Goal: Ask a question: Seek information or help from site administrators or community

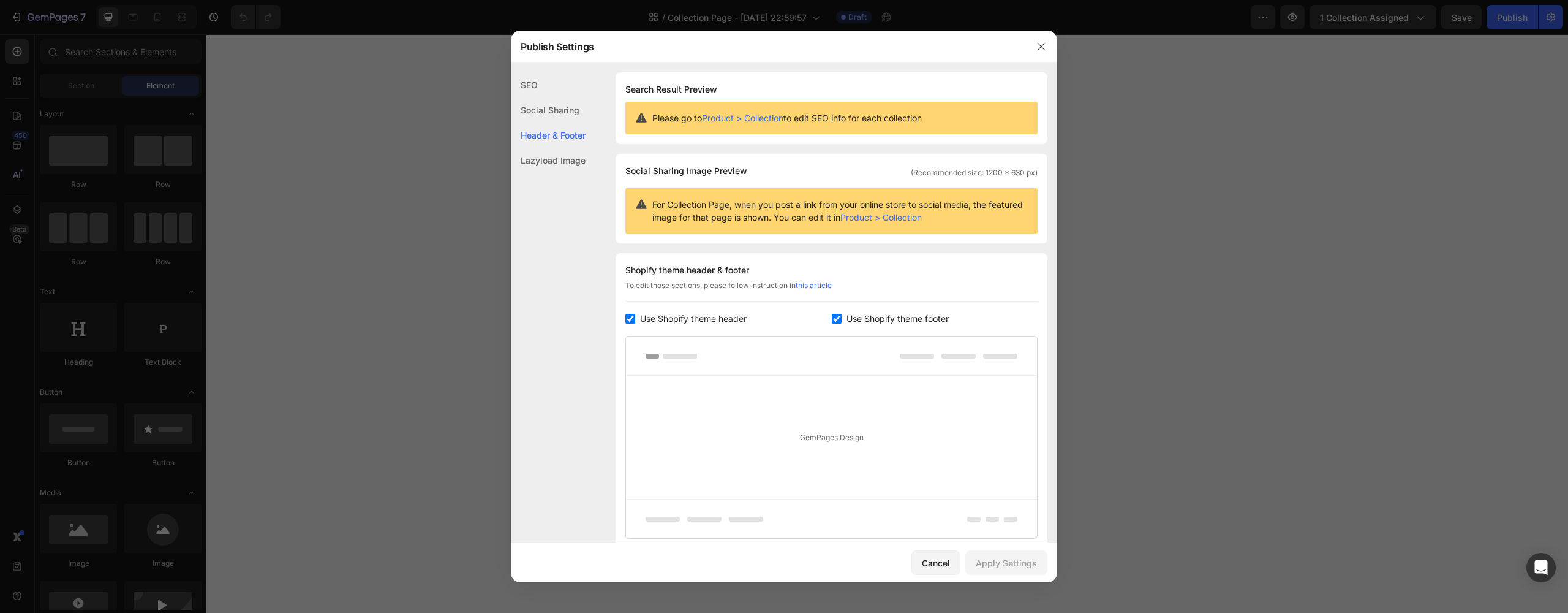
scroll to position [96, 0]
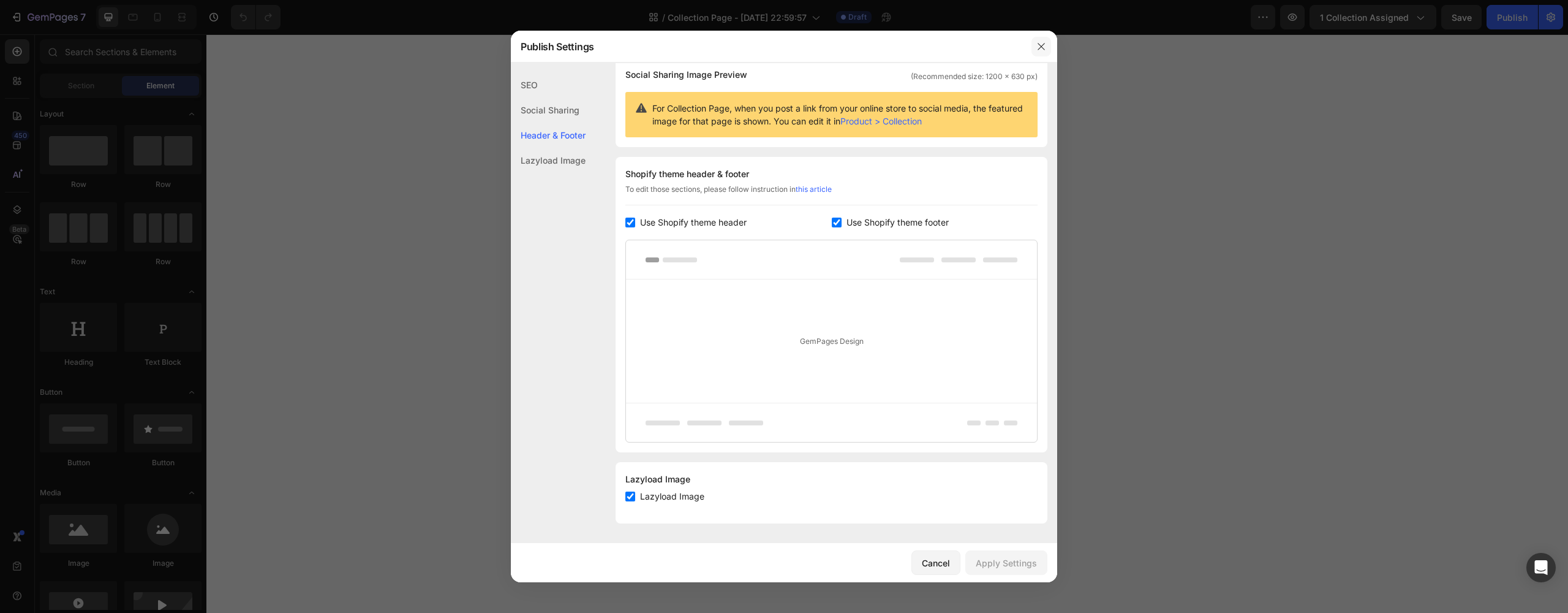
click at [1038, 45] on icon "button" at bounding box center [1041, 46] width 9 height 9
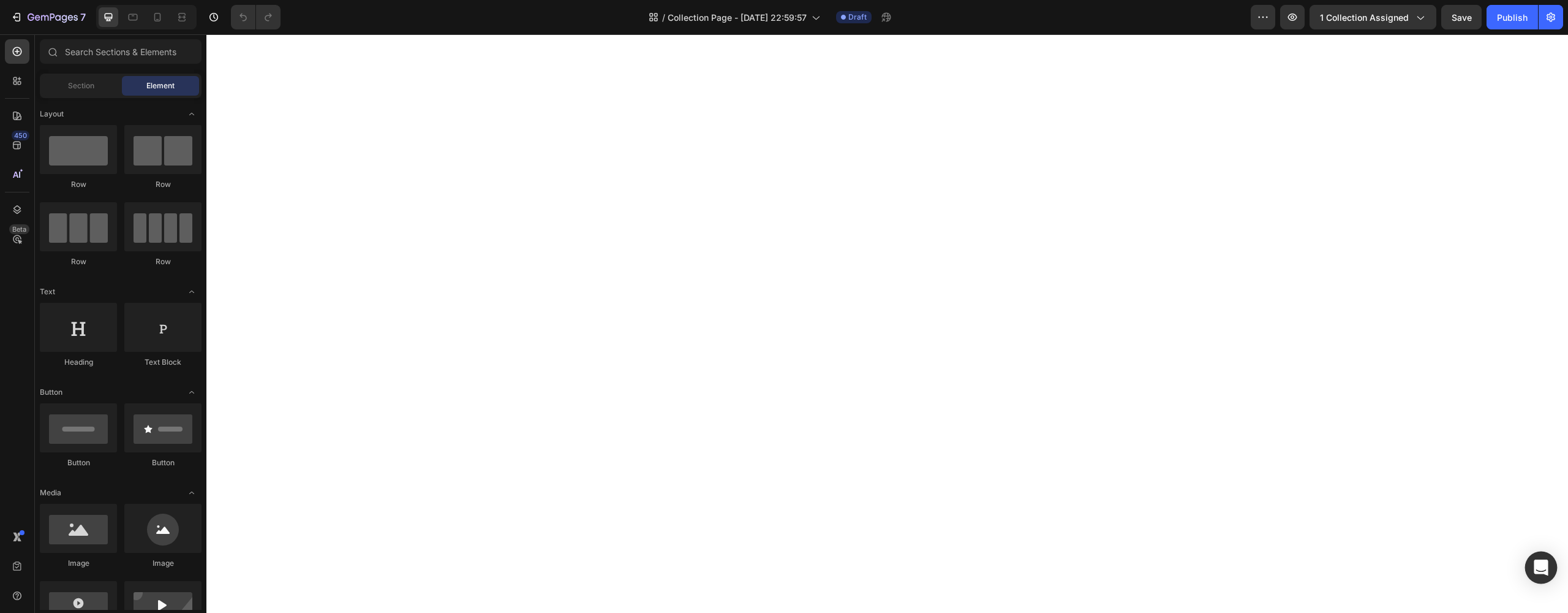
click at [1543, 568] on icon "Open Intercom Messenger" at bounding box center [1540, 567] width 14 height 16
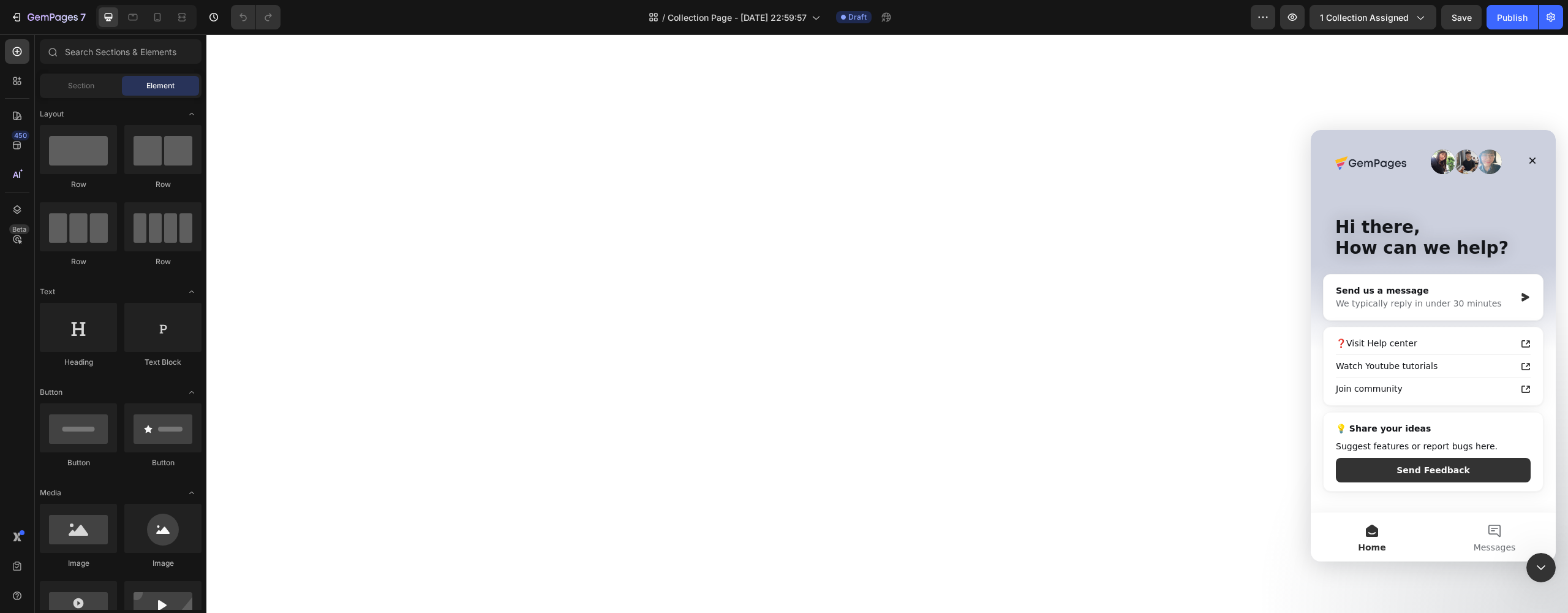
scroll to position [0, 0]
click at [1375, 365] on div "Watch Youtube tutorials" at bounding box center [1426, 365] width 180 height 13
click at [1531, 165] on icon "Close" at bounding box center [1532, 160] width 9 height 9
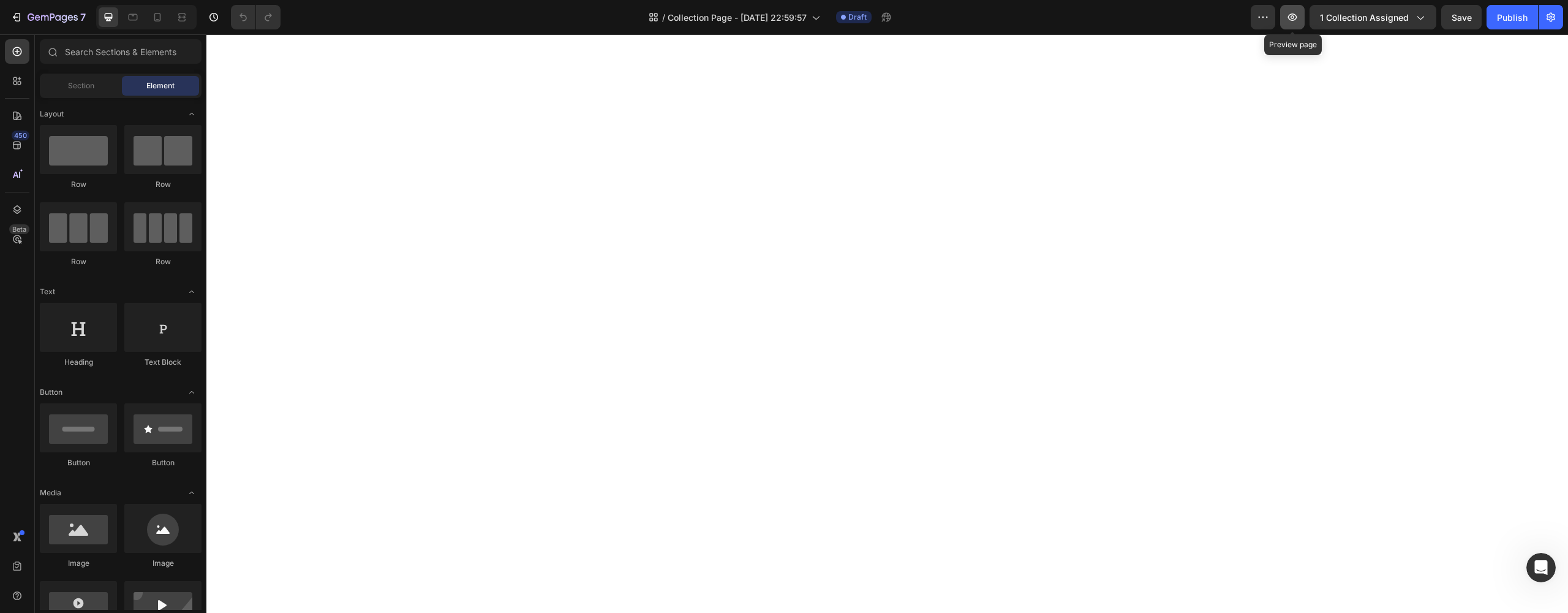
click at [1289, 16] on icon "button" at bounding box center [1292, 17] width 12 height 12
click at [1288, 16] on icon "button" at bounding box center [1292, 17] width 12 height 12
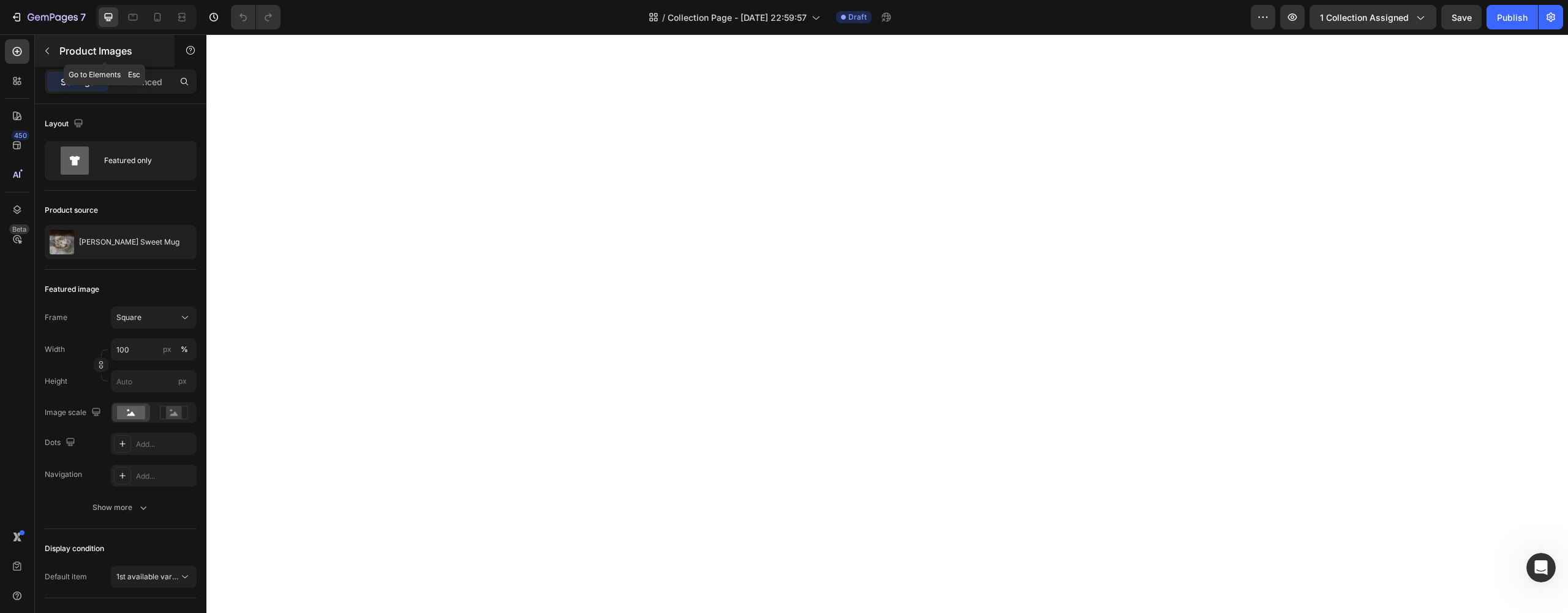
click at [53, 44] on button "button" at bounding box center [47, 51] width 20 height 20
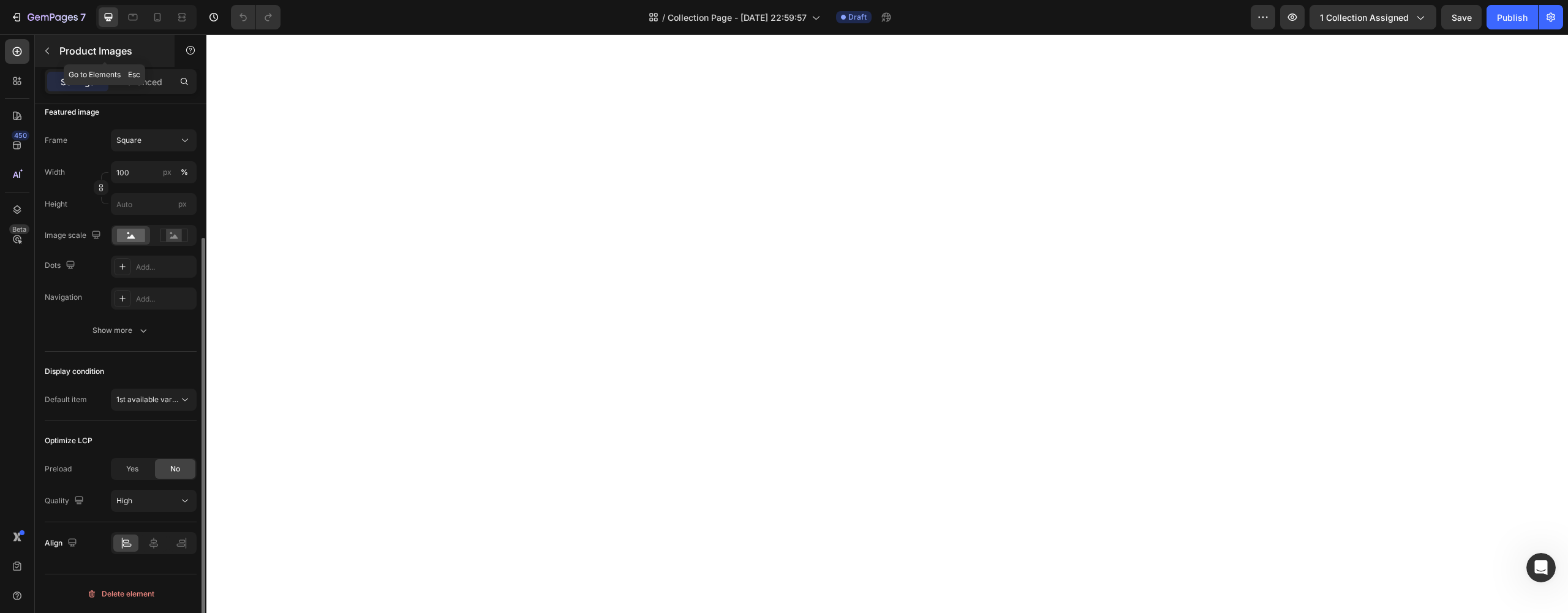
click at [59, 58] on div "Product Images" at bounding box center [105, 51] width 140 height 32
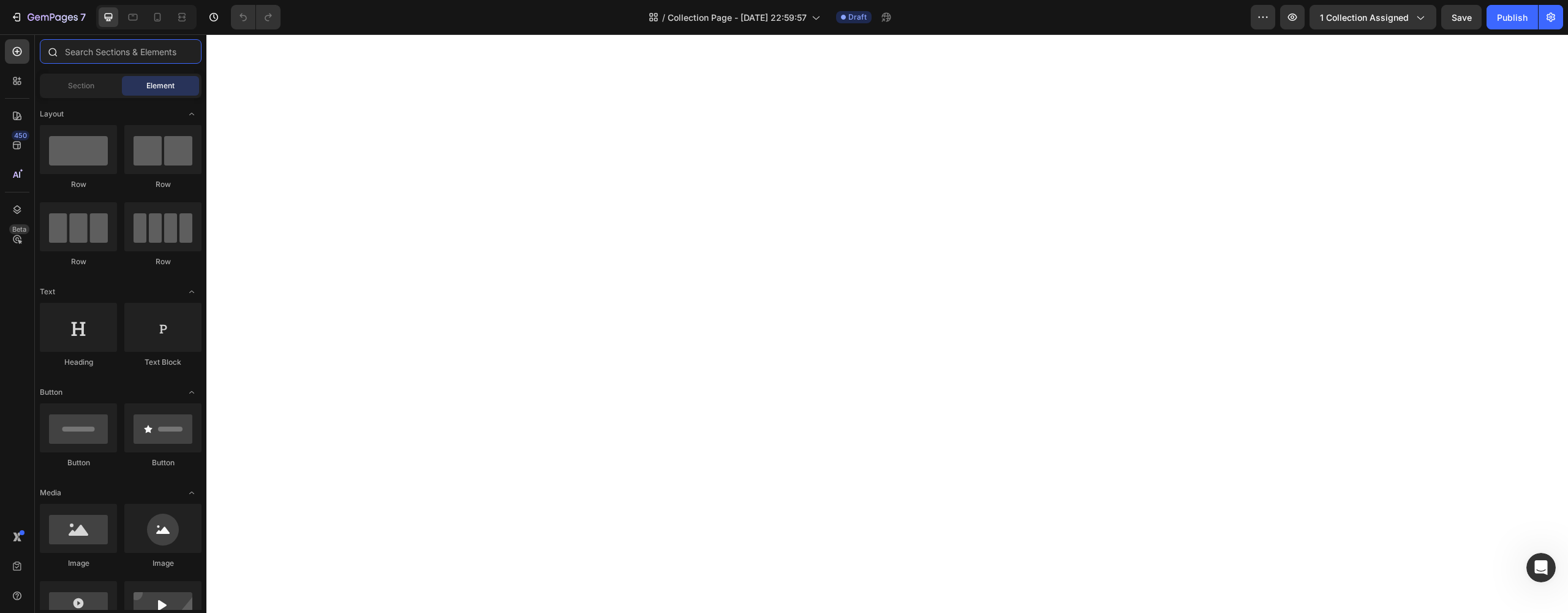
click at [77, 45] on input "text" at bounding box center [121, 52] width 162 height 24
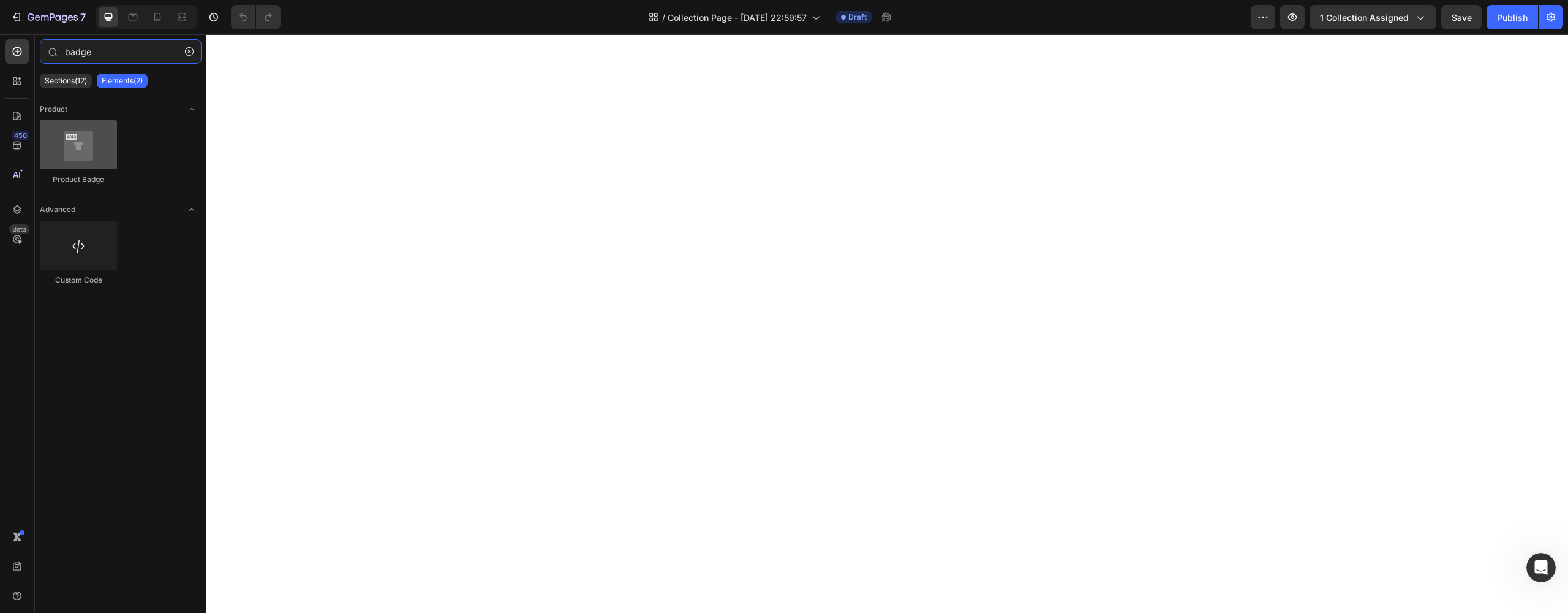
type input "badge"
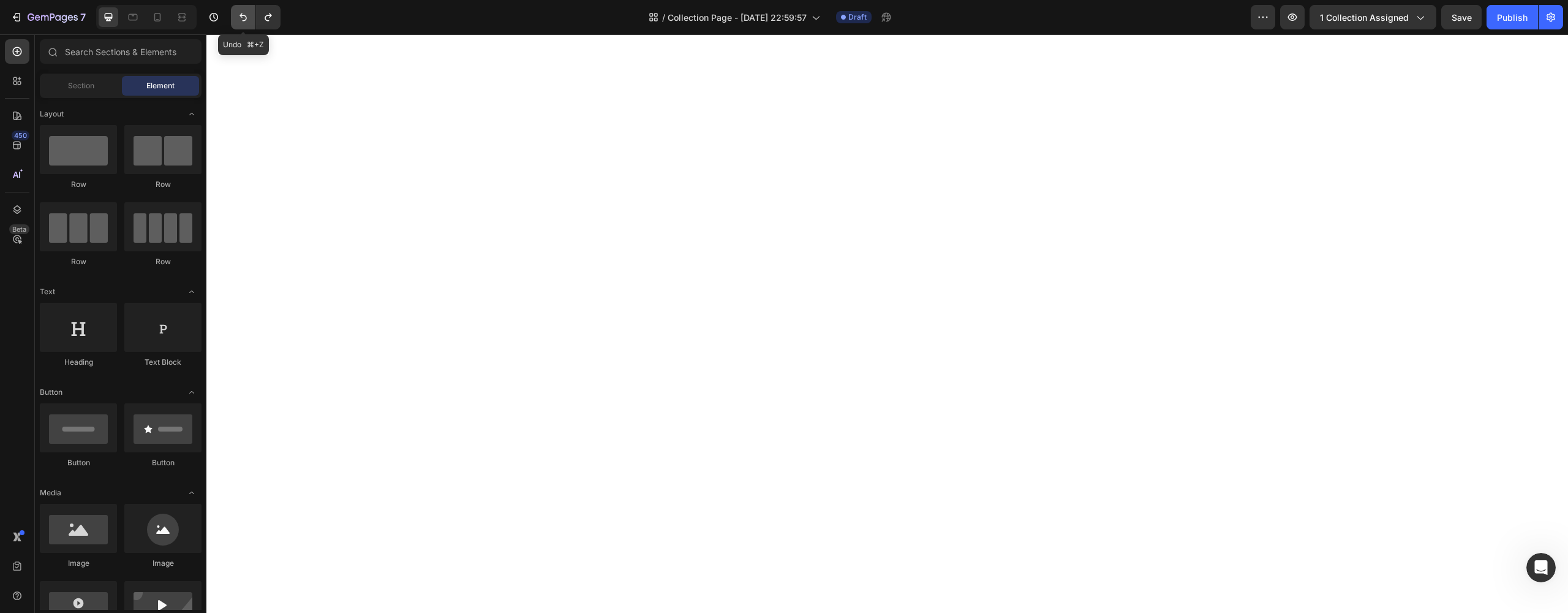
click at [243, 20] on icon "Undo/Redo" at bounding box center [243, 17] width 12 height 12
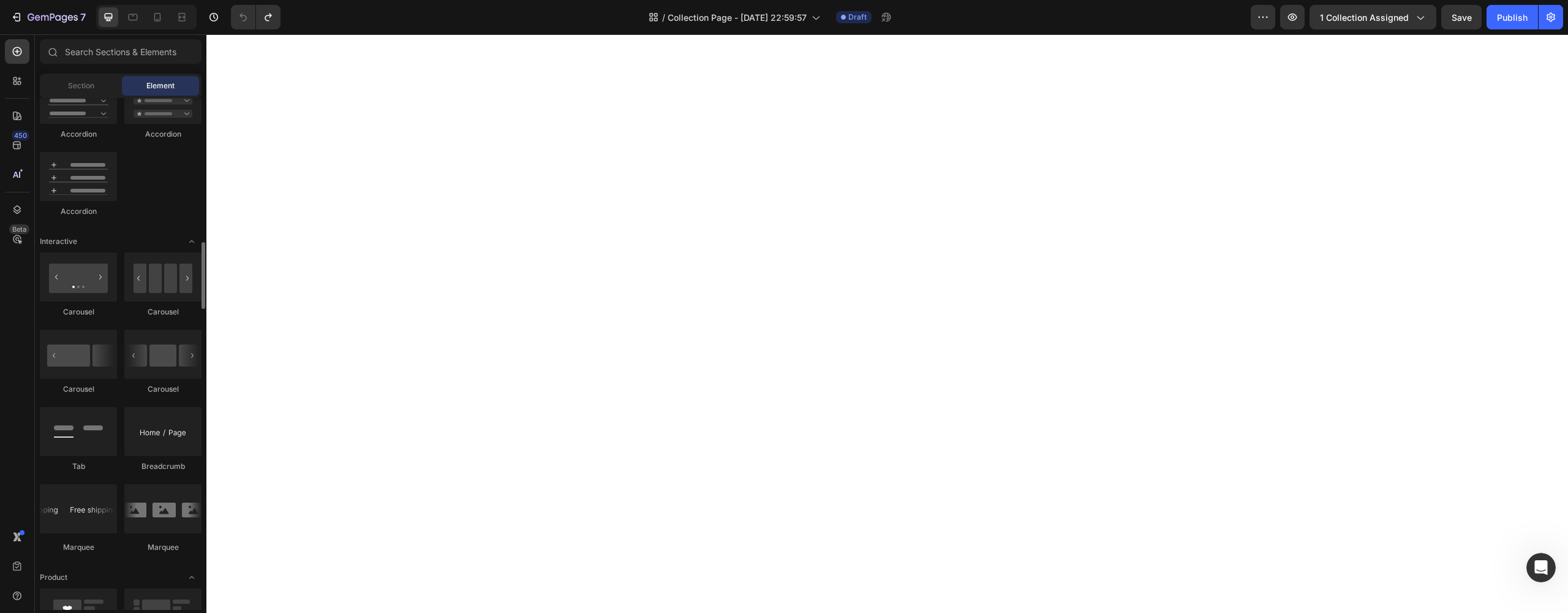
scroll to position [1253, 0]
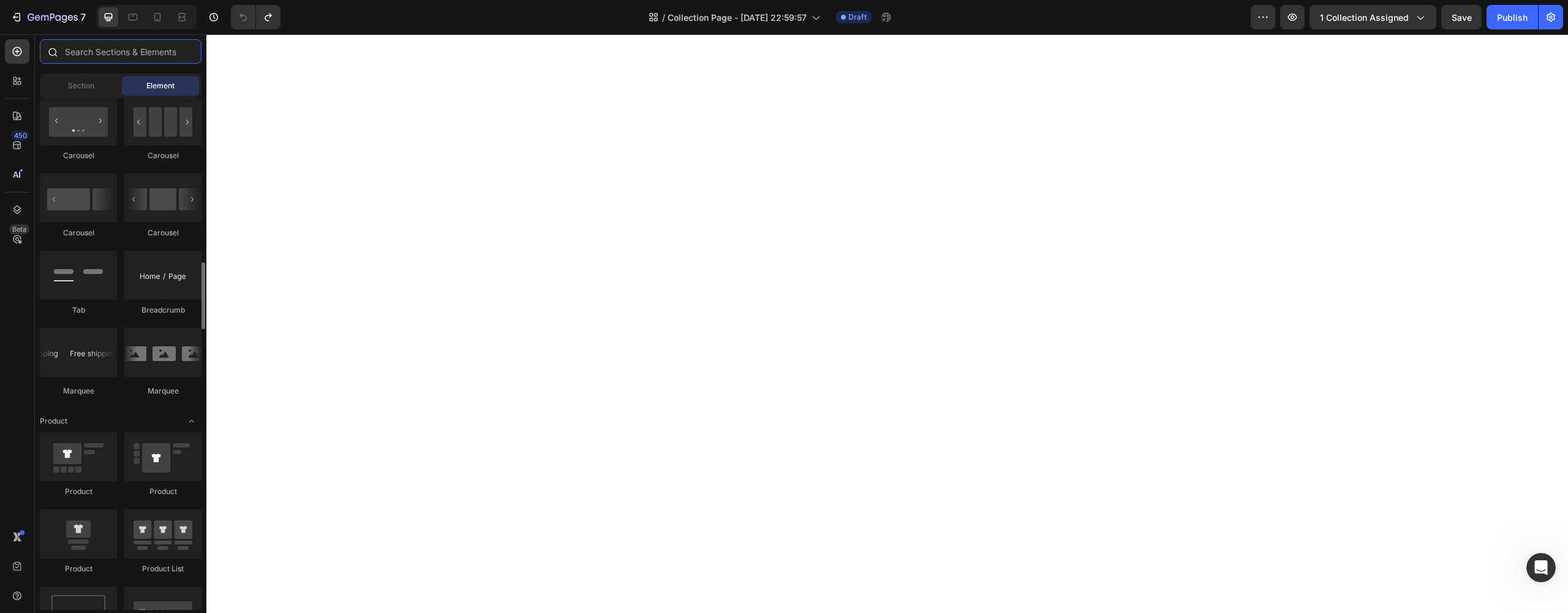
click at [100, 52] on input "text" at bounding box center [121, 52] width 162 height 24
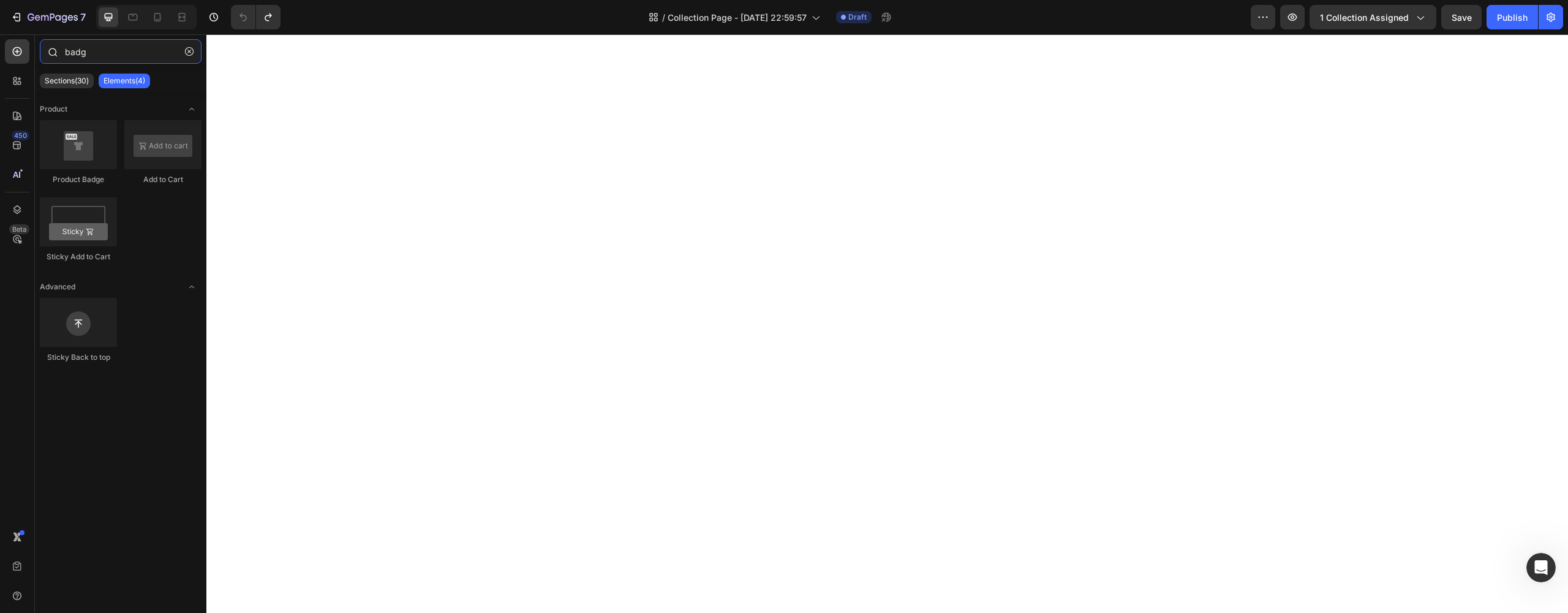
type input "badge"
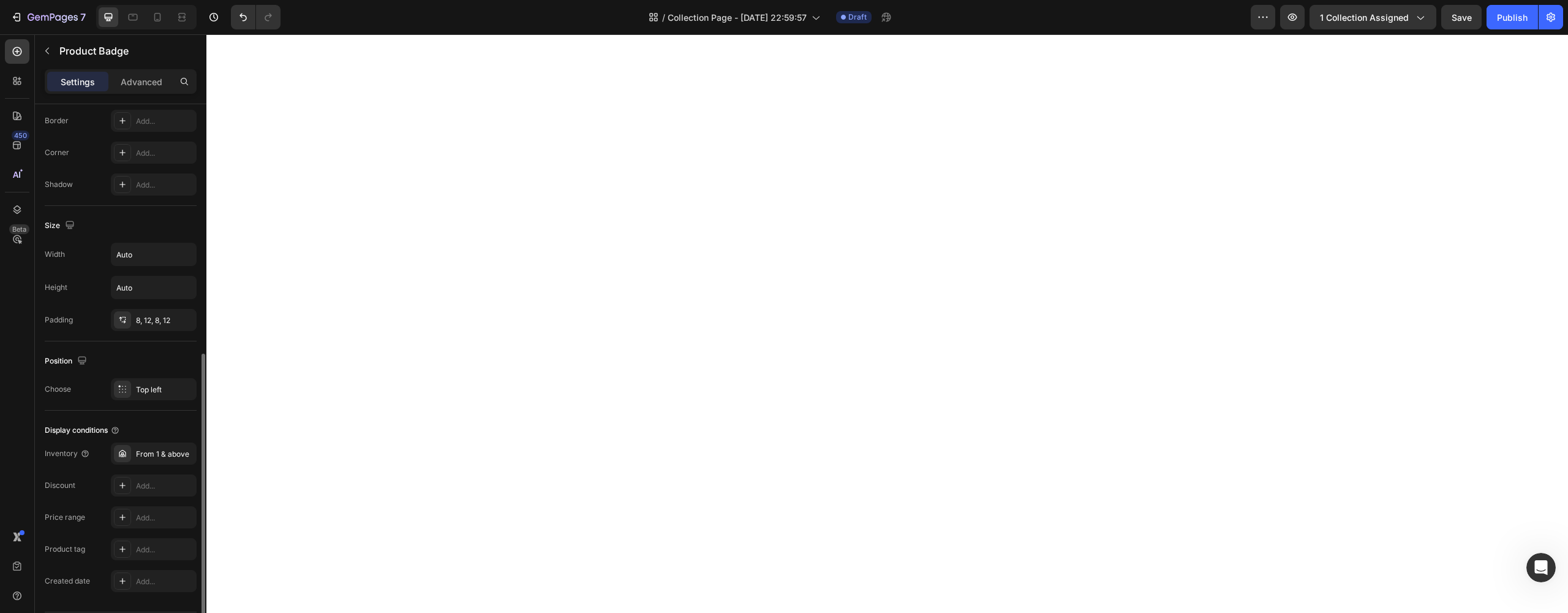
scroll to position [530, 0]
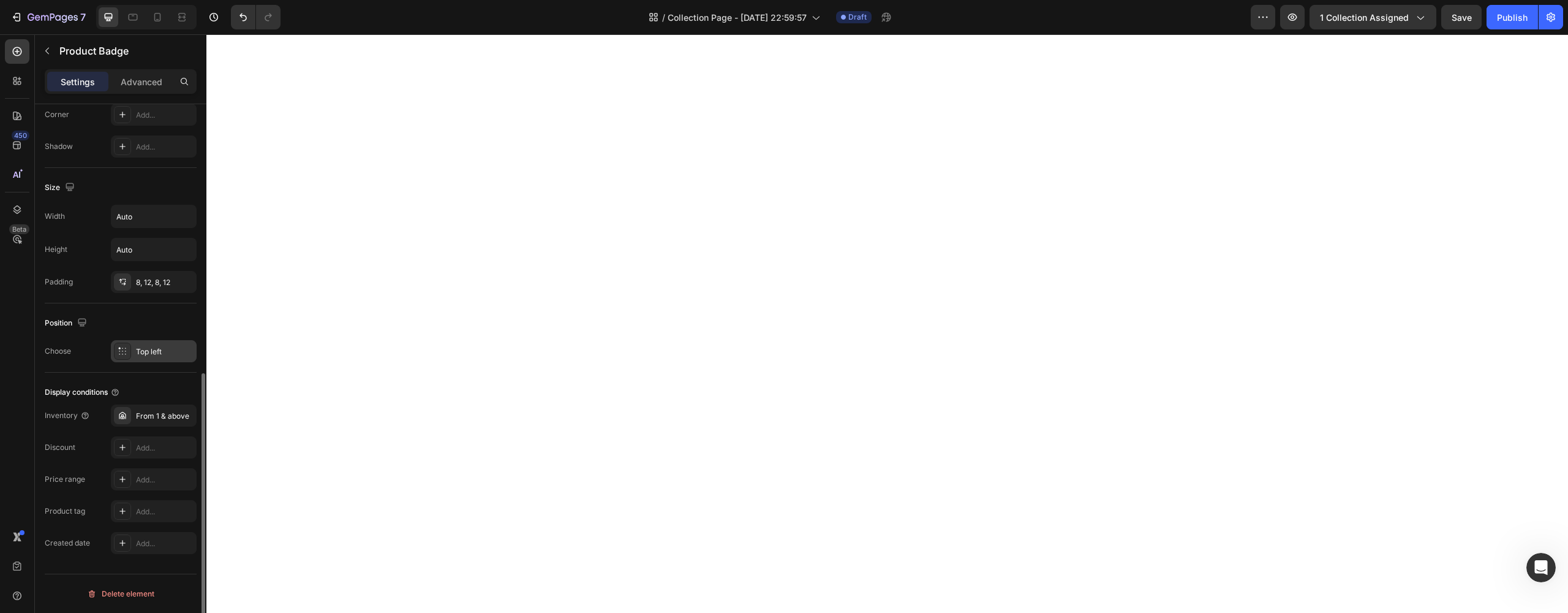
click at [144, 353] on div "Top left" at bounding box center [165, 351] width 58 height 11
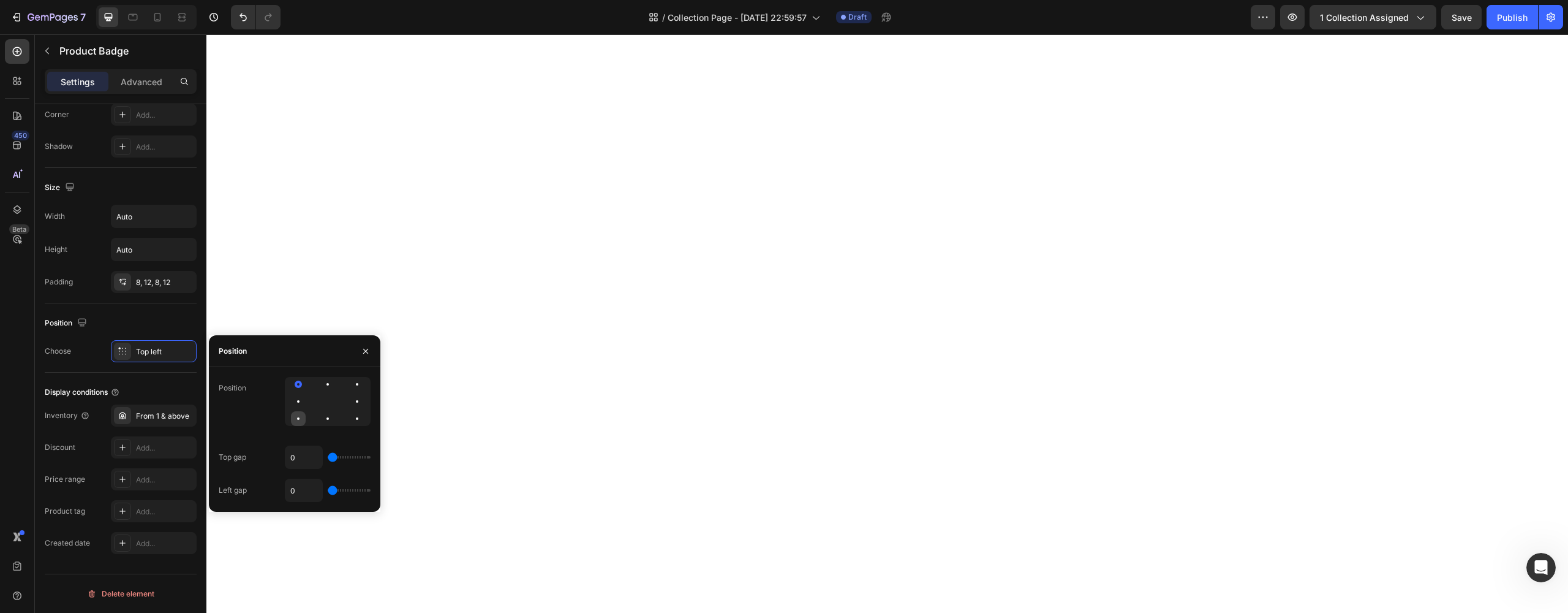
click at [302, 422] on div at bounding box center [298, 418] width 15 height 15
type input "4"
type input "22"
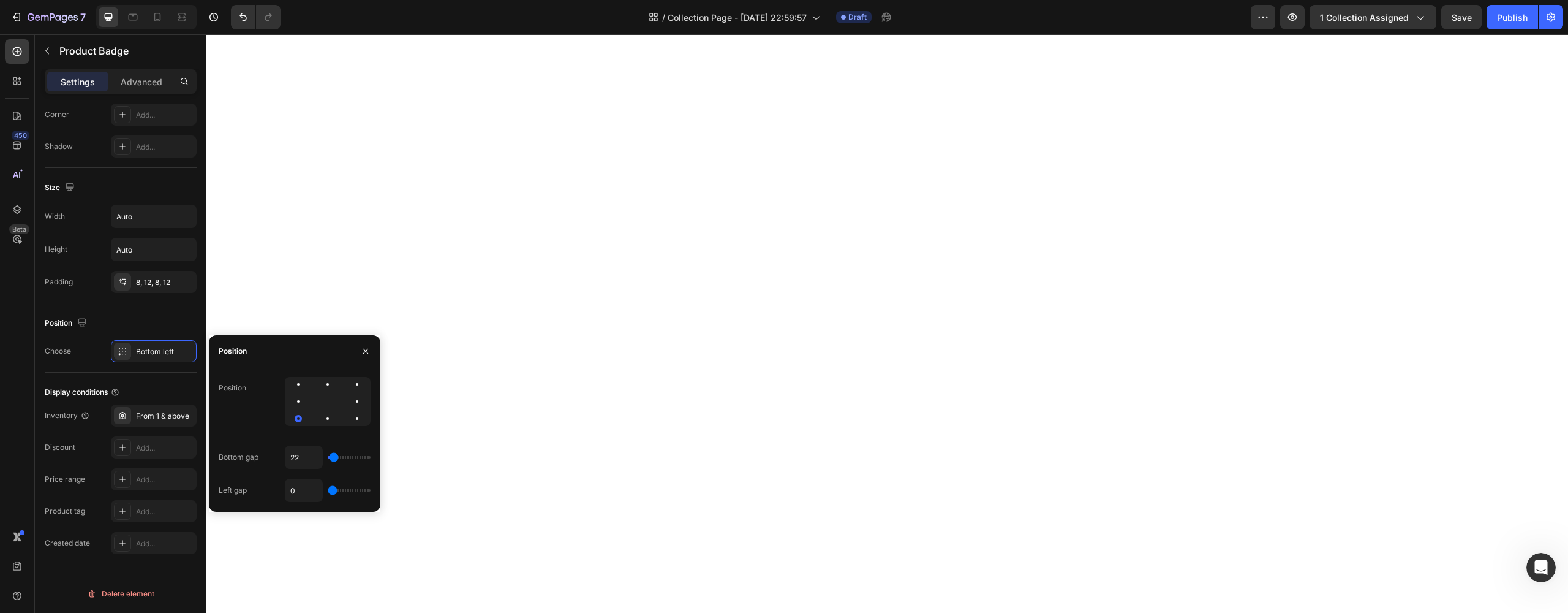
type input "48"
type input "57"
type input "48"
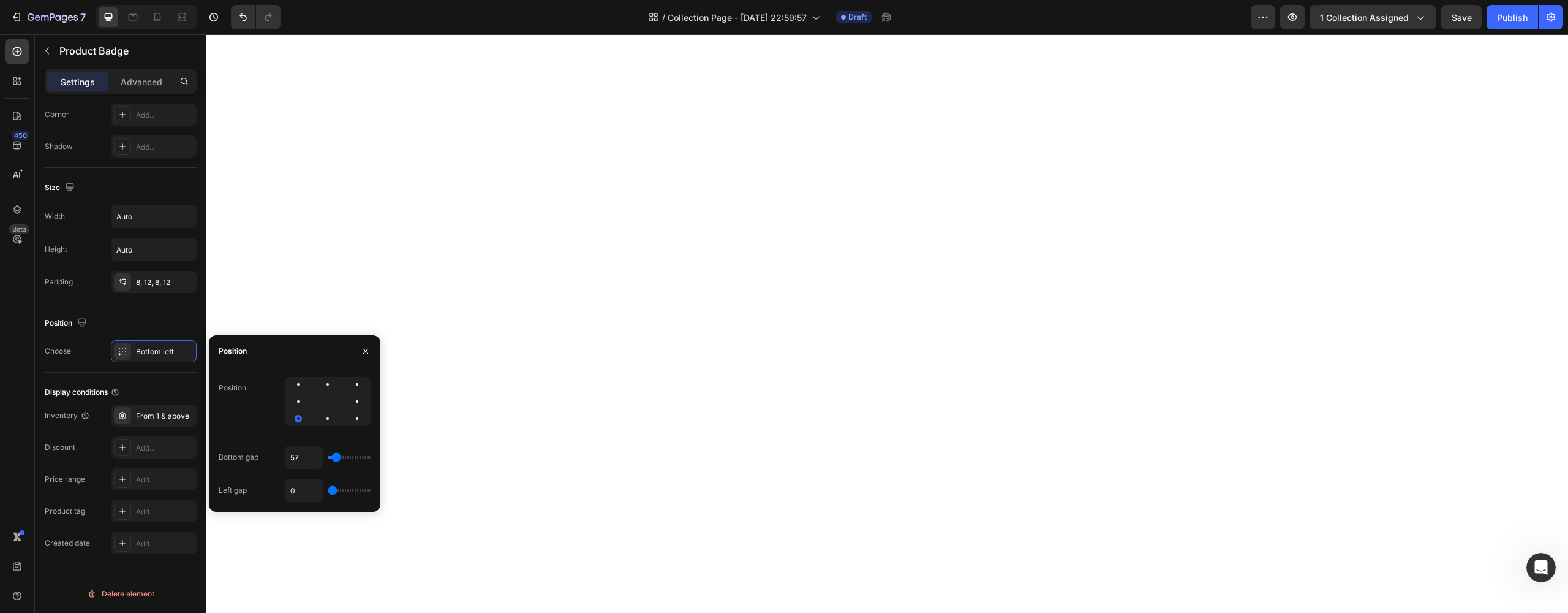
type input "48"
type input "39"
type input "31"
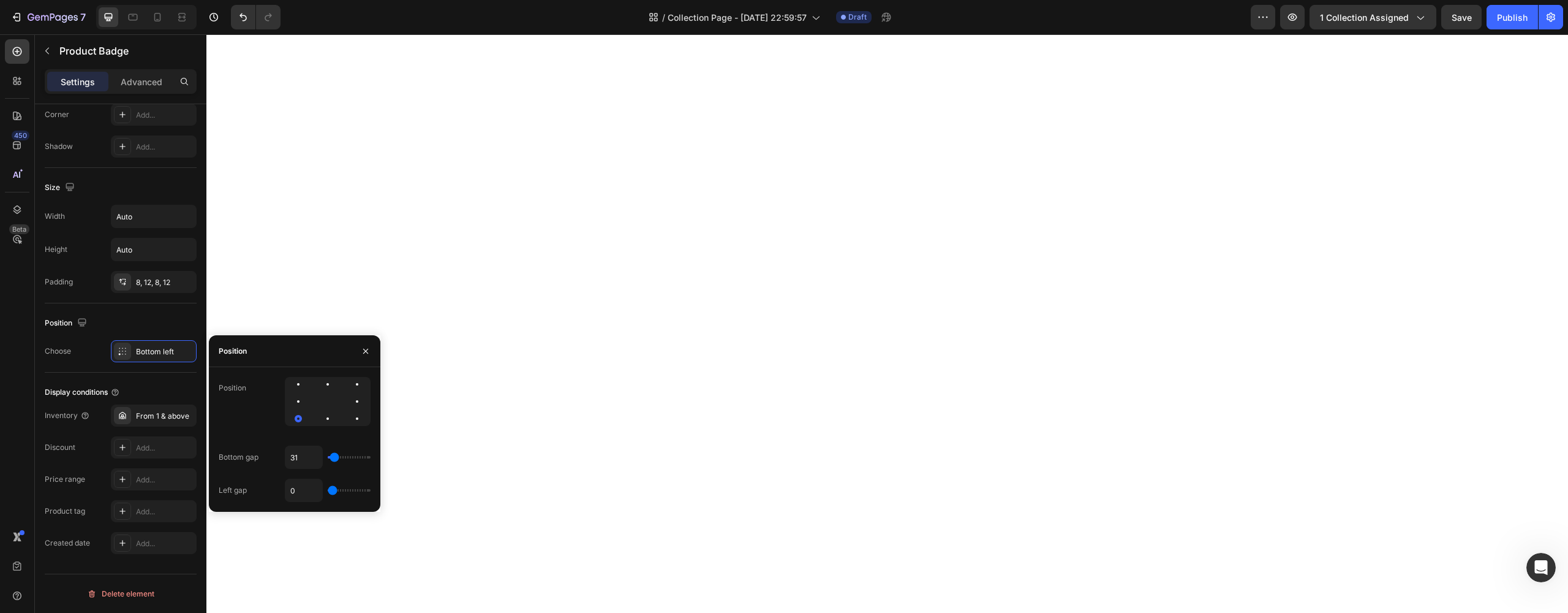
type input "22"
type input "13"
type input "4"
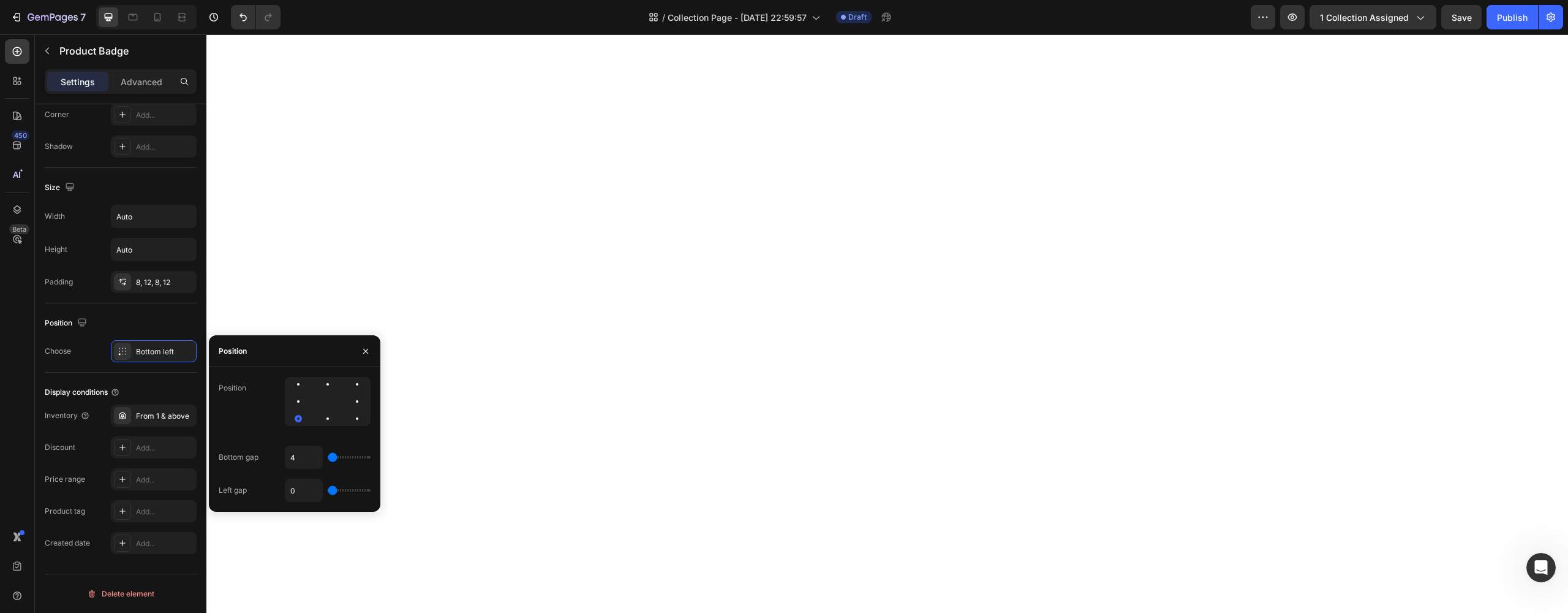
type input "4"
click at [331, 458] on input "range" at bounding box center [348, 457] width 43 height 3
type input "13"
type input "22"
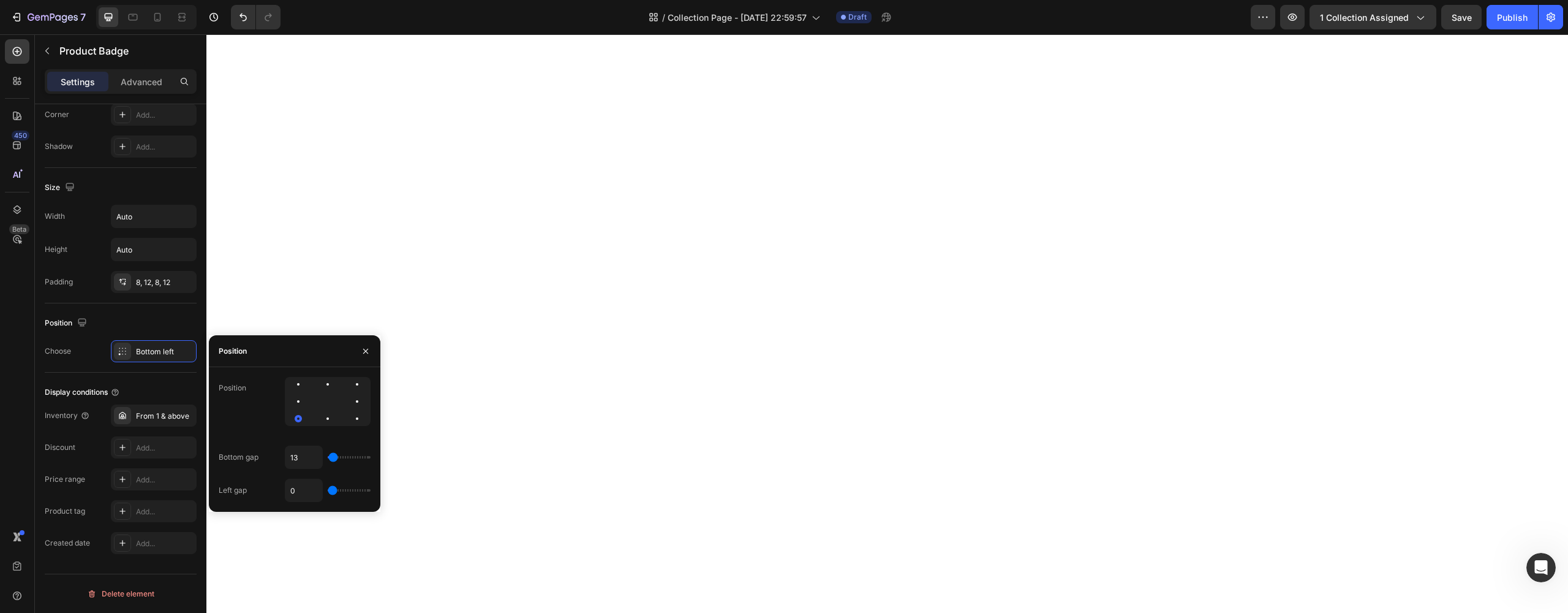
type input "22"
type input "31"
type input "22"
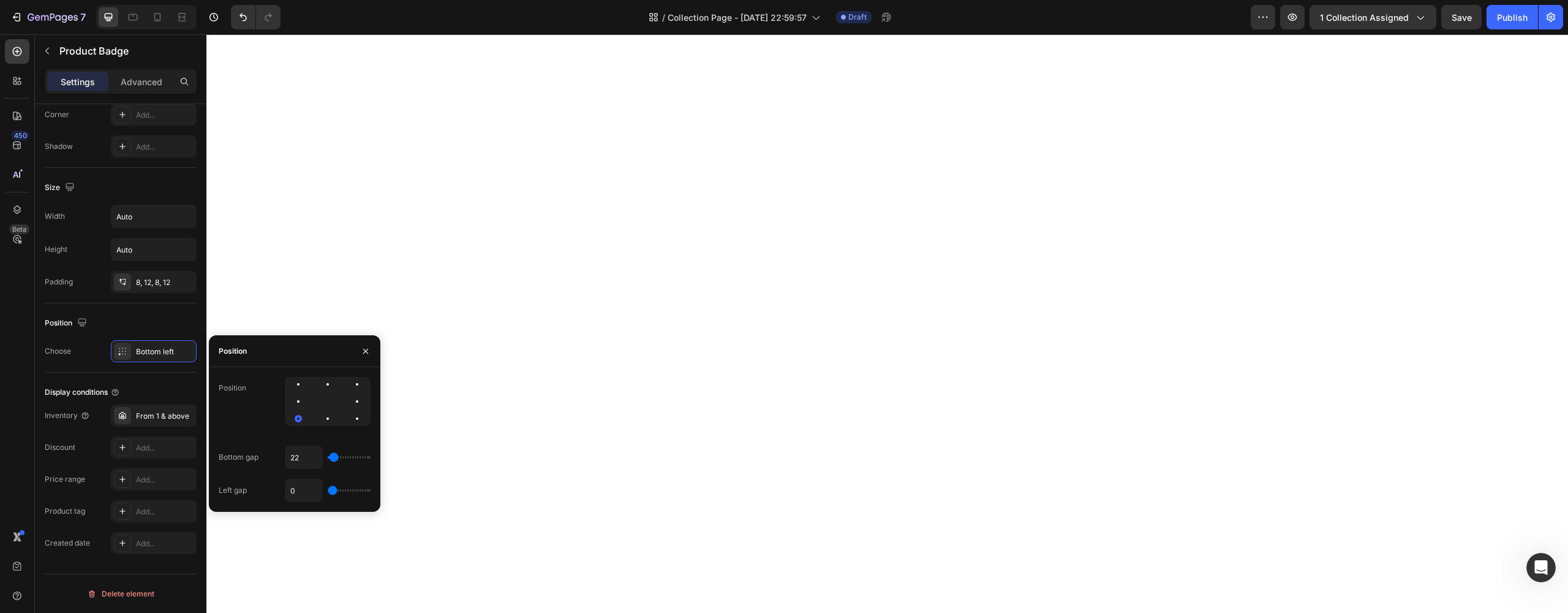
type input "13"
type input "4"
click at [331, 458] on input "range" at bounding box center [348, 457] width 43 height 3
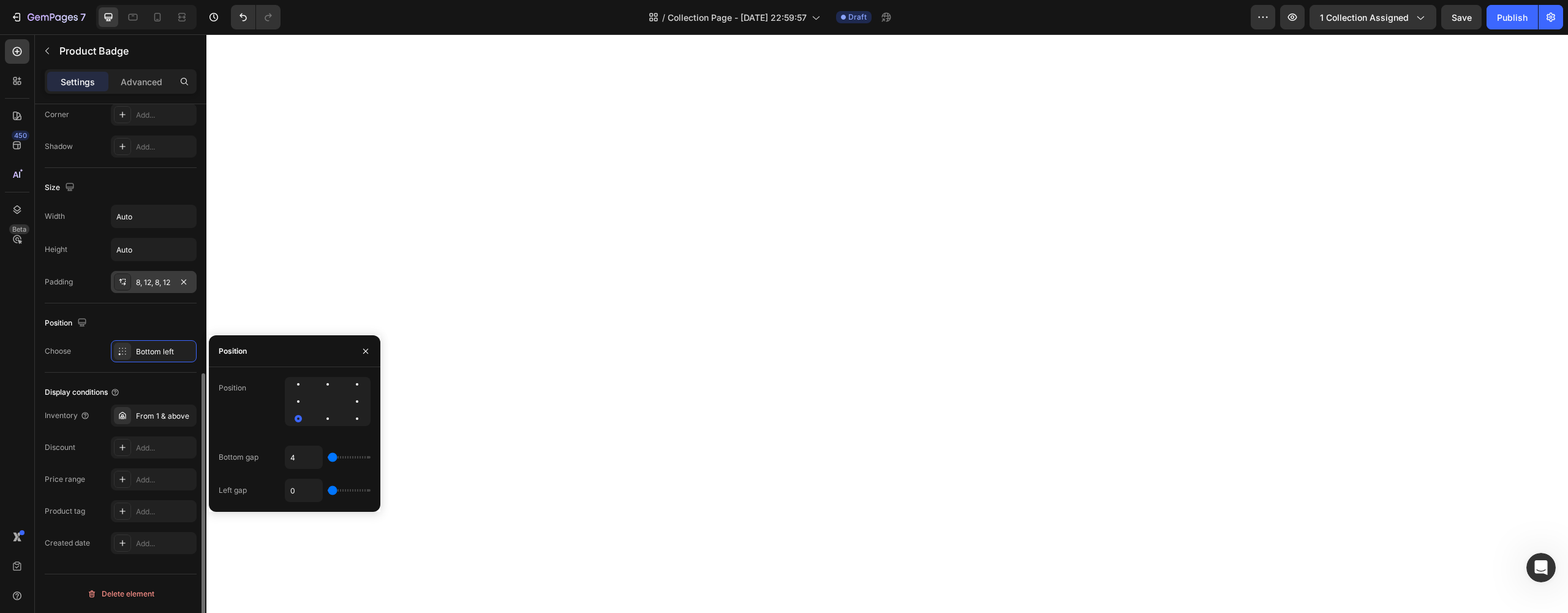
click at [145, 279] on div "8, 12, 8, 12" at bounding box center [154, 282] width 35 height 11
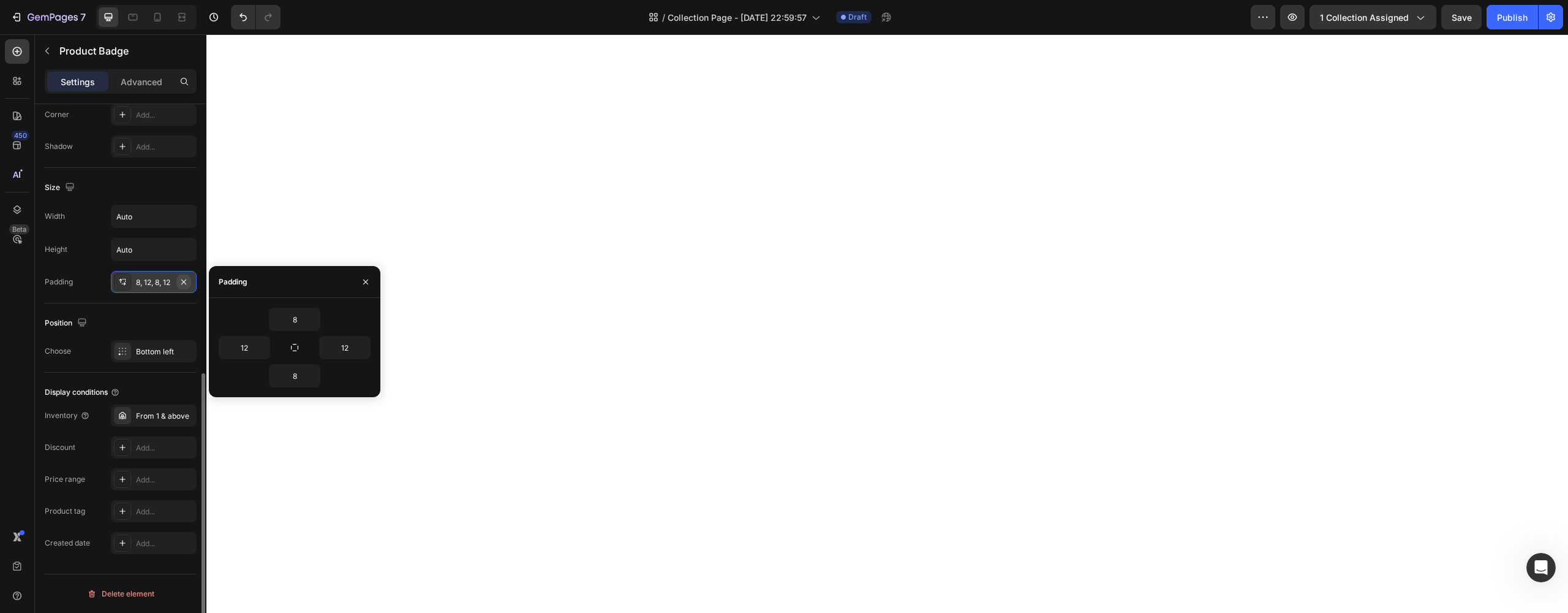
click at [182, 284] on icon "button" at bounding box center [184, 281] width 9 height 9
type input "0"
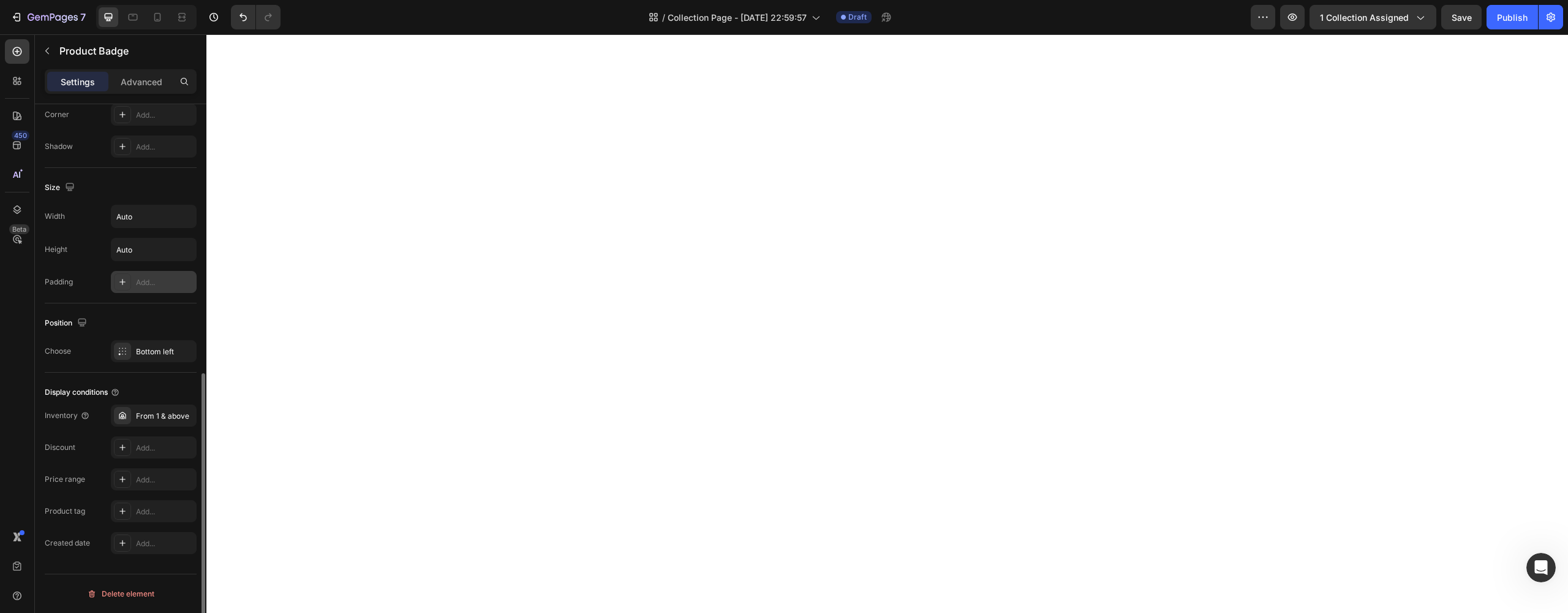
click at [182, 284] on div "Add..." at bounding box center [165, 282] width 58 height 11
type input "16"
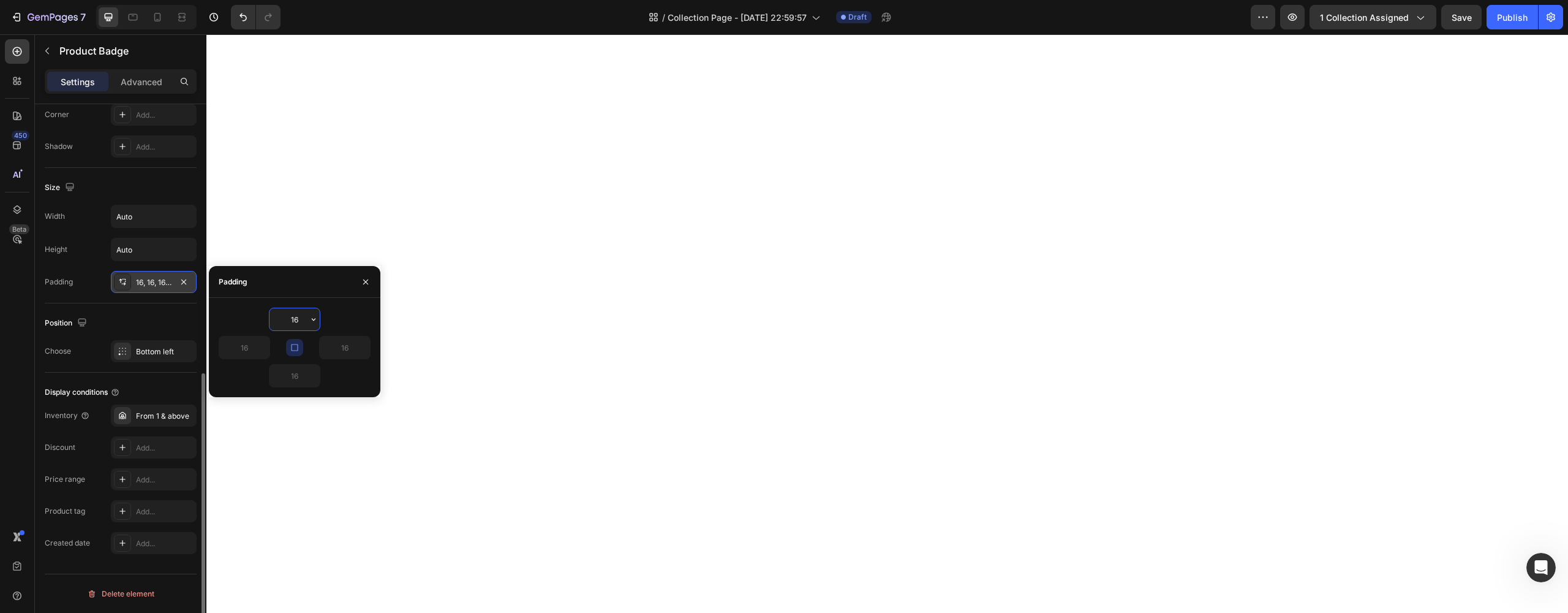
click at [182, 284] on icon "button" at bounding box center [184, 281] width 9 height 9
type input "0"
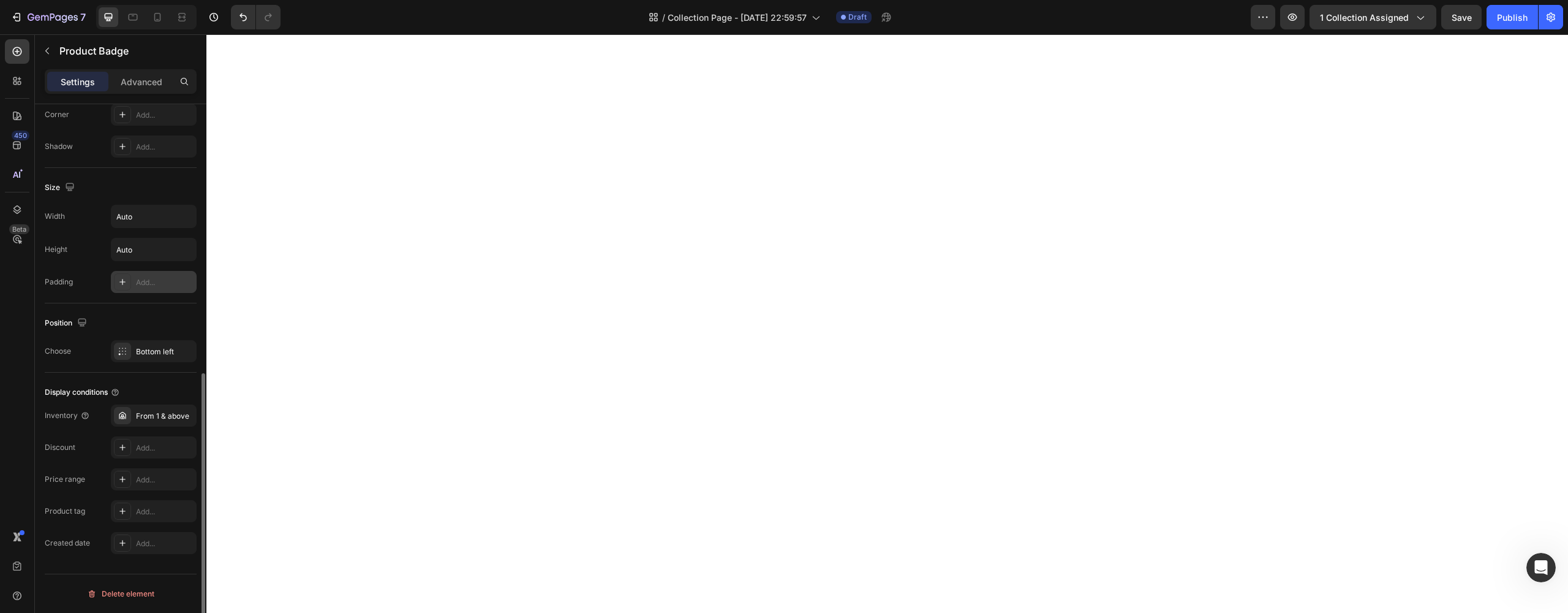
click at [182, 284] on div "Add..." at bounding box center [165, 282] width 58 height 11
type input "16"
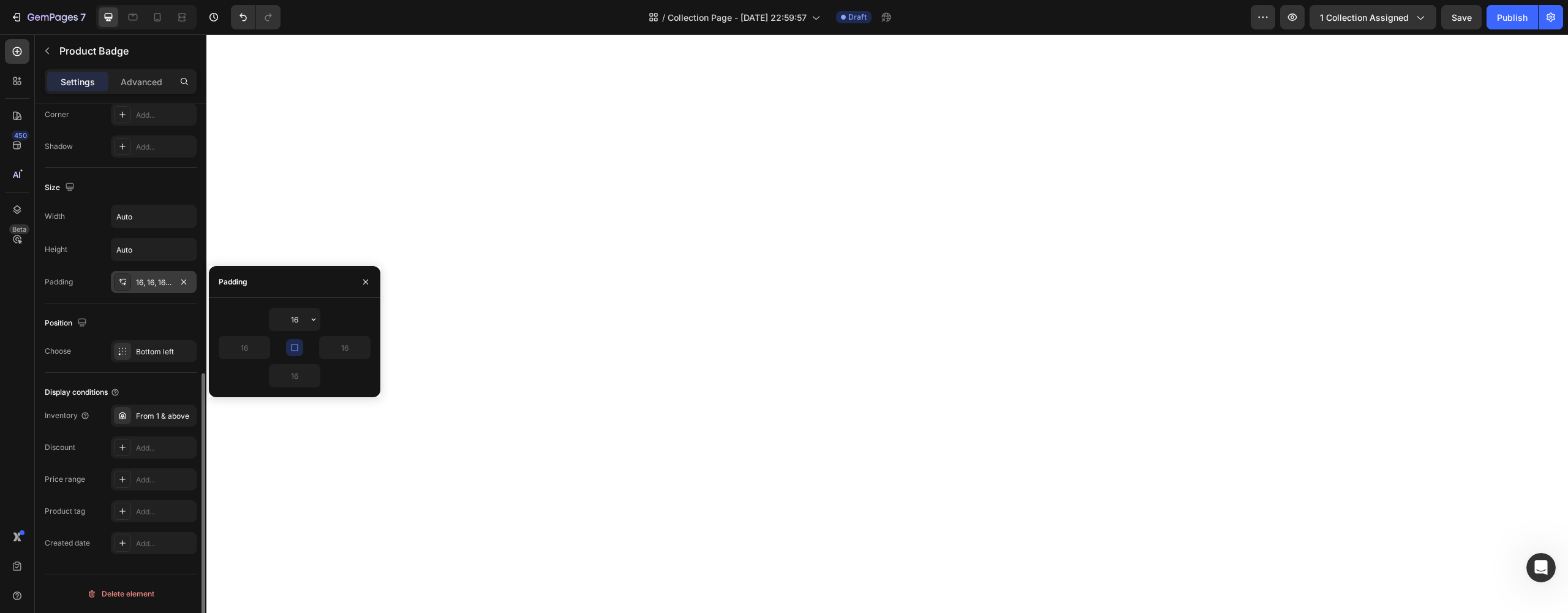
click at [64, 288] on div "Padding" at bounding box center [59, 281] width 28 height 20
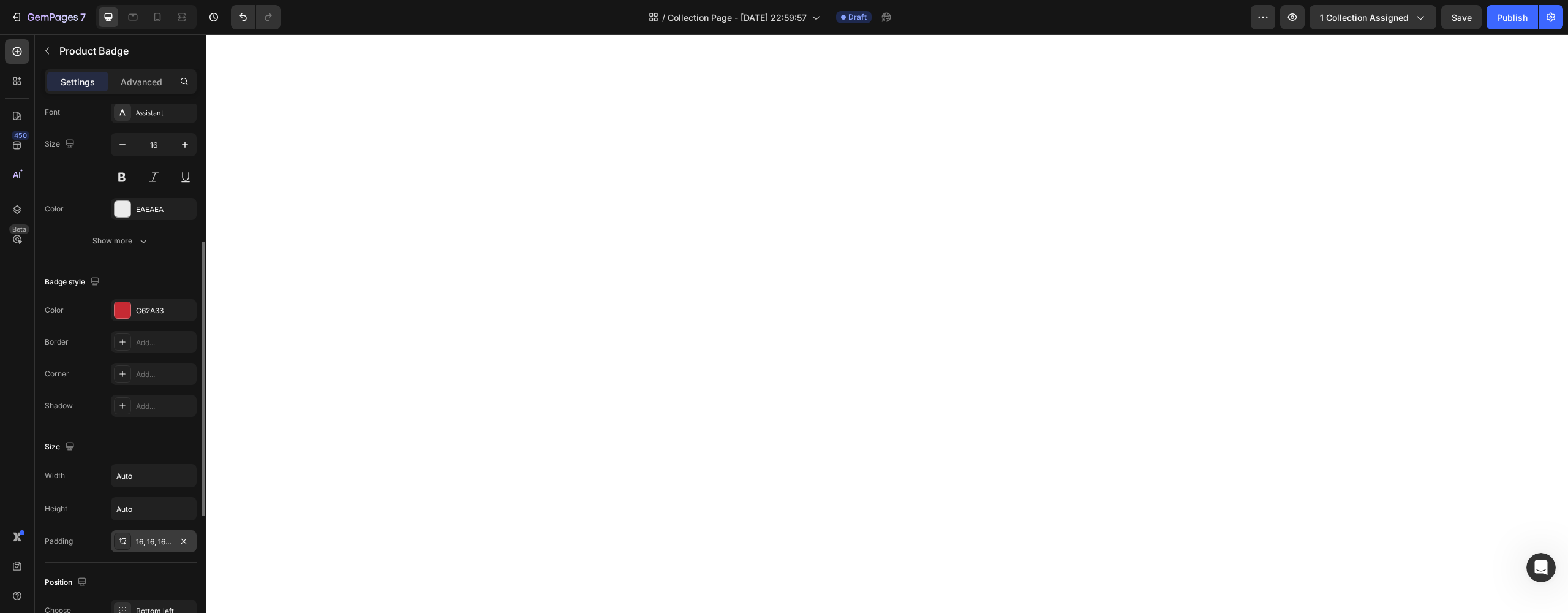
scroll to position [0, 0]
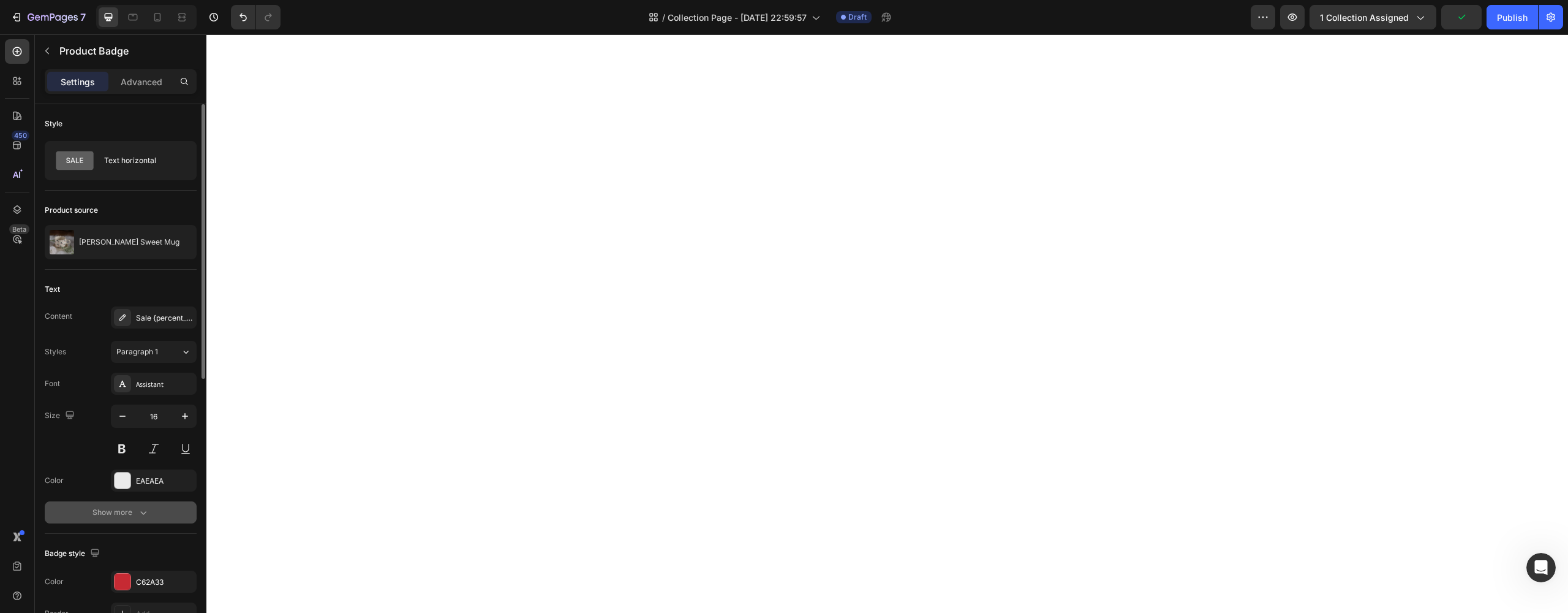
click at [125, 505] on button "Show more" at bounding box center [121, 512] width 152 height 22
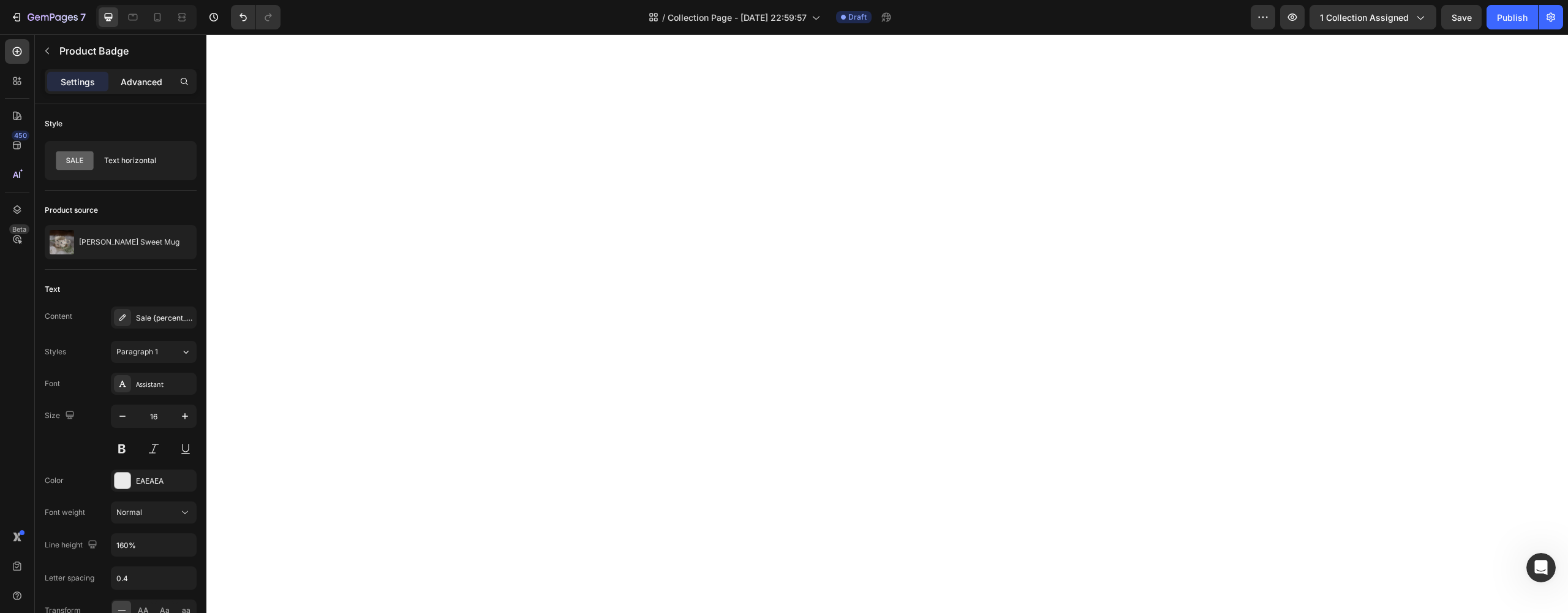
click at [130, 90] on div "Advanced" at bounding box center [142, 81] width 61 height 20
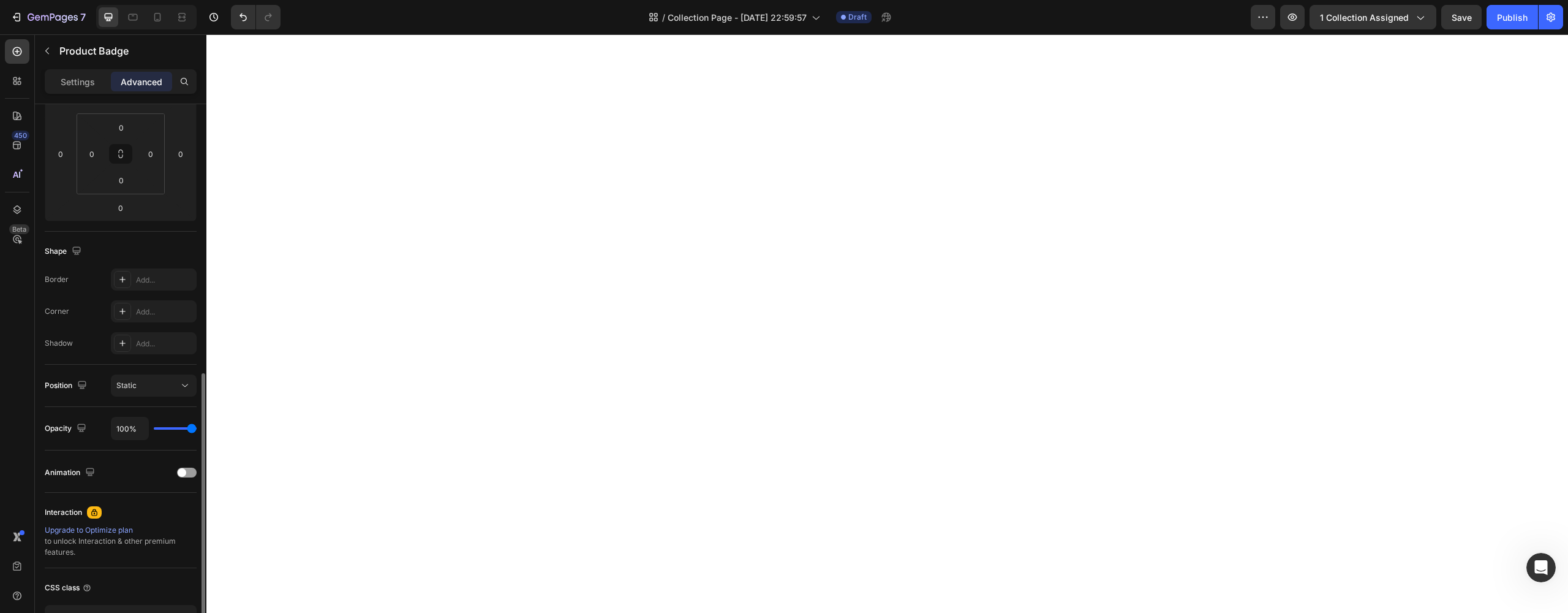
scroll to position [274, 0]
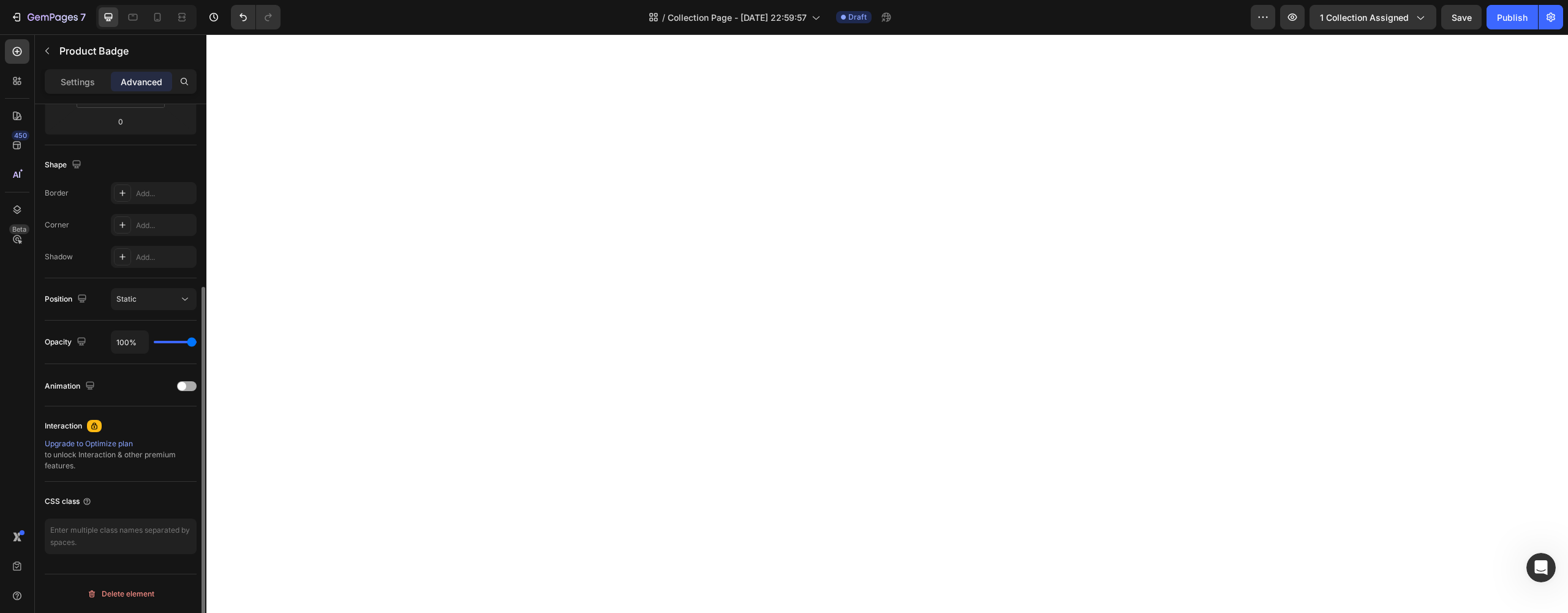
drag, startPoint x: 174, startPoint y: 391, endPoint x: 181, endPoint y: 391, distance: 7.0
click at [174, 391] on div "Animation" at bounding box center [121, 386] width 152 height 20
click at [181, 391] on div "Animation" at bounding box center [121, 386] width 152 height 20
click at [182, 390] on span at bounding box center [182, 386] width 9 height 9
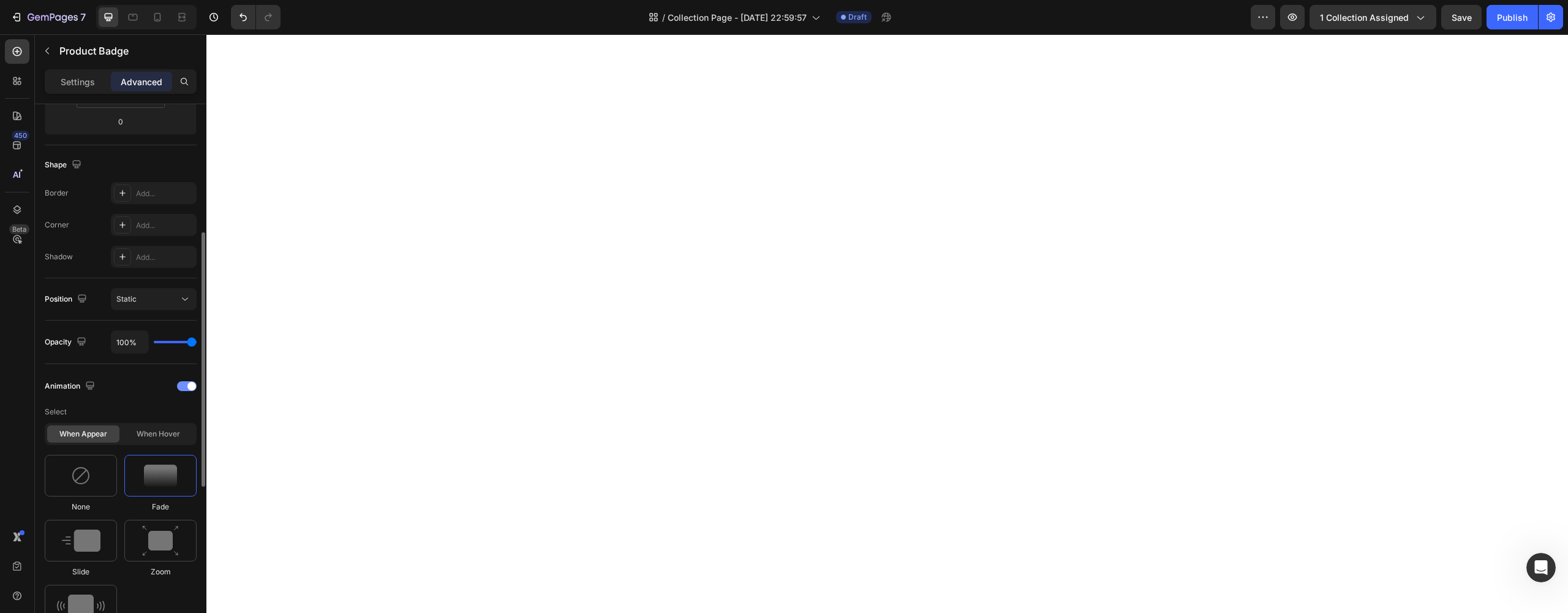
click at [186, 389] on div at bounding box center [186, 386] width 20 height 9
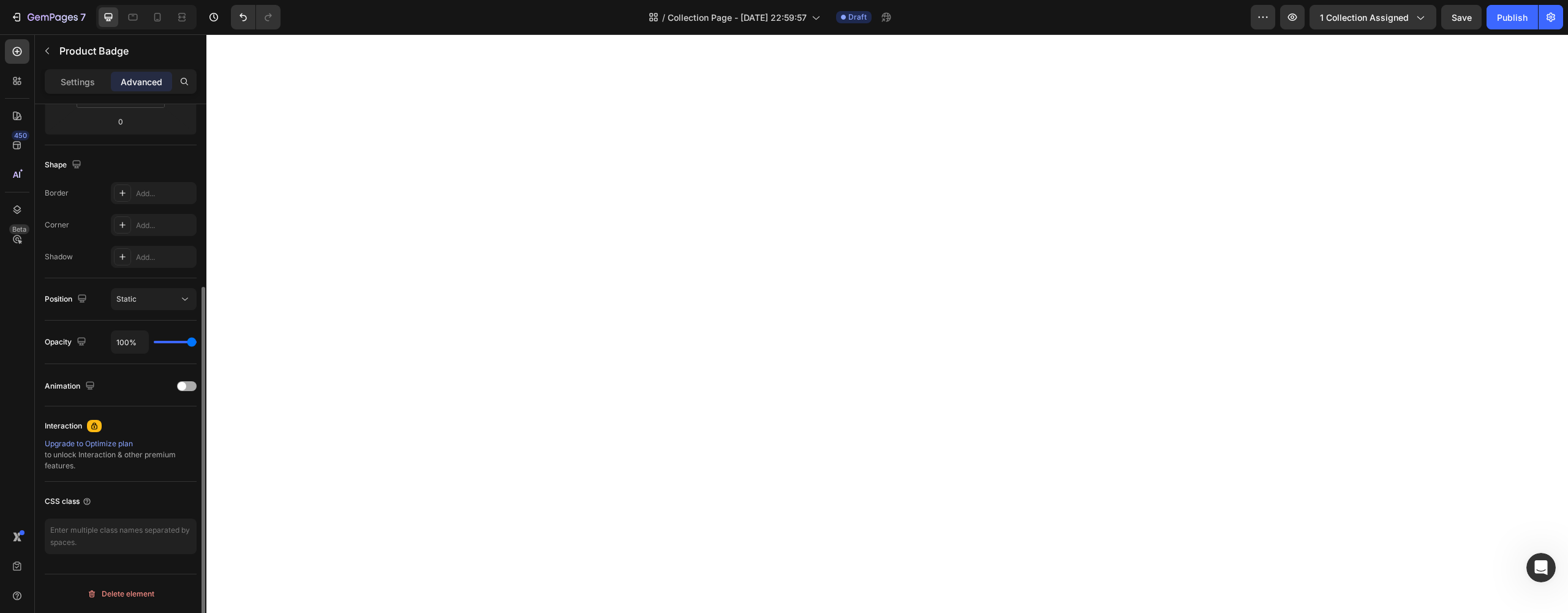
click at [186, 389] on div at bounding box center [186, 386] width 20 height 9
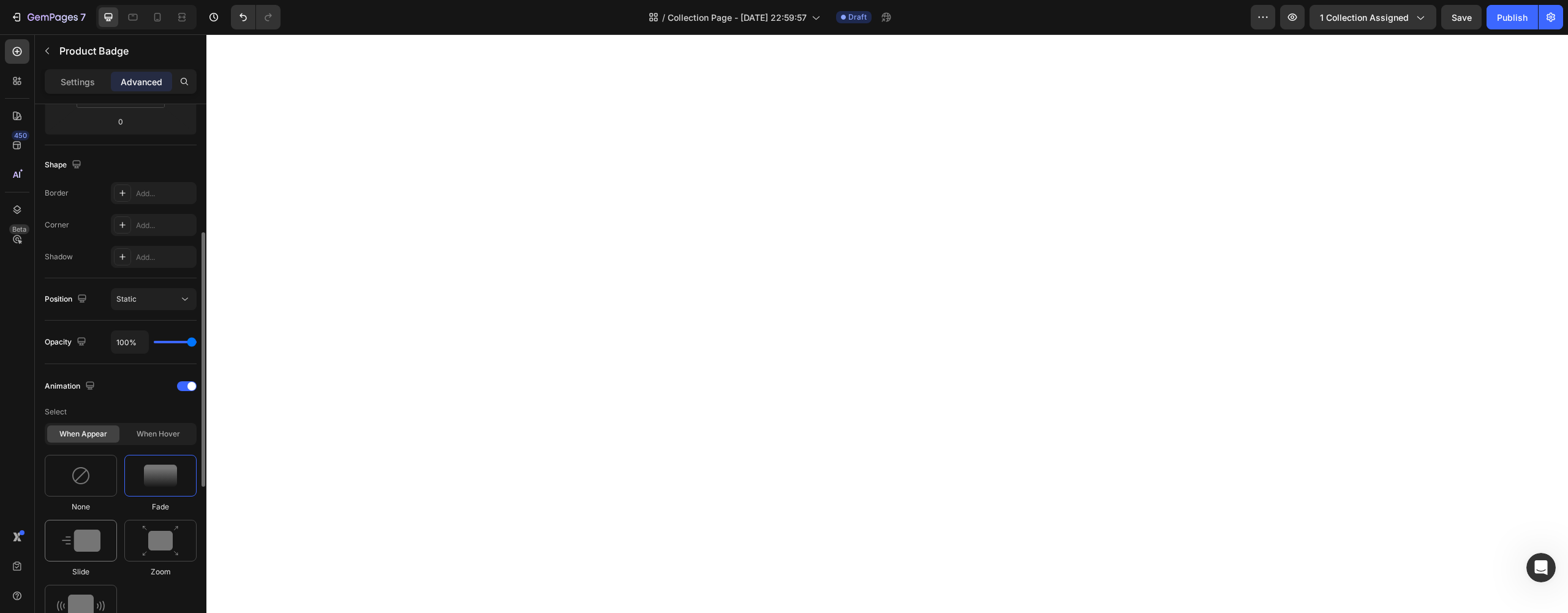
click at [112, 528] on div at bounding box center [81, 540] width 73 height 41
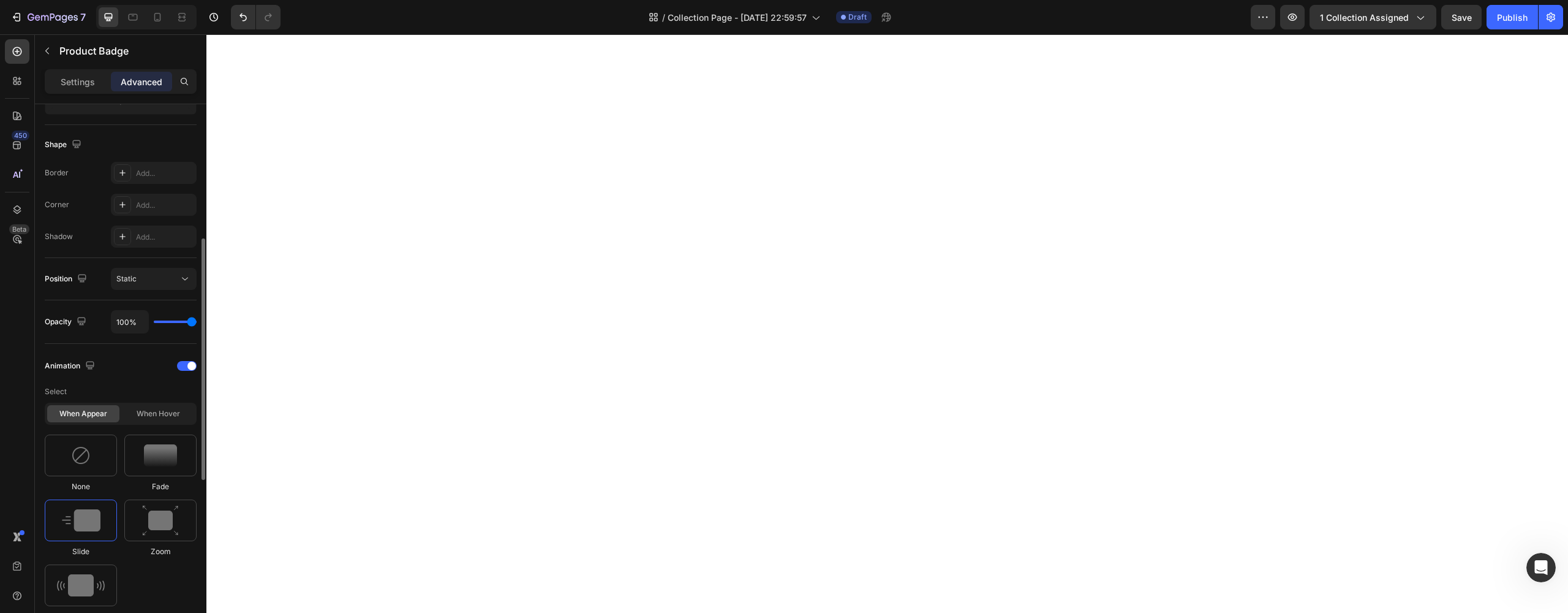
scroll to position [317, 0]
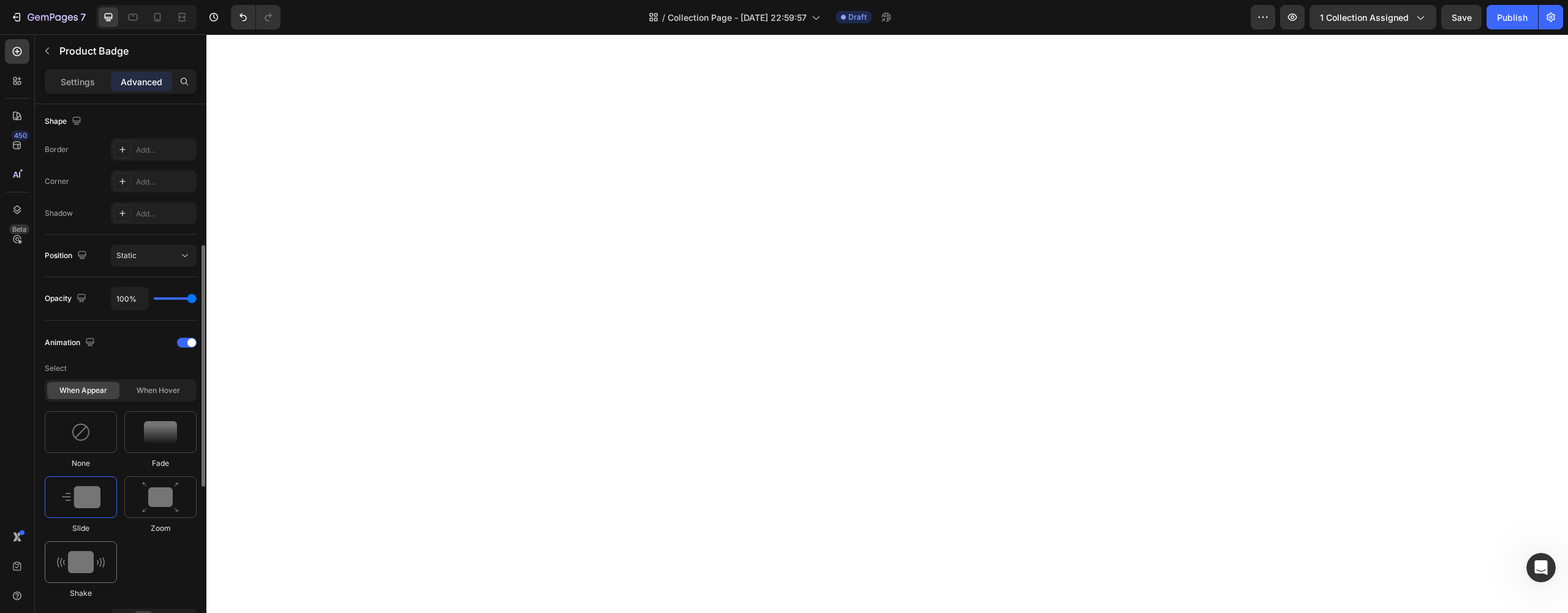
click at [100, 557] on img at bounding box center [81, 561] width 47 height 22
click at [153, 508] on img at bounding box center [161, 497] width 37 height 31
type input "1.7"
click at [83, 513] on div at bounding box center [81, 496] width 73 height 41
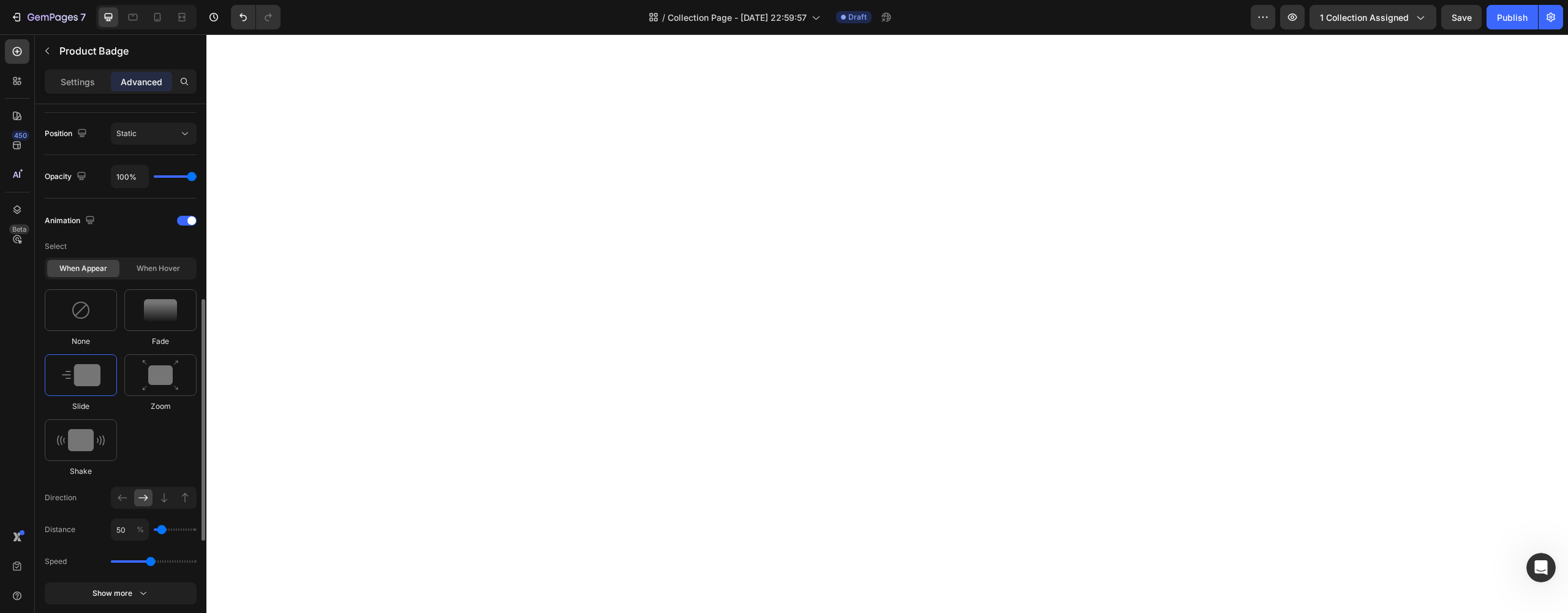
scroll to position [462, 0]
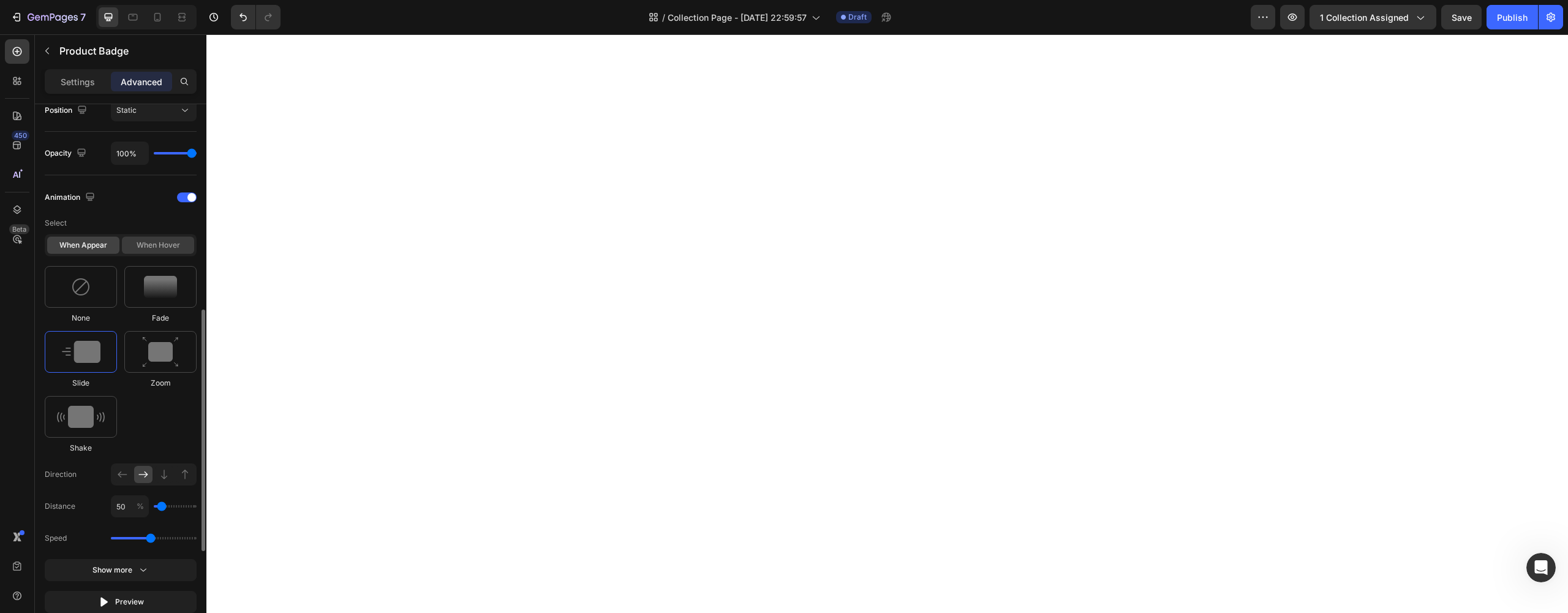
click at [162, 253] on div "When hover" at bounding box center [158, 245] width 73 height 17
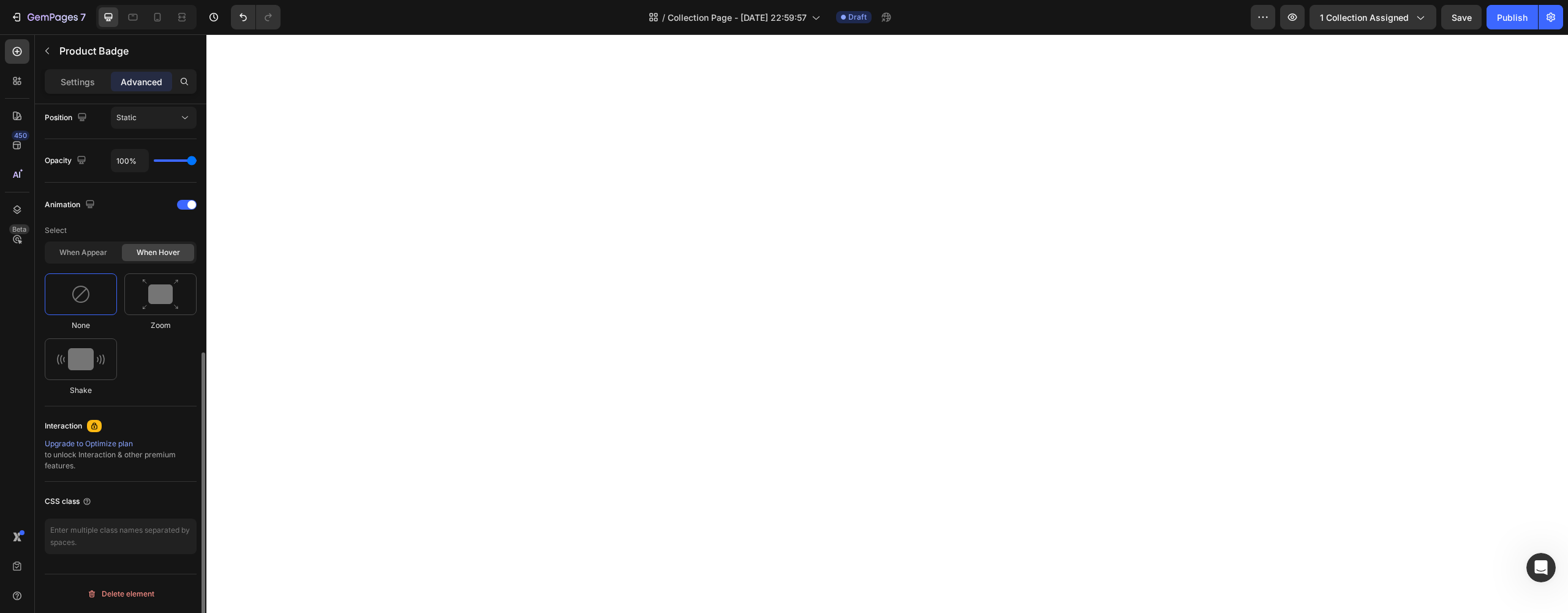
scroll to position [455, 0]
click at [155, 309] on img at bounding box center [161, 294] width 37 height 31
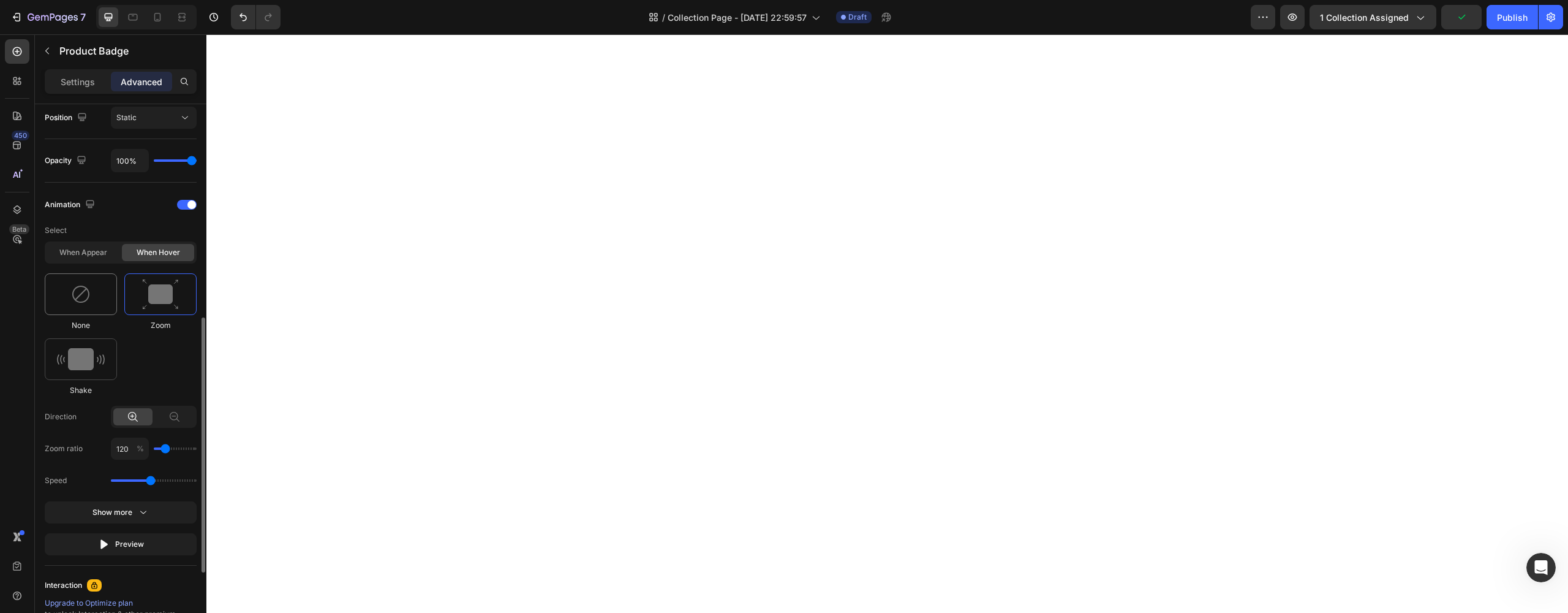
click at [90, 309] on div at bounding box center [81, 294] width 73 height 41
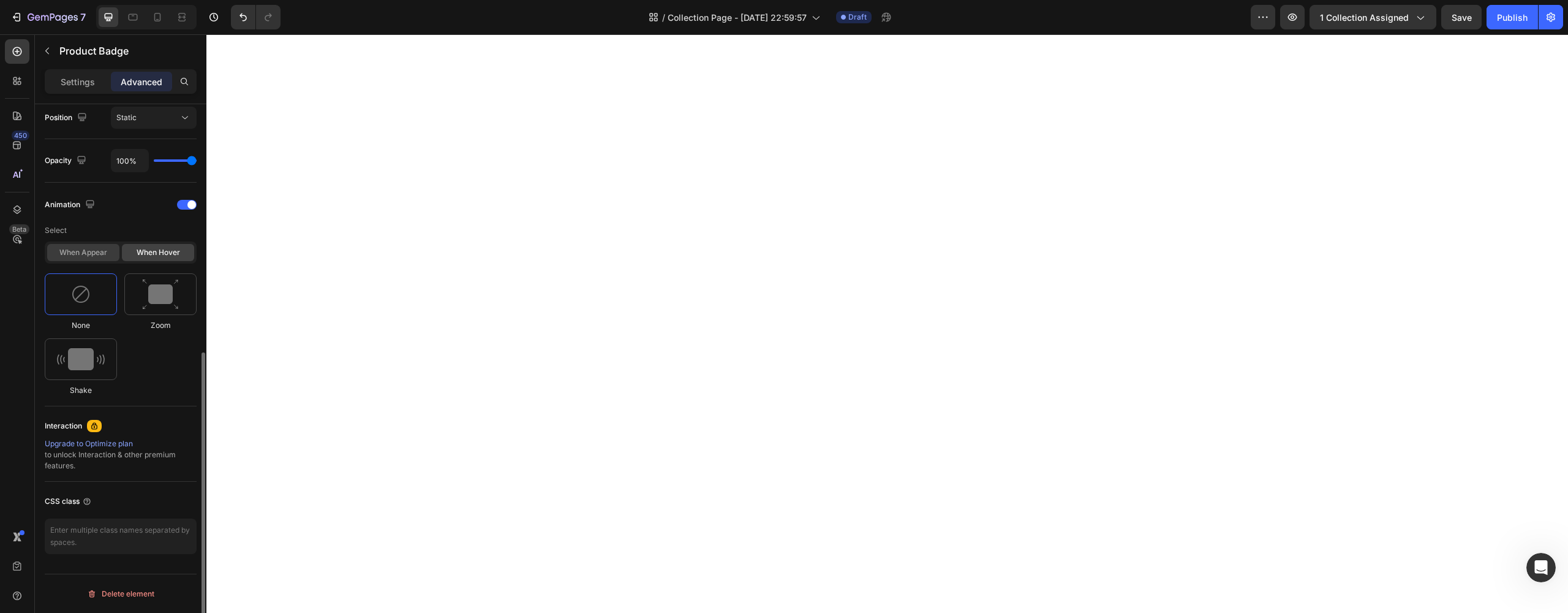
click at [88, 257] on div "When appear" at bounding box center [83, 252] width 73 height 17
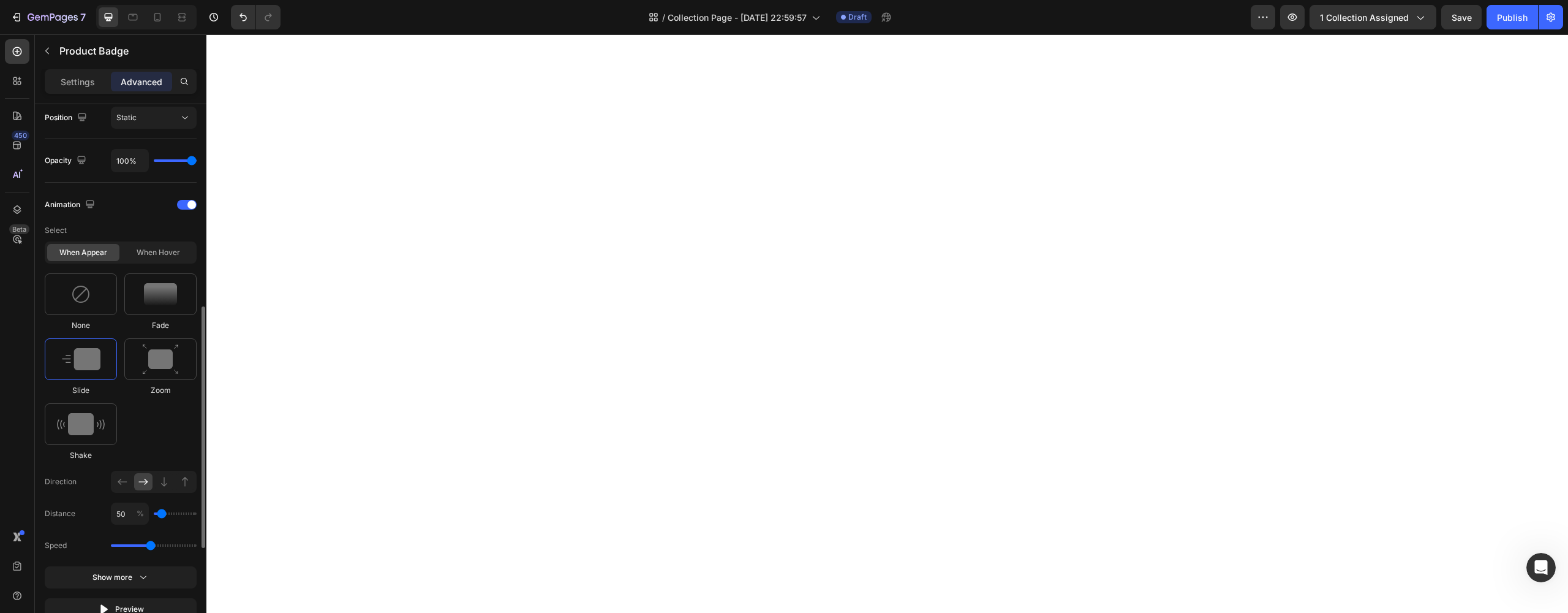
click at [86, 368] on img at bounding box center [81, 359] width 39 height 22
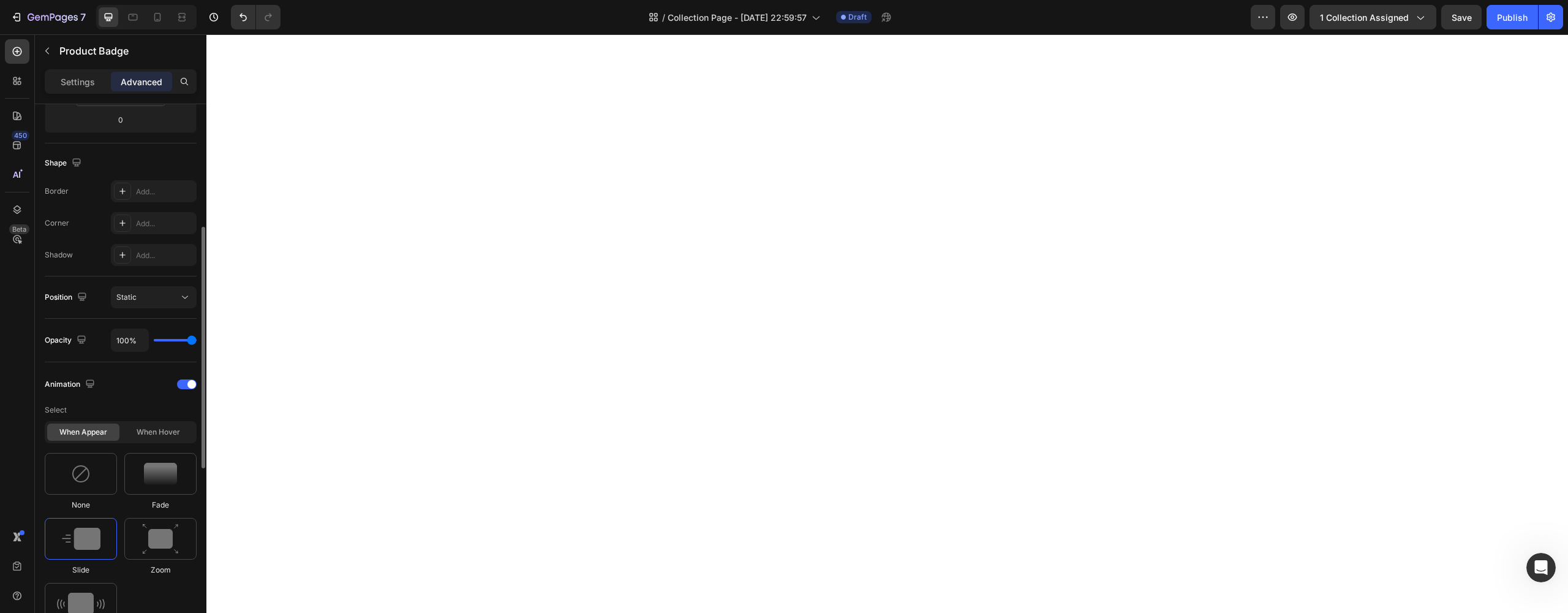
scroll to position [0, 0]
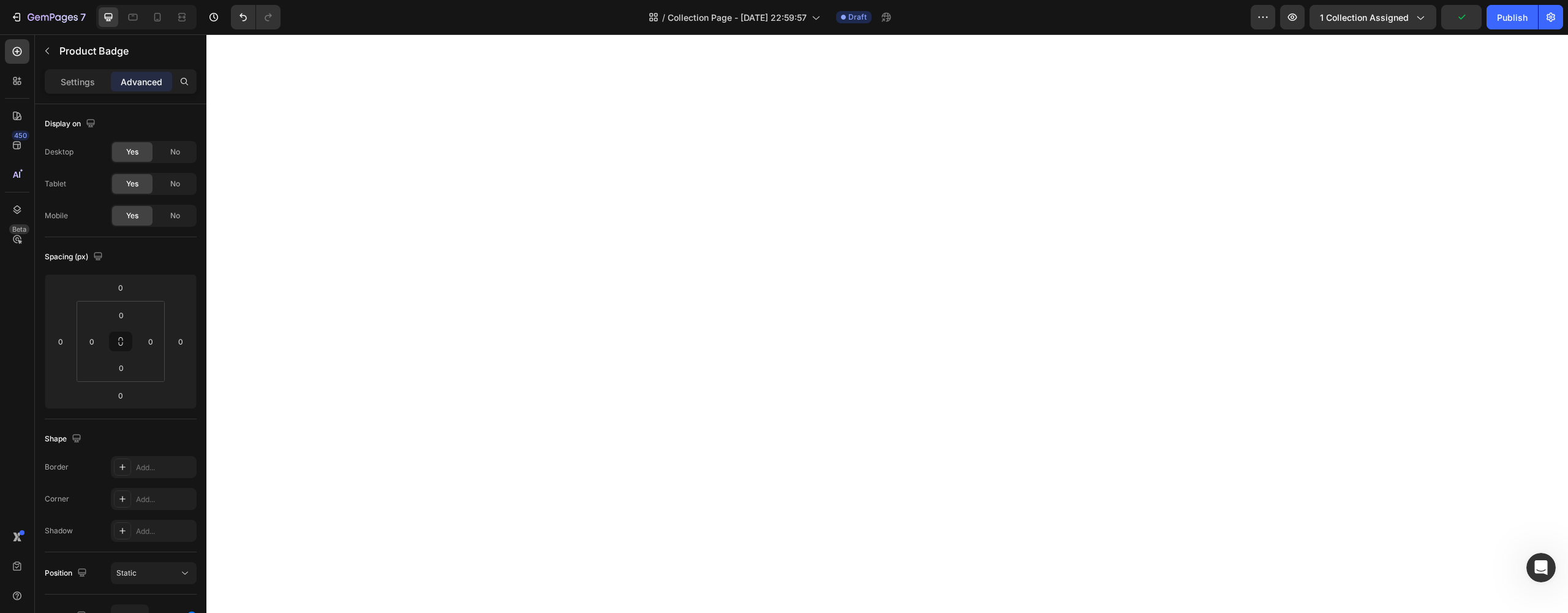
click at [91, 92] on div "Settings Advanced" at bounding box center [121, 81] width 152 height 24
click at [87, 89] on div "Settings" at bounding box center [78, 81] width 61 height 20
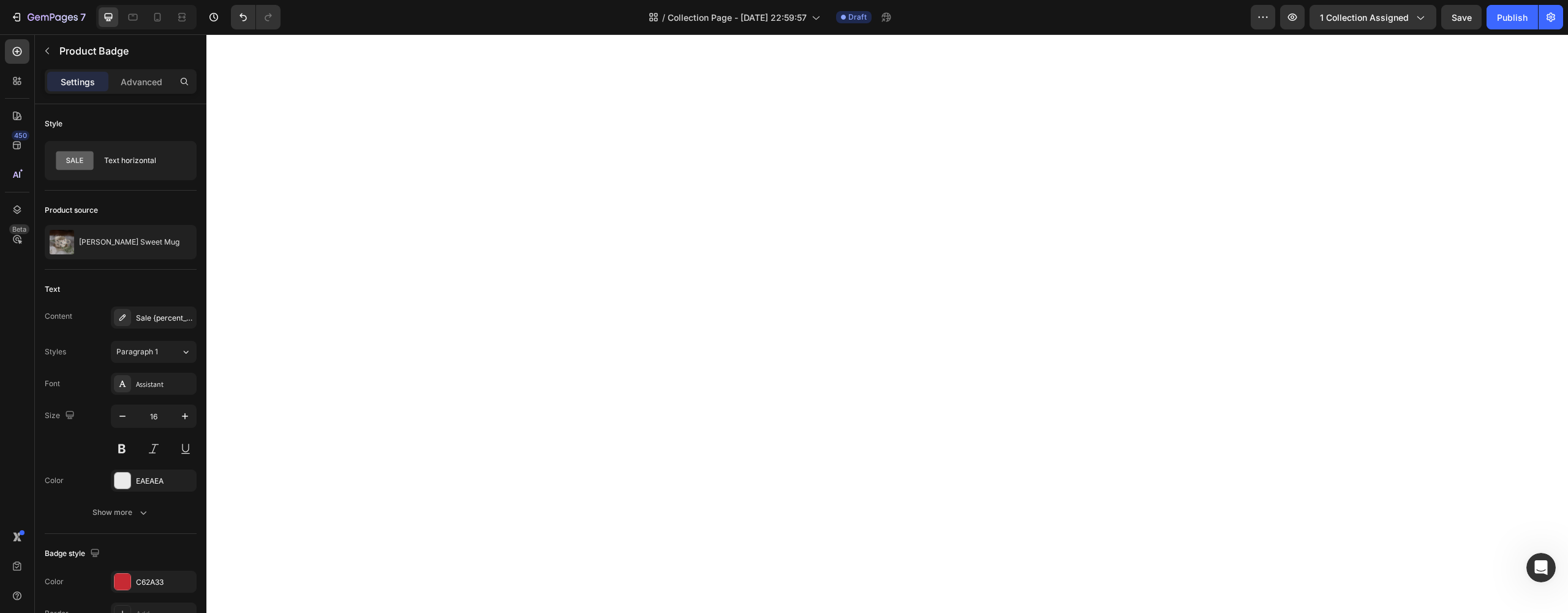
click at [87, 85] on p "Settings" at bounding box center [77, 81] width 35 height 13
click at [180, 313] on div "Sale {percent_discount} off" at bounding box center [165, 318] width 58 height 11
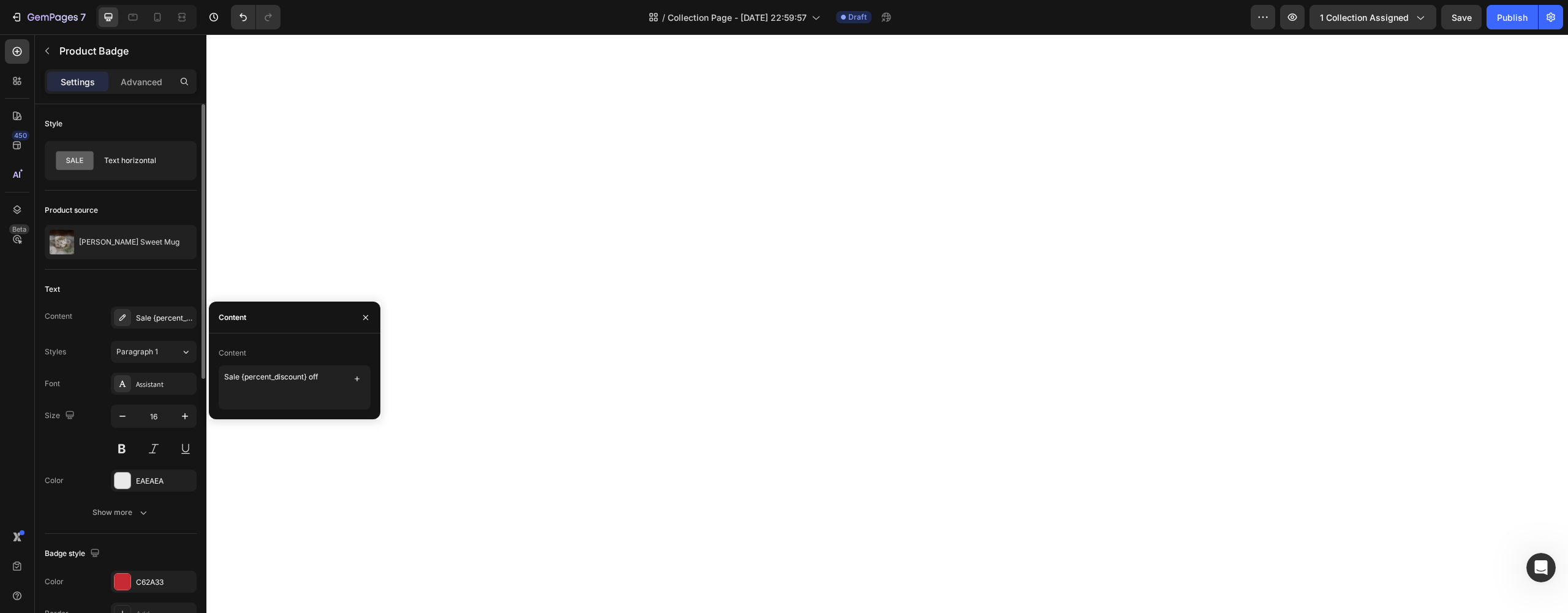
click at [94, 335] on div "Content Sale {percent_discount} off Styles Paragraph 1 Font Assistant Size 16 C…" at bounding box center [121, 415] width 152 height 217
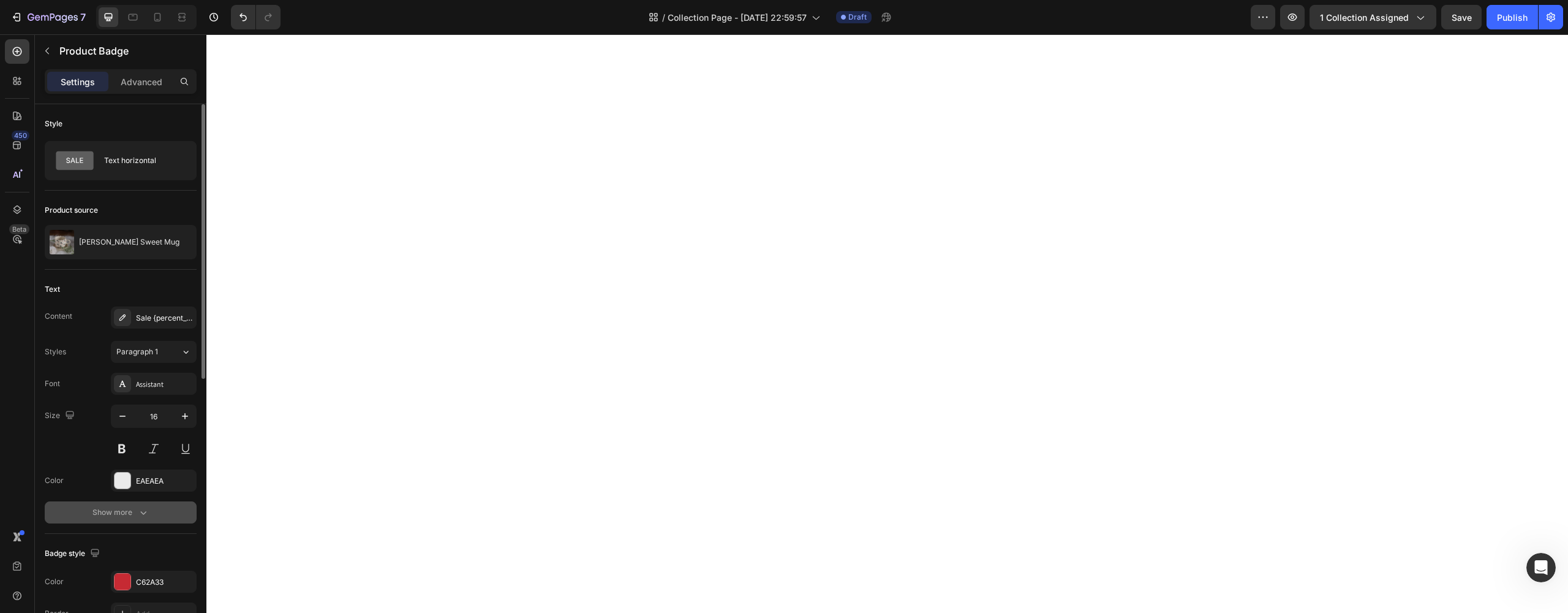
click at [113, 507] on div "Show more" at bounding box center [121, 512] width 57 height 12
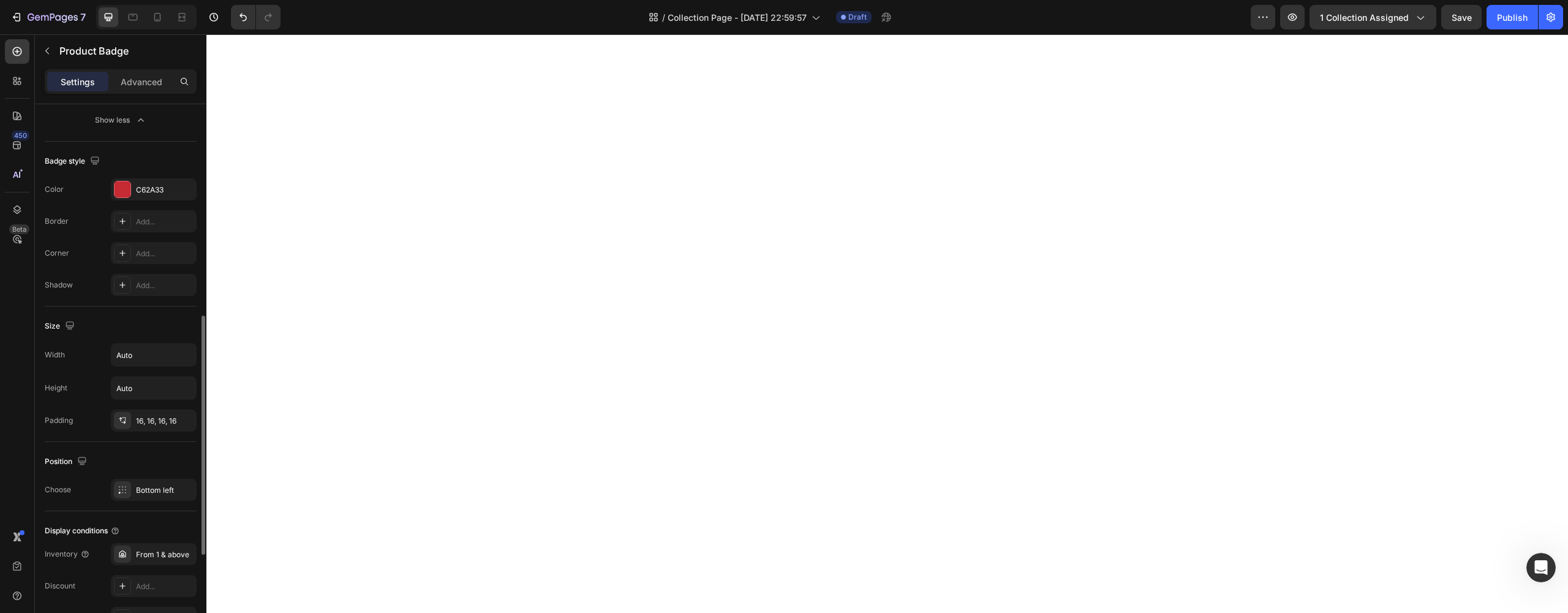
scroll to position [618, 0]
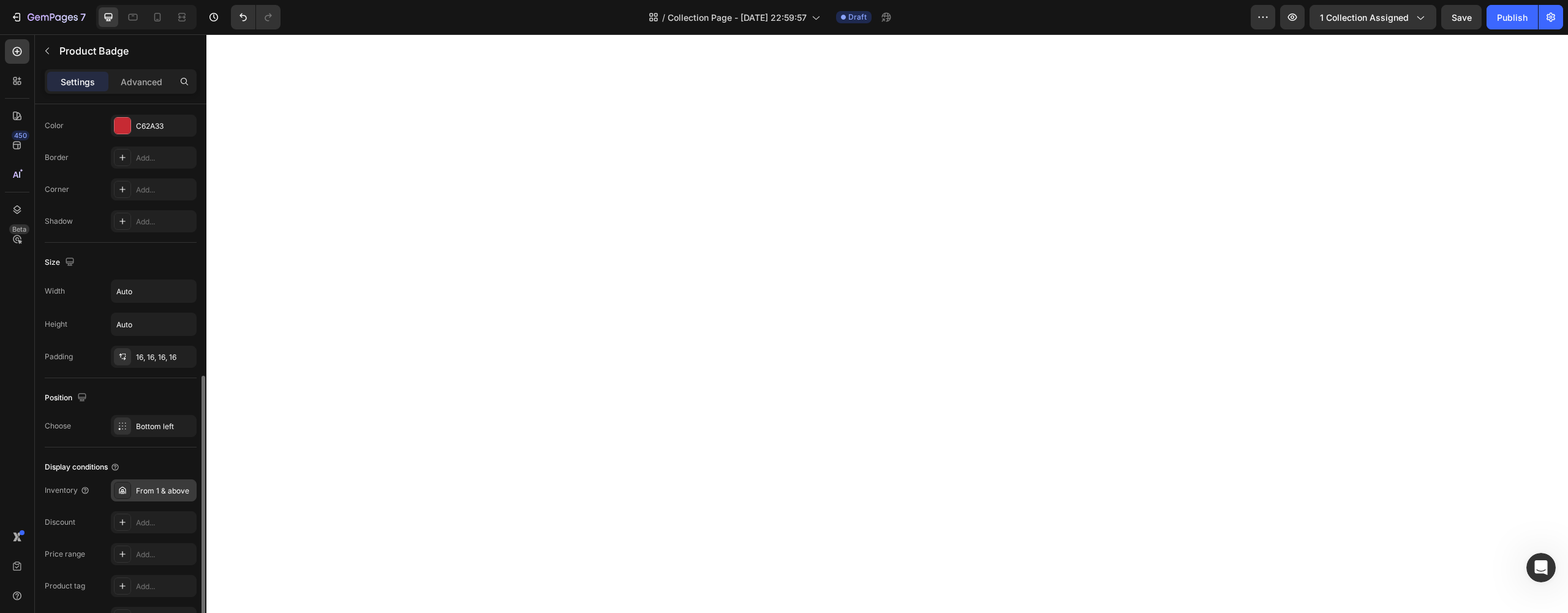
click at [140, 492] on div "From 1 & above" at bounding box center [165, 491] width 58 height 11
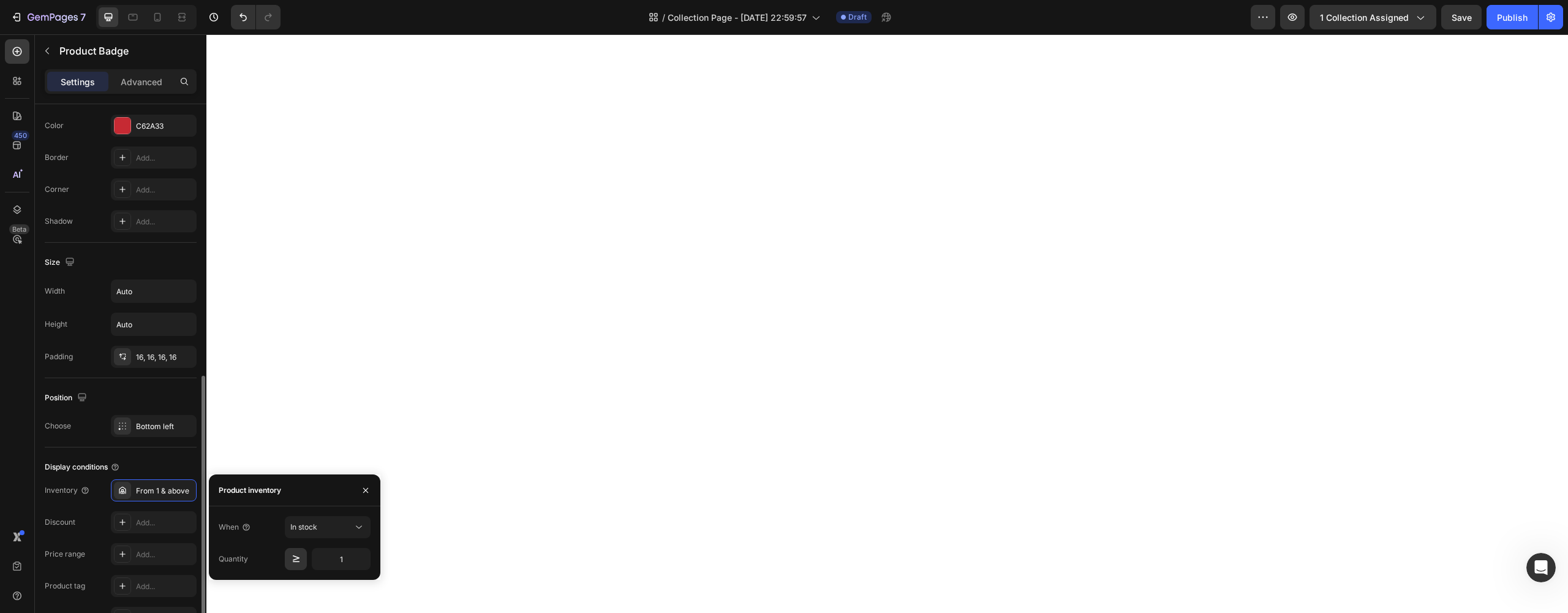
click at [94, 509] on div "Inventory From 1 & above Discount Add... Price range Add... Product tag Add... …" at bounding box center [121, 554] width 152 height 149
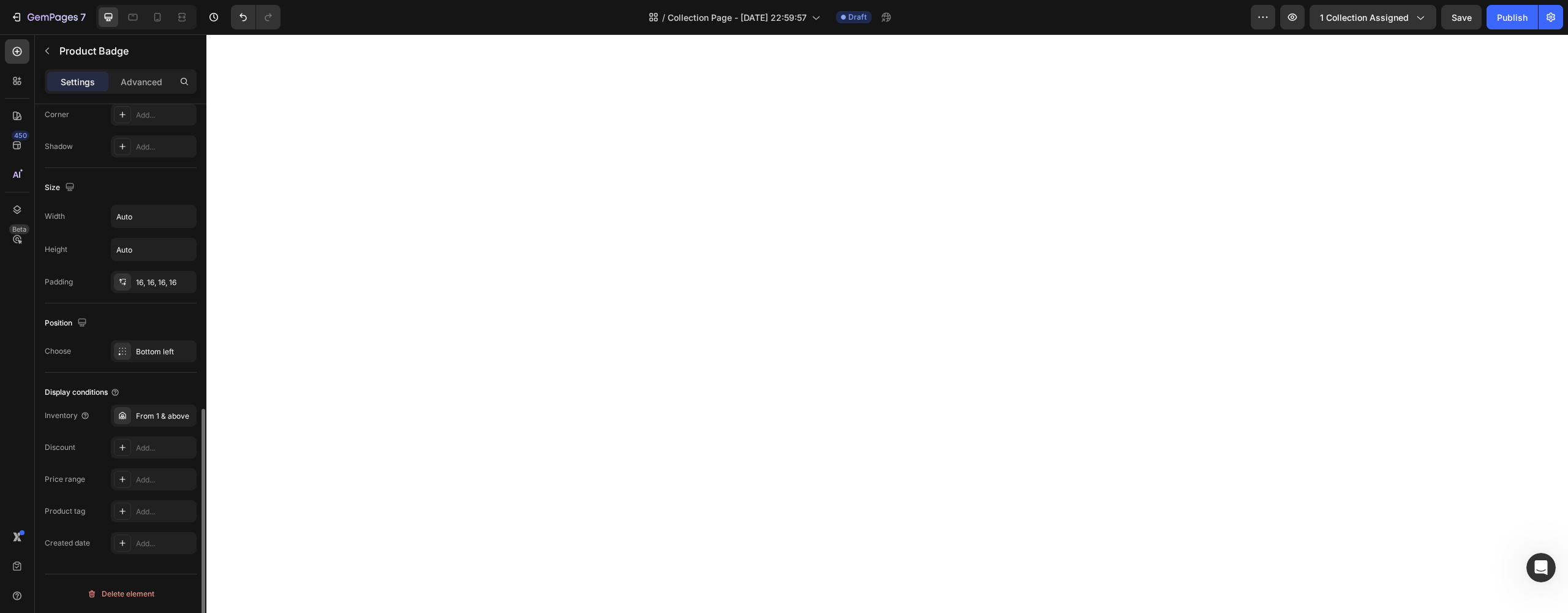
scroll to position [671, 0]
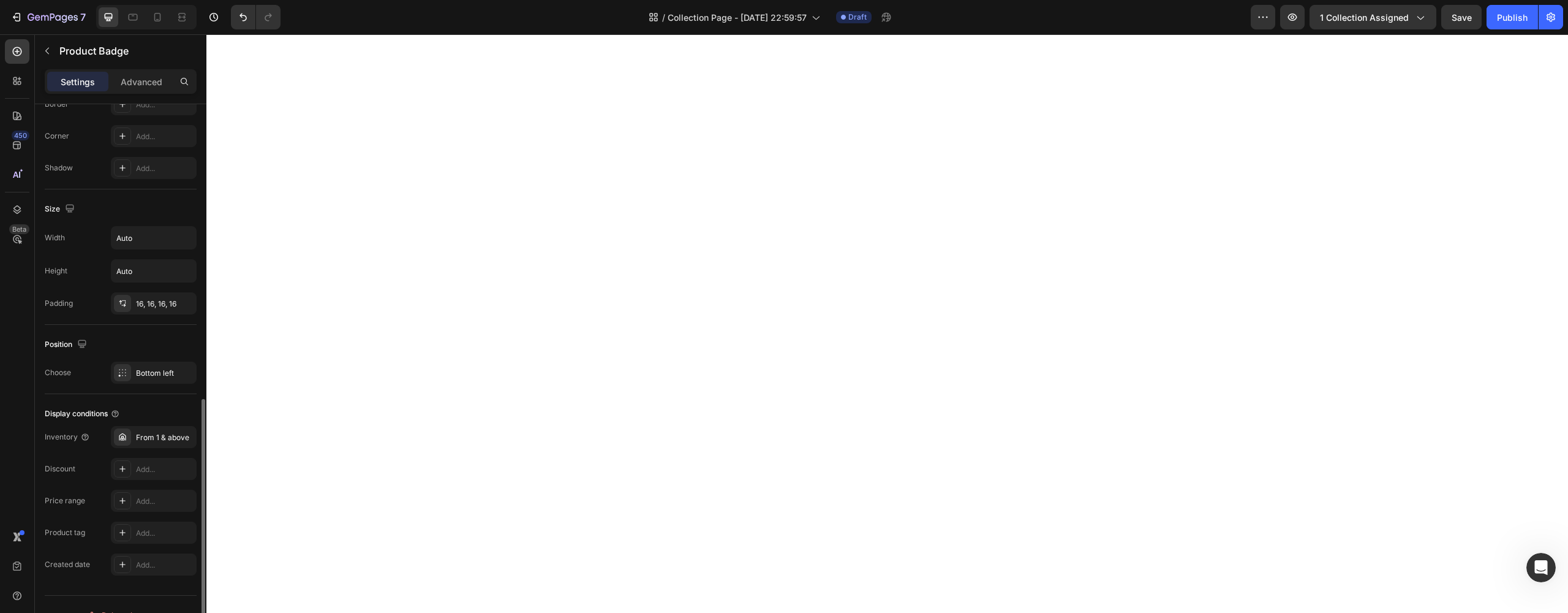
click at [86, 467] on div "Discount Add..." at bounding box center [121, 469] width 152 height 22
click at [127, 435] on div at bounding box center [122, 437] width 17 height 17
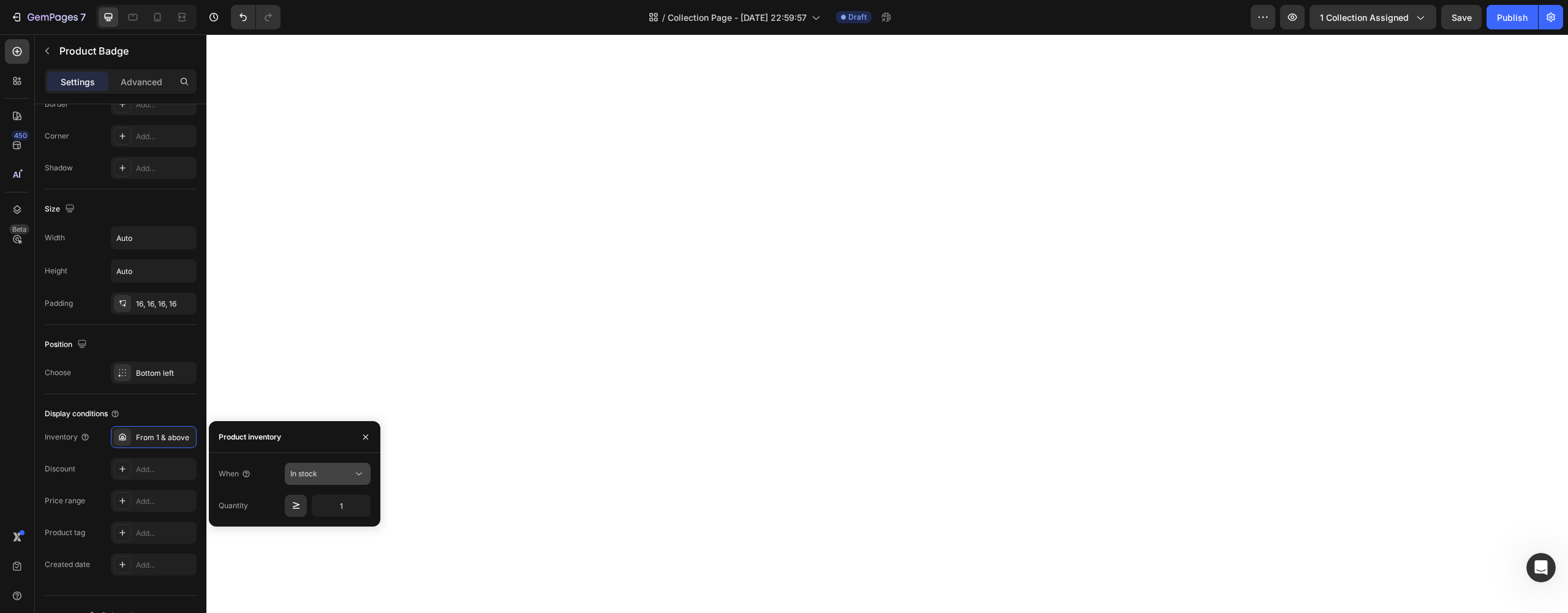
click at [354, 470] on icon at bounding box center [359, 473] width 12 height 12
click at [77, 488] on div "Inventory From 1 & above Discount Add... Price range Add... Product tag Add... …" at bounding box center [121, 500] width 152 height 149
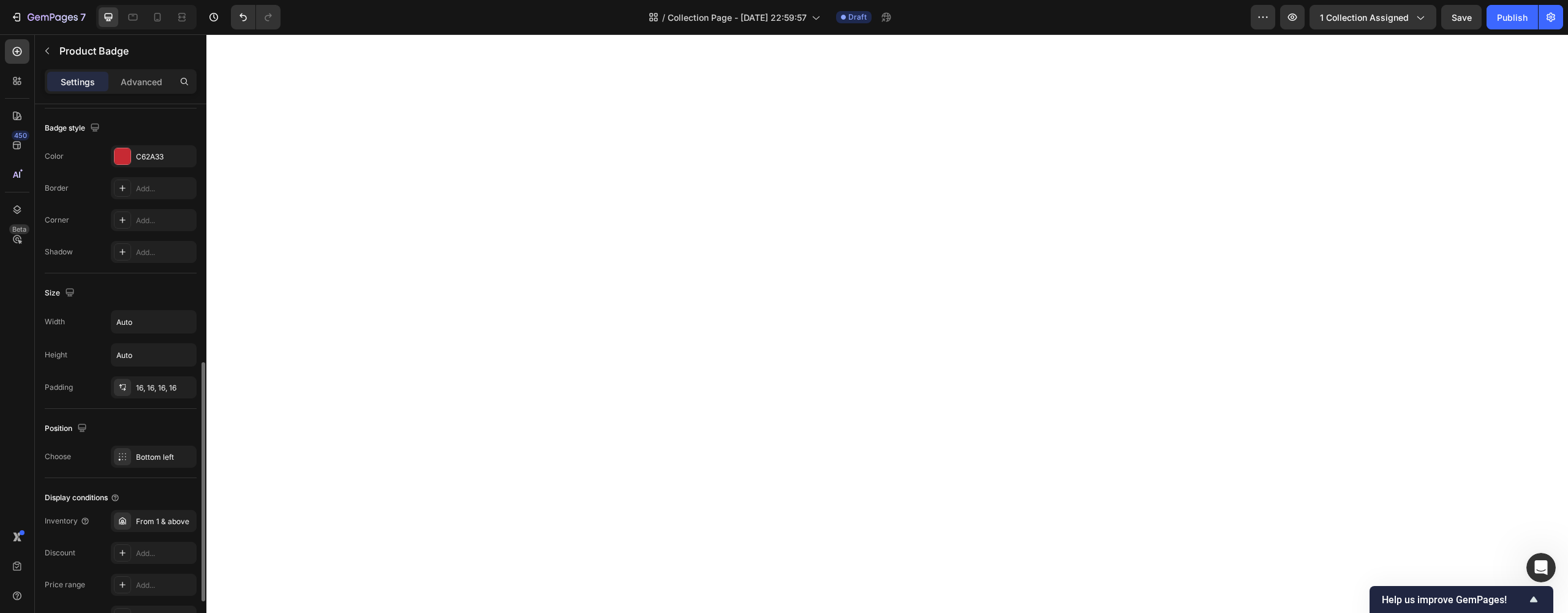
scroll to position [211, 0]
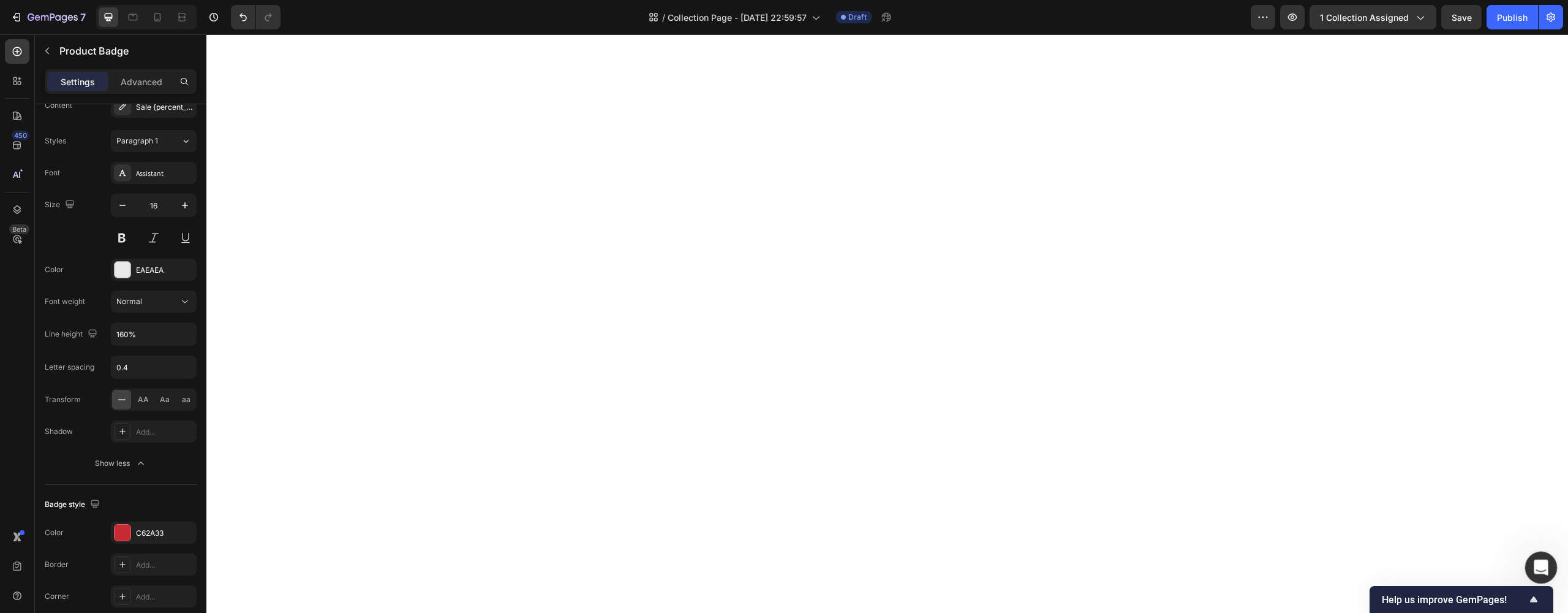
click at [1546, 573] on div "Open Intercom Messenger" at bounding box center [1540, 566] width 41 height 41
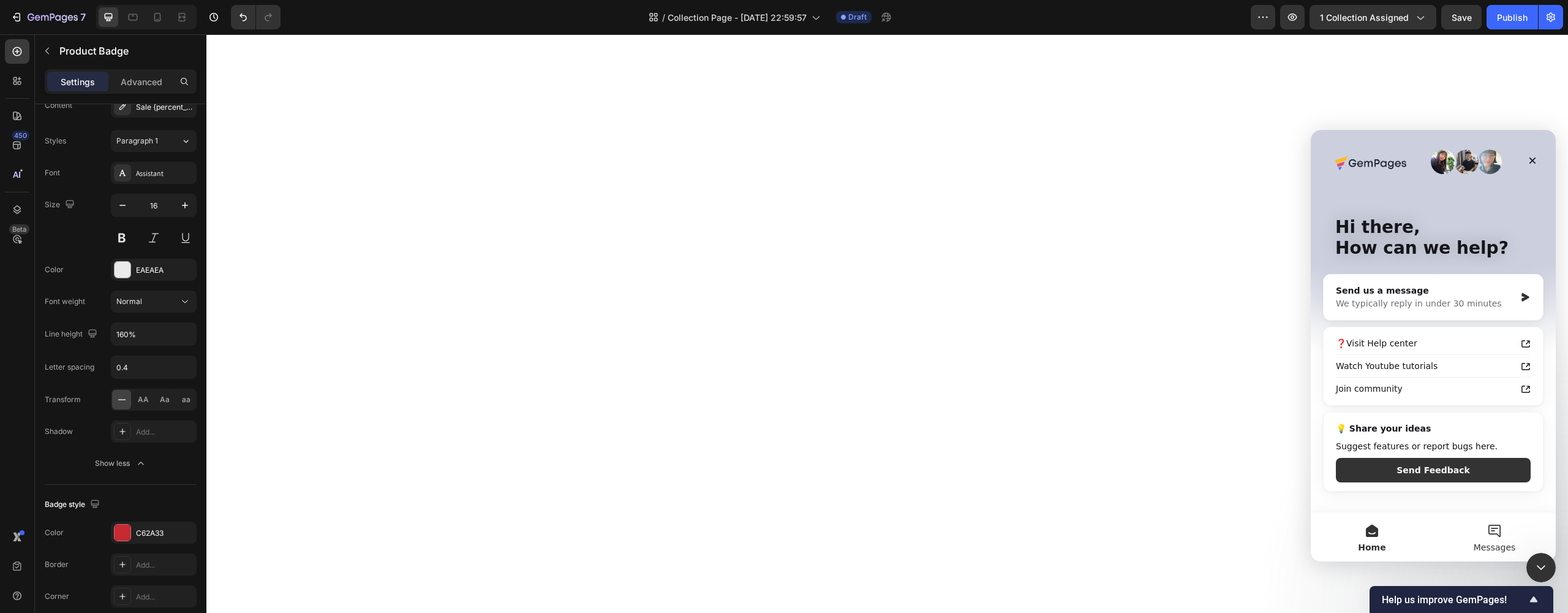
click at [1495, 540] on button "Messages" at bounding box center [1494, 536] width 123 height 49
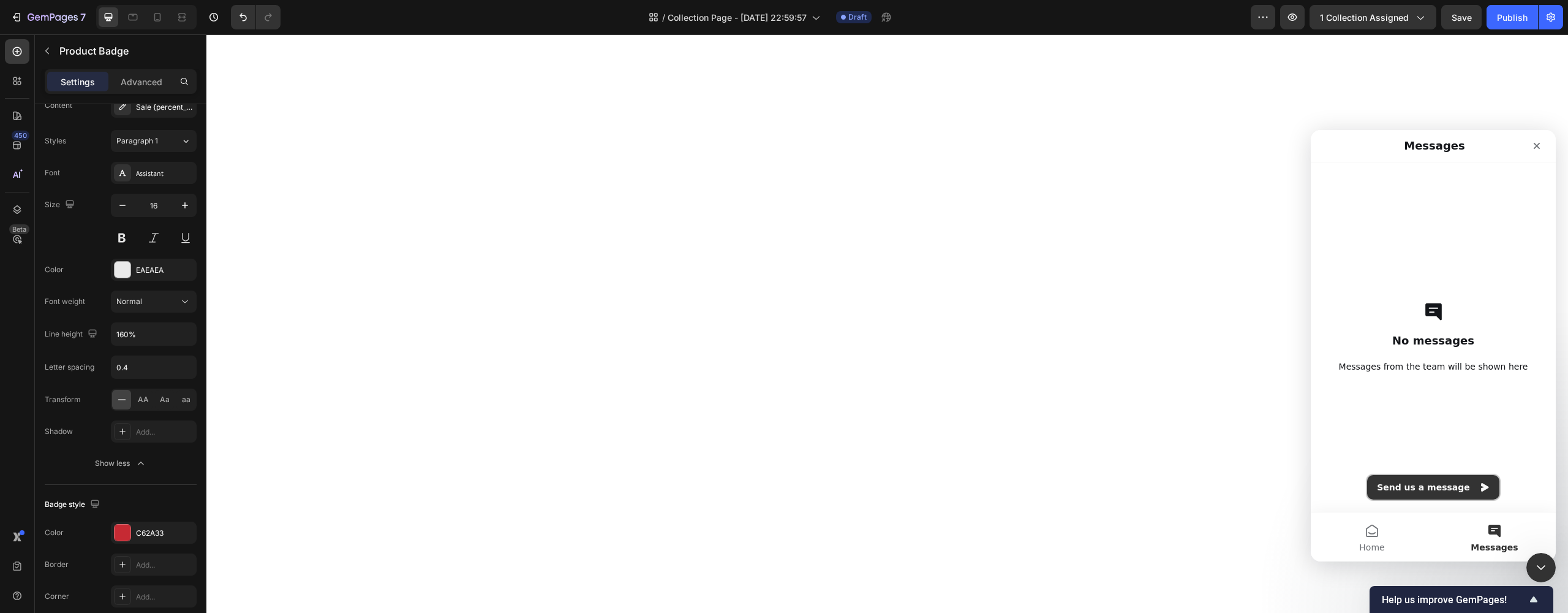
click at [1431, 490] on button "Send us a message" at bounding box center [1433, 487] width 132 height 24
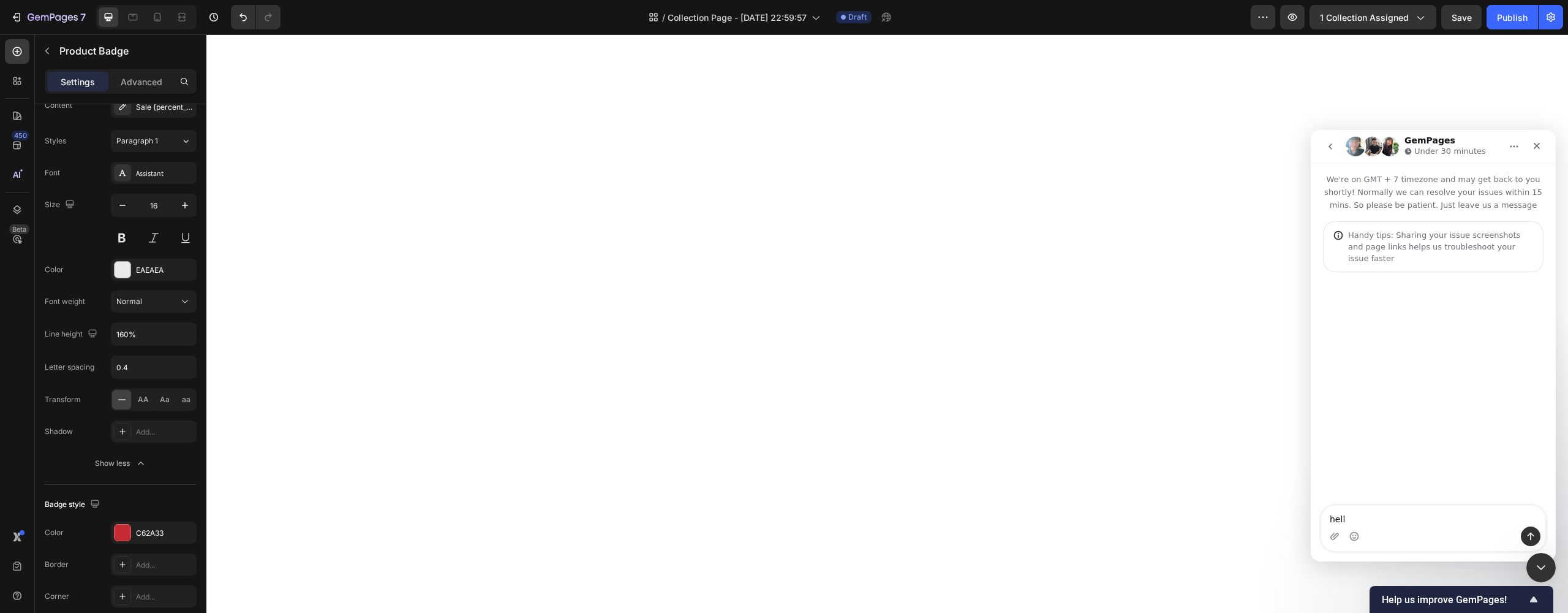
type textarea "hello"
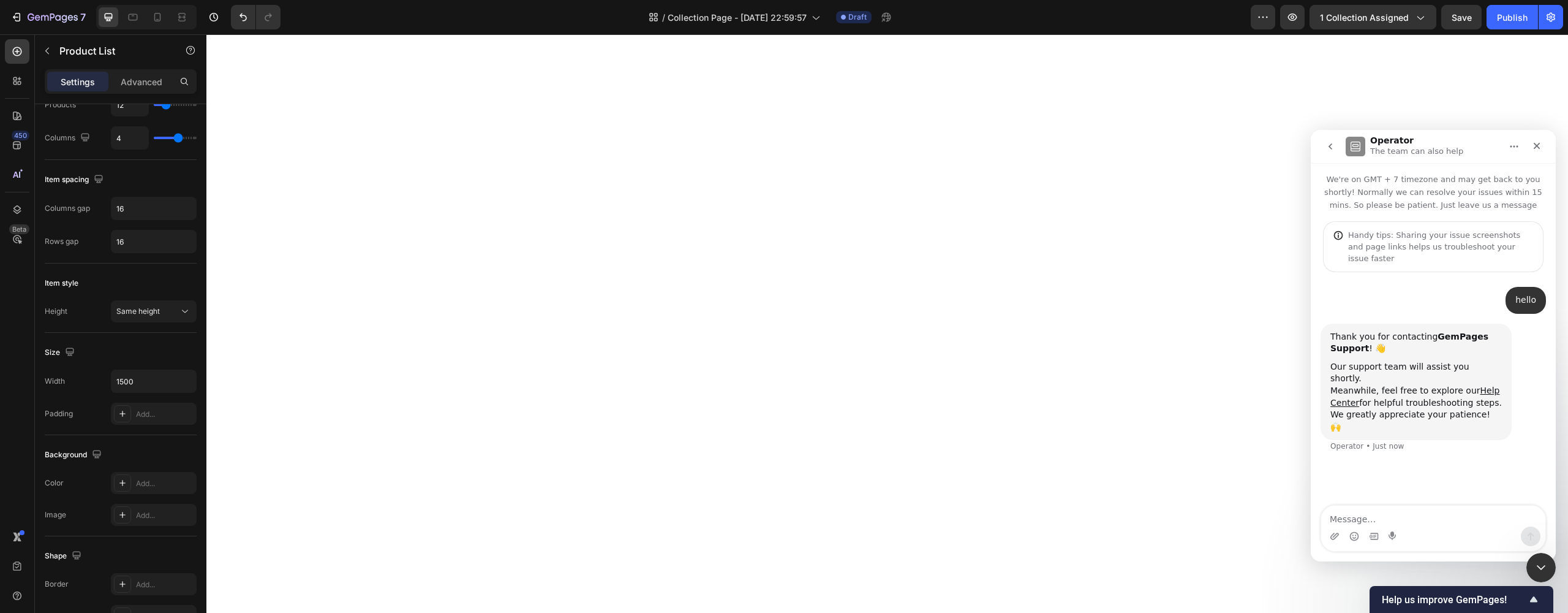
scroll to position [0, 0]
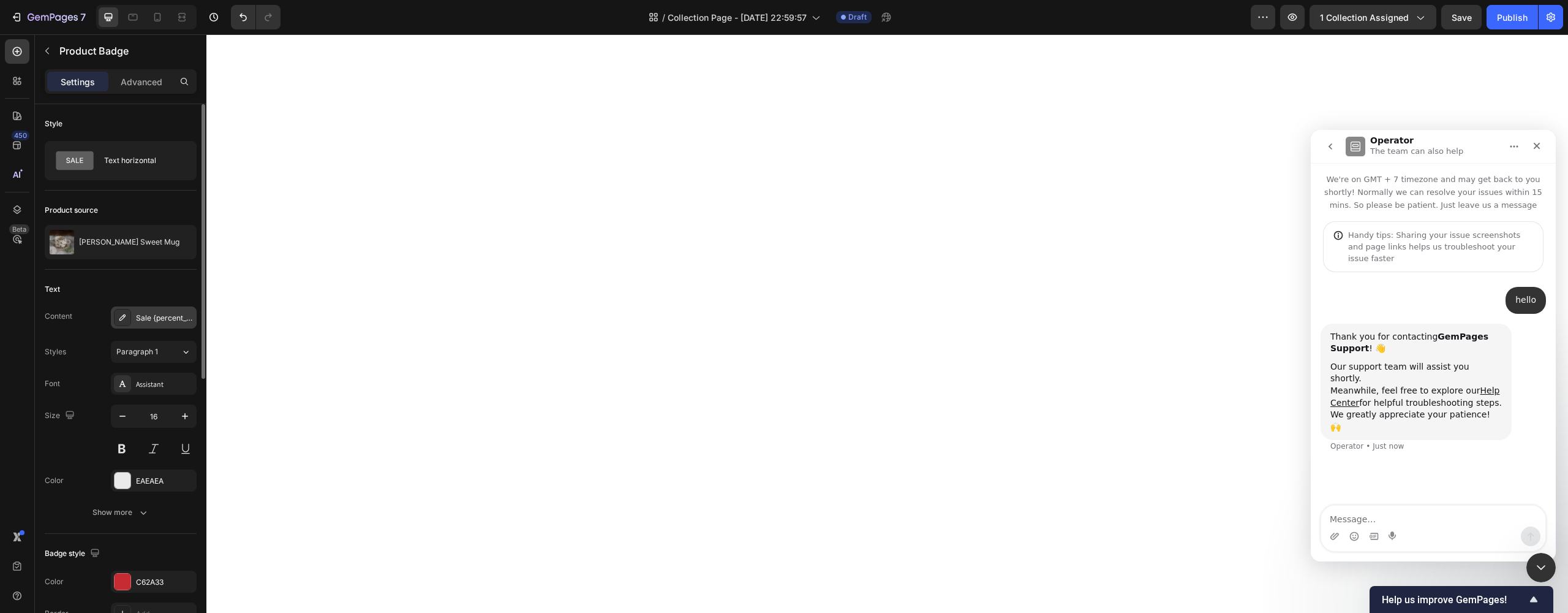
click at [176, 316] on div "Sale {percent_discount} off" at bounding box center [165, 318] width 58 height 11
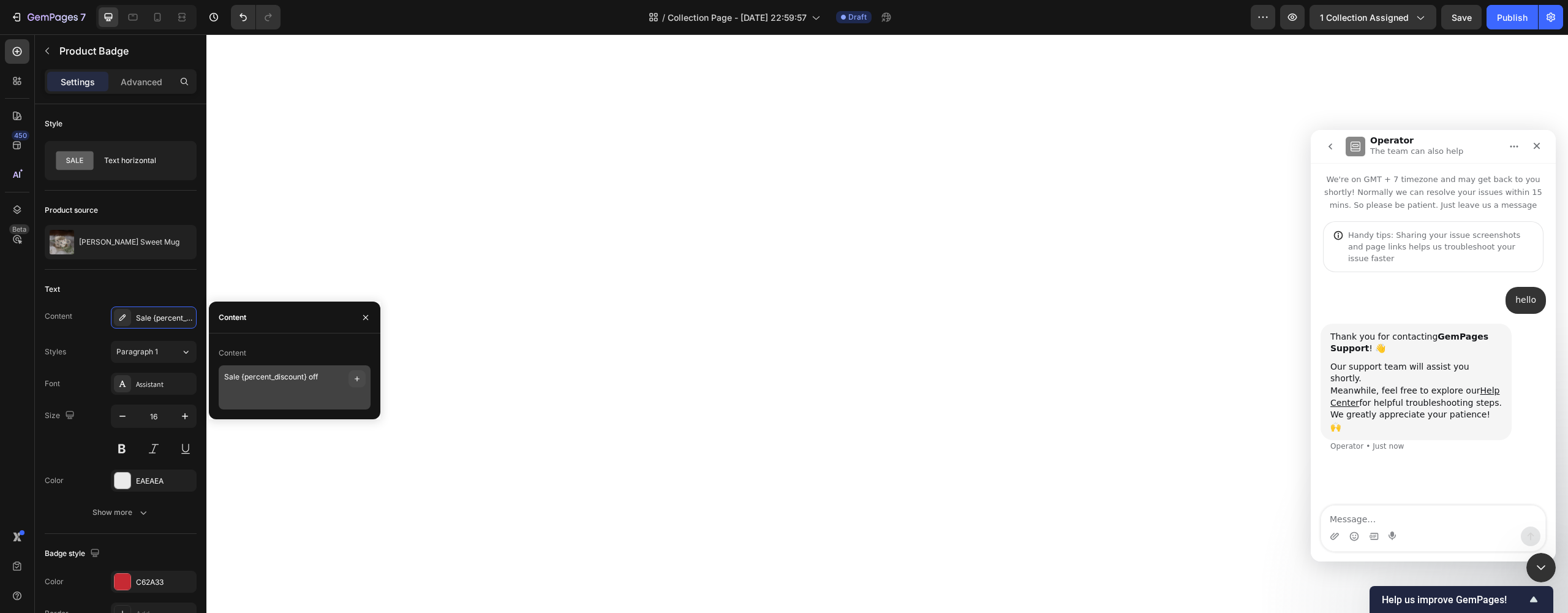
click at [353, 380] on button "button" at bounding box center [357, 378] width 17 height 17
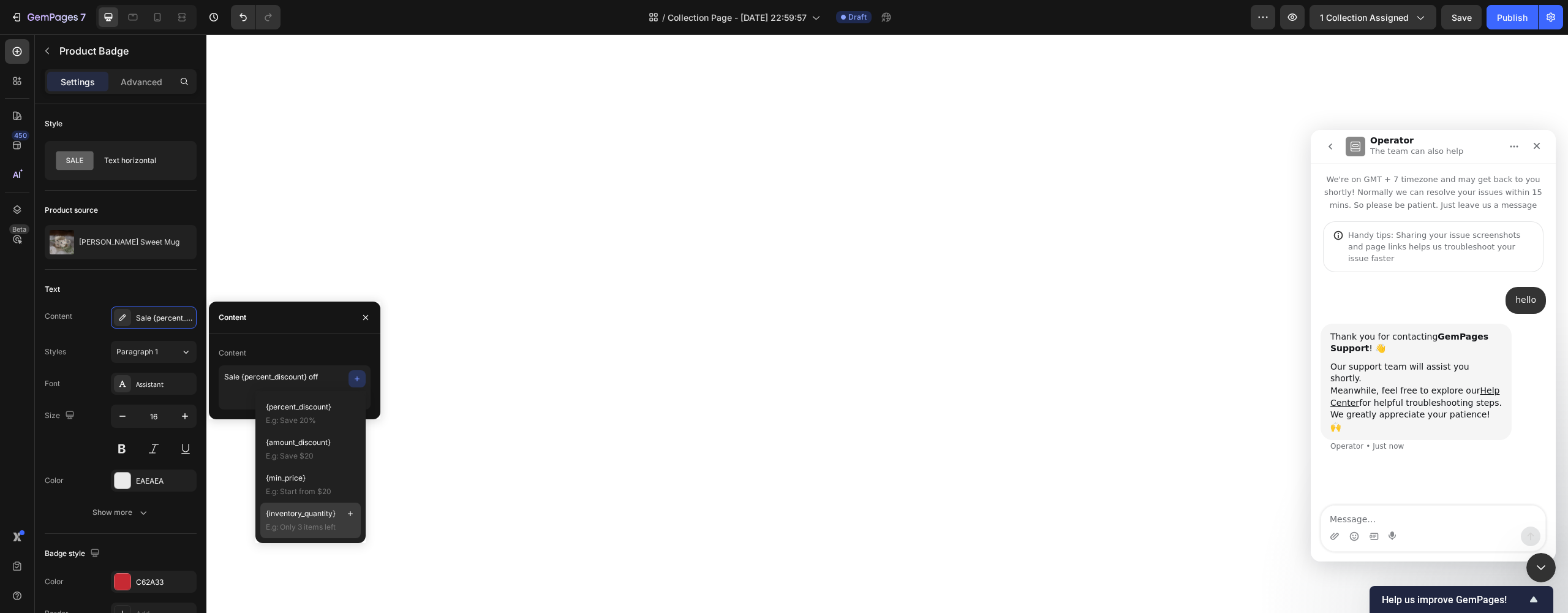
click at [315, 513] on span "{inventory_quantity}" at bounding box center [300, 513] width 70 height 11
click at [295, 422] on span "E.g: Save 20%" at bounding box center [310, 420] width 89 height 11
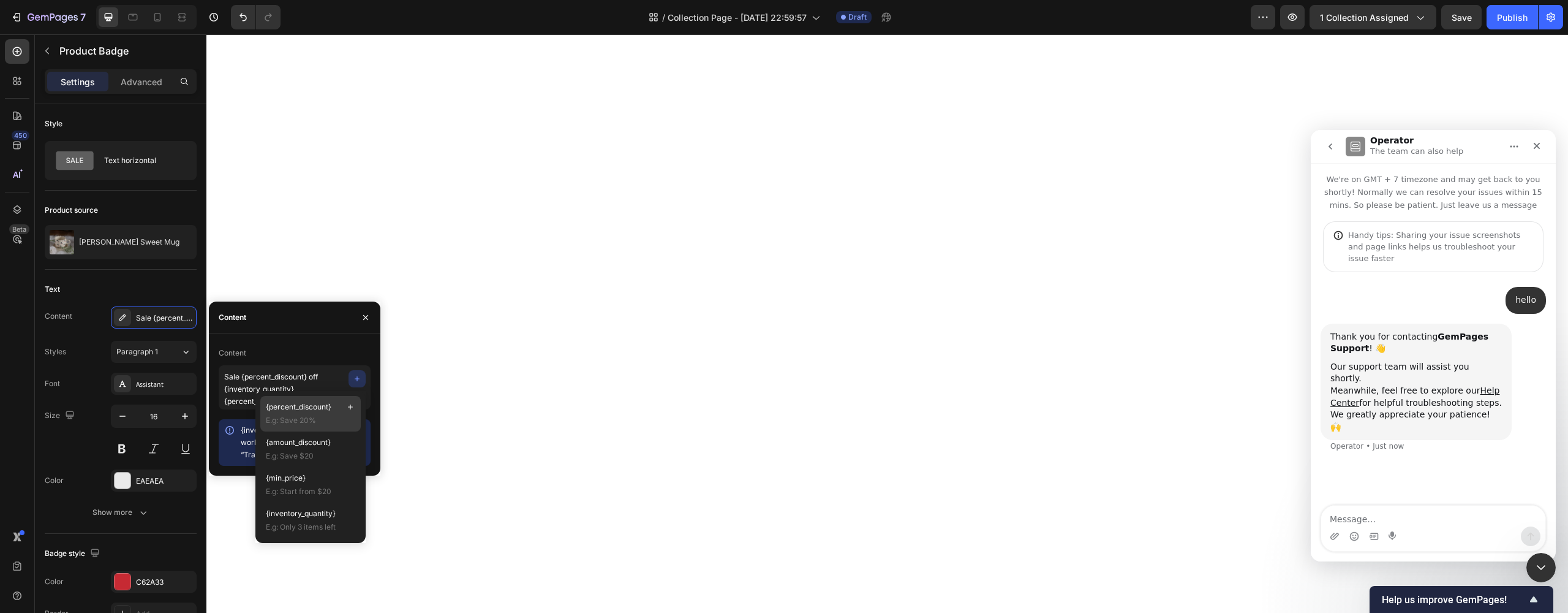
scroll to position [3, 0]
click at [295, 422] on span "E.g: Save 20%" at bounding box center [310, 420] width 89 height 11
click at [257, 391] on div "{percent_discount} E.g: Save 20% {amount_discount} E.g: Save $20 {min_price} E.…" at bounding box center [310, 467] width 110 height 152
click at [253, 353] on div "Content" at bounding box center [295, 353] width 152 height 20
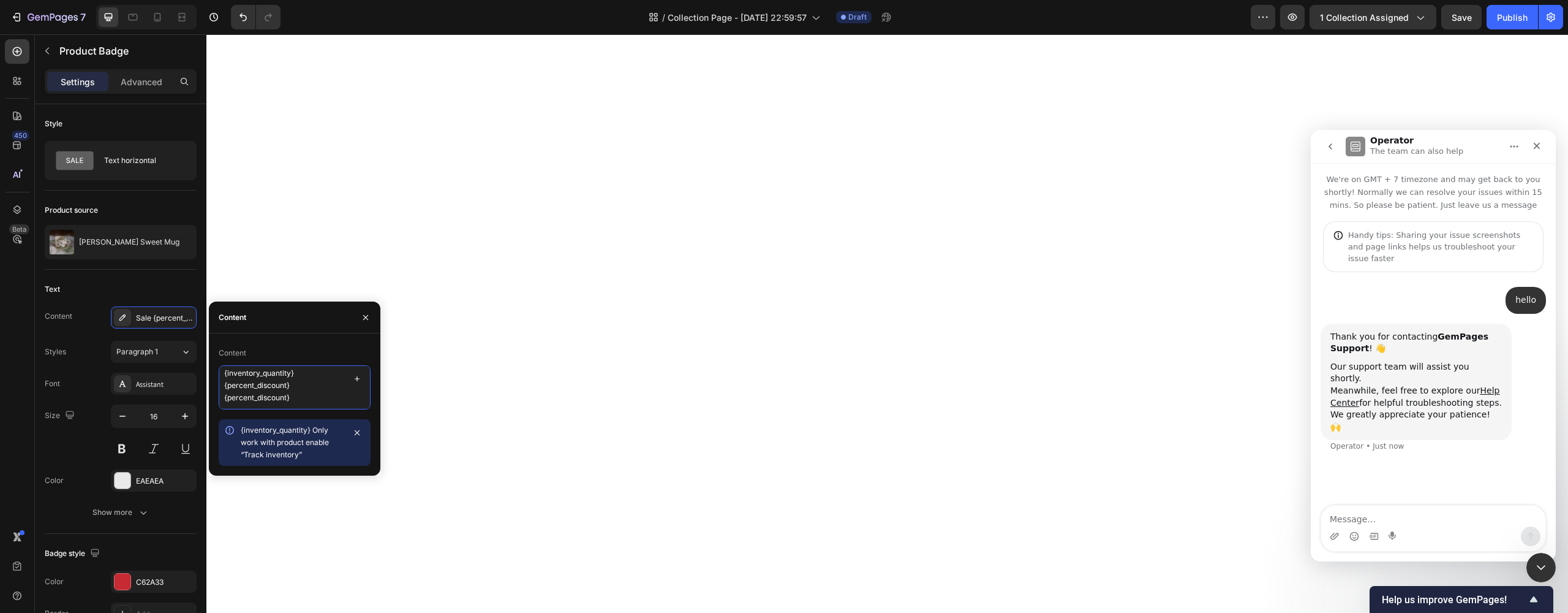
drag, startPoint x: 301, startPoint y: 399, endPoint x: 226, endPoint y: 370, distance: 80.4
click at [226, 370] on textarea "Sale {percent_discount} off {inventory_quantity} {percent_discount} {percent_di…" at bounding box center [295, 387] width 152 height 44
type textarea "S"
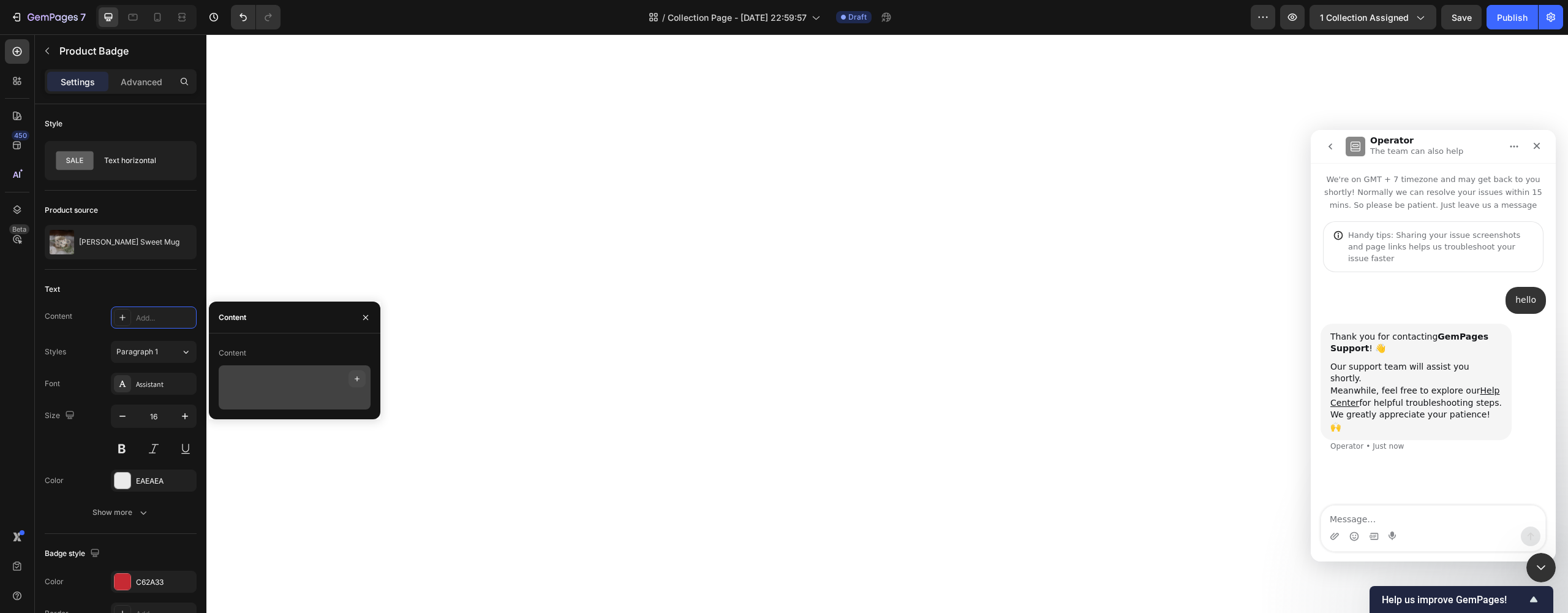
click at [357, 379] on icon "button" at bounding box center [357, 378] width 5 height 5
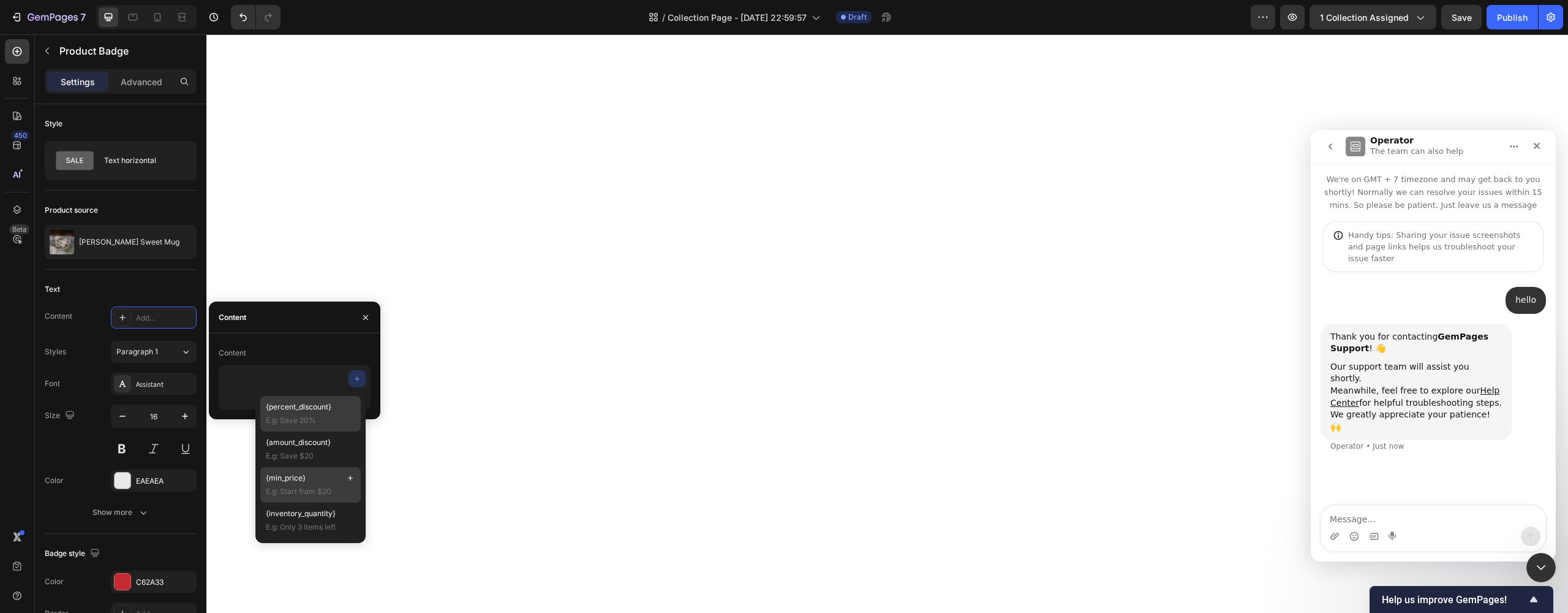
click at [300, 492] on span "E.g: Start from $20" at bounding box center [310, 491] width 89 height 11
type textarea "{min_price}"
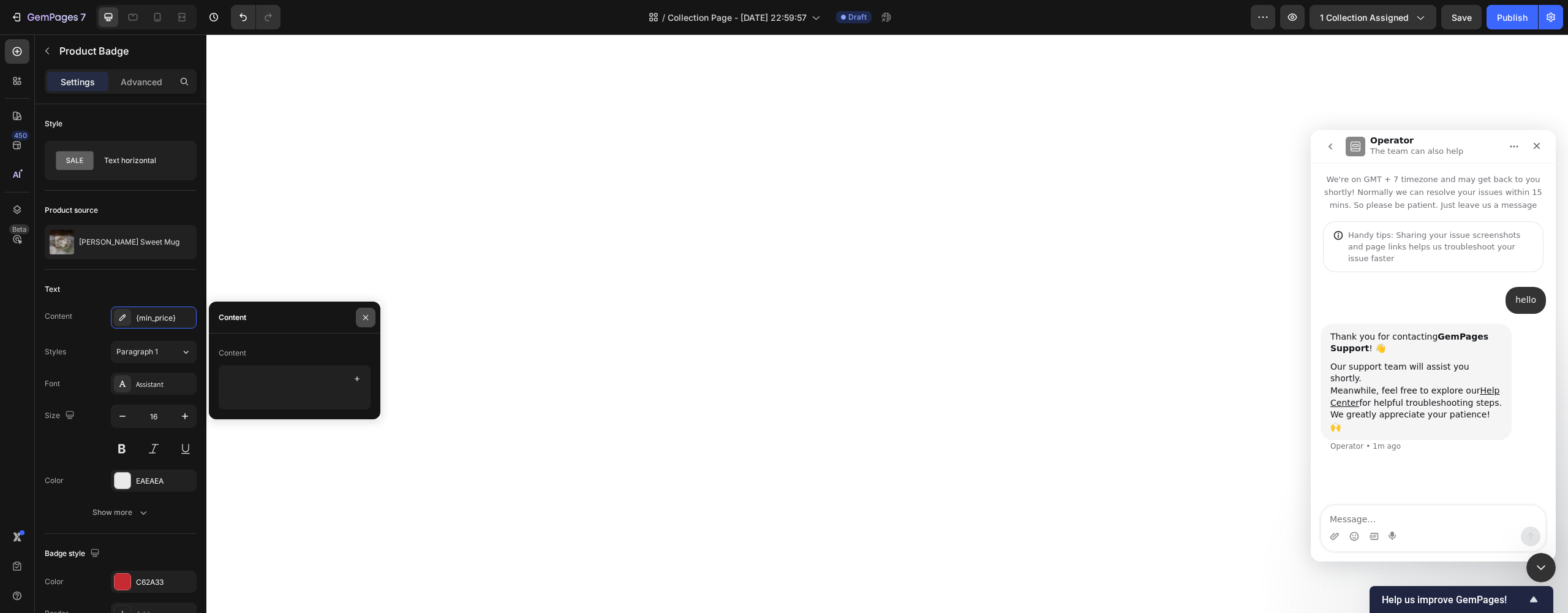
click at [365, 315] on icon "button" at bounding box center [365, 317] width 9 height 9
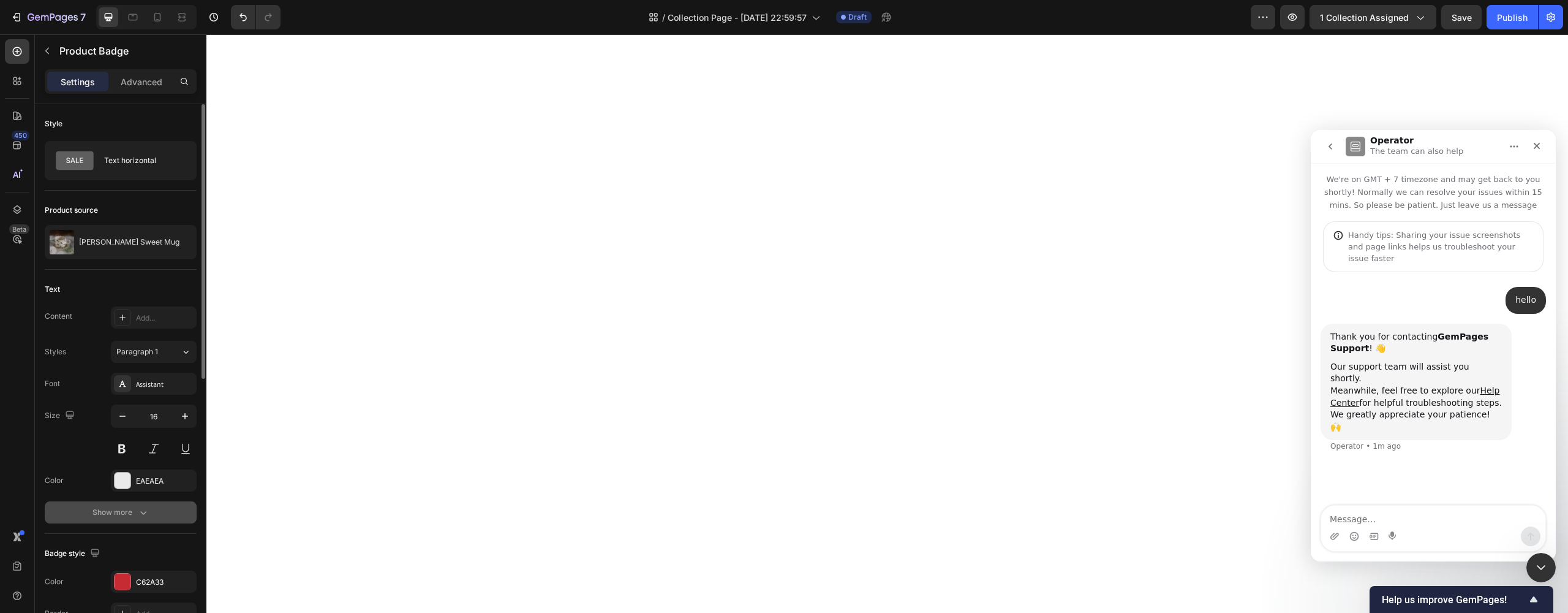
click at [114, 505] on button "Show more" at bounding box center [121, 512] width 152 height 22
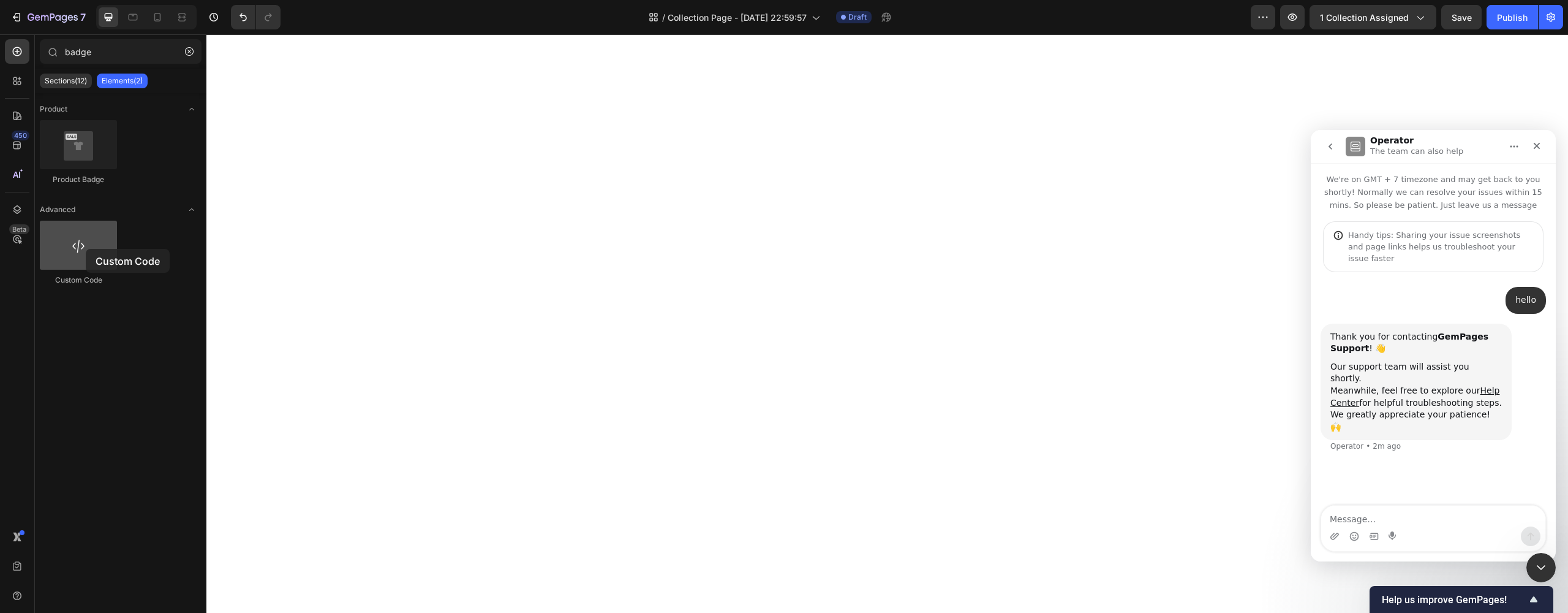
click at [85, 249] on div at bounding box center [79, 245] width 77 height 49
click at [187, 111] on icon "Toggle open" at bounding box center [192, 109] width 9 height 9
click at [185, 52] on icon "button" at bounding box center [189, 52] width 9 height 9
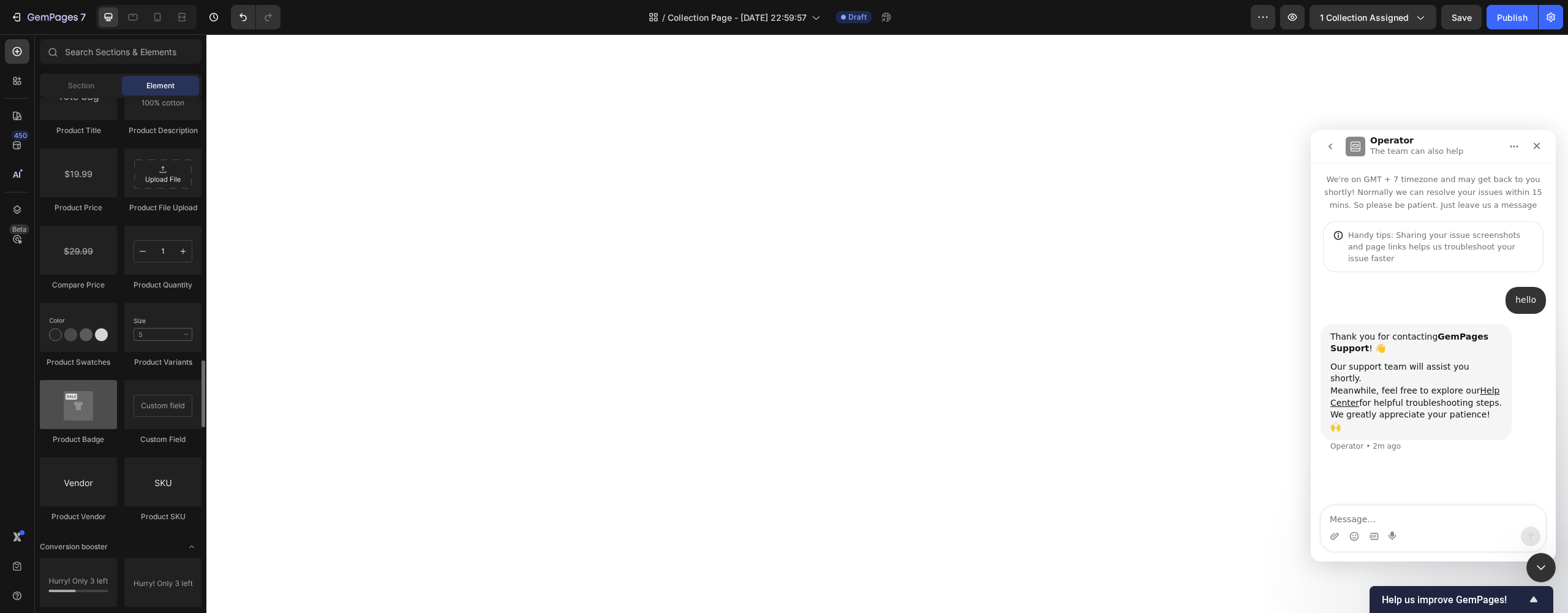
scroll to position [2051, 0]
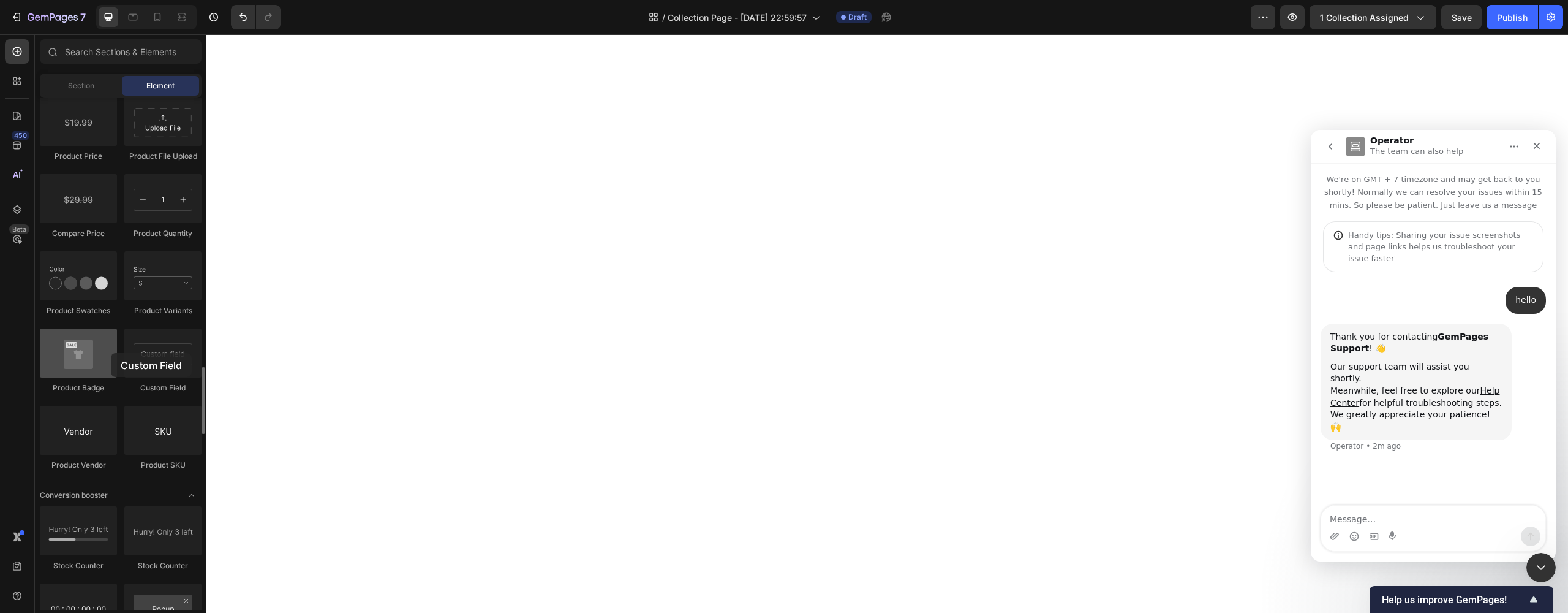
drag, startPoint x: 146, startPoint y: 366, endPoint x: 111, endPoint y: 353, distance: 37.3
click at [111, 353] on div "Product Product Product Product List Sticky Add to Cart Add to Cart Product Vie…" at bounding box center [121, 58] width 162 height 848
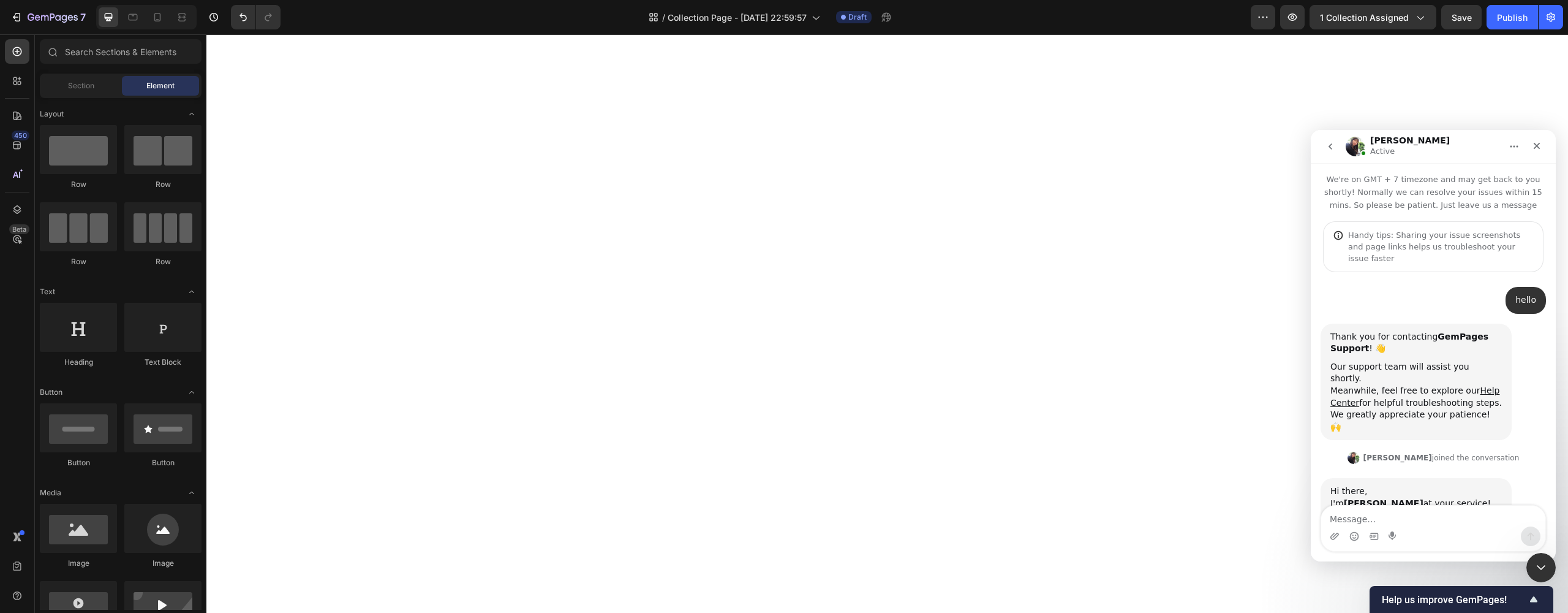
scroll to position [45, 0]
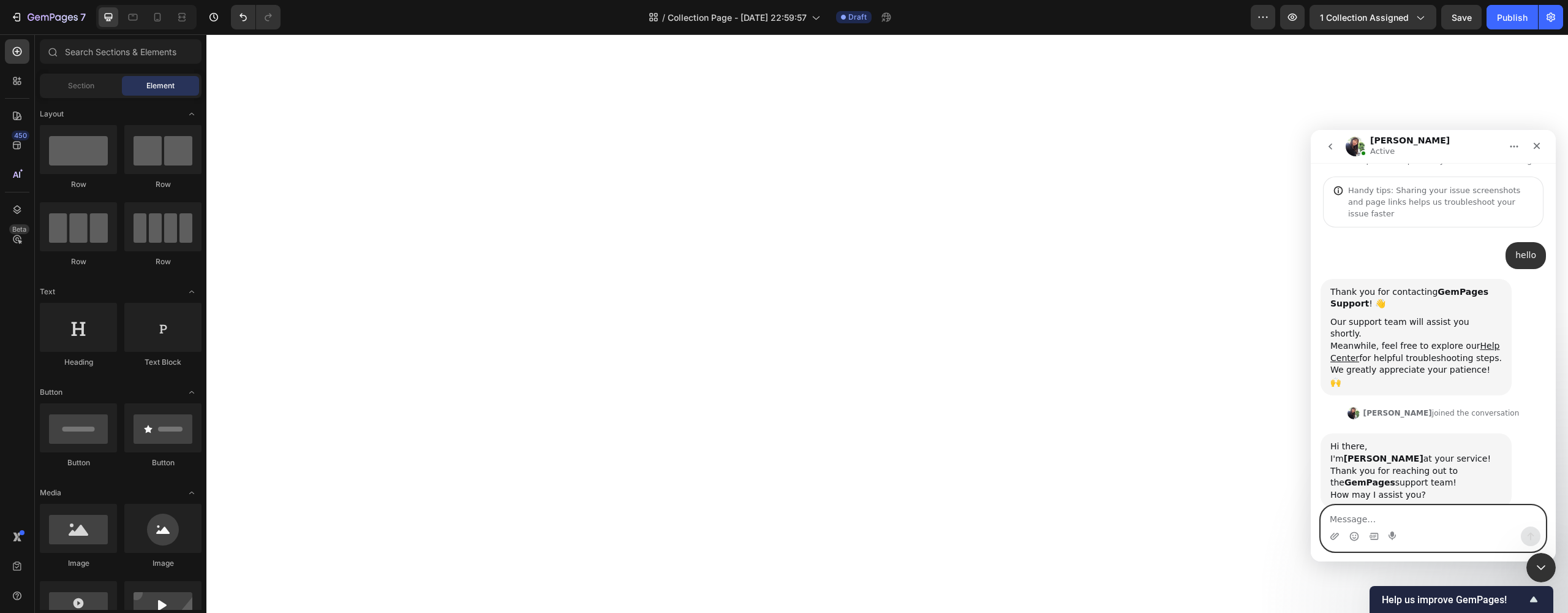
click at [1378, 509] on textarea "Message…" at bounding box center [1433, 515] width 224 height 21
type textarea "Hey"
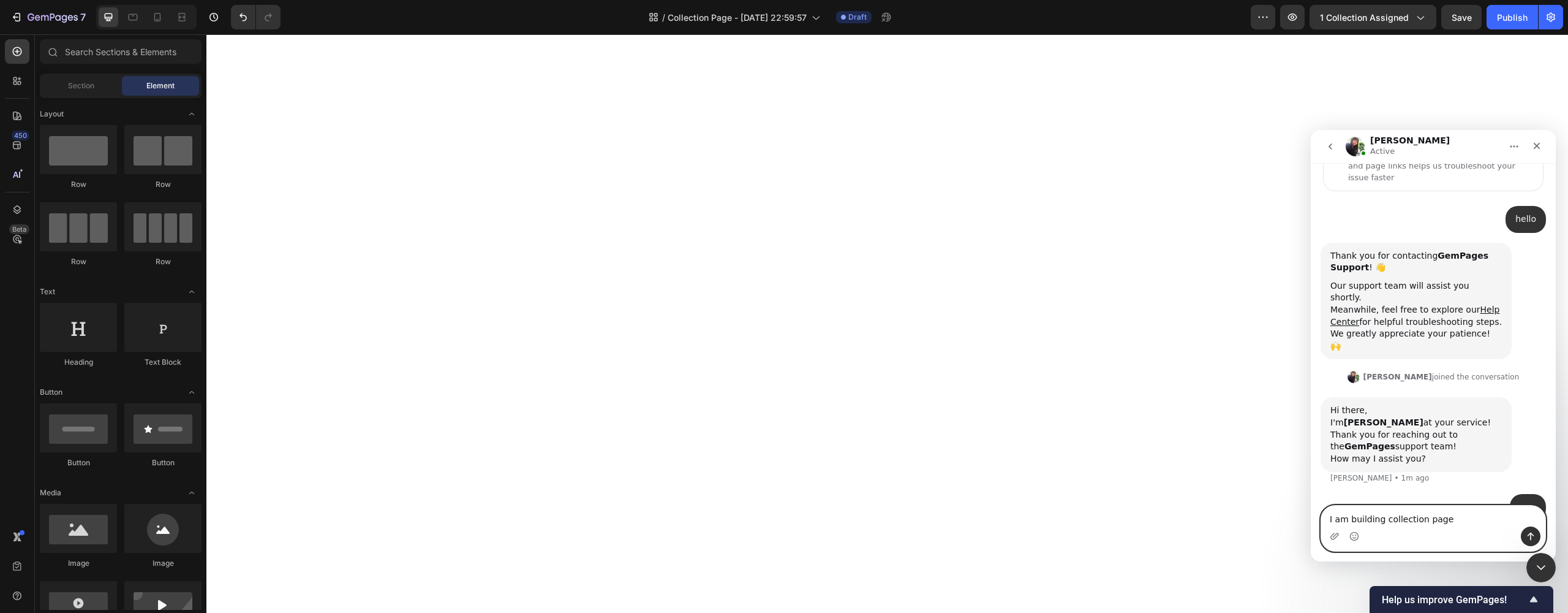
type textarea "I am building collection page"
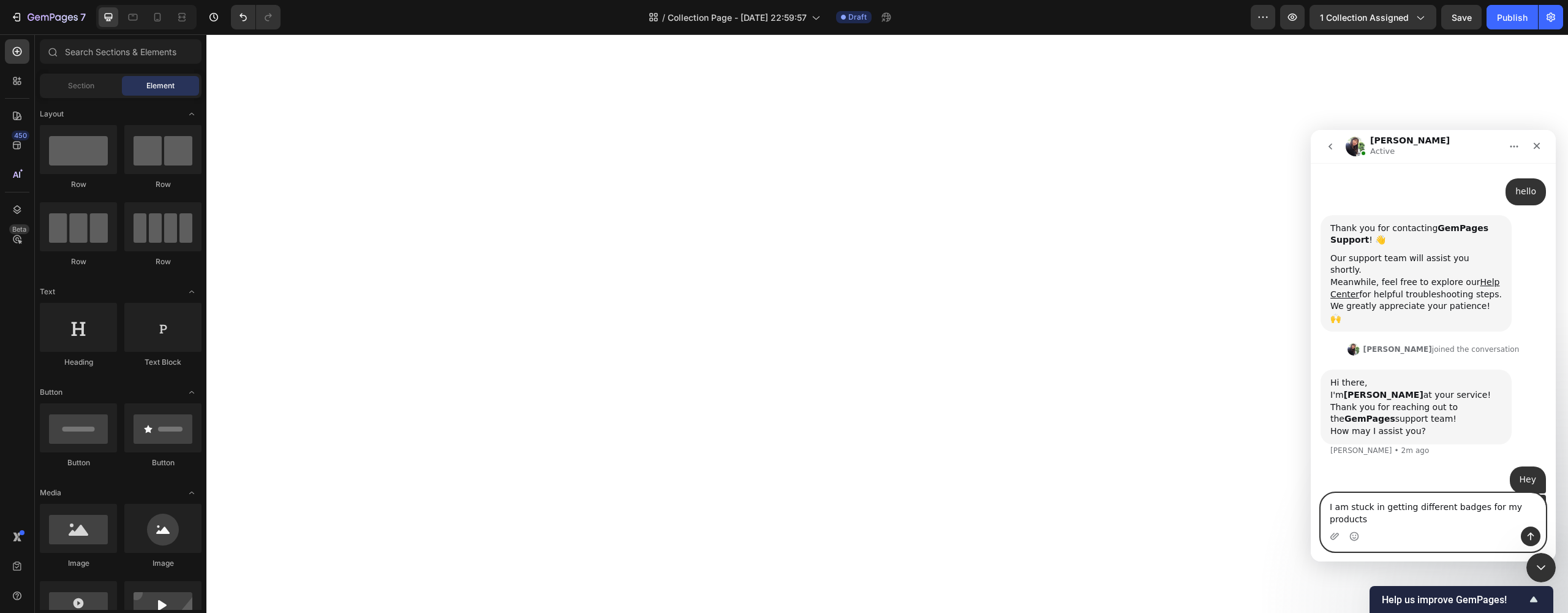
scroll to position [121, 0]
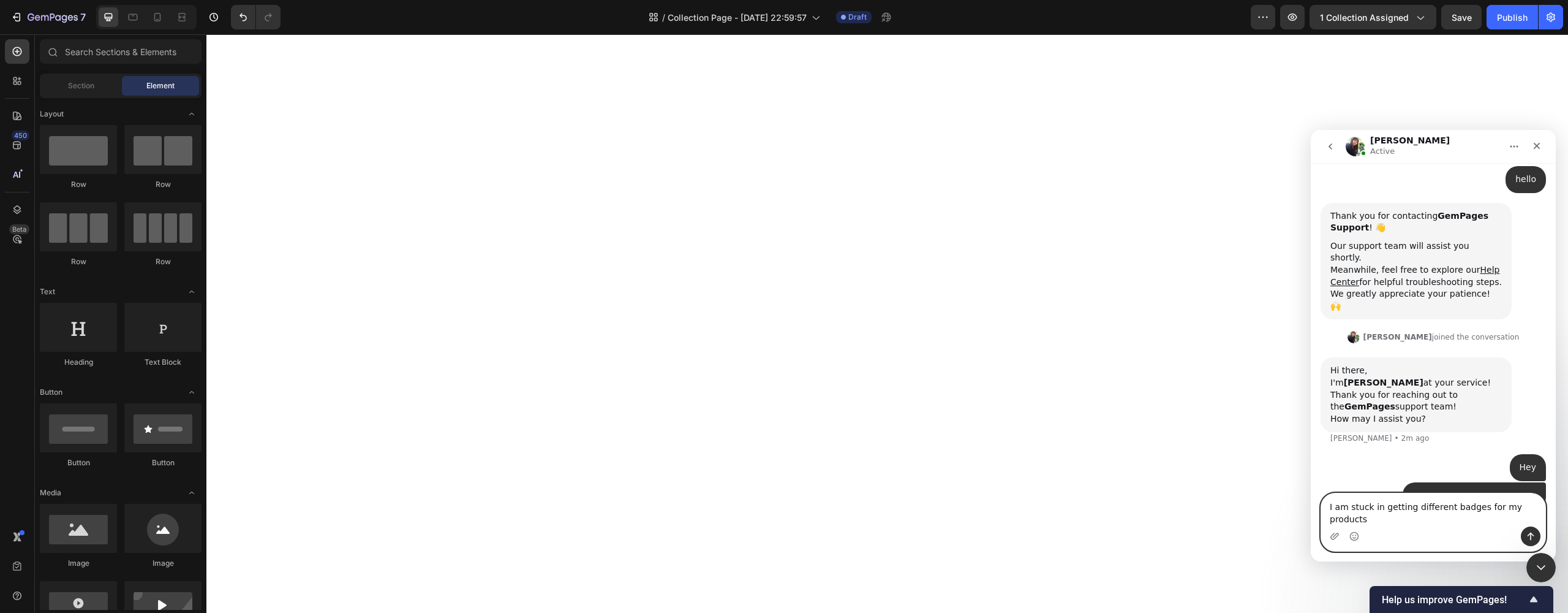
type textarea "I am stuck in getting different badges for my products"
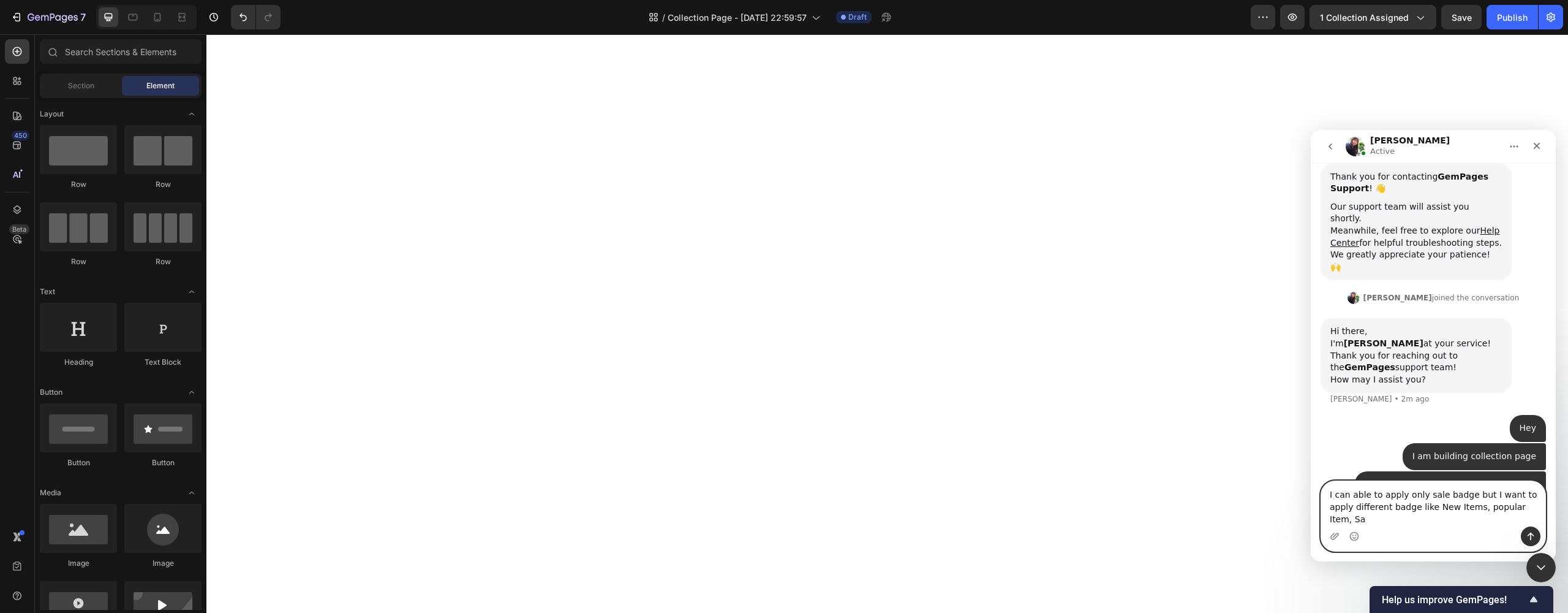
scroll to position [172, 0]
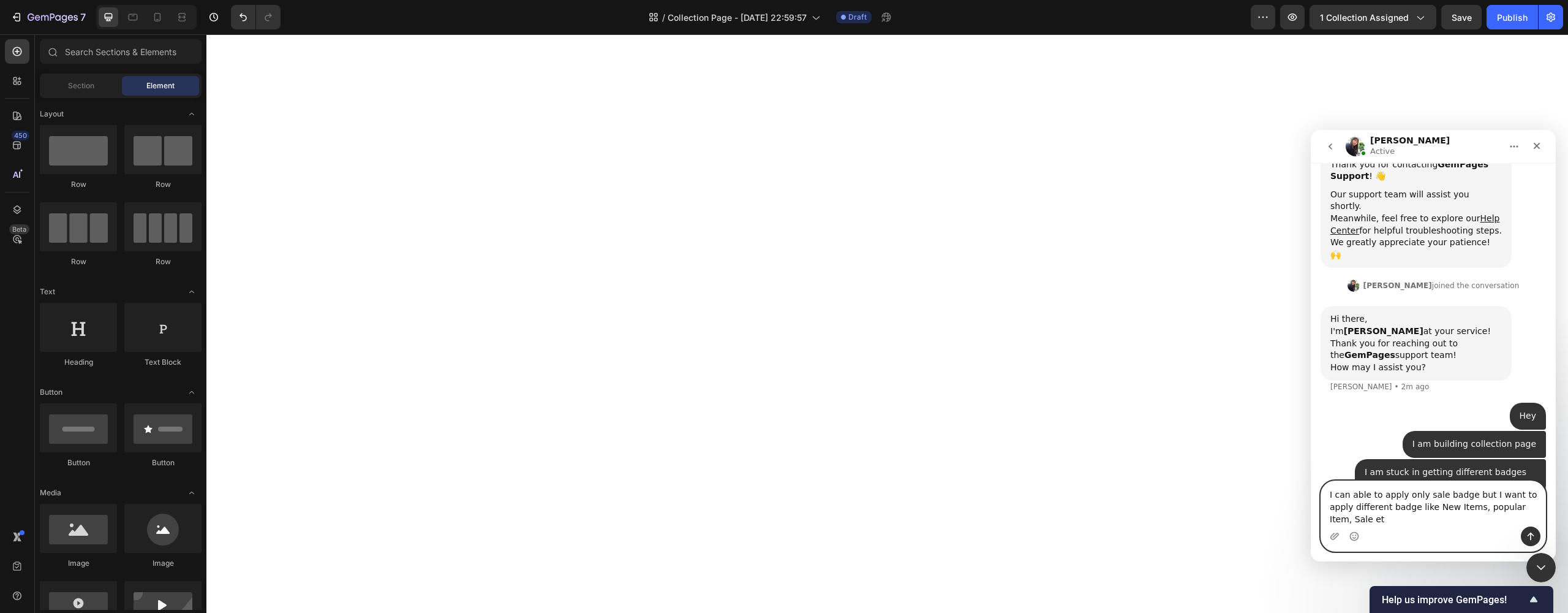
type textarea "I can able to apply only sale badge but I want to apply different badge like Ne…"
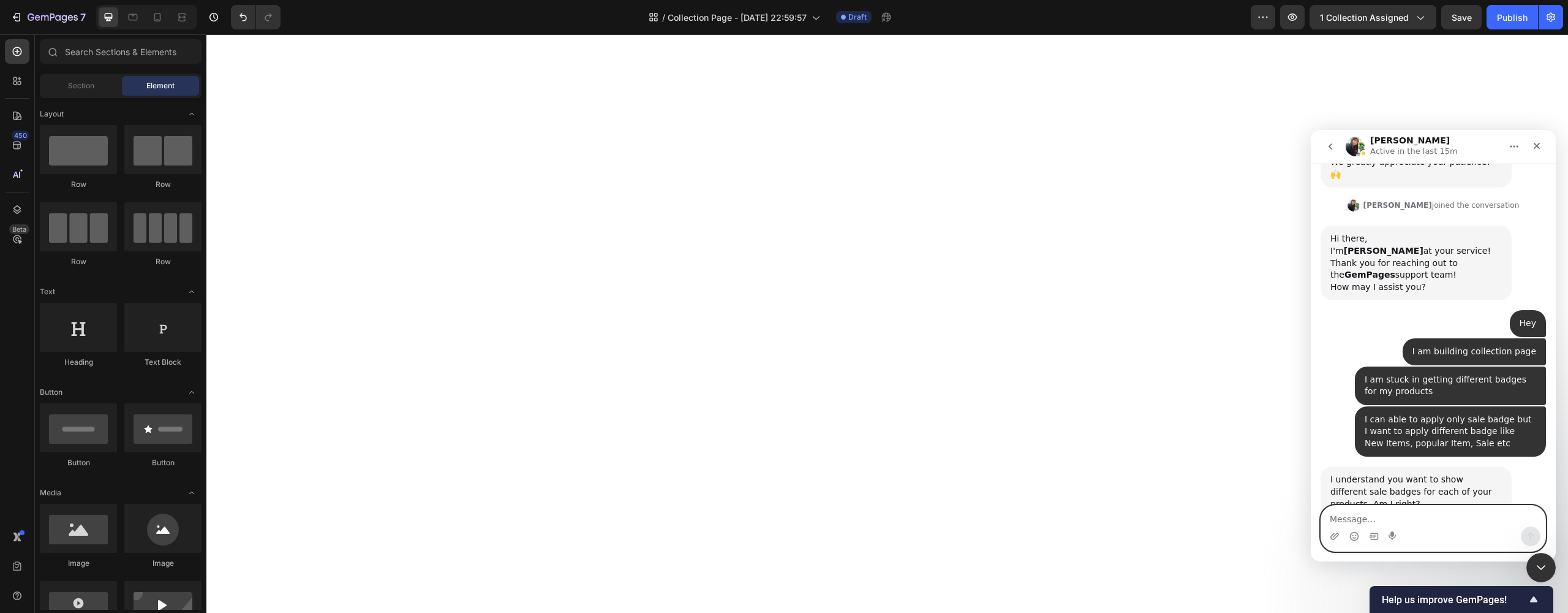
scroll to position [258, 0]
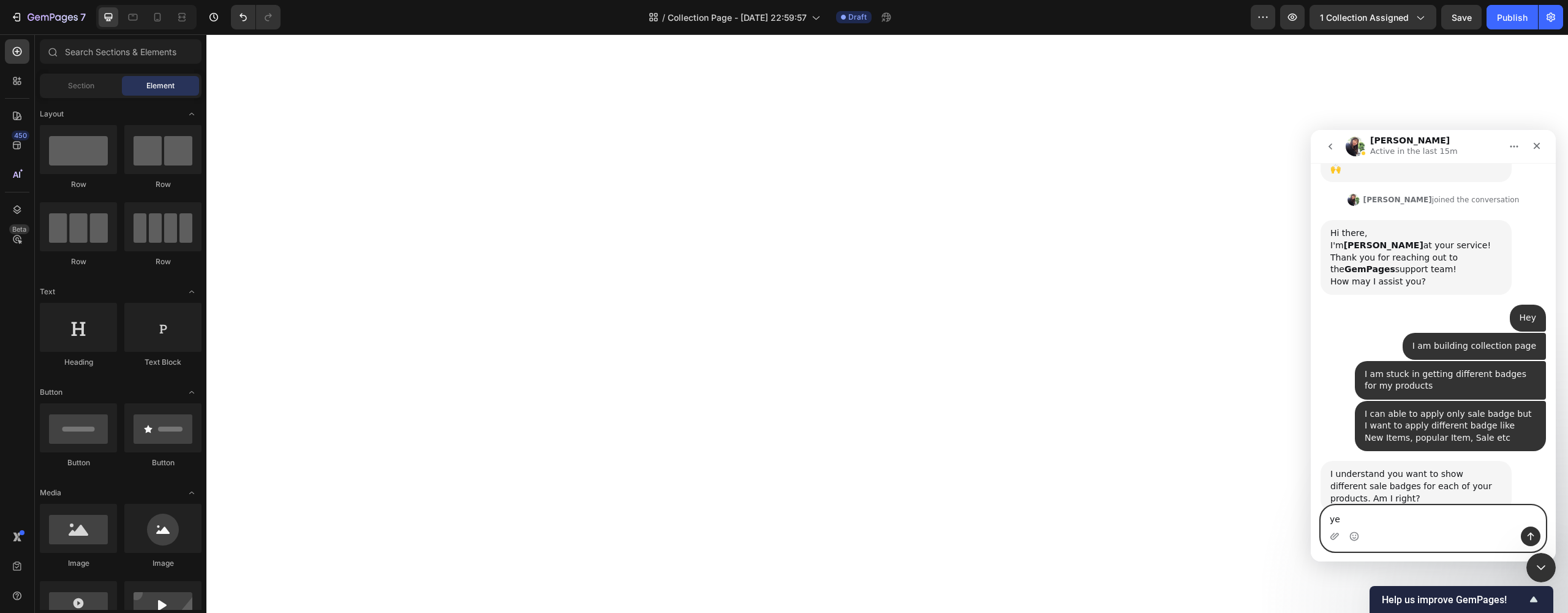
type textarea "yes"
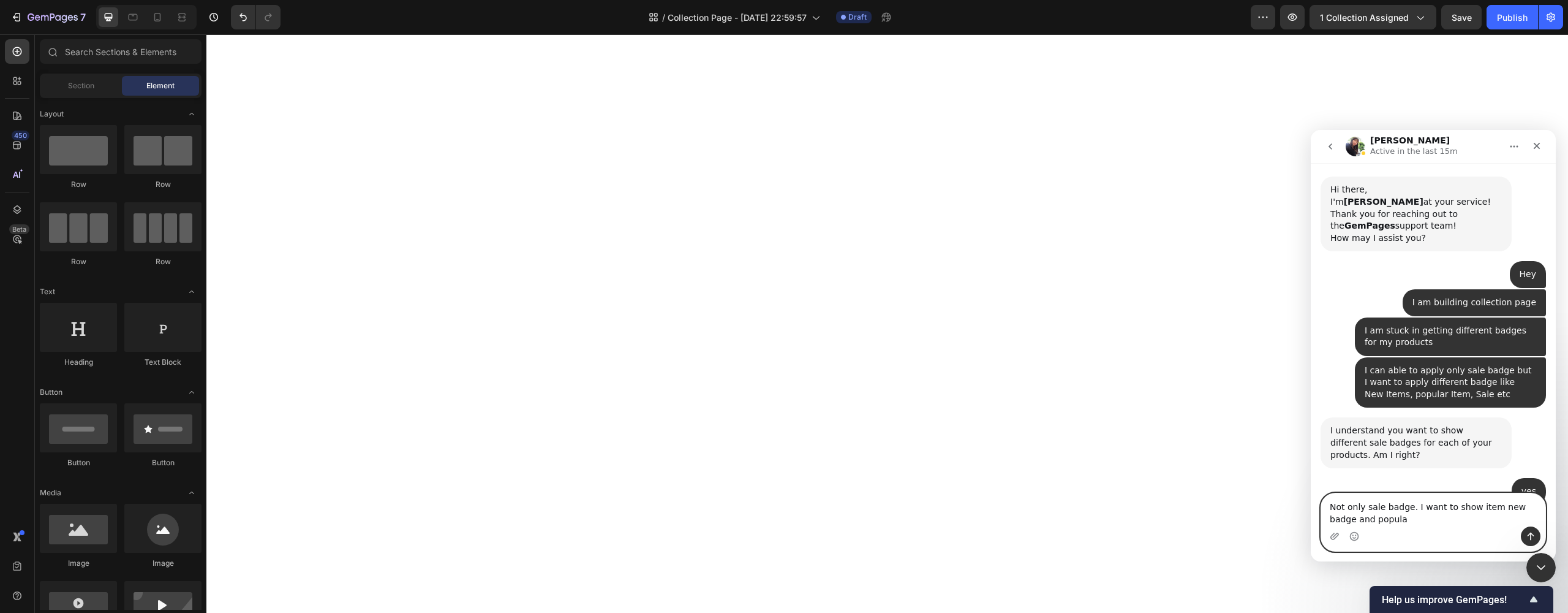
scroll to position [354, 0]
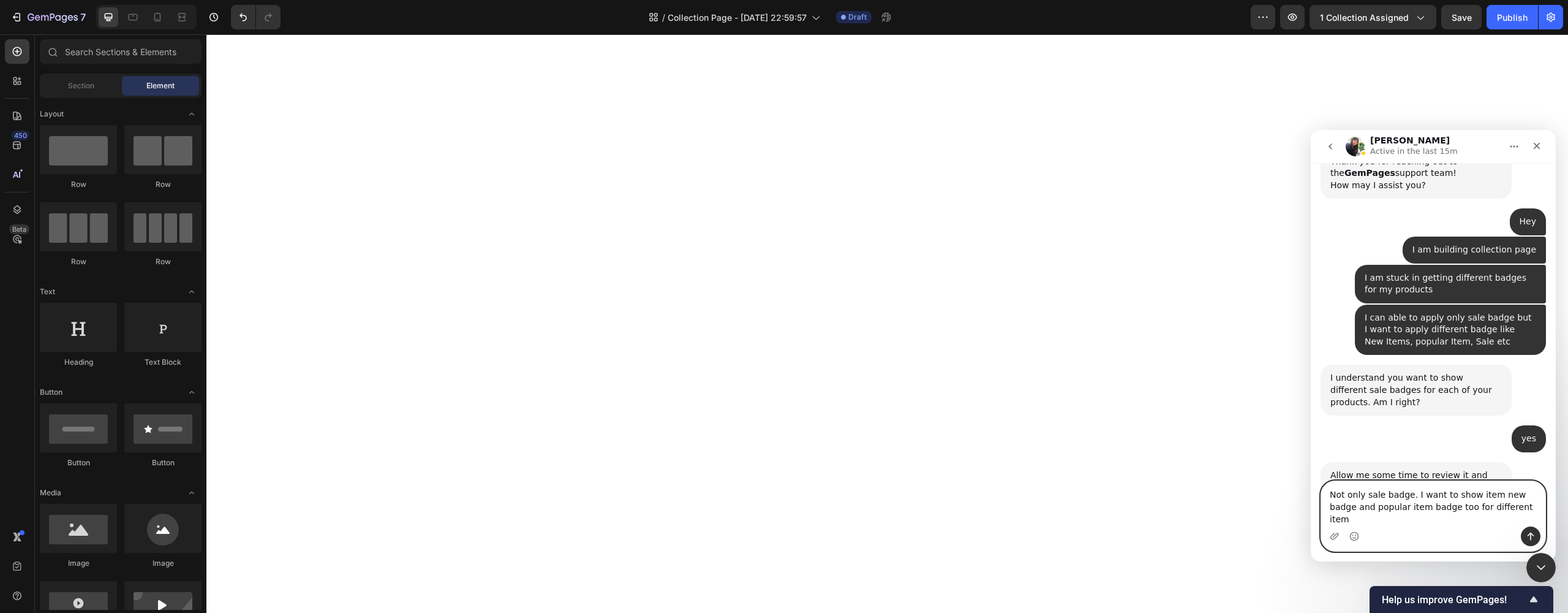
type textarea "Not only sale badge. I want to show item new badge and popular item badge too f…"
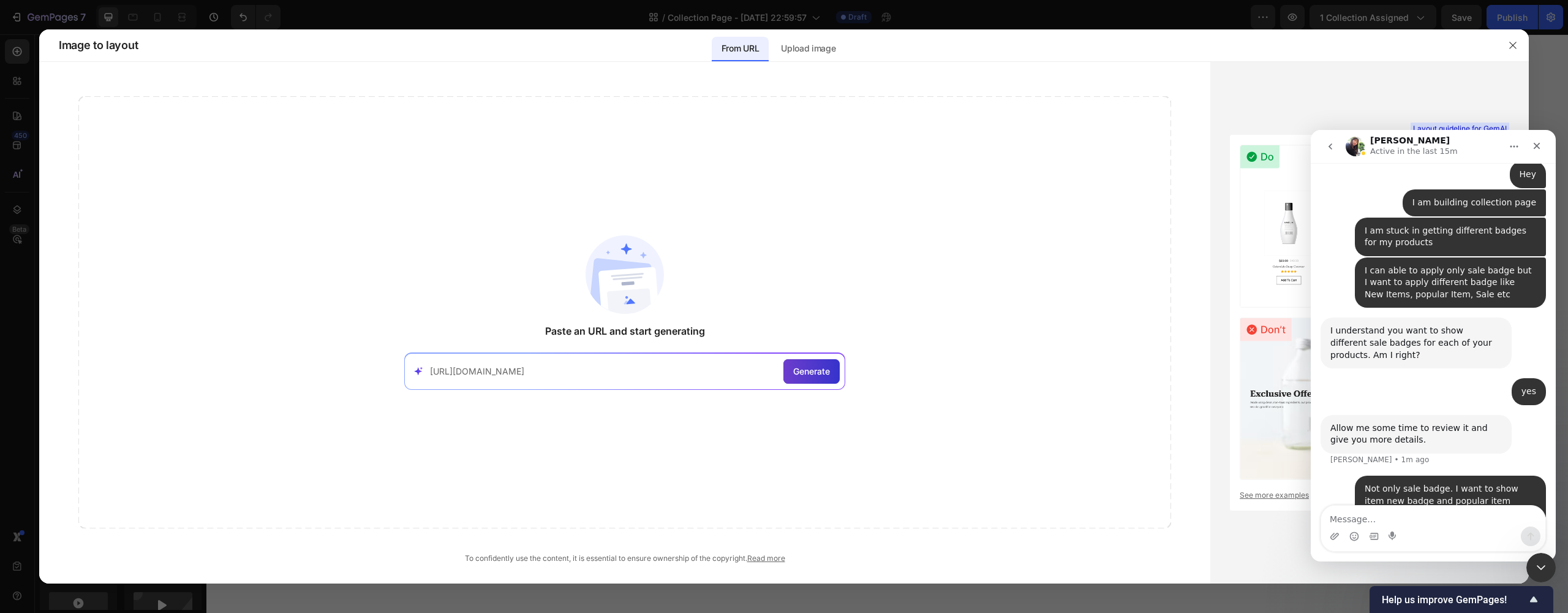
type input "https://weavinghomes.in/collections/coffee-mugs-ceramic"
click at [809, 372] on span "Generate" at bounding box center [811, 371] width 37 height 13
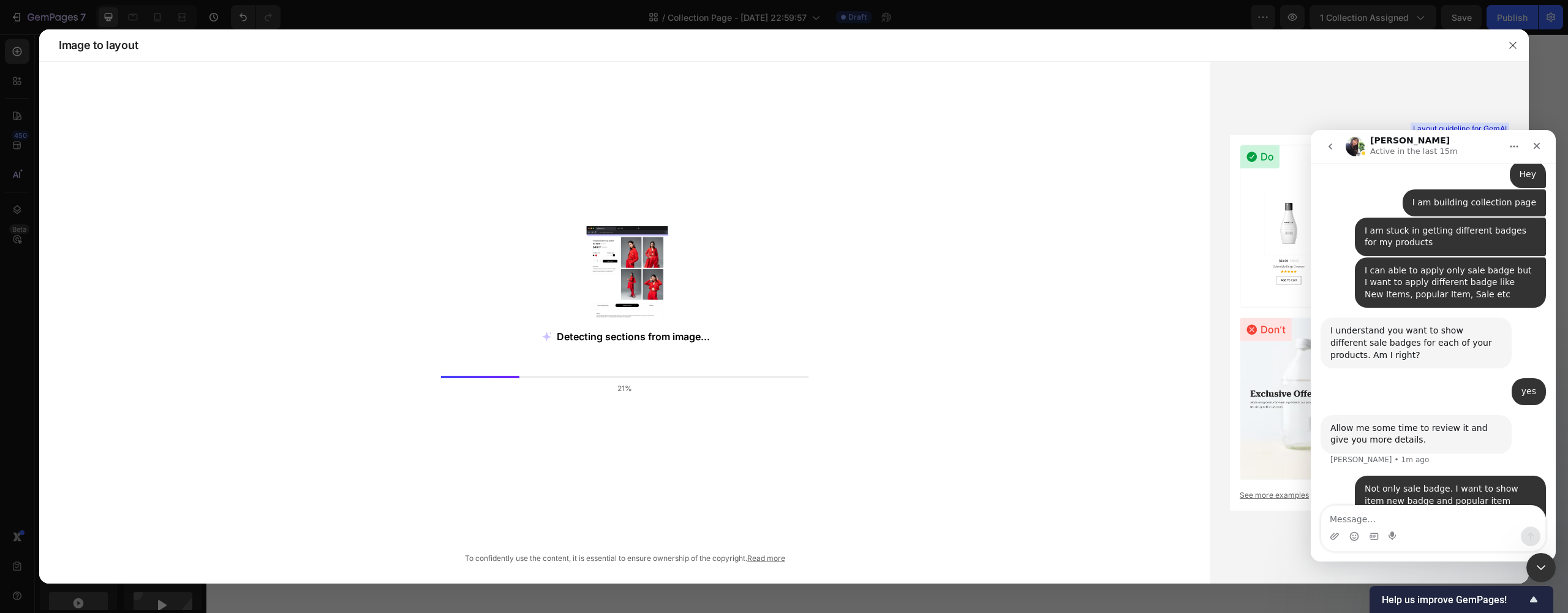
click at [1509, 144] on icon "Home" at bounding box center [1514, 146] width 9 height 9
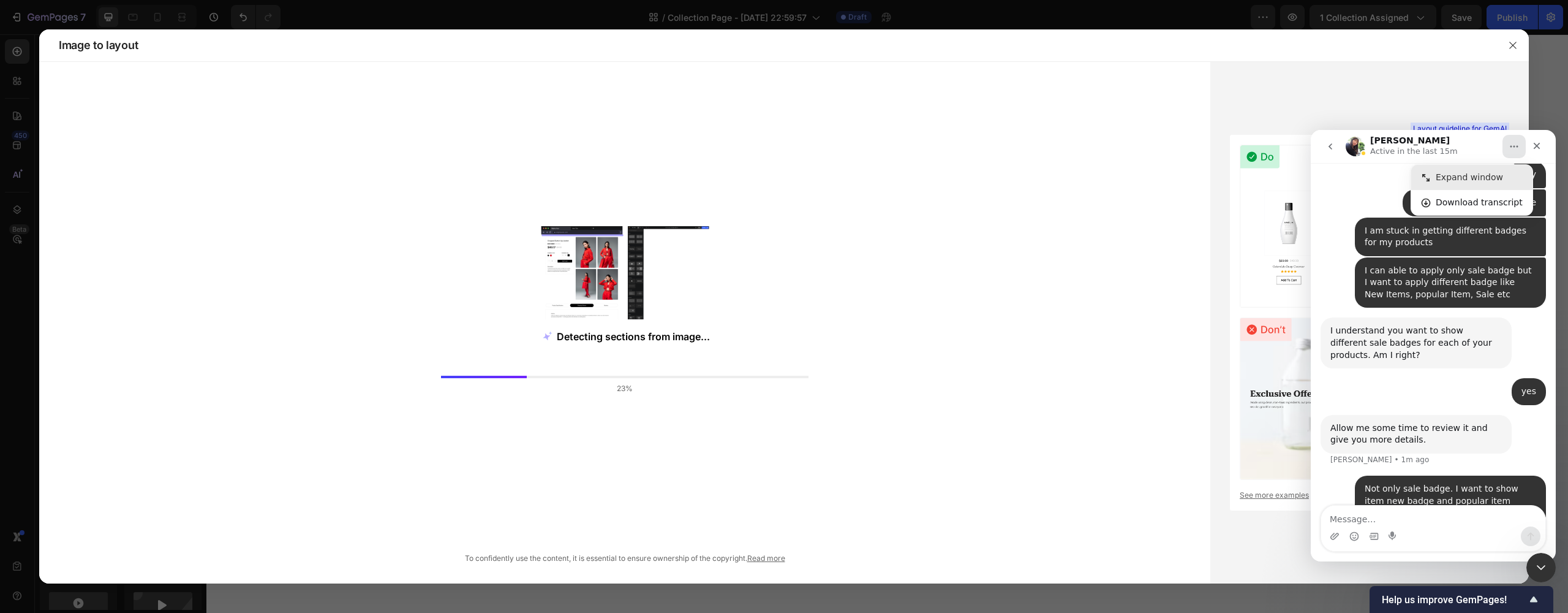
click at [1455, 178] on div "Expand window" at bounding box center [1479, 177] width 87 height 13
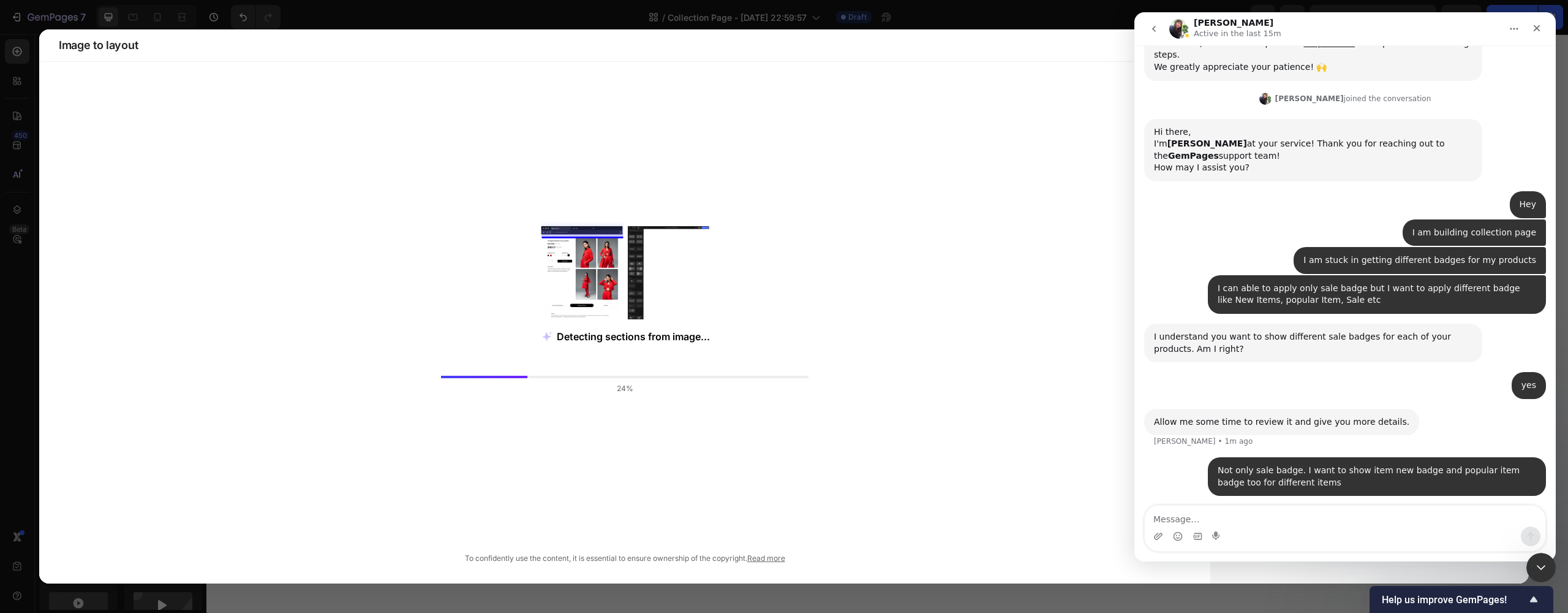
scroll to position [178, 0]
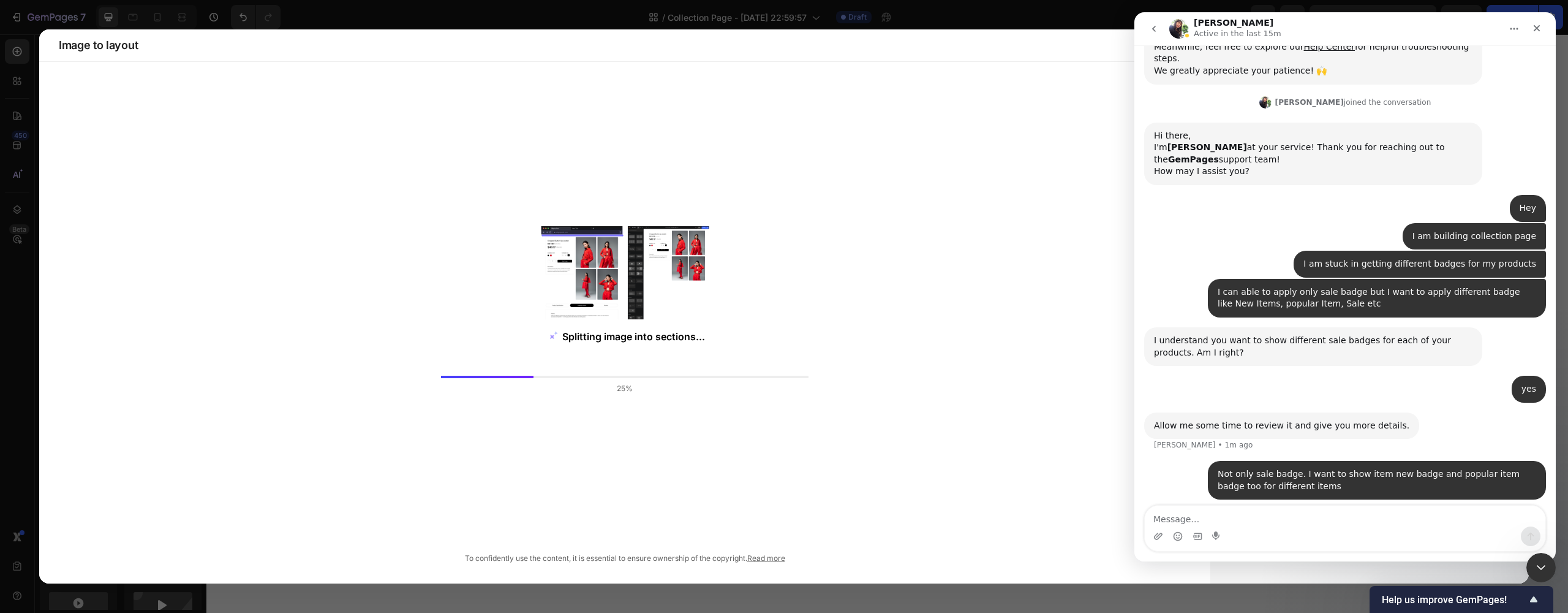
click at [1510, 35] on button "Home" at bounding box center [1514, 28] width 23 height 23
drag, startPoint x: 1496, startPoint y: 58, endPoint x: 2610, endPoint y: 97, distance: 1114.7
click at [1496, 58] on div "Collapse window" at bounding box center [1479, 60] width 87 height 13
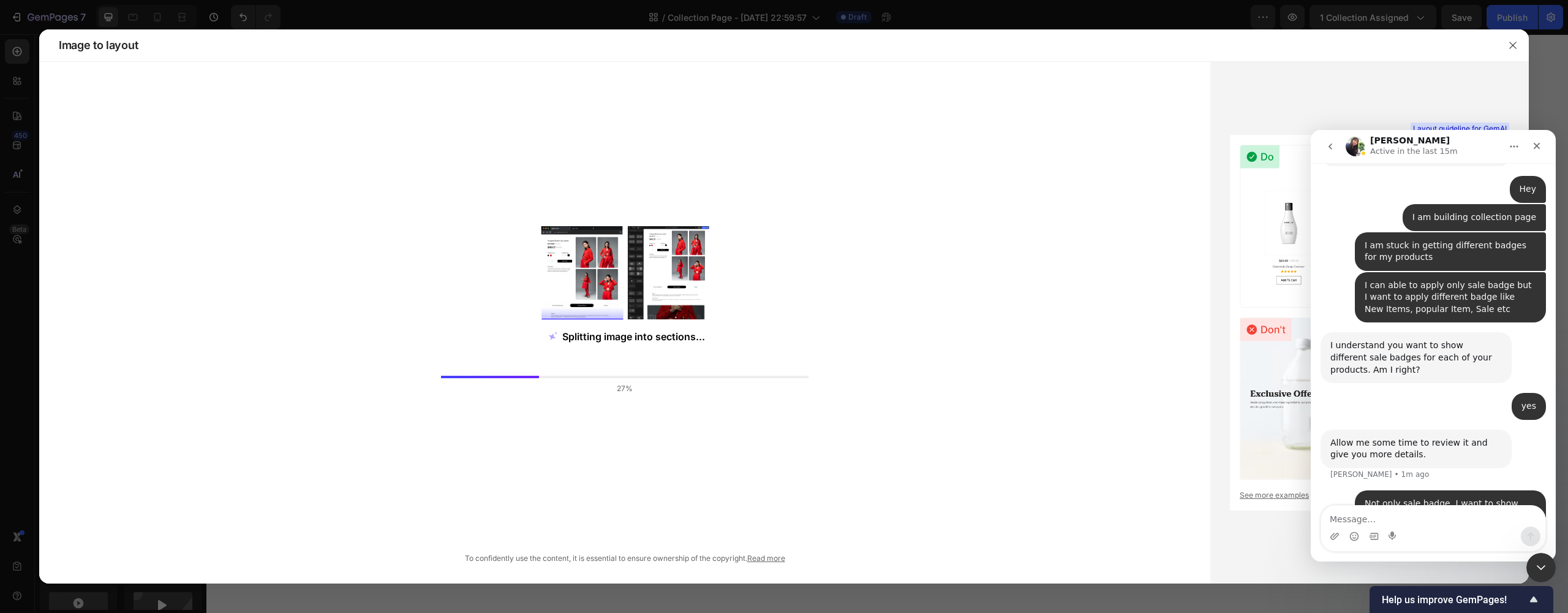
scroll to position [401, 0]
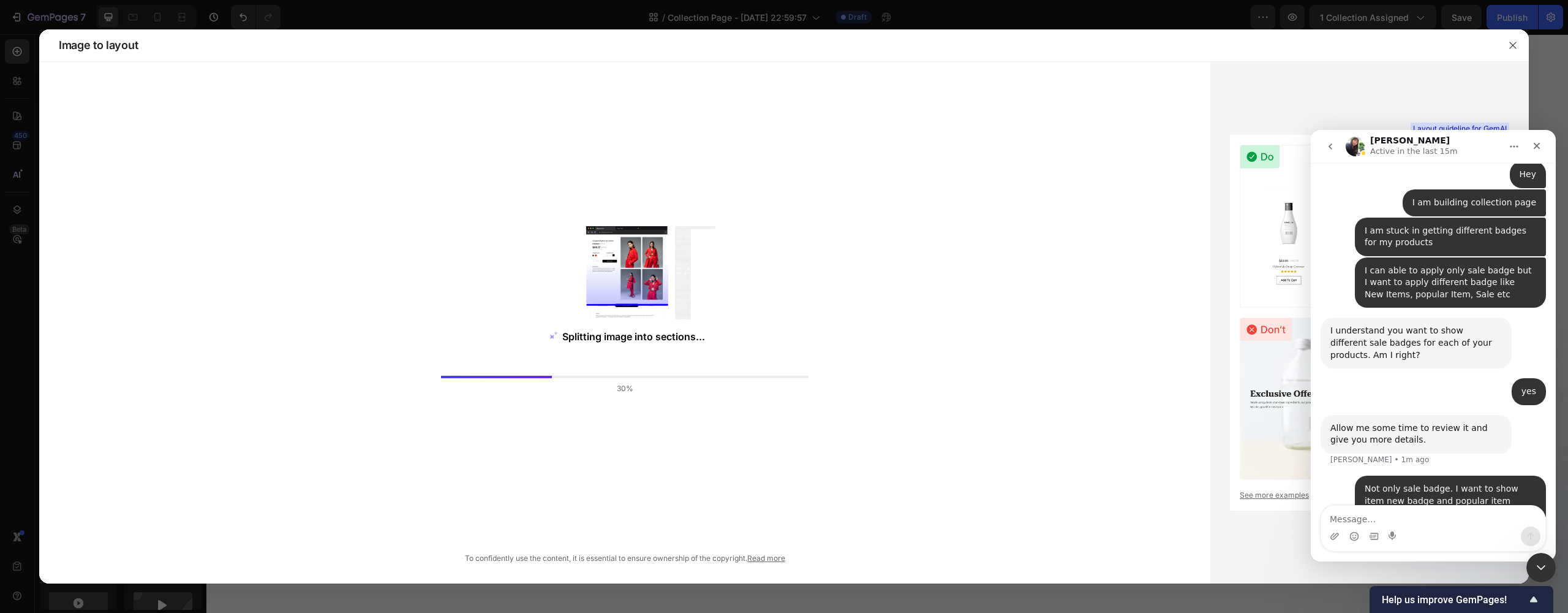
drag, startPoint x: 1413, startPoint y: 44, endPoint x: 1251, endPoint y: 47, distance: 162.0
click at [1251, 47] on div "Image to layout" at bounding box center [773, 45] width 1448 height 32
drag, startPoint x: 1127, startPoint y: 47, endPoint x: 1095, endPoint y: 60, distance: 34.5
click at [1095, 60] on div "Image to layout" at bounding box center [773, 45] width 1448 height 32
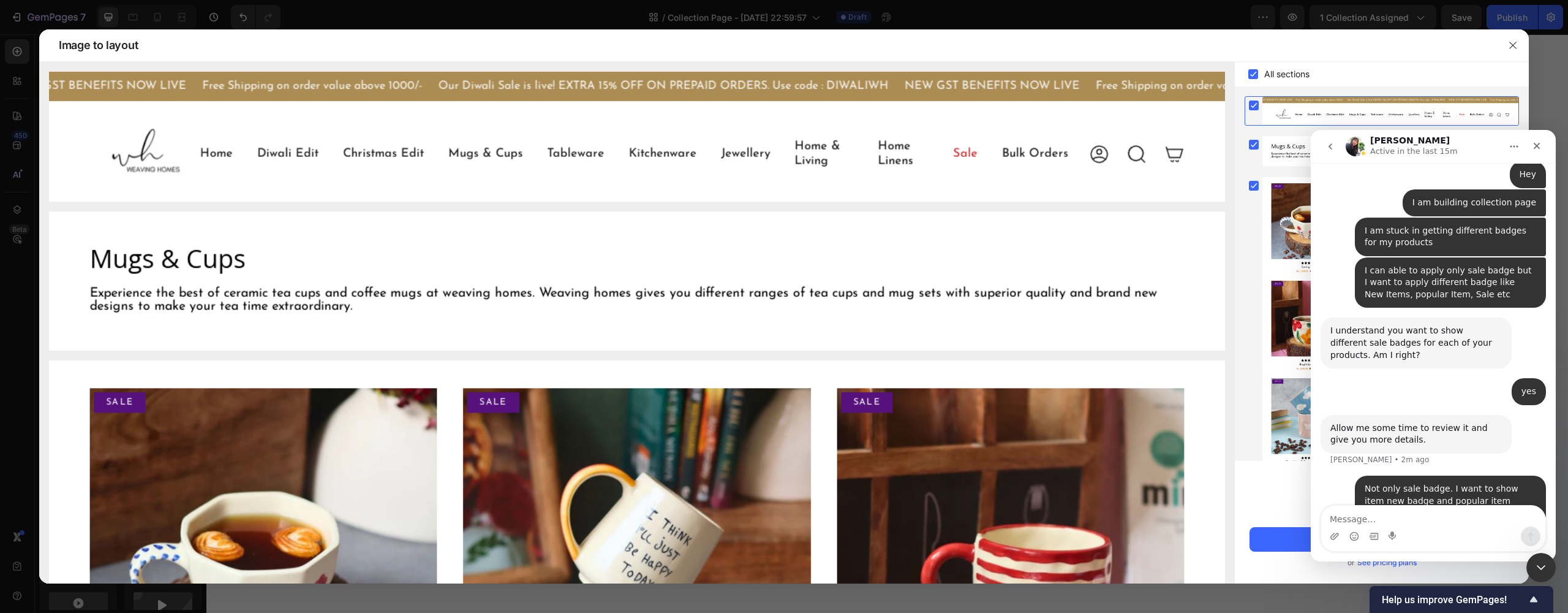
click at [1510, 151] on icon "Home" at bounding box center [1514, 146] width 9 height 9
click at [1422, 149] on p "Active in the last 15m" at bounding box center [1413, 151] width 87 height 12
click at [1335, 146] on button "go back" at bounding box center [1330, 146] width 23 height 23
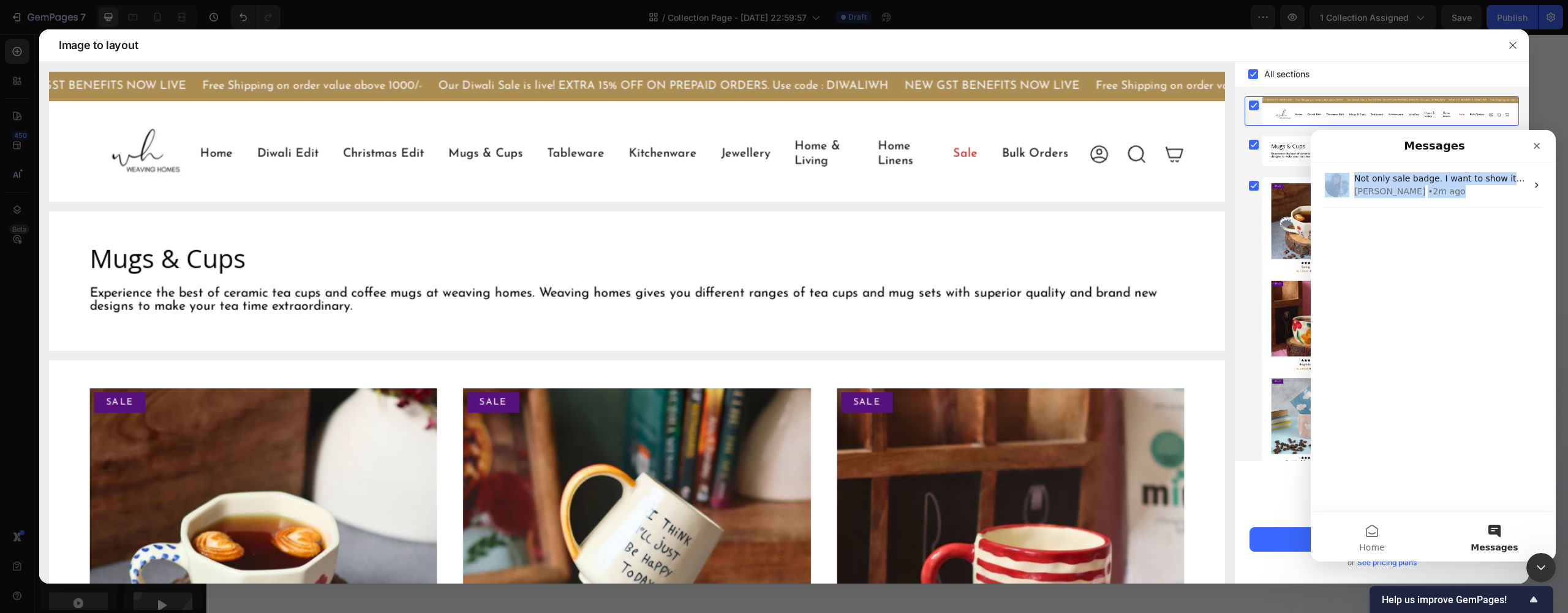
drag, startPoint x: 1461, startPoint y: 147, endPoint x: 1457, endPoint y: 220, distance: 73.1
click at [1457, 220] on div "Messages Not only sale badge. I want to show item new badge and popular item ba…" at bounding box center [1433, 321] width 245 height 382
click at [1459, 148] on h1 "Messages" at bounding box center [1434, 146] width 66 height 21
click at [1535, 148] on icon "Close" at bounding box center [1537, 146] width 7 height 7
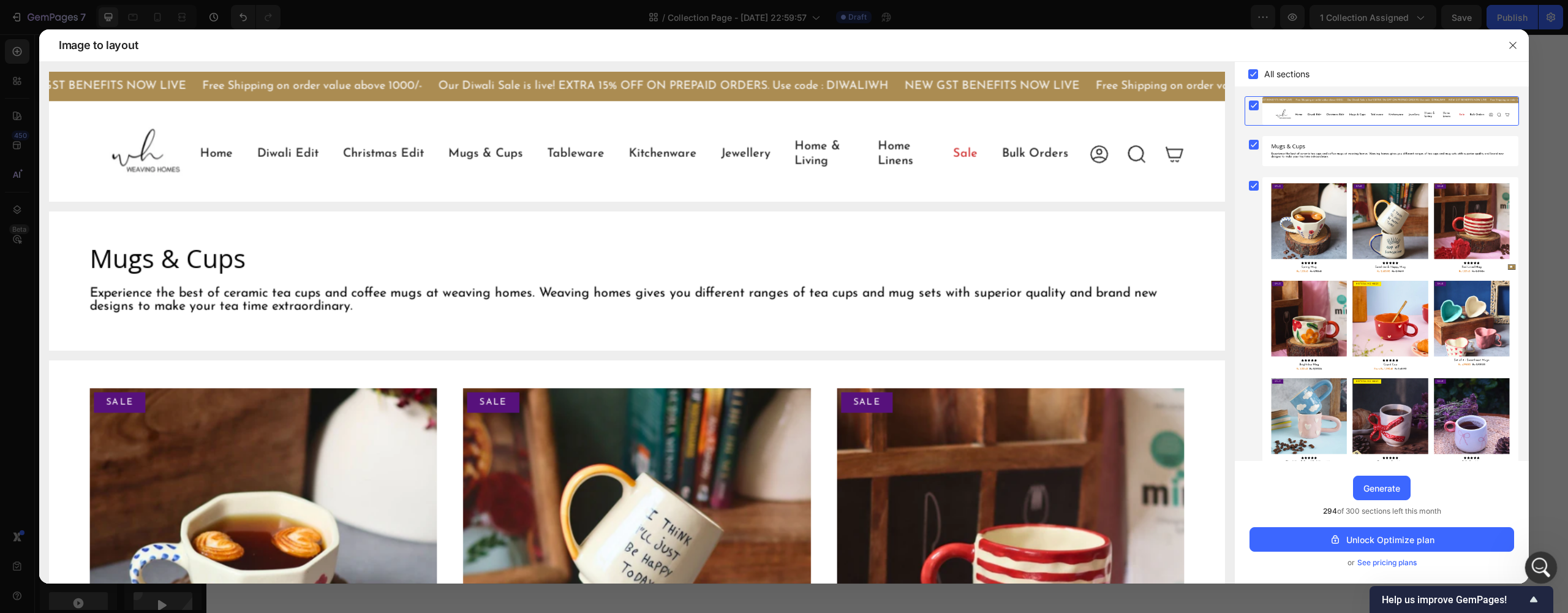
click at [1554, 568] on html at bounding box center [1539, 565] width 29 height 29
click at [1542, 568] on icon "Open Intercom Messenger" at bounding box center [1540, 566] width 20 height 20
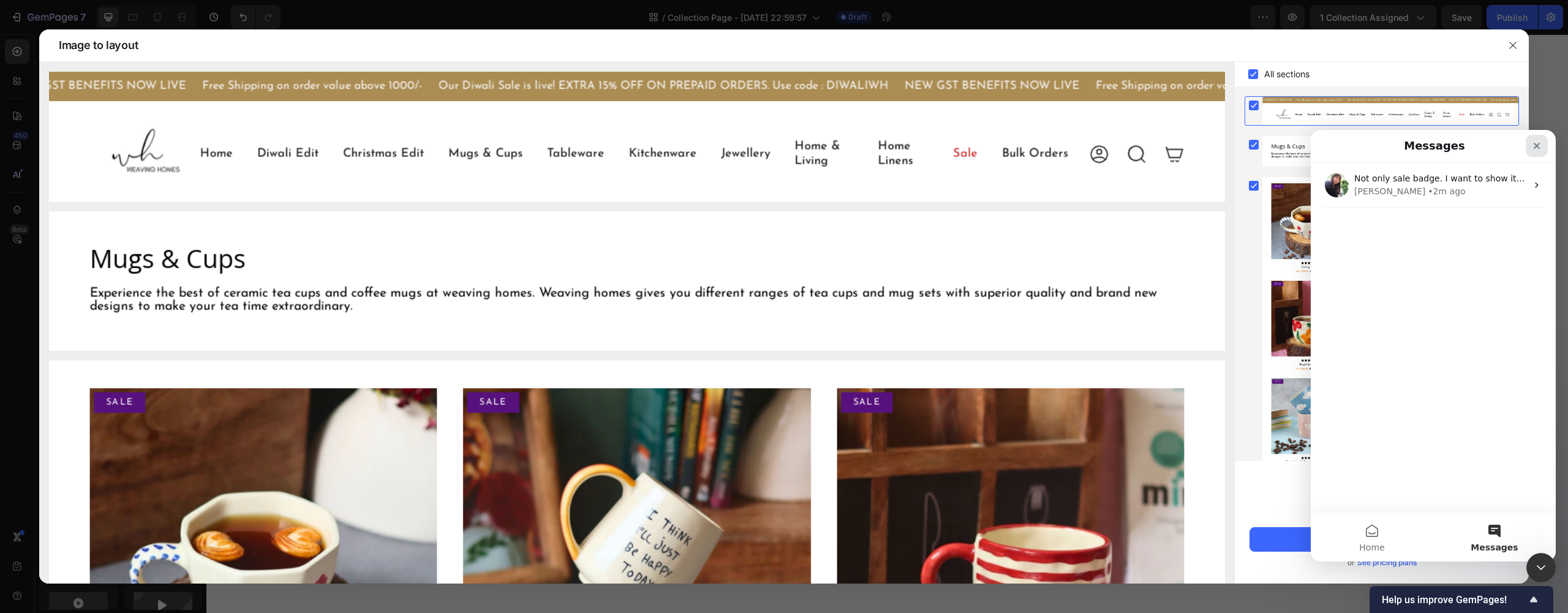
click at [1535, 143] on icon "Close" at bounding box center [1537, 146] width 9 height 9
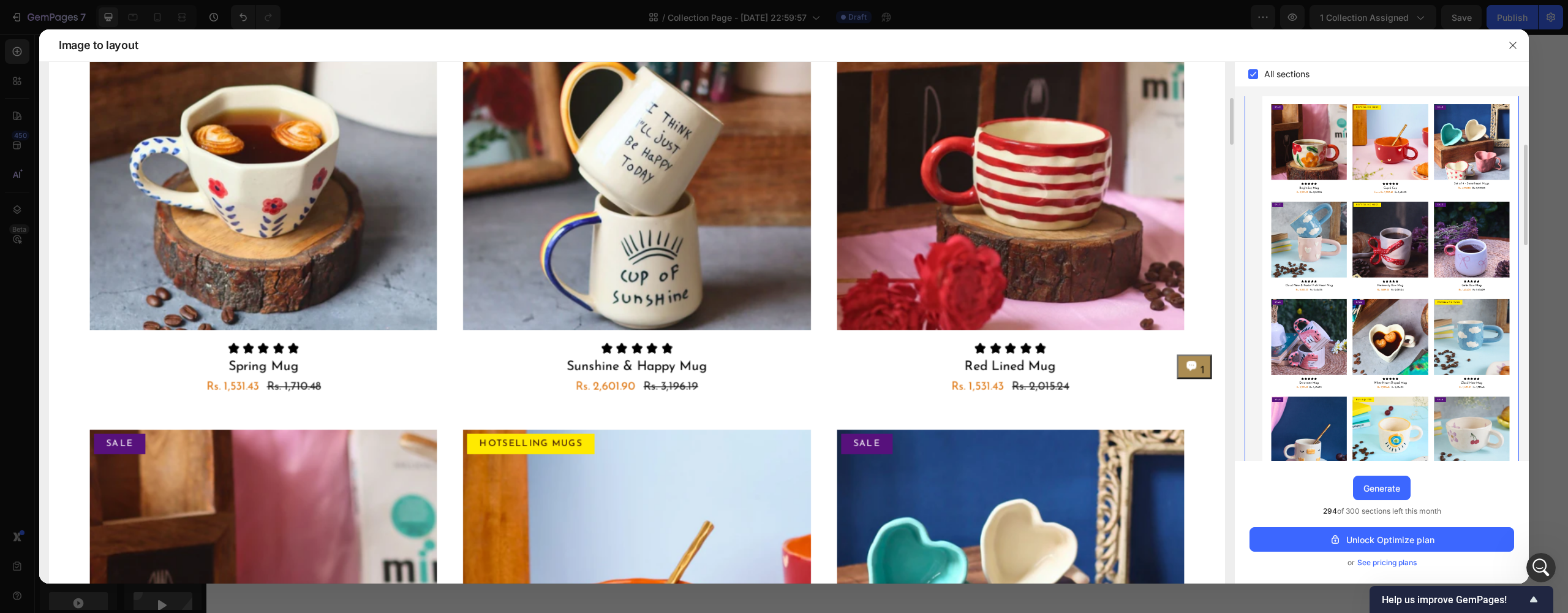
scroll to position [146, 0]
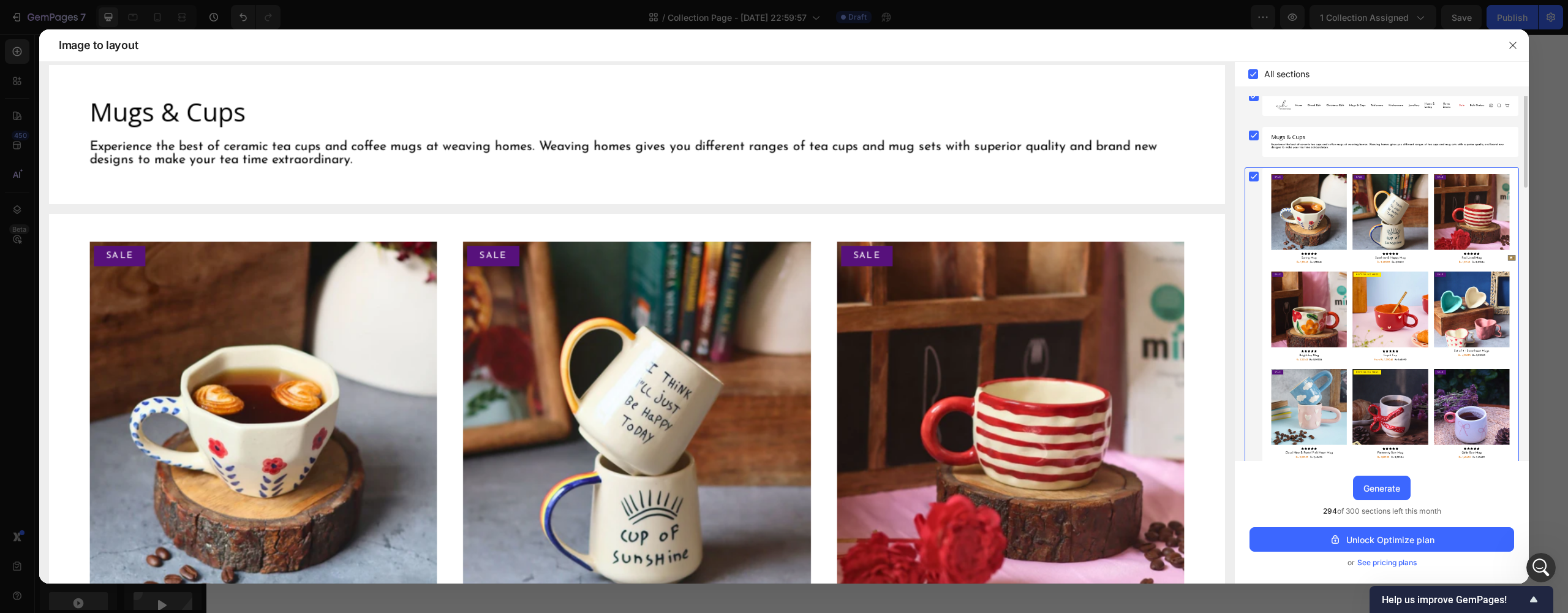
scroll to position [0, 0]
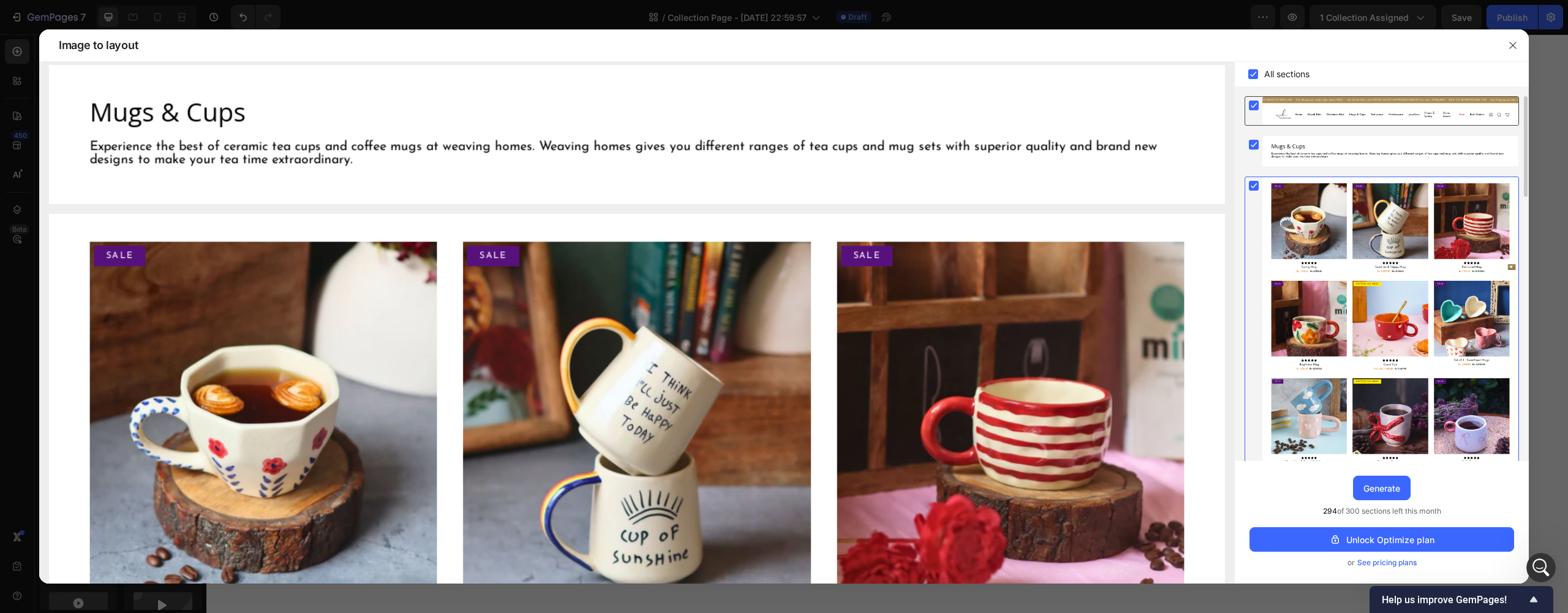
click at [1255, 113] on div at bounding box center [1253, 105] width 17 height 17
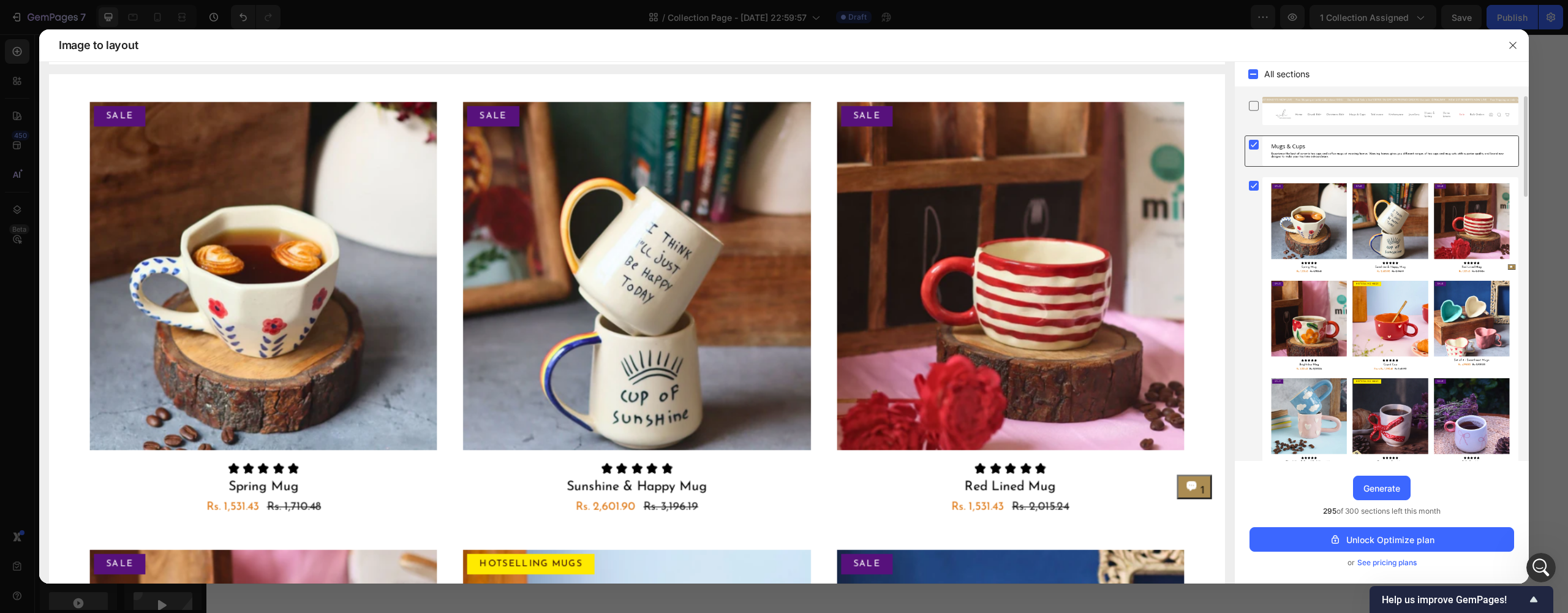
click at [1254, 140] on rect at bounding box center [1253, 144] width 9 height 9
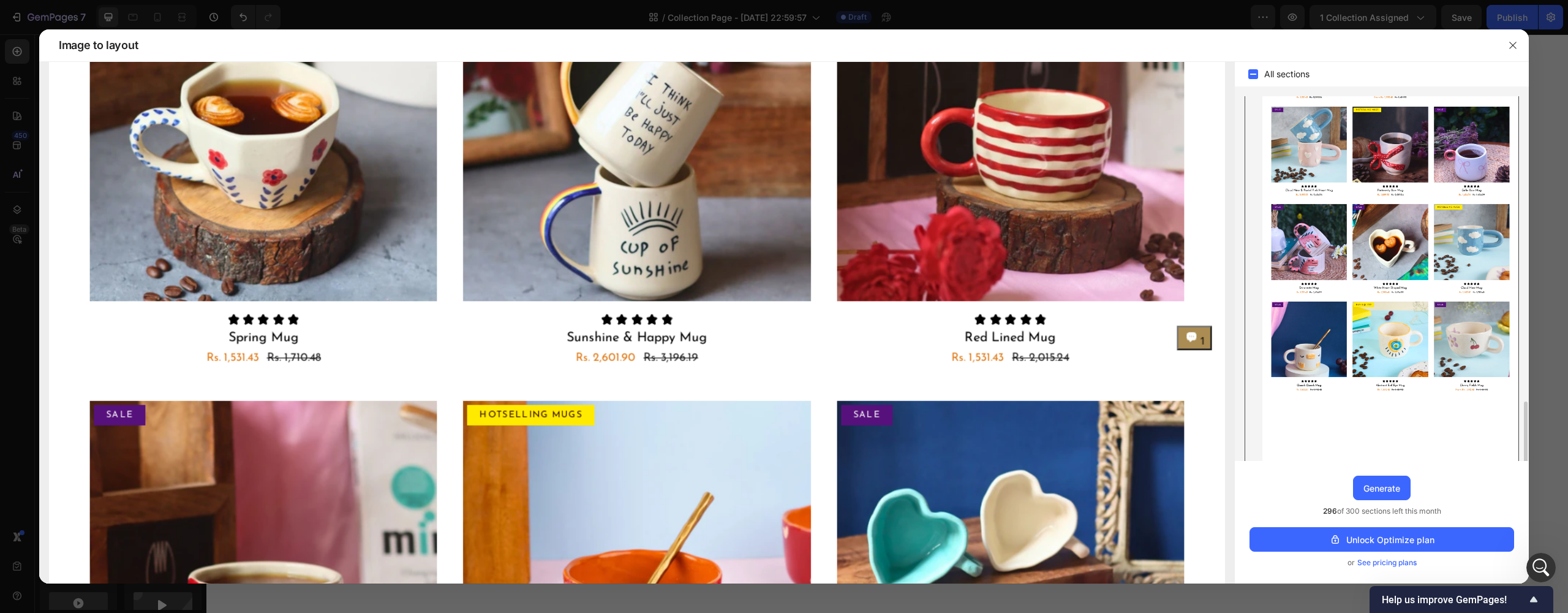
scroll to position [843, 0]
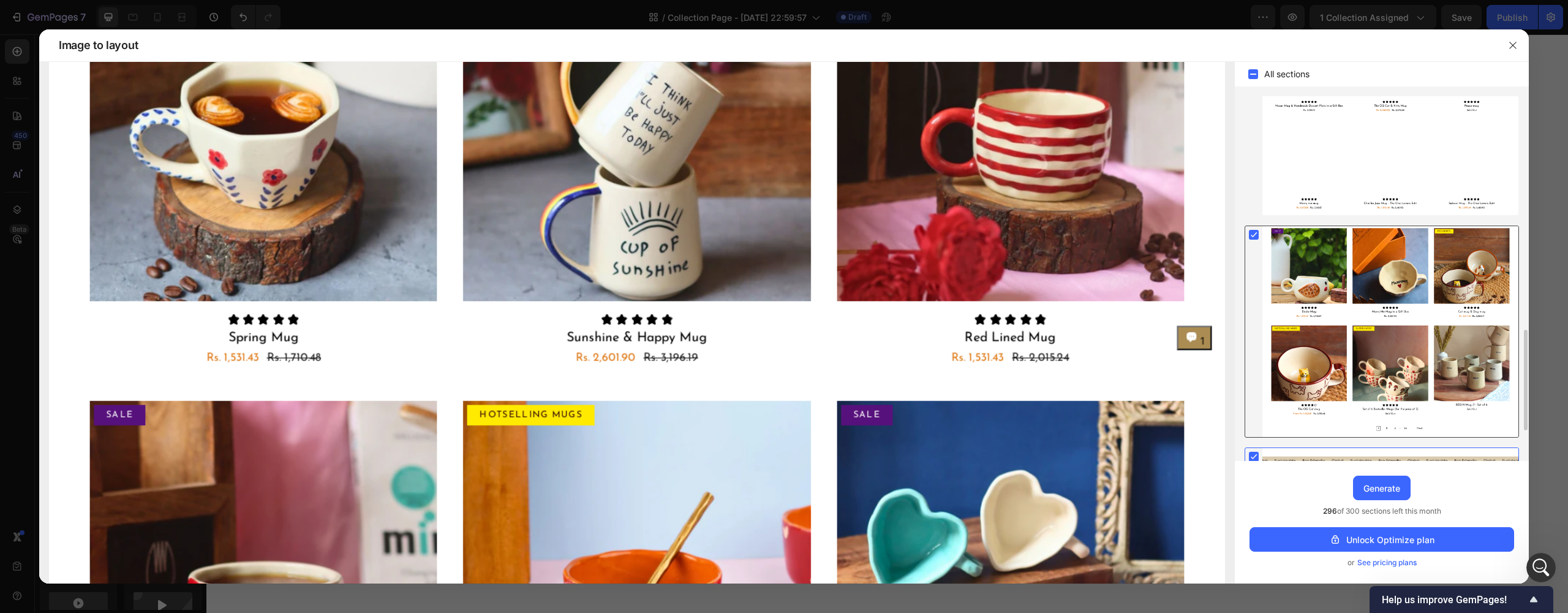
click at [1256, 239] on rect at bounding box center [1253, 235] width 9 height 9
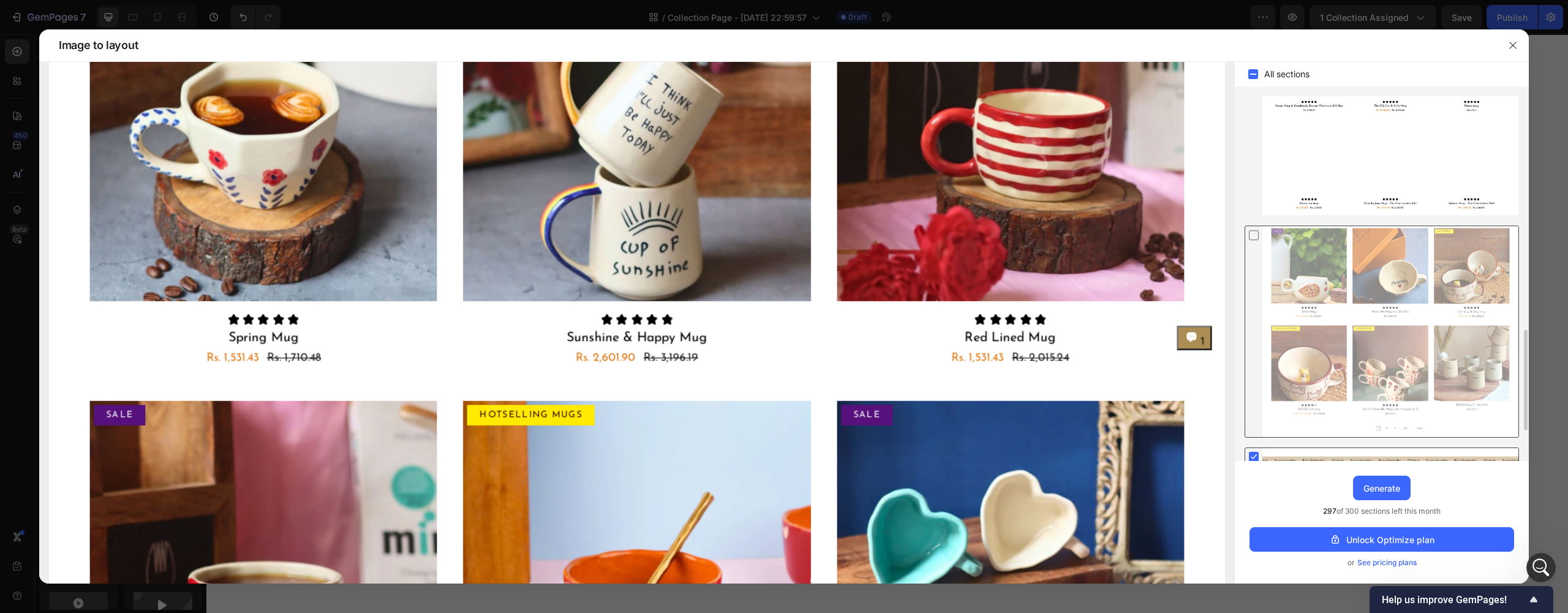
click at [1255, 453] on rect at bounding box center [1253, 456] width 9 height 9
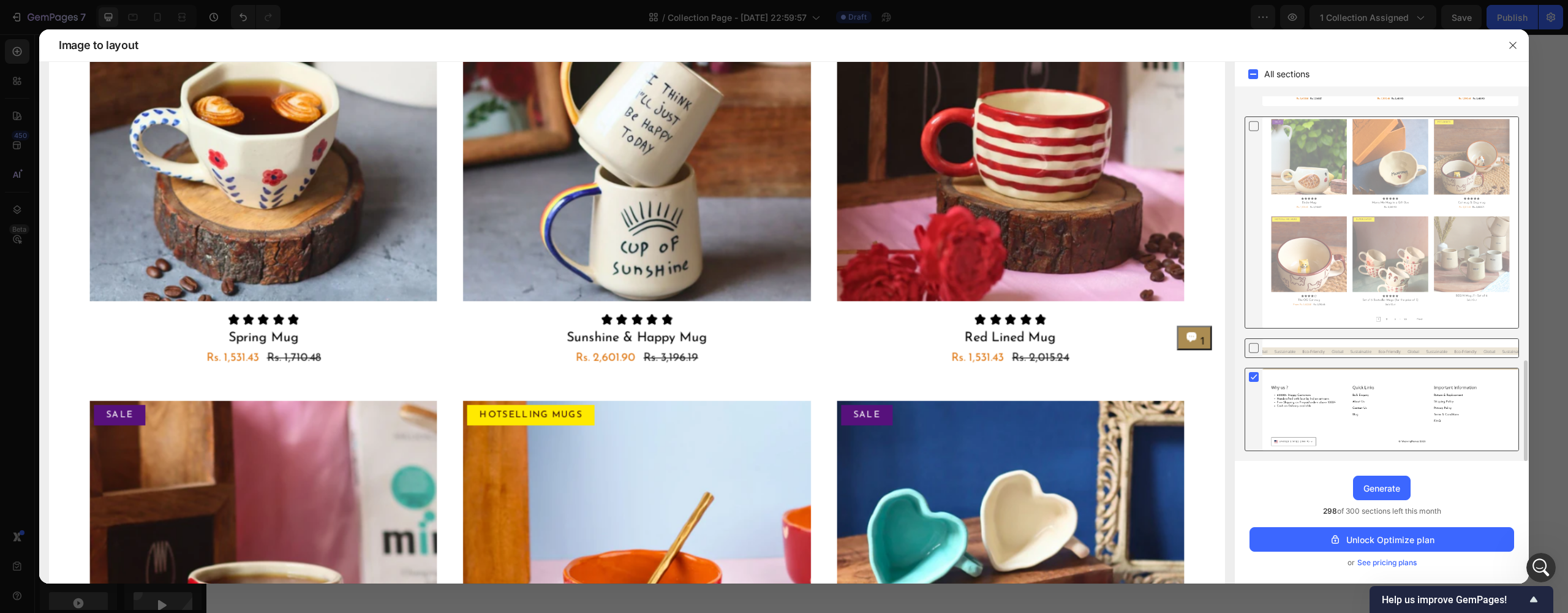
click at [1255, 378] on icon at bounding box center [1254, 377] width 5 height 5
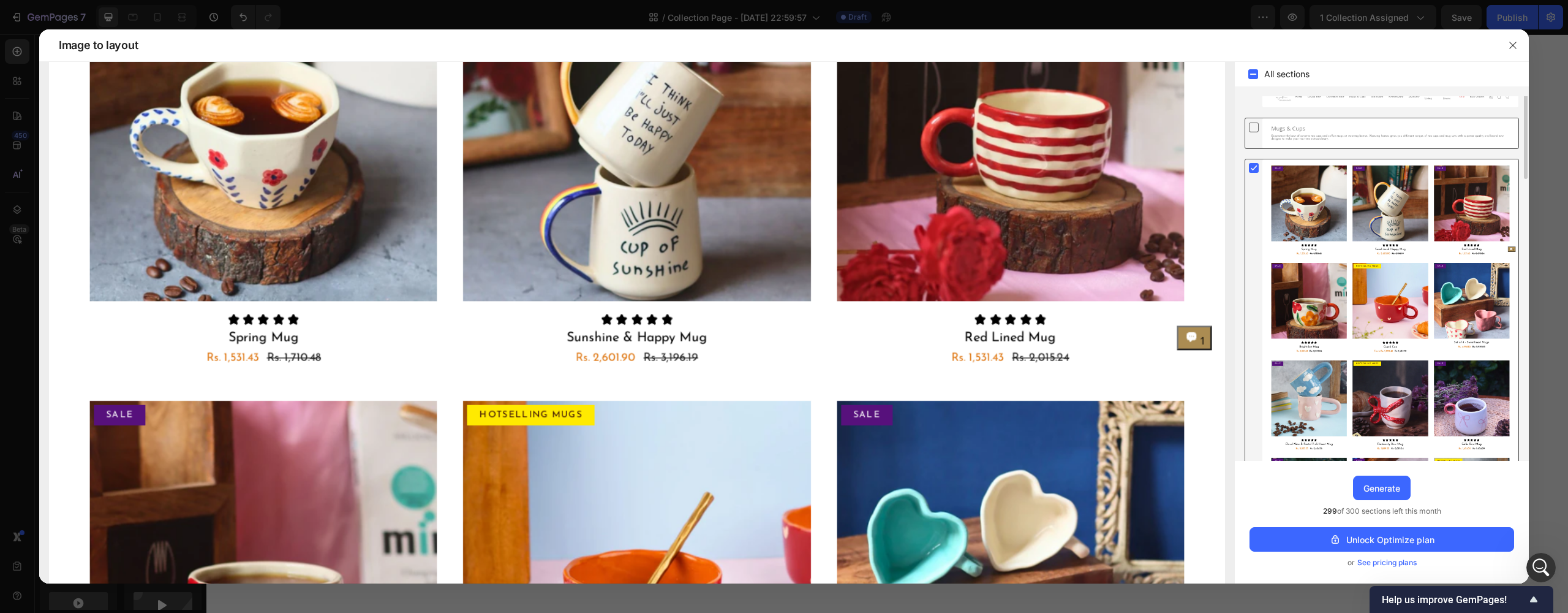
scroll to position [0, 0]
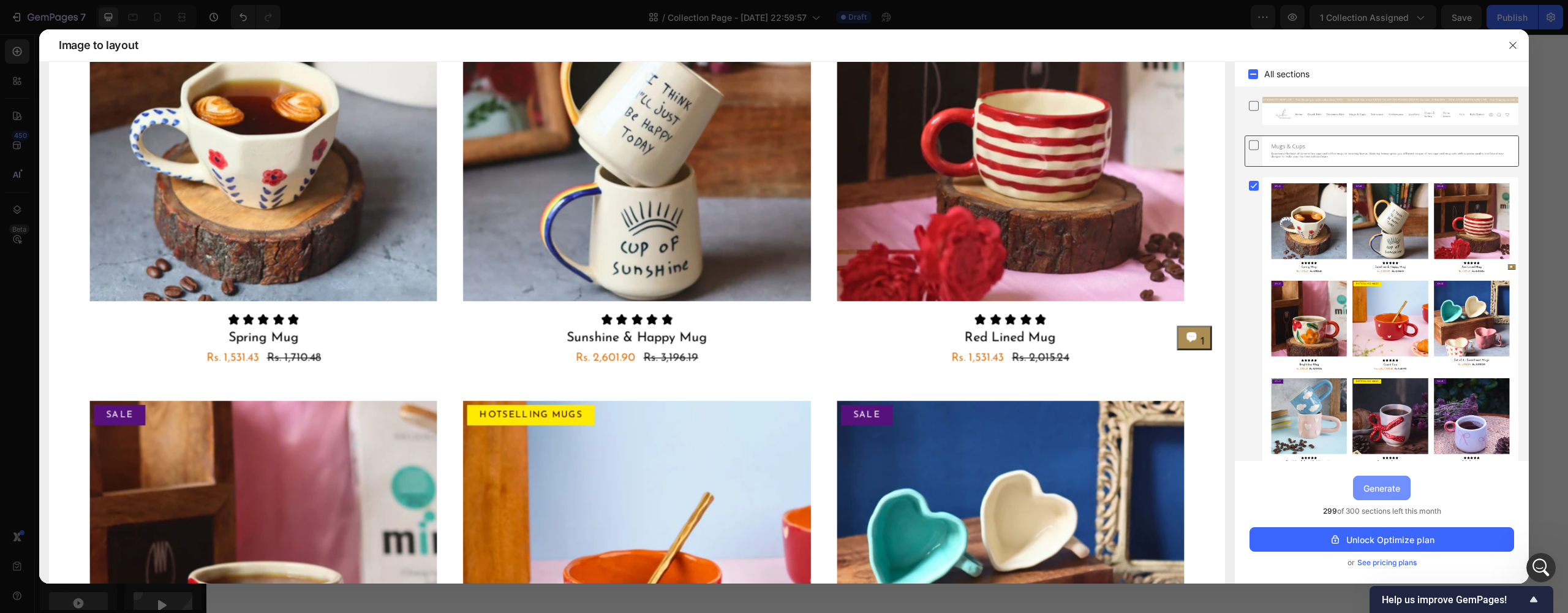
click at [1387, 487] on div "Generate" at bounding box center [1382, 488] width 37 height 13
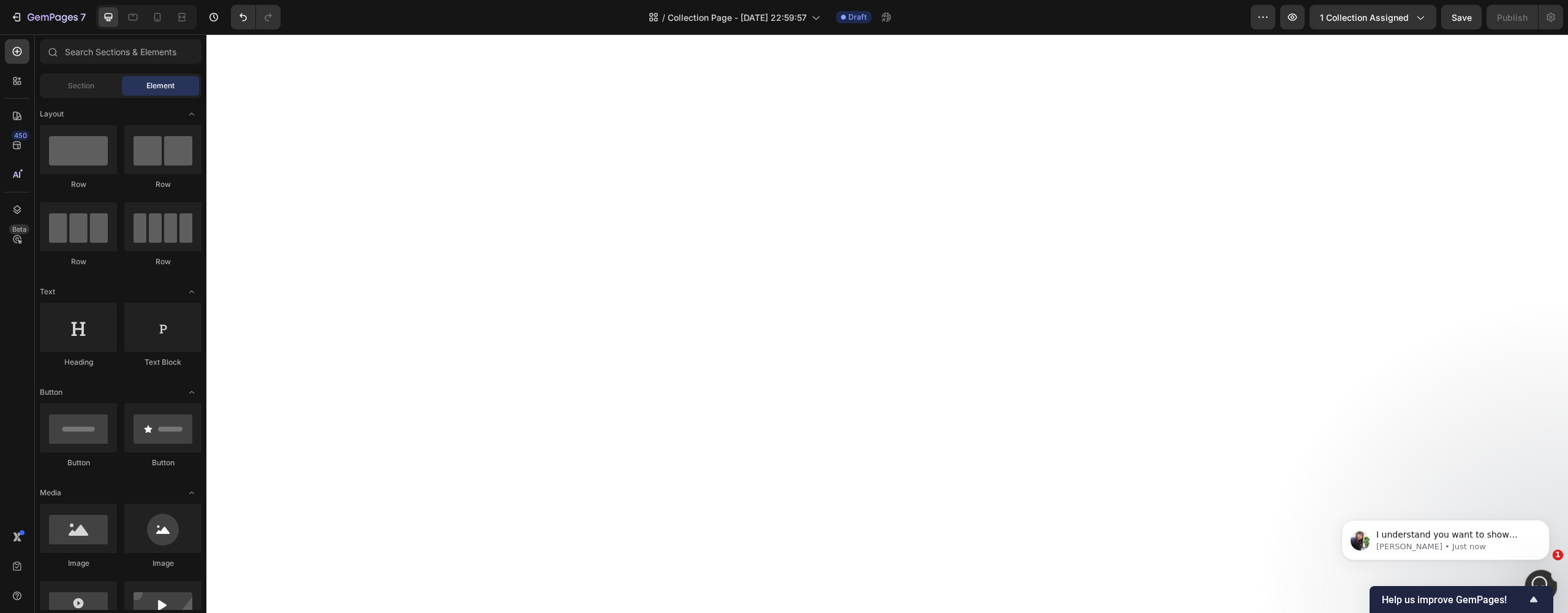
click at [1536, 574] on div "Open Intercom Messenger" at bounding box center [1540, 584] width 41 height 41
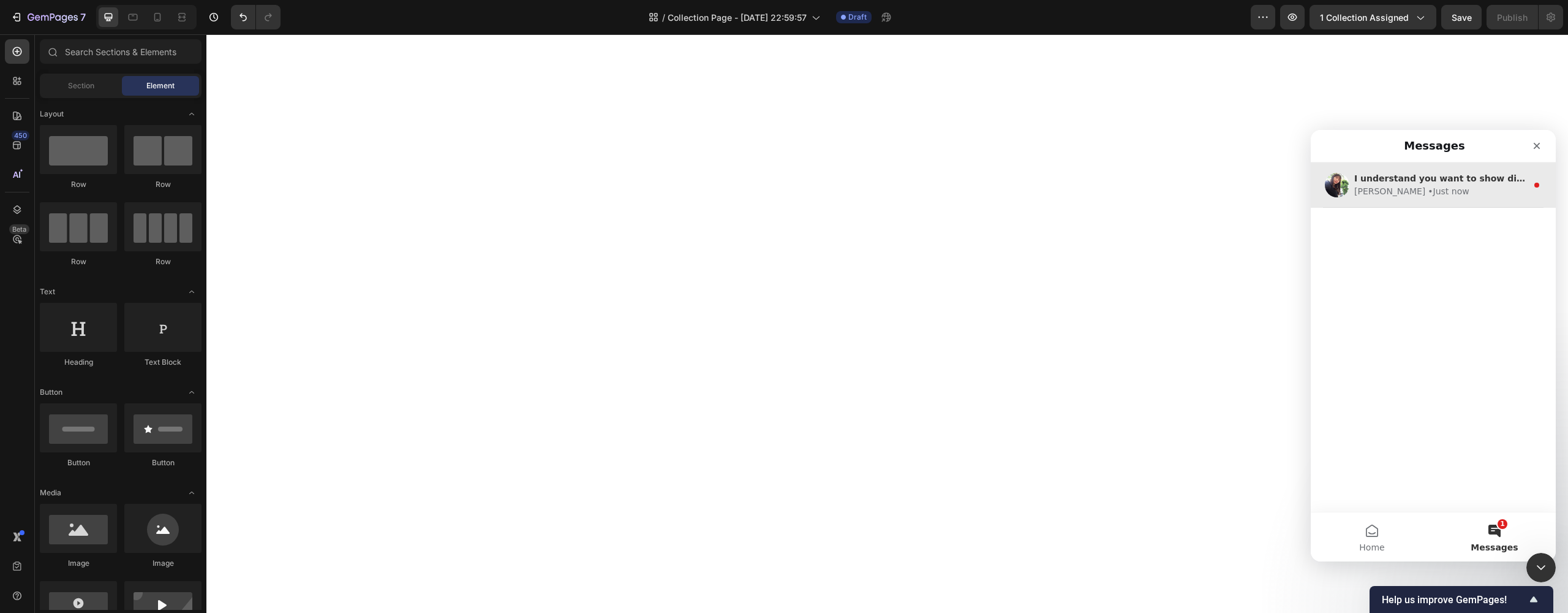
click at [1428, 186] on div "• Just now" at bounding box center [1448, 191] width 41 height 13
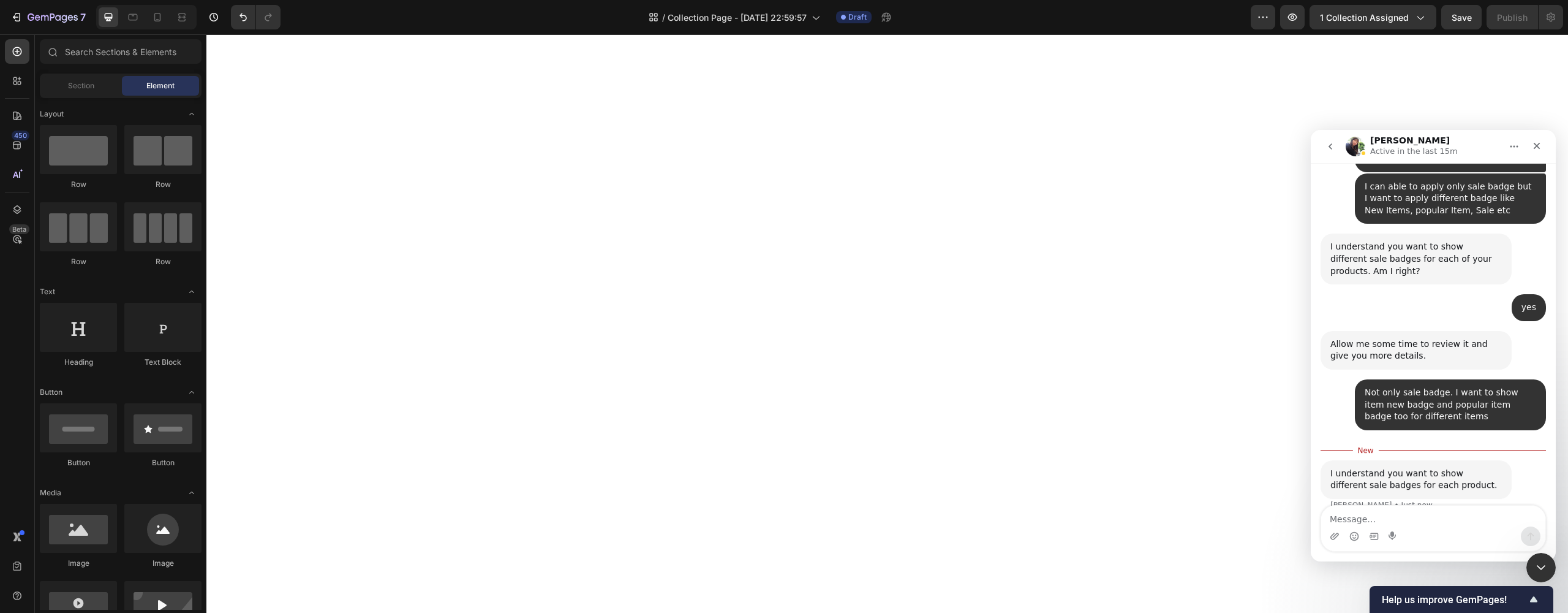
scroll to position [517, 0]
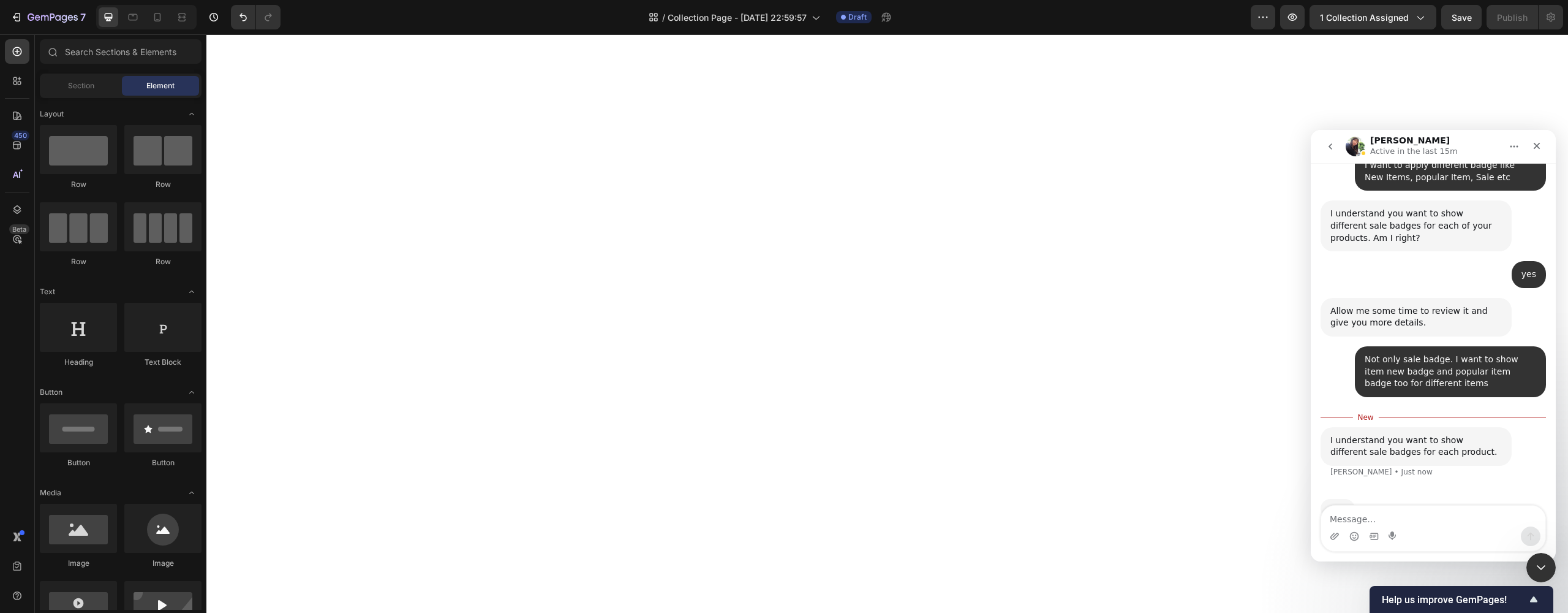
click at [1401, 506] on textarea "Message…" at bounding box center [1433, 515] width 224 height 21
type textarea "Correct"
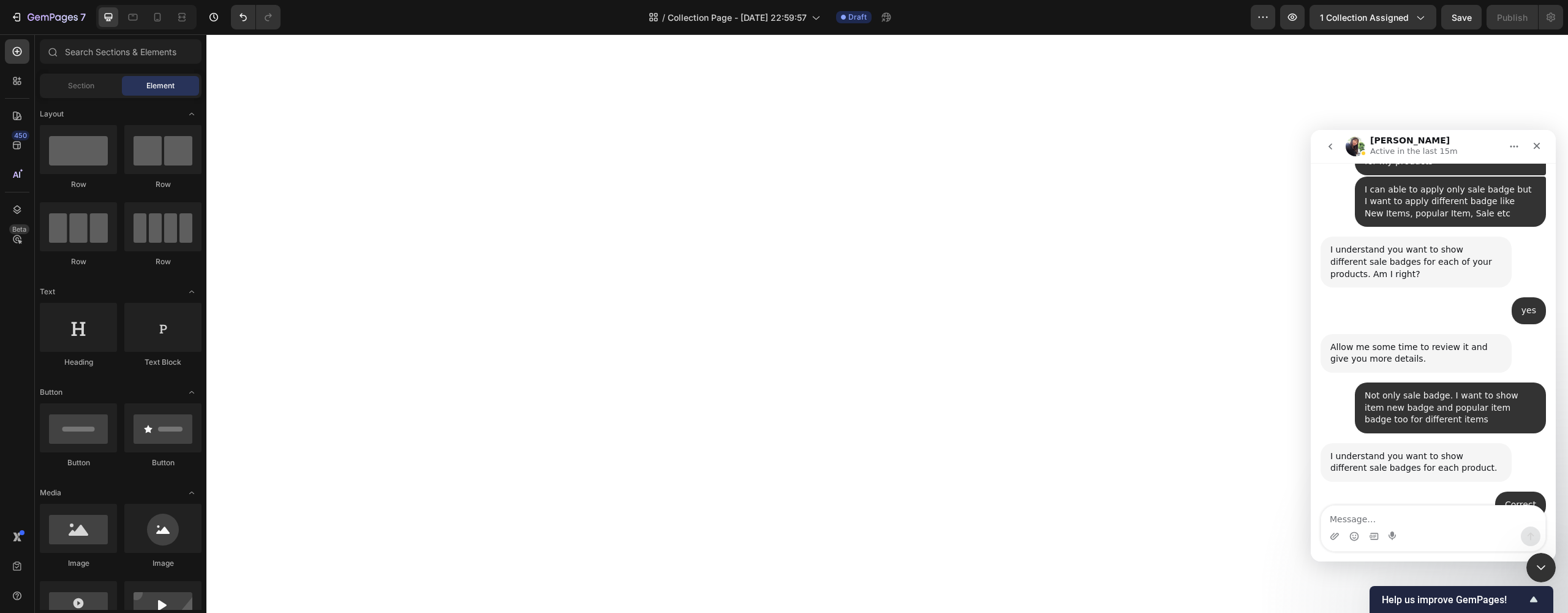
scroll to position [521, 0]
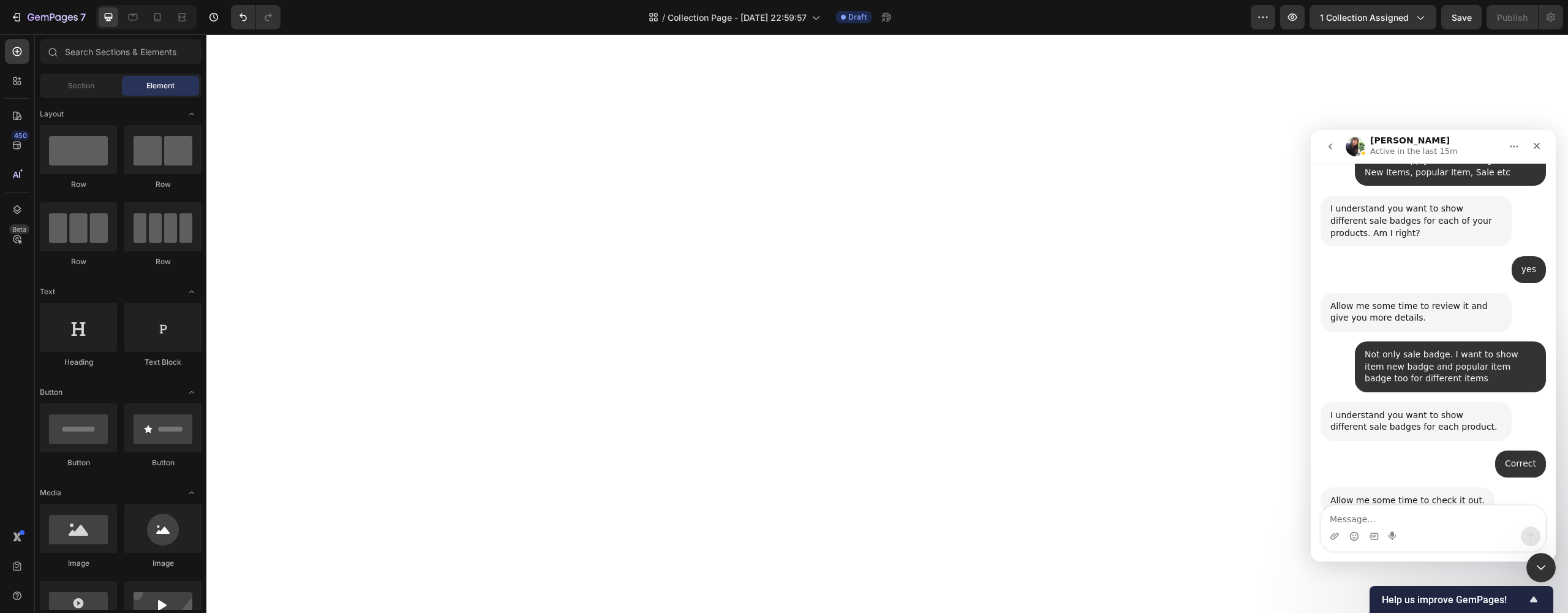
click at [1356, 514] on textarea "Message…" at bounding box center [1433, 515] width 224 height 21
type textarea "Ok"
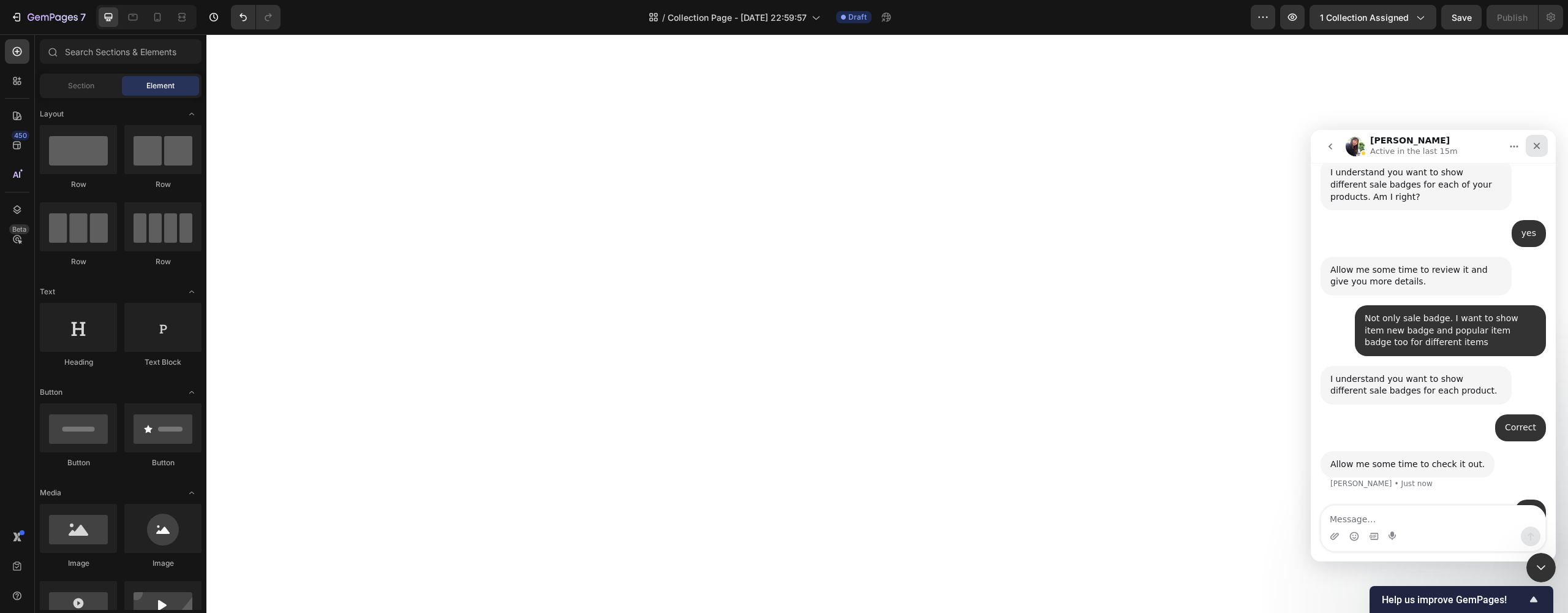
click at [1540, 149] on icon "Close" at bounding box center [1537, 146] width 9 height 9
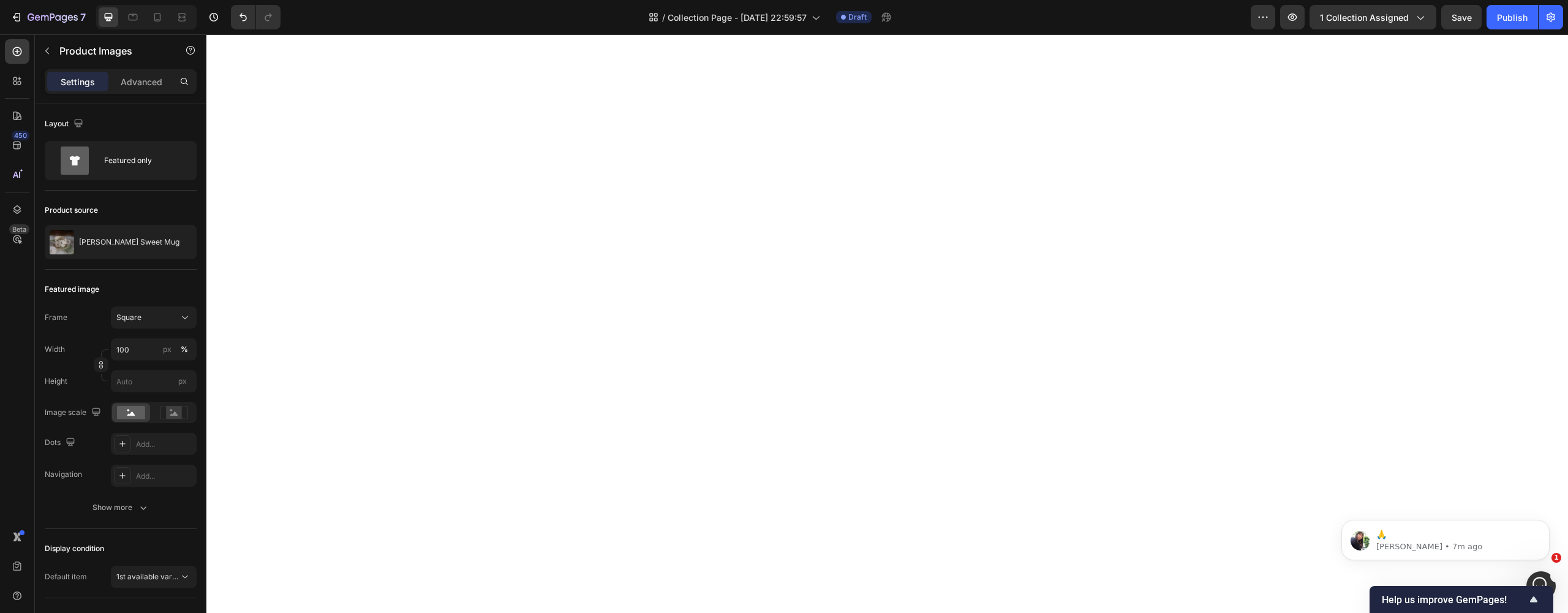
scroll to position [0, 0]
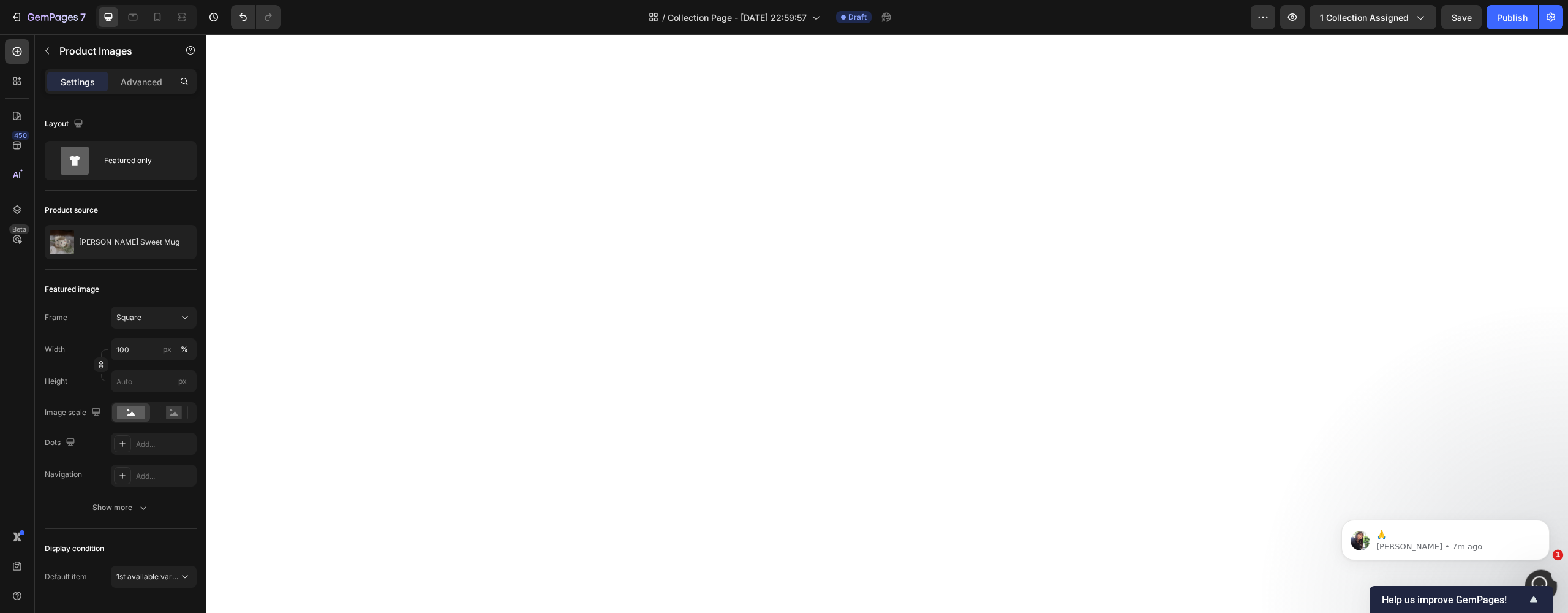
click at [1531, 573] on div "Open Intercom Messenger" at bounding box center [1540, 584] width 41 height 41
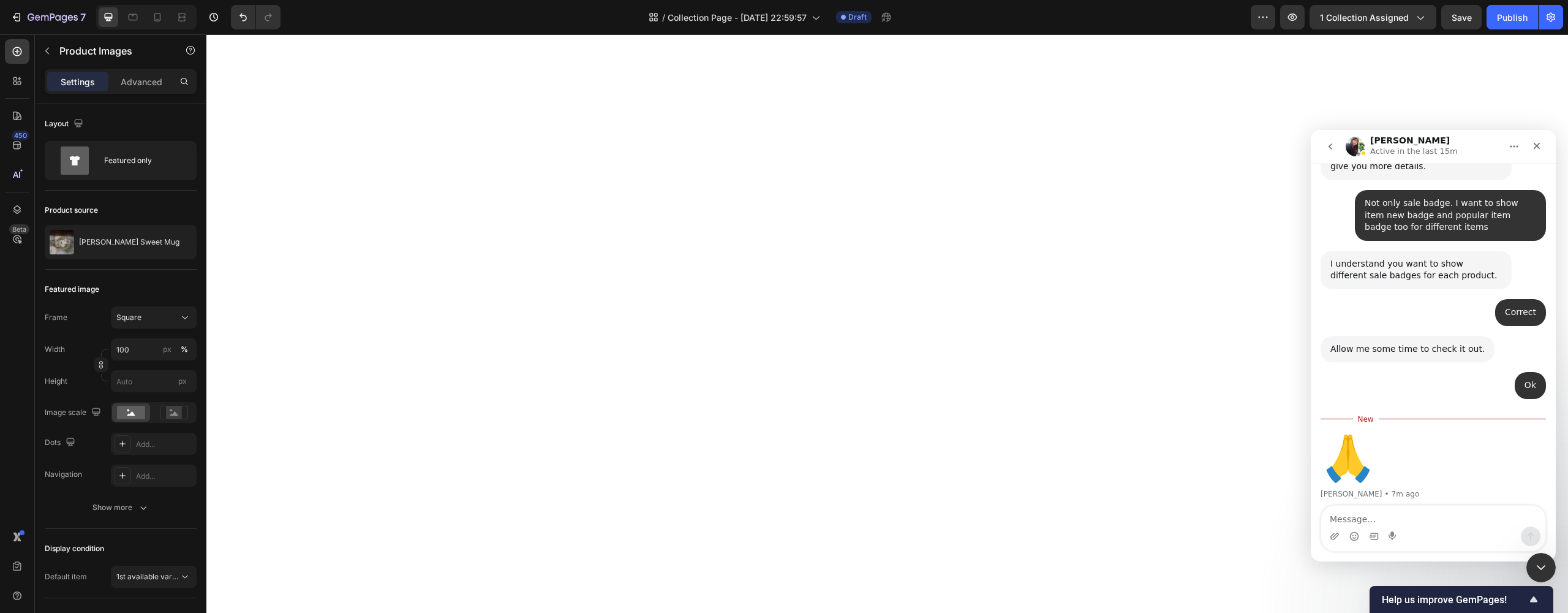
scroll to position [694, 0]
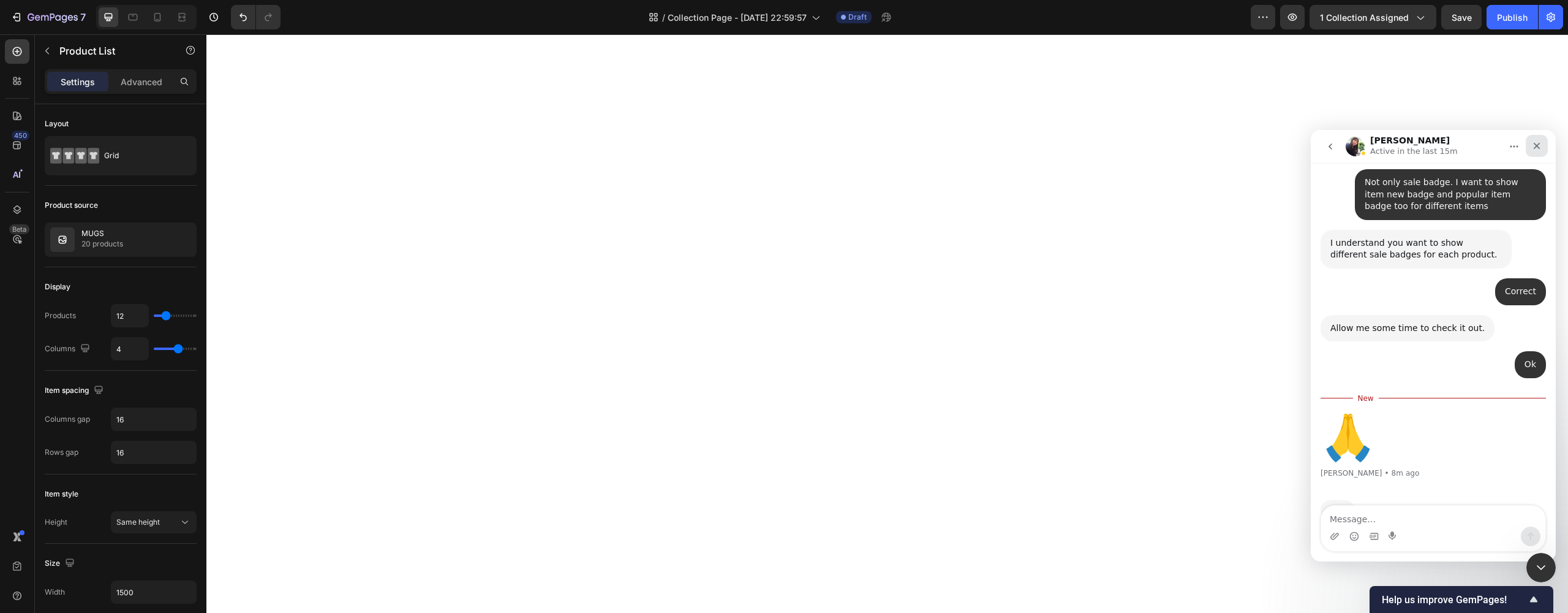
click at [1537, 149] on icon "Close" at bounding box center [1537, 146] width 9 height 9
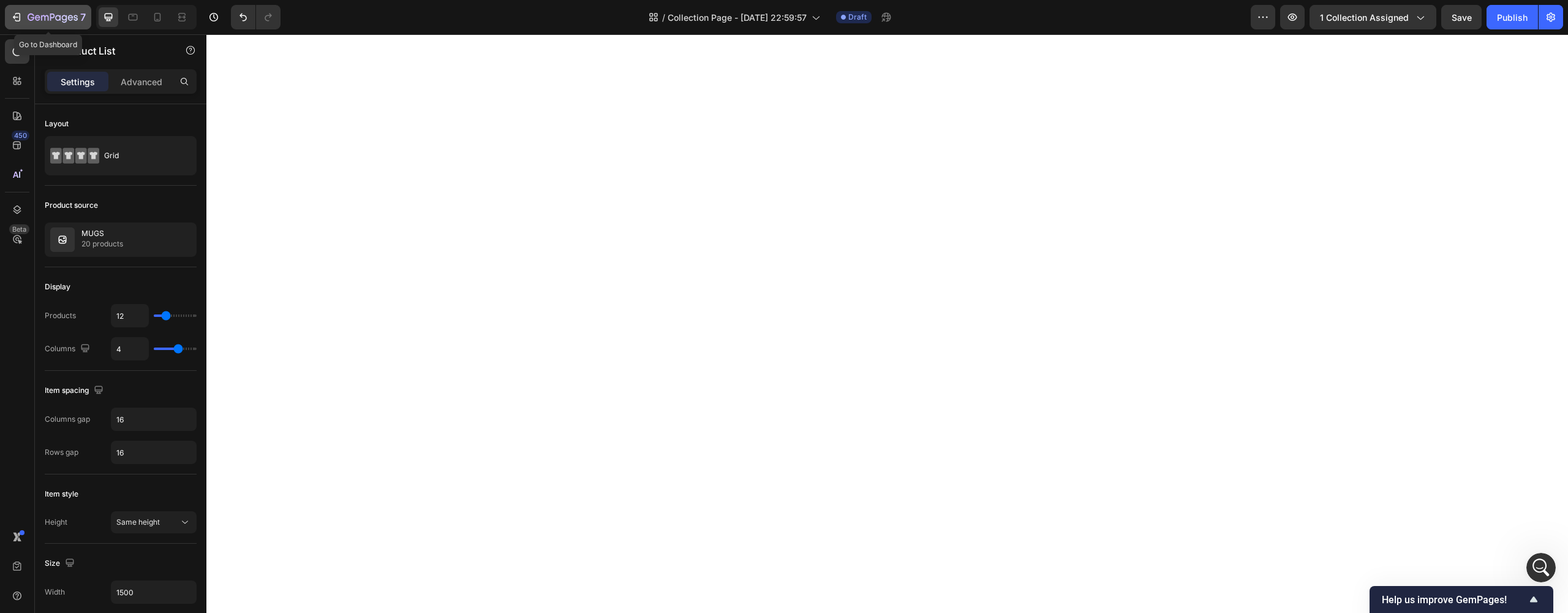
click at [22, 12] on icon "button" at bounding box center [16, 17] width 12 height 12
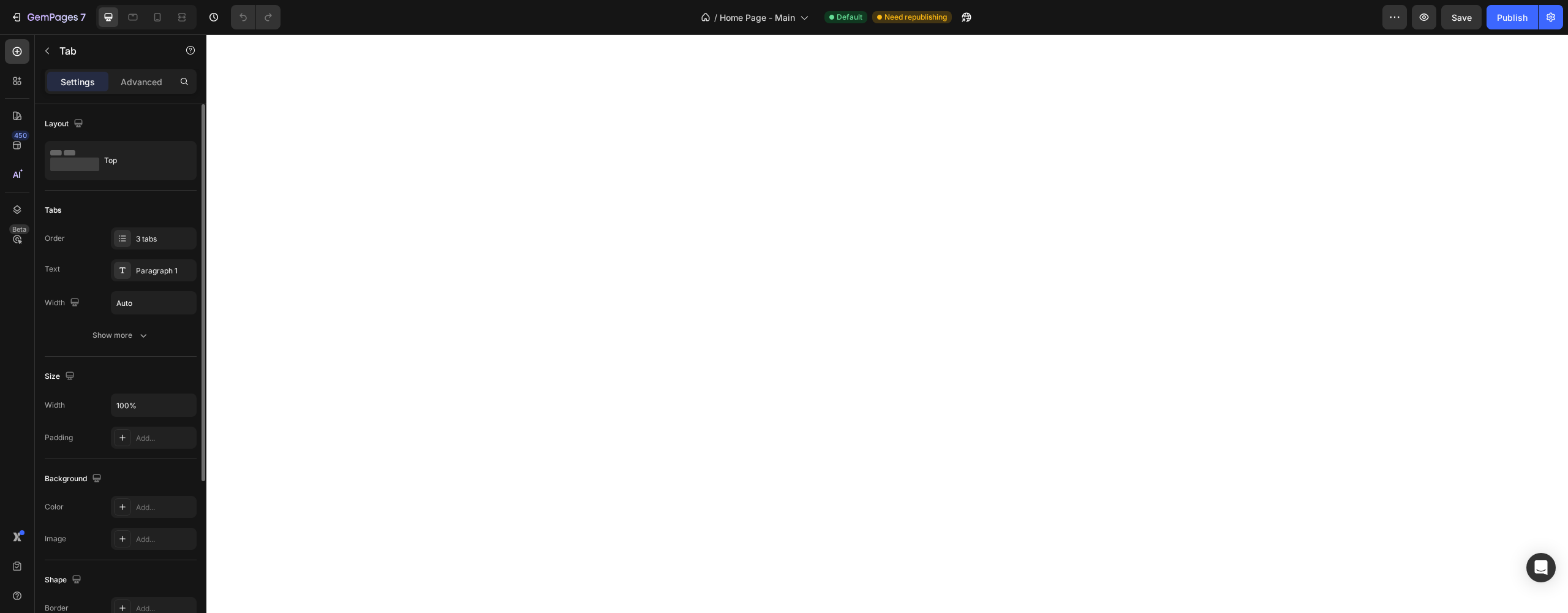
click at [160, 250] on div "Order 3 tabs Text Paragraph 1 Width Auto" at bounding box center [121, 271] width 152 height 87
click at [161, 248] on div "3 tabs" at bounding box center [154, 238] width 85 height 22
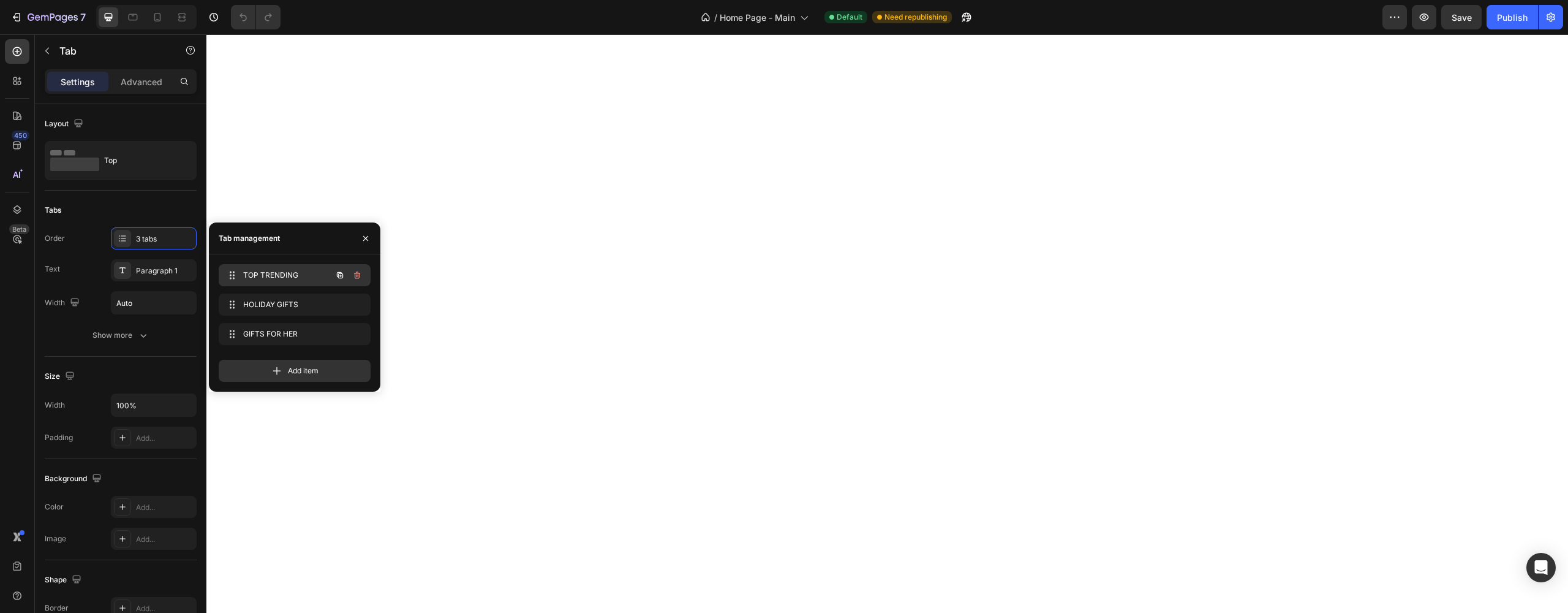
click at [241, 273] on div "TOP TRENDING TOP TRENDING" at bounding box center [277, 275] width 108 height 17
click at [72, 280] on div "Text Paragraph 1" at bounding box center [121, 270] width 152 height 22
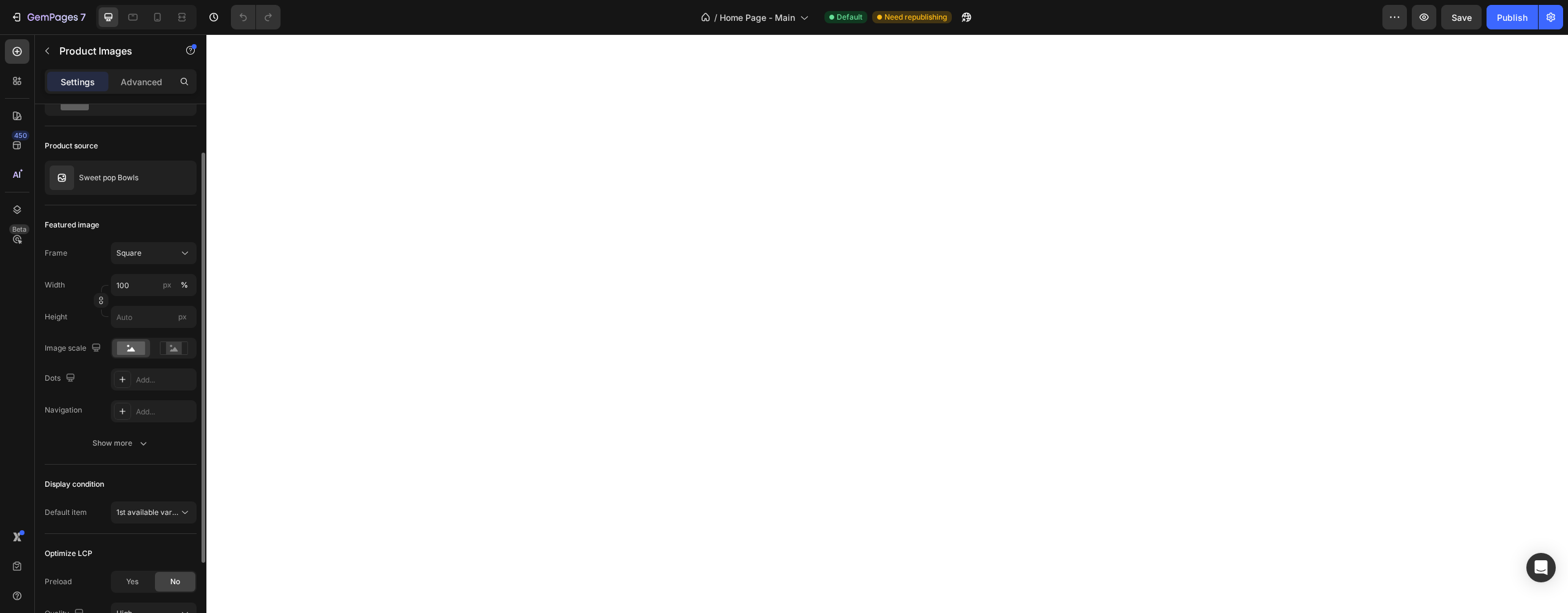
scroll to position [136, 0]
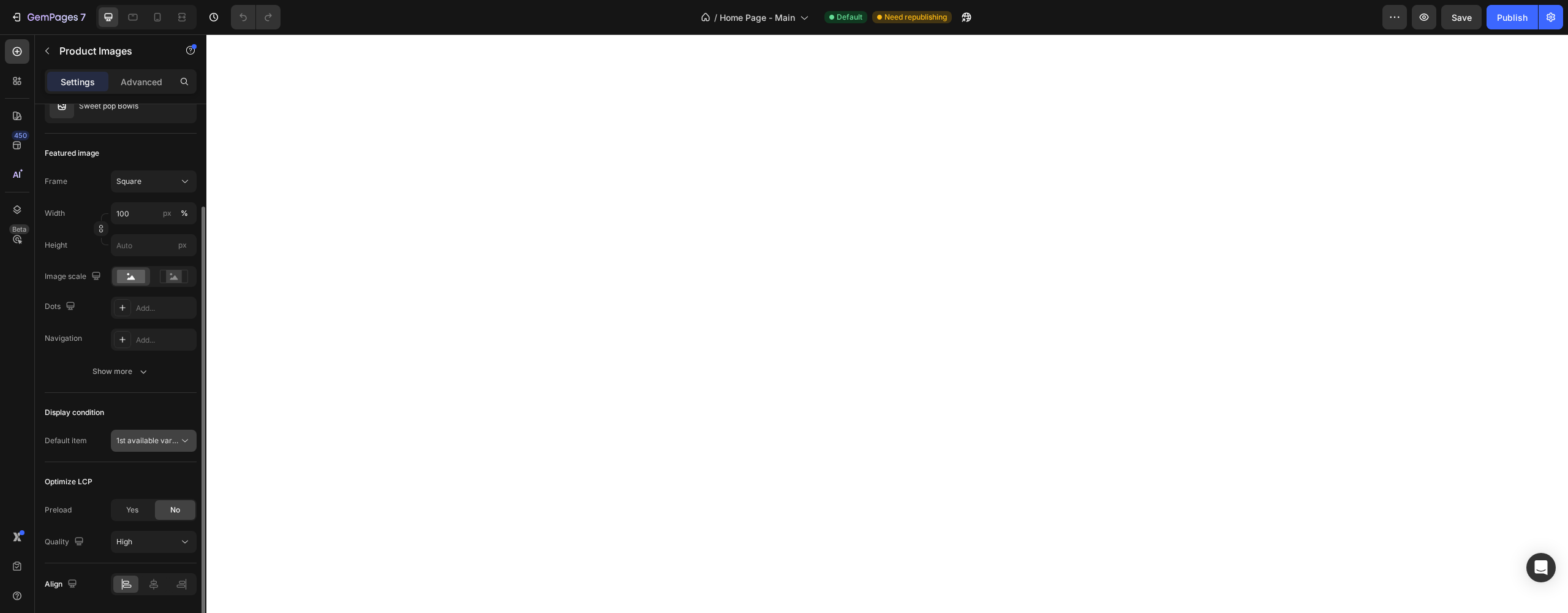
click at [178, 438] on span "1st available variant" at bounding box center [148, 441] width 62 height 11
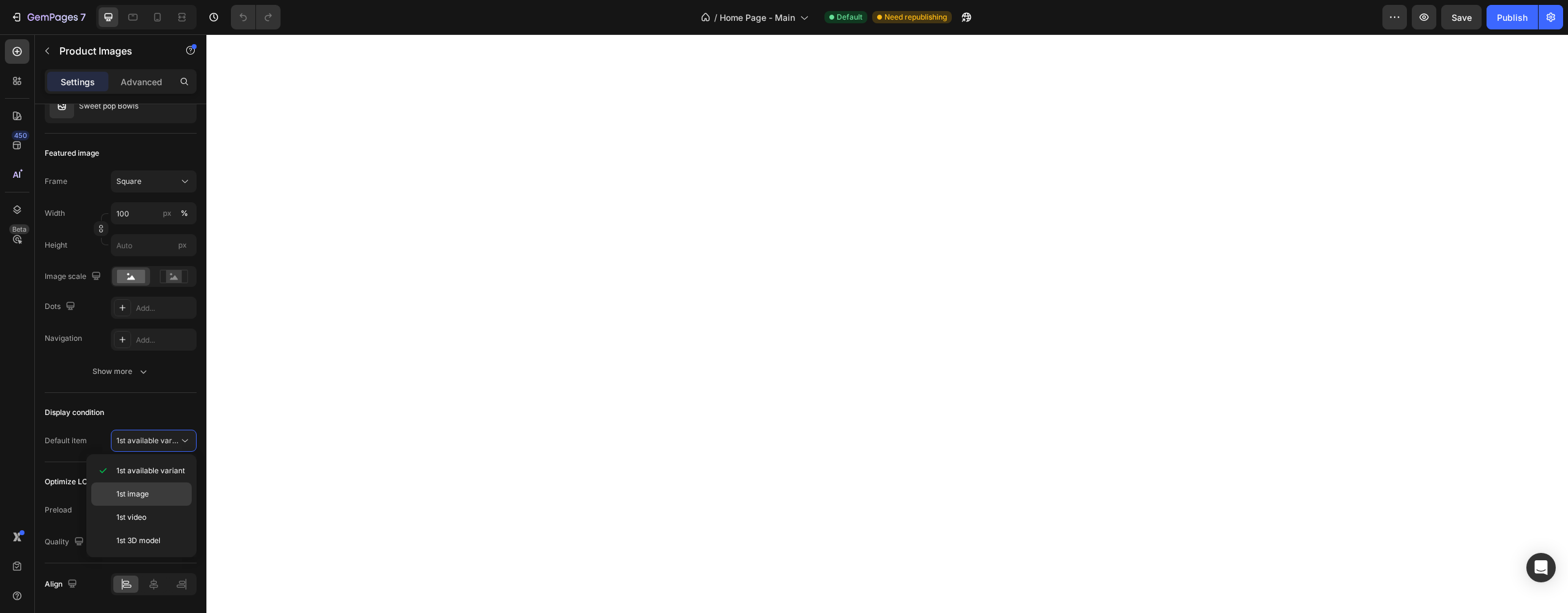
click at [135, 492] on span "1st image" at bounding box center [133, 494] width 33 height 11
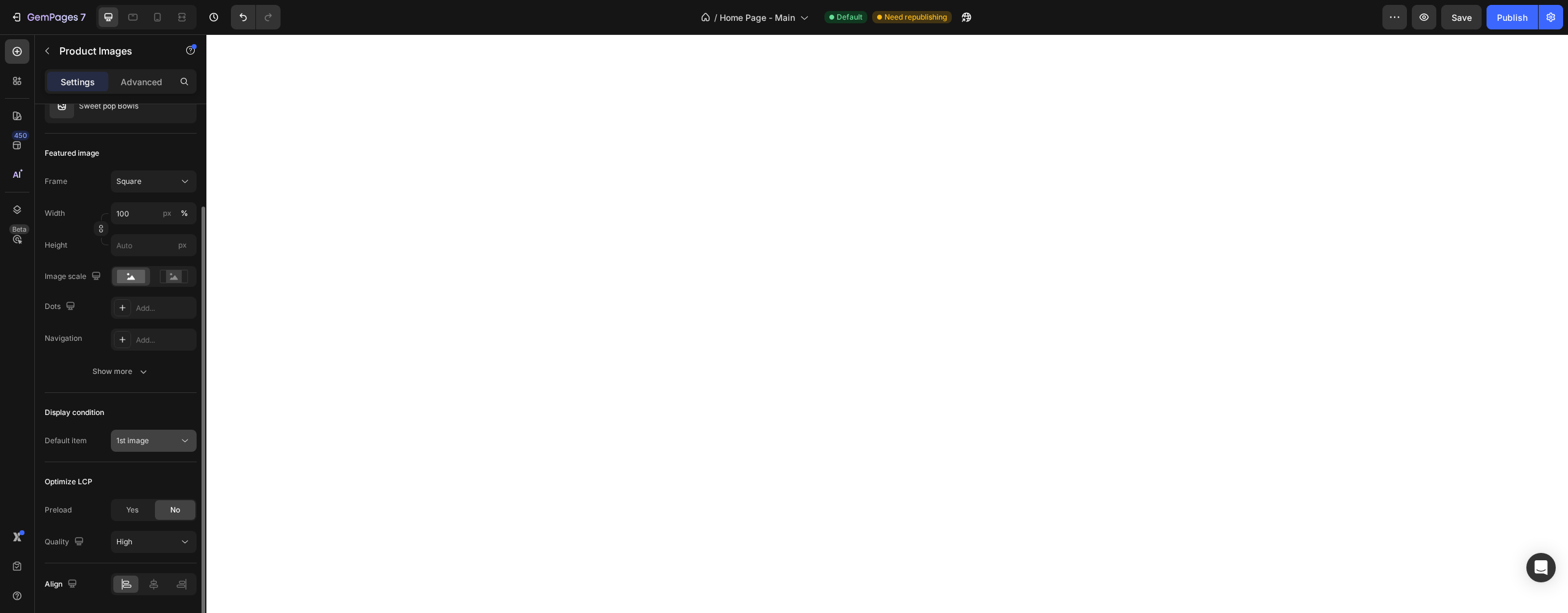
click at [179, 441] on icon at bounding box center [185, 441] width 12 height 12
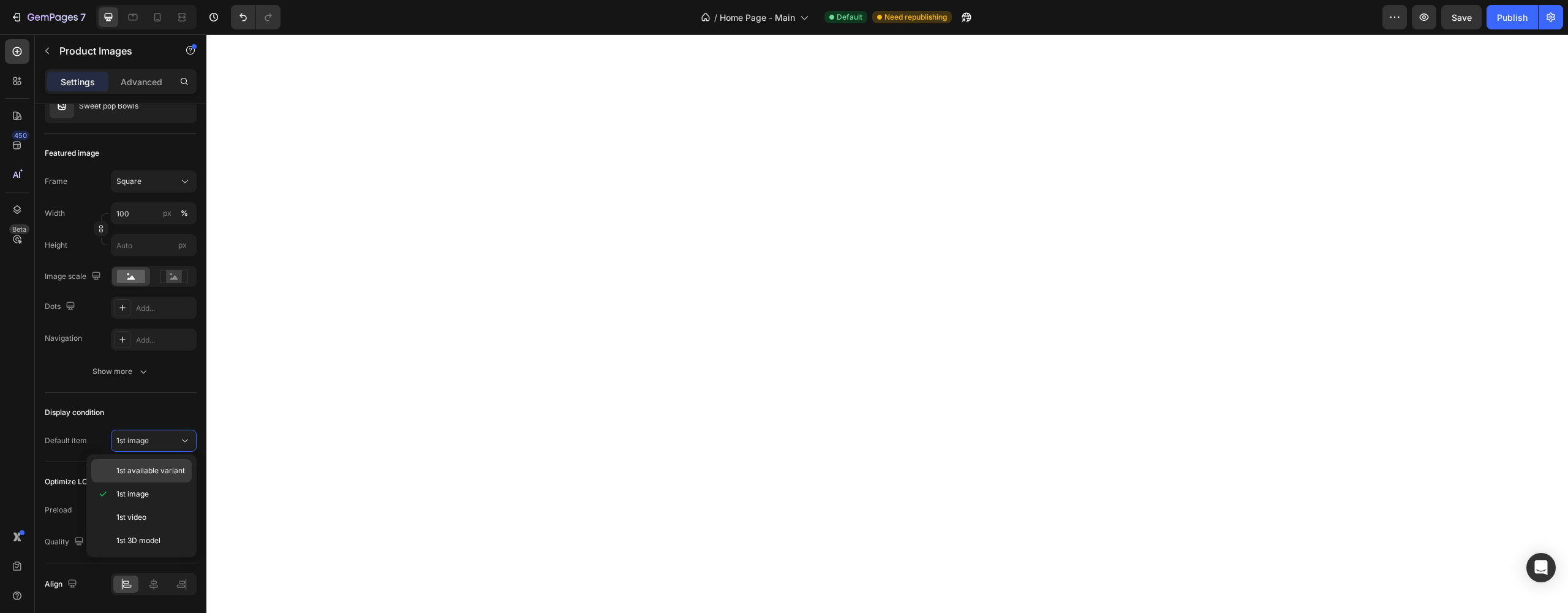
click at [142, 477] on div "1st available variant" at bounding box center [142, 471] width 100 height 23
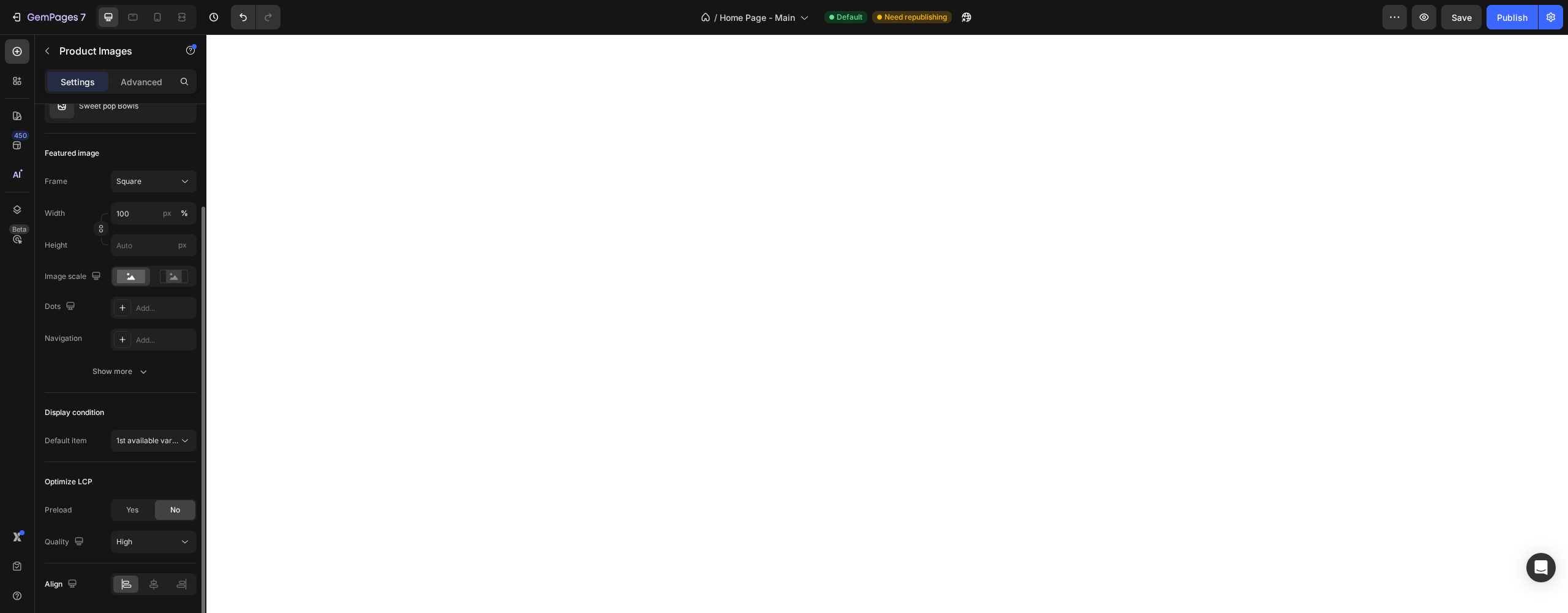
click at [78, 440] on div "Default item" at bounding box center [66, 441] width 42 height 11
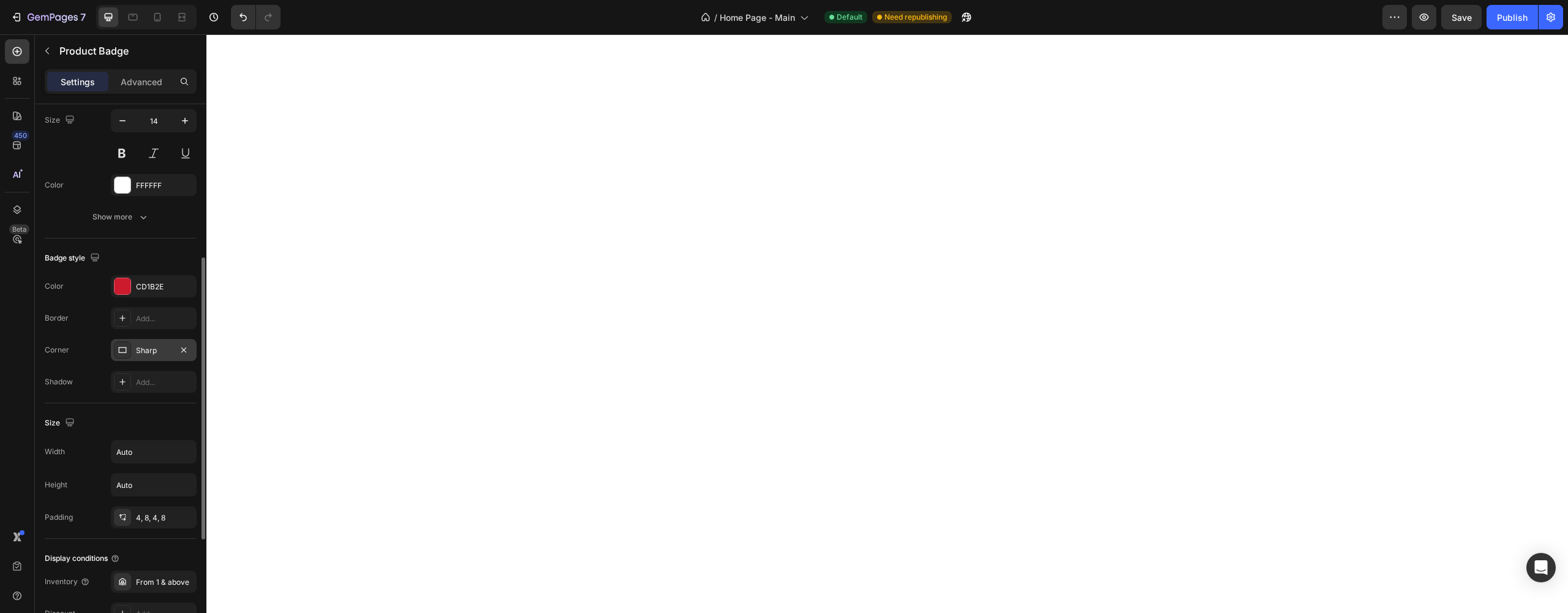
scroll to position [0, 0]
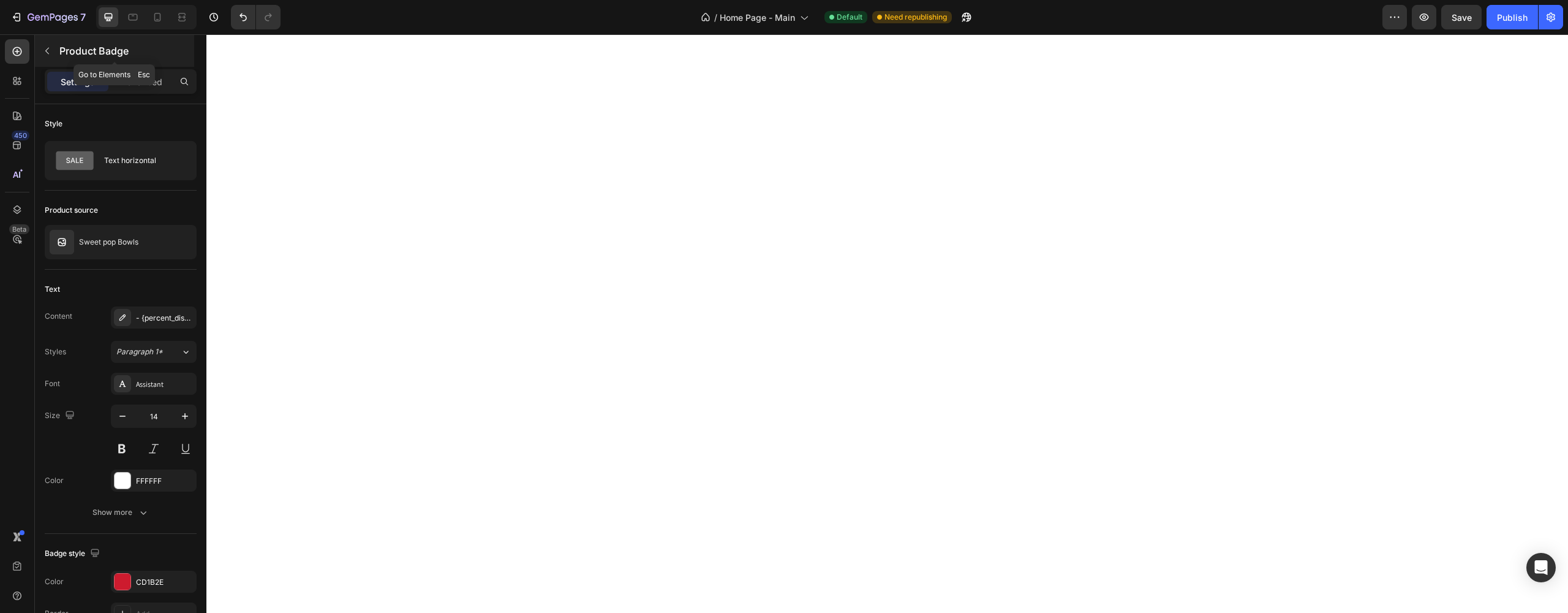
click at [64, 60] on div "Product Badge" at bounding box center [115, 51] width 159 height 32
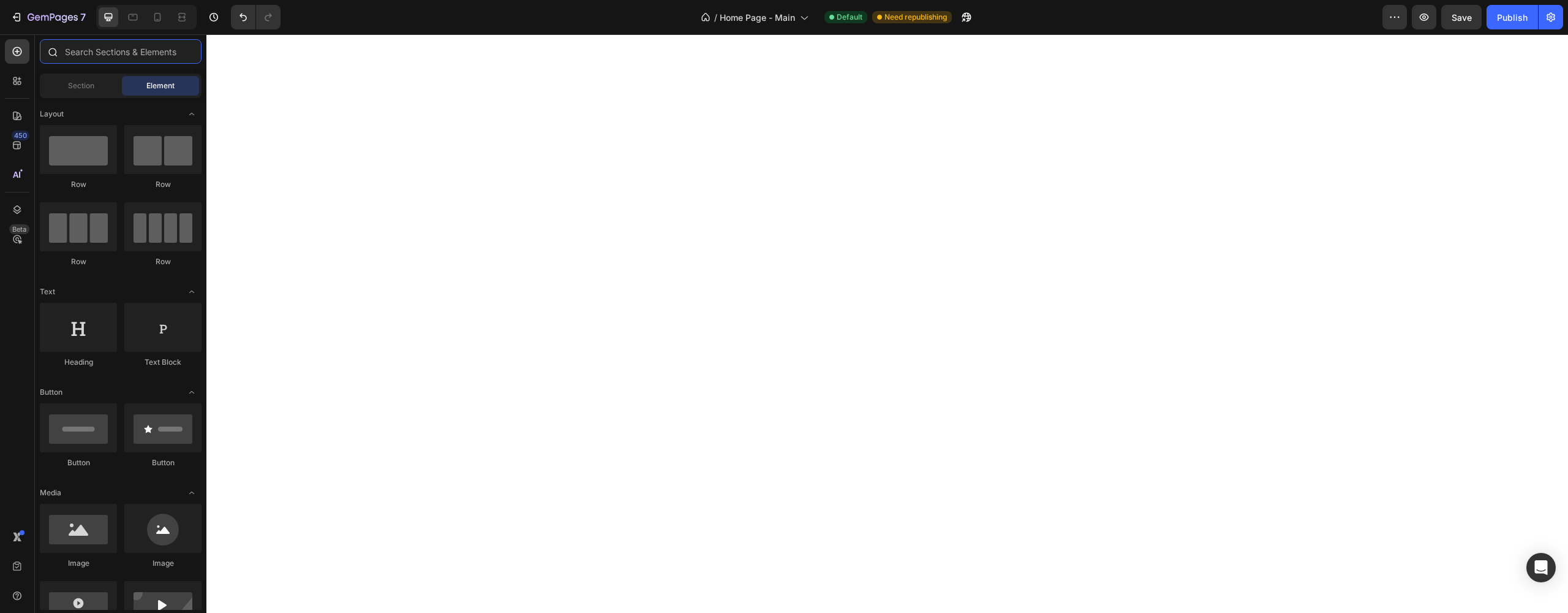
click at [85, 56] on input "text" at bounding box center [121, 52] width 162 height 24
click at [85, 79] on div "Section" at bounding box center [81, 85] width 77 height 20
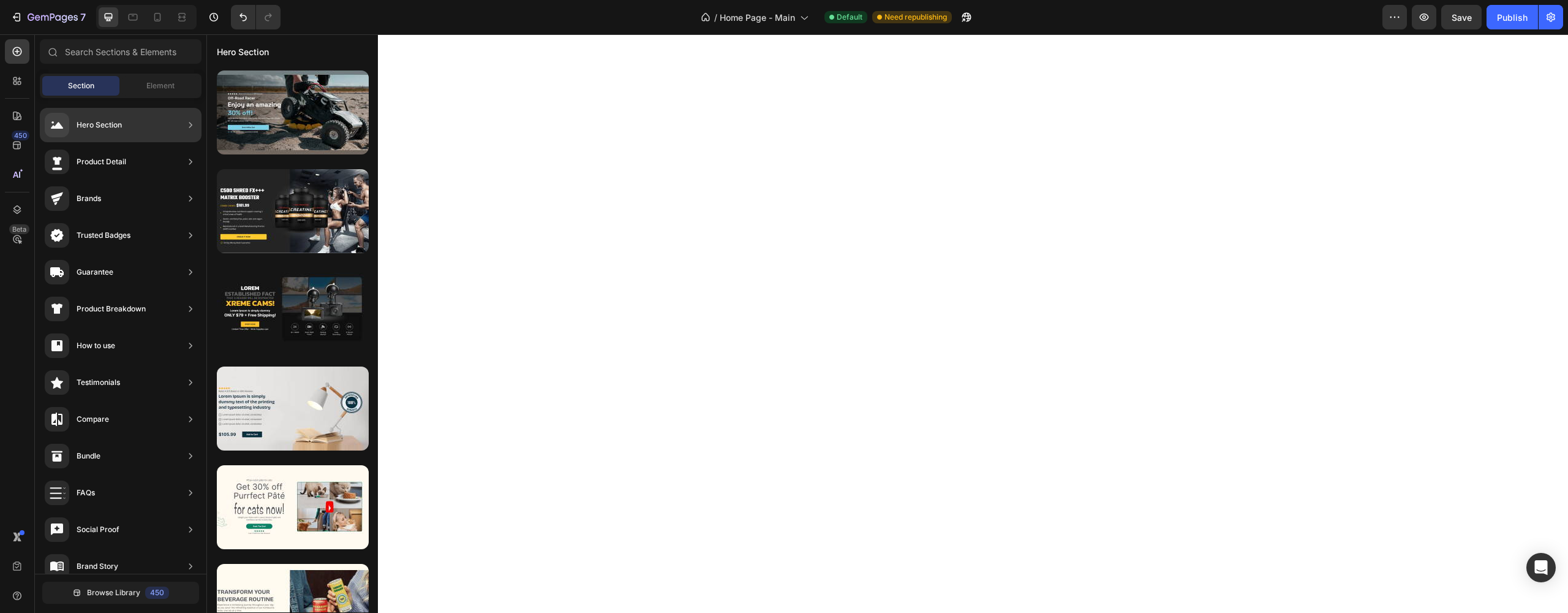
click at [113, 130] on div "Hero Section" at bounding box center [99, 125] width 45 height 12
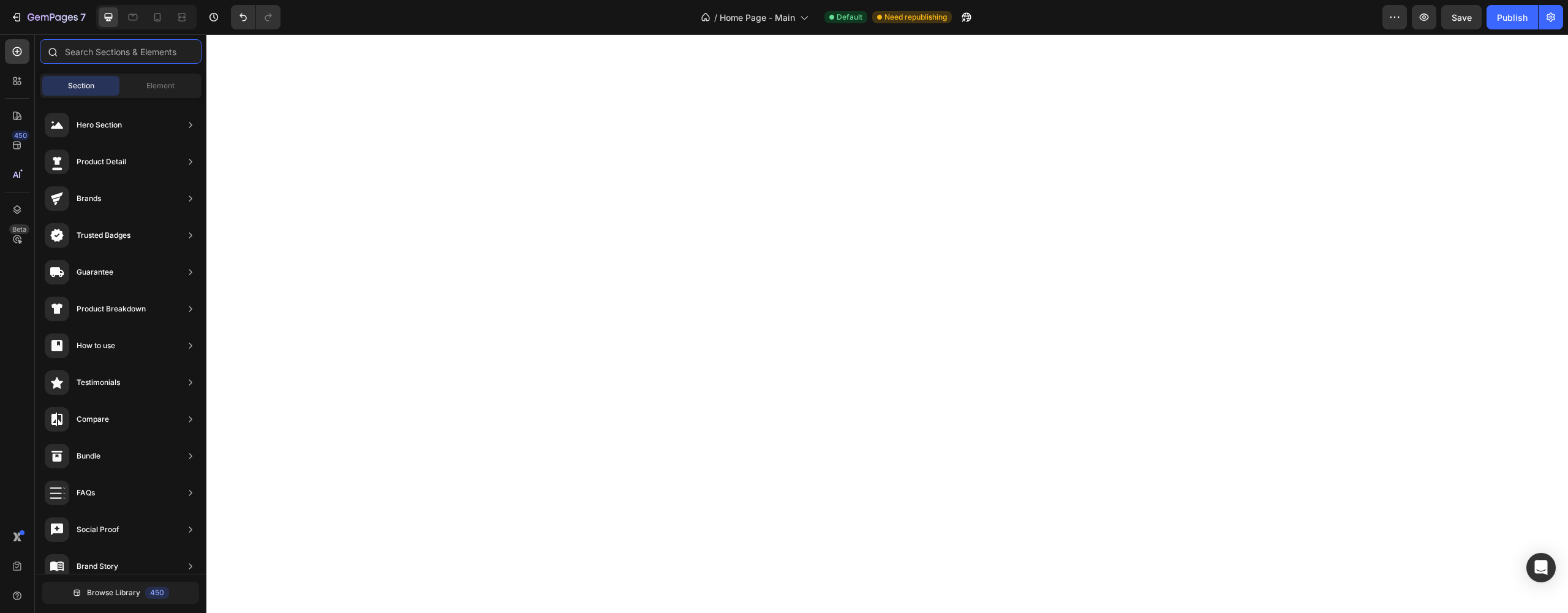
click at [127, 43] on input "text" at bounding box center [121, 52] width 162 height 24
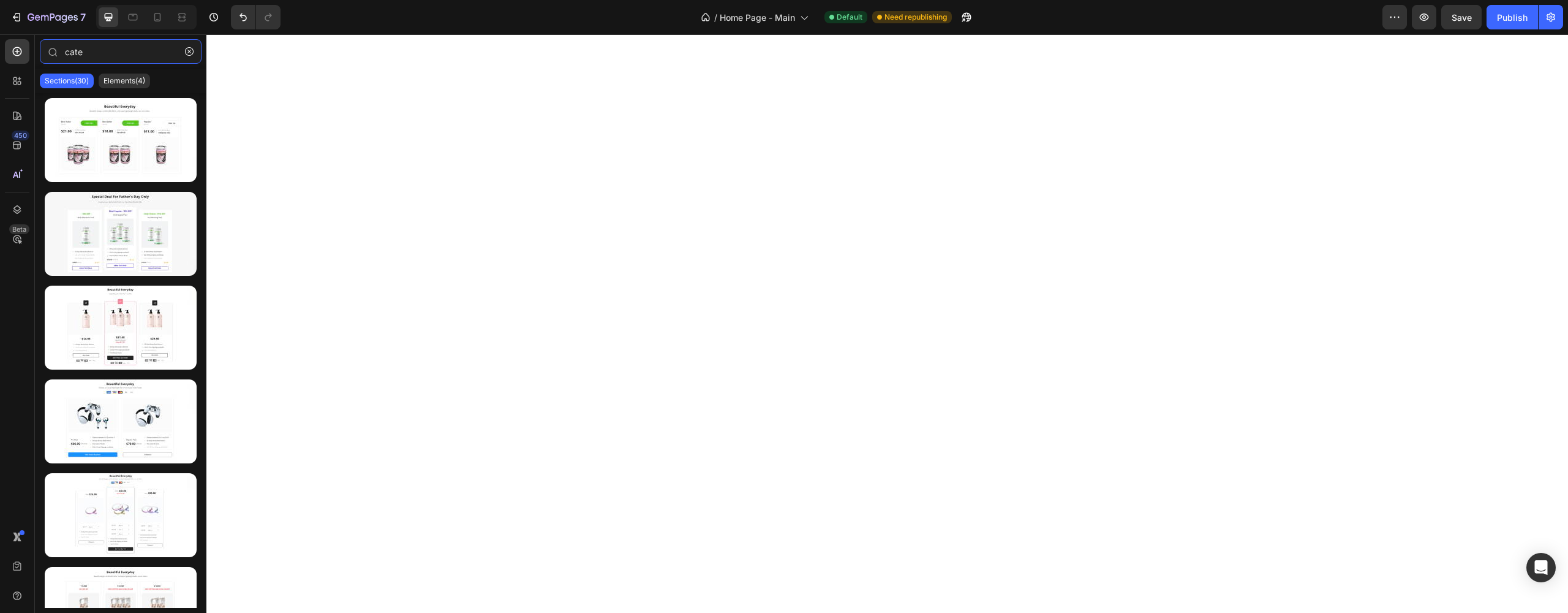
type input "cate"
click at [138, 90] on div "Sections(30) Elements(4)" at bounding box center [121, 81] width 172 height 24
click at [139, 88] on div "Sections(30) Elements(4)" at bounding box center [121, 81] width 172 height 24
click at [138, 83] on p "Elements(4)" at bounding box center [124, 81] width 41 height 9
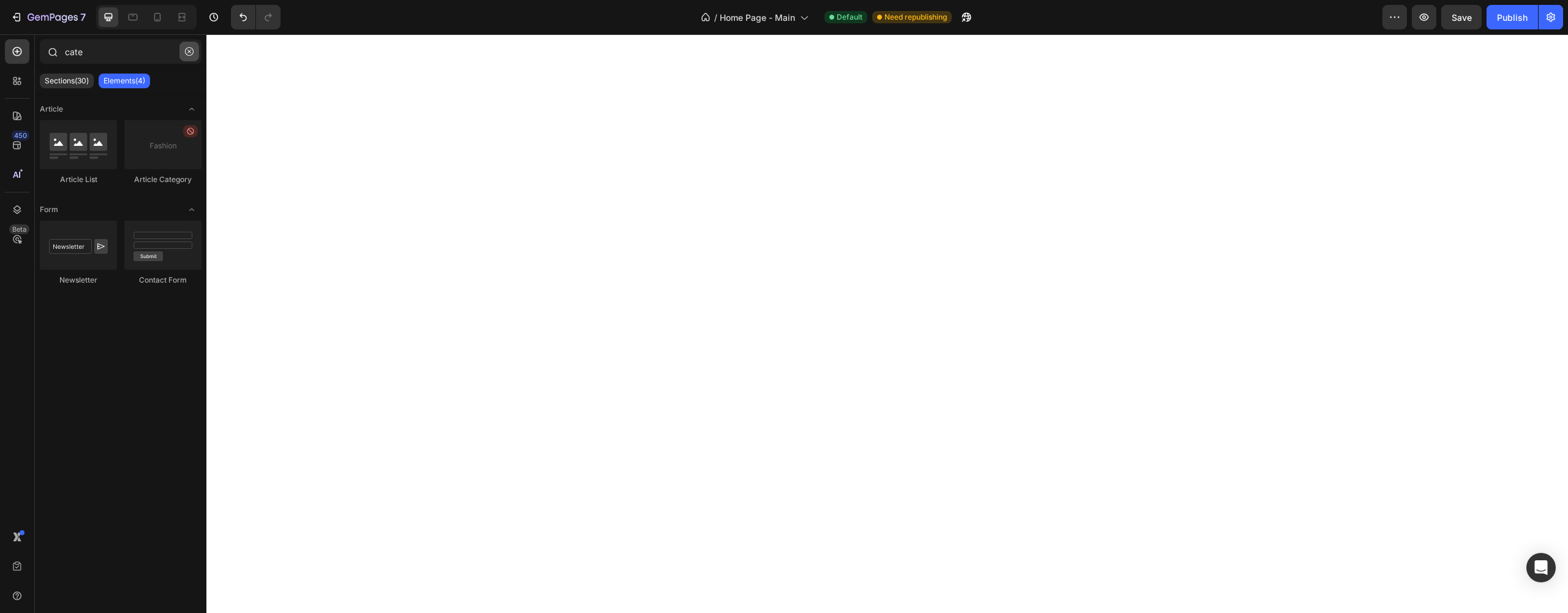
click at [185, 50] on icon "button" at bounding box center [189, 52] width 9 height 9
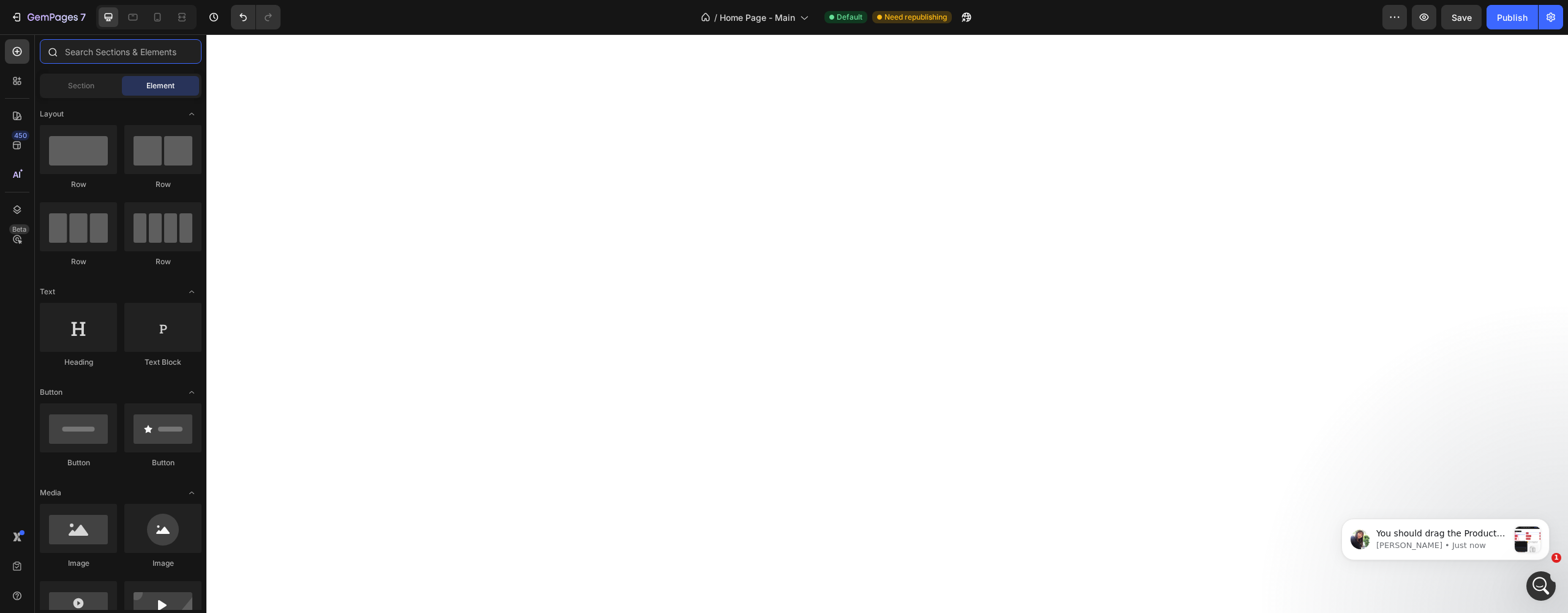
click at [124, 50] on input "text" at bounding box center [121, 52] width 162 height 24
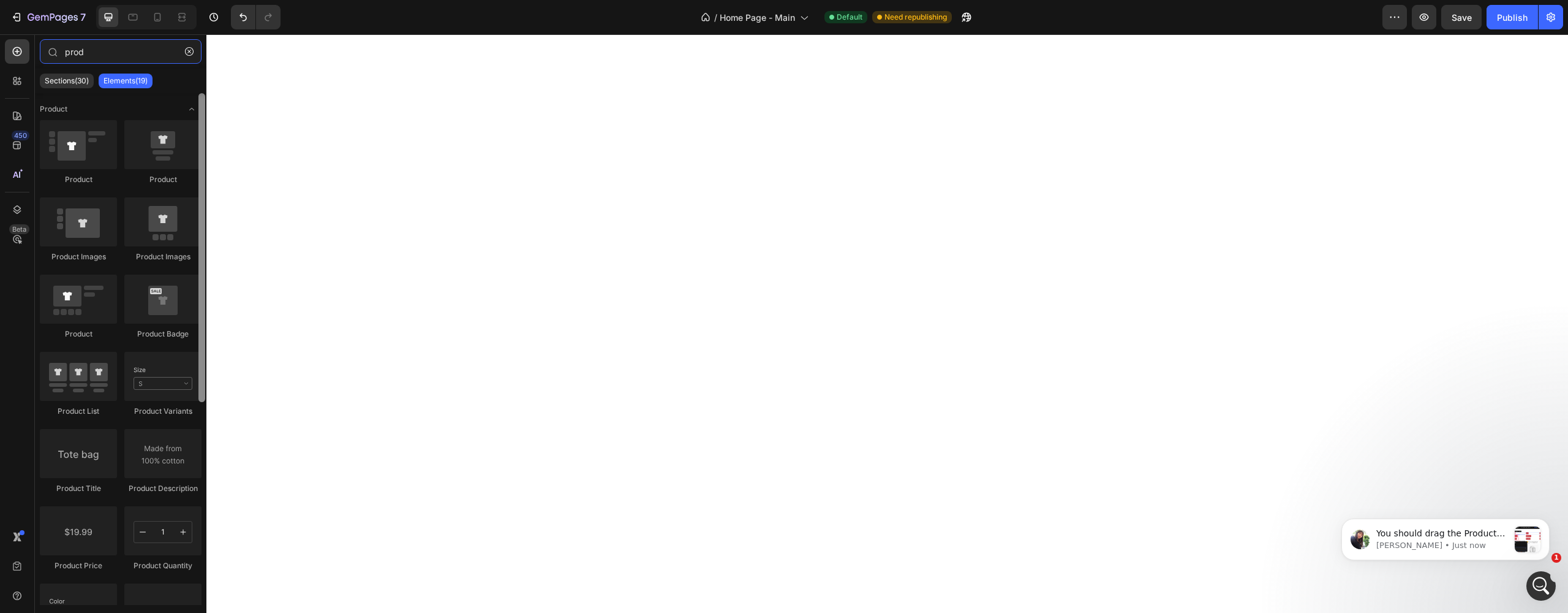
type input "prod"
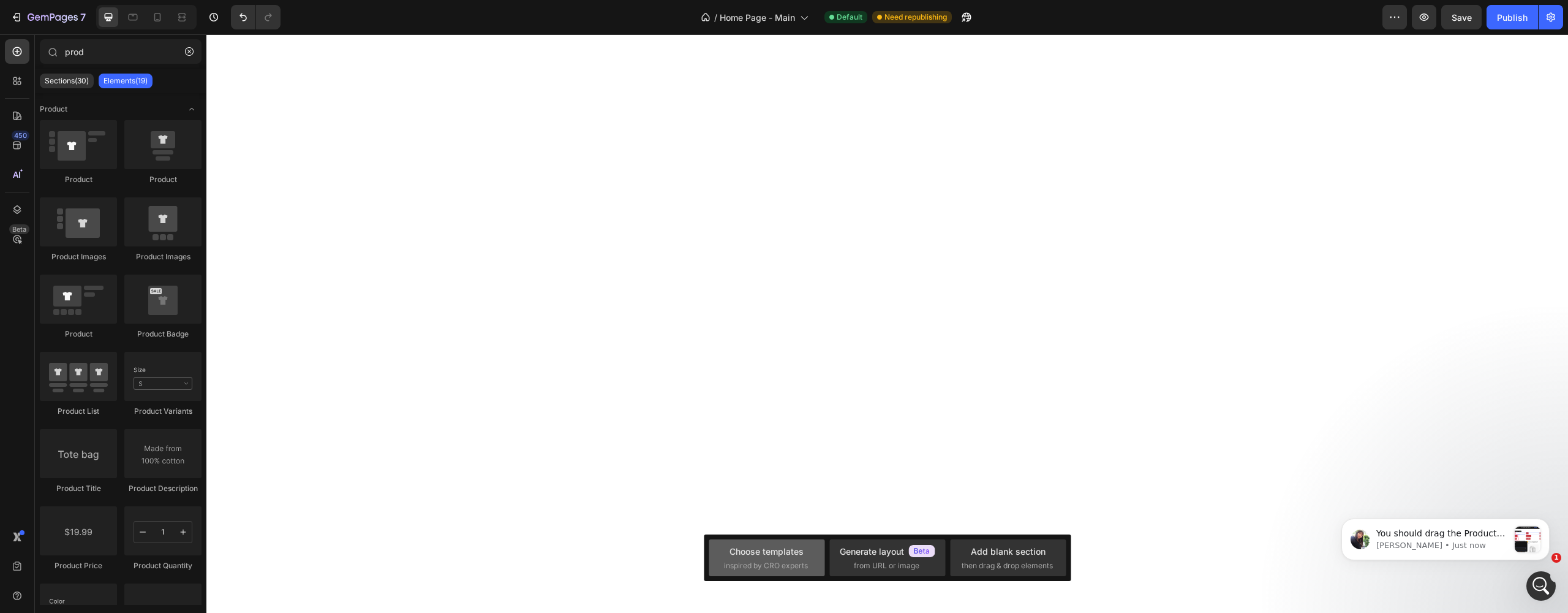
click at [808, 555] on div "Choose templates inspired by CRO experts" at bounding box center [767, 557] width 85 height 26
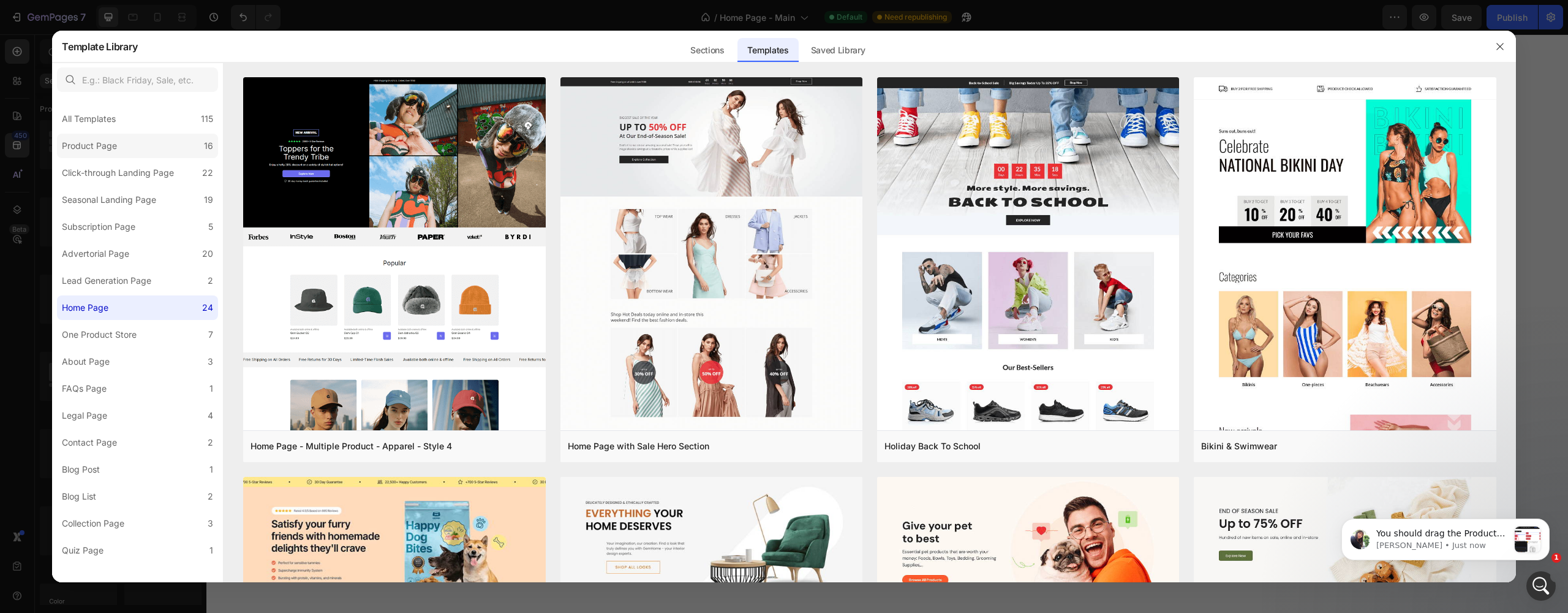
click at [117, 149] on div "Product Page" at bounding box center [89, 146] width 55 height 15
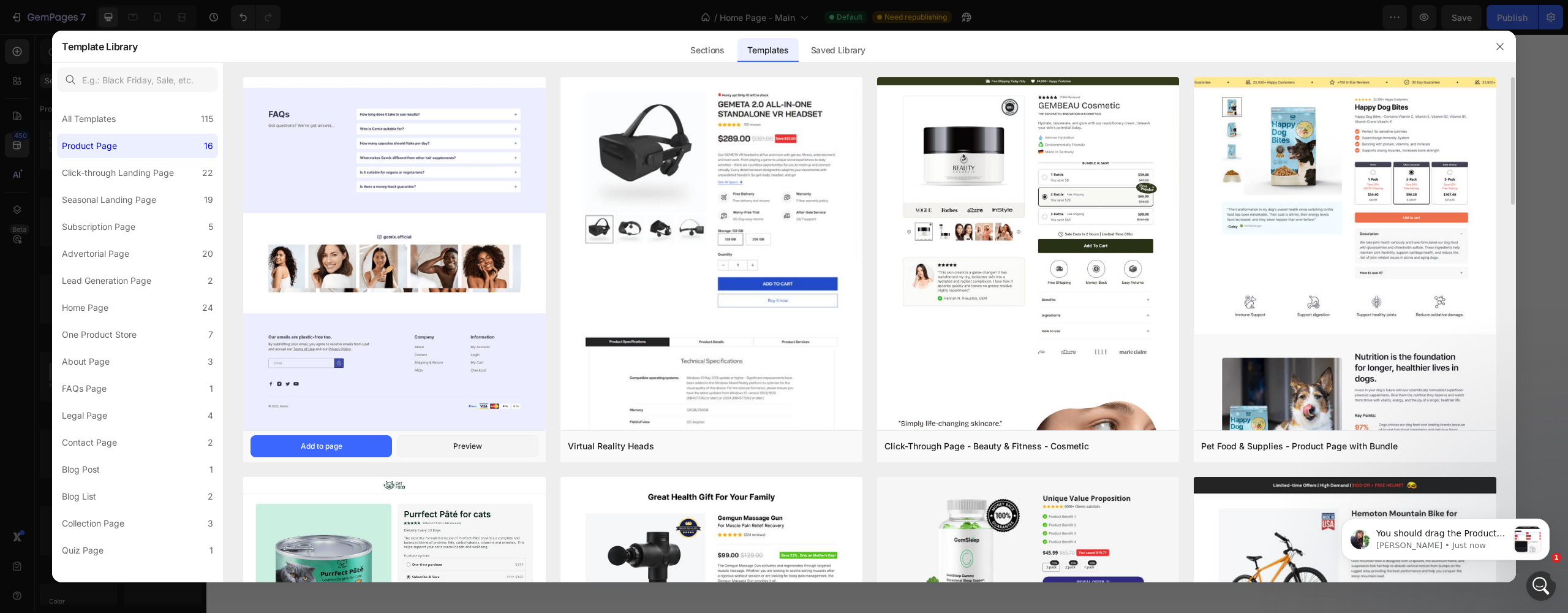
scroll to position [246, 0]
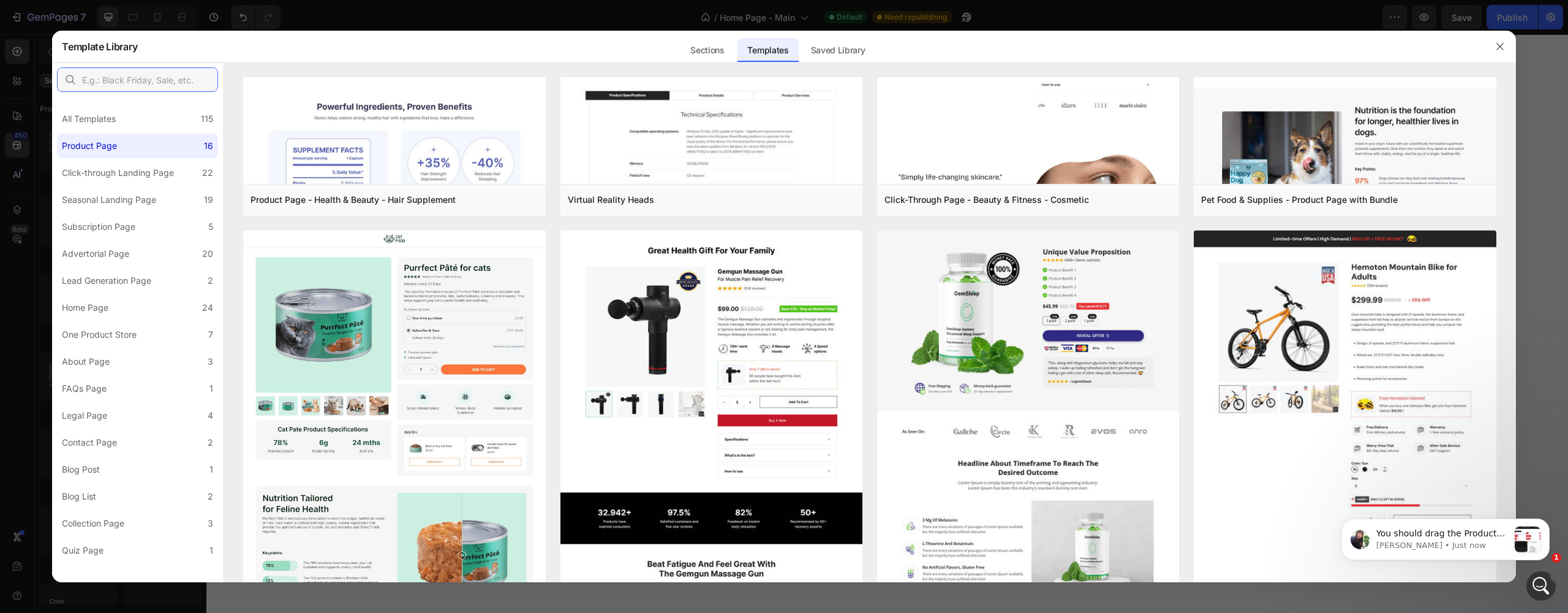
click at [113, 85] on input "text" at bounding box center [138, 79] width 161 height 24
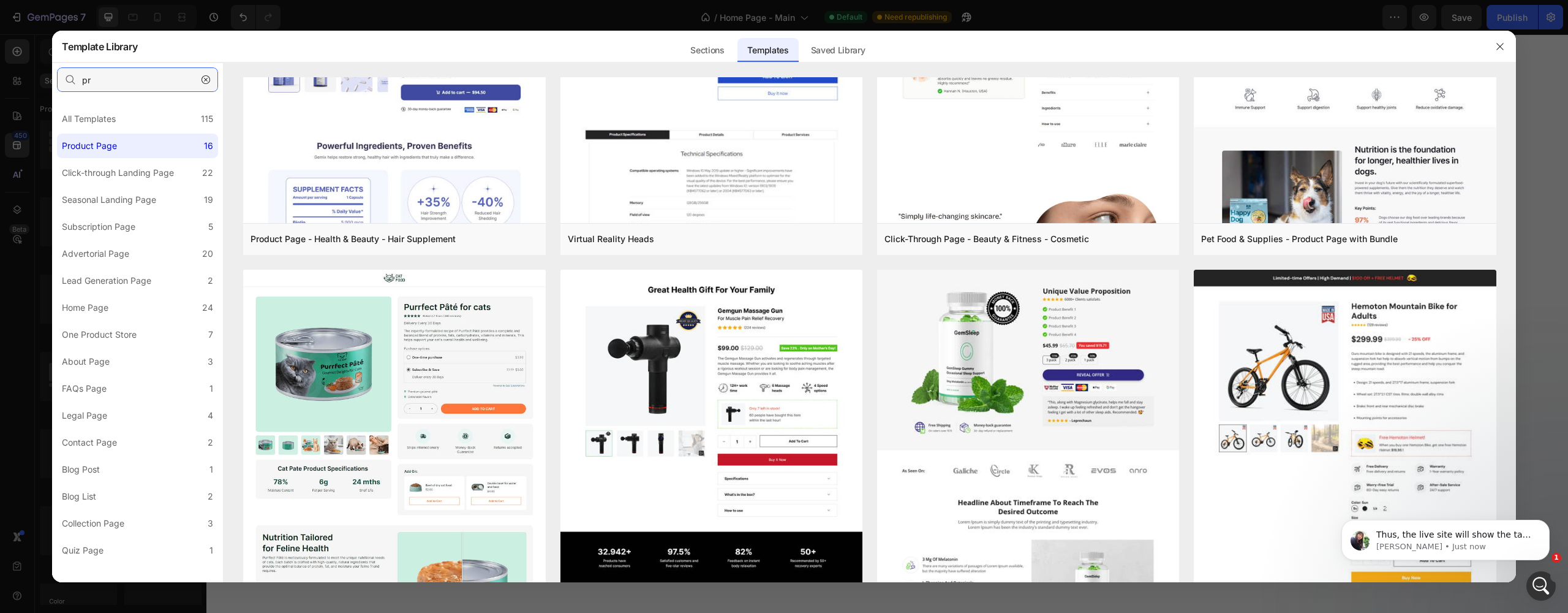
scroll to position [0, 0]
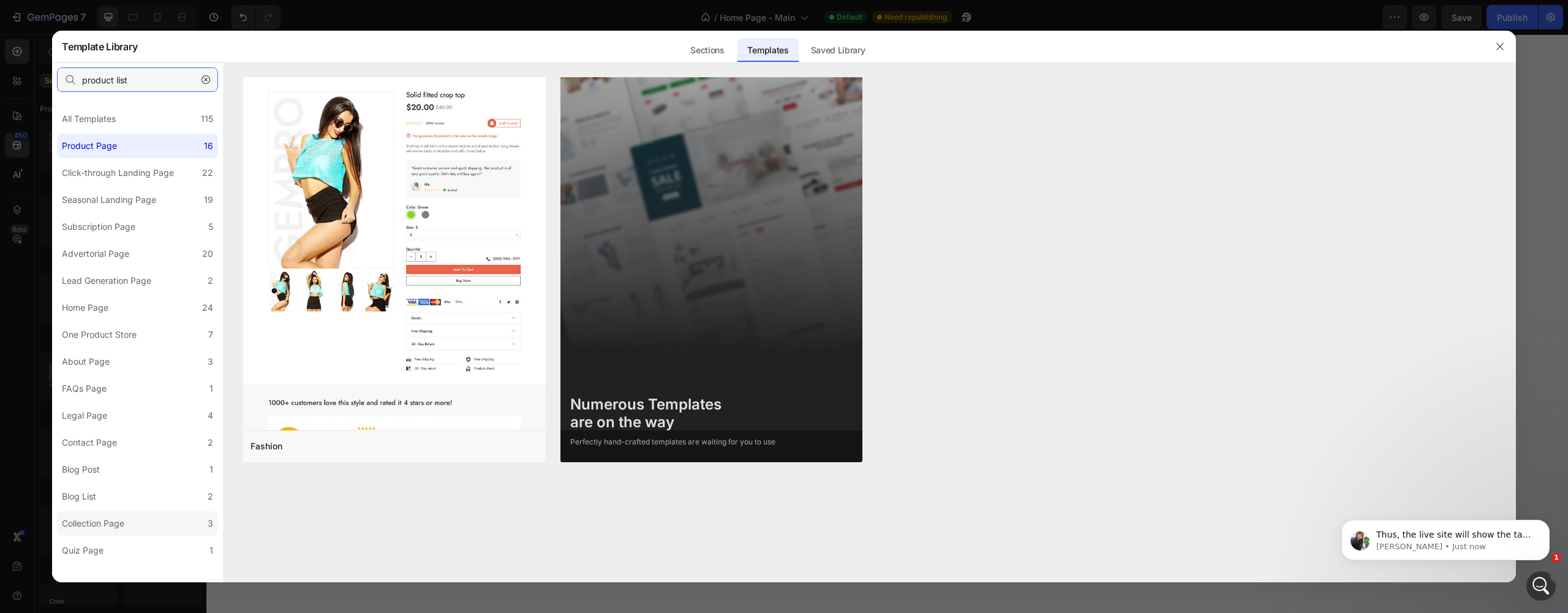
type input "product list"
click at [117, 527] on div "Collection Page" at bounding box center [93, 523] width 62 height 15
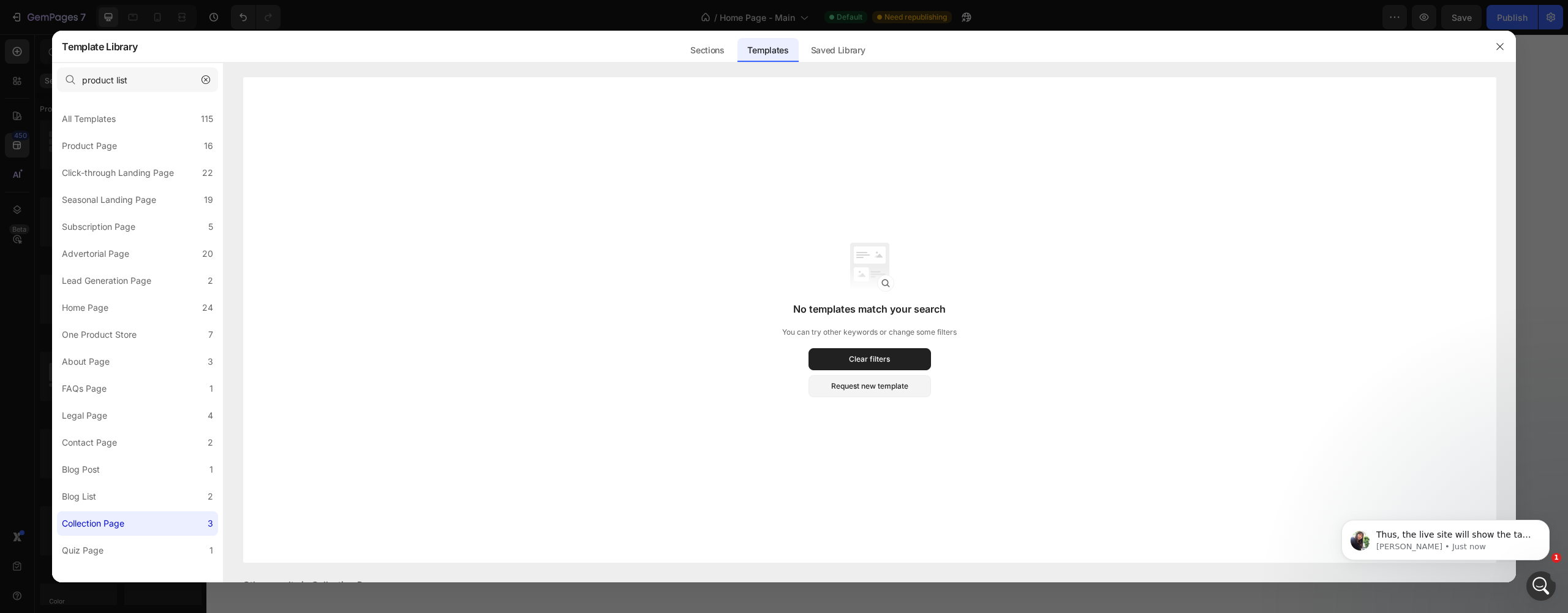
click at [210, 84] on button "button" at bounding box center [205, 79] width 20 height 20
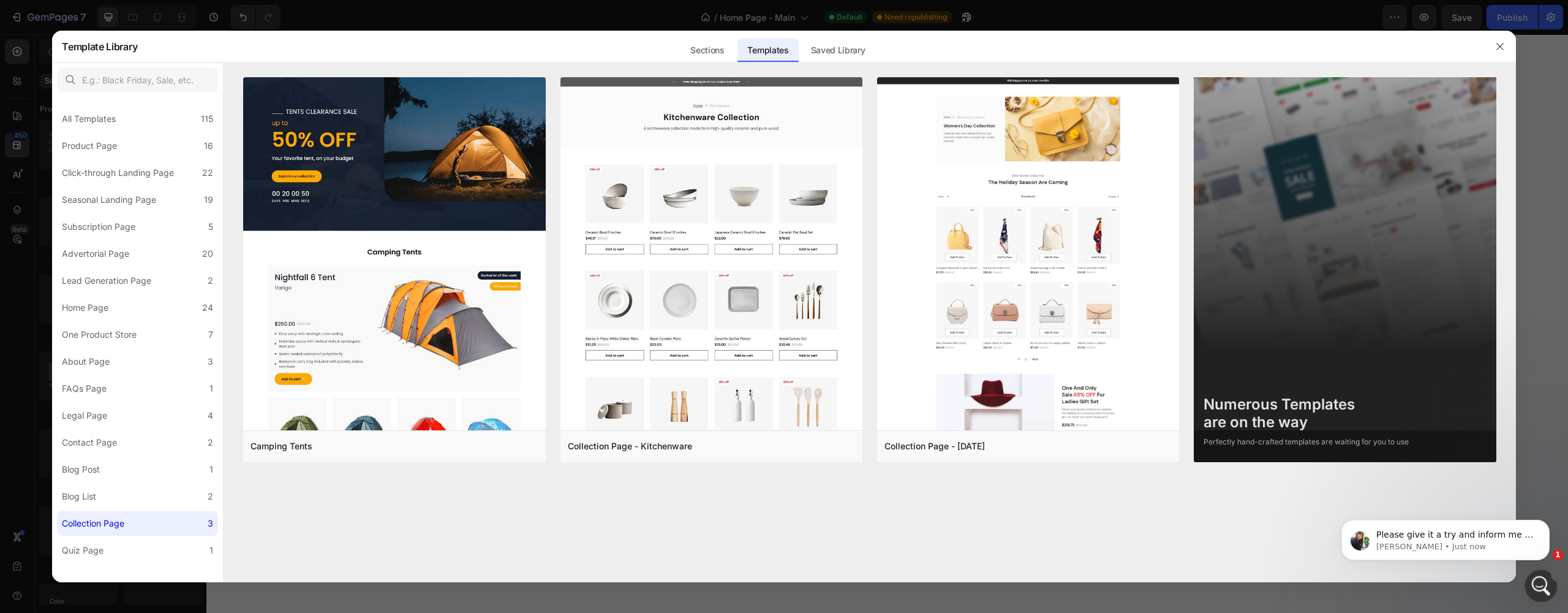
click at [1541, 582] on icon "Open Intercom Messenger" at bounding box center [1540, 585] width 20 height 20
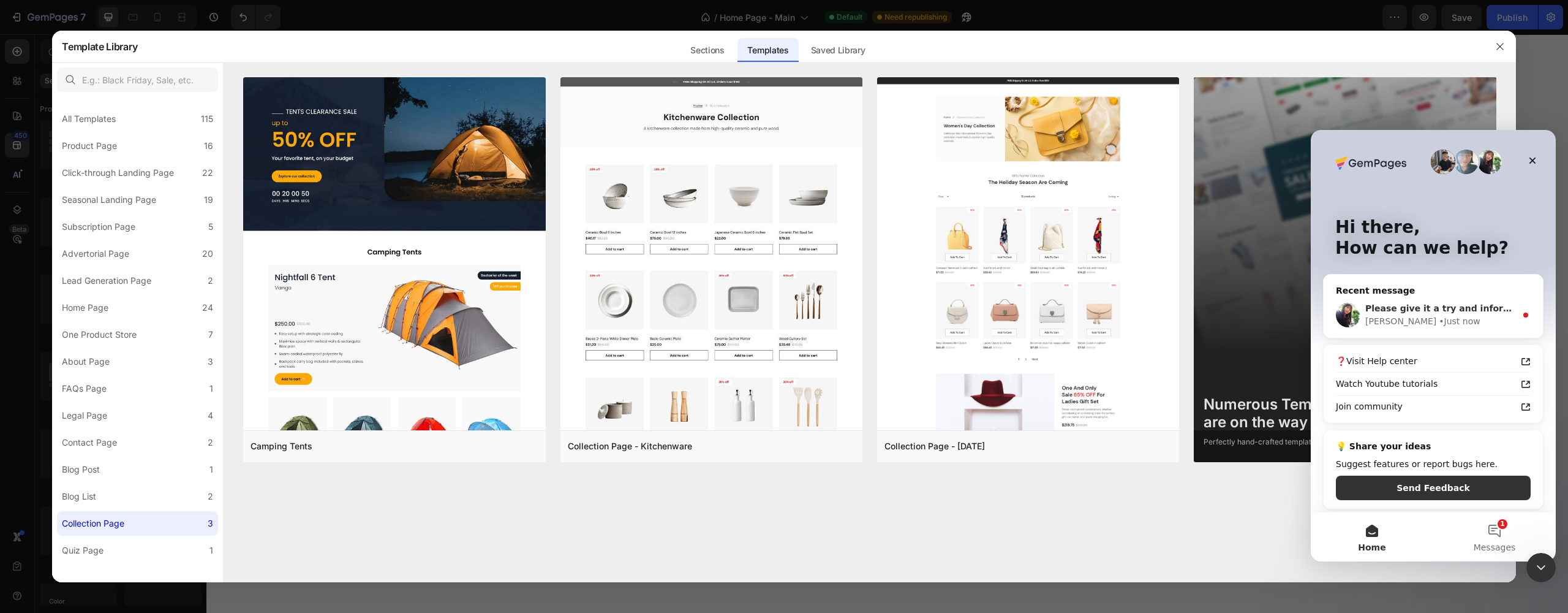
click at [1394, 308] on span "Please give it a try and inform me of the outcome." at bounding box center [1487, 308] width 245 height 9
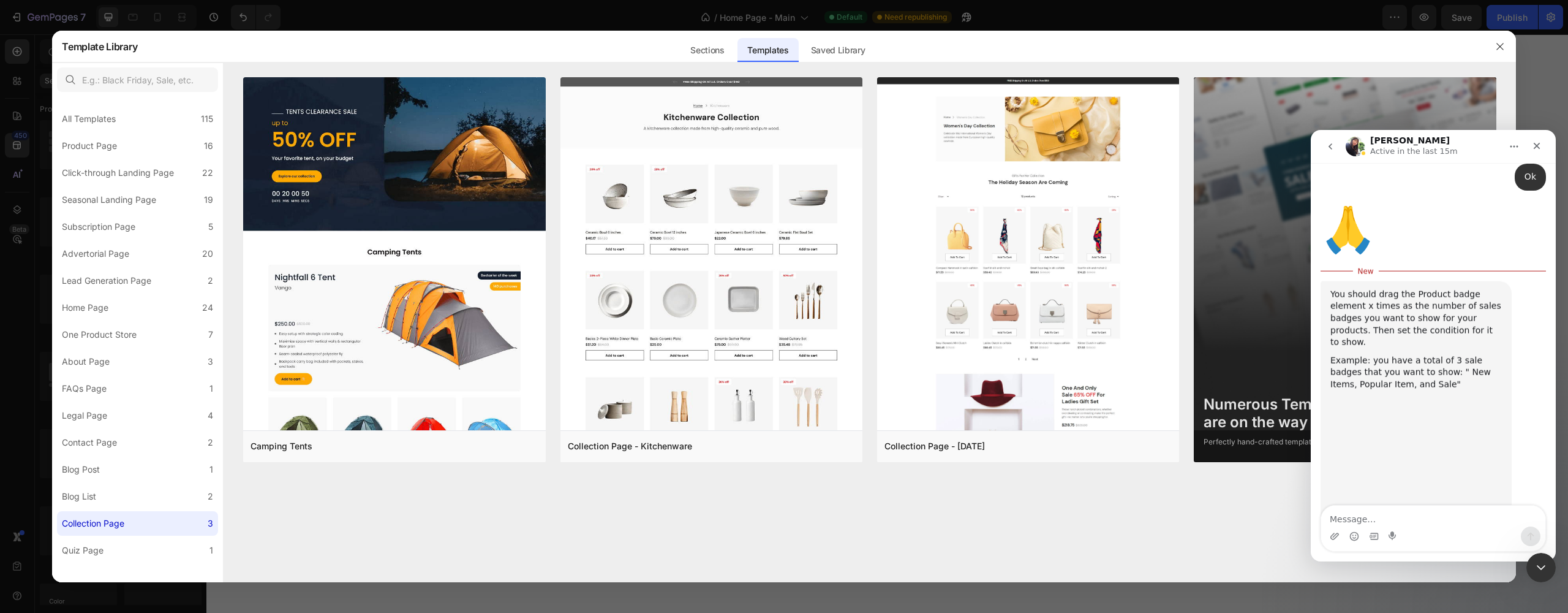
scroll to position [949, 0]
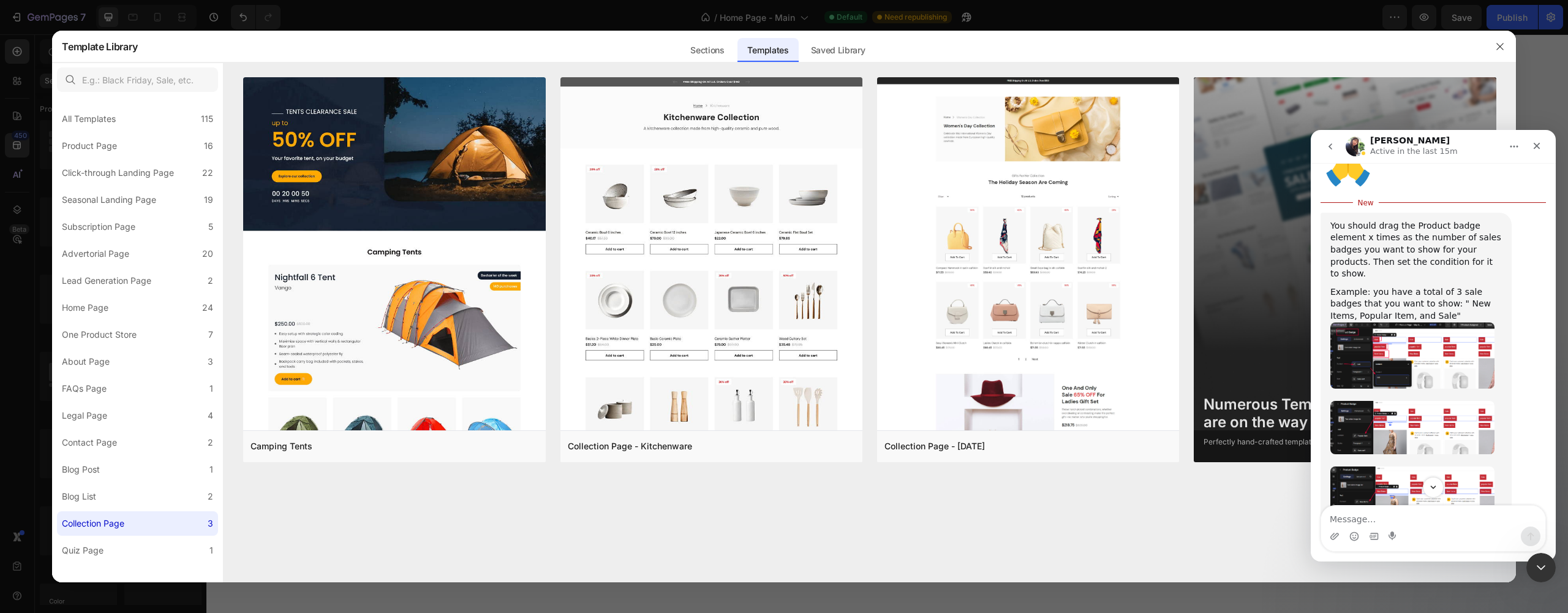
click at [1403, 322] on img "Tina says…" at bounding box center [1412, 355] width 164 height 66
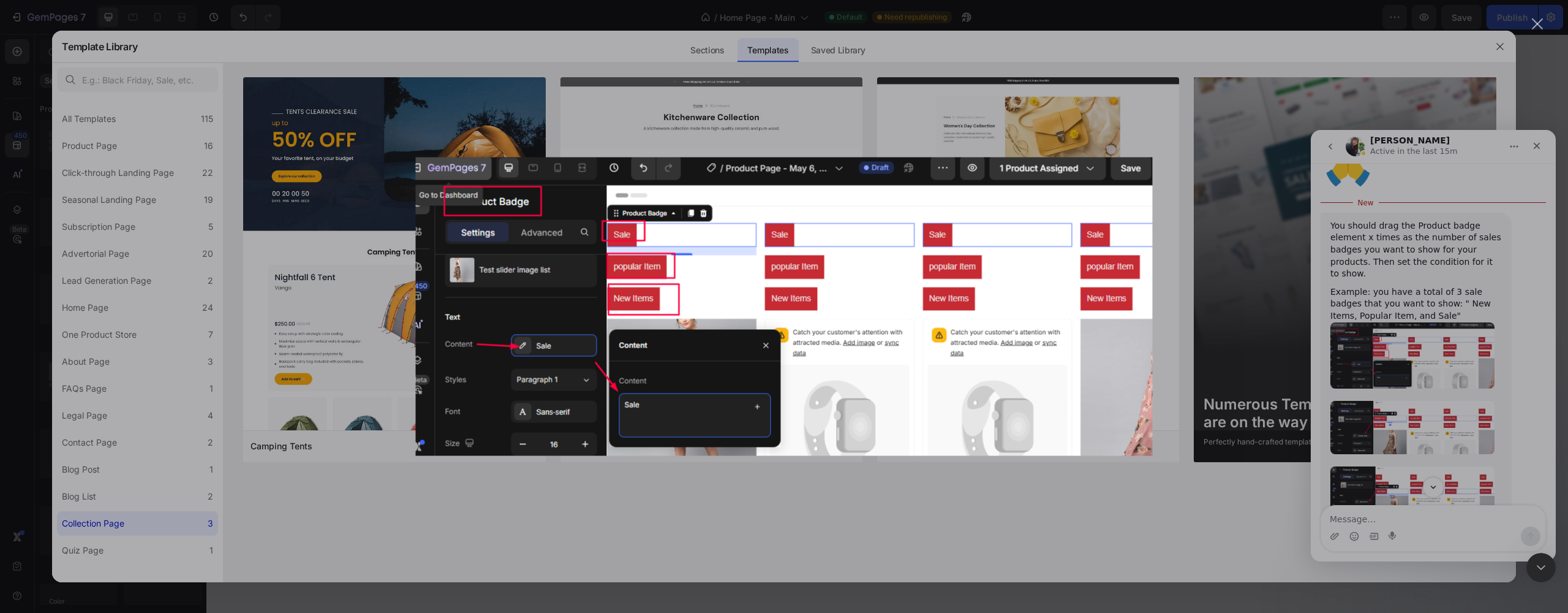
click at [1129, 441] on img "Close" at bounding box center [784, 306] width 737 height 298
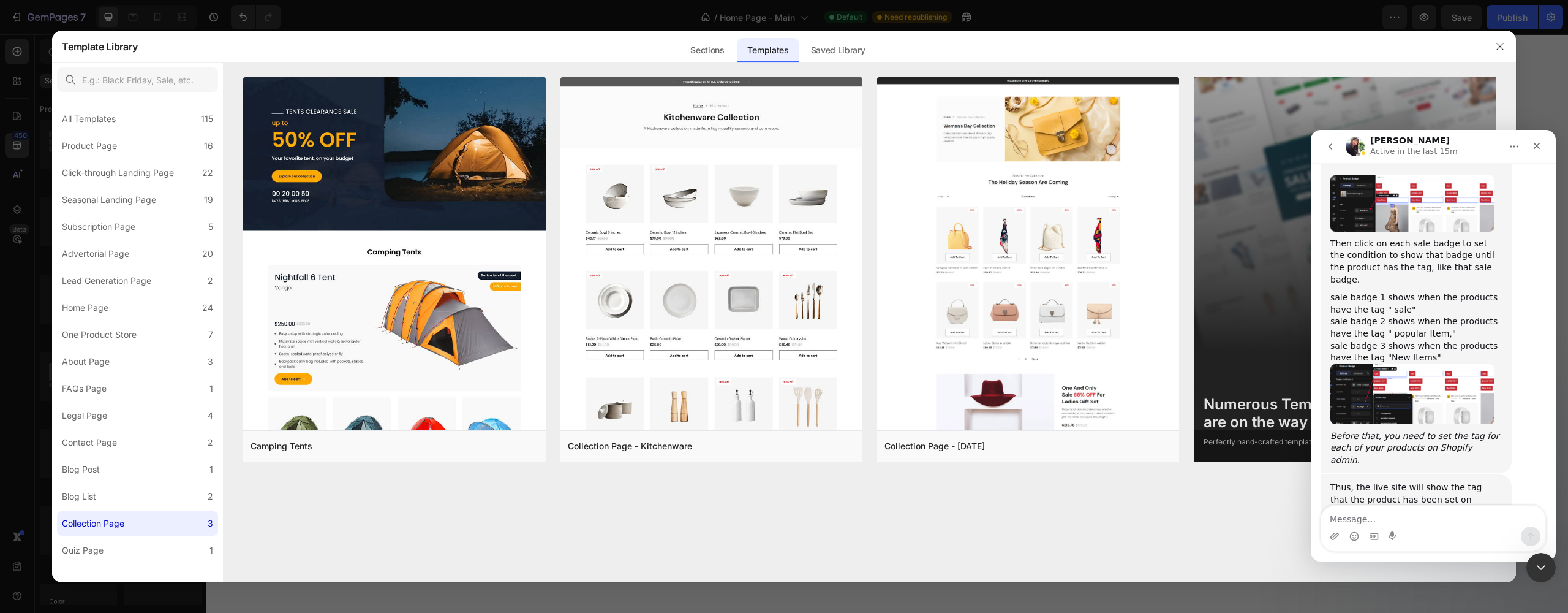
scroll to position [1257, 0]
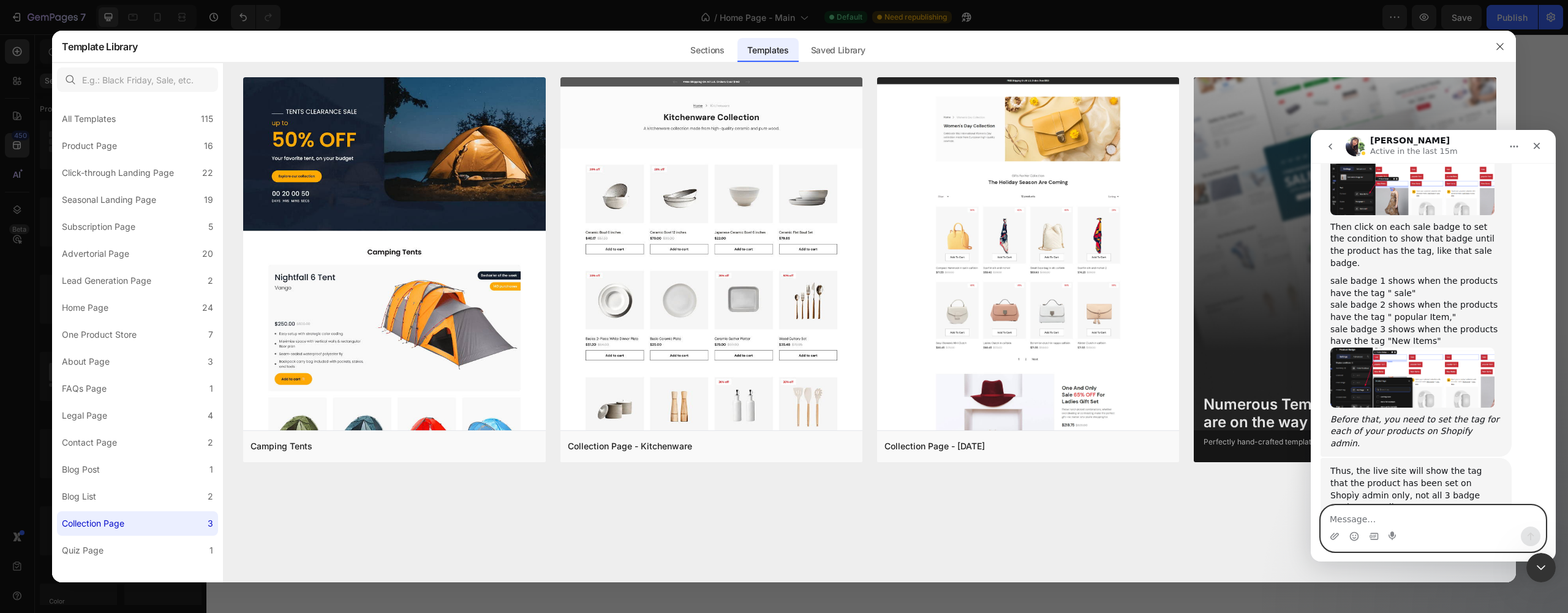
click at [1389, 511] on textarea "Message…" at bounding box center [1433, 515] width 224 height 21
type textarea "Ok I Will try"
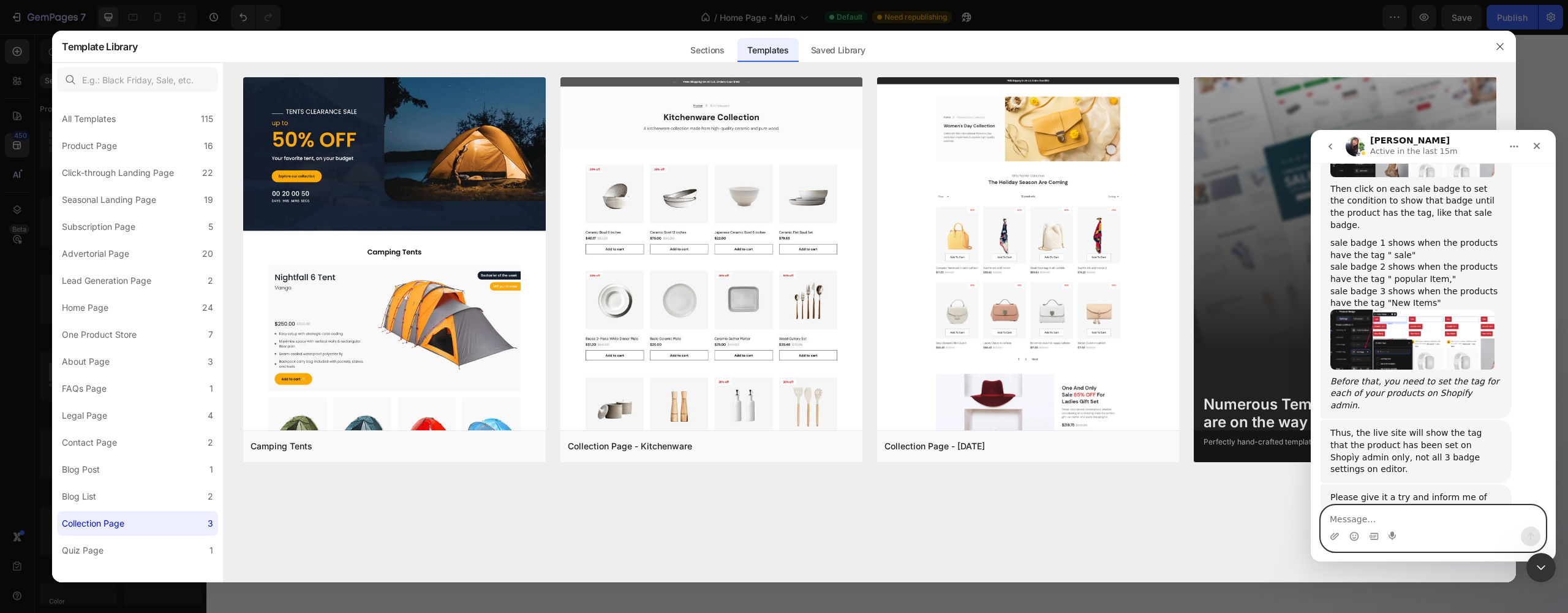
scroll to position [1167, 0]
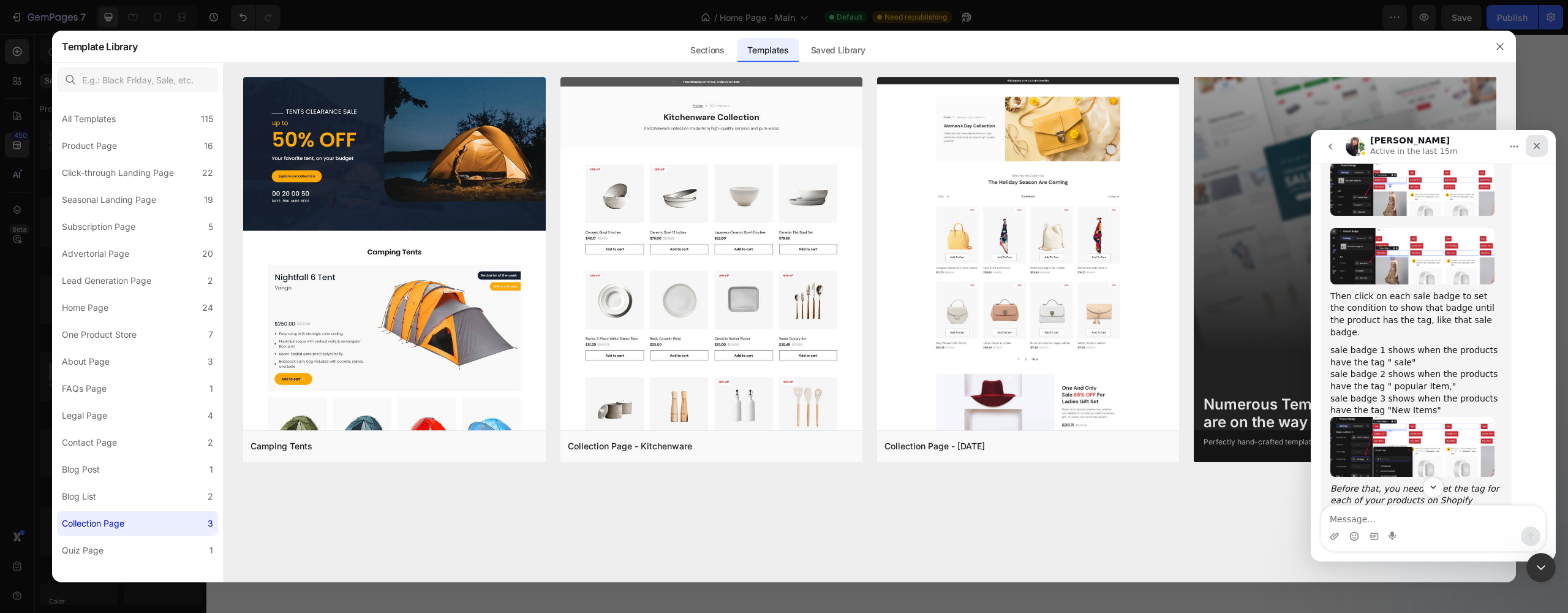
click at [1535, 149] on icon "Close" at bounding box center [1537, 146] width 9 height 9
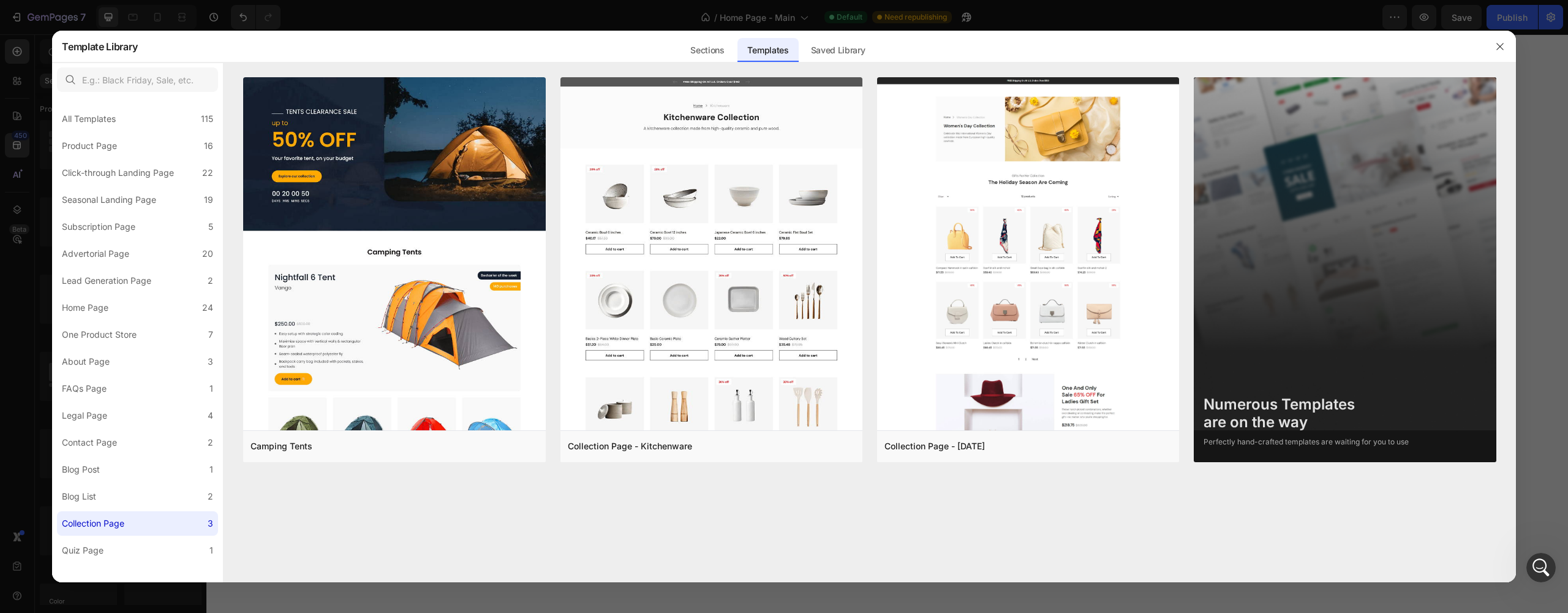
scroll to position [0, 0]
click at [1502, 54] on button "button" at bounding box center [1500, 46] width 20 height 20
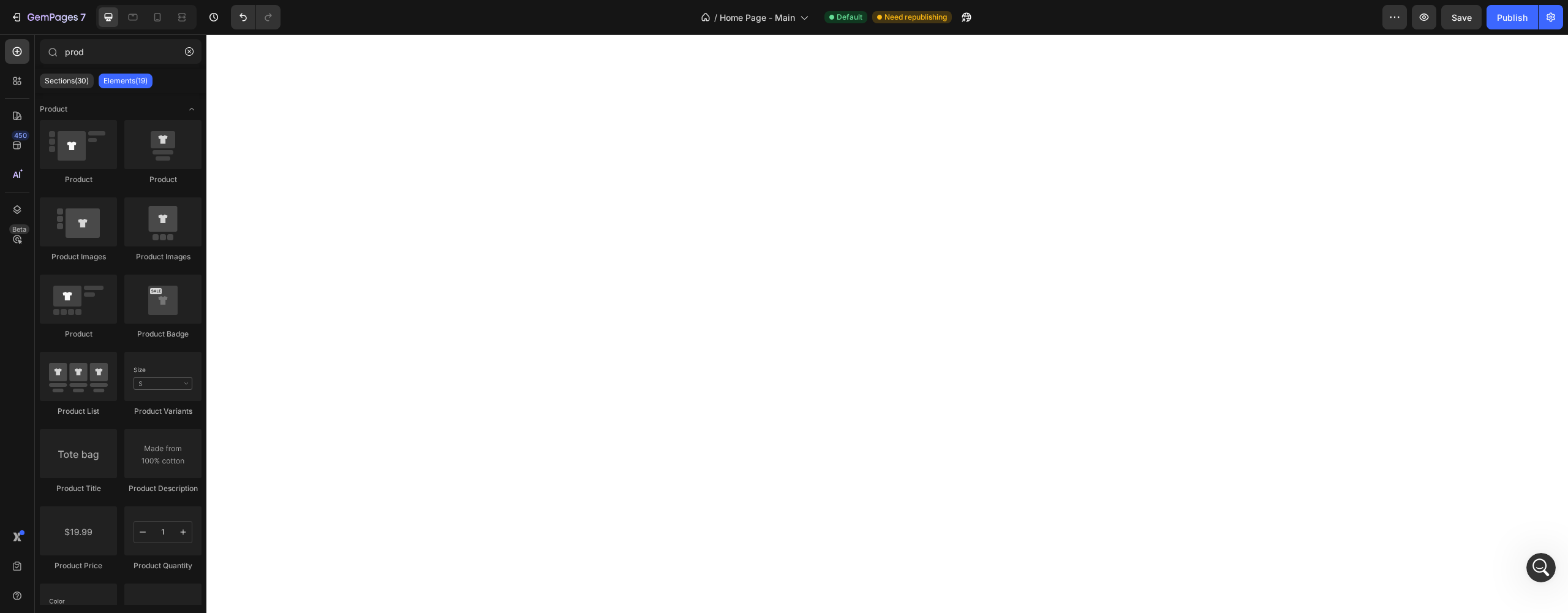
click at [51, 30] on div "7 Version history / Home Page - Main Default Need republishing Preview Save Pub…" at bounding box center [784, 18] width 1568 height 35
click at [51, 25] on button "7" at bounding box center [47, 17] width 86 height 24
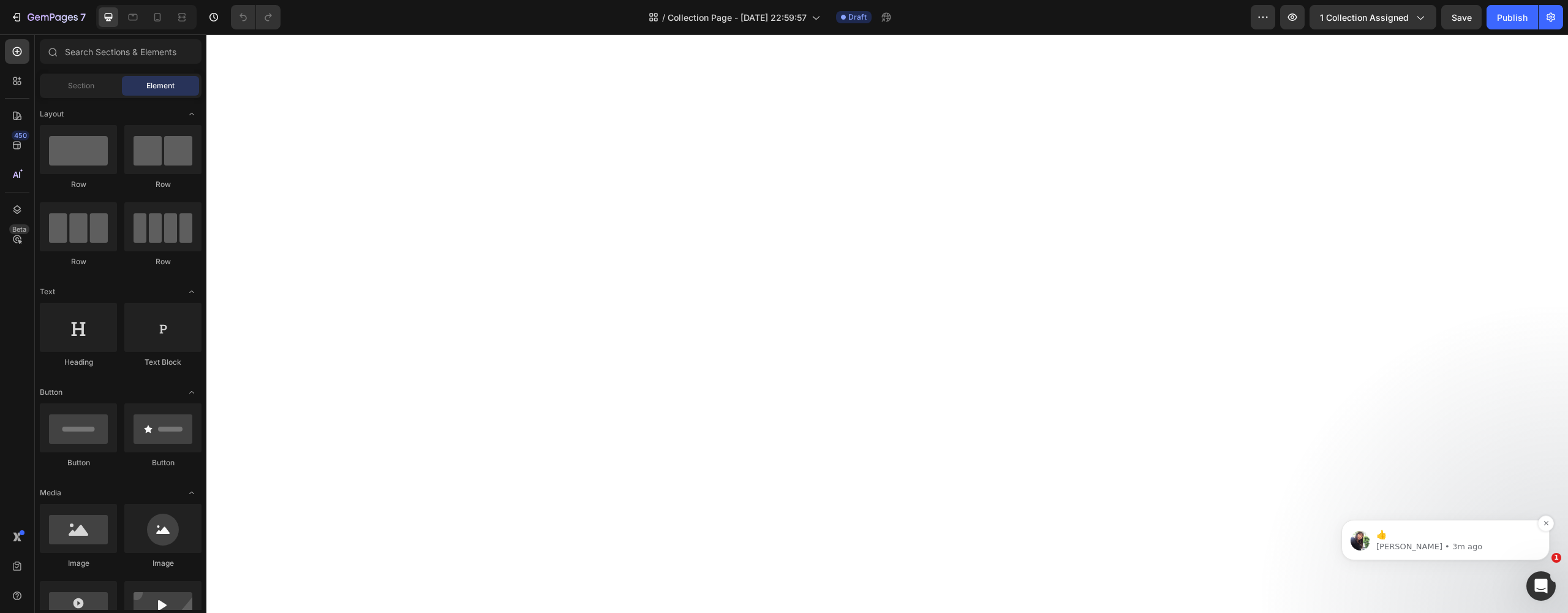
click at [1407, 532] on p "👍" at bounding box center [1455, 535] width 158 height 12
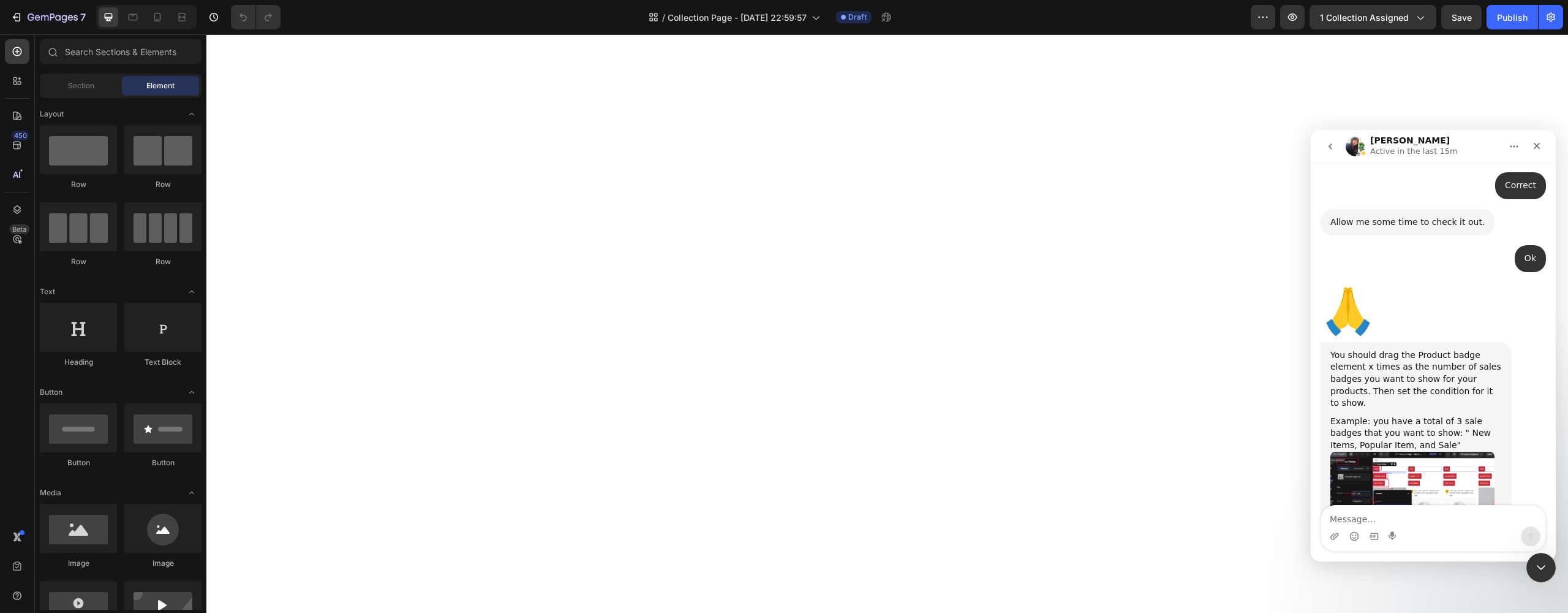
scroll to position [1363, 0]
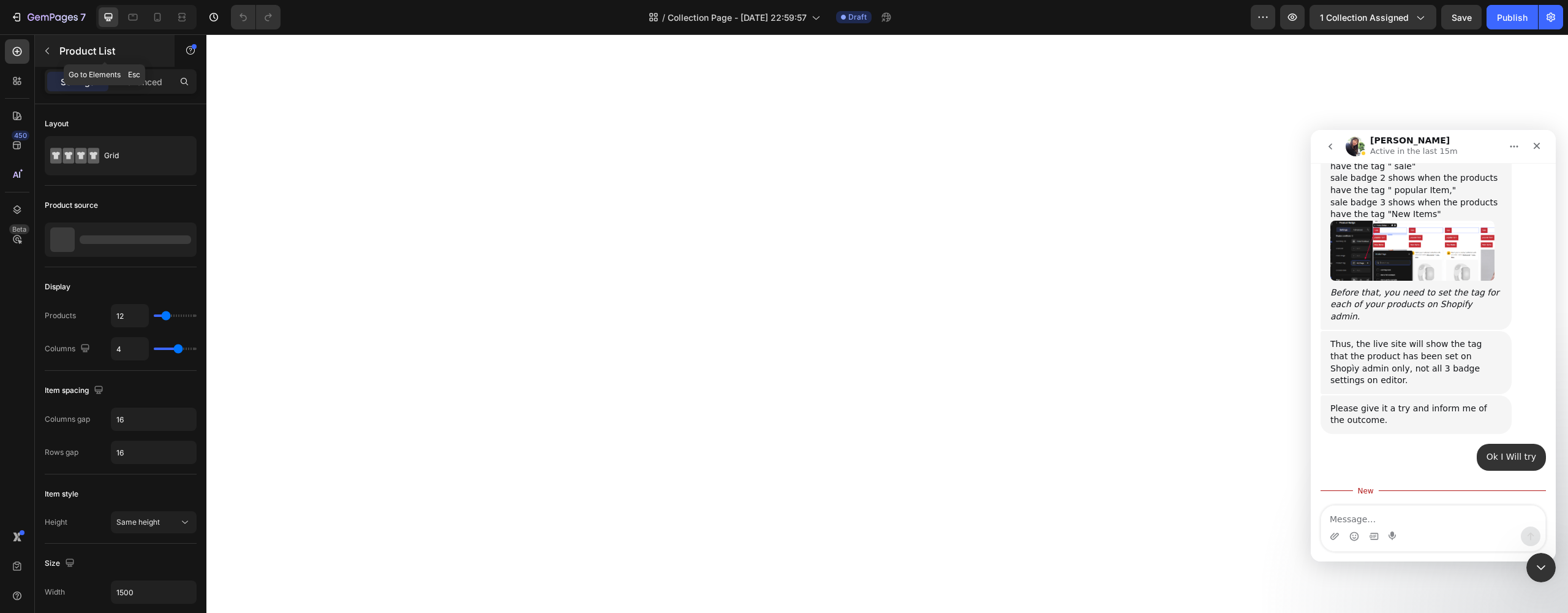
click at [54, 46] on button "button" at bounding box center [47, 51] width 20 height 20
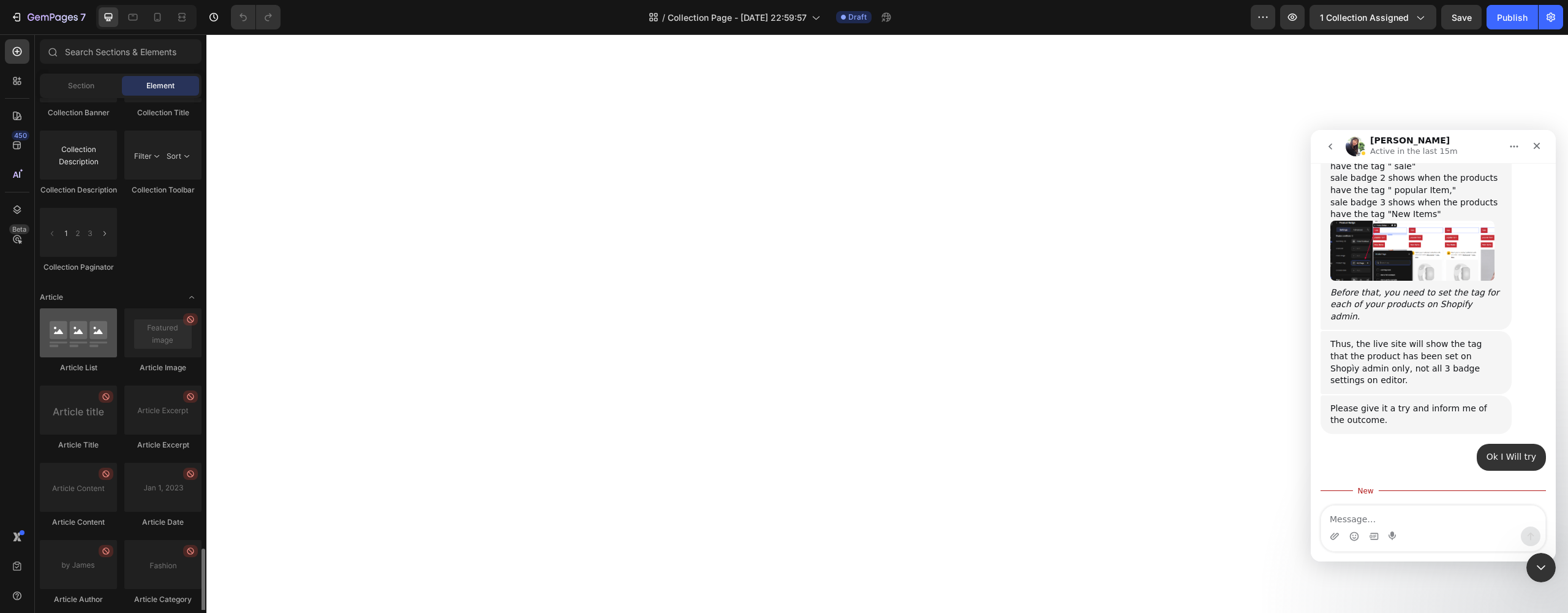
scroll to position [3388, 0]
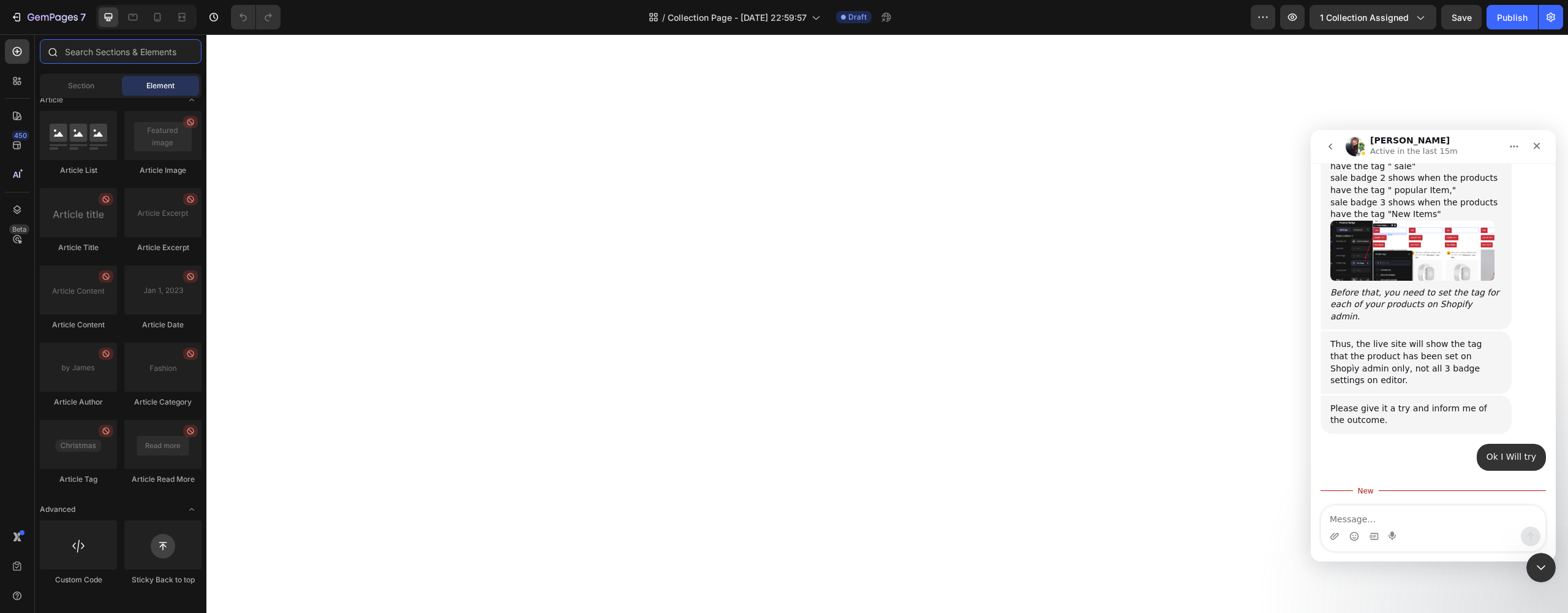
click at [98, 51] on input "text" at bounding box center [121, 52] width 162 height 24
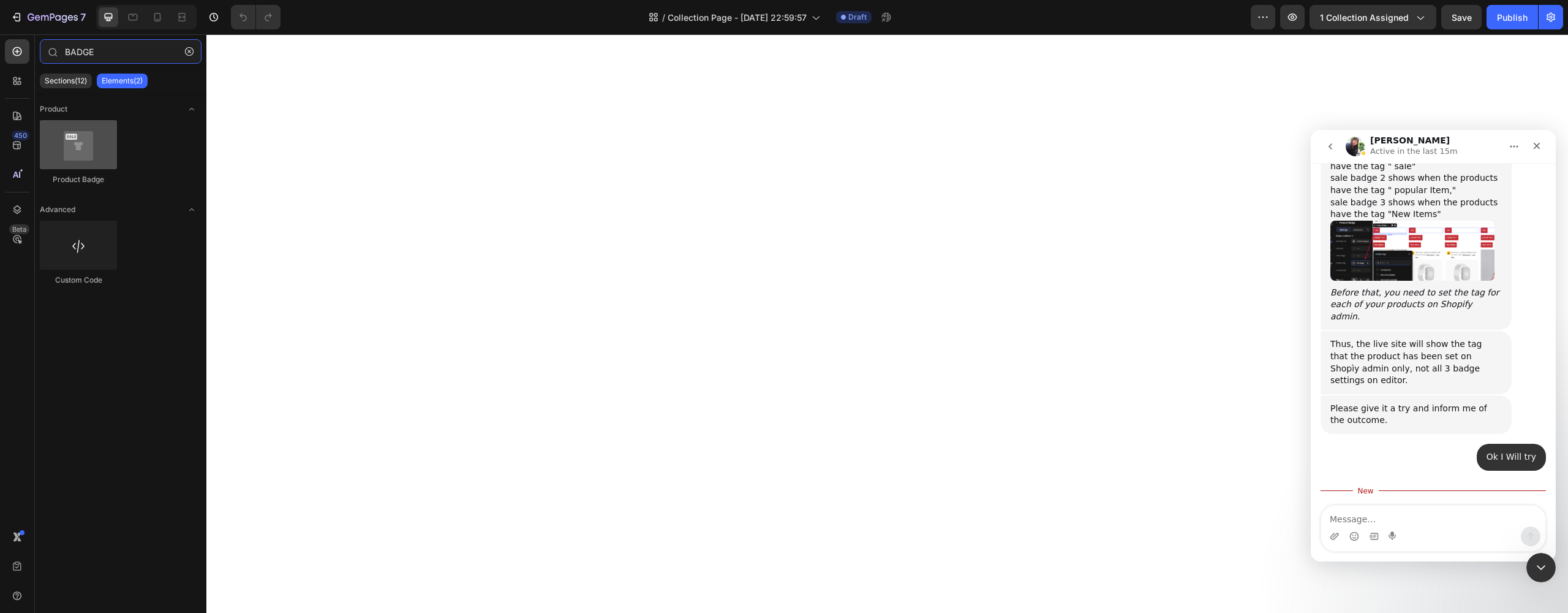
type input "BADGE"
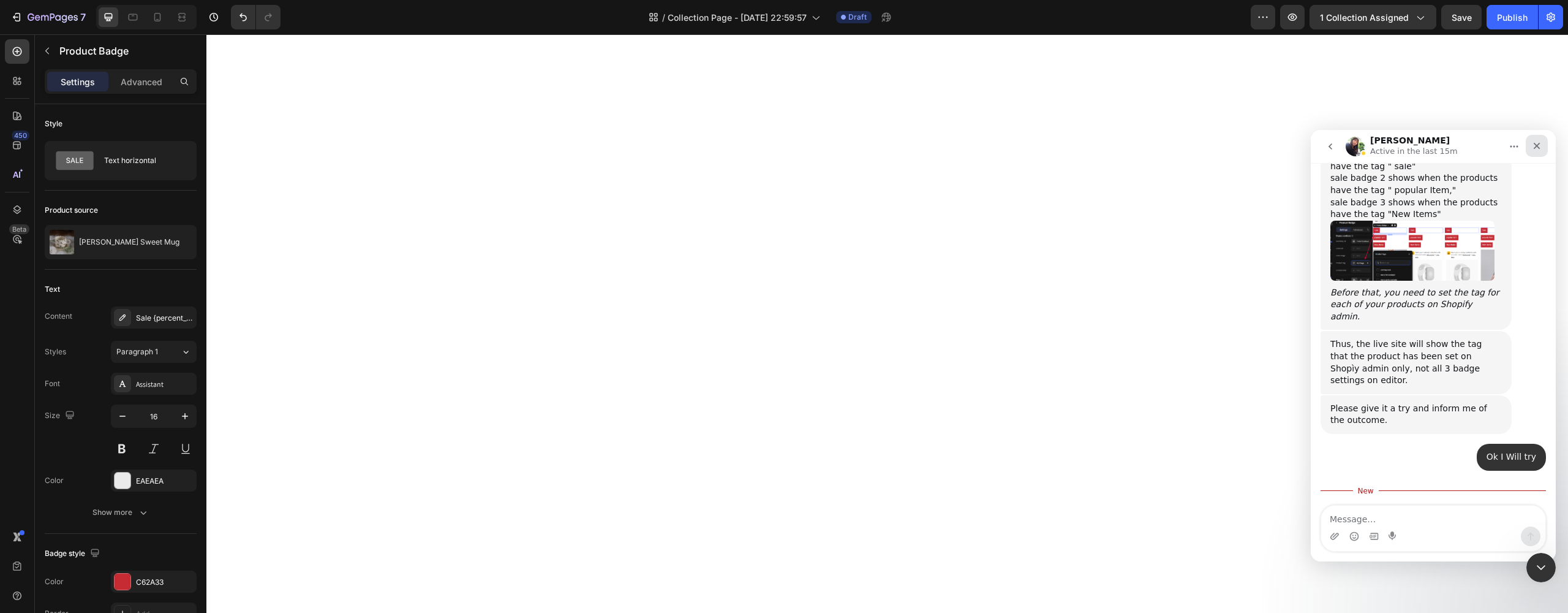
click at [1531, 146] on div "Close" at bounding box center [1537, 146] width 22 height 22
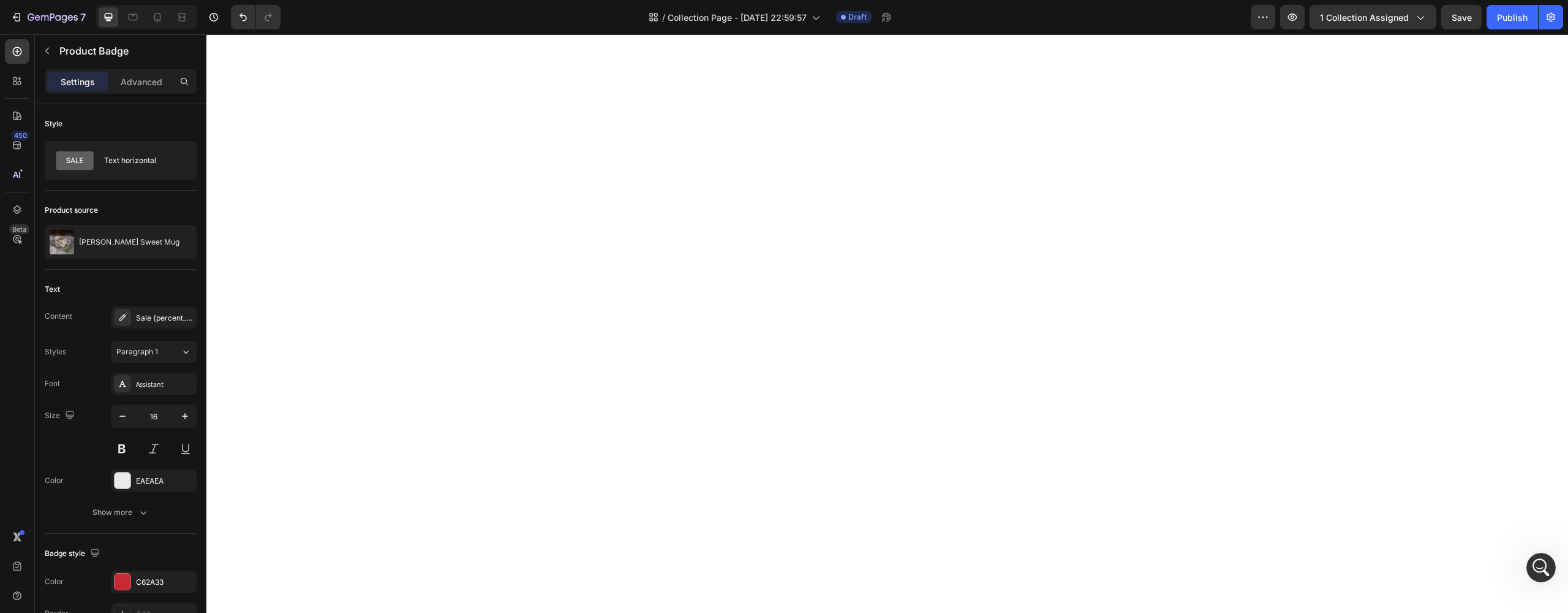
scroll to position [0, 0]
click at [117, 319] on div at bounding box center [122, 317] width 17 height 17
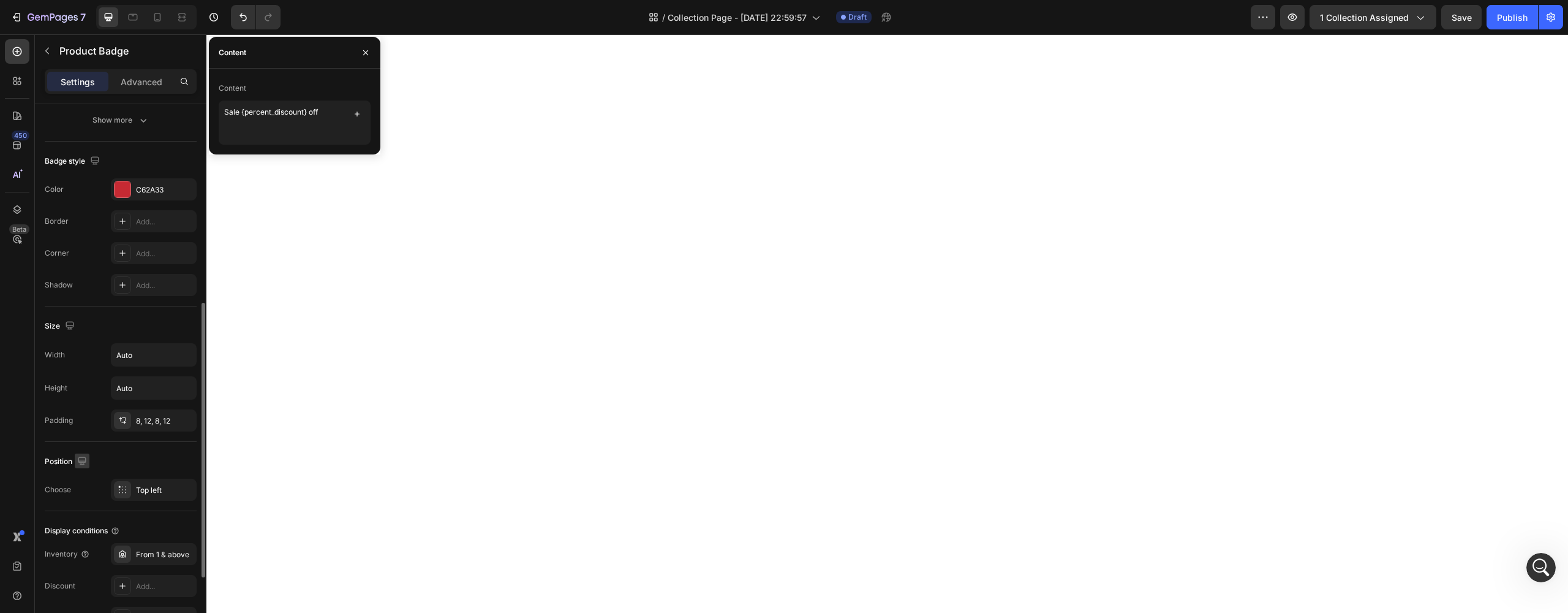
scroll to position [530, 0]
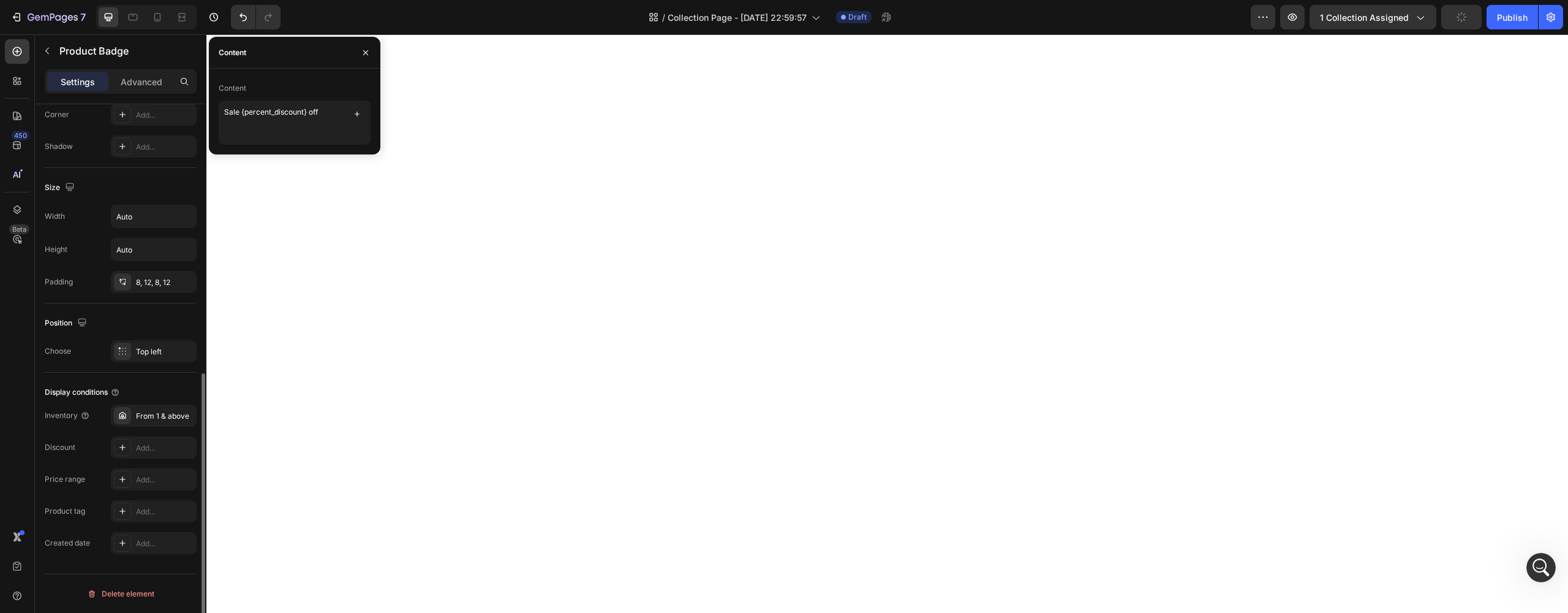
click at [87, 420] on div "Inventory" at bounding box center [67, 415] width 45 height 11
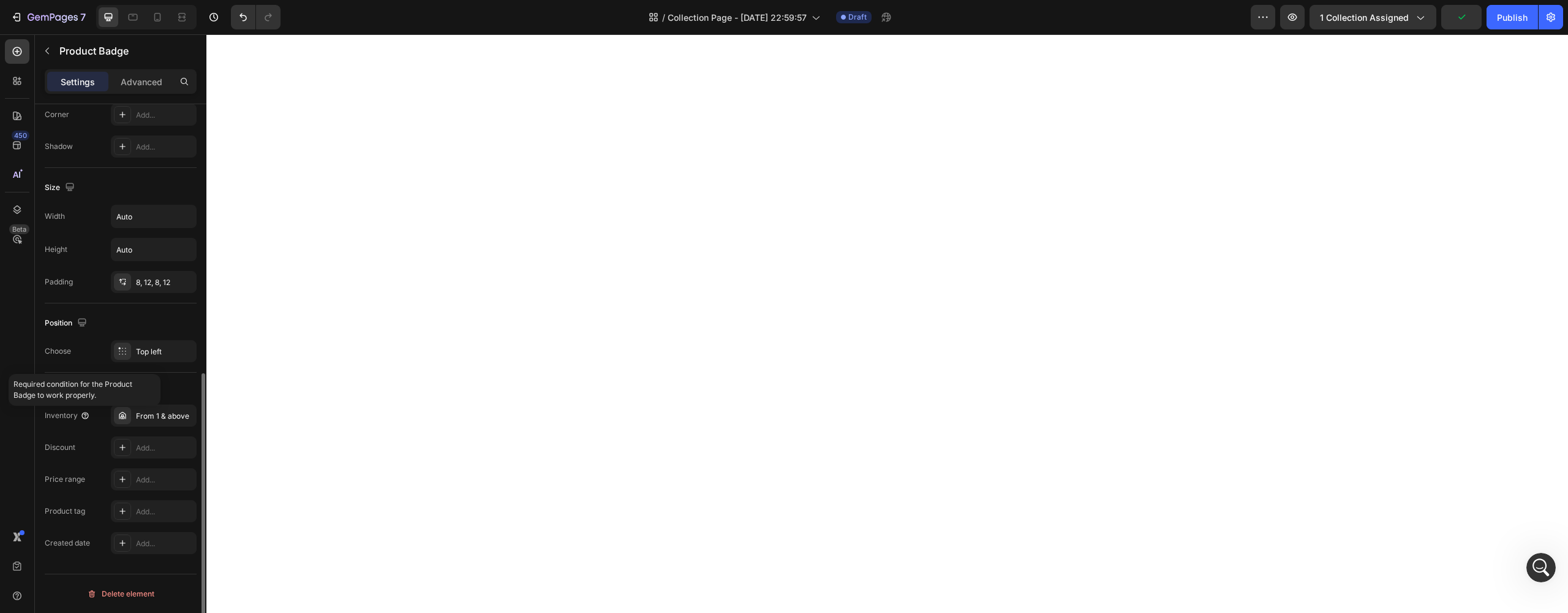
click at [85, 418] on icon at bounding box center [85, 415] width 9 height 9
click at [85, 417] on icon at bounding box center [85, 415] width 9 height 9
click at [140, 415] on div "From 1 & above" at bounding box center [165, 416] width 58 height 11
click at [79, 462] on div "Inventory From 1 & above Discount Add... Price range Add... Product tag Add... …" at bounding box center [121, 479] width 152 height 149
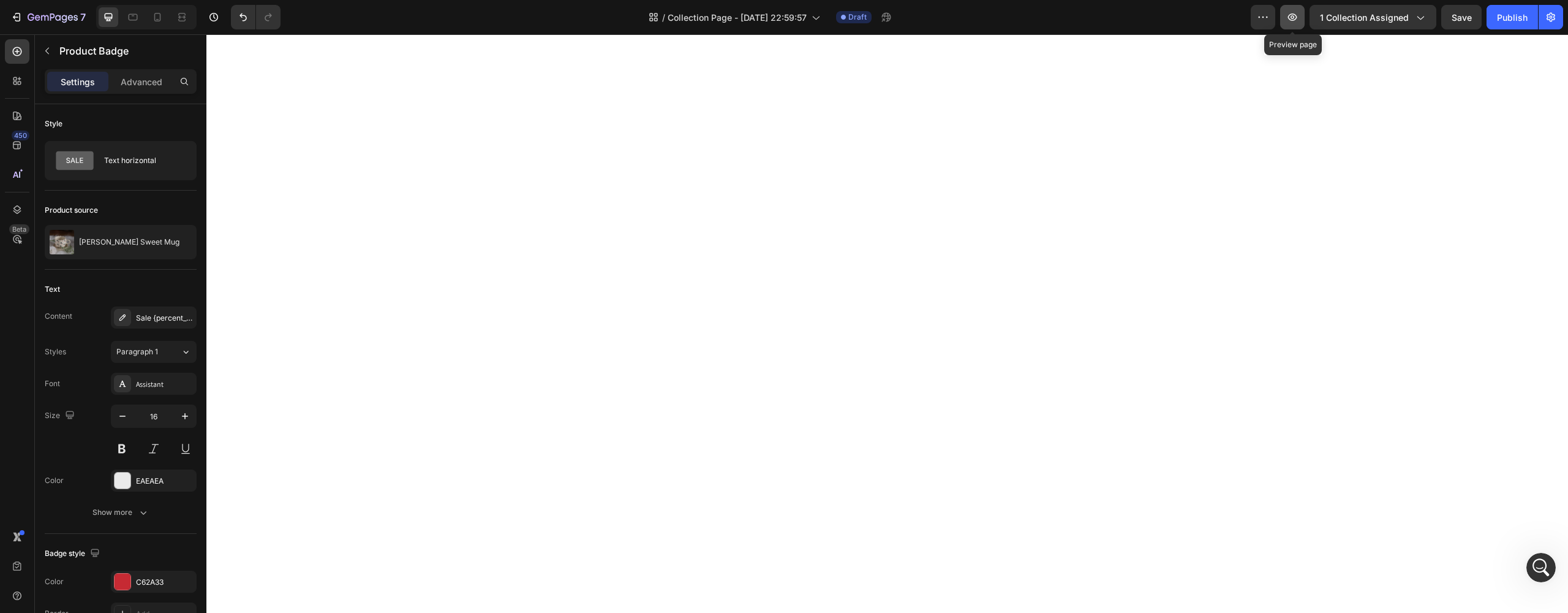
click at [1294, 16] on icon "button" at bounding box center [1292, 17] width 12 height 12
click at [1537, 576] on div "Open Intercom Messenger" at bounding box center [1540, 566] width 41 height 41
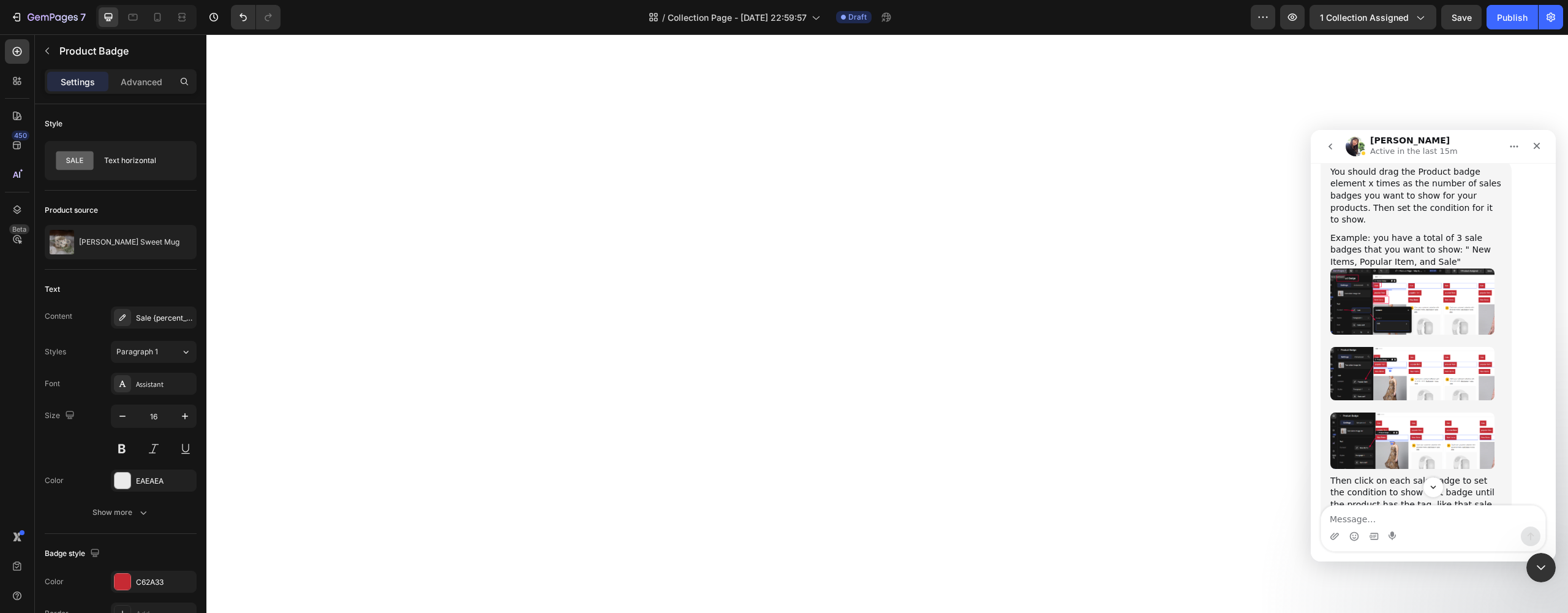
scroll to position [1006, 0]
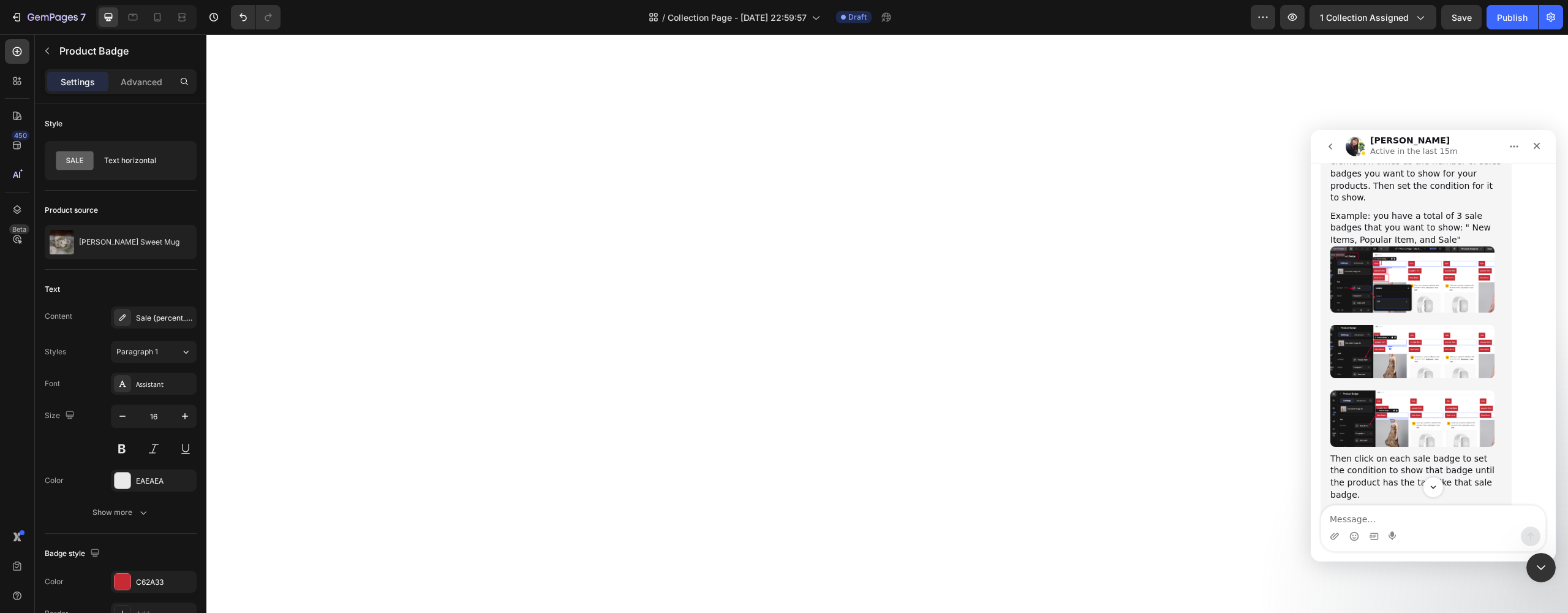
click at [1375, 246] on img "Tina says…" at bounding box center [1412, 279] width 164 height 66
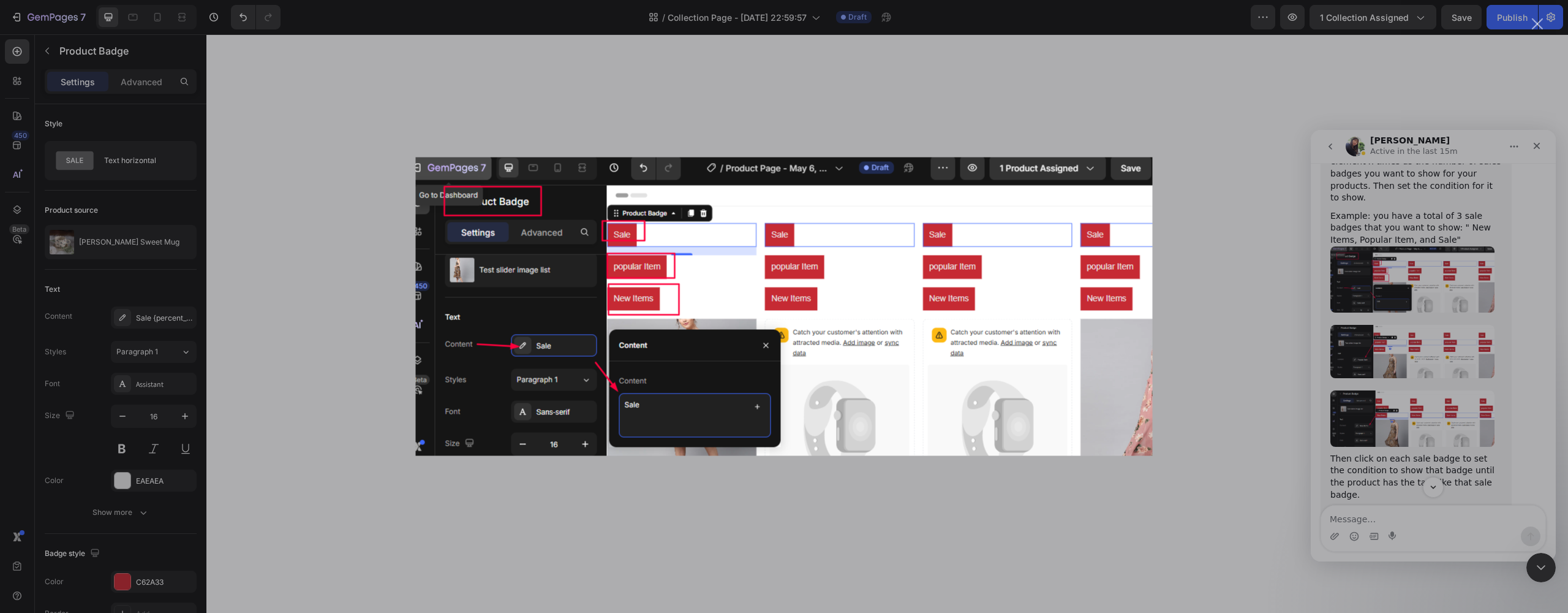
scroll to position [0, 0]
click at [340, 242] on div "Intercom messenger" at bounding box center [784, 306] width 1568 height 613
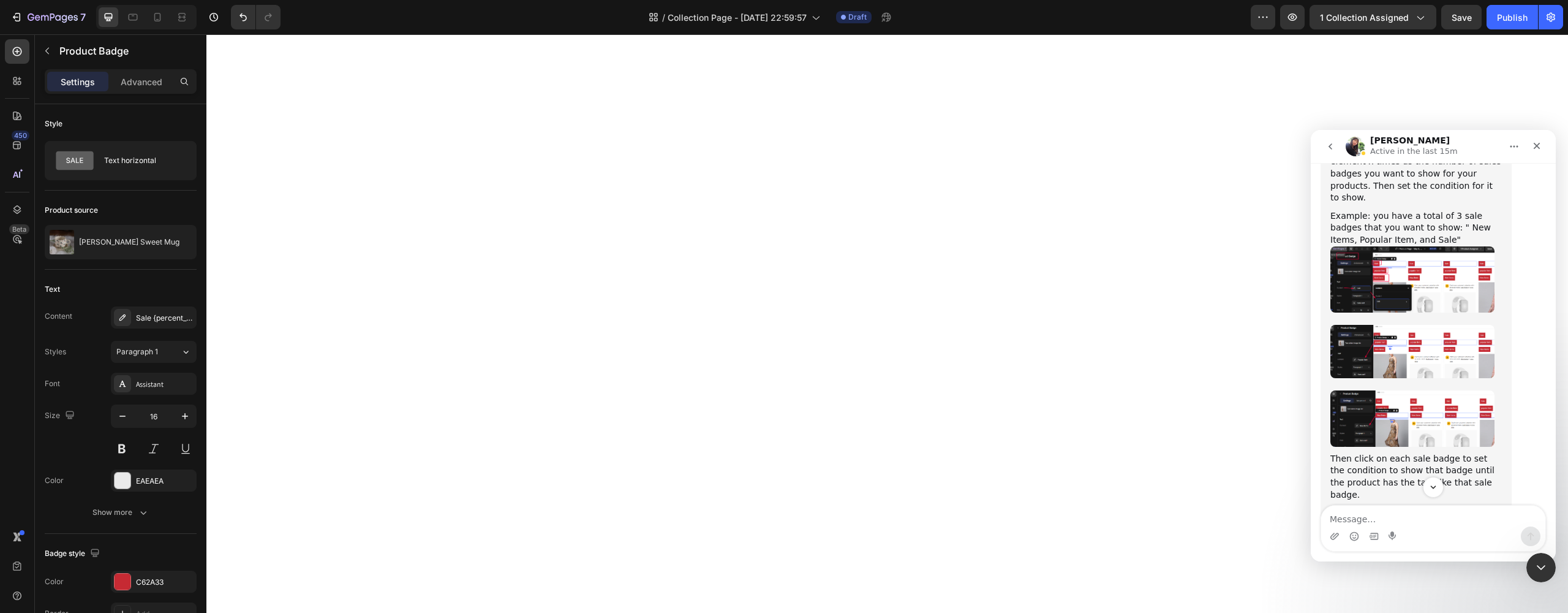
click at [1395, 325] on img "Tina says…" at bounding box center [1412, 351] width 164 height 54
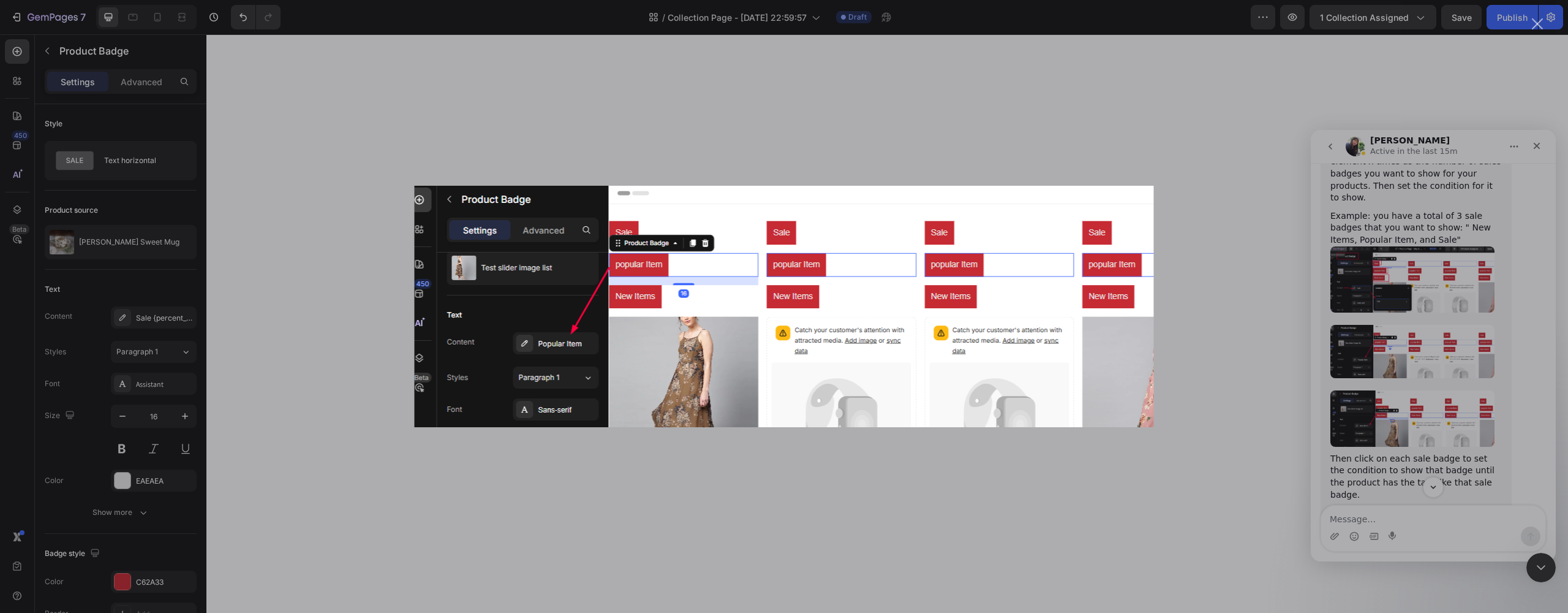
click at [1192, 321] on div "Intercom messenger" at bounding box center [784, 306] width 1568 height 613
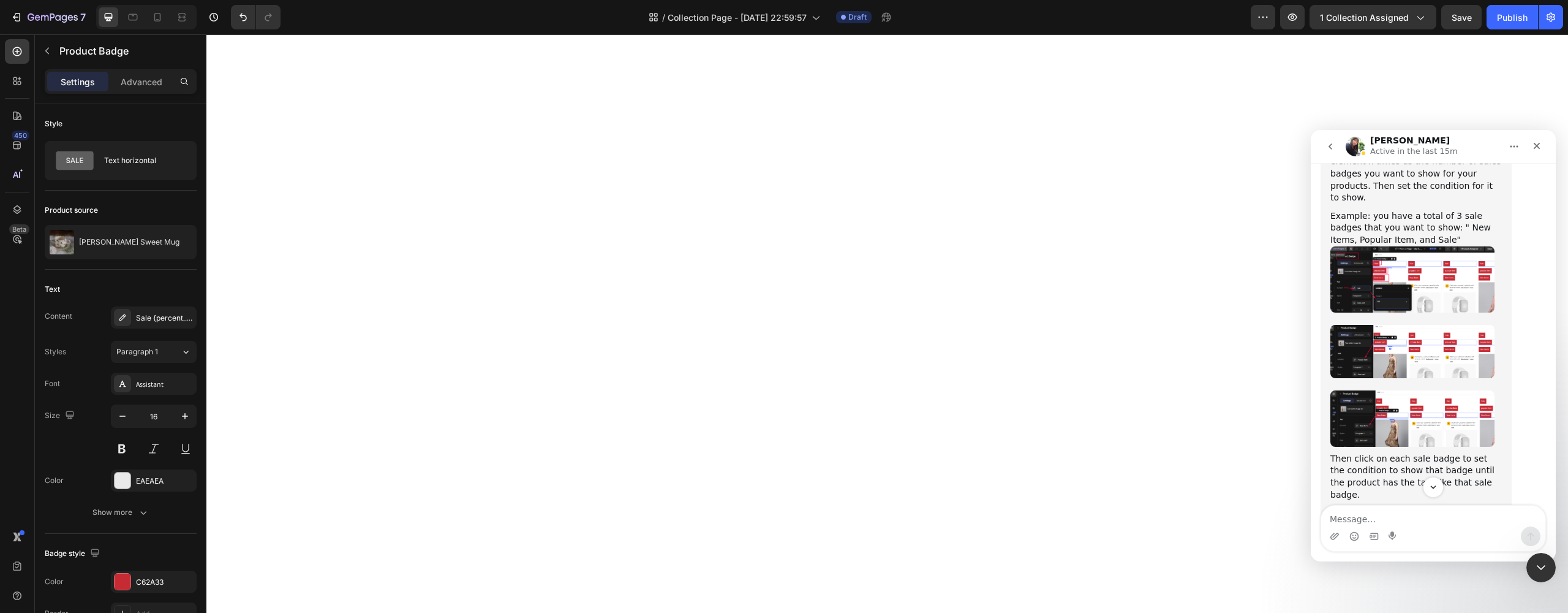
click at [1388, 391] on img "Tina says…" at bounding box center [1412, 418] width 164 height 56
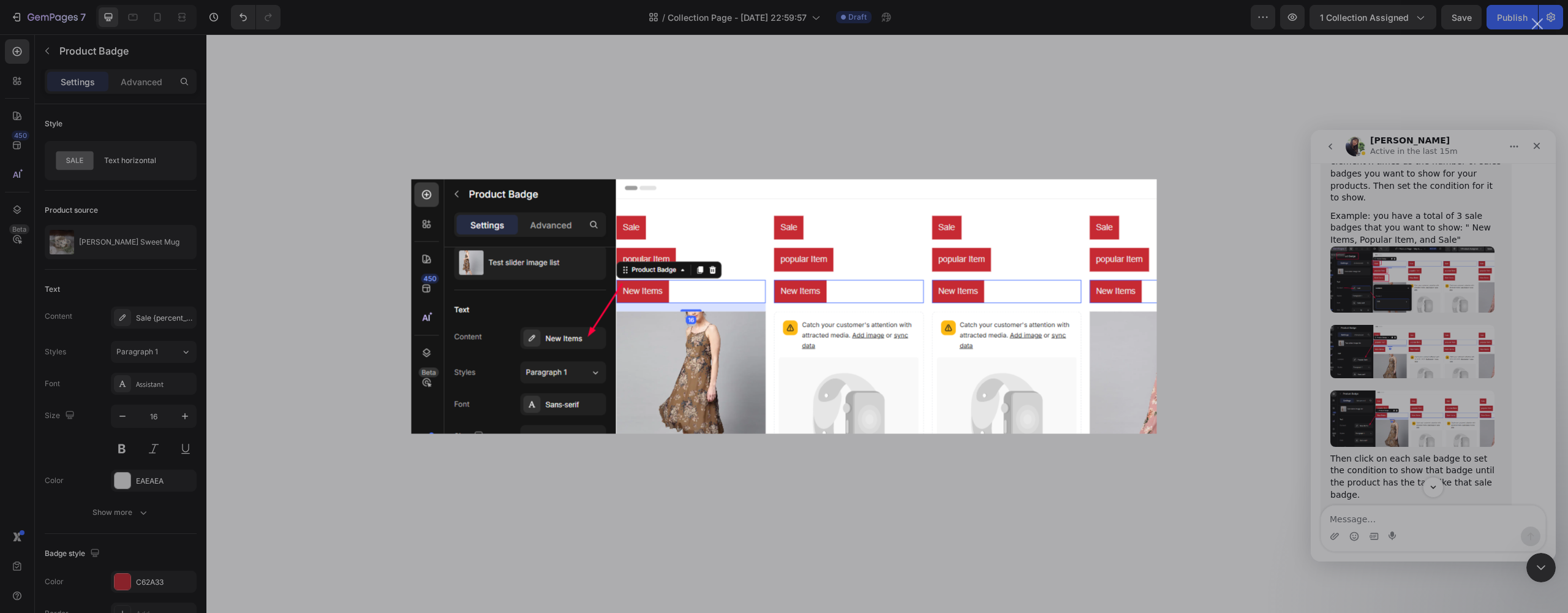
click at [1299, 383] on div "Intercom messenger" at bounding box center [784, 306] width 1568 height 613
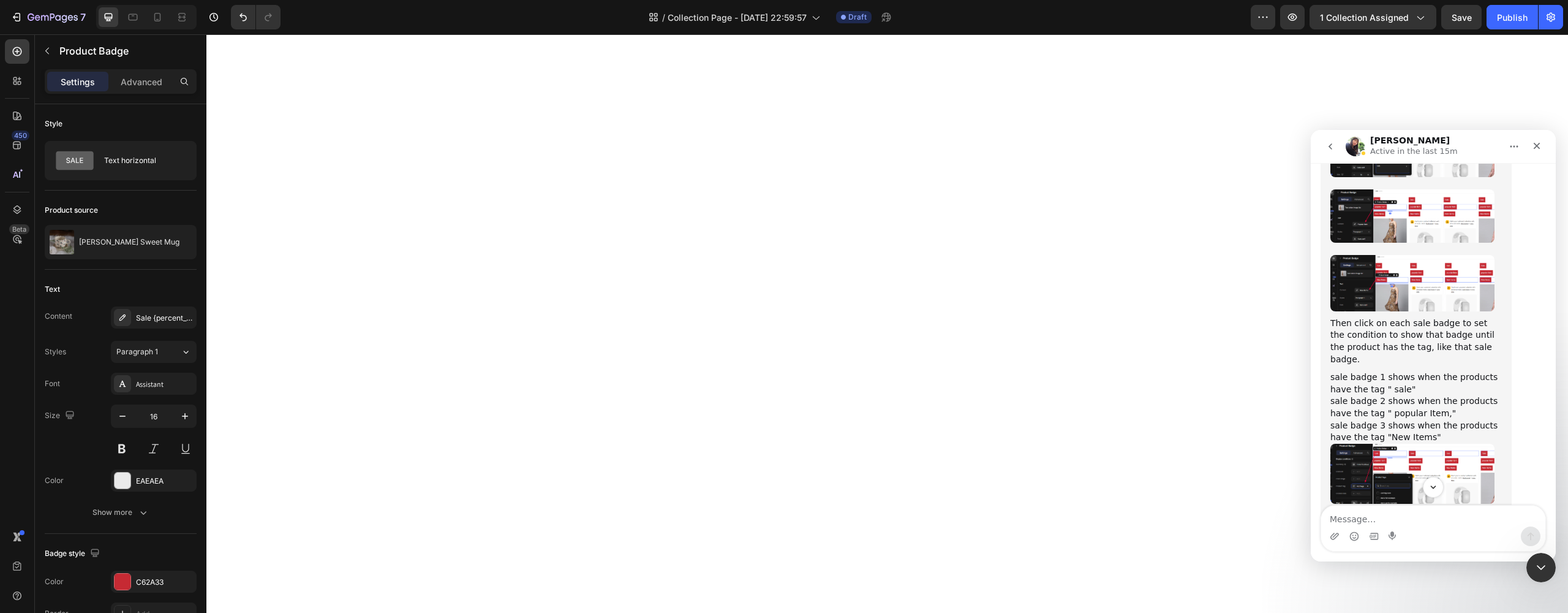
scroll to position [1145, 0]
click at [1380, 441] on img "Tina says…" at bounding box center [1412, 471] width 164 height 60
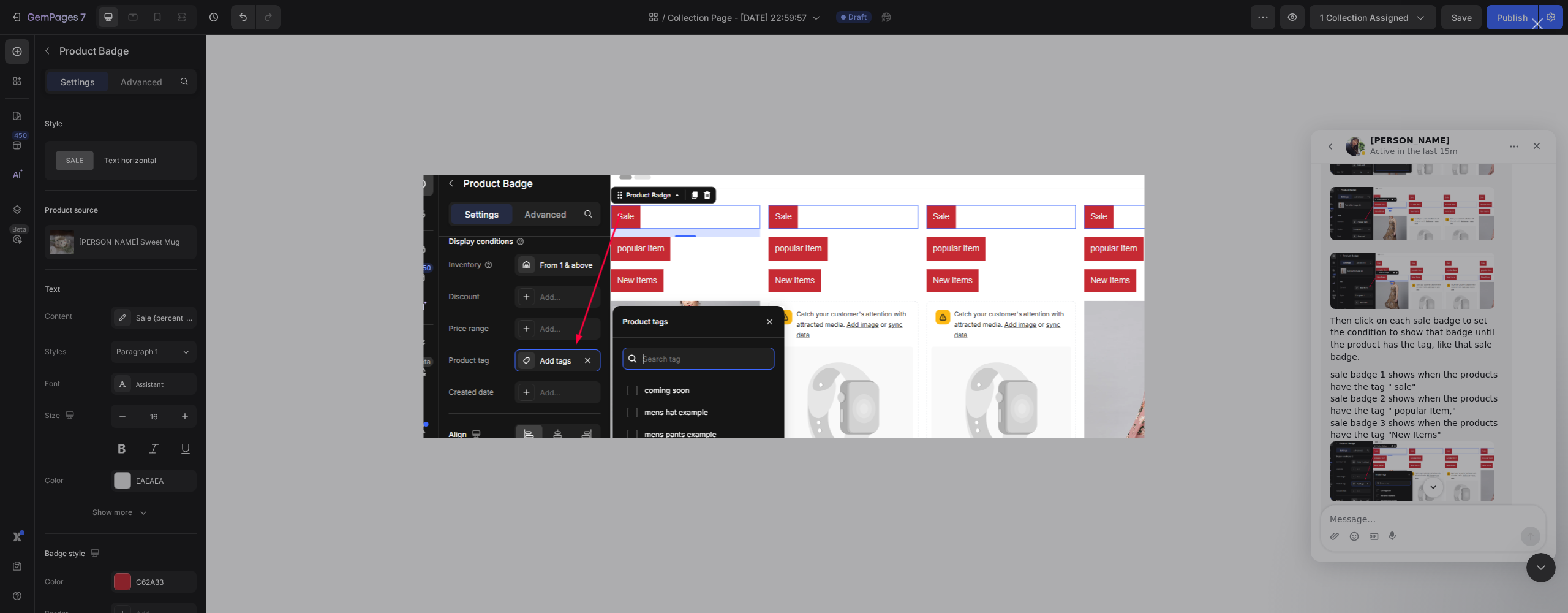
click at [1211, 395] on div "Intercom messenger" at bounding box center [784, 306] width 1568 height 613
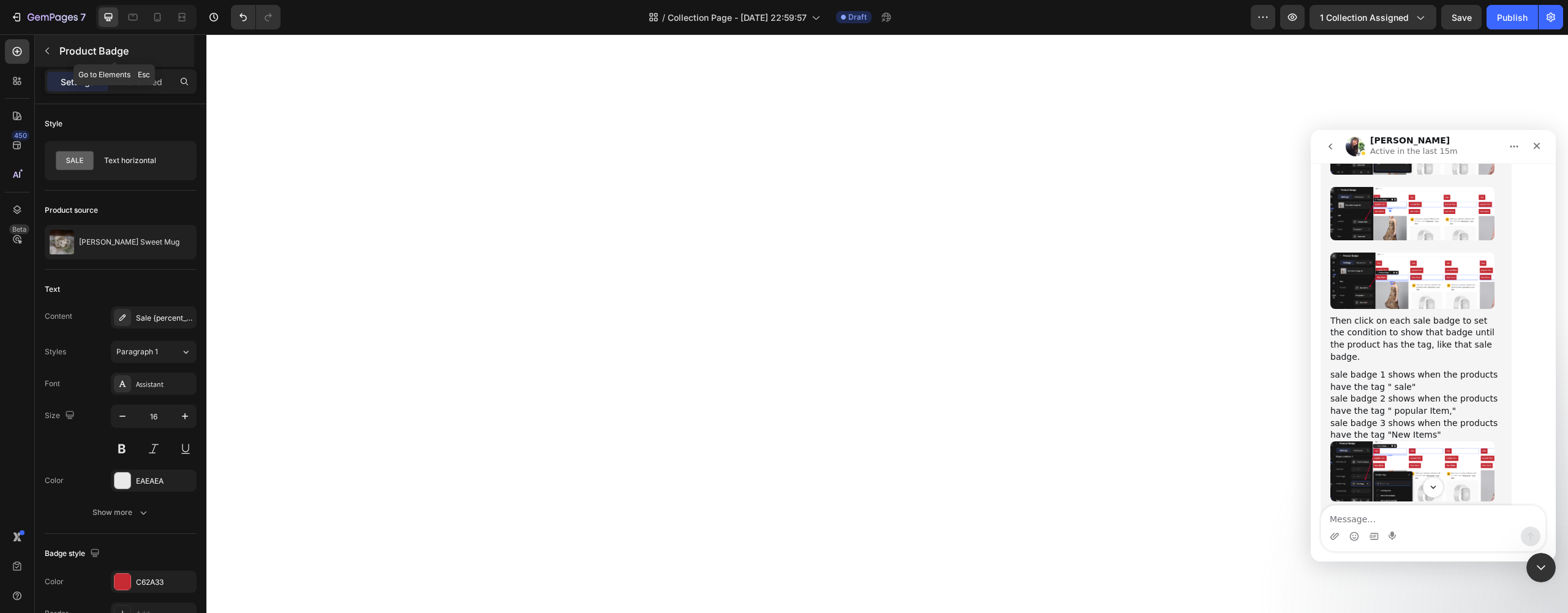
click at [50, 54] on icon "button" at bounding box center [47, 51] width 9 height 9
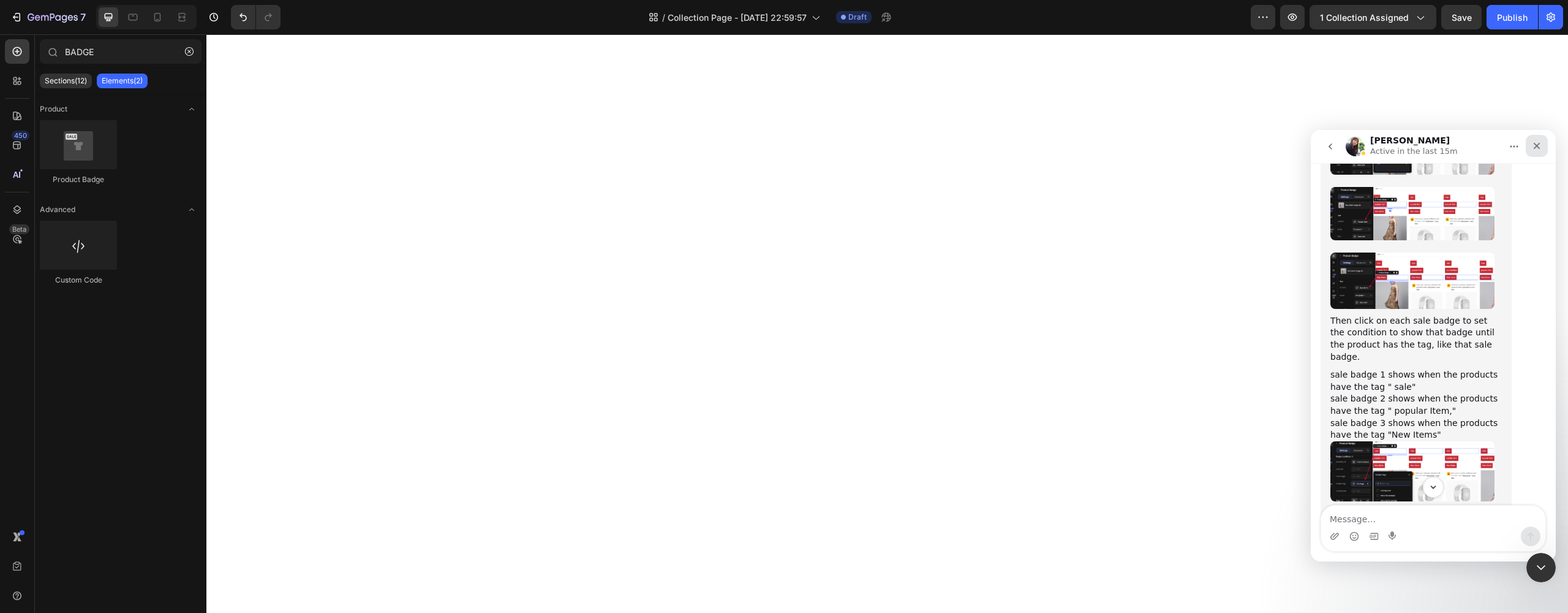
click at [1533, 153] on div "Close" at bounding box center [1537, 146] width 22 height 22
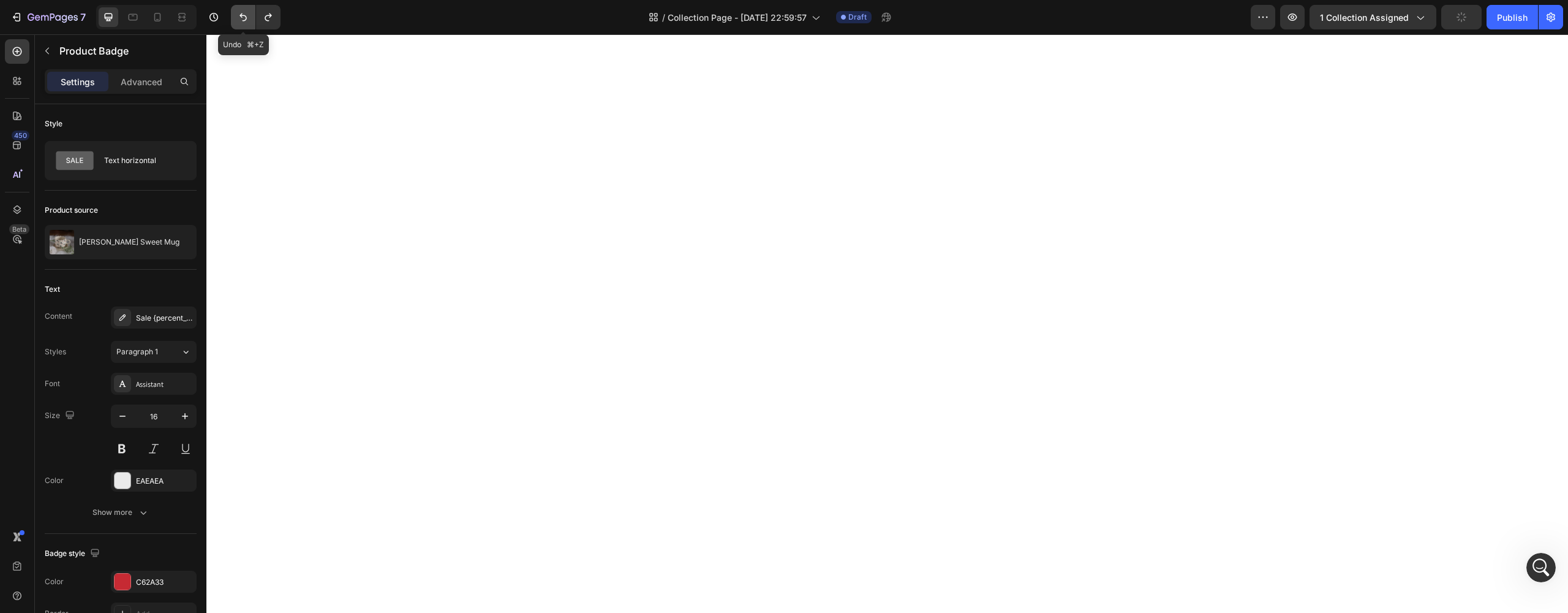
click at [243, 16] on icon "Undo/Redo" at bounding box center [243, 18] width 7 height 8
click at [103, 517] on div "Show more" at bounding box center [121, 512] width 57 height 12
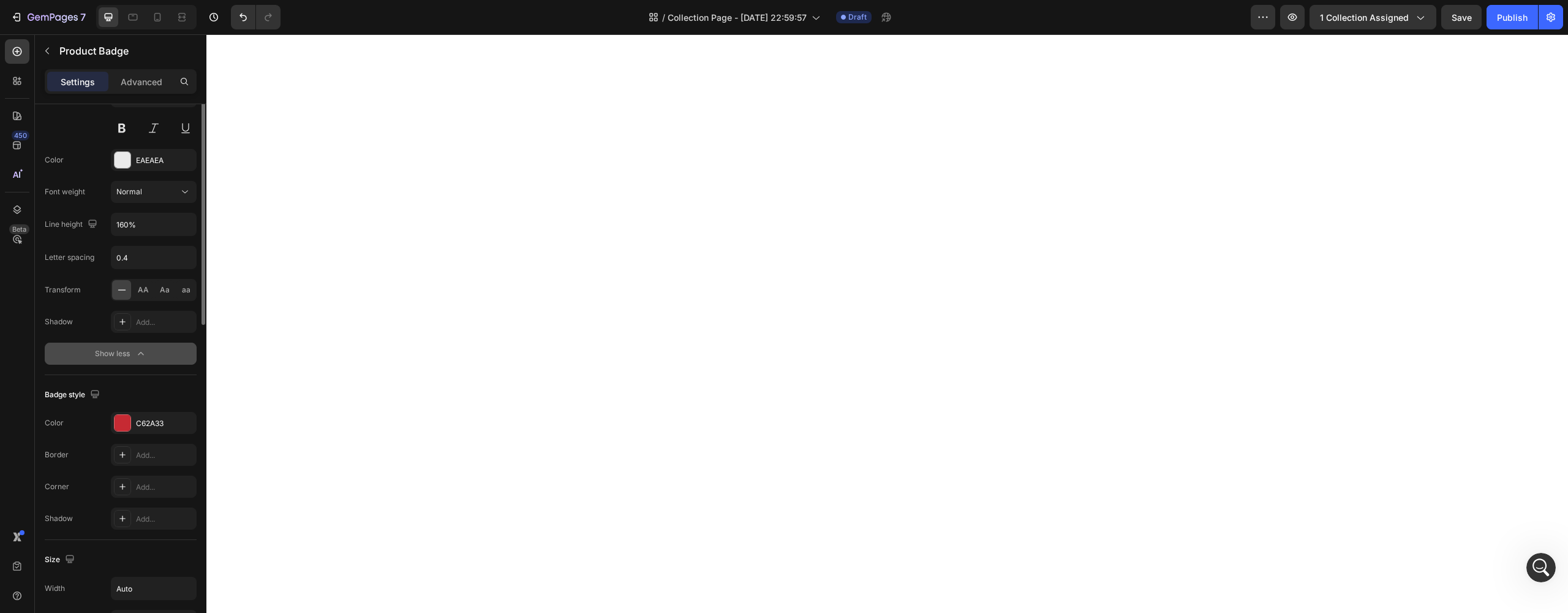
scroll to position [591, 0]
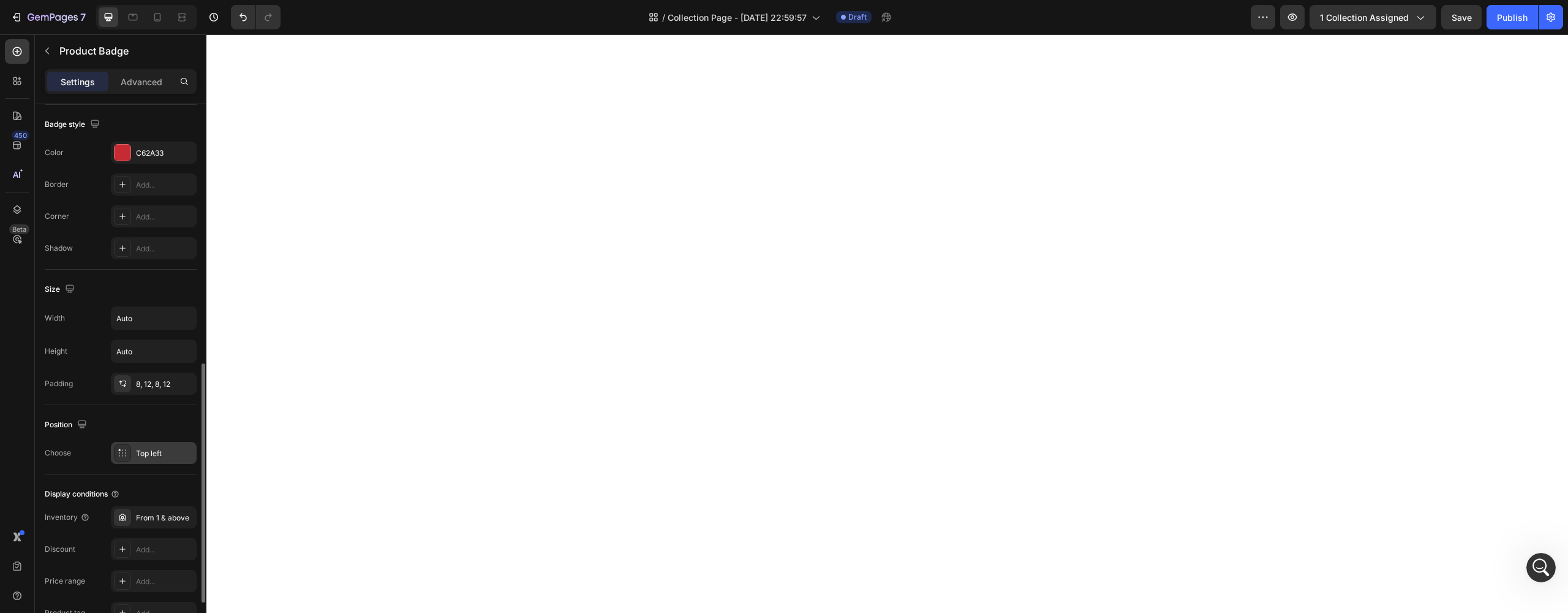
click at [122, 454] on icon at bounding box center [122, 452] width 9 height 9
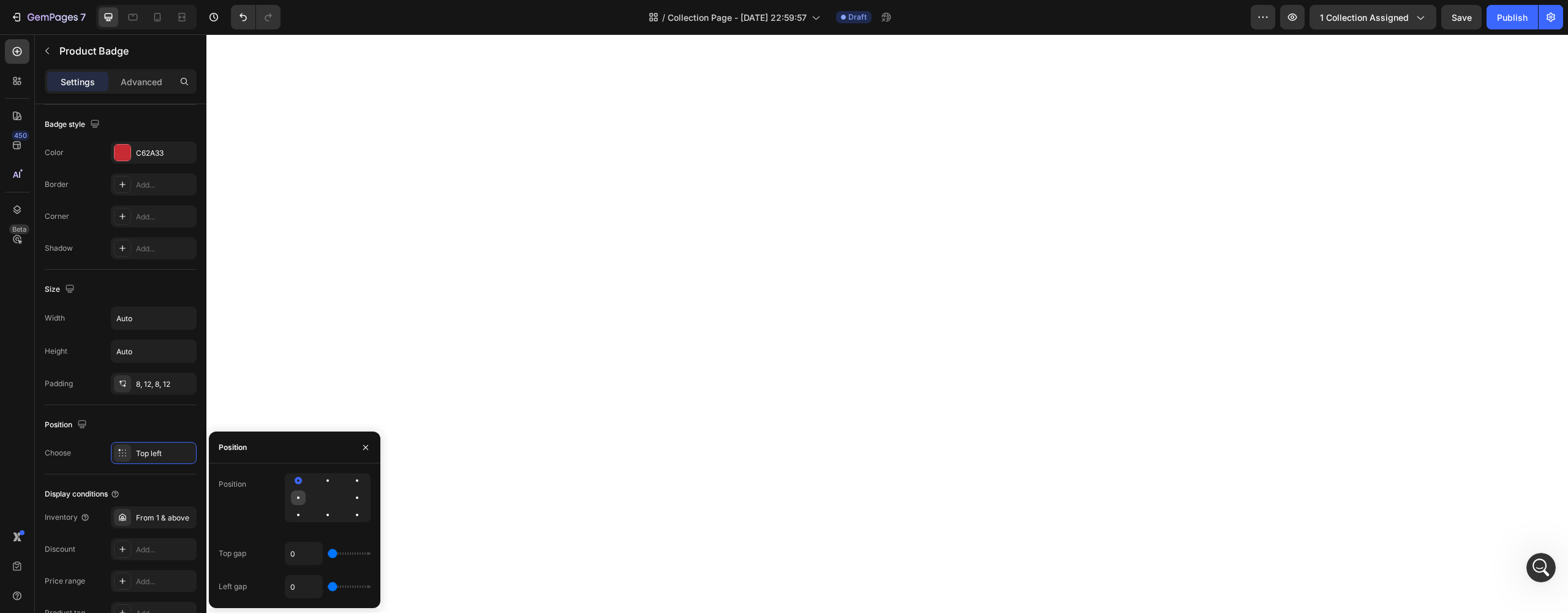
click at [300, 500] on div at bounding box center [298, 498] width 15 height 15
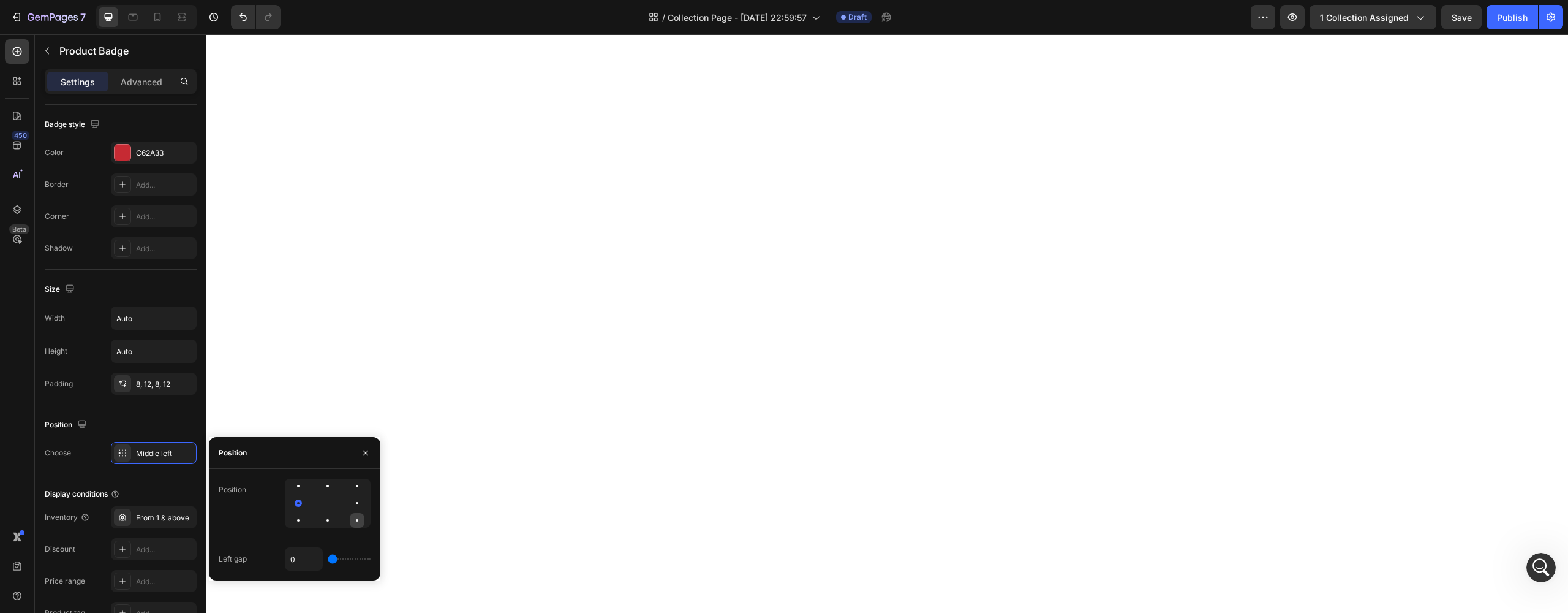
click at [355, 524] on div at bounding box center [357, 520] width 15 height 15
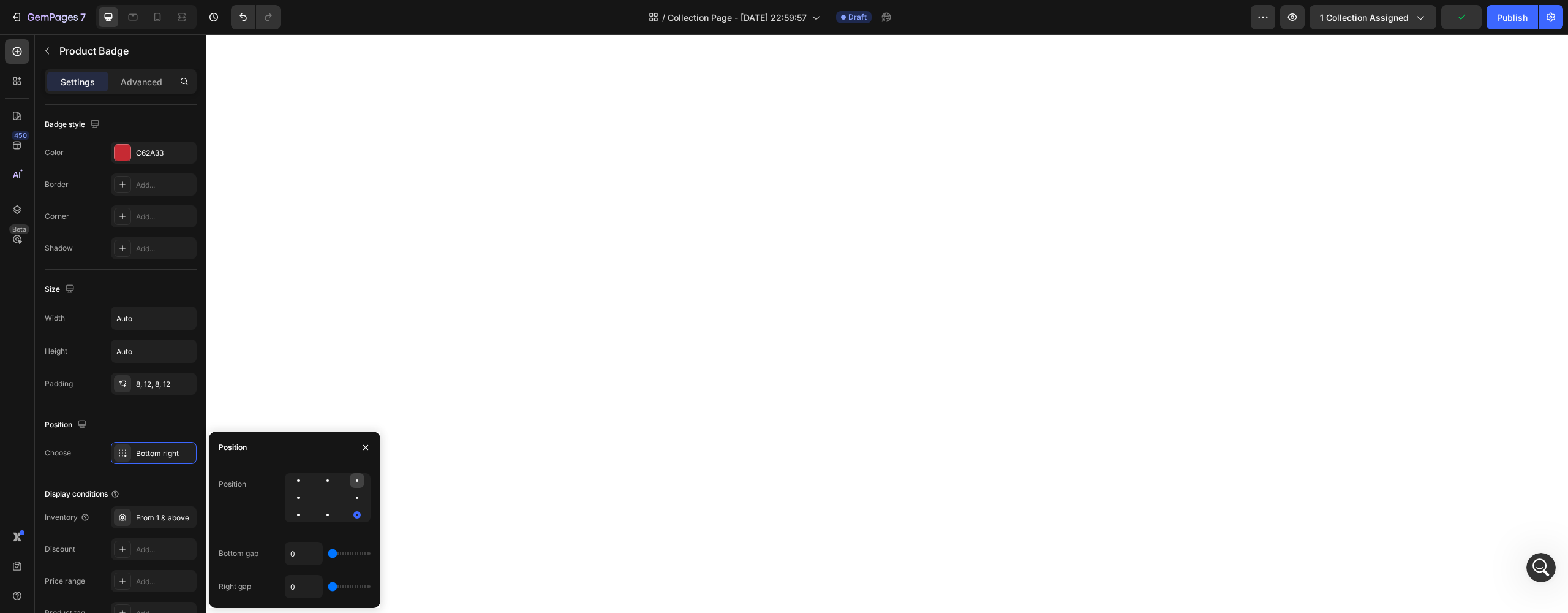
click at [356, 483] on div at bounding box center [357, 481] width 15 height 15
click at [49, 54] on icon "button" at bounding box center [47, 51] width 9 height 9
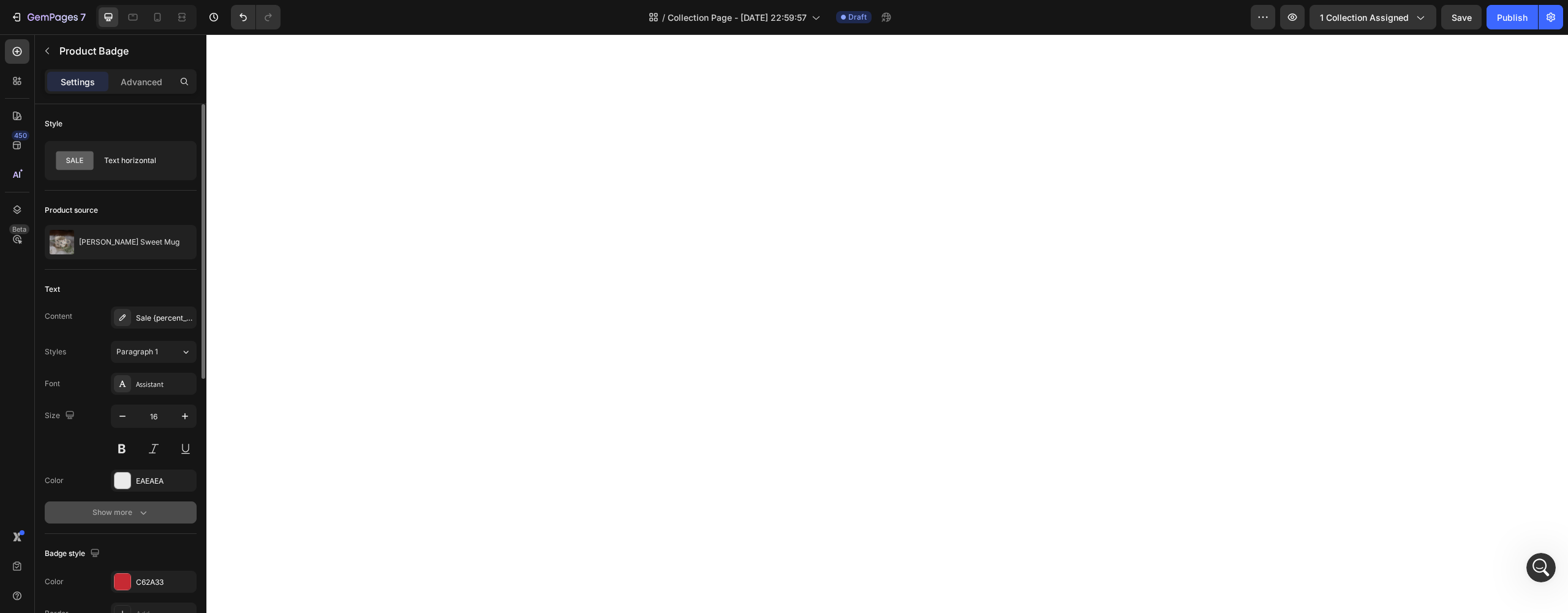
click at [114, 514] on div "Show more" at bounding box center [121, 512] width 57 height 12
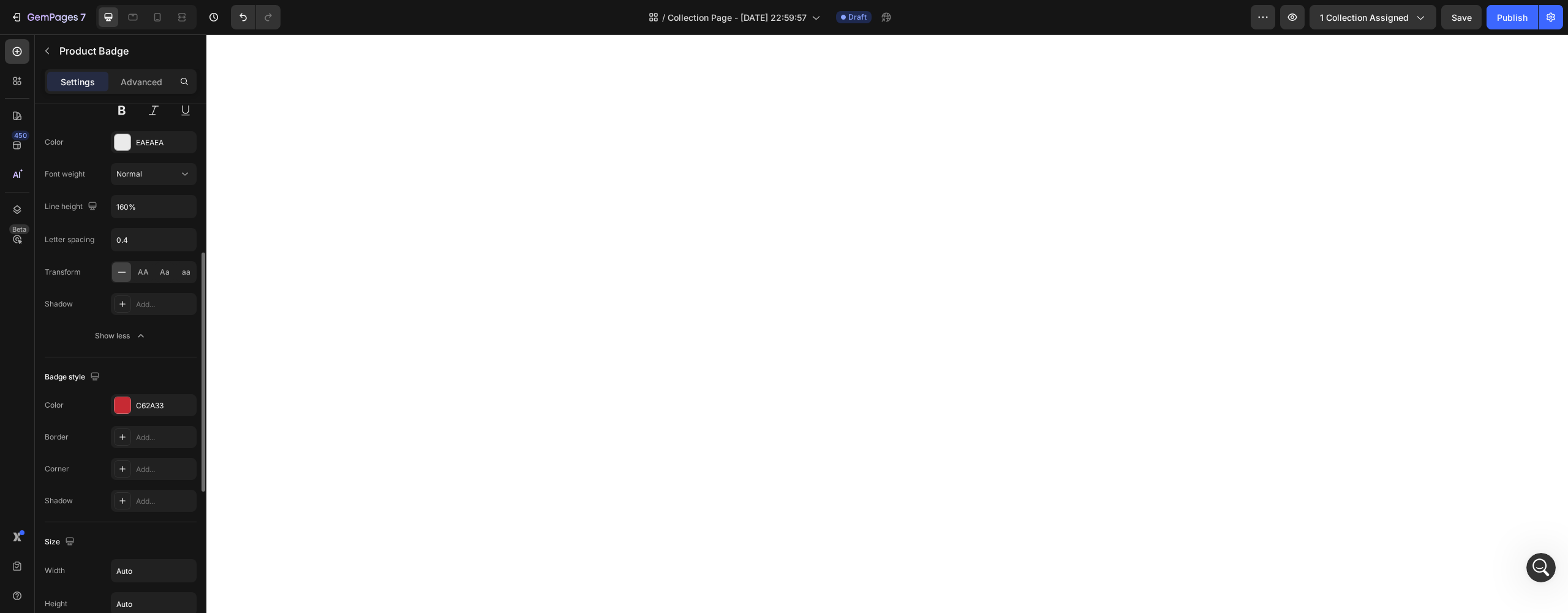
scroll to position [577, 0]
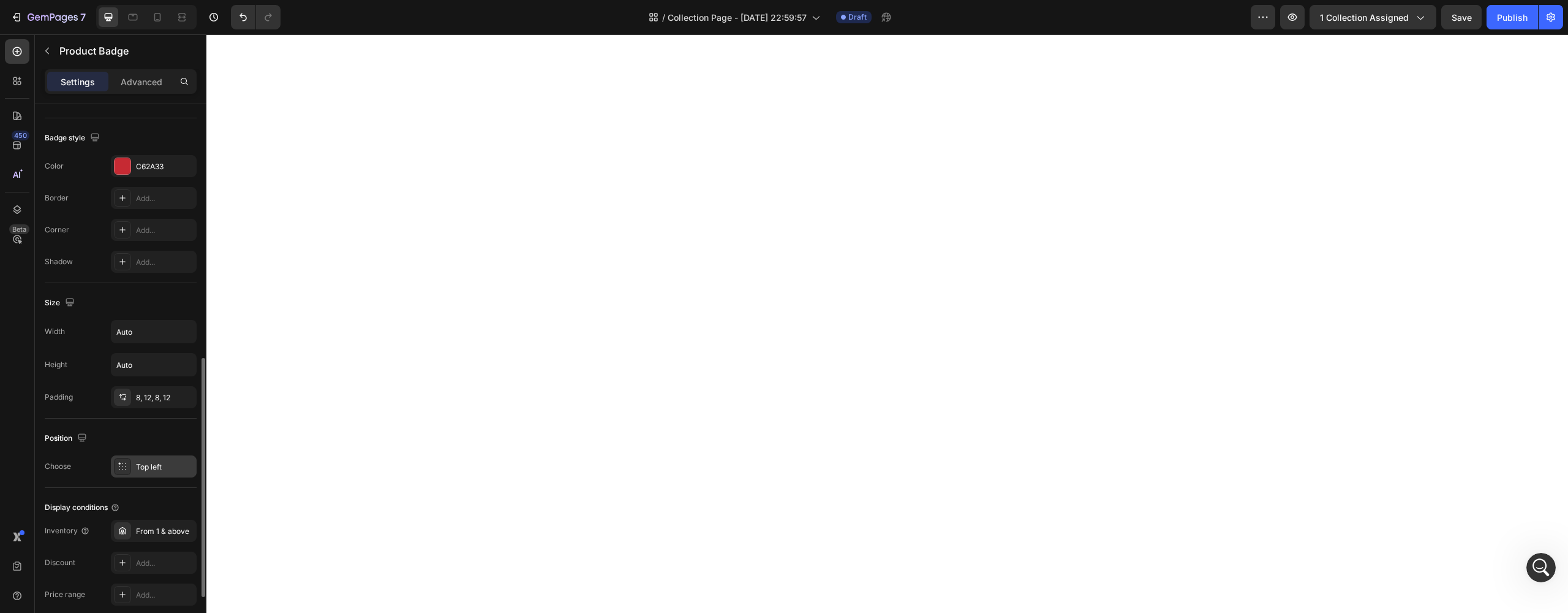
click at [130, 472] on div at bounding box center [122, 466] width 17 height 17
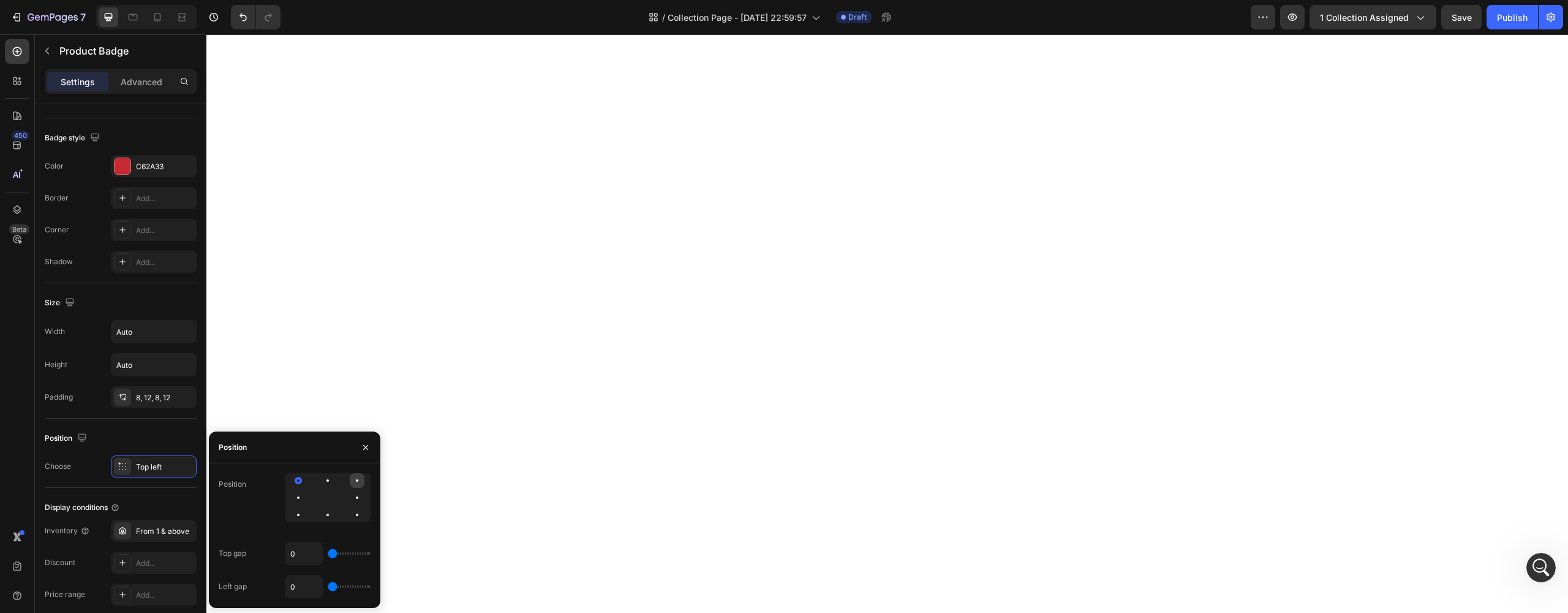
click at [357, 481] on div at bounding box center [357, 481] width 15 height 15
type input "4"
type input "22"
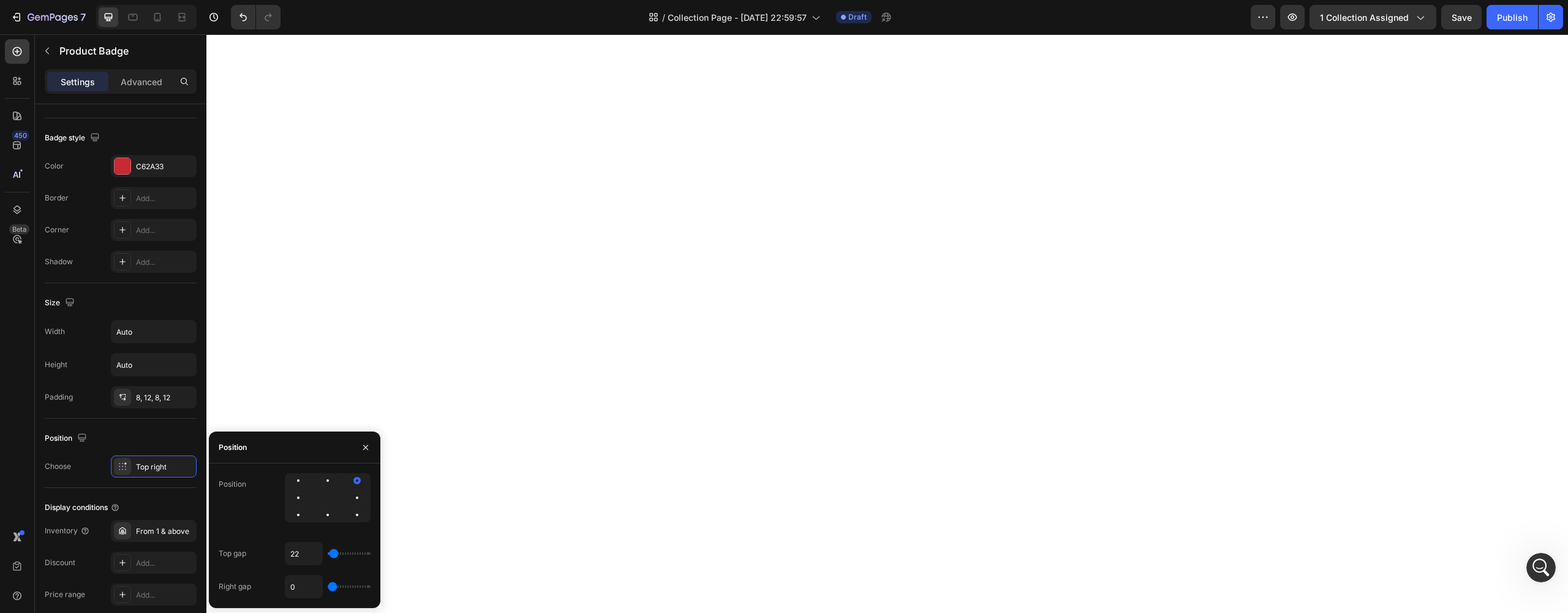
type input "31"
type input "39"
type input "48"
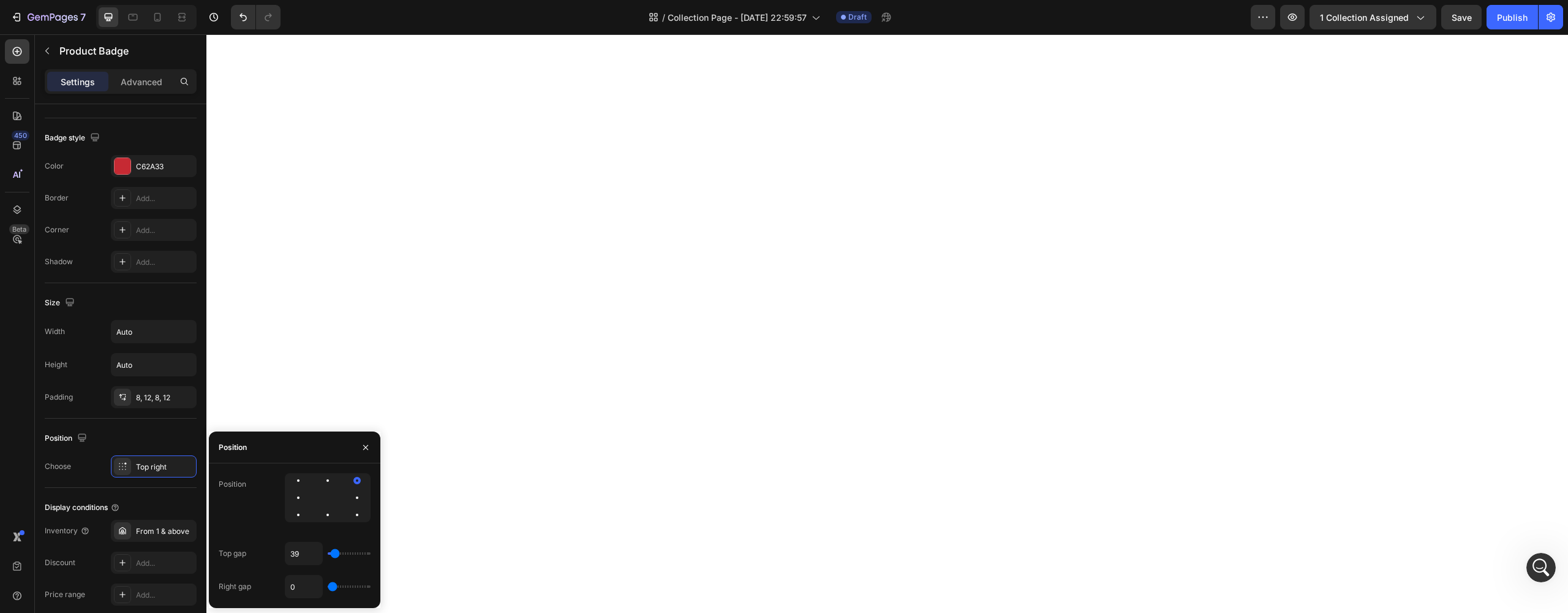
type input "48"
type input "57"
type input "66"
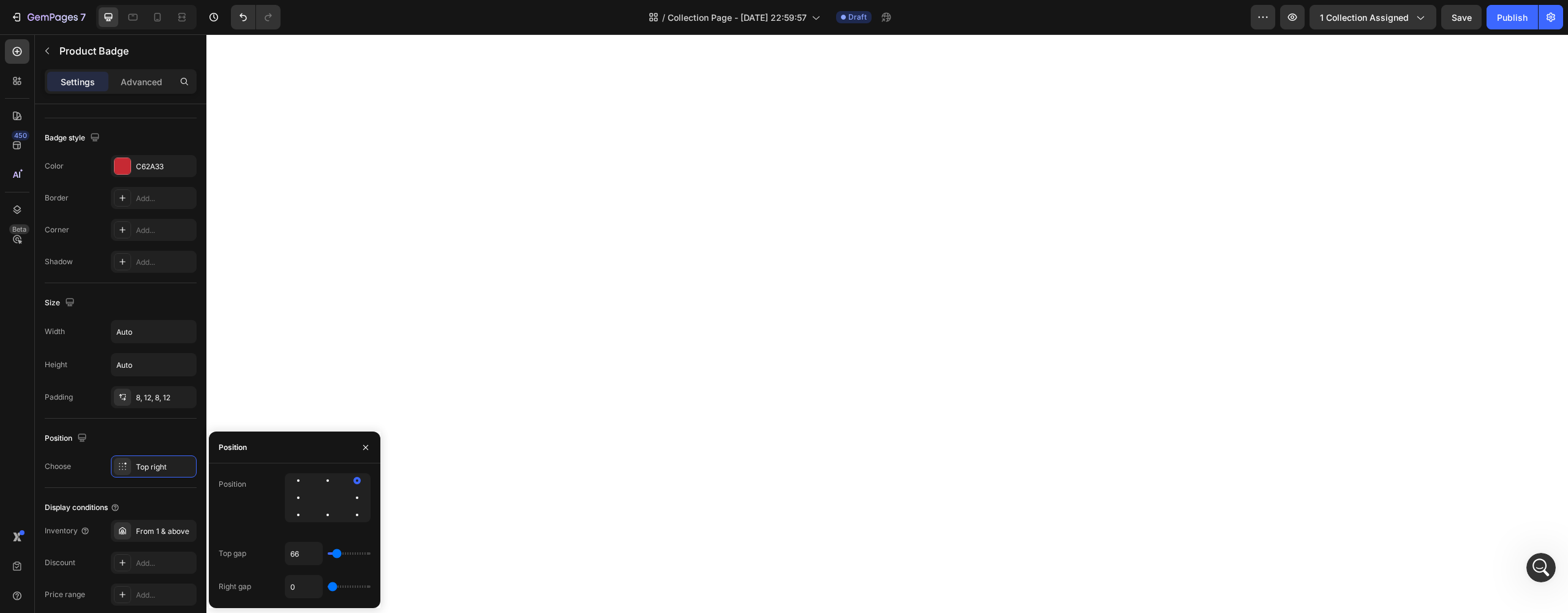
type input "57"
type input "48"
click at [334, 555] on input "range" at bounding box center [348, 553] width 43 height 3
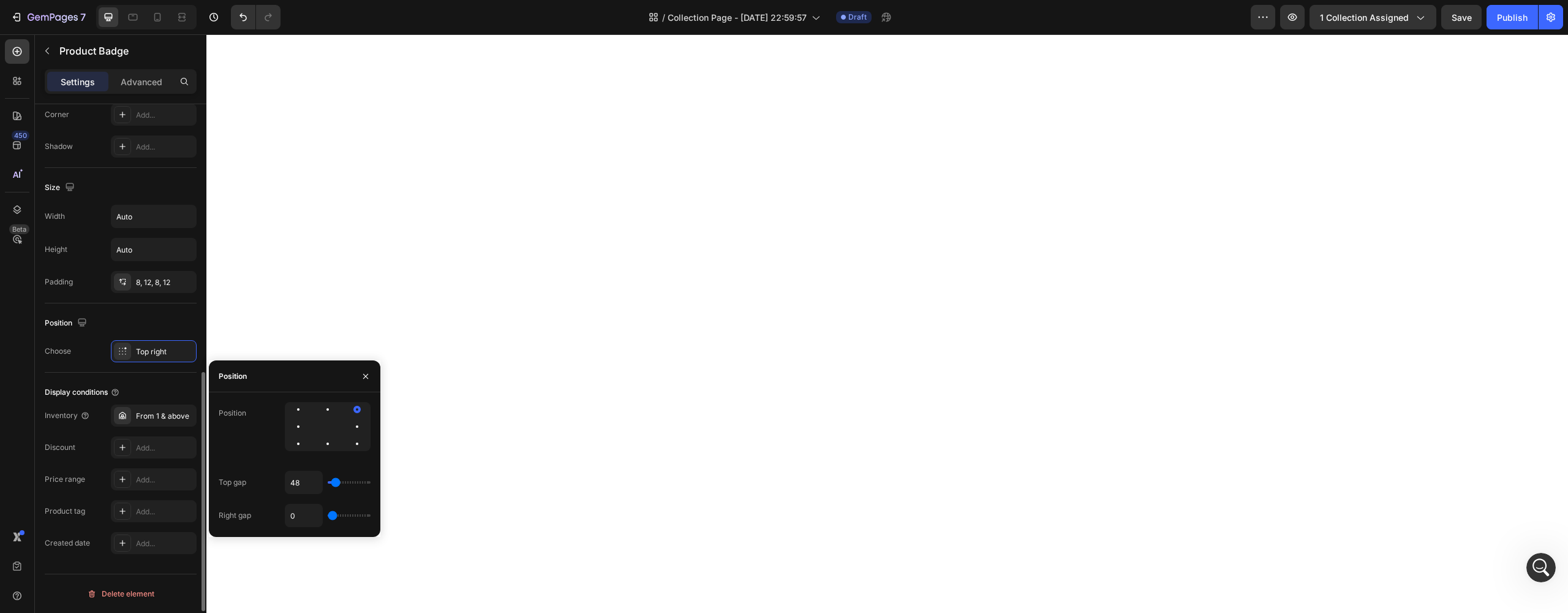
scroll to position [0, 0]
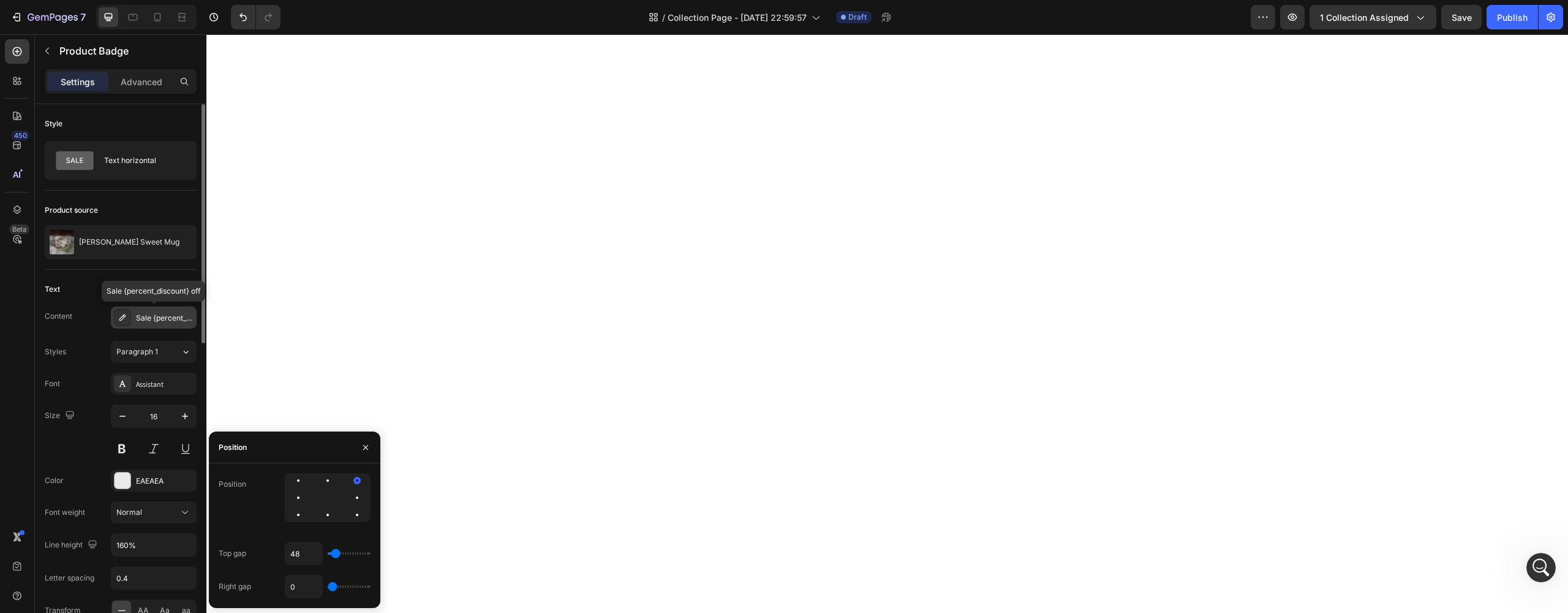
click at [143, 319] on div "Sale {percent_discount} off" at bounding box center [165, 318] width 58 height 11
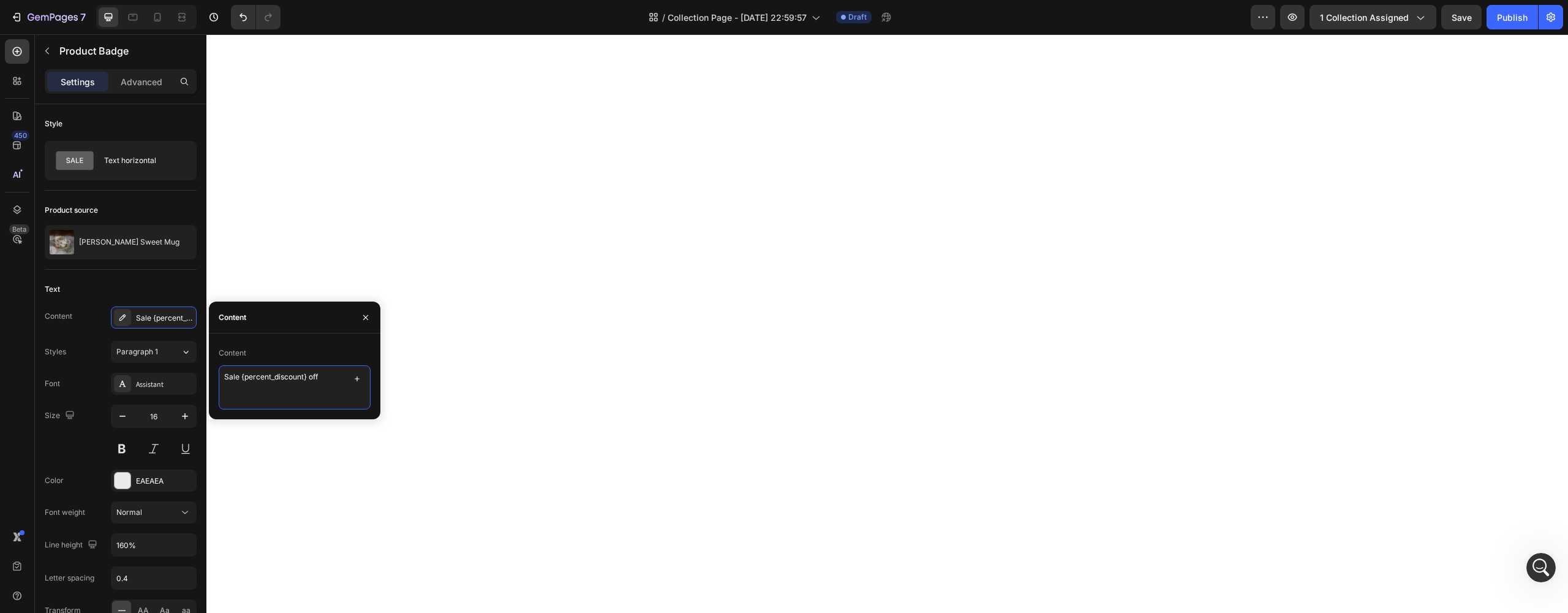
drag, startPoint x: 331, startPoint y: 375, endPoint x: 213, endPoint y: 374, distance: 118.0
click at [213, 374] on div "Content Sale {percent_discount} off" at bounding box center [294, 376] width 172 height 66
type textarea "POPULAR"
click at [59, 363] on div "Styles Paragraph 1 Font Assistant Size 16 Color EAEAEA Font weight Normal Line …" at bounding box center [121, 513] width 152 height 344
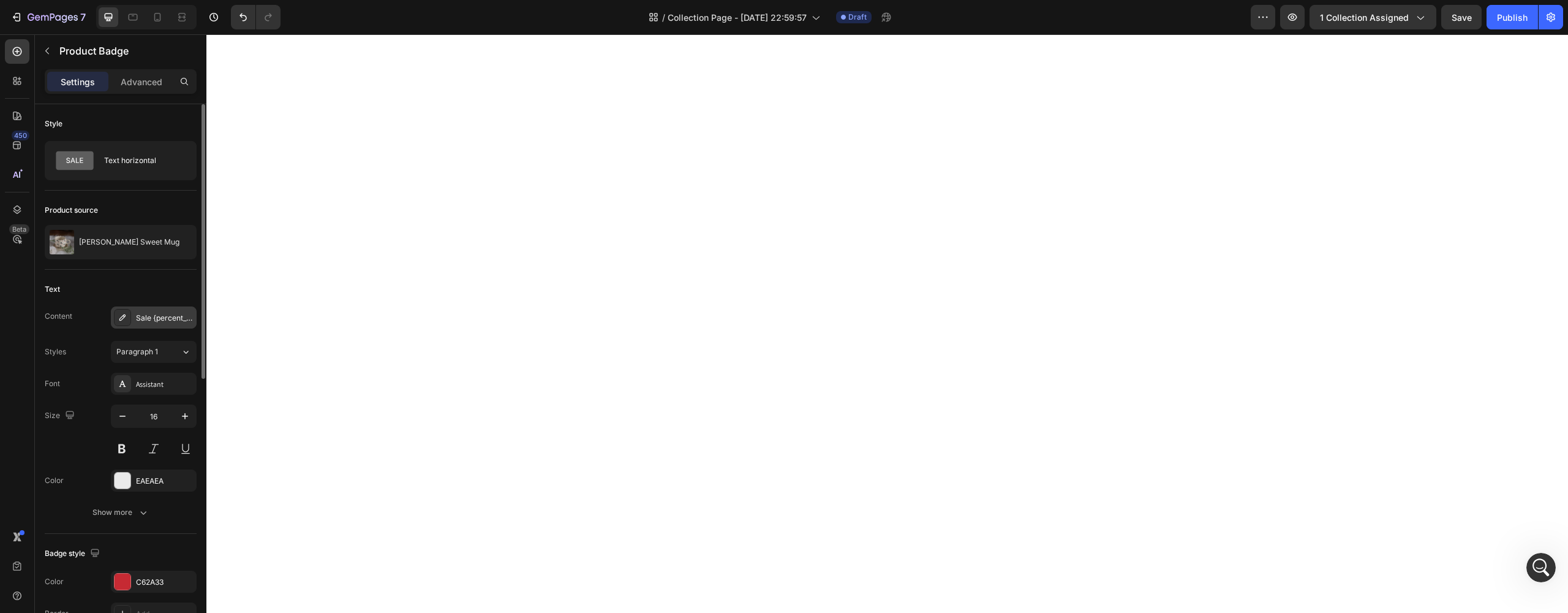
click at [161, 313] on div "Sale {percent_discount} off" at bounding box center [165, 318] width 58 height 11
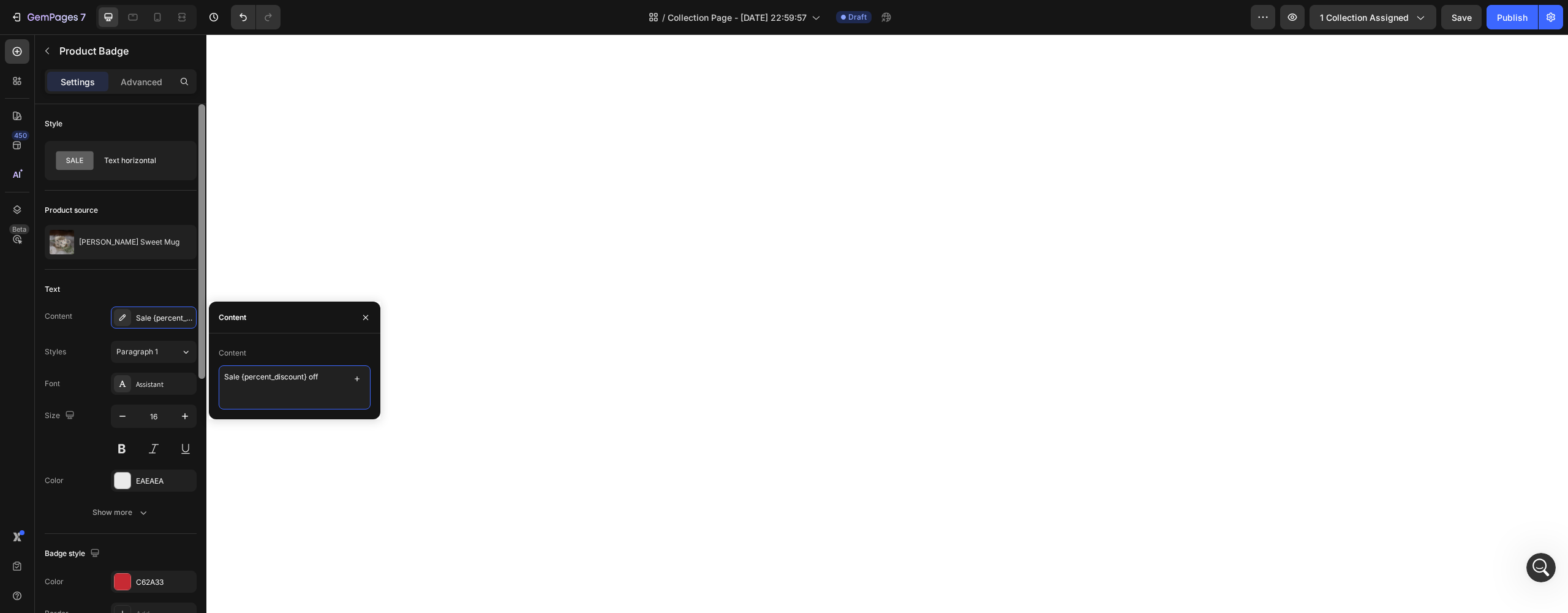
drag, startPoint x: 334, startPoint y: 379, endPoint x: 203, endPoint y: 378, distance: 131.0
click at [203, 378] on div "450 Beta BADGE Sections(12) Elements(2) Product Product Badge Advanced Custom C…" at bounding box center [103, 323] width 206 height 578
type textarea "T"
type textarea "NEW"
click at [79, 356] on div "Styles Paragraph 1" at bounding box center [121, 351] width 152 height 22
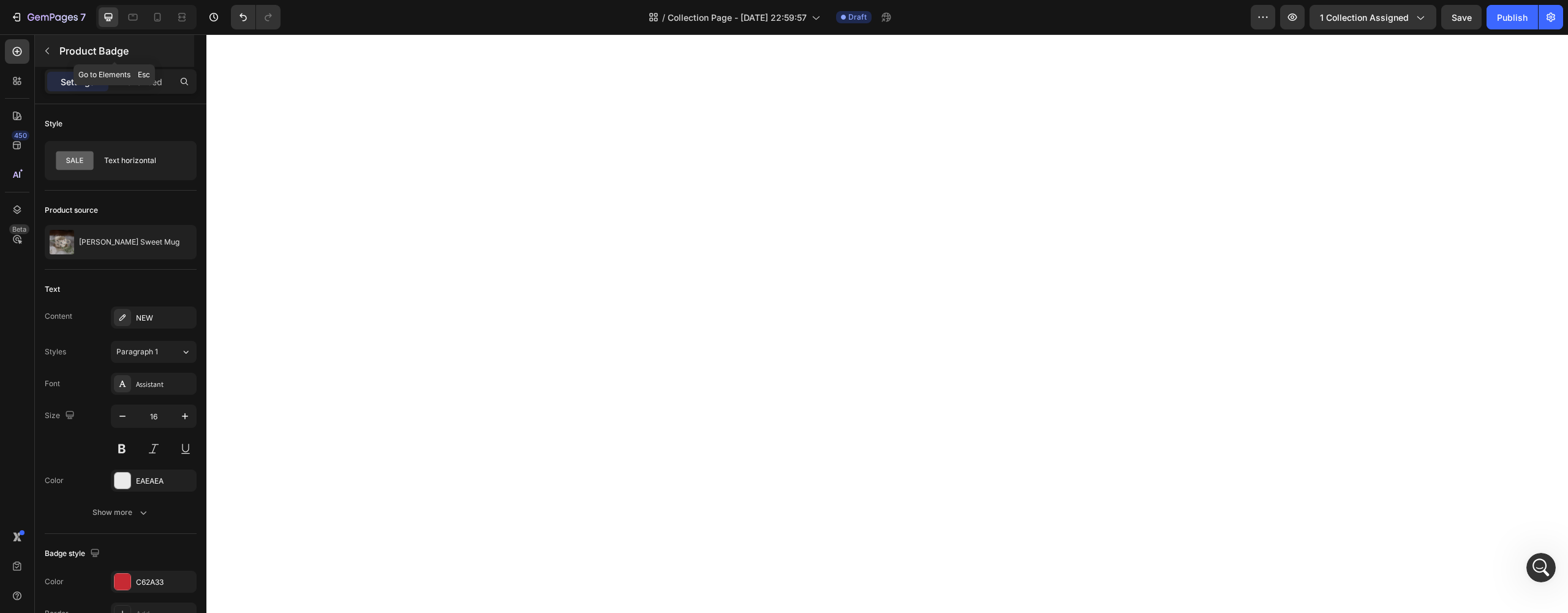
click at [52, 47] on button "button" at bounding box center [47, 51] width 20 height 20
click at [150, 325] on div "Sale {percent_discount} off" at bounding box center [154, 317] width 85 height 22
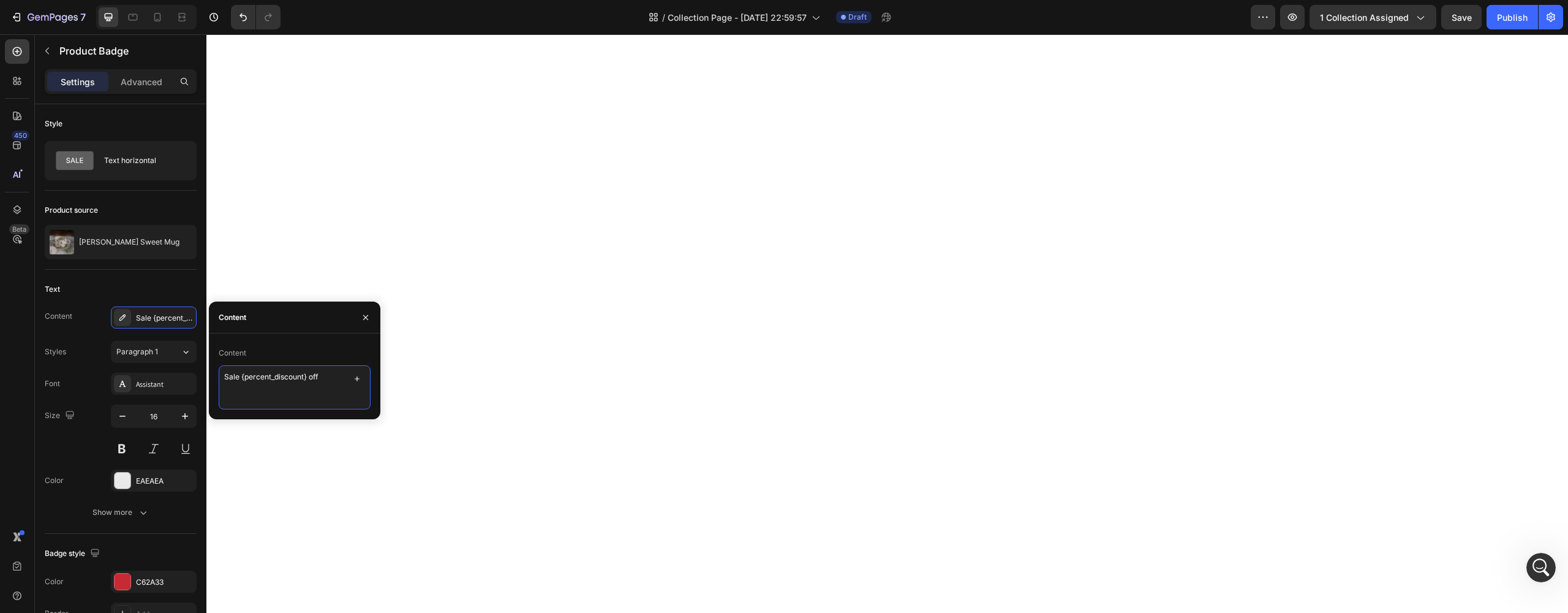
drag, startPoint x: 243, startPoint y: 377, endPoint x: 363, endPoint y: 387, distance: 120.4
click at [363, 387] on div "Sale {percent_discount} off" at bounding box center [295, 387] width 152 height 44
type textarea "Sale"
click at [58, 389] on div "Font" at bounding box center [52, 383] width 16 height 20
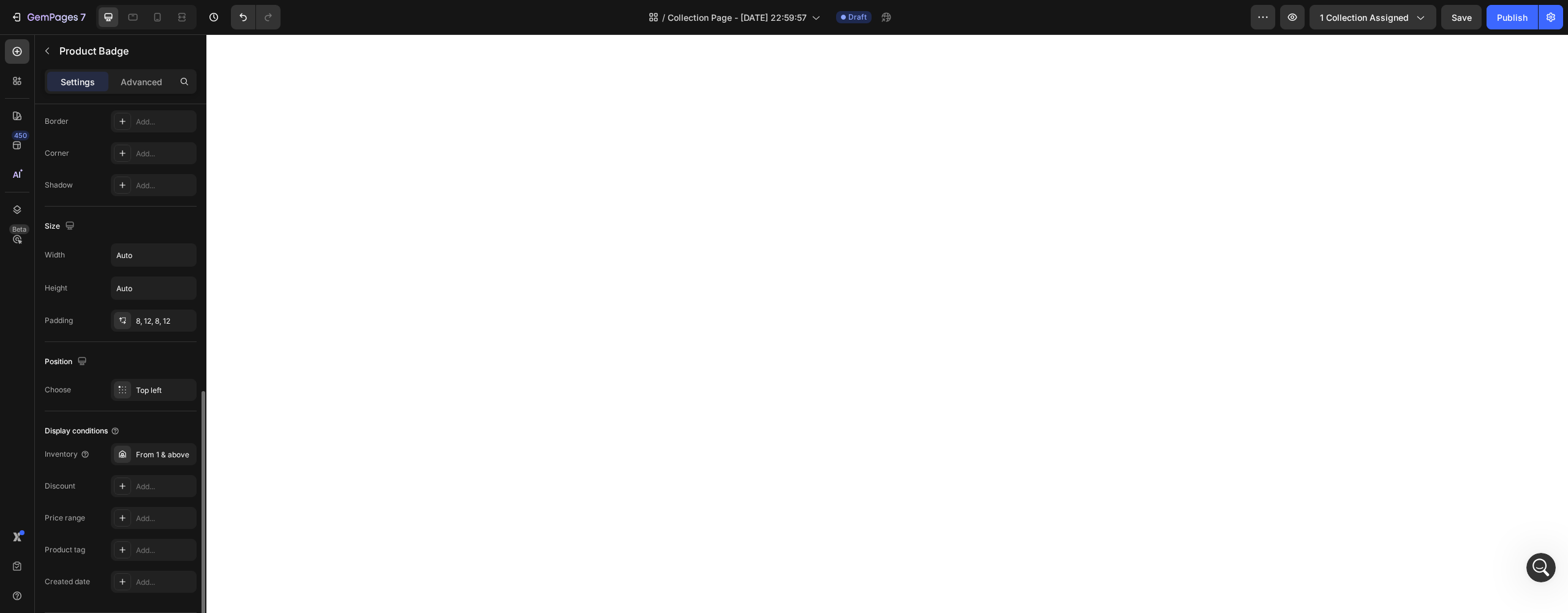
scroll to position [530, 0]
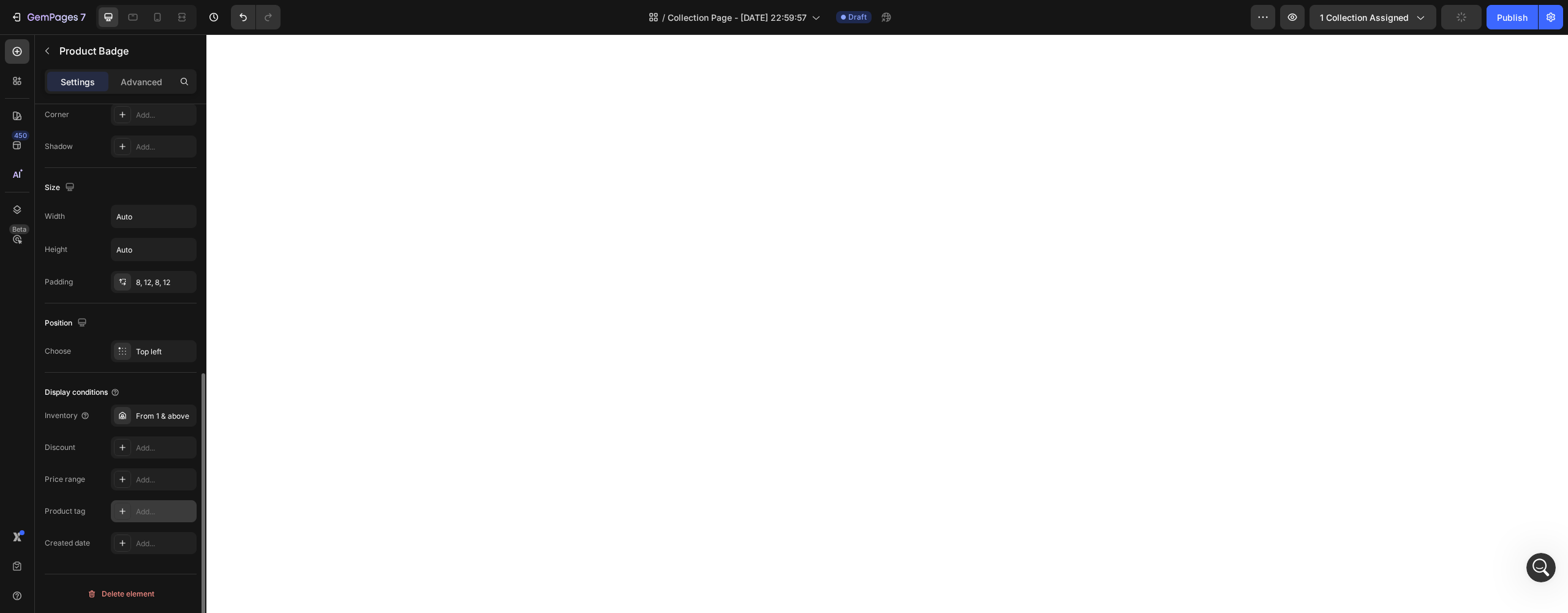
click at [123, 511] on icon at bounding box center [122, 511] width 6 height 6
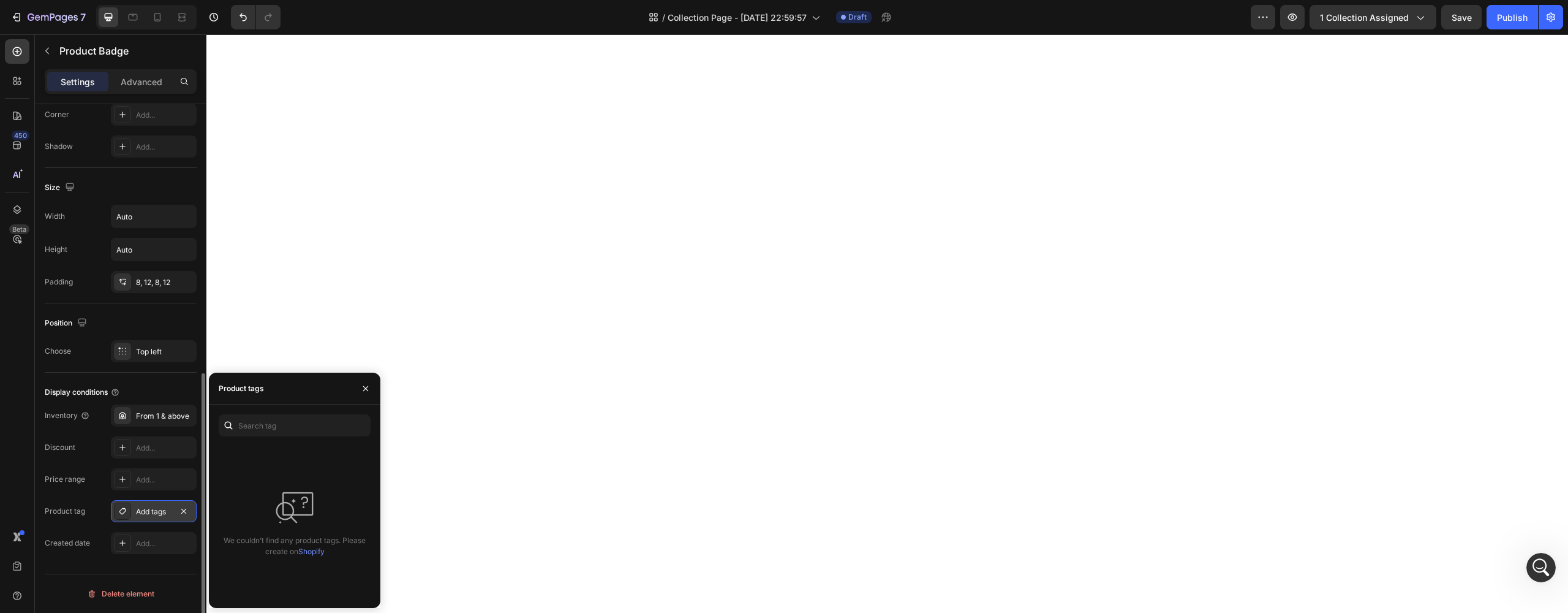
click at [311, 553] on link "Shopify" at bounding box center [311, 551] width 26 height 9
click at [268, 410] on div "We couldn’t find any product tags. Please create on Shopify" at bounding box center [294, 506] width 172 height 203
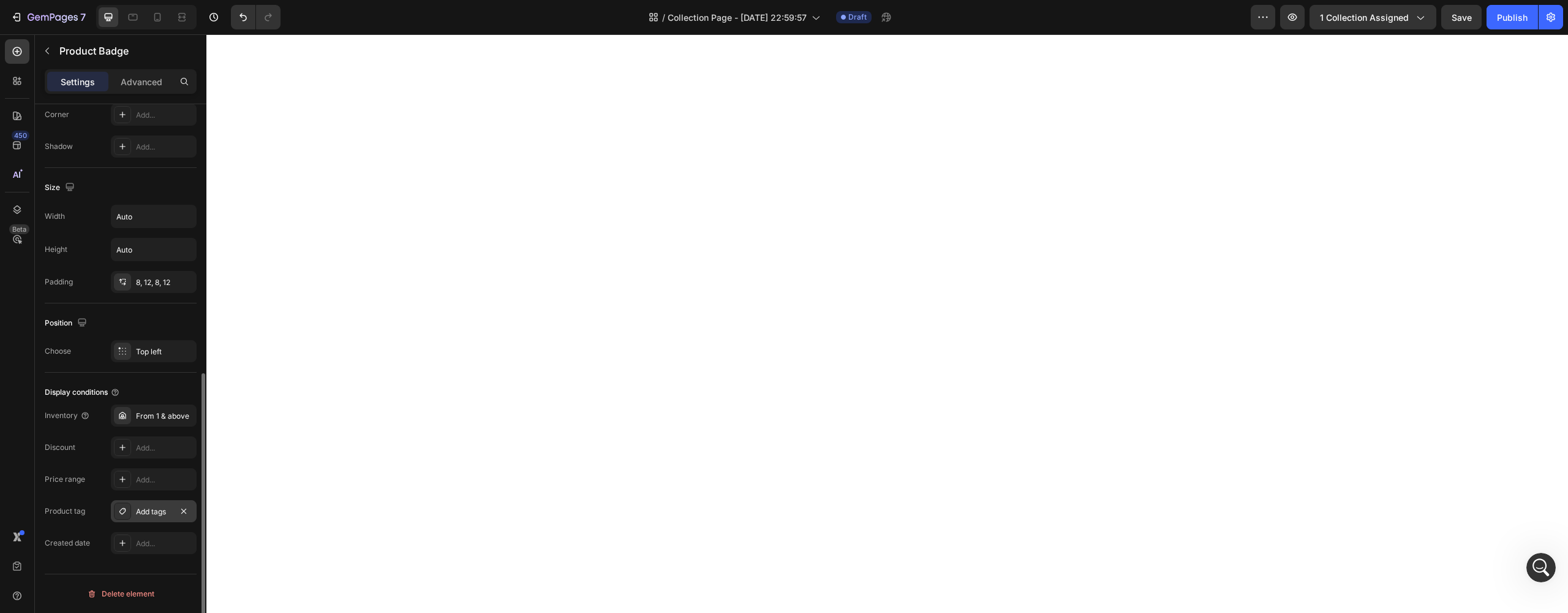
click at [142, 515] on div "Add tags" at bounding box center [154, 511] width 35 height 11
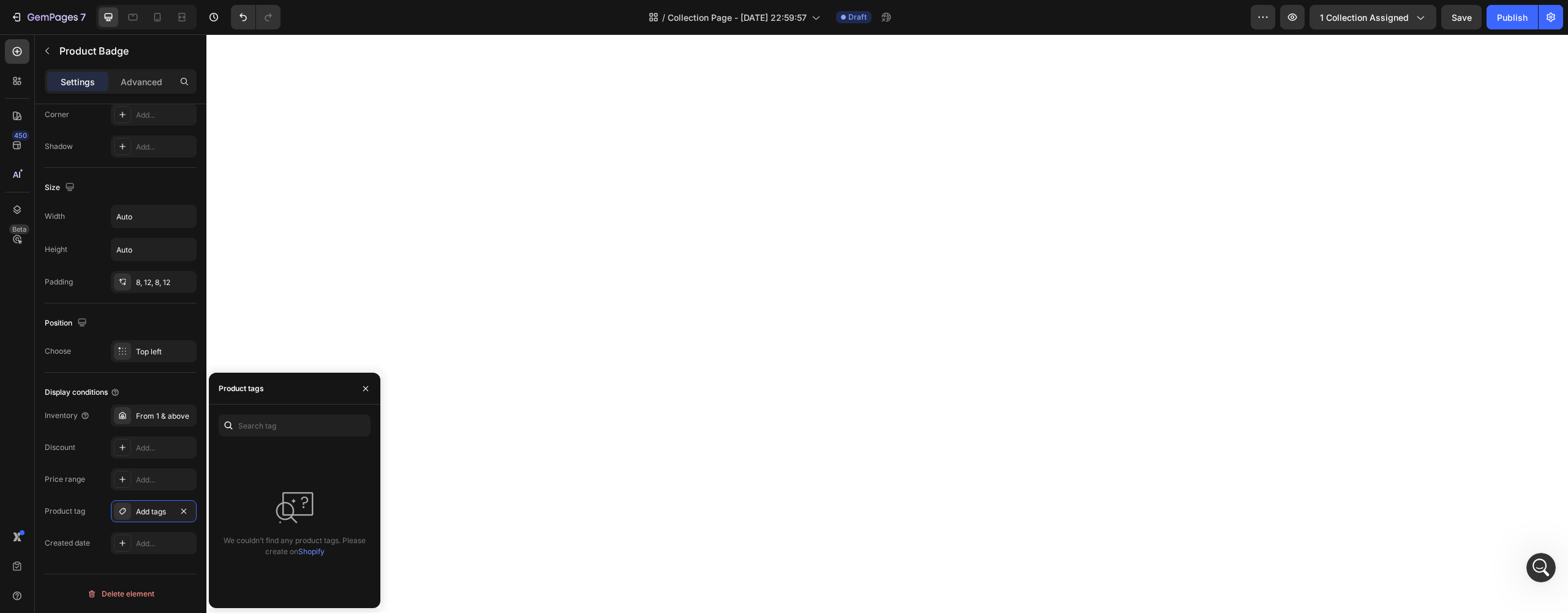
click at [264, 467] on div "We couldn’t find any product tags. Please create on Shopify" at bounding box center [295, 522] width 152 height 152
click at [1456, 16] on span "Save" at bounding box center [1462, 17] width 20 height 10
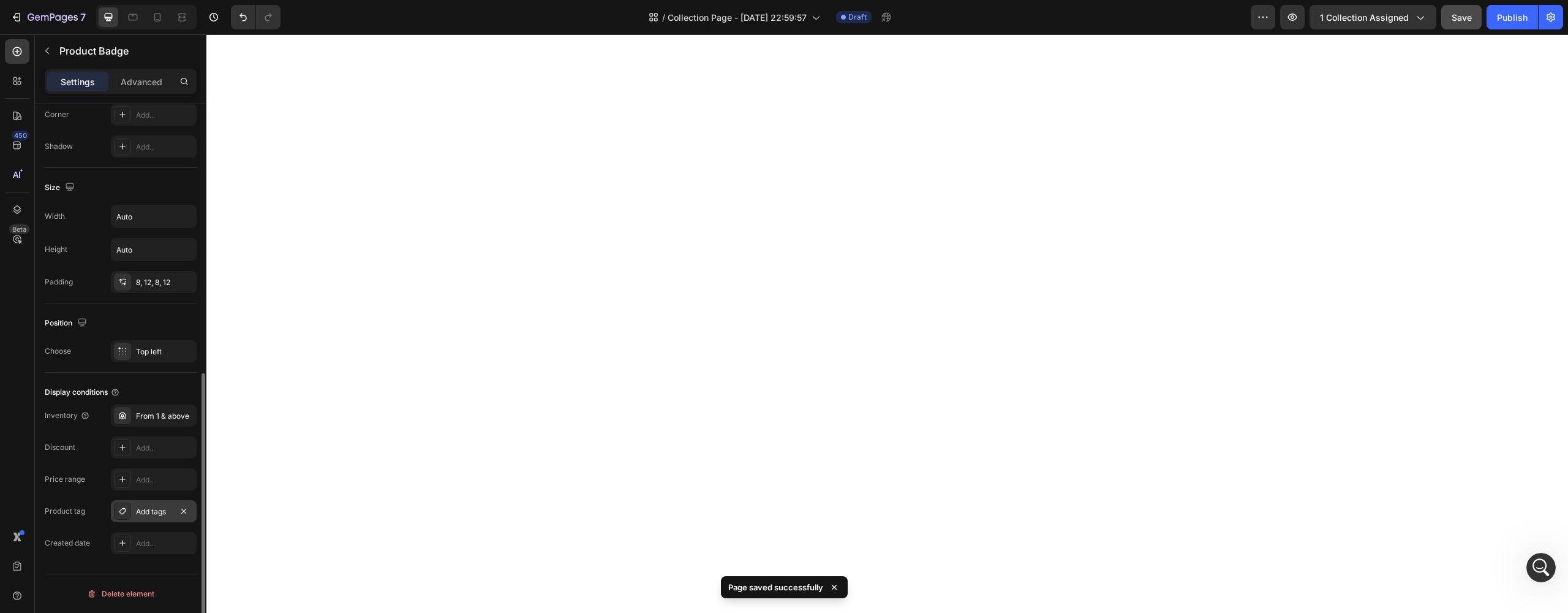
click at [131, 510] on div "Add tags" at bounding box center [154, 511] width 85 height 22
click at [149, 471] on div "Add..." at bounding box center [154, 479] width 85 height 22
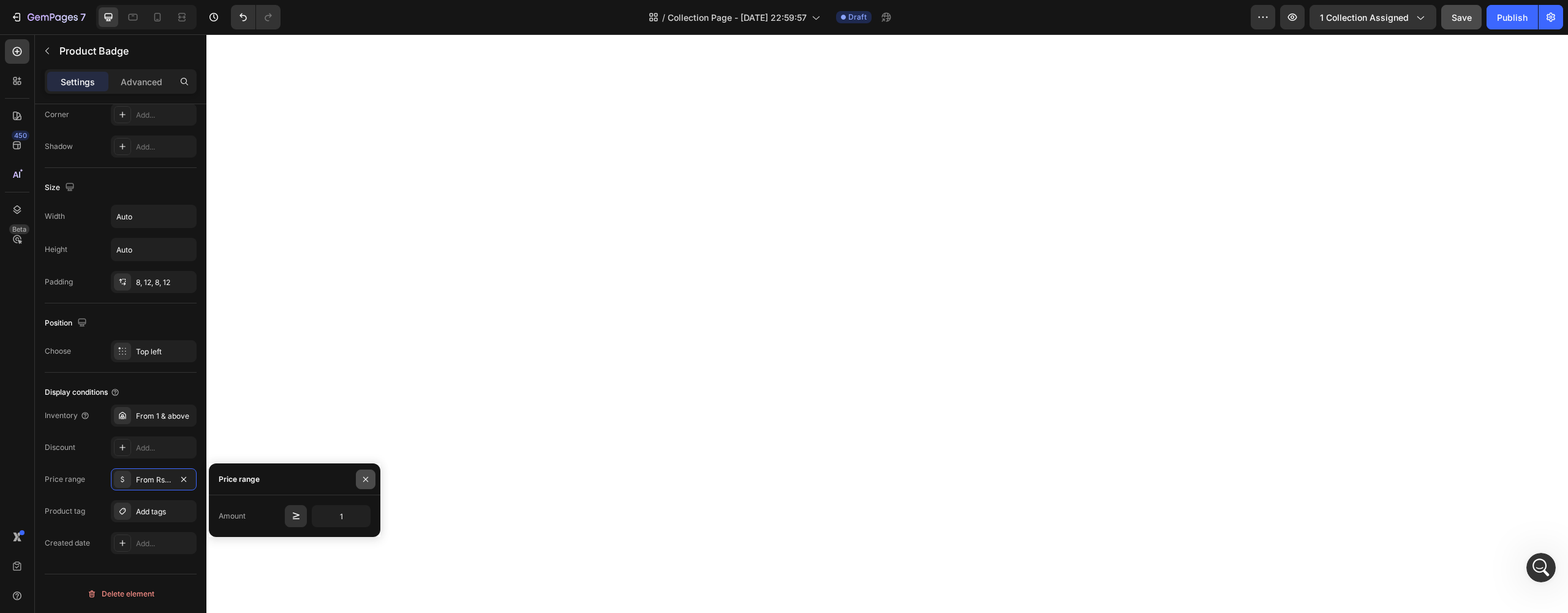
click at [364, 476] on icon "button" at bounding box center [365, 479] width 9 height 9
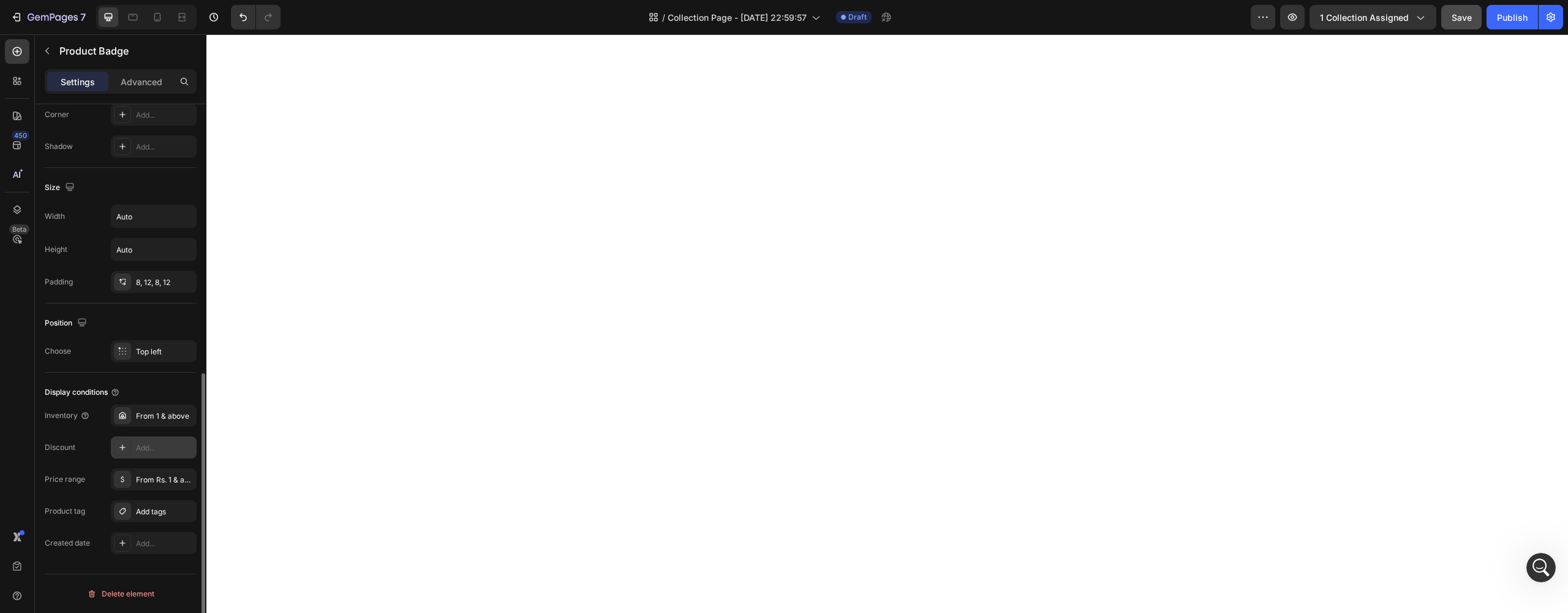
click at [158, 454] on div "Add..." at bounding box center [154, 447] width 85 height 22
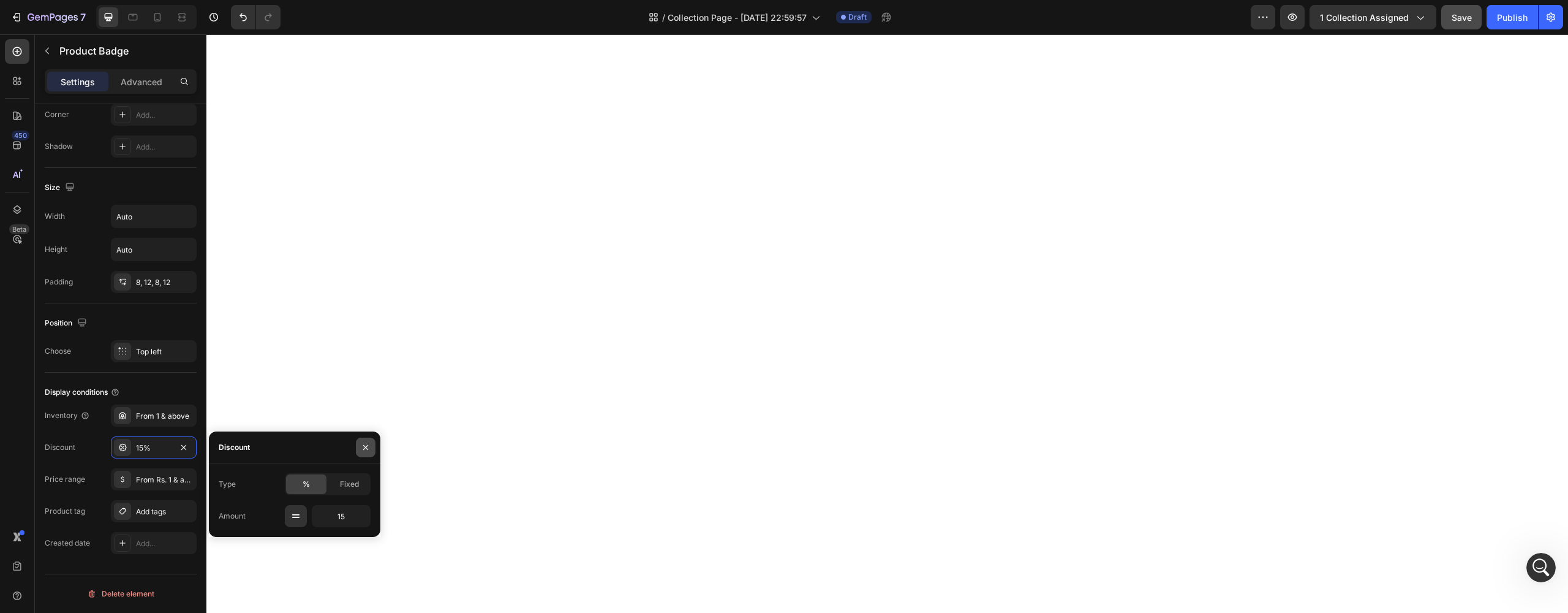
click at [359, 451] on button "button" at bounding box center [365, 447] width 20 height 20
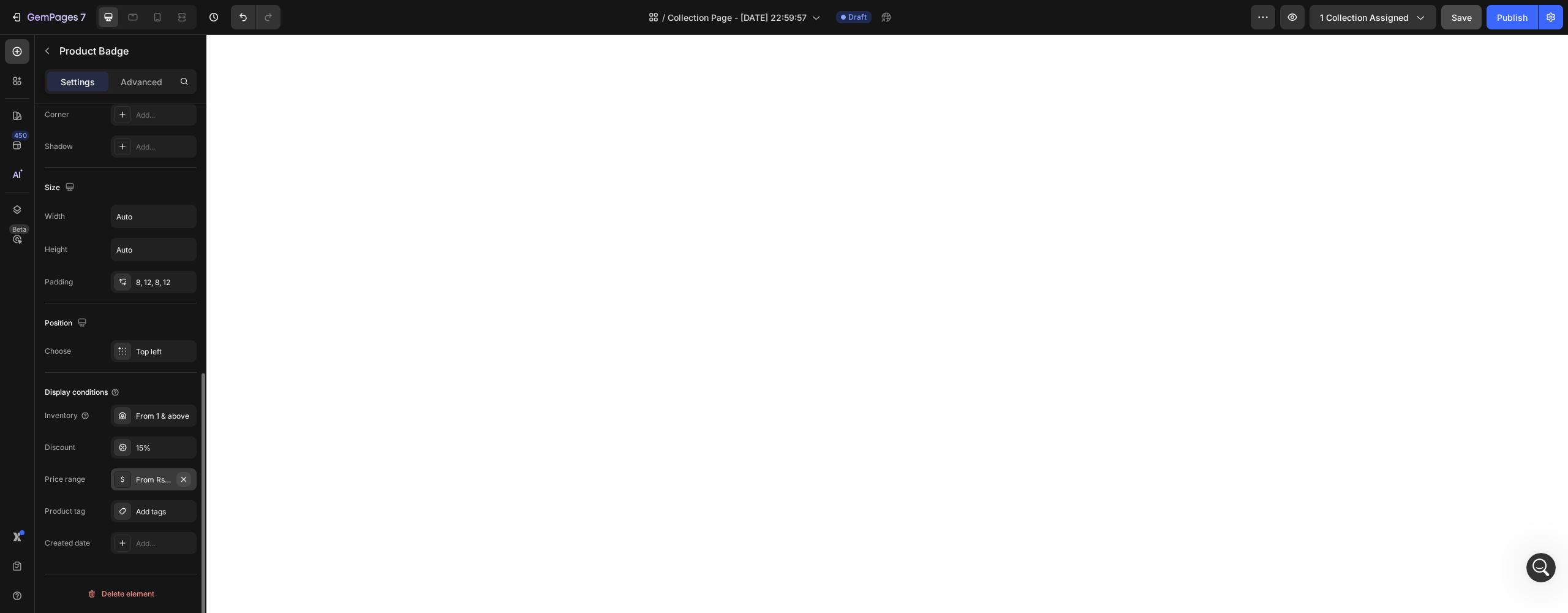
click at [187, 479] on icon "button" at bounding box center [184, 479] width 9 height 9
click at [187, 449] on icon "button" at bounding box center [184, 447] width 9 height 9
click at [128, 508] on div at bounding box center [122, 511] width 17 height 17
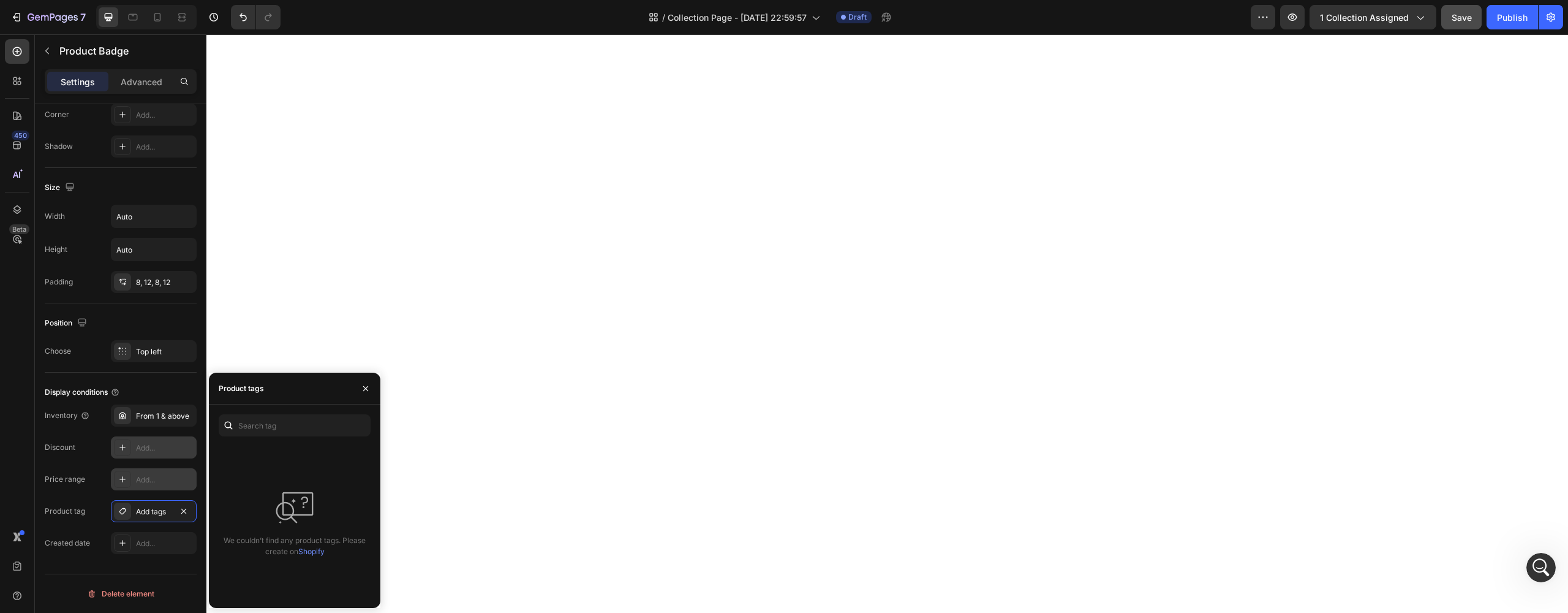
click at [126, 510] on icon at bounding box center [122, 511] width 9 height 9
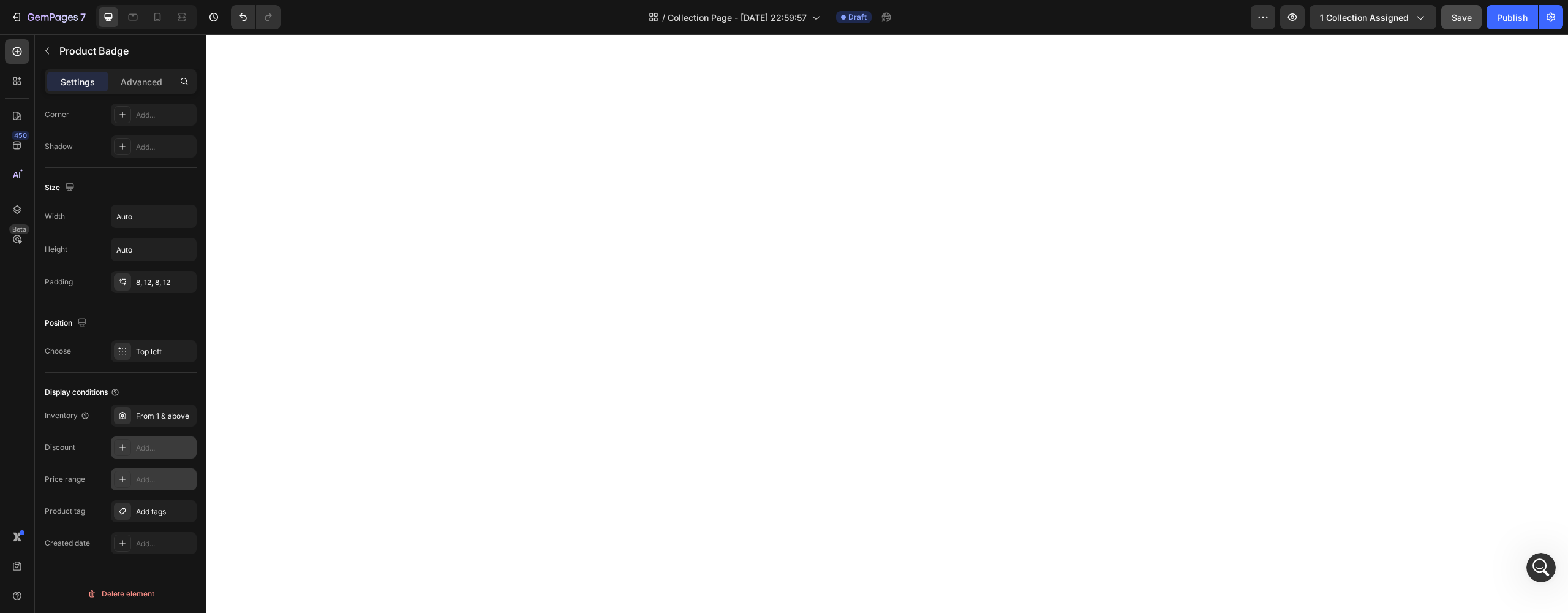
click at [126, 510] on icon at bounding box center [122, 511] width 9 height 9
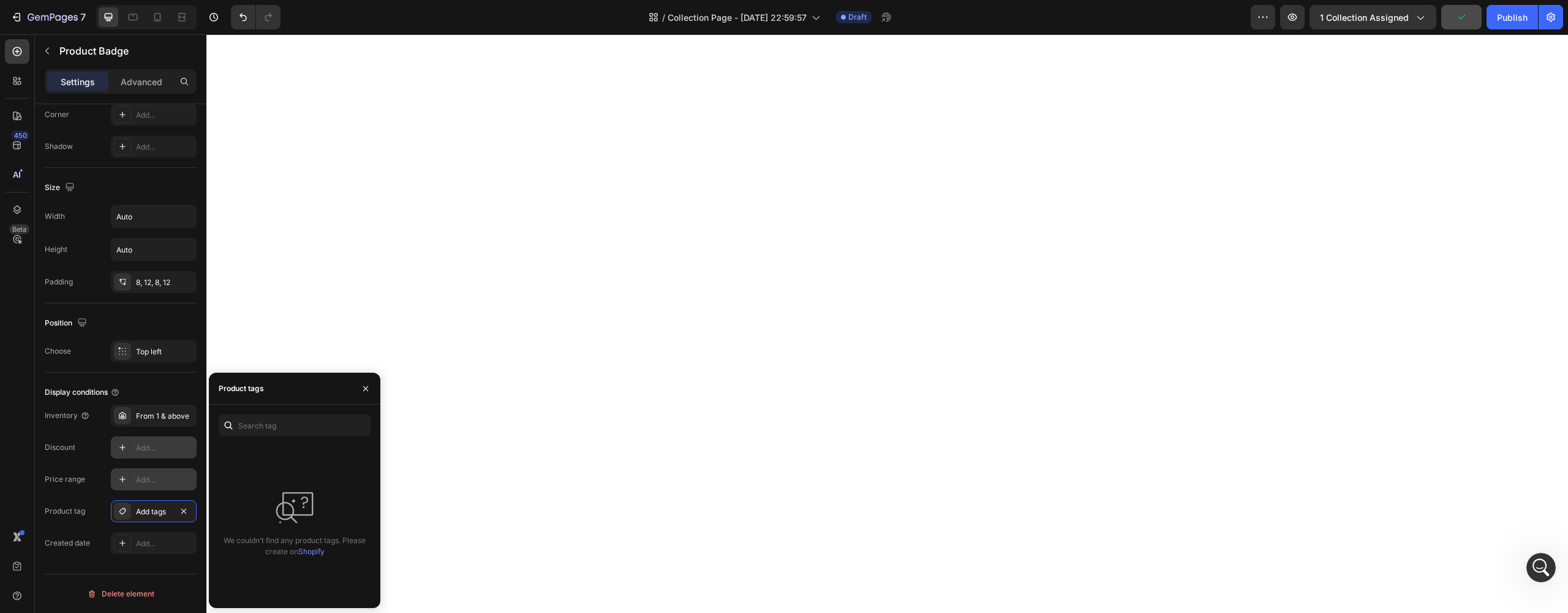
click at [306, 549] on link "Shopify" at bounding box center [311, 551] width 26 height 9
click at [437, 1] on div "7 Version history / Collection Page - Sep 17, 22:59:57 Draft Preview 1 collecti…" at bounding box center [784, 18] width 1568 height 35
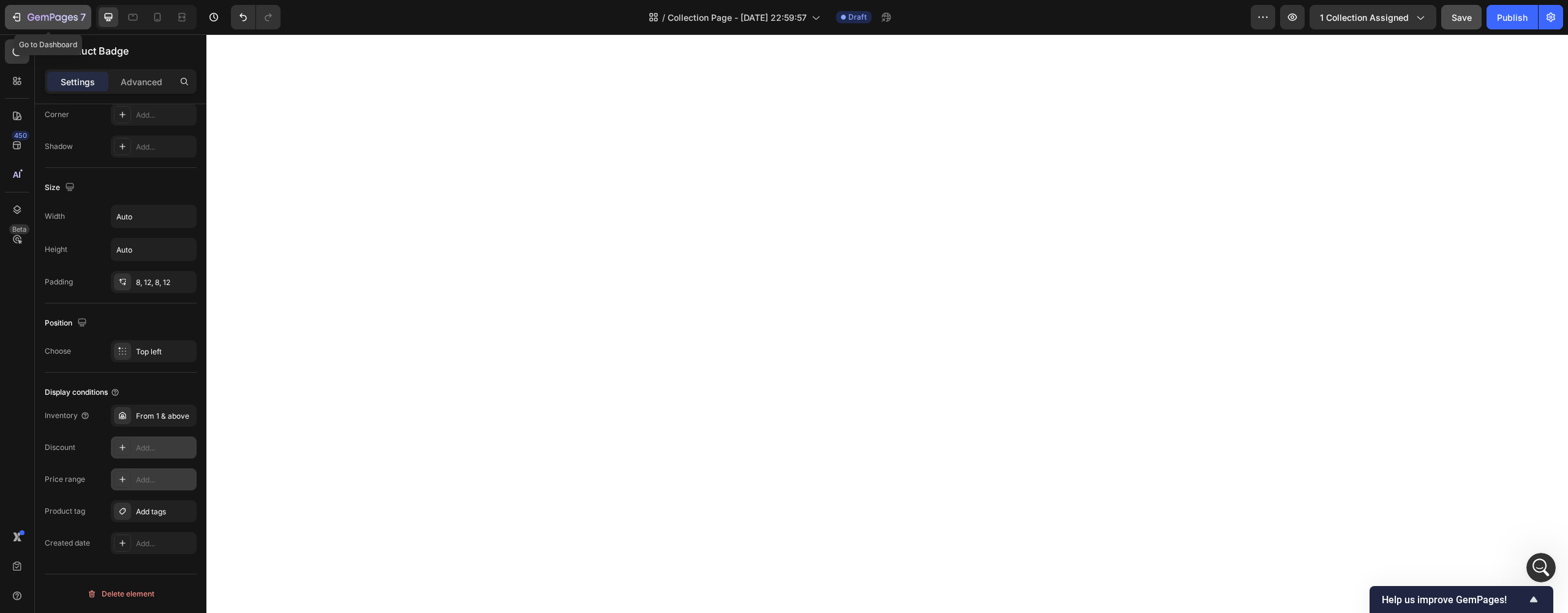
click at [32, 14] on icon "button" at bounding box center [53, 18] width 50 height 10
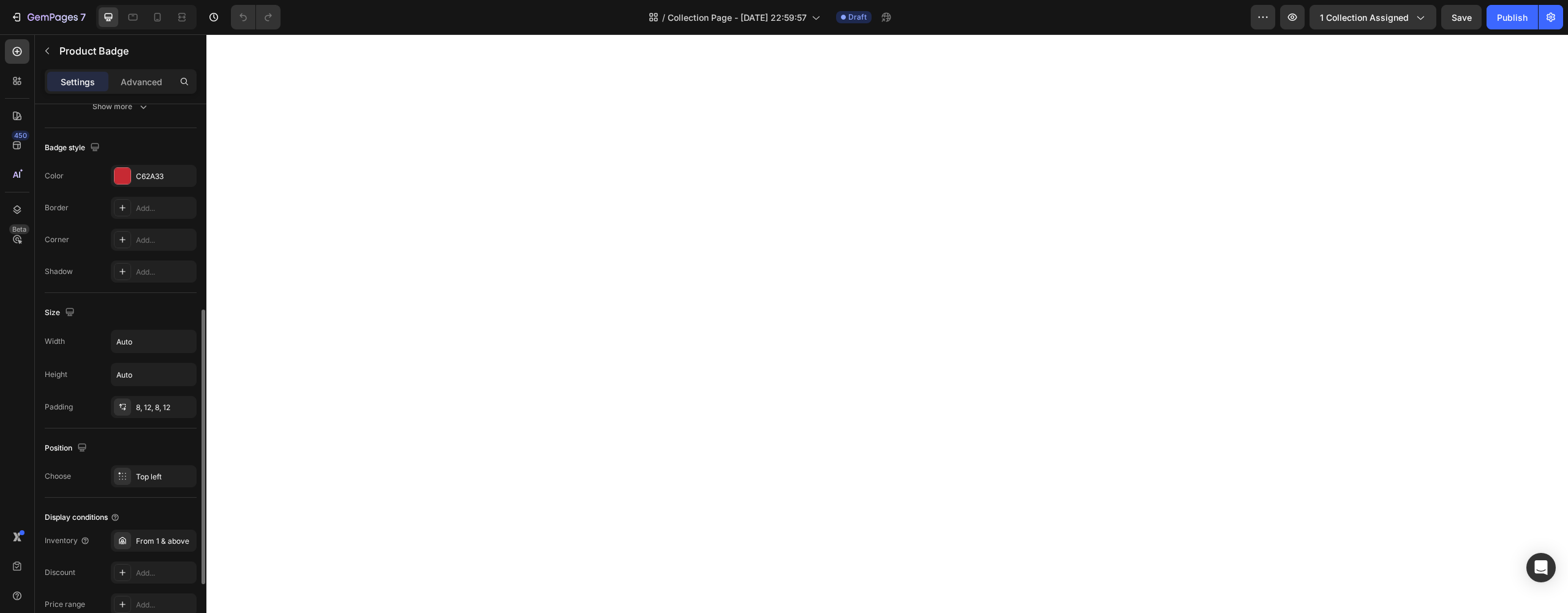
scroll to position [530, 0]
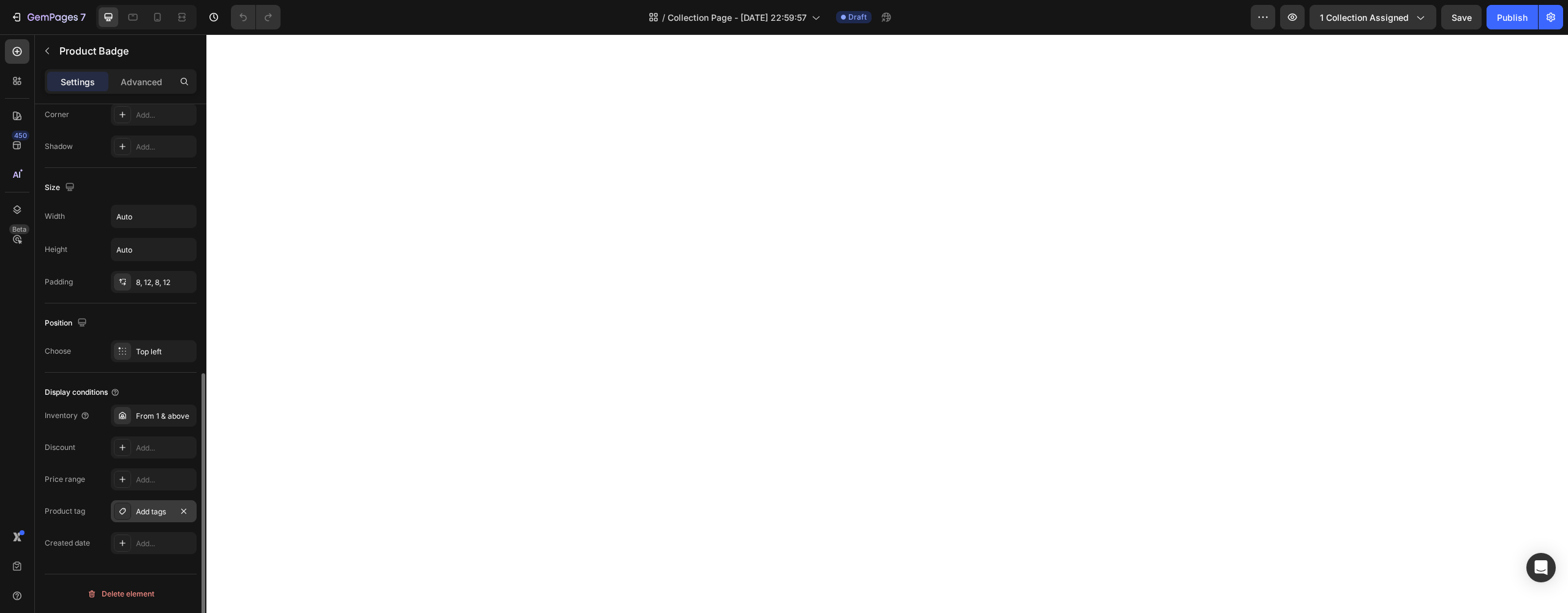
click at [148, 505] on div "Add tags" at bounding box center [154, 511] width 85 height 22
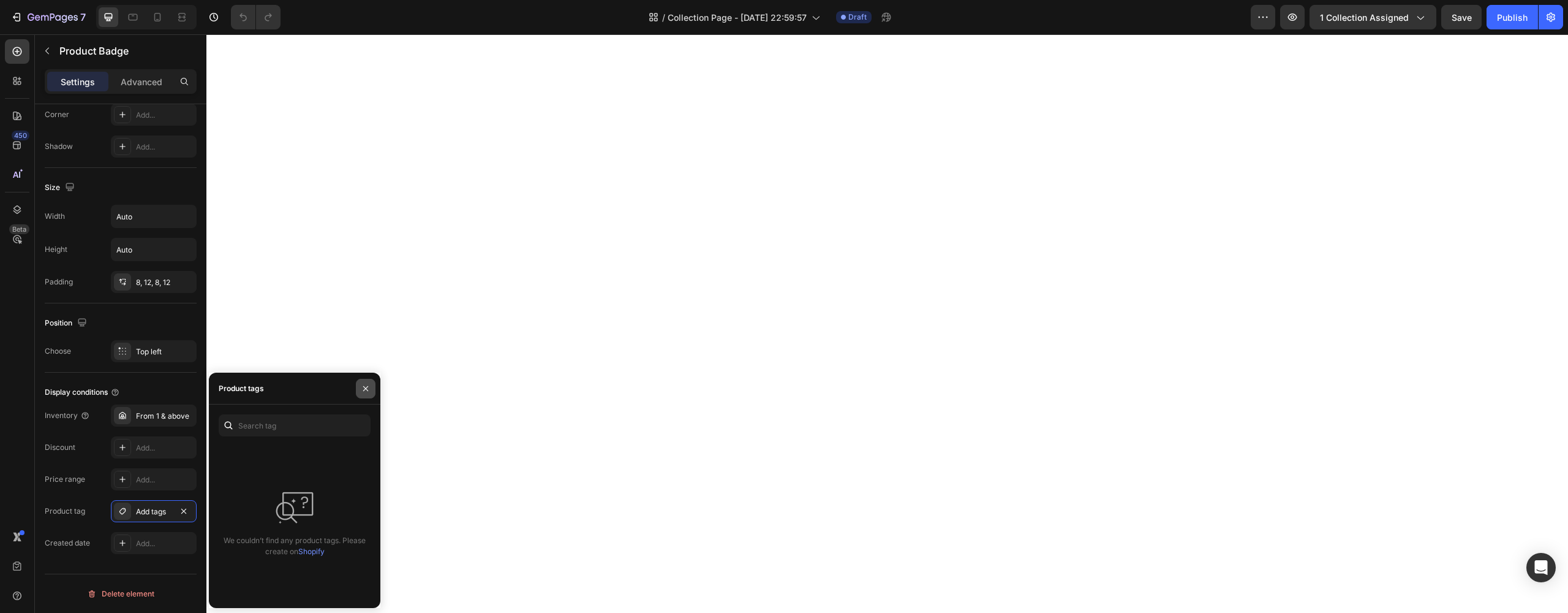
click at [371, 388] on button "button" at bounding box center [365, 388] width 20 height 20
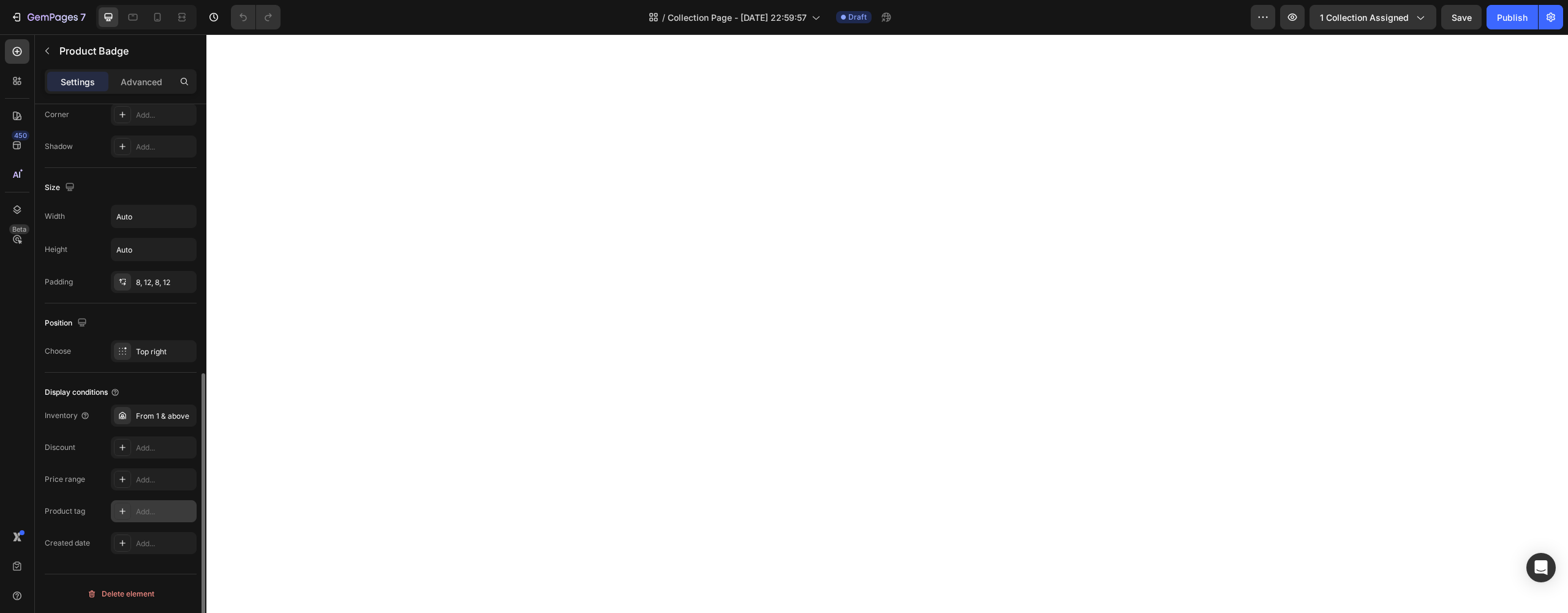
click at [131, 508] on div "Add..." at bounding box center [154, 511] width 85 height 22
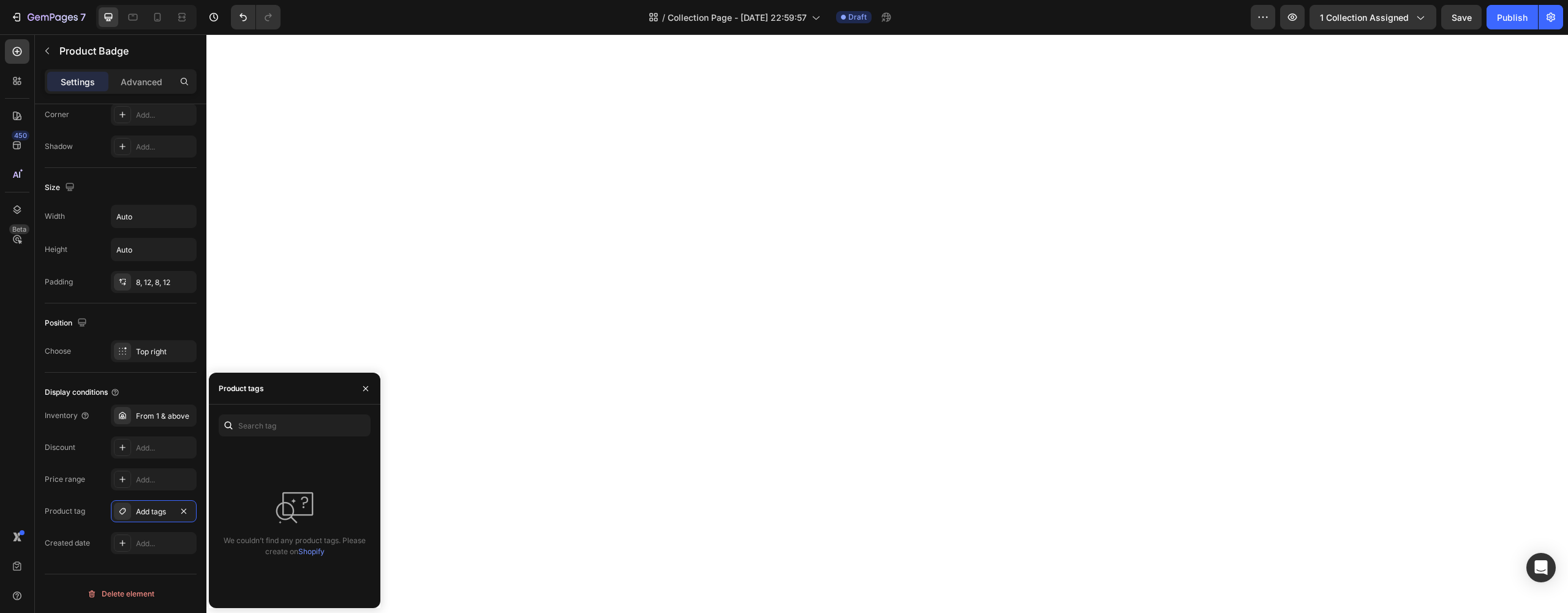
click at [308, 553] on link "Shopify" at bounding box center [311, 551] width 26 height 9
click at [39, 13] on icon "button" at bounding box center [53, 18] width 50 height 10
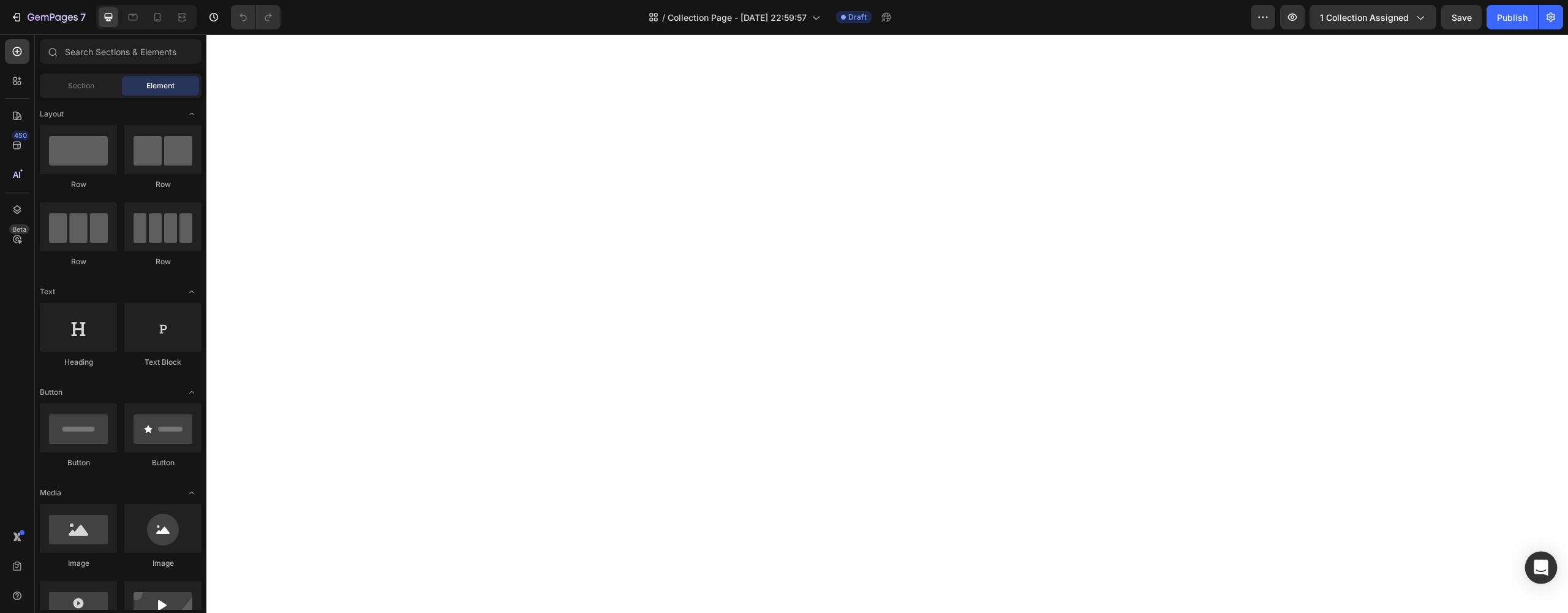
click at [1535, 574] on icon "Open Intercom Messenger" at bounding box center [1541, 567] width 16 height 16
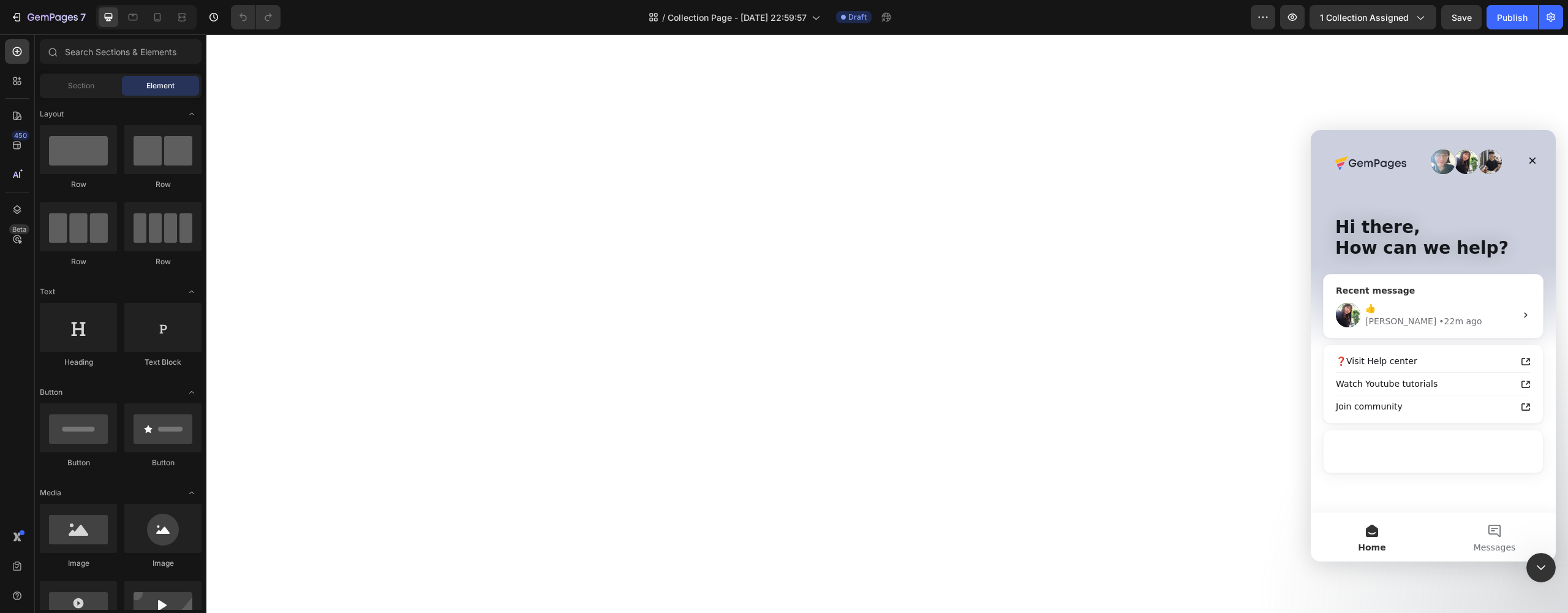
click at [1392, 313] on div "👍" at bounding box center [1441, 308] width 150 height 13
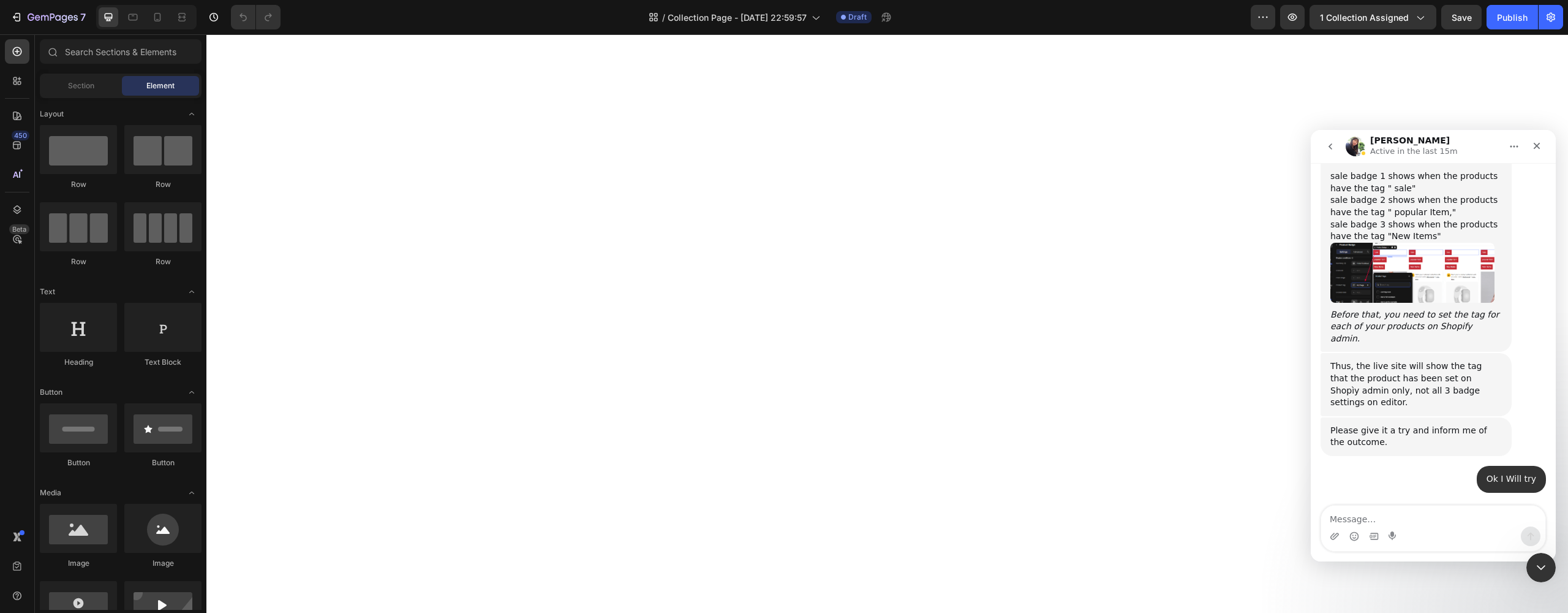
scroll to position [1334, 0]
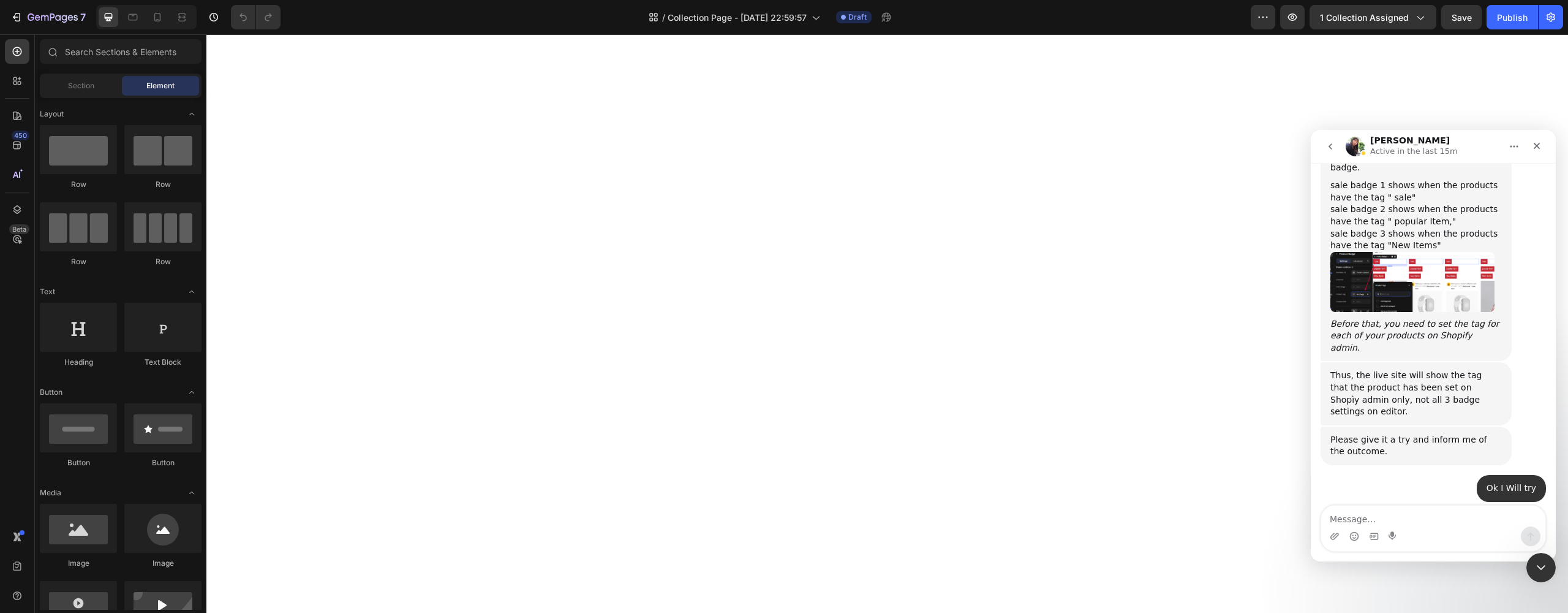
click at [1397, 252] on img "Tina says…" at bounding box center [1412, 281] width 164 height 60
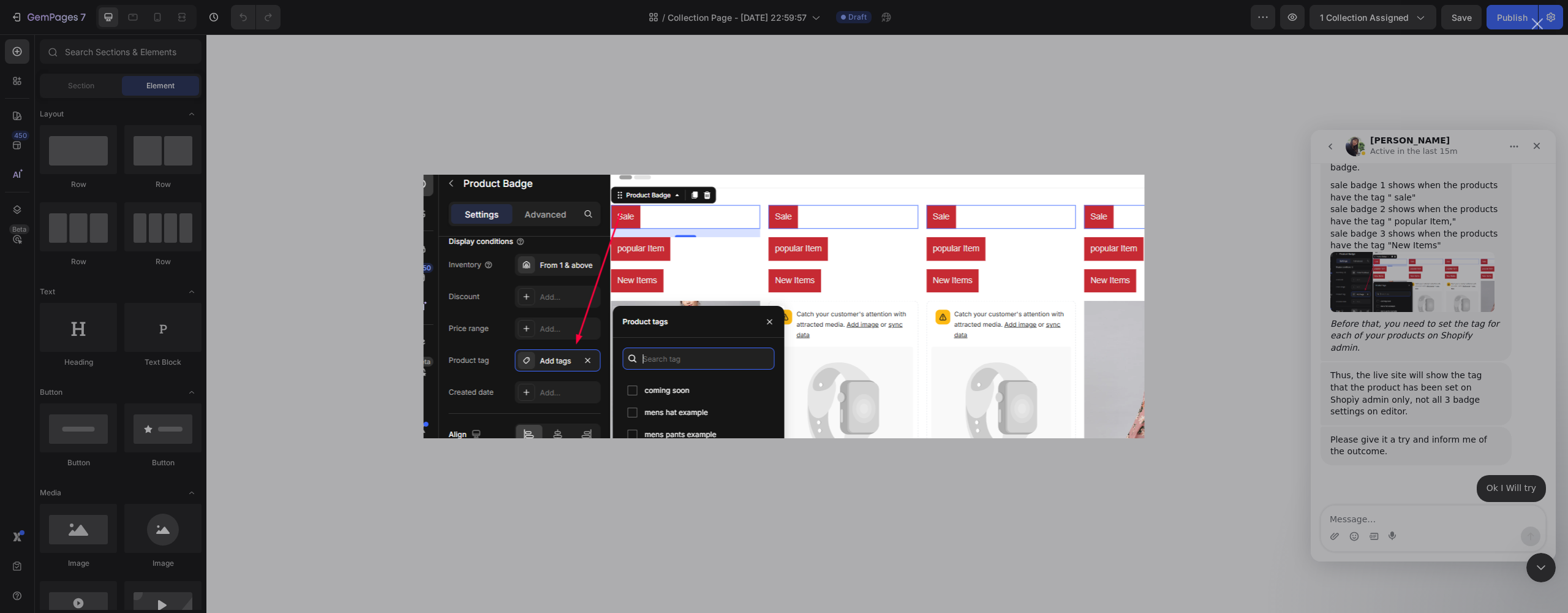
click at [831, 498] on div "Intercom messenger" at bounding box center [784, 306] width 1568 height 613
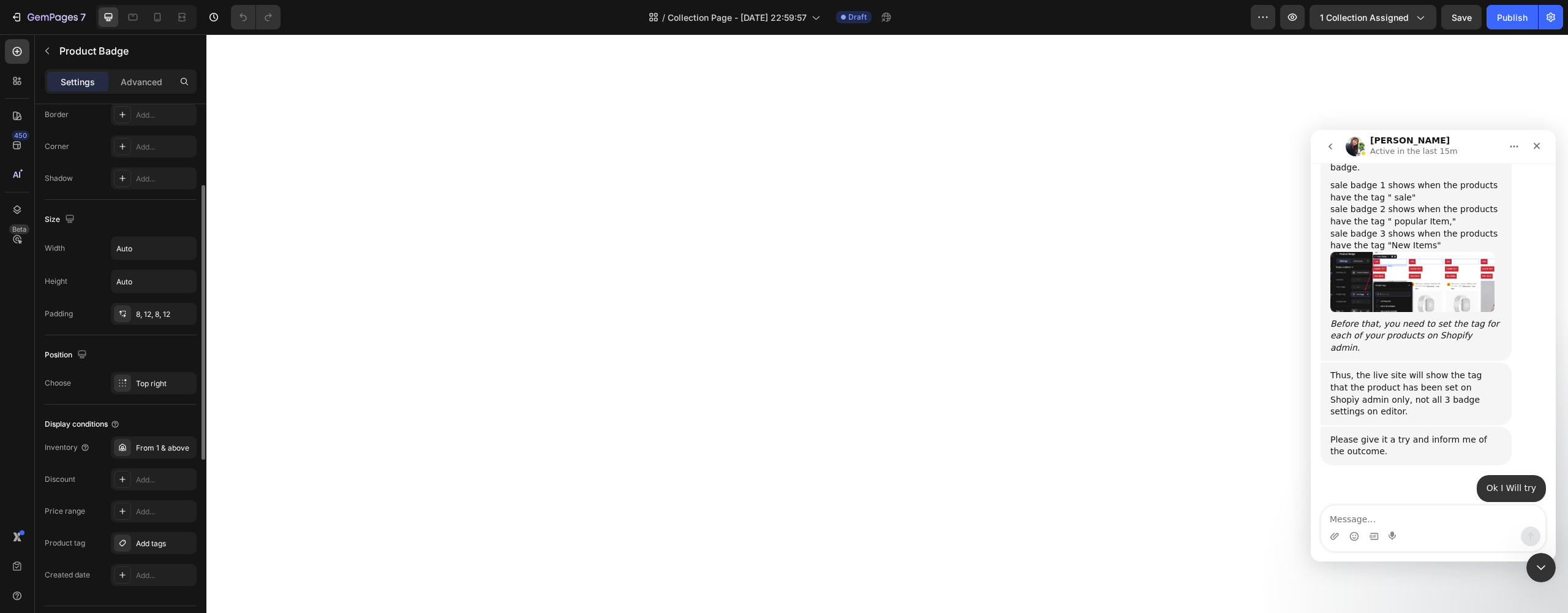
scroll to position [530, 0]
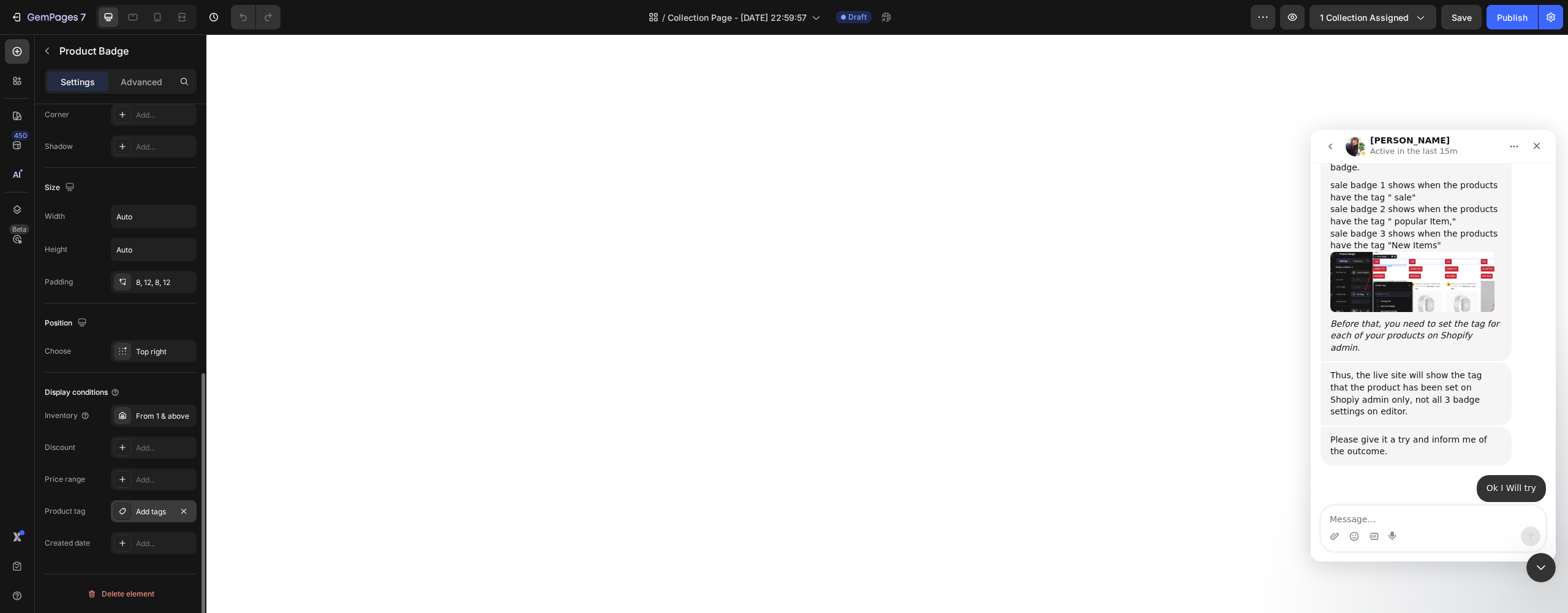
click at [132, 511] on div "Add tags" at bounding box center [154, 511] width 85 height 22
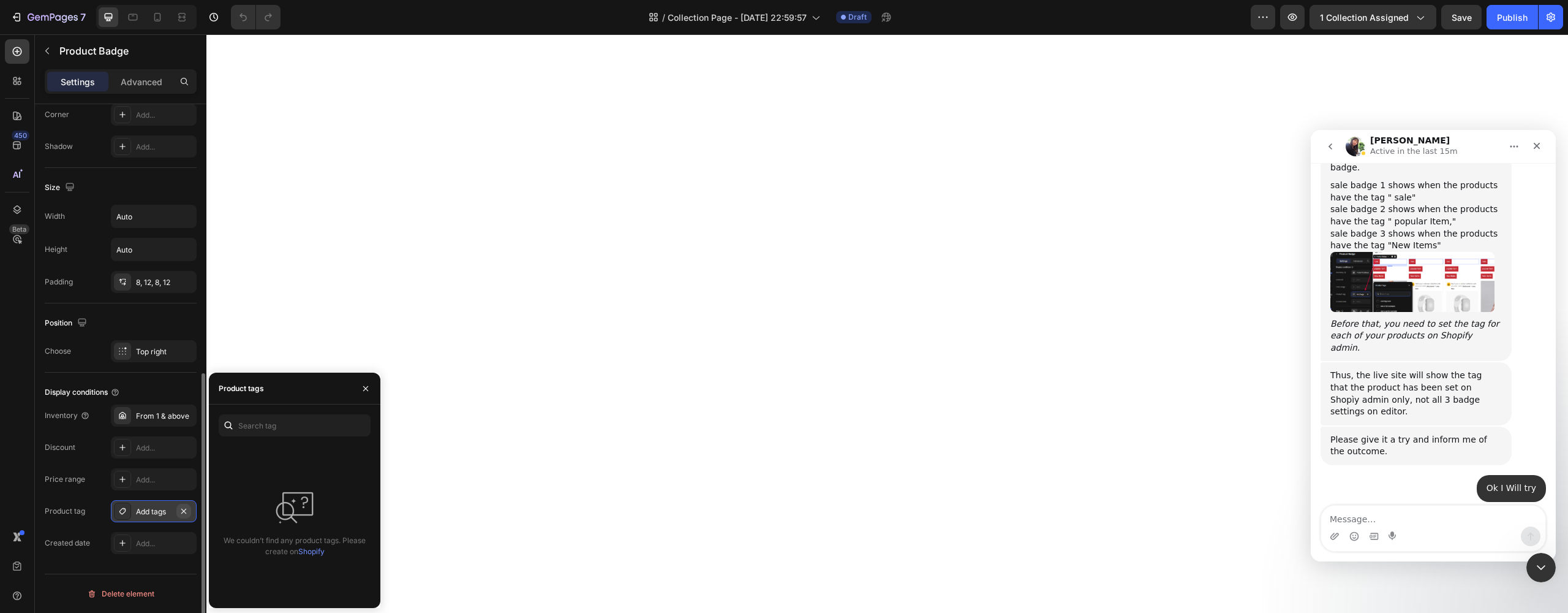
click at [188, 508] on icon "button" at bounding box center [184, 511] width 9 height 9
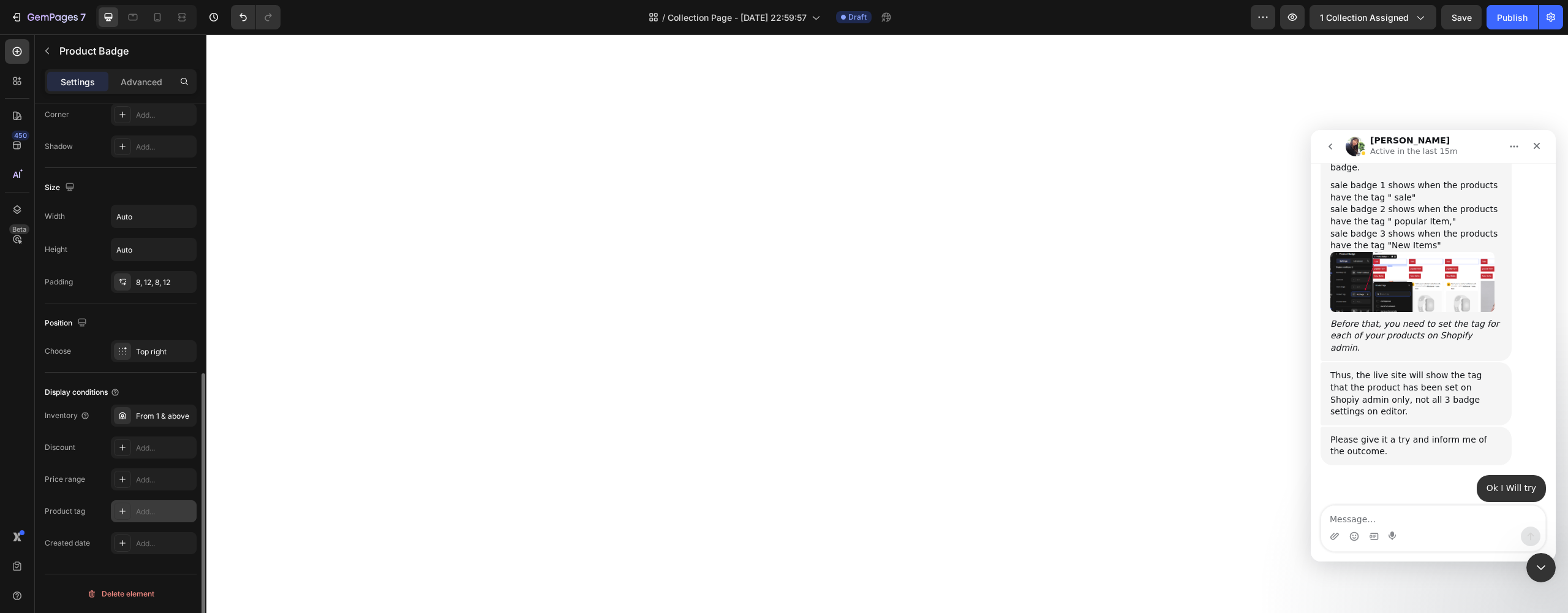
click at [124, 511] on icon at bounding box center [122, 511] width 9 height 9
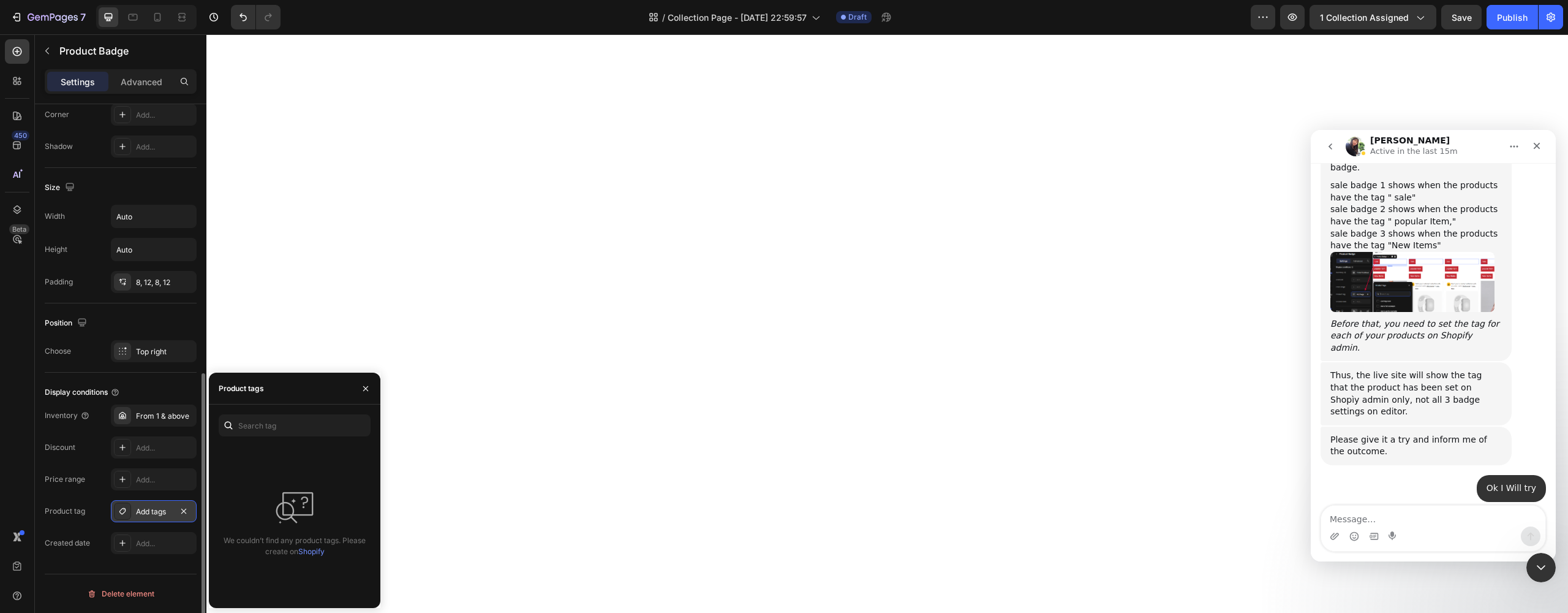
click at [318, 553] on link "Shopify" at bounding box center [311, 551] width 26 height 9
click at [77, 519] on div "Product tag" at bounding box center [65, 511] width 41 height 20
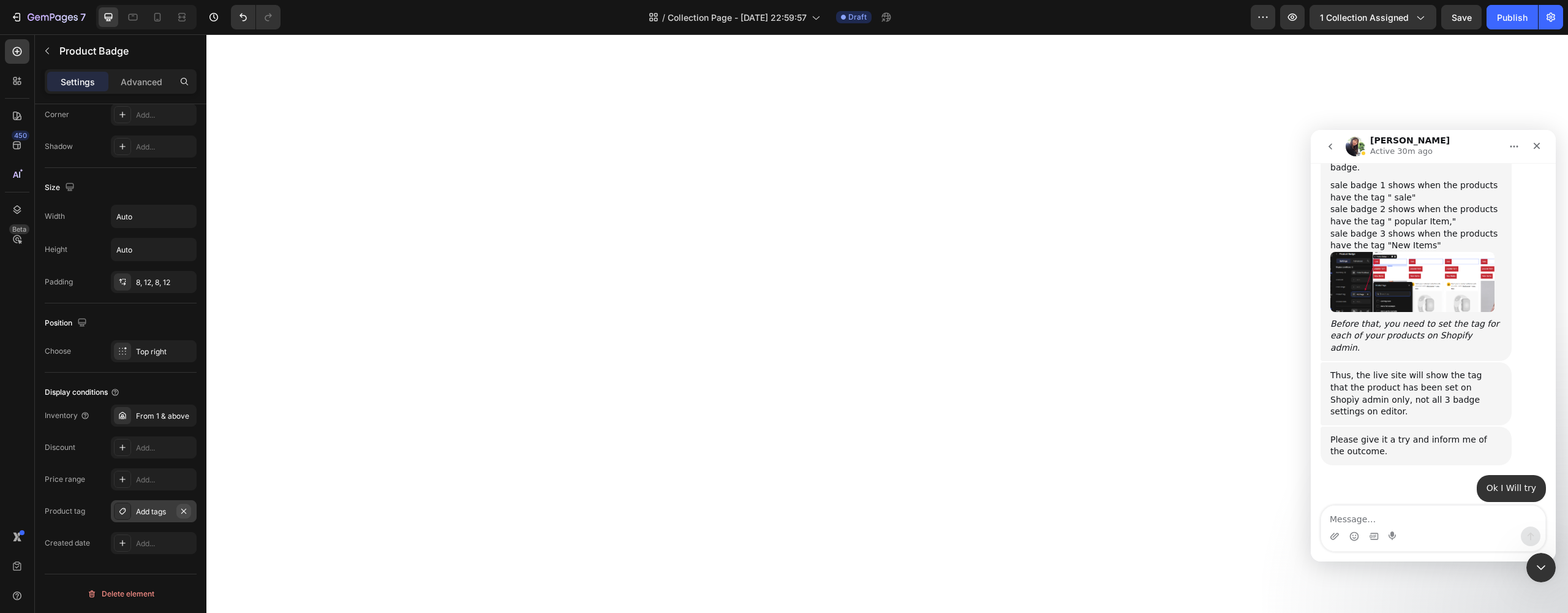
click at [188, 509] on icon "button" at bounding box center [184, 511] width 9 height 9
click at [121, 543] on icon at bounding box center [122, 542] width 9 height 9
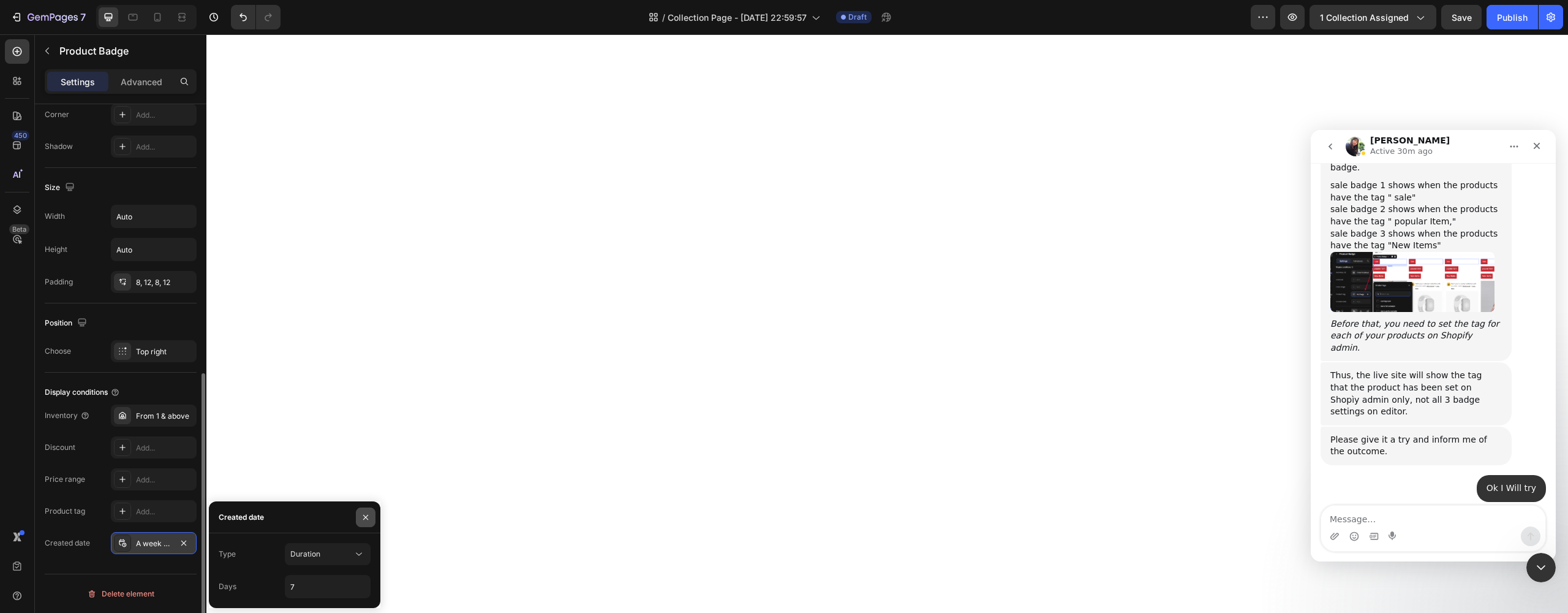
click at [361, 517] on icon "button" at bounding box center [365, 517] width 9 height 9
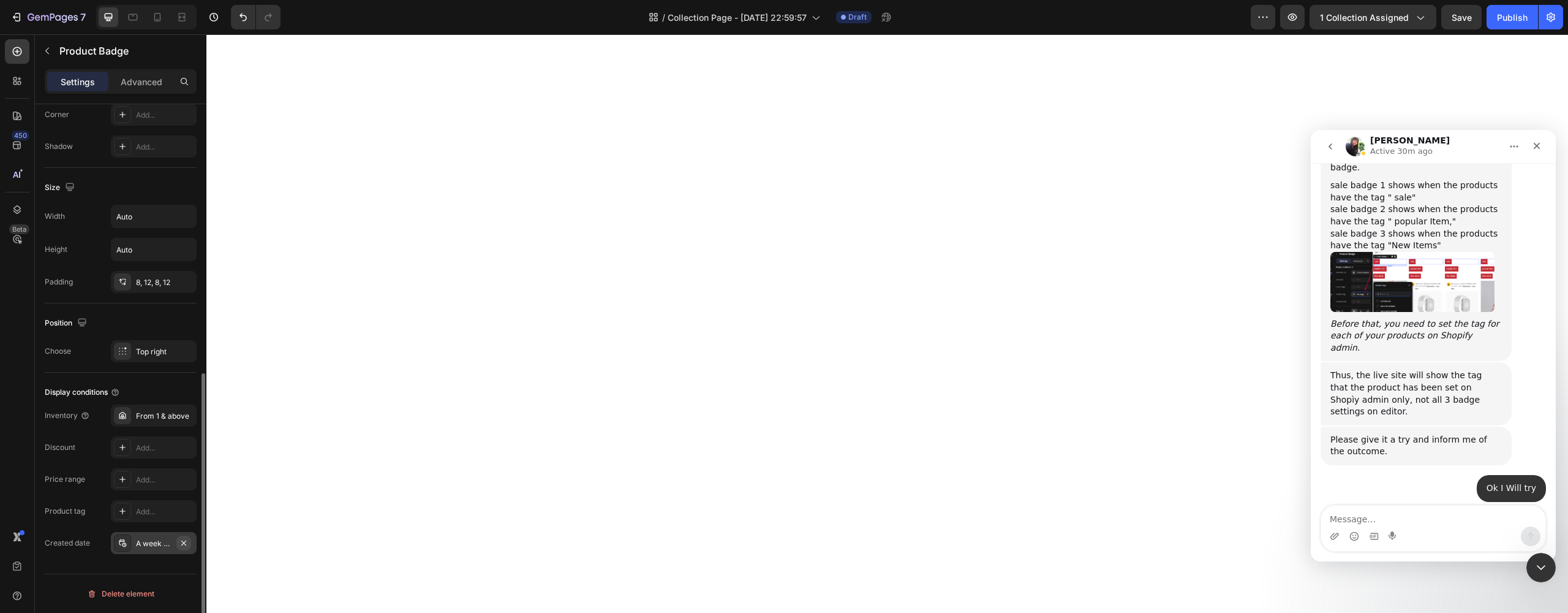
click at [182, 543] on icon "button" at bounding box center [184, 542] width 9 height 9
click at [68, 520] on div "Product tag" at bounding box center [65, 511] width 41 height 20
click at [125, 509] on icon at bounding box center [122, 511] width 9 height 9
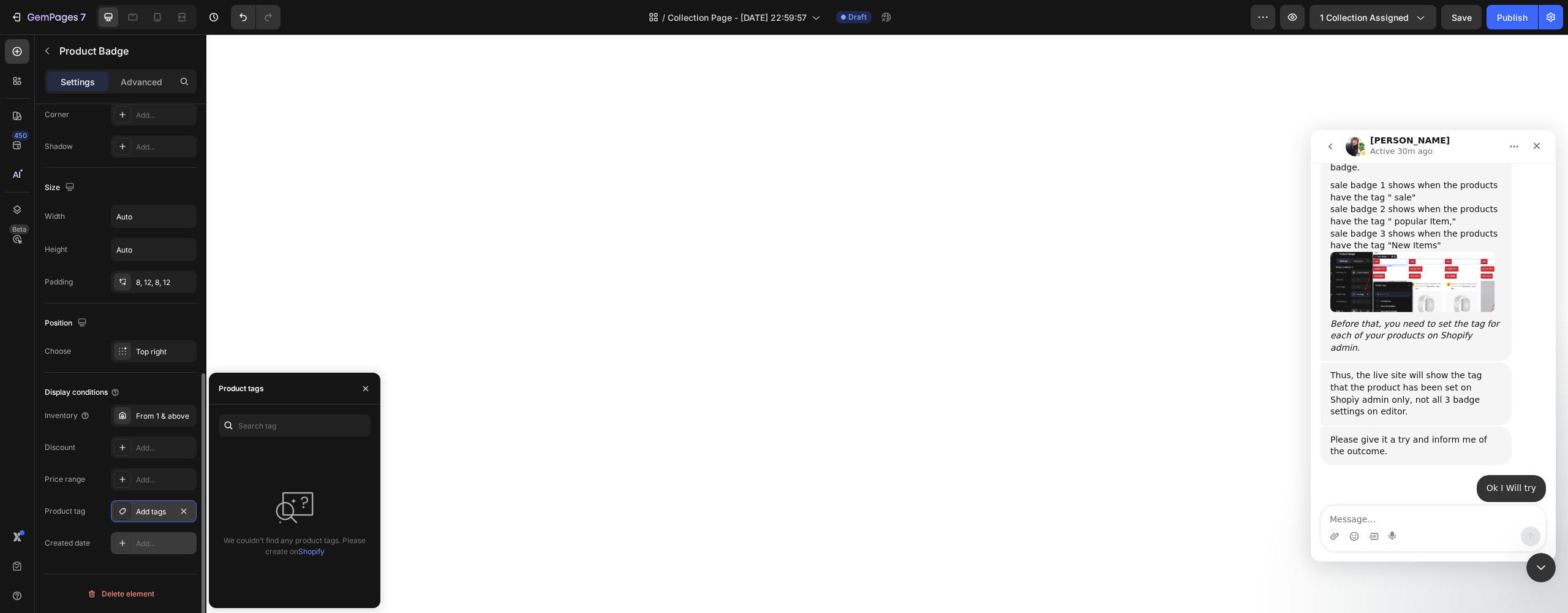
click at [313, 553] on link "Shopify" at bounding box center [311, 551] width 26 height 9
click at [1300, 19] on button "button" at bounding box center [1292, 17] width 24 height 24
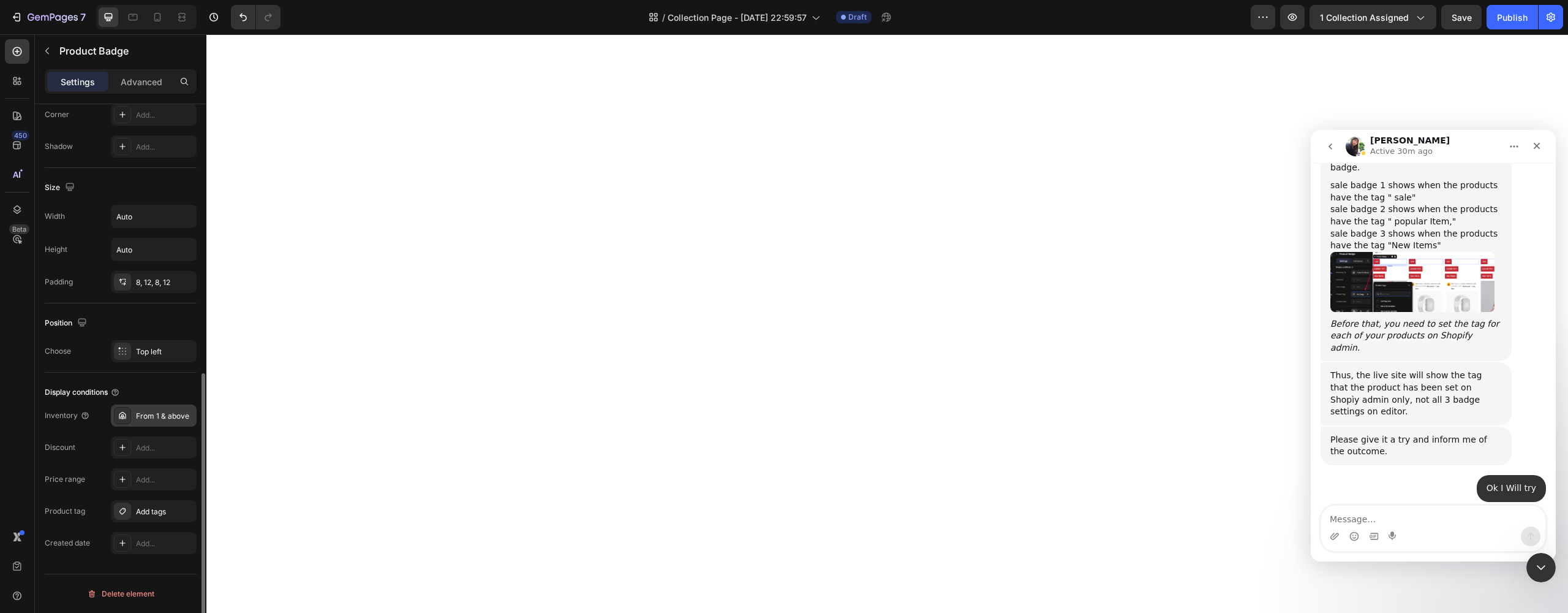
click at [129, 416] on div at bounding box center [122, 415] width 17 height 17
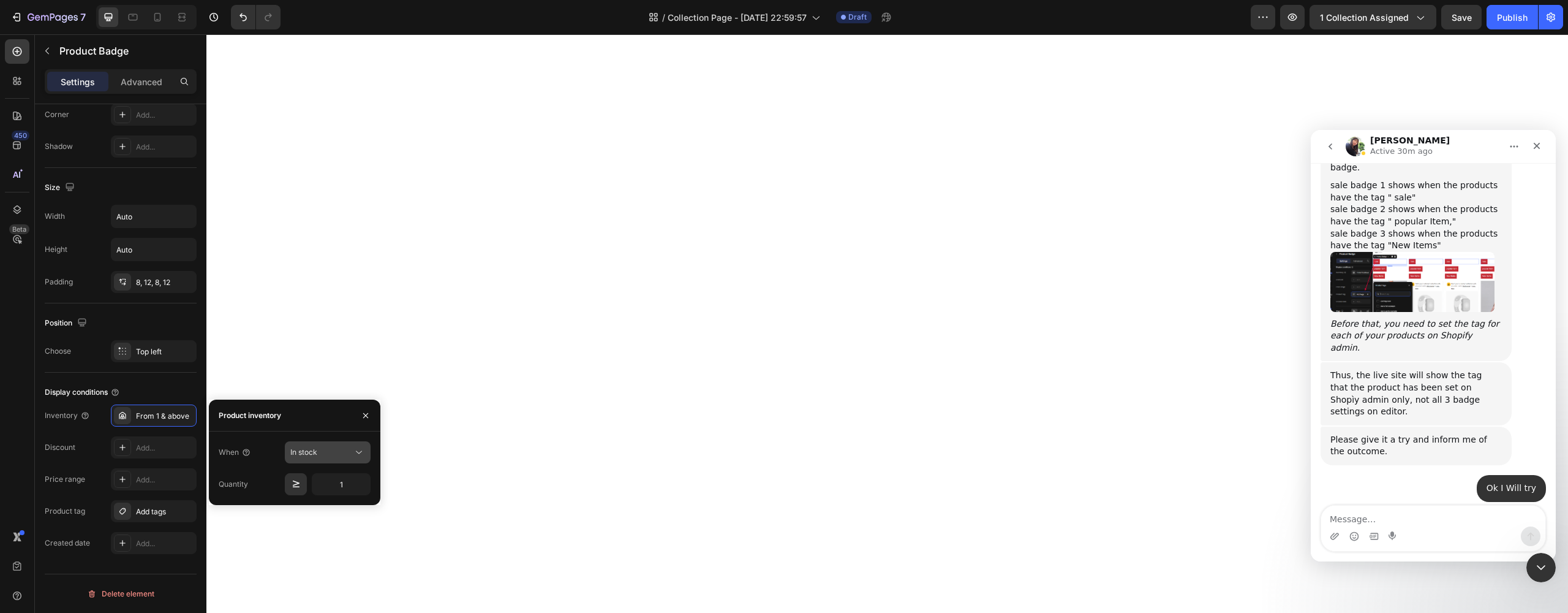
click at [359, 446] on icon at bounding box center [359, 452] width 12 height 12
click at [225, 460] on div "When" at bounding box center [235, 452] width 33 height 20
click at [362, 412] on icon "button" at bounding box center [365, 415] width 9 height 9
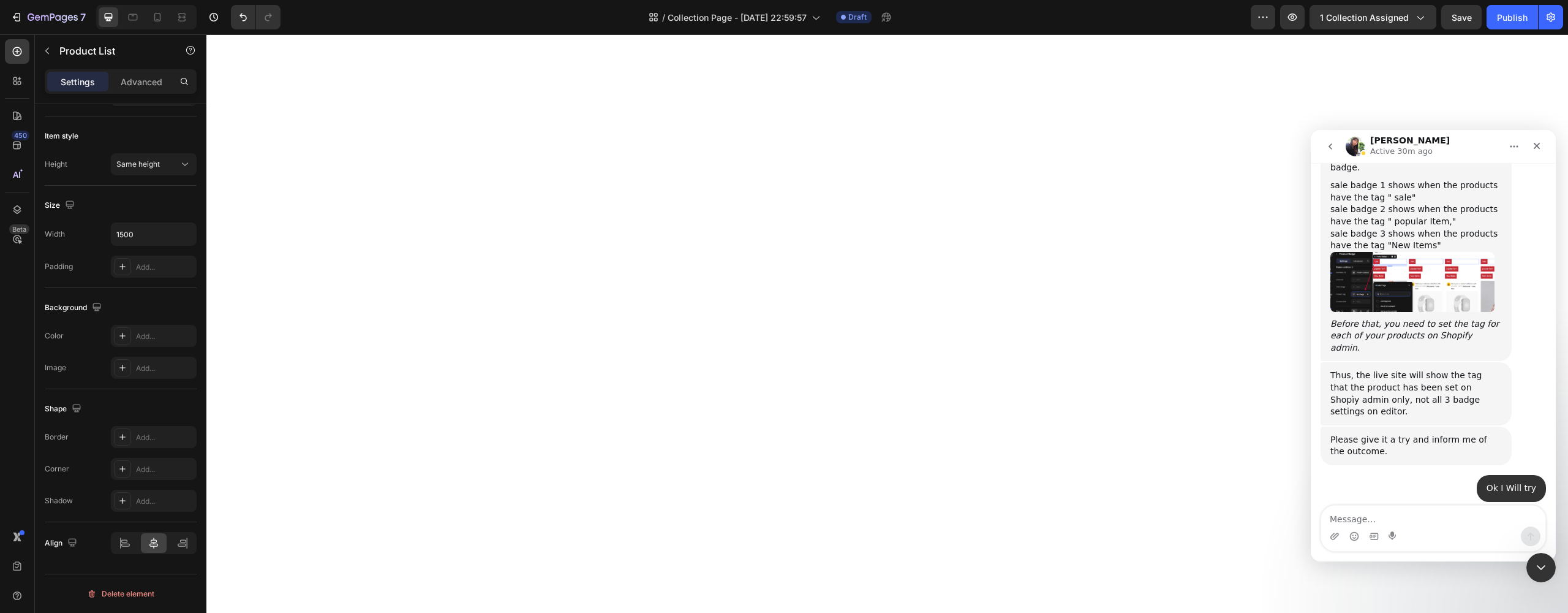
scroll to position [0, 0]
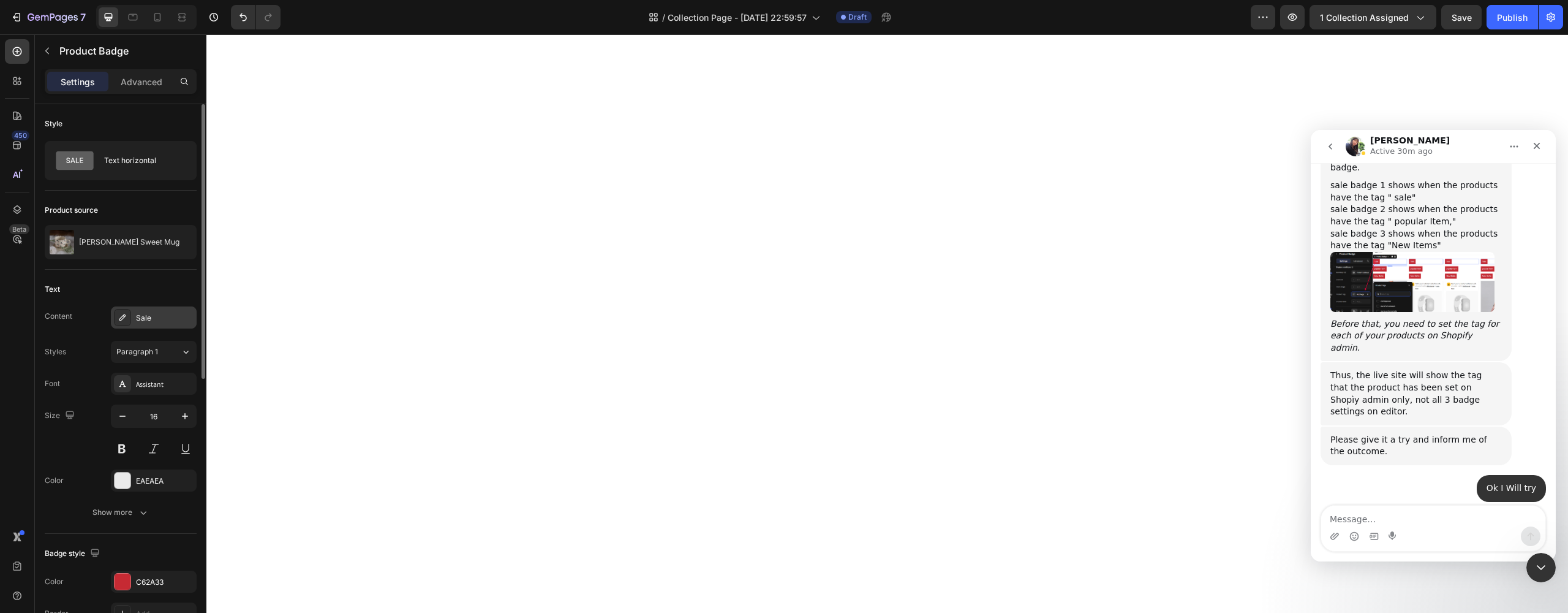
click at [172, 318] on div "Sale" at bounding box center [165, 318] width 58 height 11
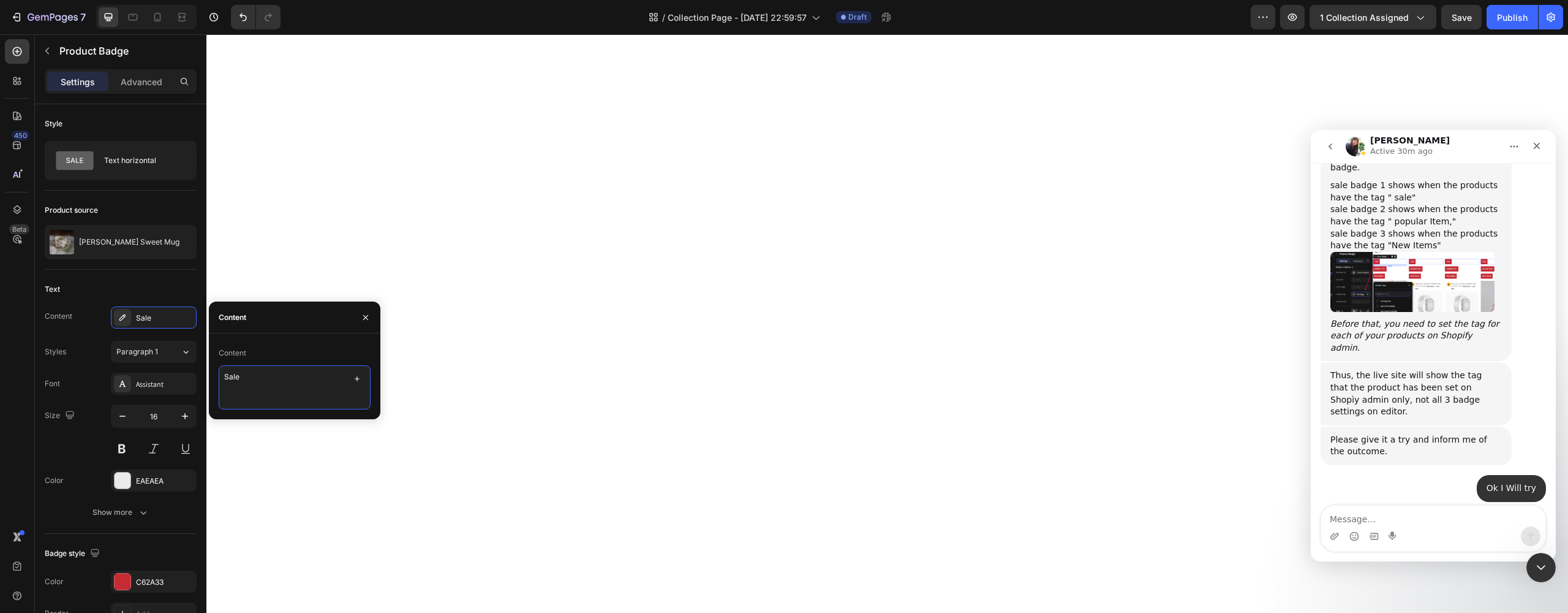
click at [268, 391] on textarea "Sale" at bounding box center [295, 387] width 152 height 44
type textarea "SALE"
click at [60, 374] on div "Font Assistant" at bounding box center [121, 383] width 152 height 22
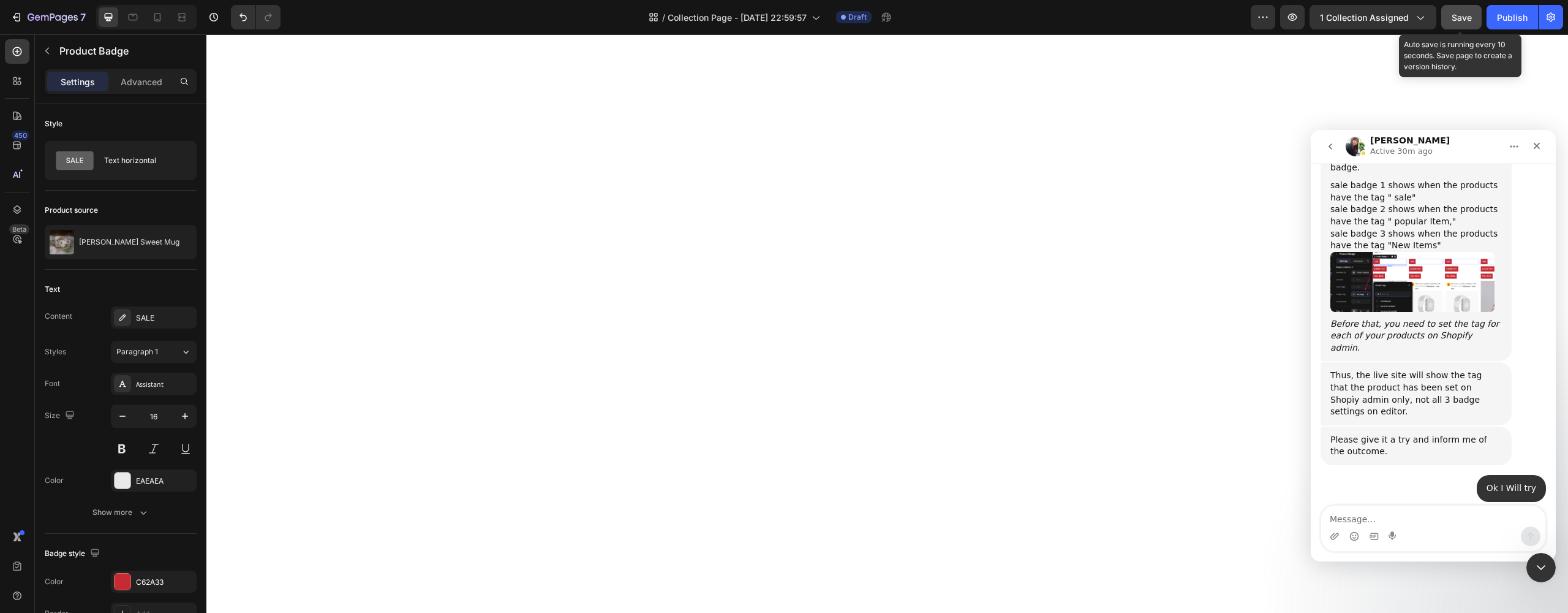
click at [1454, 19] on span "Save" at bounding box center [1462, 17] width 20 height 10
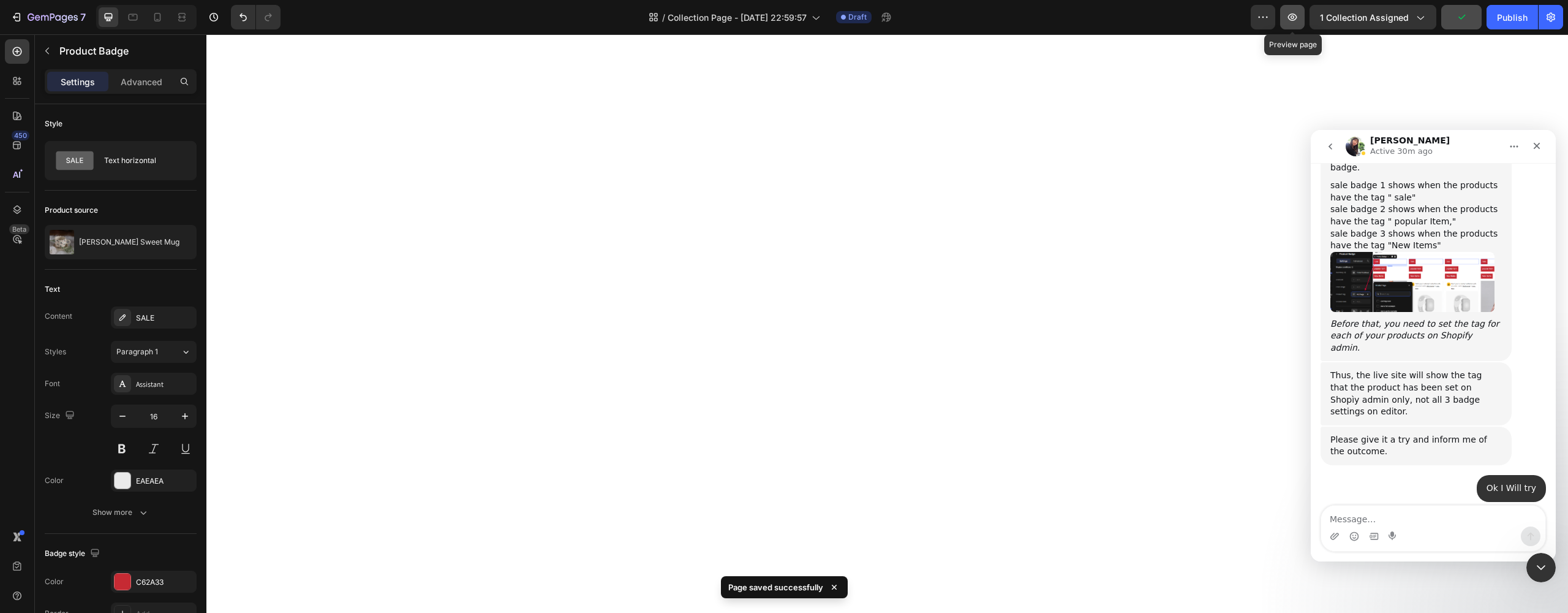
click at [1298, 19] on icon "button" at bounding box center [1292, 17] width 12 height 12
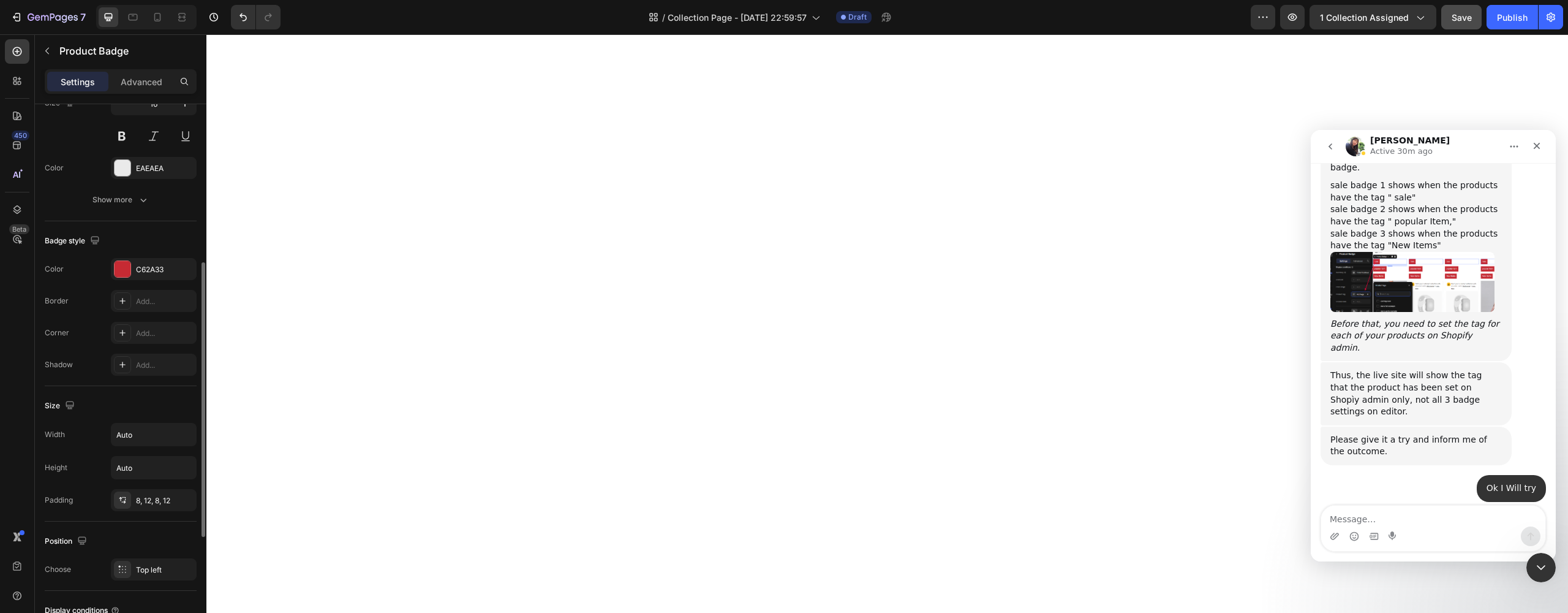
scroll to position [201, 0]
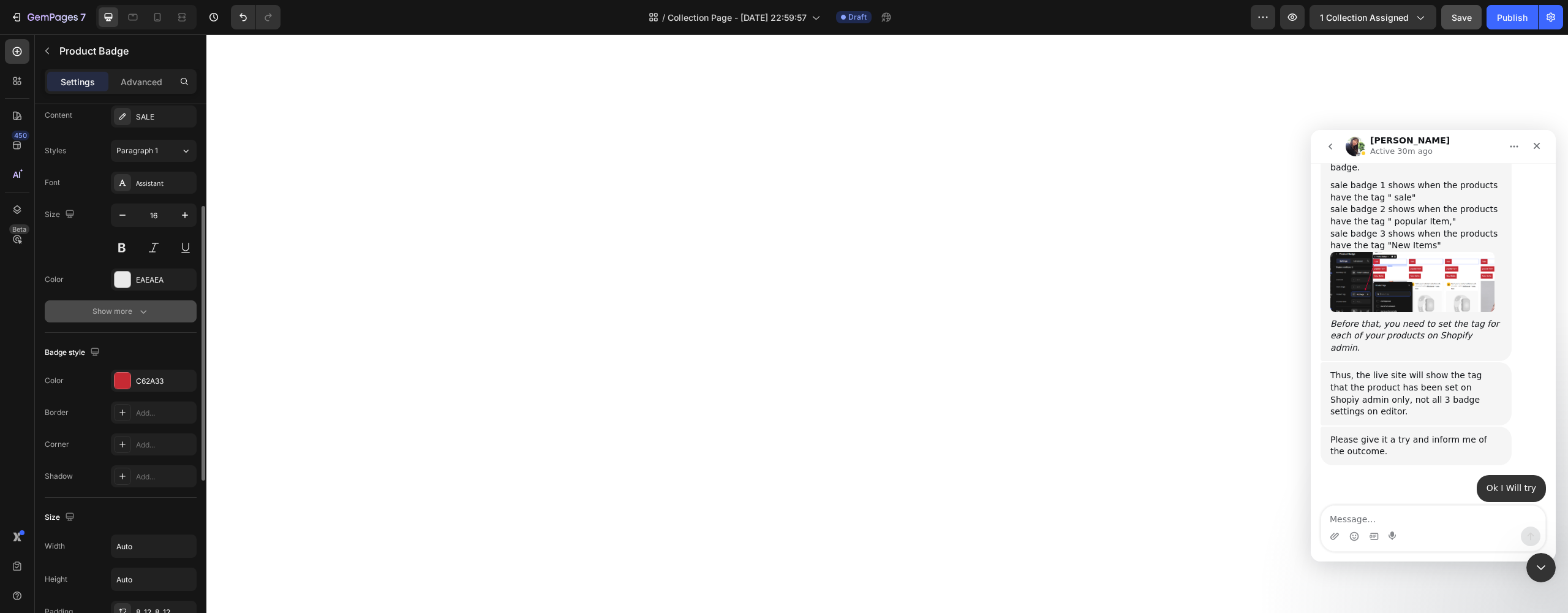
click at [127, 309] on div "Show more" at bounding box center [121, 311] width 57 height 12
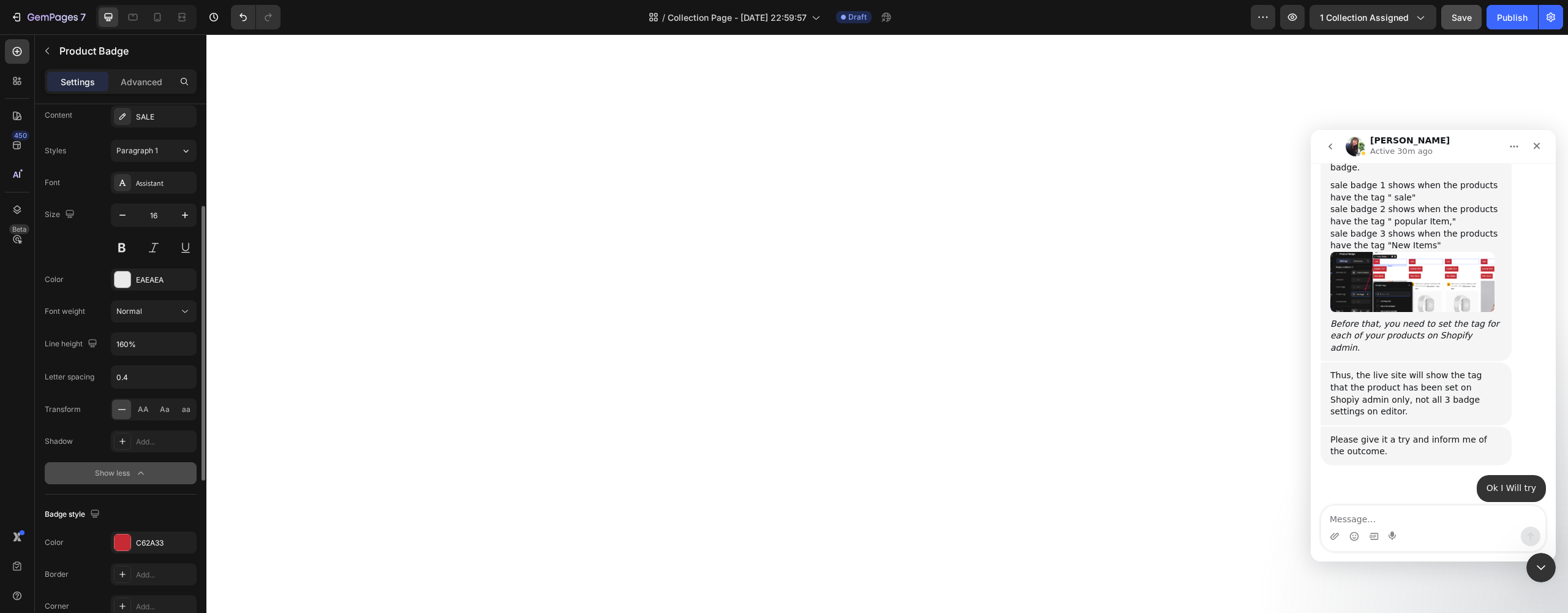
click at [104, 470] on div "Show less" at bounding box center [121, 473] width 52 height 12
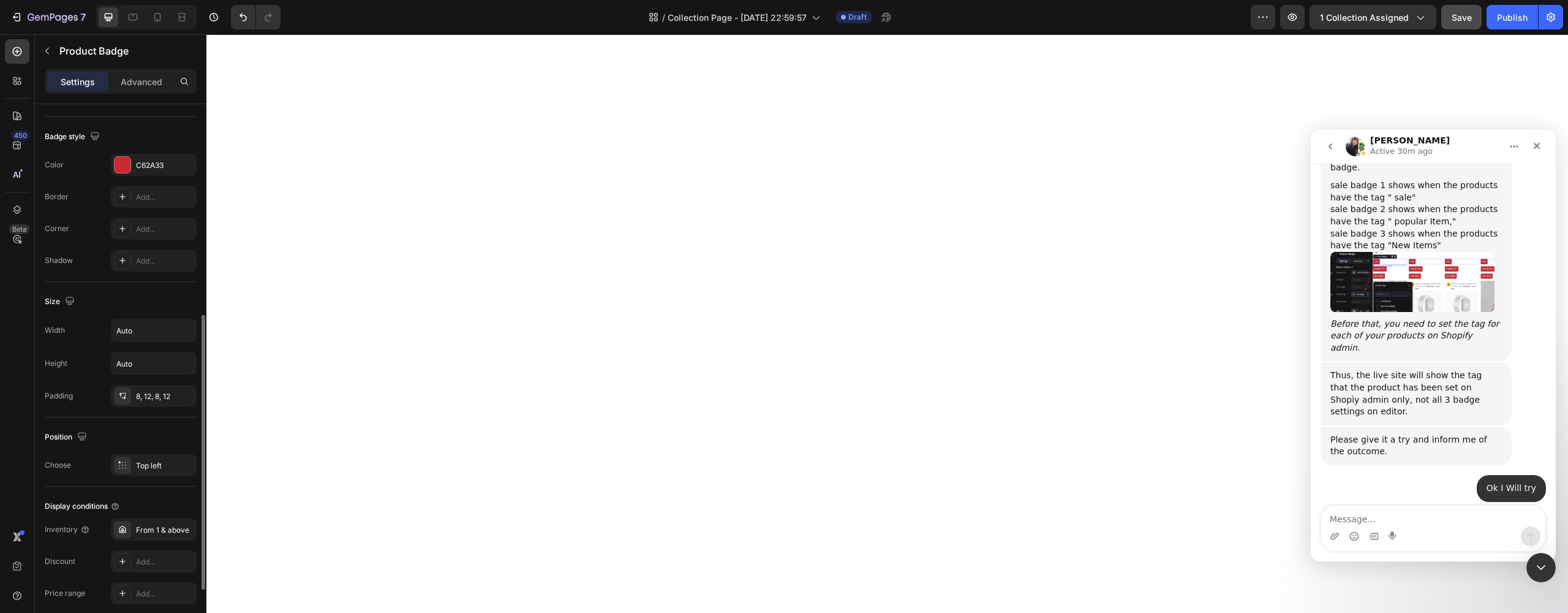
scroll to position [530, 0]
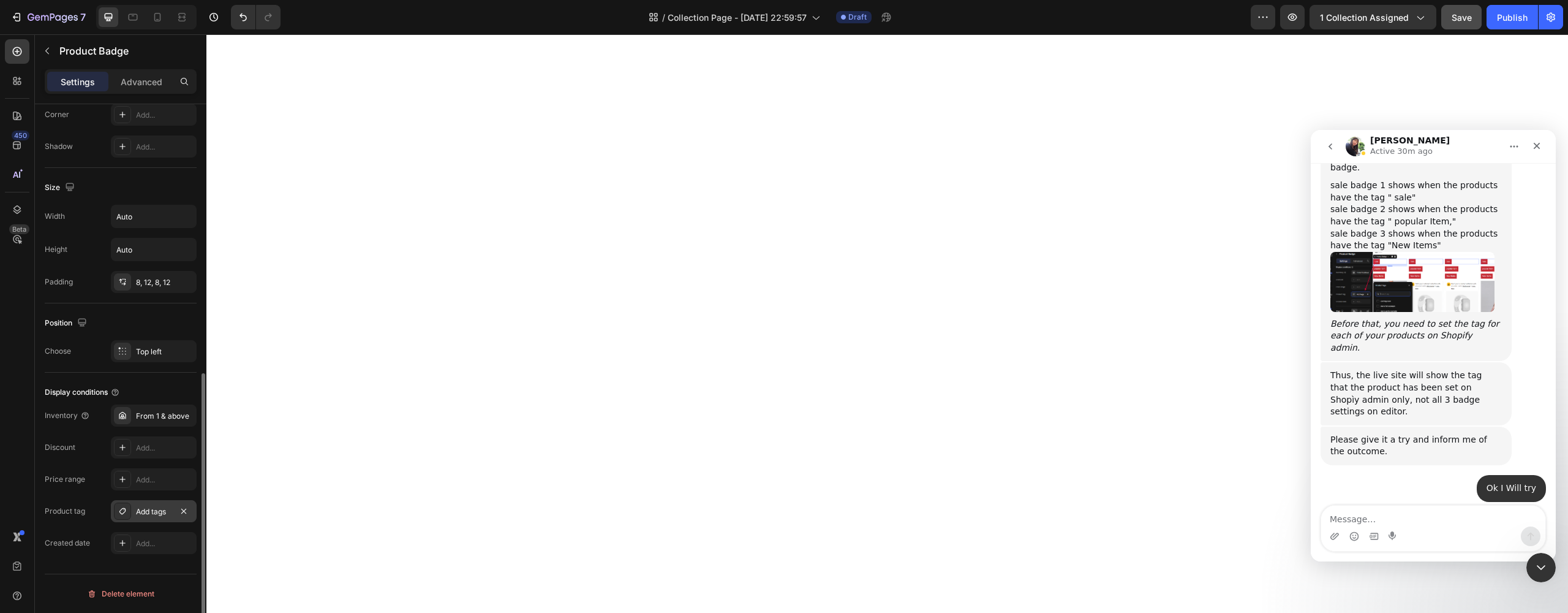
click at [129, 511] on div at bounding box center [122, 511] width 17 height 17
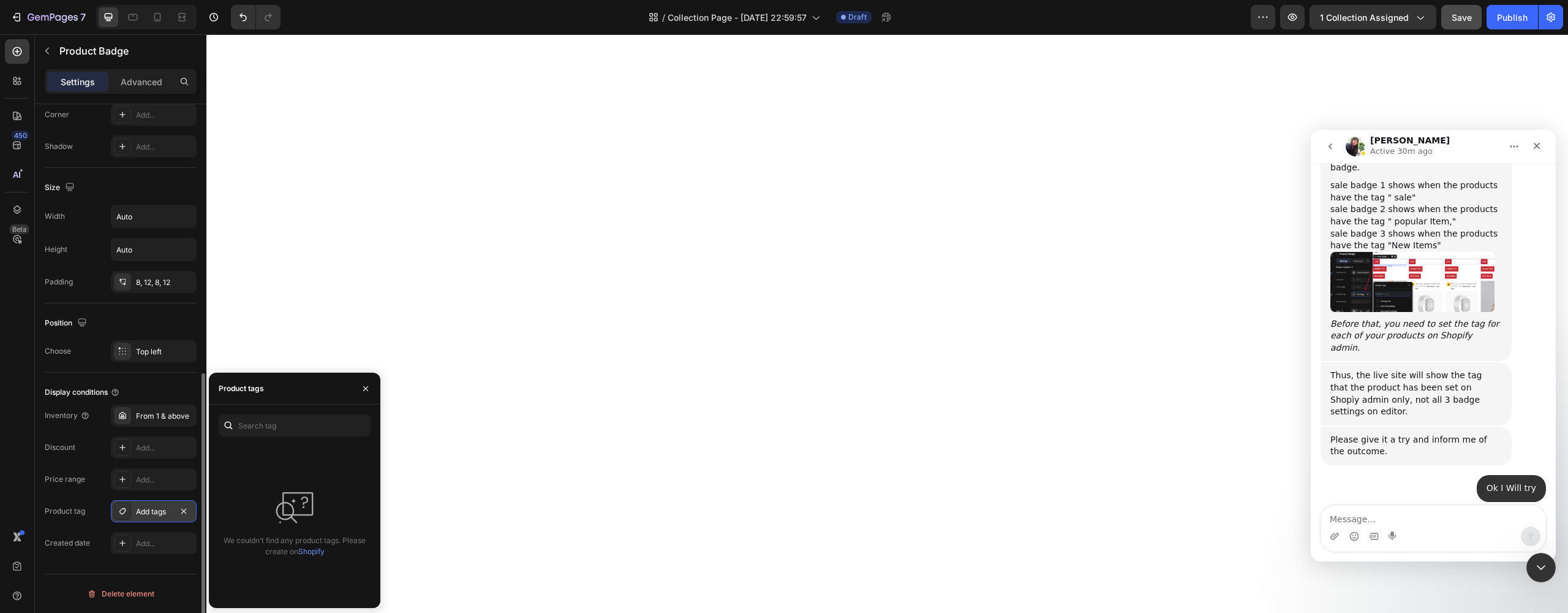
click at [129, 511] on div at bounding box center [122, 511] width 17 height 17
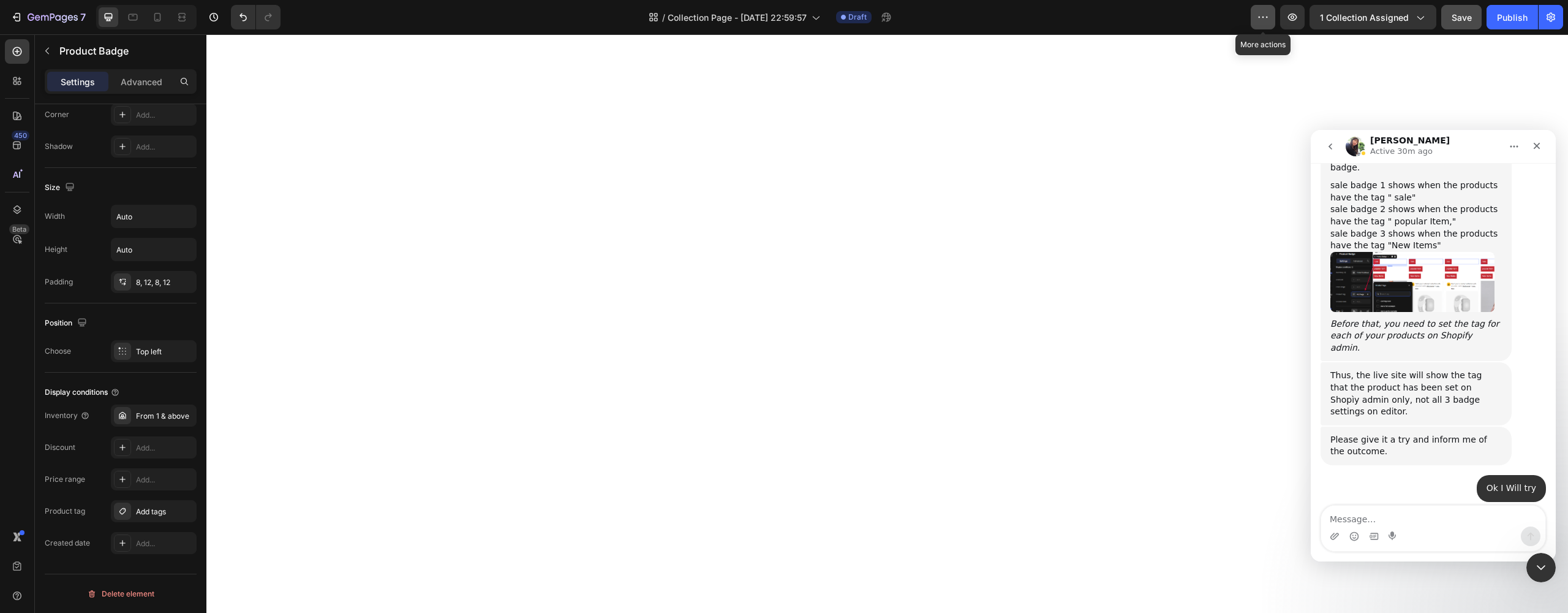
click at [1259, 20] on icon "button" at bounding box center [1263, 17] width 12 height 12
click at [24, 468] on div "450 Beta" at bounding box center [17, 282] width 24 height 486
click at [1367, 517] on textarea "Message…" at bounding box center [1433, 515] width 224 height 21
type textarea "HEY"
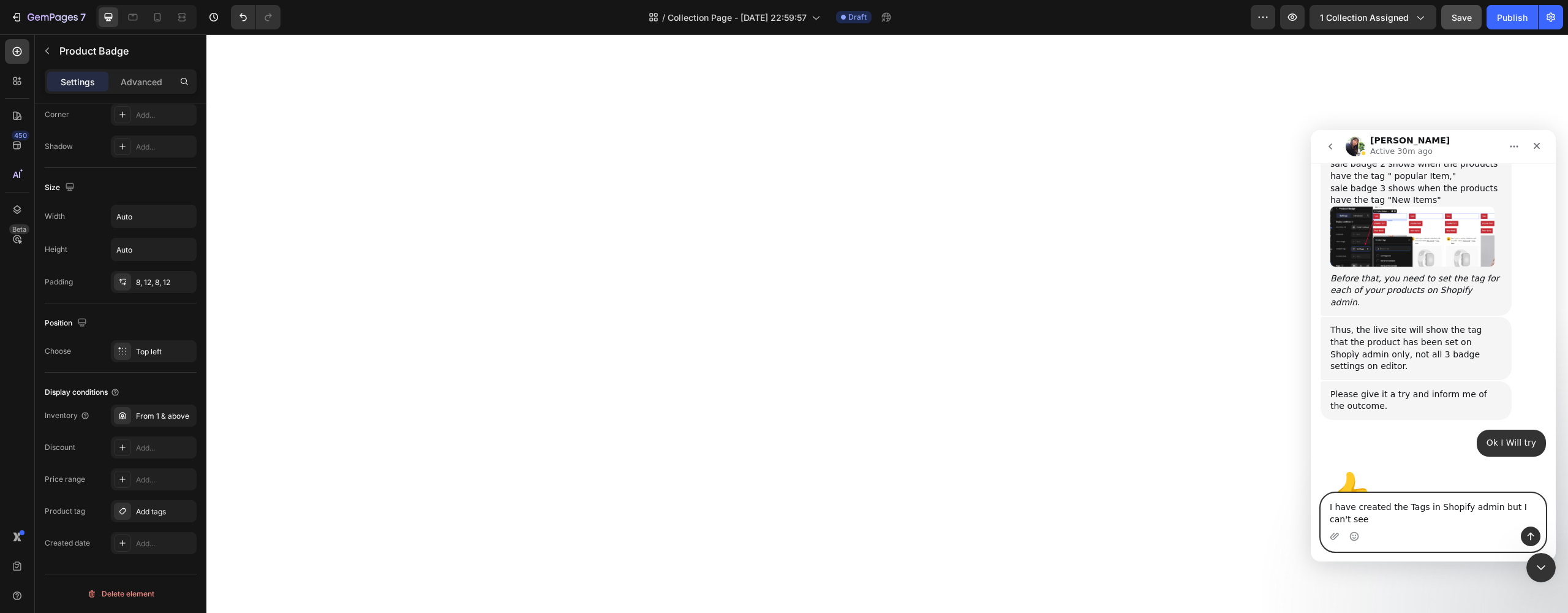
scroll to position [1391, 0]
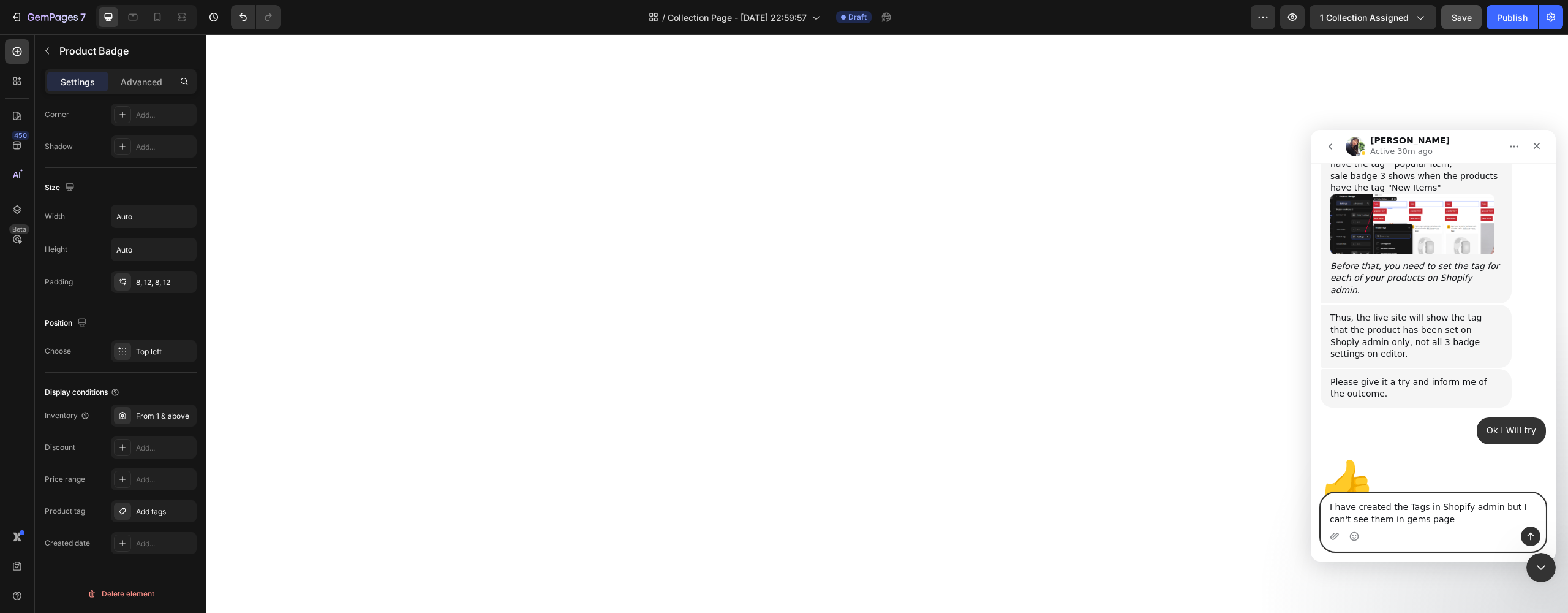
type textarea "I have created the Tags in Shopify admin but I can't see them in gems page."
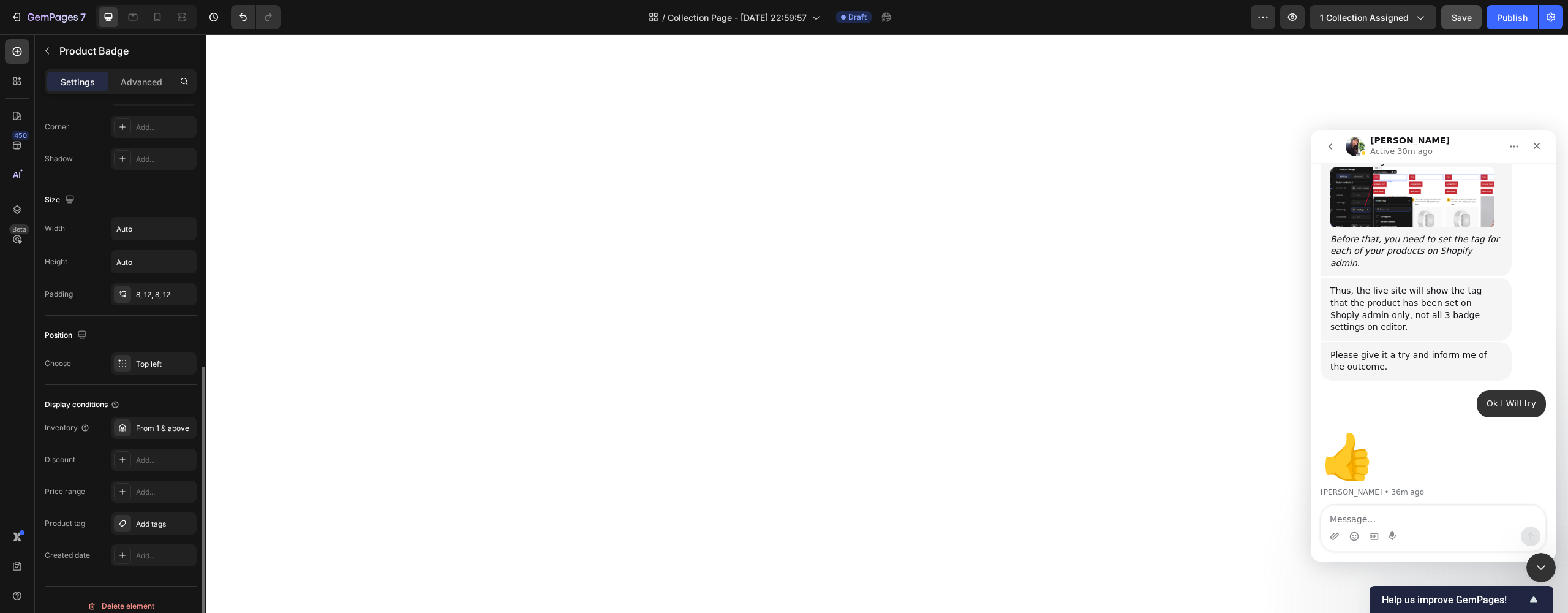
scroll to position [530, 0]
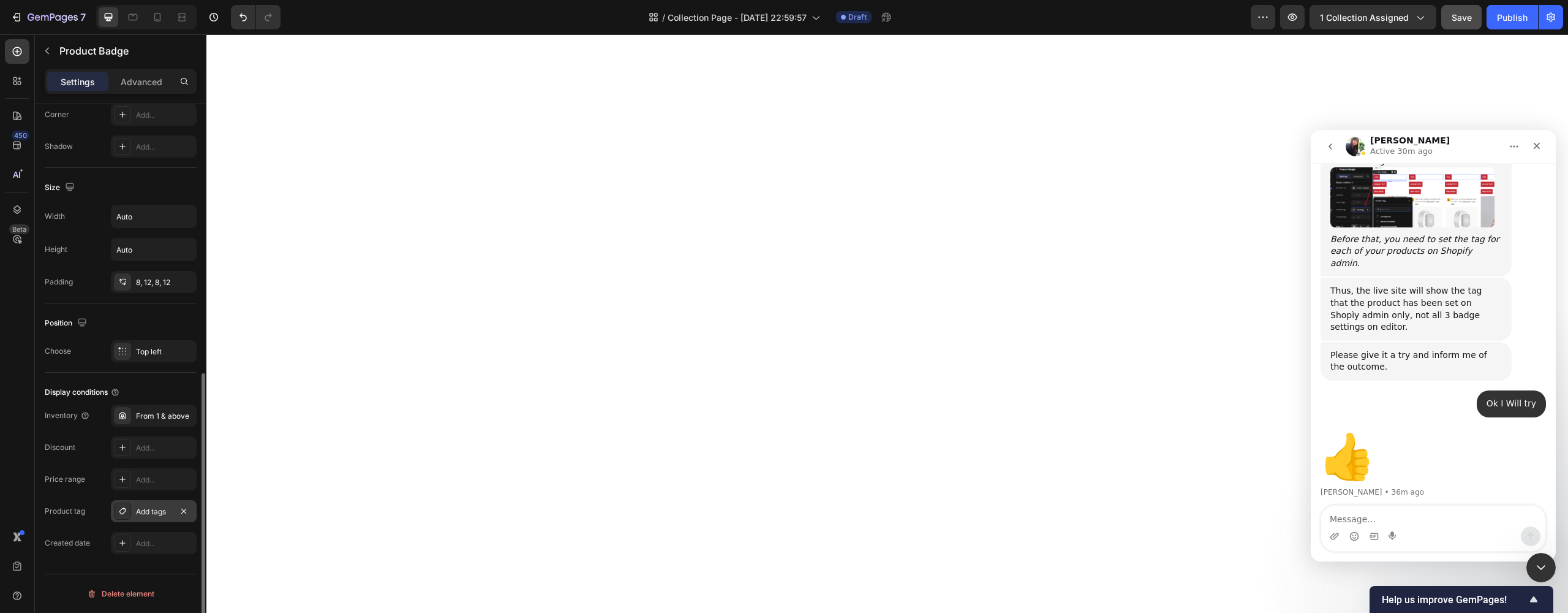
click at [136, 512] on div "Add tags" at bounding box center [154, 511] width 35 height 11
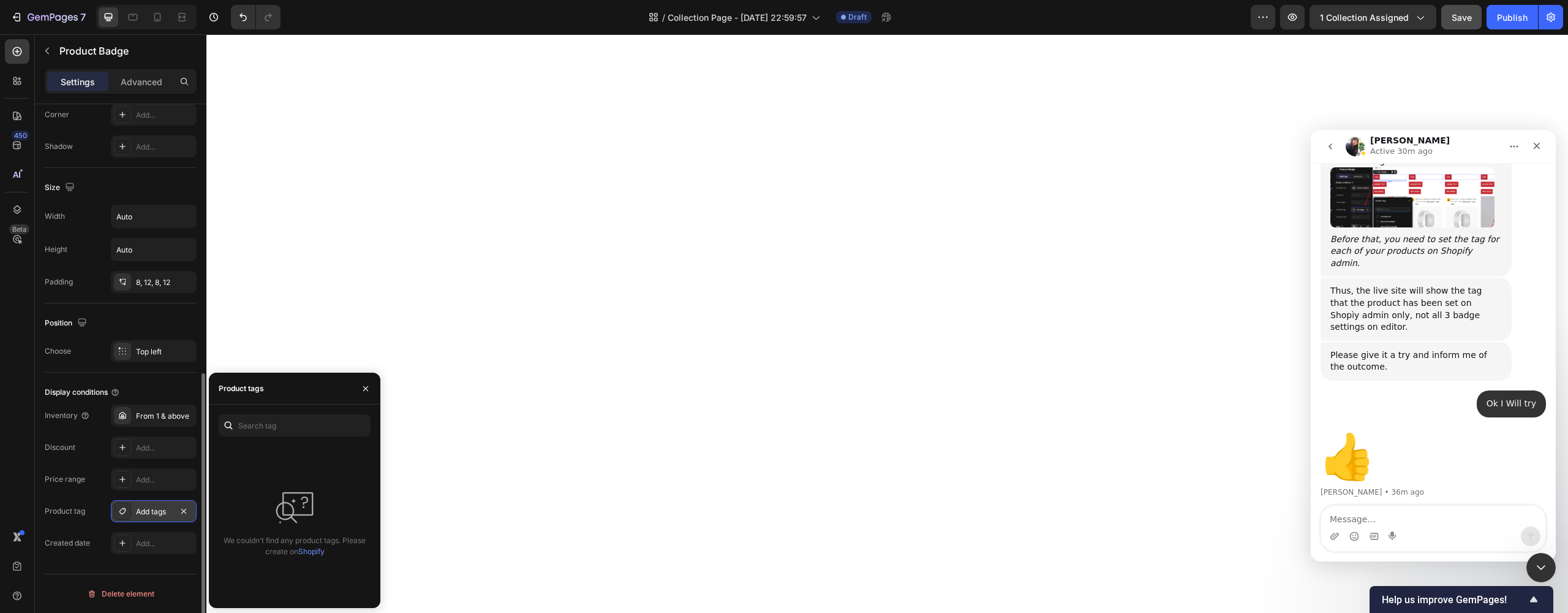
click at [134, 512] on div "Add tags" at bounding box center [154, 511] width 85 height 22
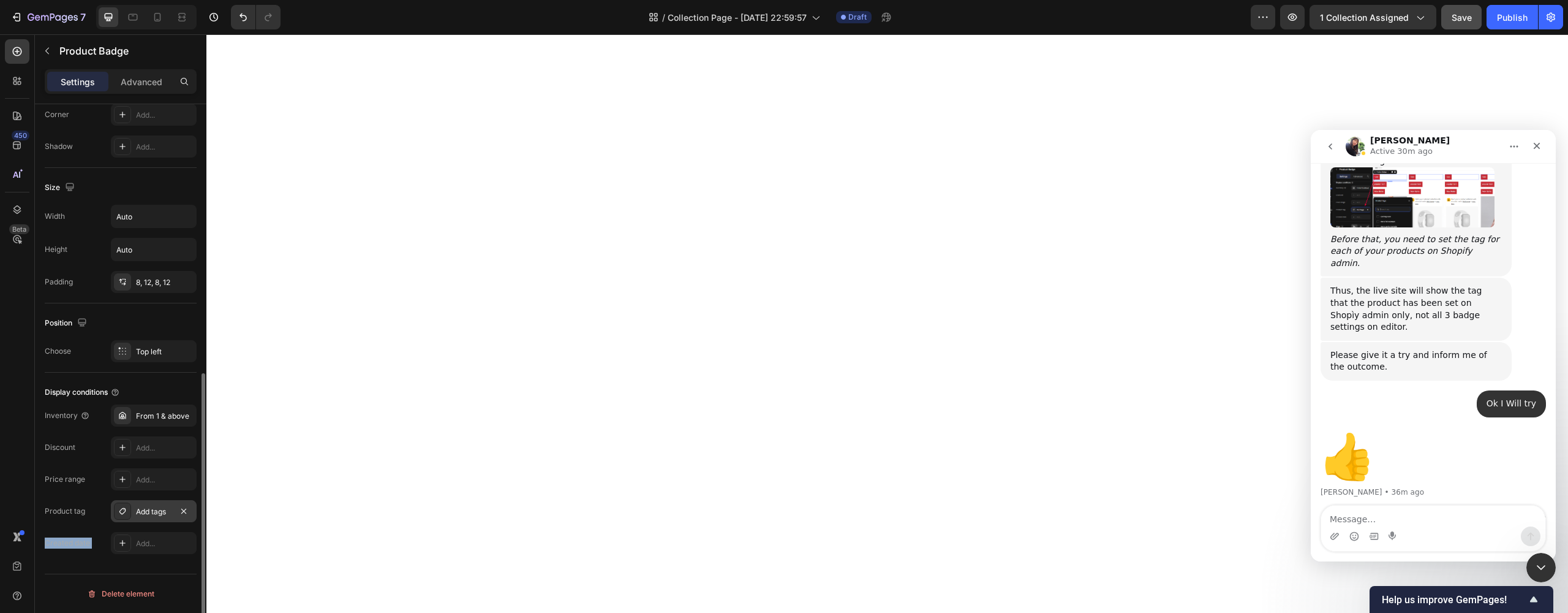
click at [134, 512] on div "Add tags" at bounding box center [154, 511] width 85 height 22
click at [73, 465] on div "Inventory From 1 & above Discount Add... Price range Add... Product tag Add tag…" at bounding box center [121, 479] width 152 height 149
click at [1266, 24] on button "button" at bounding box center [1263, 17] width 24 height 24
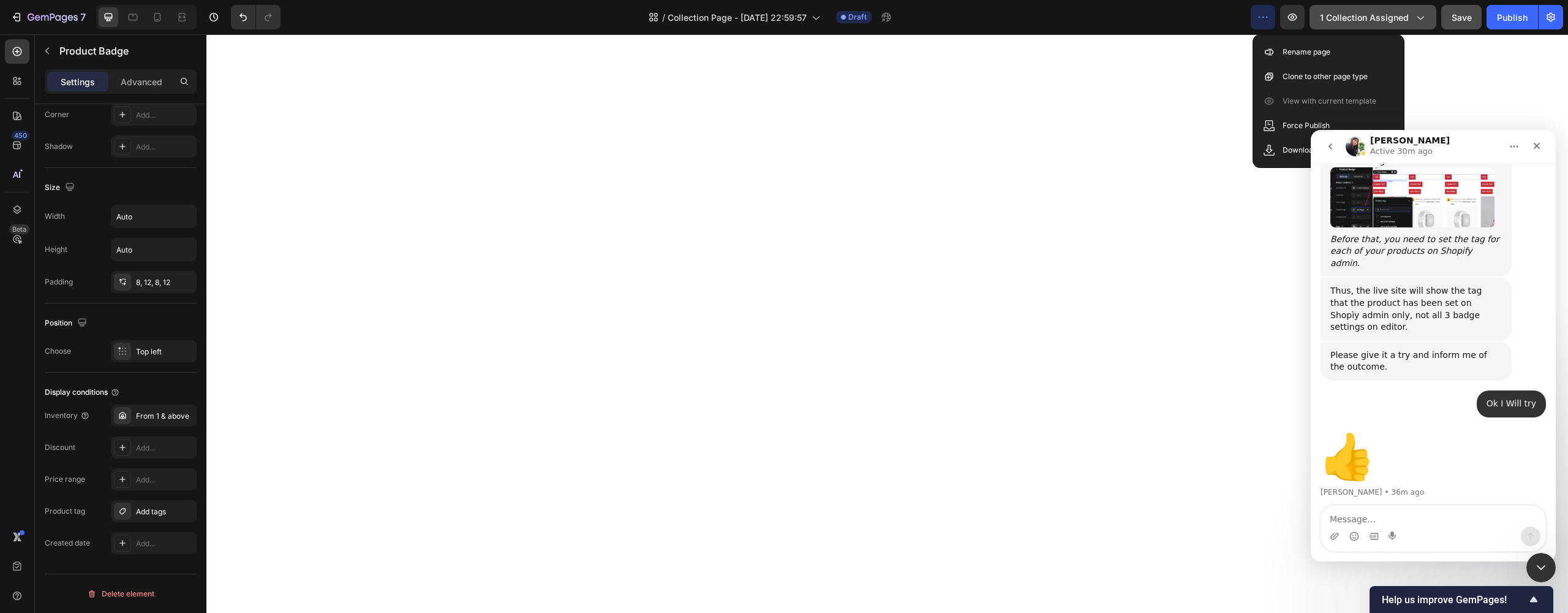
click at [1427, 20] on button "1 collection assigned" at bounding box center [1373, 17] width 127 height 24
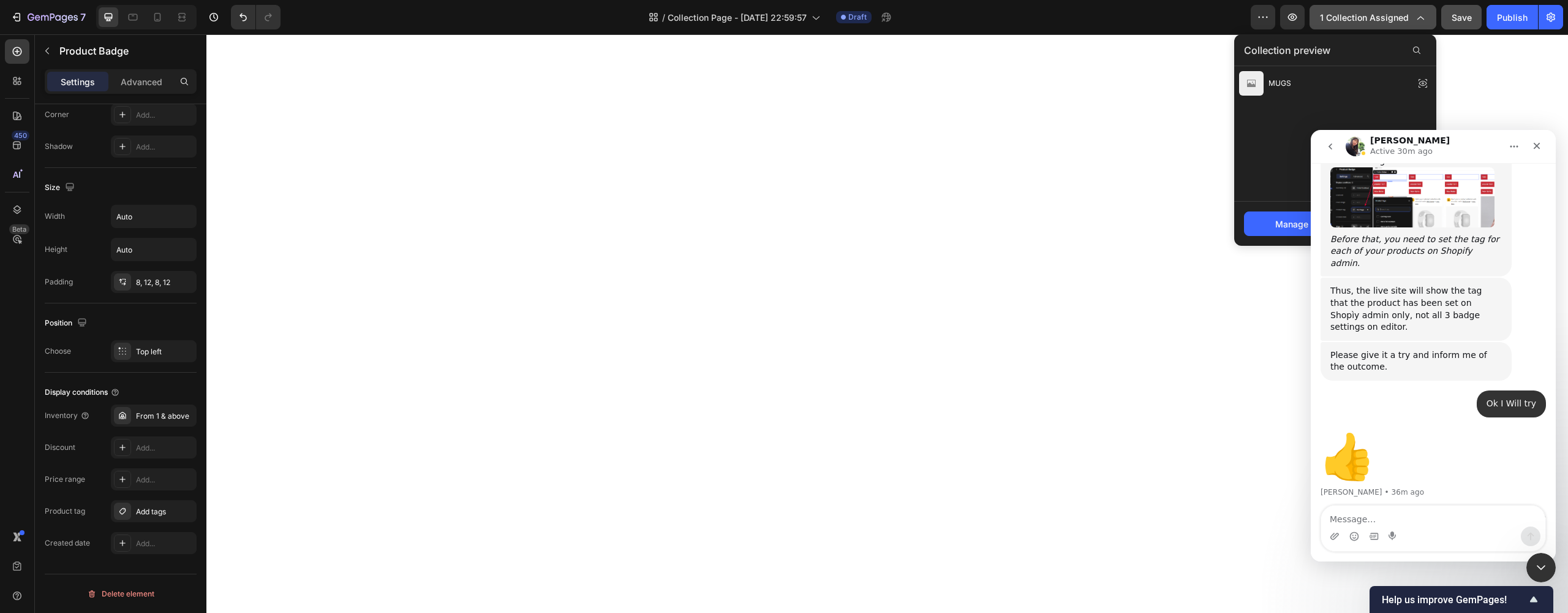
click at [1424, 19] on icon "button" at bounding box center [1421, 18] width 7 height 3
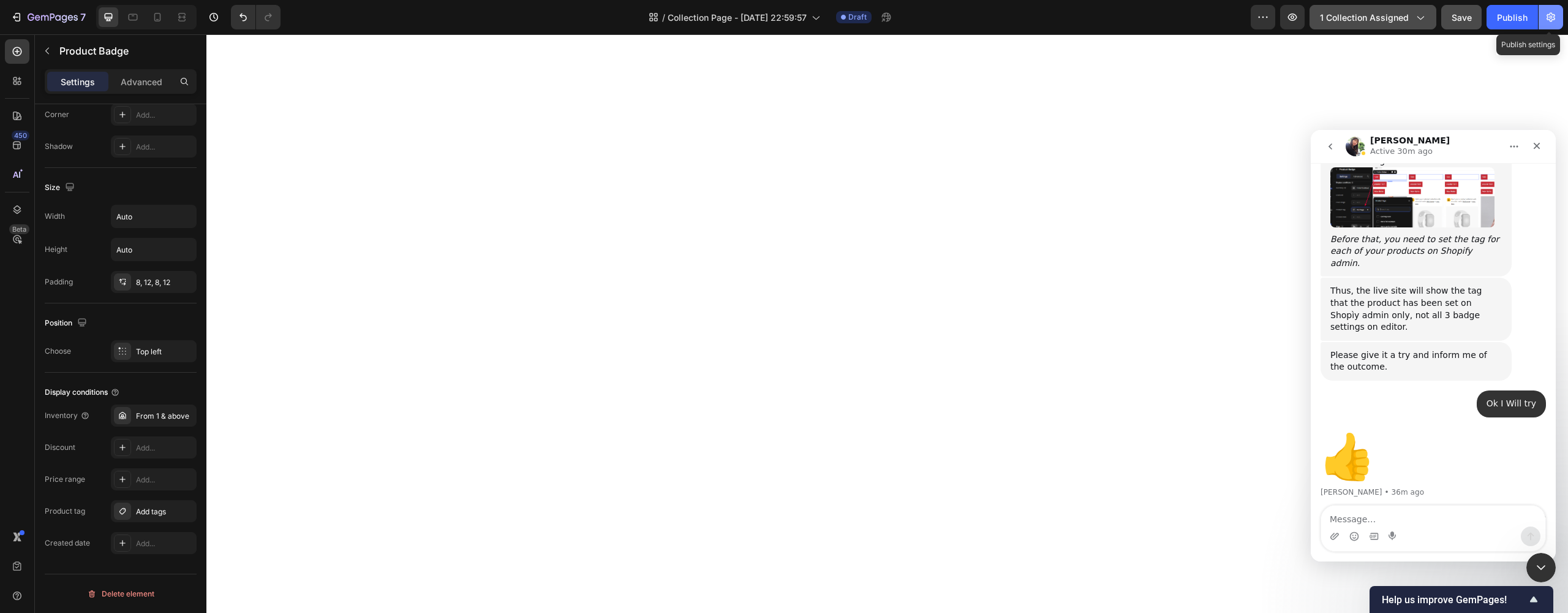
click at [1561, 20] on button "button" at bounding box center [1551, 17] width 24 height 24
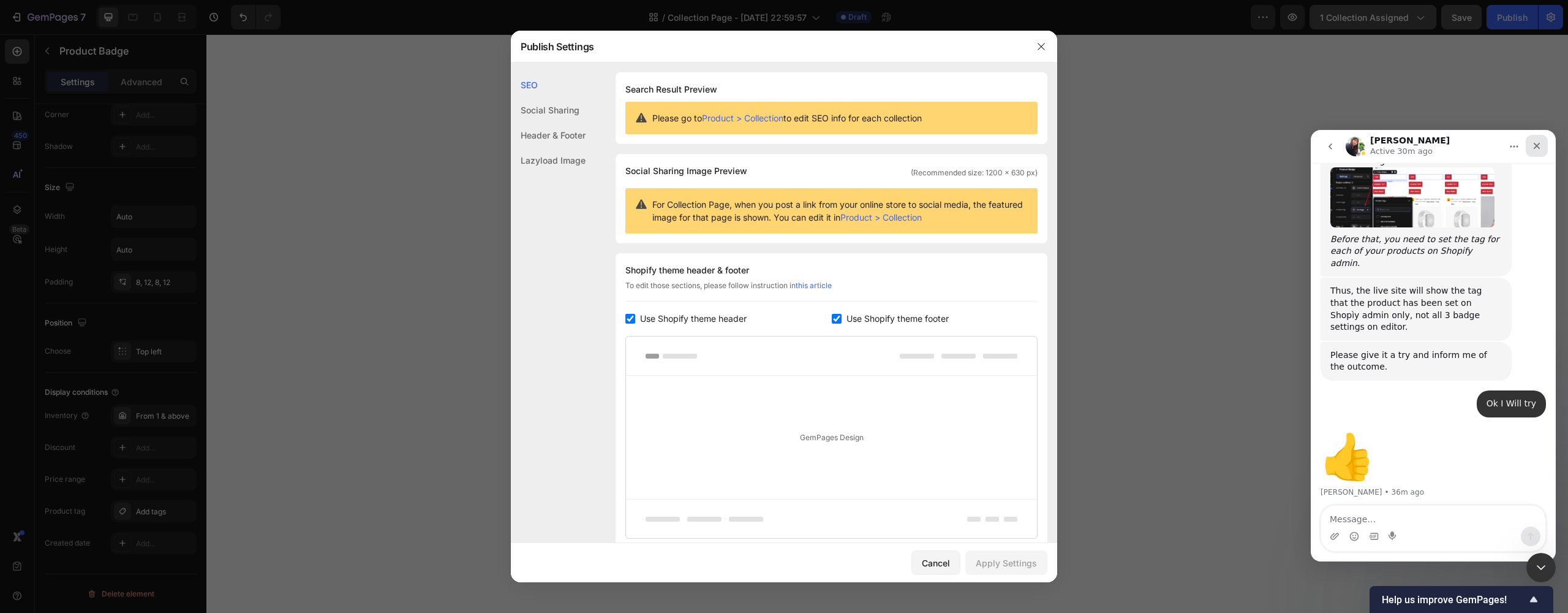
click at [1540, 146] on icon "Close" at bounding box center [1537, 146] width 9 height 9
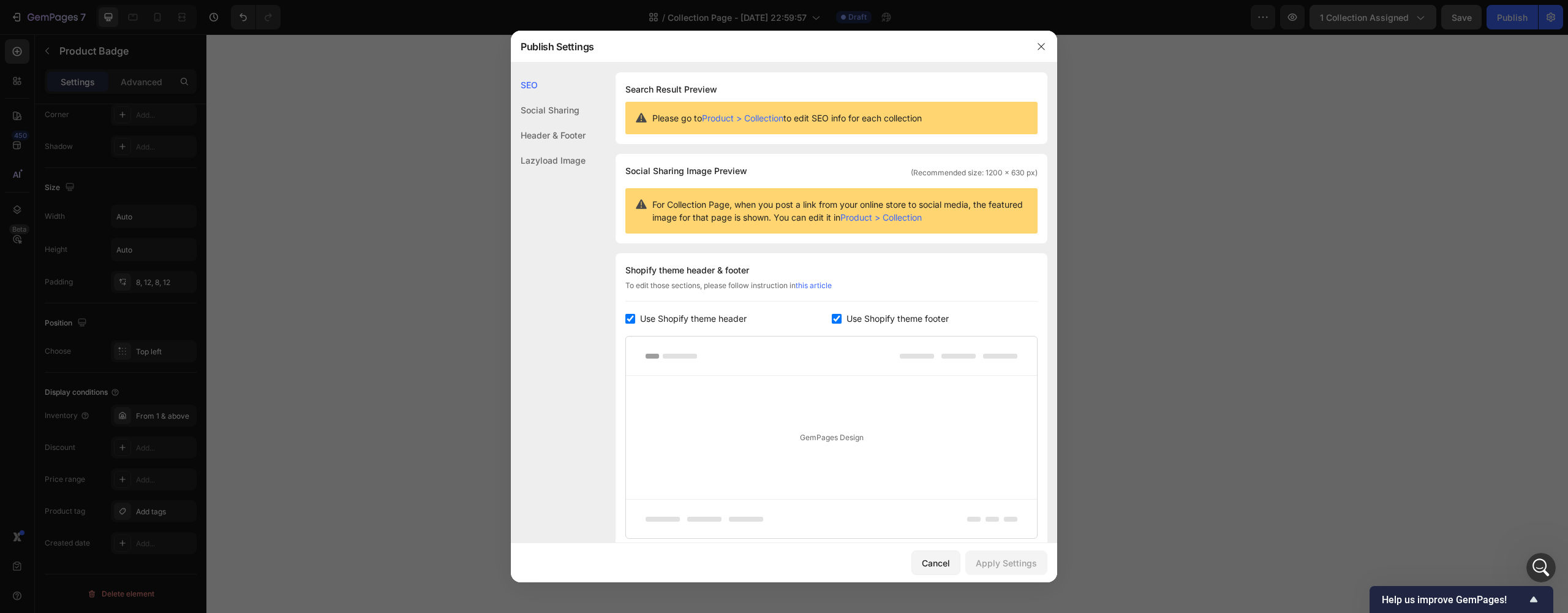
click at [752, 119] on link "Product > Collection" at bounding box center [742, 117] width 81 height 10
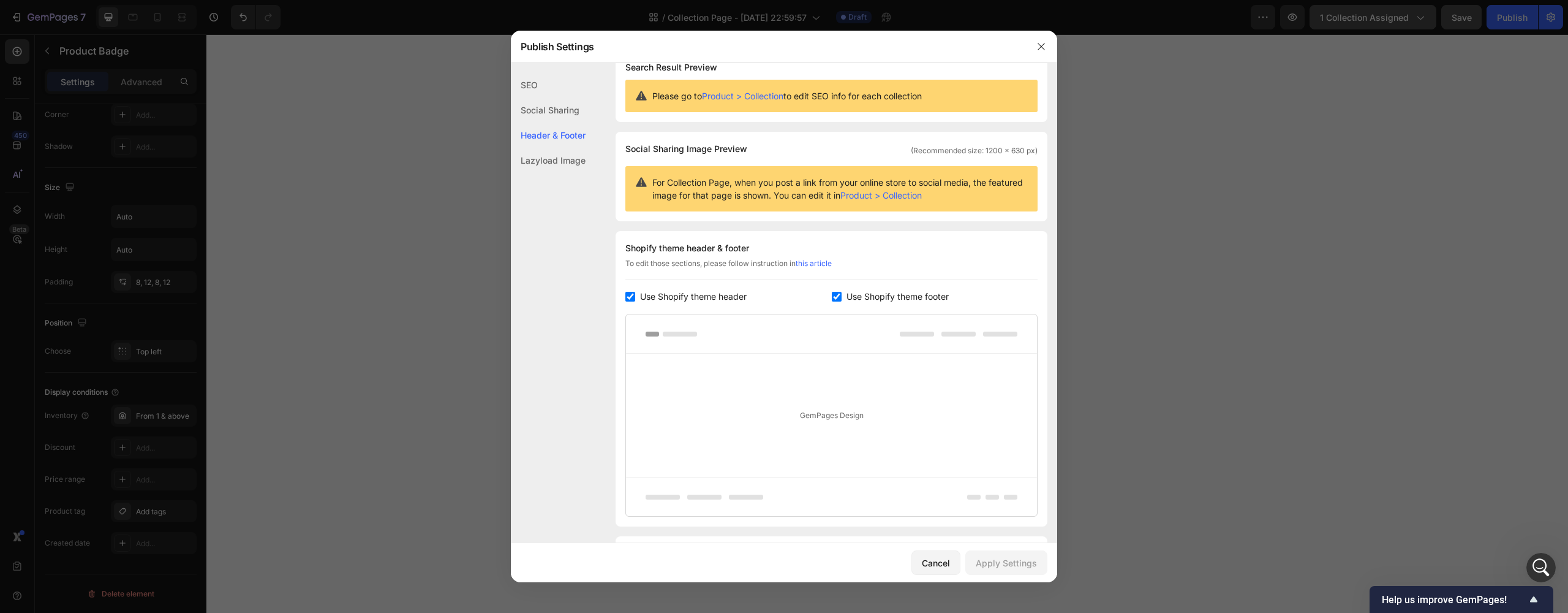
scroll to position [96, 0]
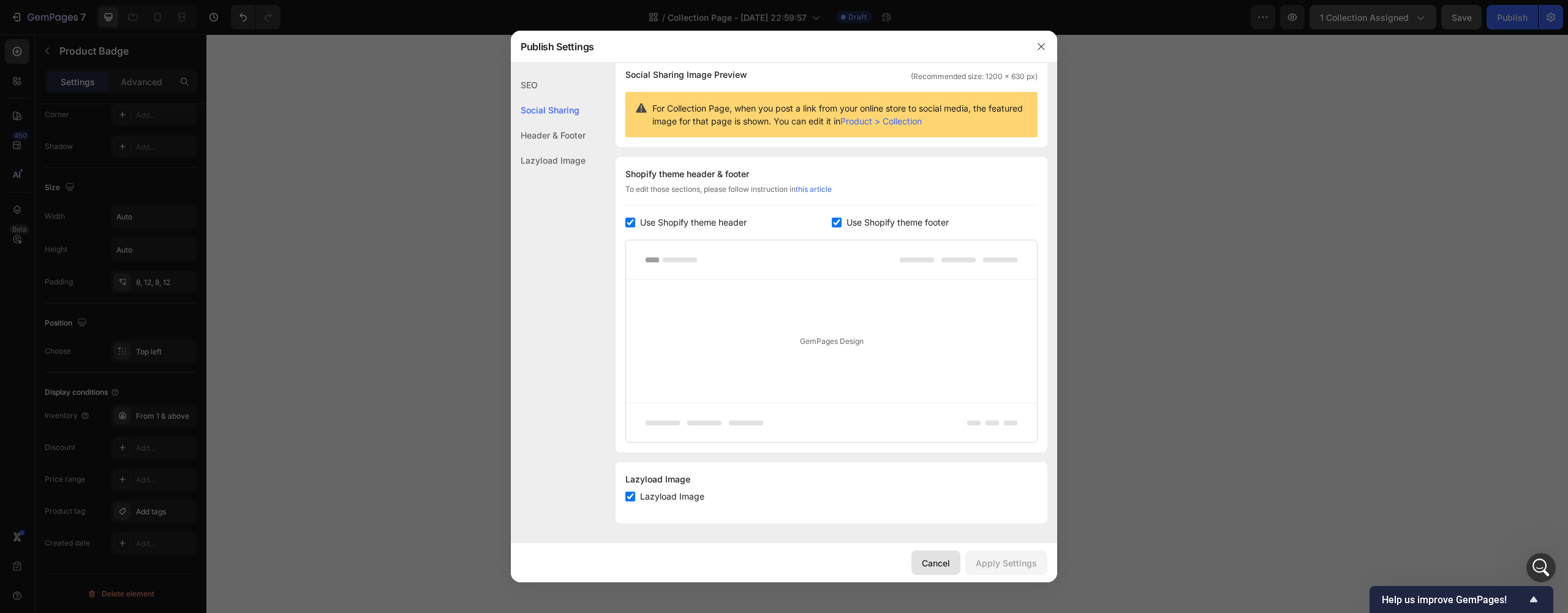
click at [953, 568] on button "Cancel" at bounding box center [936, 562] width 49 height 24
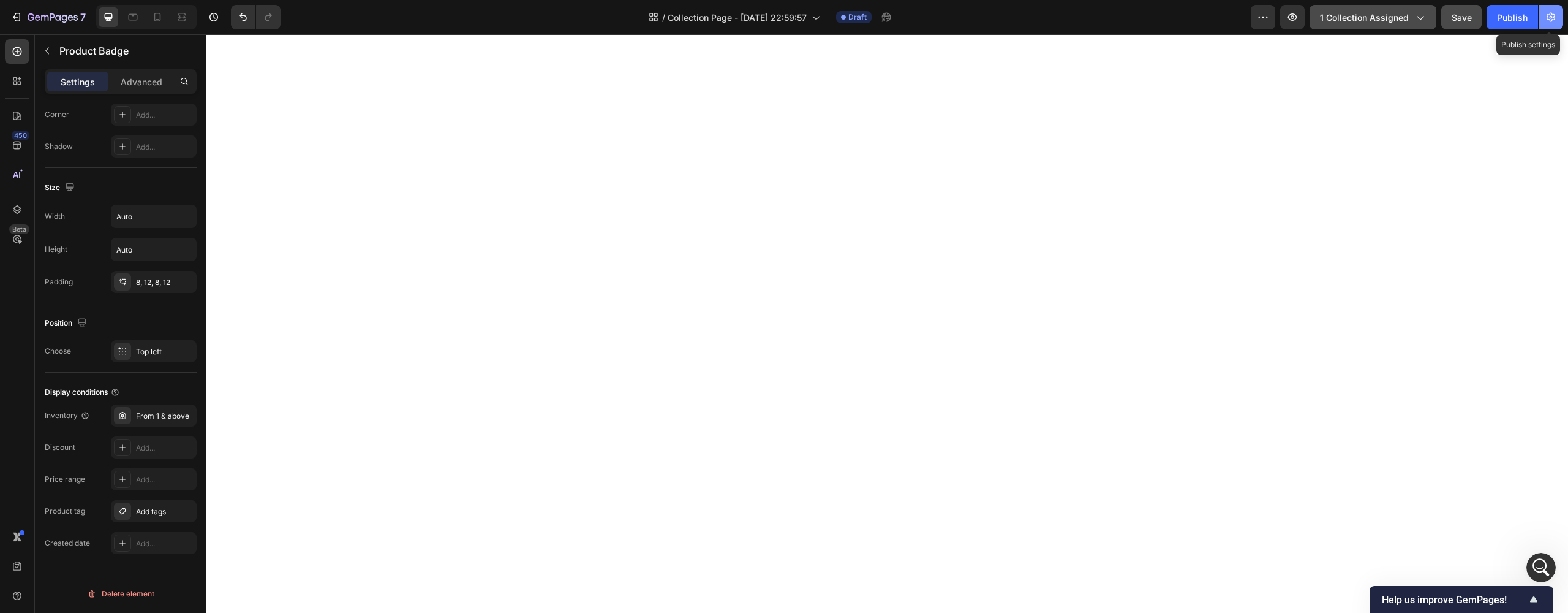
click at [1554, 16] on icon "button" at bounding box center [1550, 18] width 9 height 9
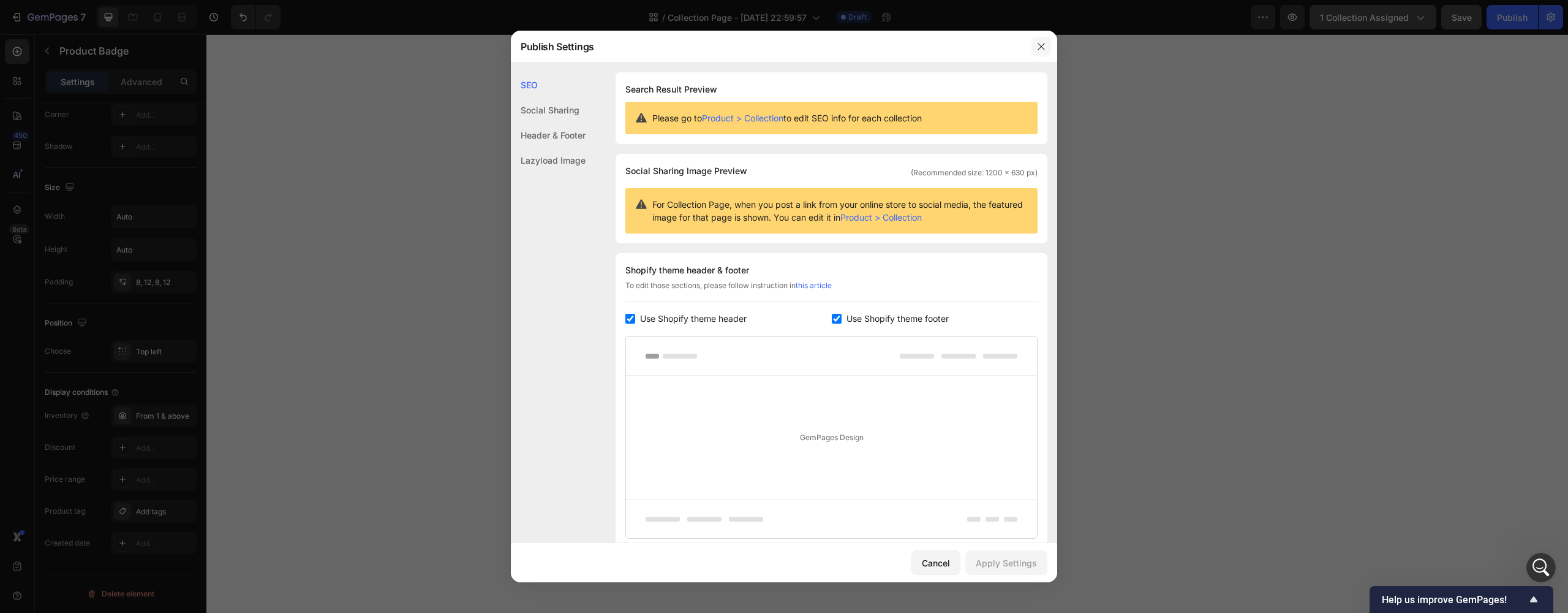
click at [1037, 49] on icon "button" at bounding box center [1041, 46] width 9 height 9
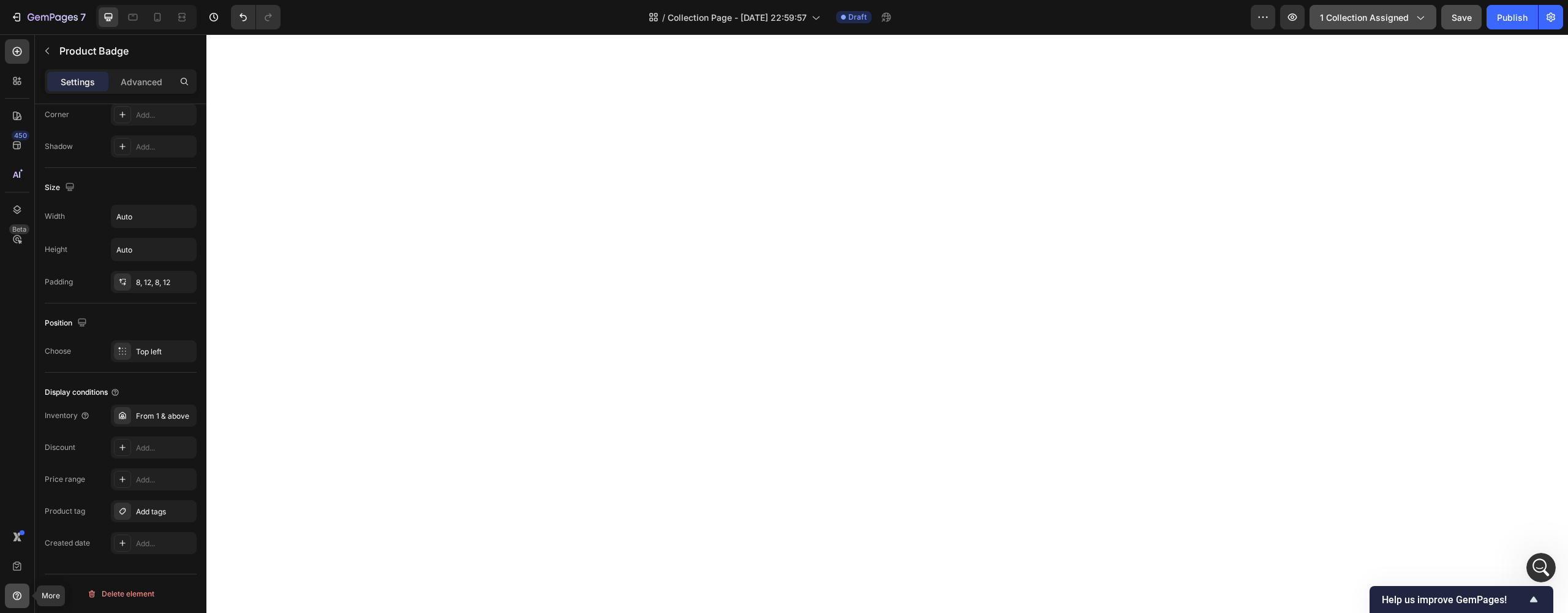
click at [18, 593] on icon at bounding box center [17, 595] width 3 height 3
click at [0, 383] on div "450 Beta" at bounding box center [18, 323] width 35 height 578
click at [24, 20] on div "7" at bounding box center [47, 17] width 75 height 15
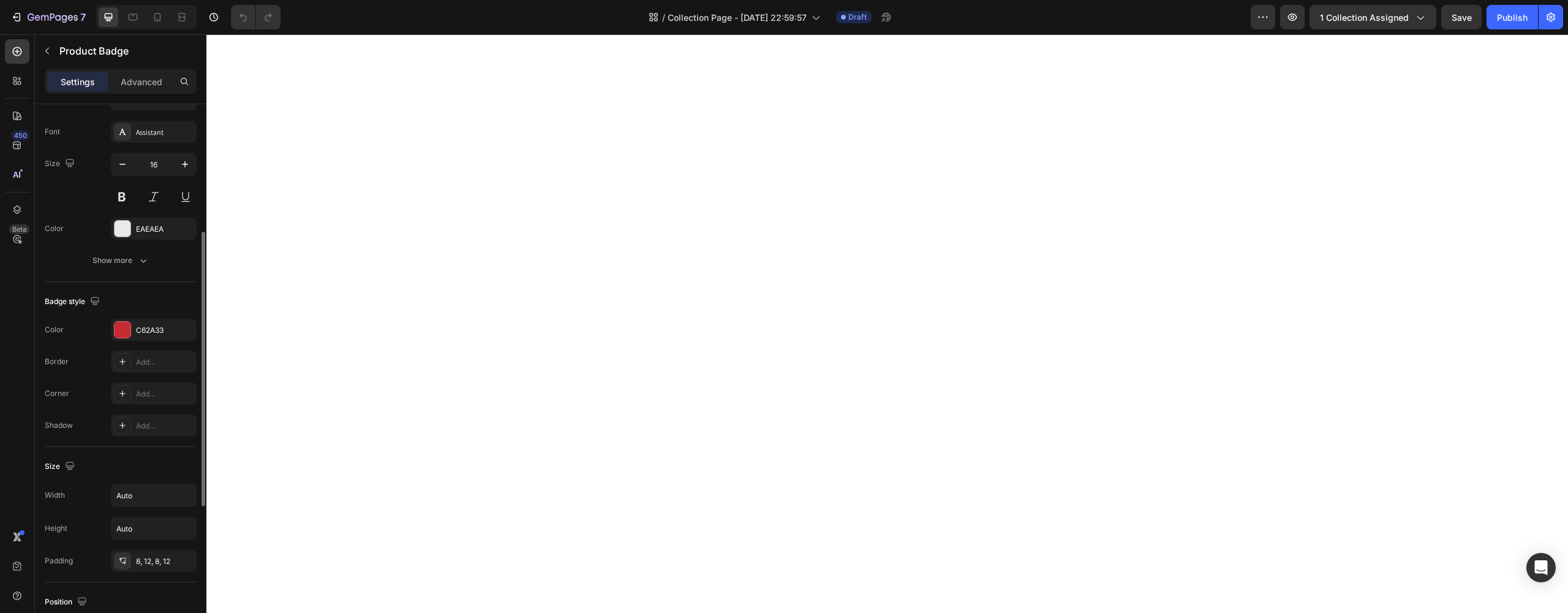
scroll to position [530, 0]
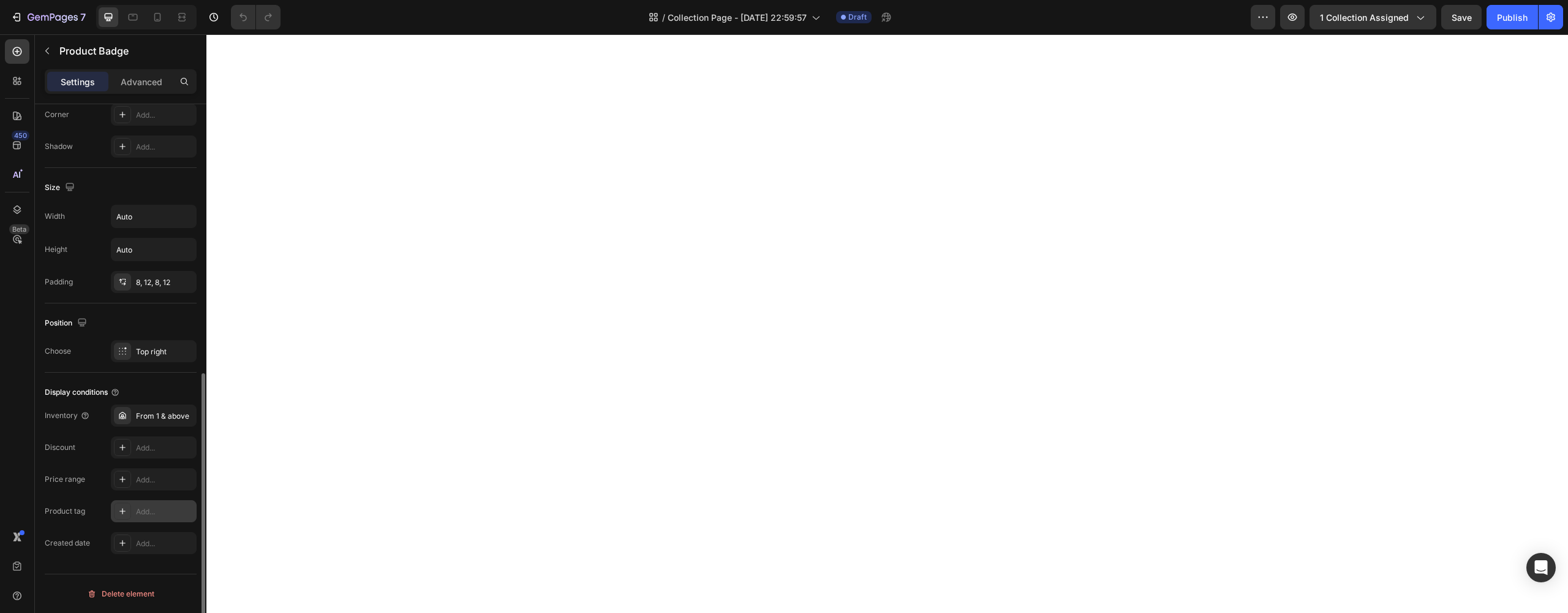
click at [124, 510] on icon at bounding box center [122, 511] width 9 height 9
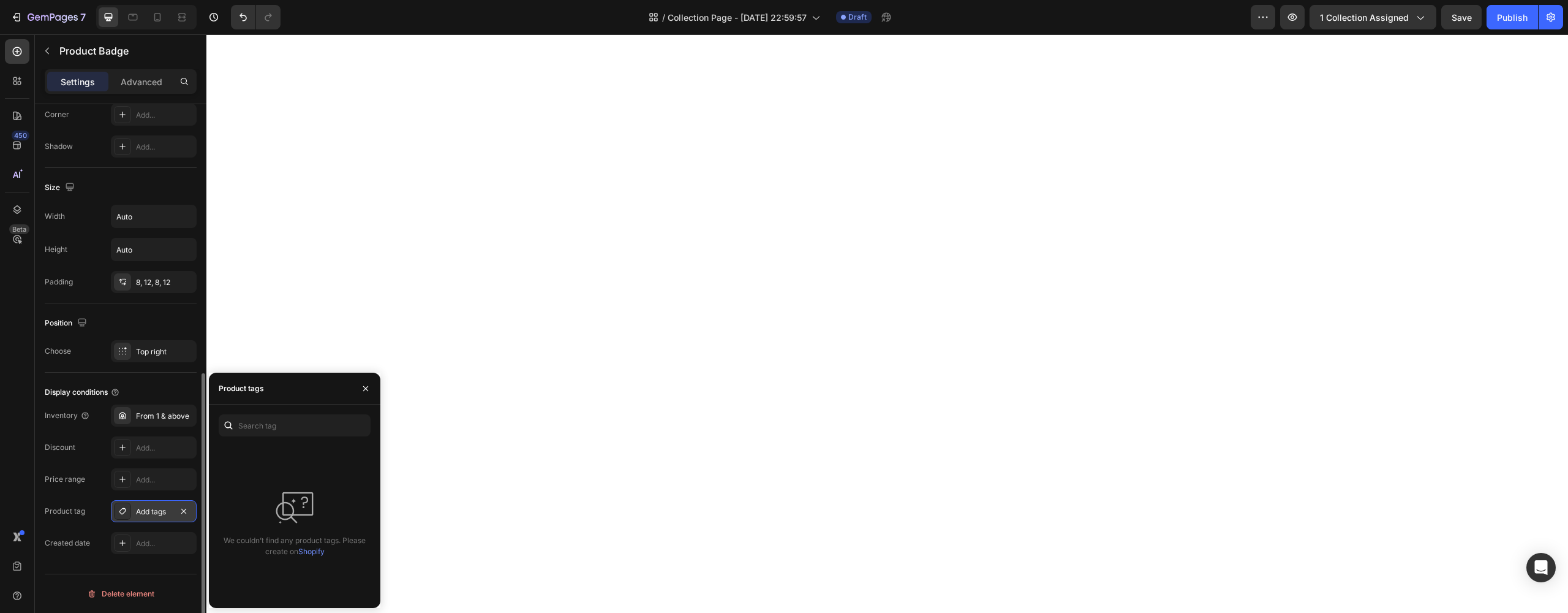
click at [243, 380] on div "Product tags" at bounding box center [241, 388] width 45 height 20
click at [240, 386] on div "Product tags" at bounding box center [241, 389] width 45 height 11
click at [359, 390] on button "button" at bounding box center [365, 388] width 20 height 20
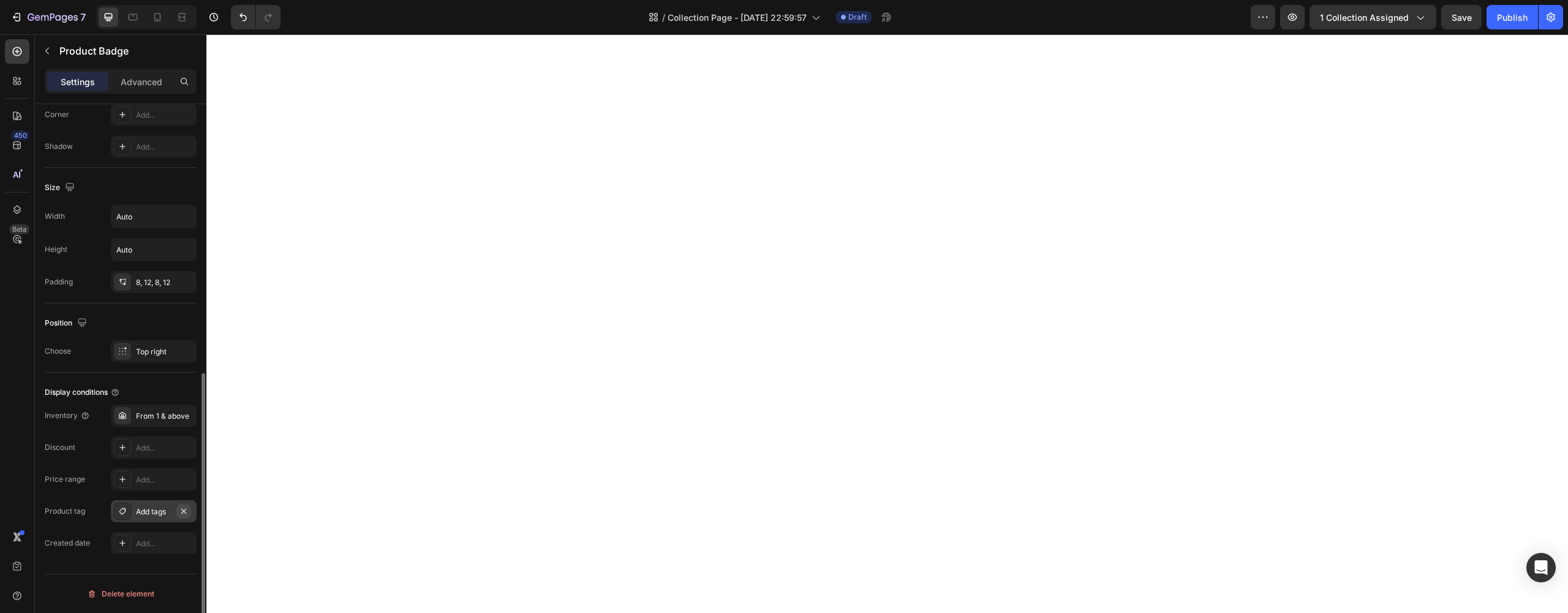
click at [185, 512] on icon "button" at bounding box center [183, 510] width 5 height 5
click at [185, 512] on div "Add..." at bounding box center [165, 511] width 58 height 11
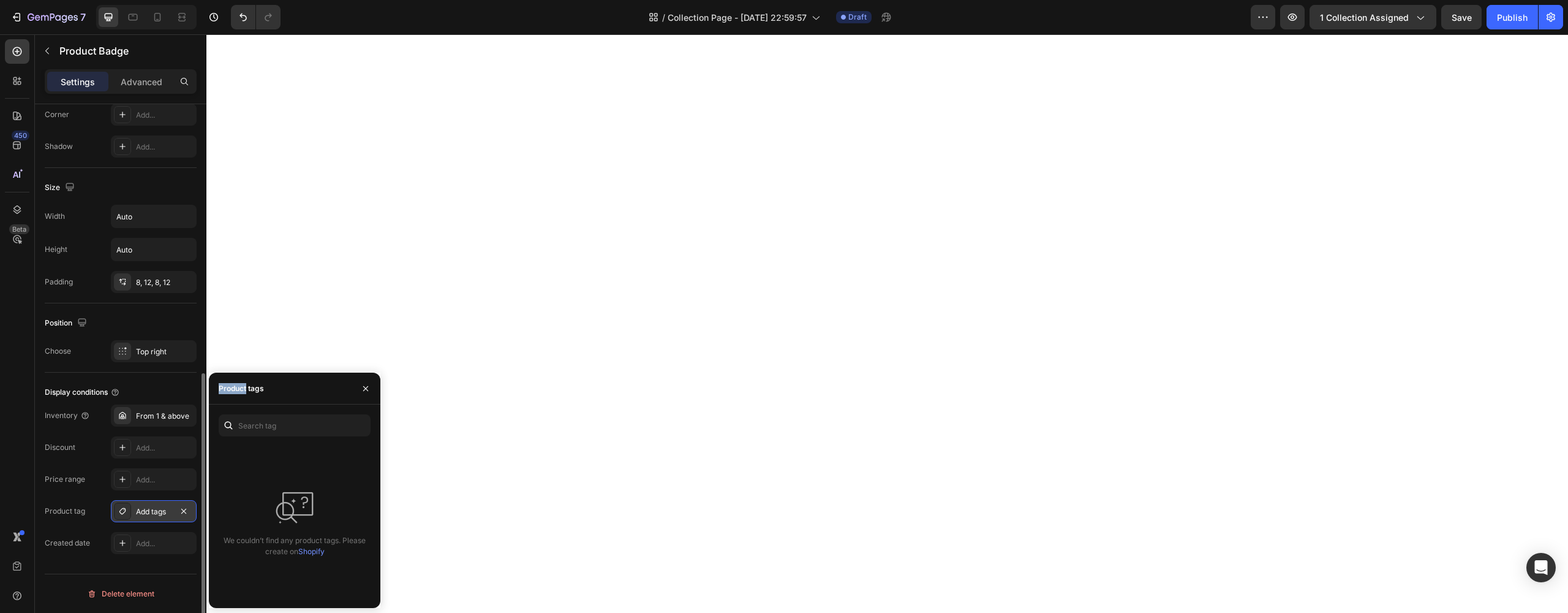
click at [185, 512] on icon "button" at bounding box center [183, 510] width 5 height 5
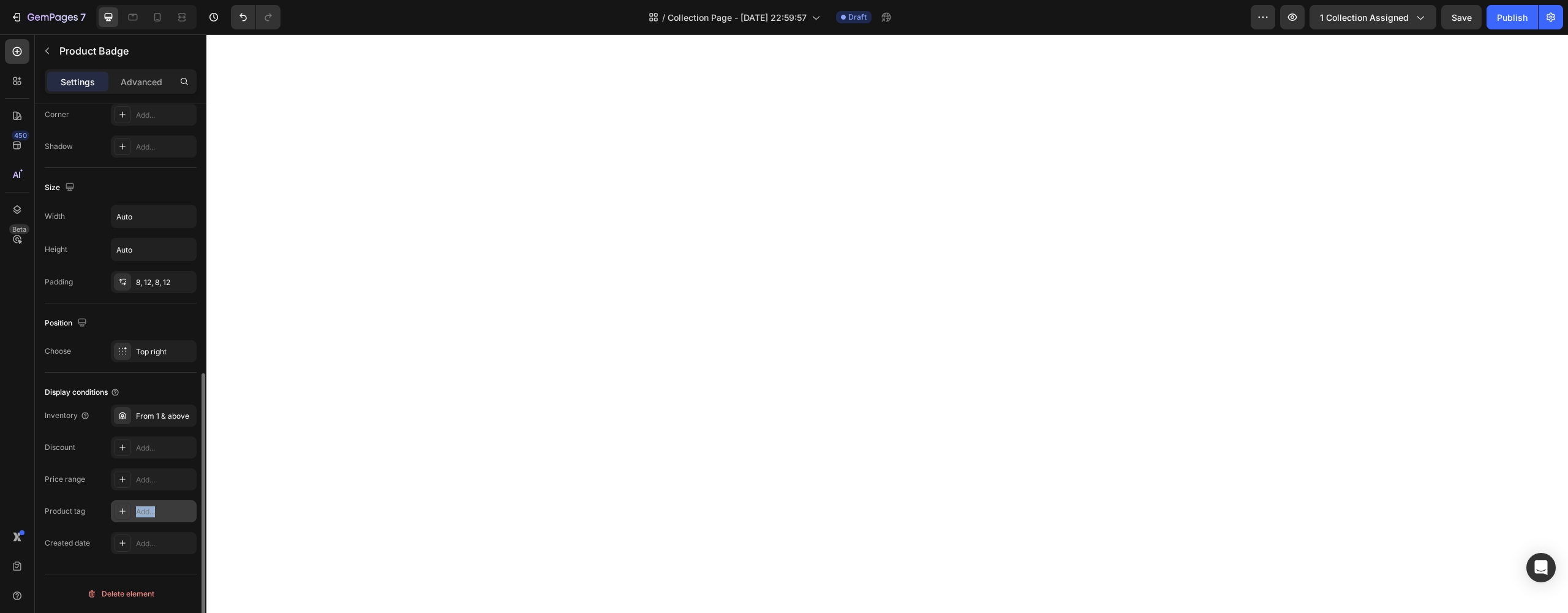
click at [185, 512] on div "Add..." at bounding box center [165, 511] width 58 height 11
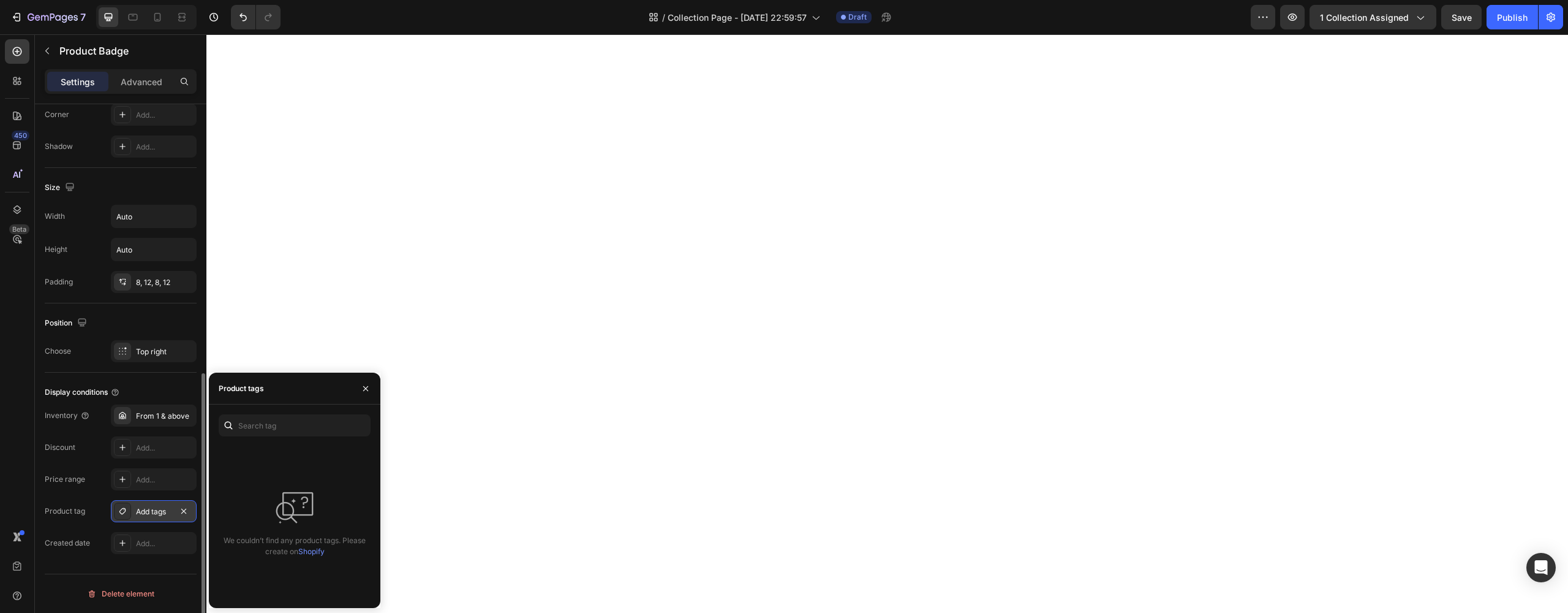
click at [185, 512] on icon "button" at bounding box center [183, 510] width 5 height 5
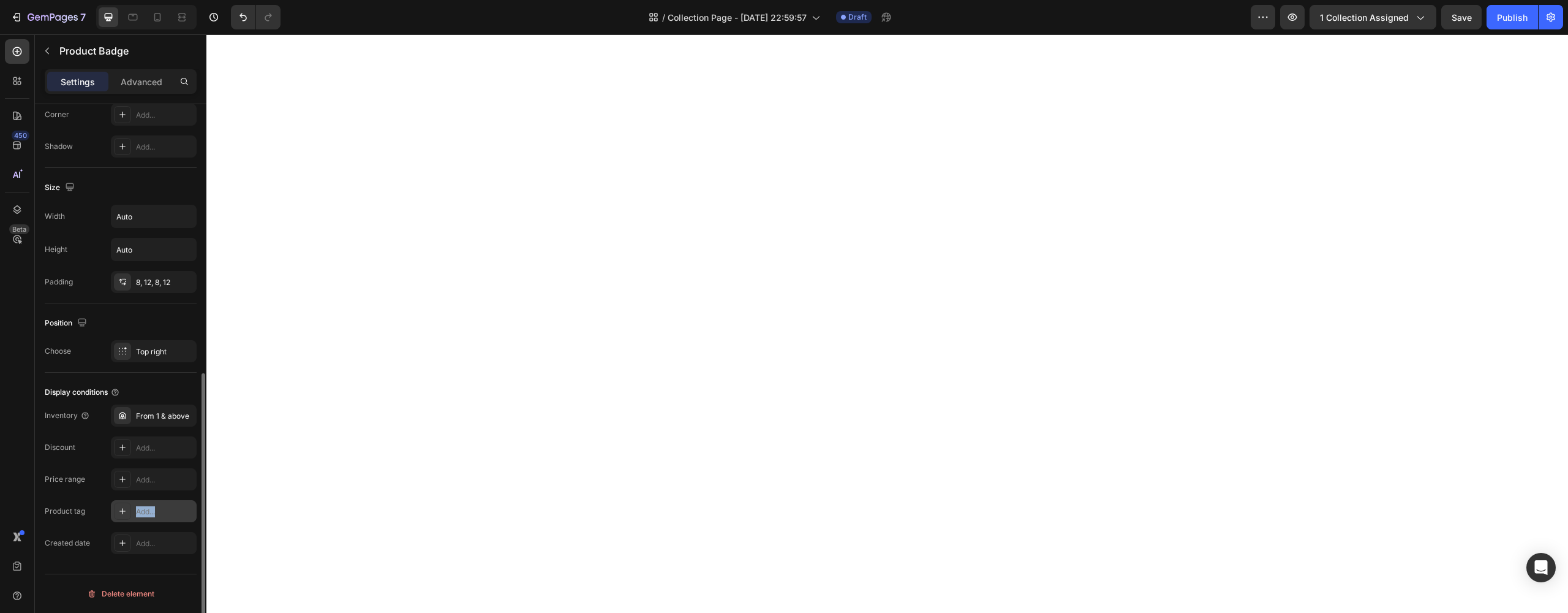
click at [185, 512] on div "Add..." at bounding box center [165, 511] width 58 height 11
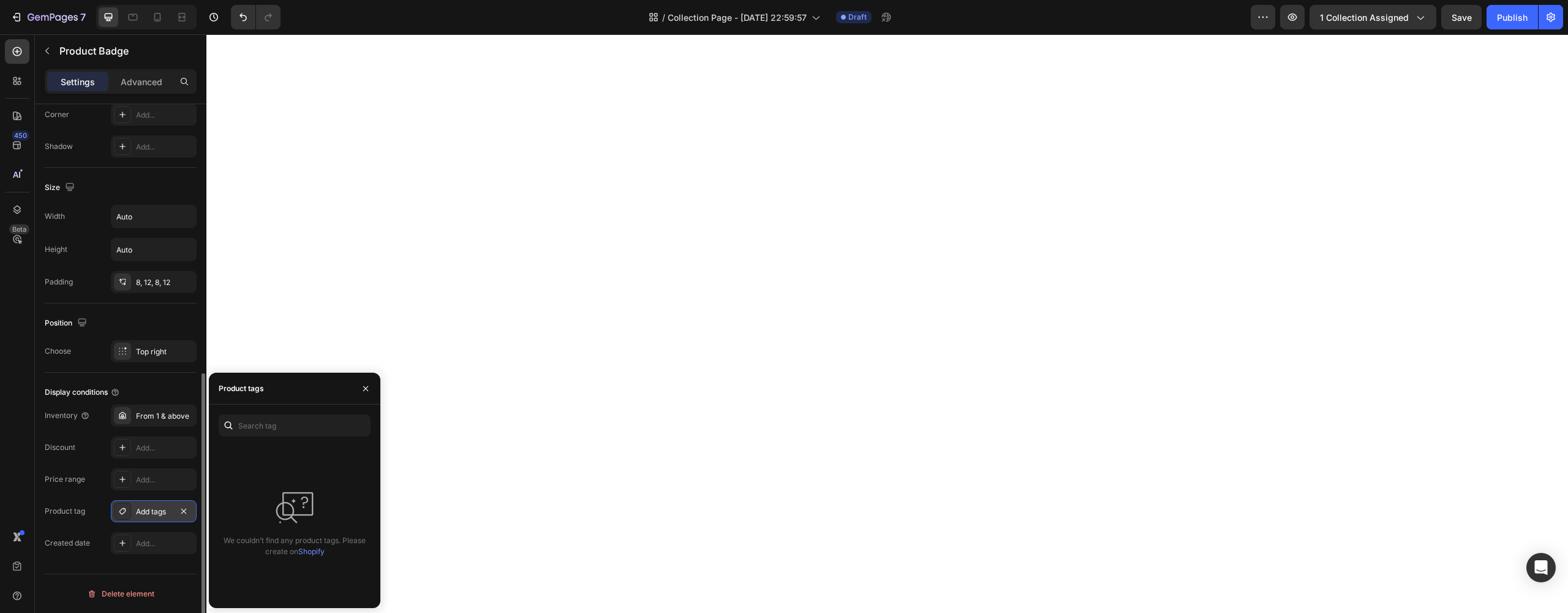
click at [185, 512] on icon "button" at bounding box center [183, 510] width 5 height 5
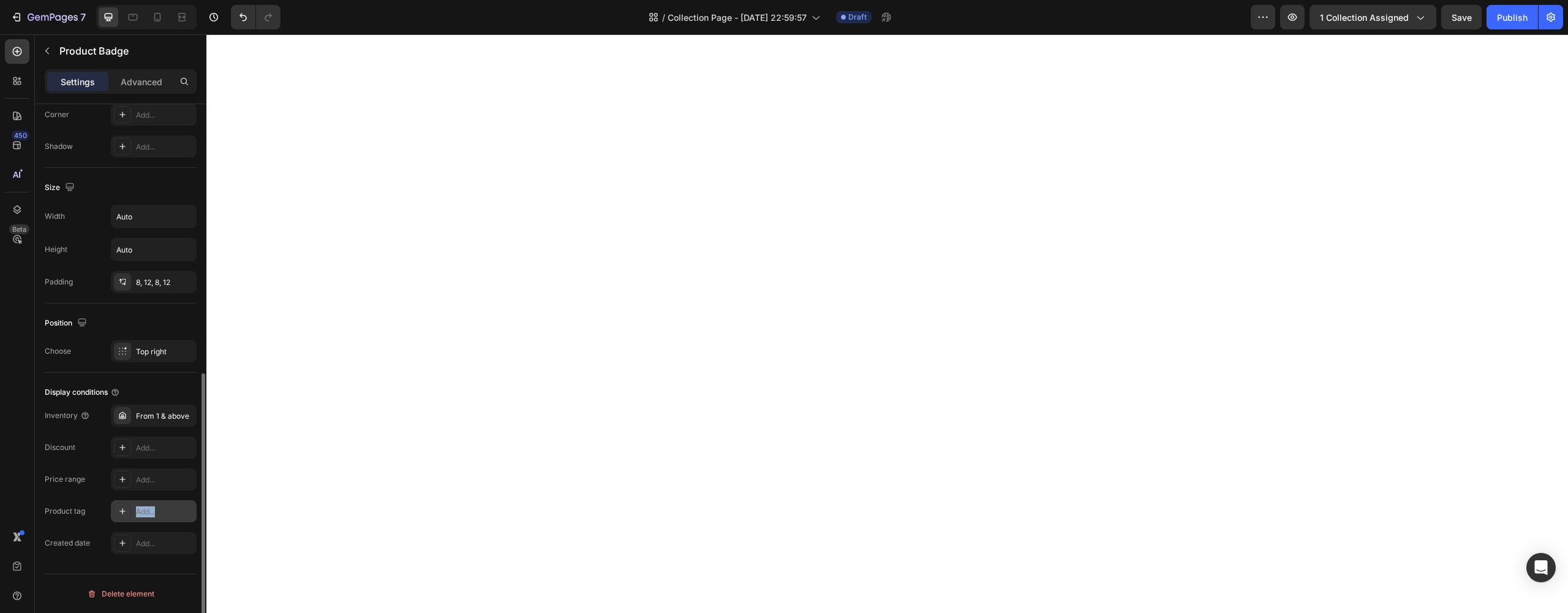
click at [102, 510] on div "Product tag Add..." at bounding box center [121, 511] width 152 height 22
click at [128, 511] on div at bounding box center [122, 511] width 17 height 17
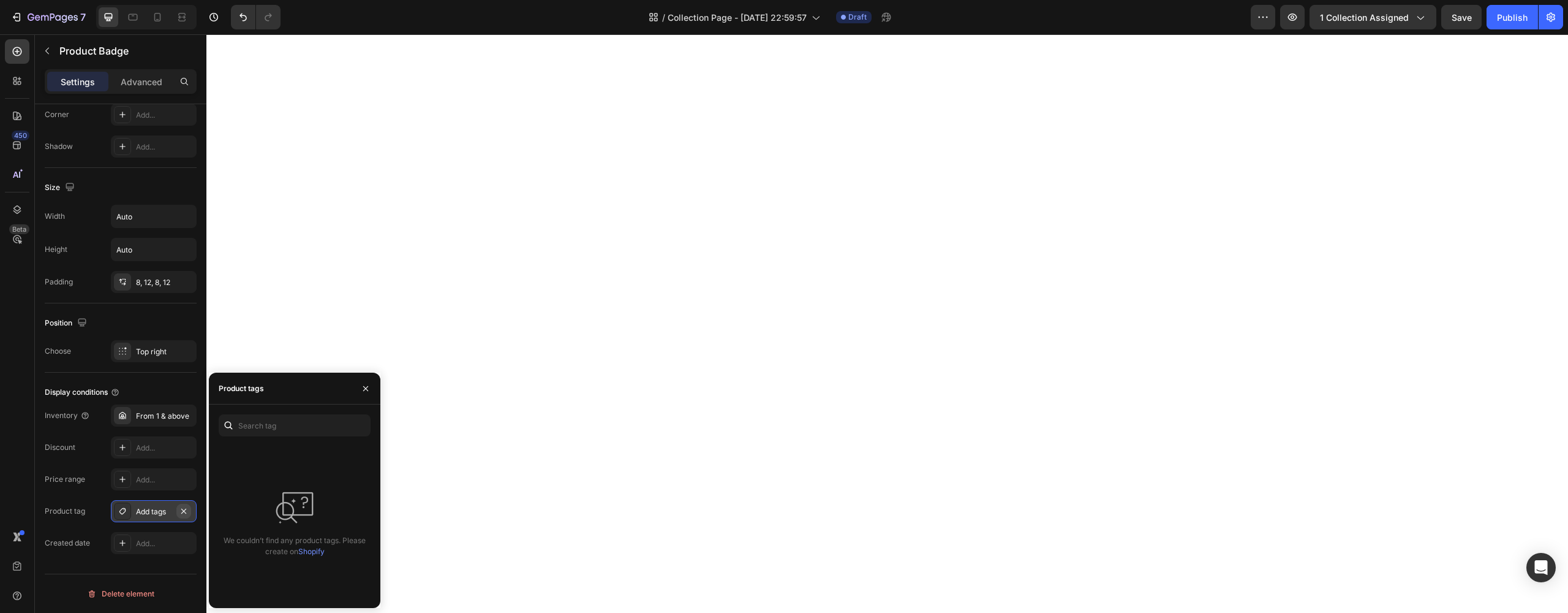
click at [182, 508] on icon "button" at bounding box center [184, 511] width 9 height 9
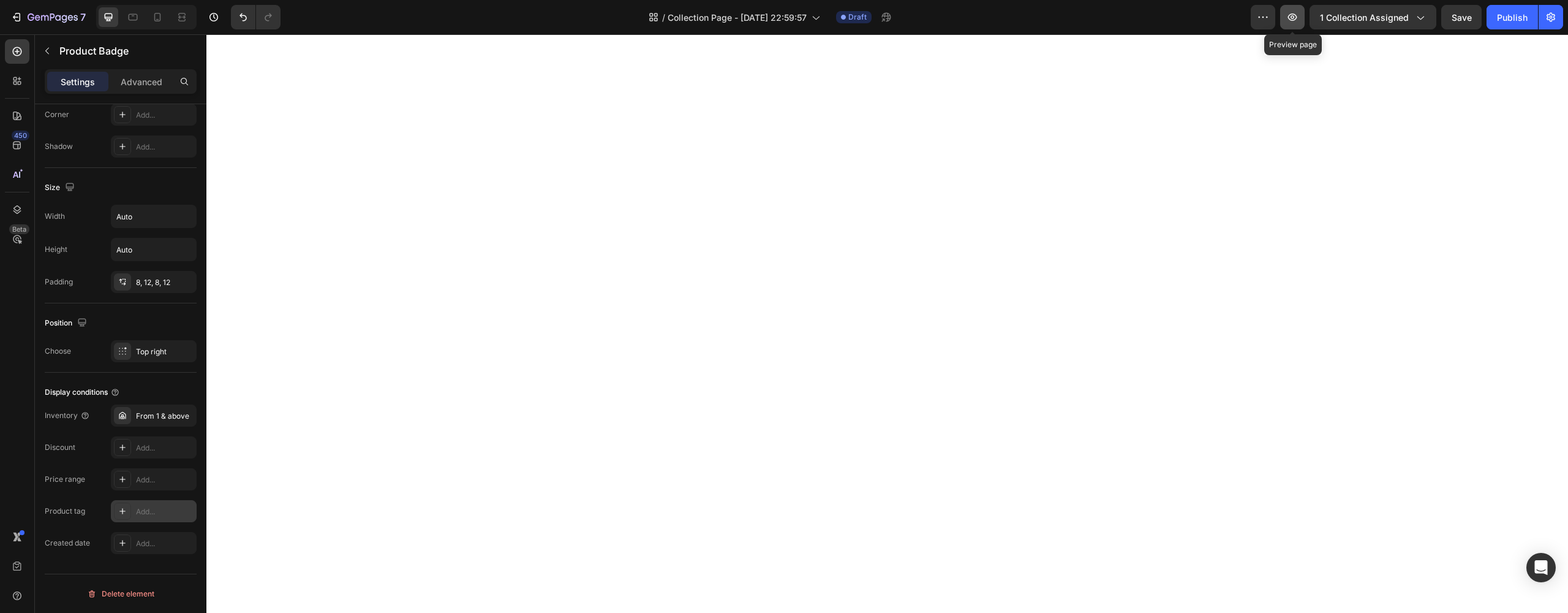
click at [1285, 20] on button "button" at bounding box center [1292, 17] width 24 height 24
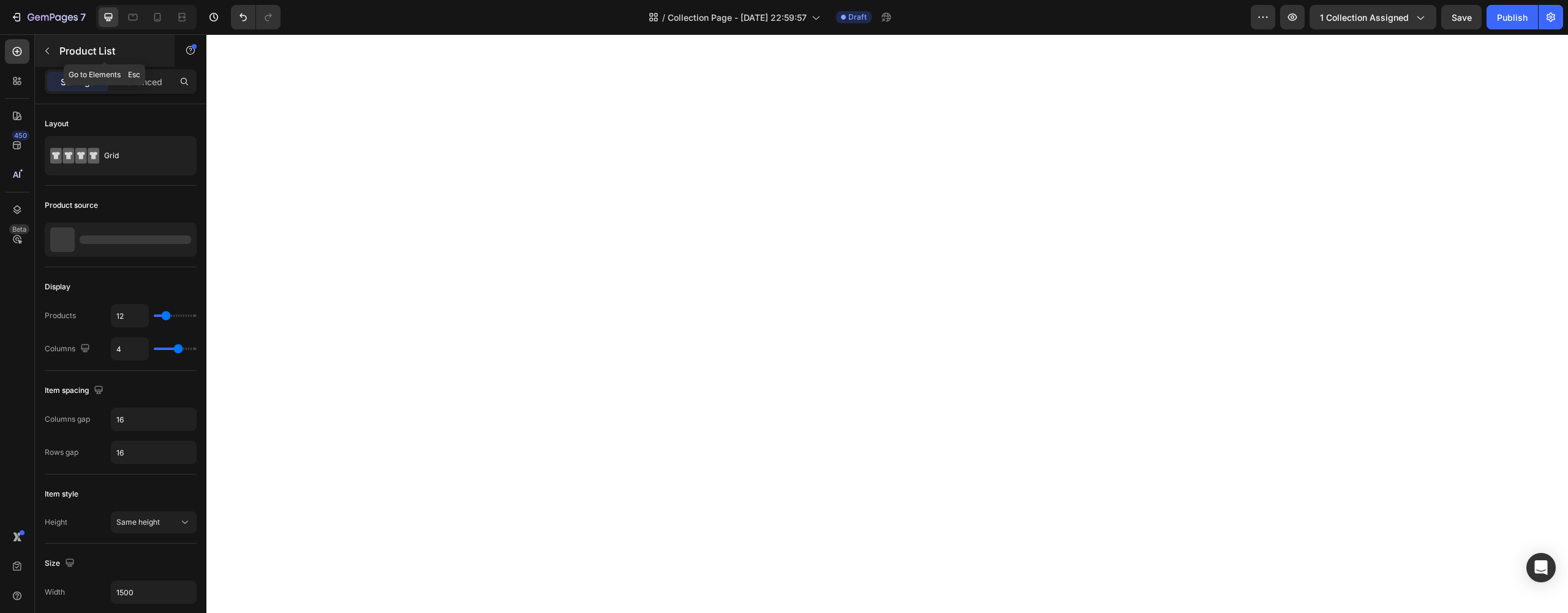
click at [59, 43] on div "Product List" at bounding box center [105, 51] width 140 height 32
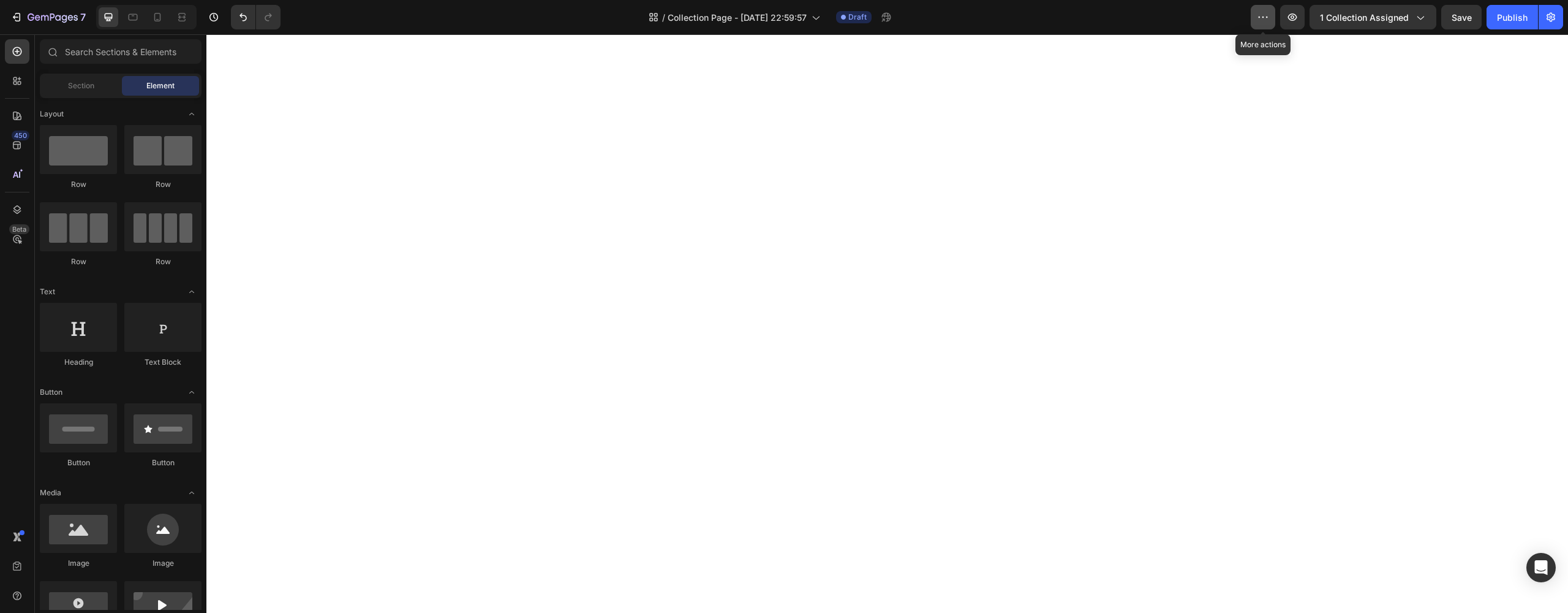
click at [1259, 23] on button "button" at bounding box center [1263, 17] width 24 height 24
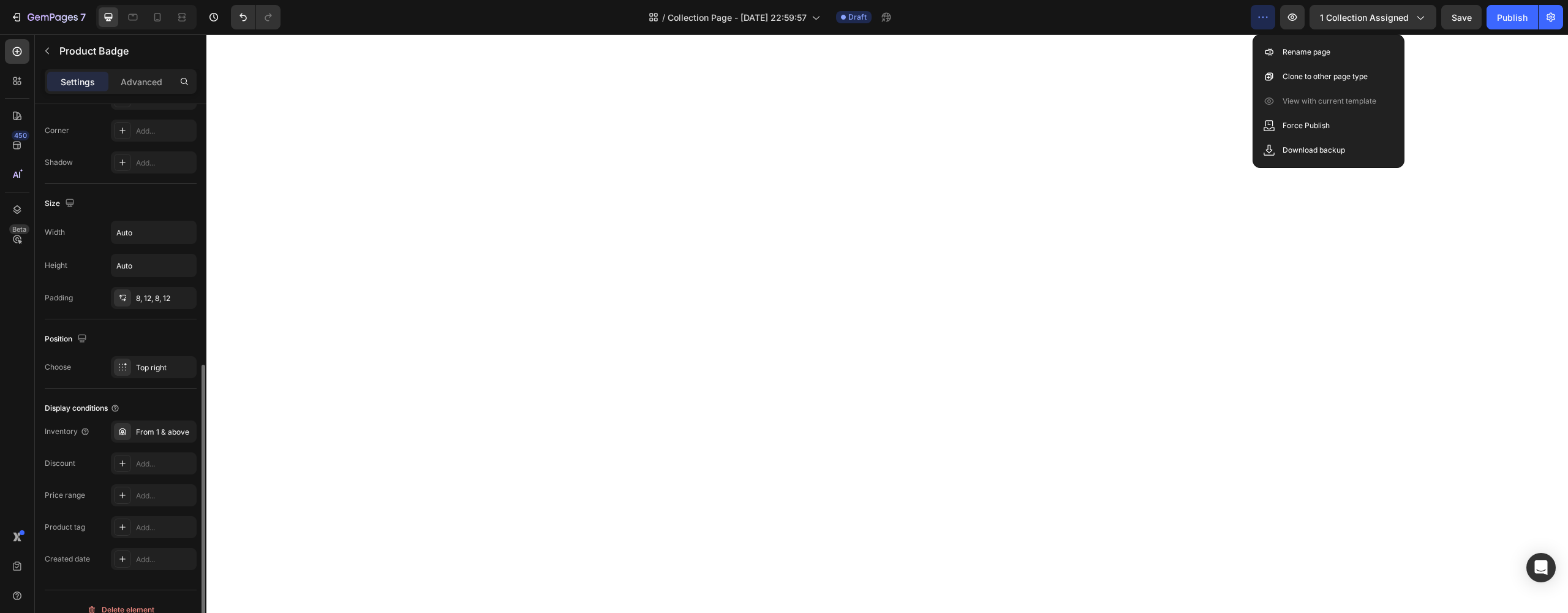
scroll to position [530, 0]
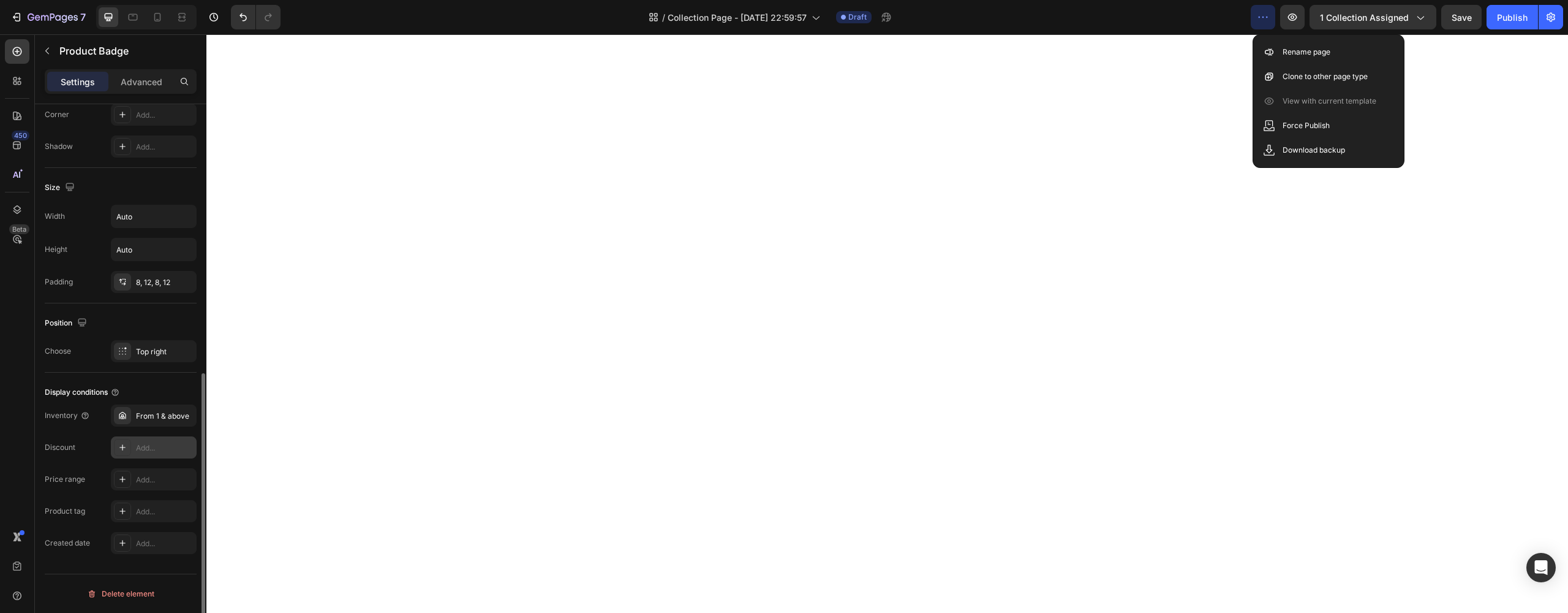
click at [118, 448] on icon at bounding box center [122, 447] width 9 height 9
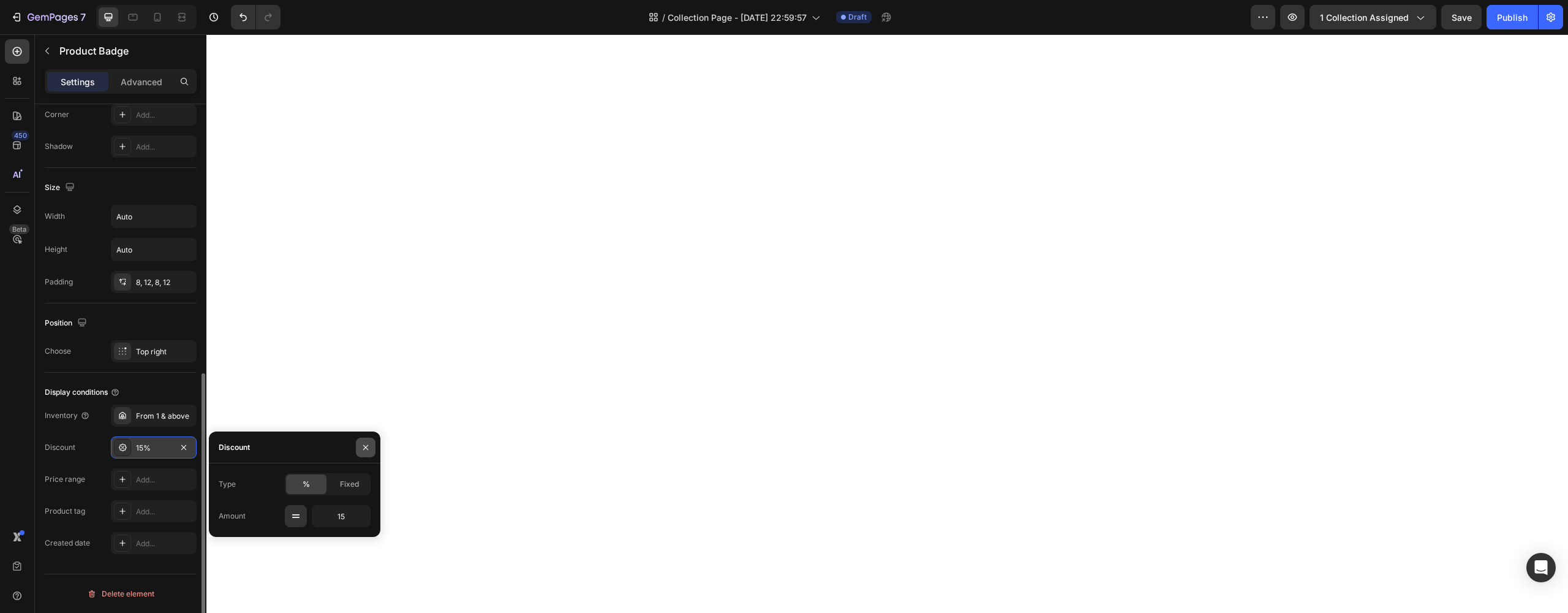
click at [362, 448] on icon "button" at bounding box center [365, 447] width 9 height 9
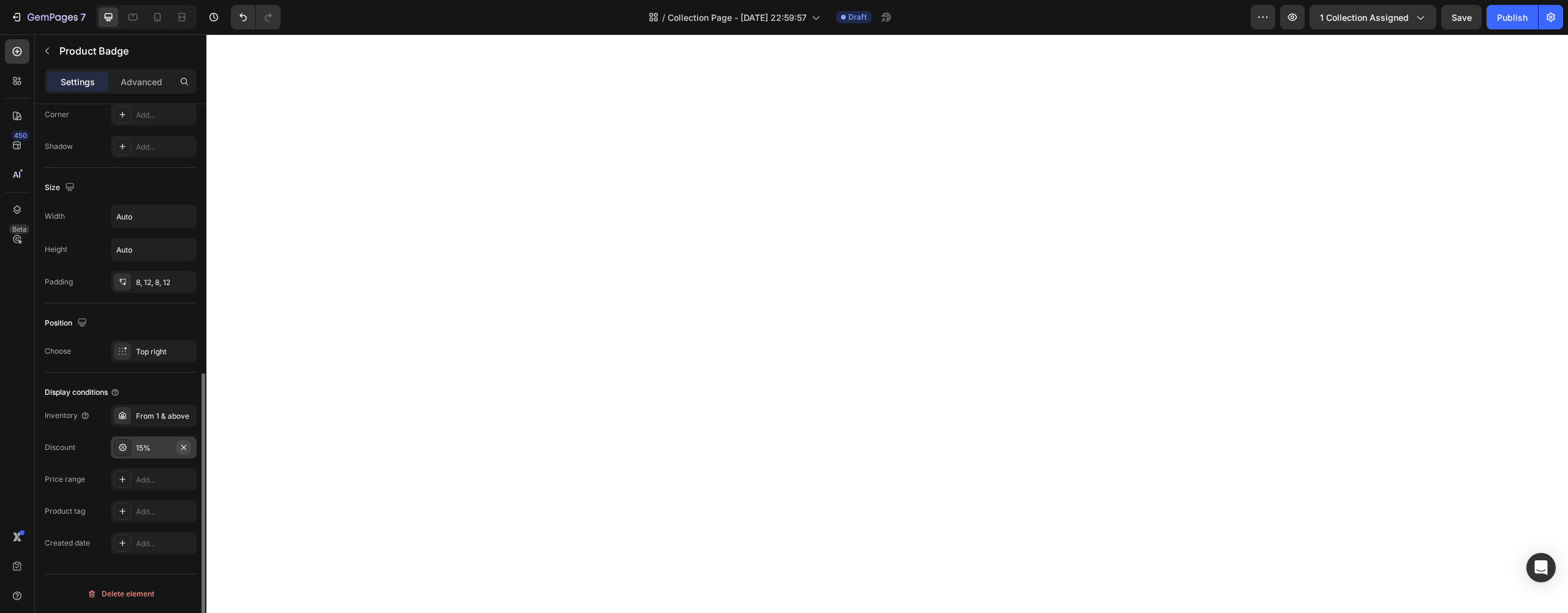
click at [184, 448] on icon "button" at bounding box center [183, 446] width 5 height 5
click at [123, 419] on icon at bounding box center [122, 415] width 9 height 9
click at [123, 515] on icon at bounding box center [122, 511] width 9 height 9
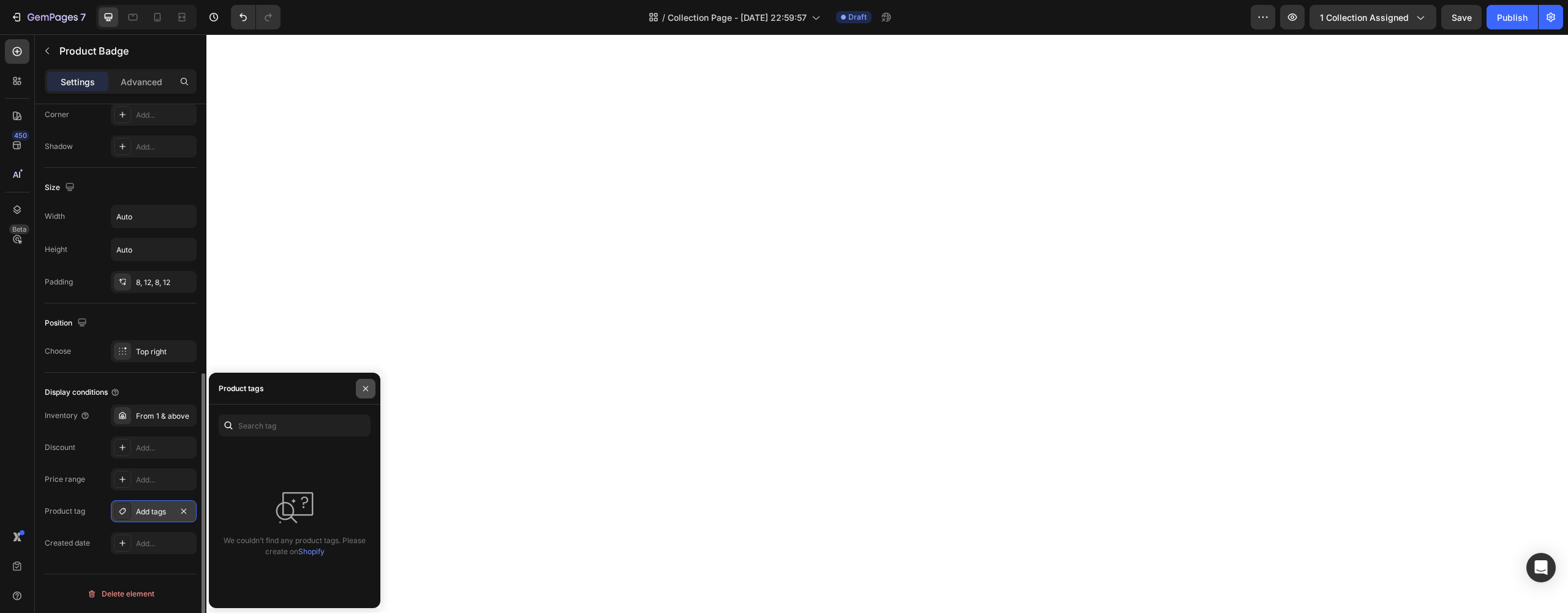
click at [364, 395] on button "button" at bounding box center [365, 388] width 20 height 20
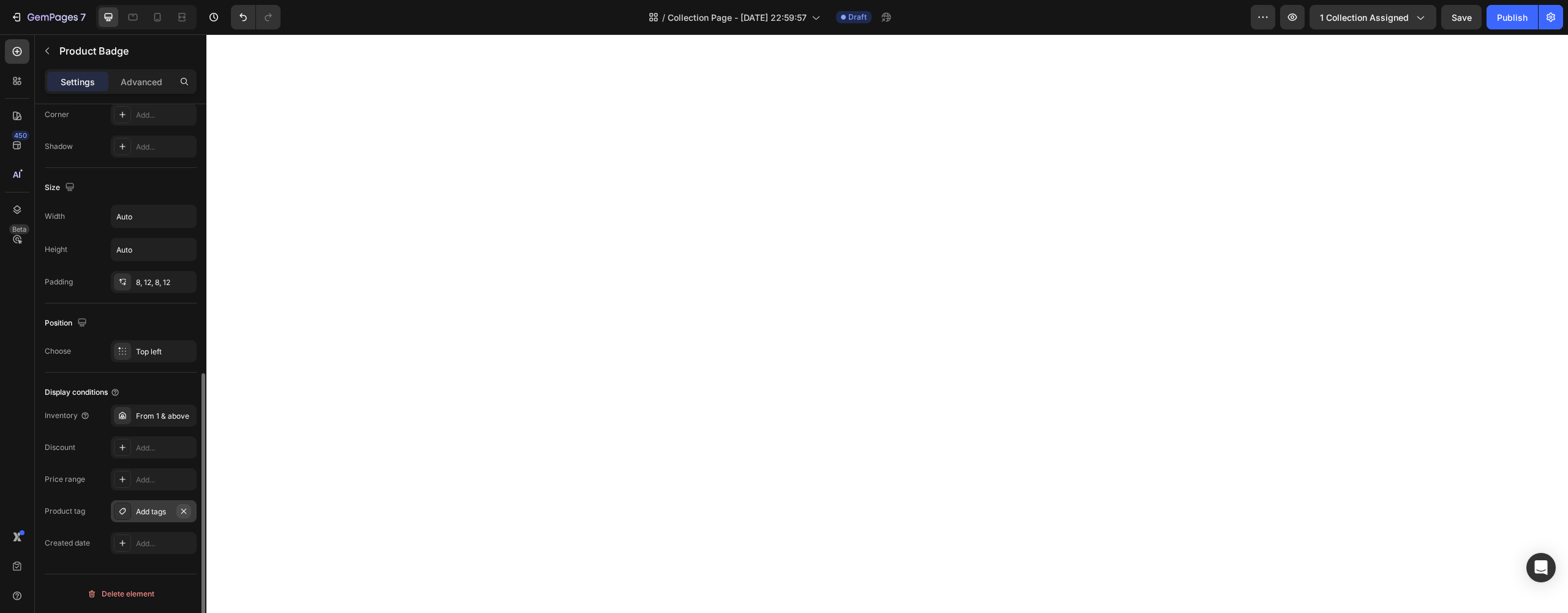
click at [180, 512] on icon "button" at bounding box center [184, 511] width 9 height 9
click at [175, 513] on div "Add..." at bounding box center [165, 511] width 58 height 11
click at [184, 508] on icon "button" at bounding box center [184, 511] width 9 height 9
click at [167, 511] on div "Add..." at bounding box center [165, 511] width 58 height 11
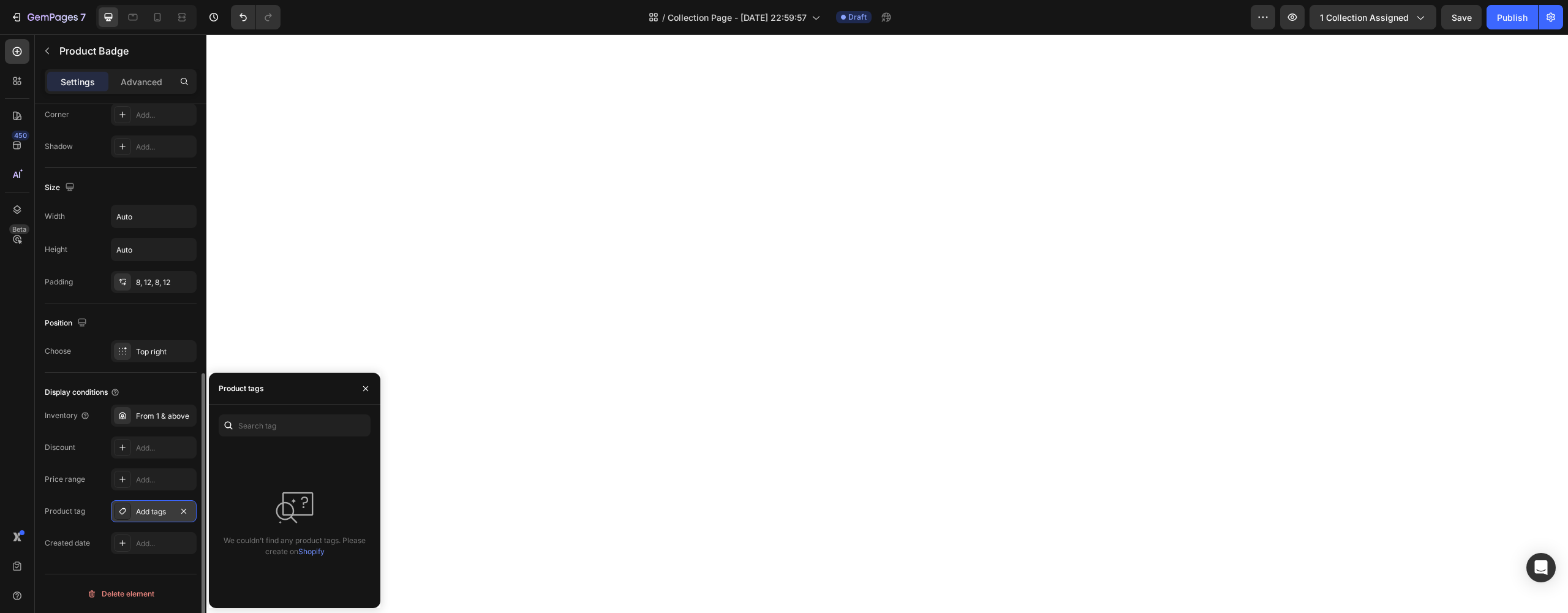
click at [167, 511] on div "Add tags" at bounding box center [154, 511] width 35 height 11
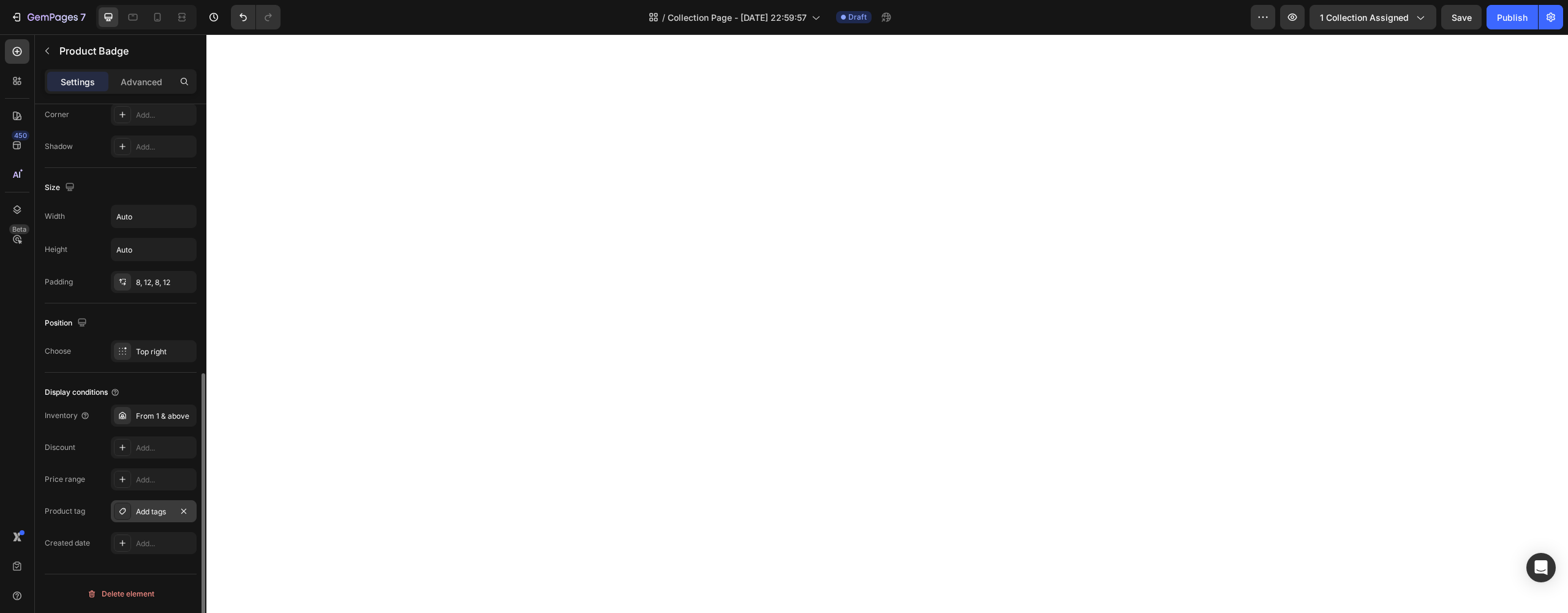
click at [167, 511] on div "Add tags" at bounding box center [154, 511] width 35 height 11
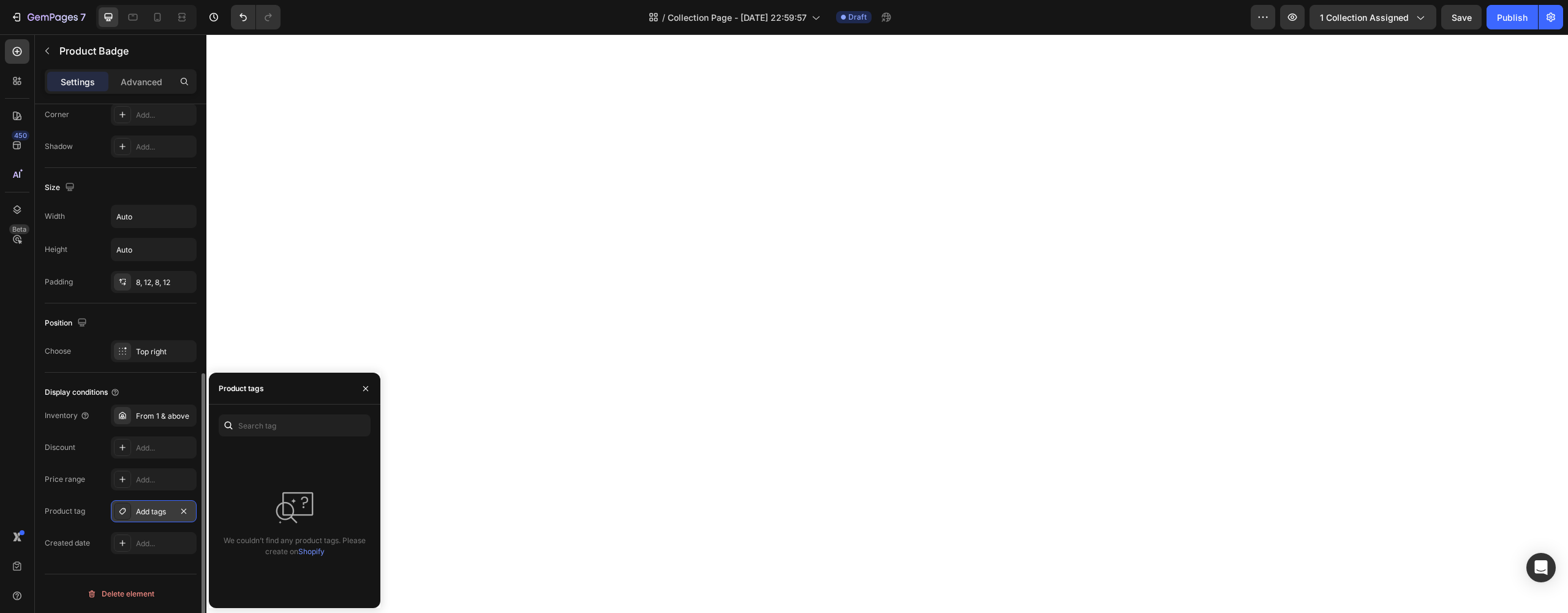
click at [167, 511] on div "Add tags" at bounding box center [154, 511] width 35 height 11
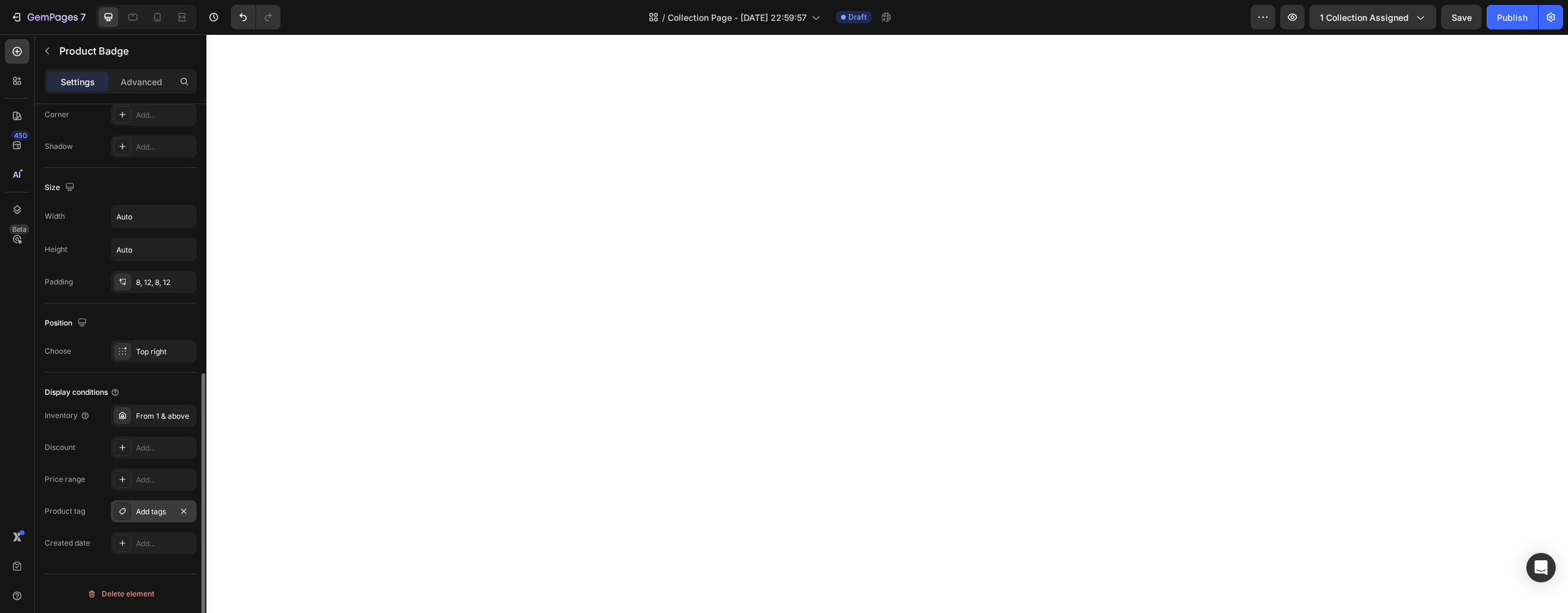
click at [167, 511] on div "Add tags" at bounding box center [154, 511] width 35 height 11
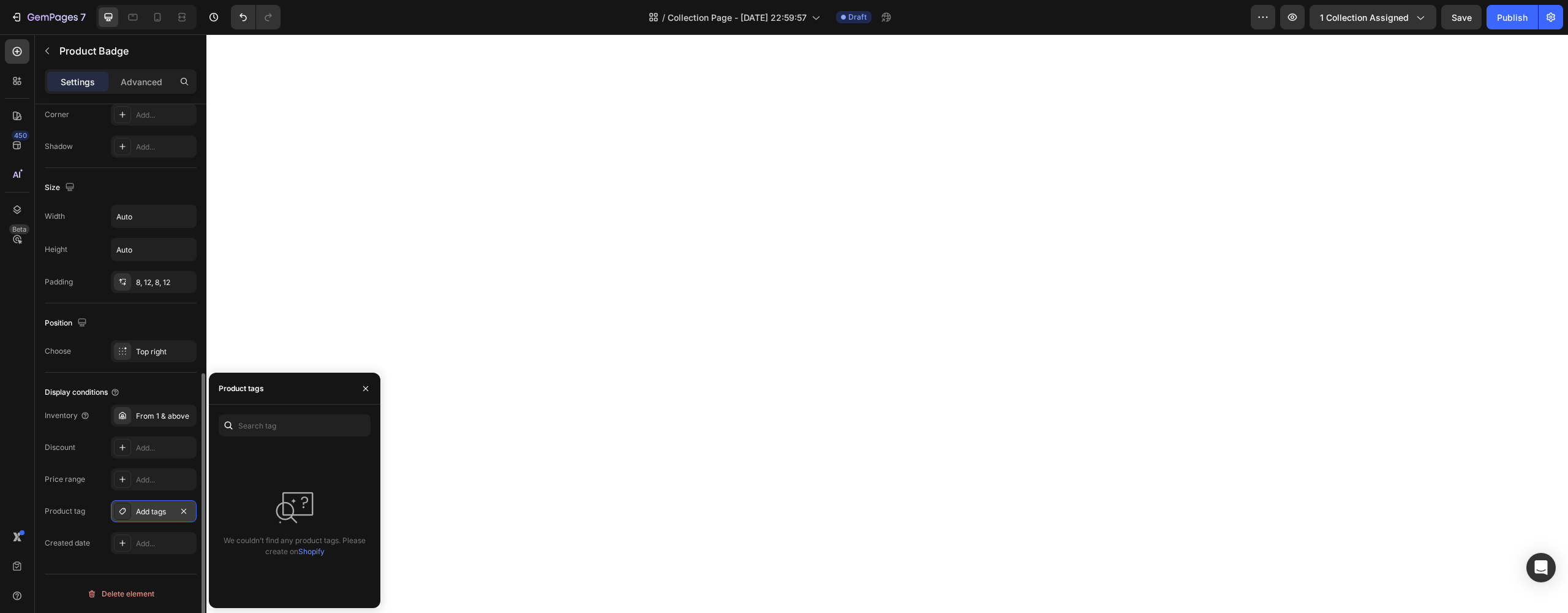
click at [289, 509] on img at bounding box center [295, 507] width 39 height 40
click at [257, 462] on div "We couldn’t find any product tags. Please create on Shopify" at bounding box center [295, 522] width 152 height 152
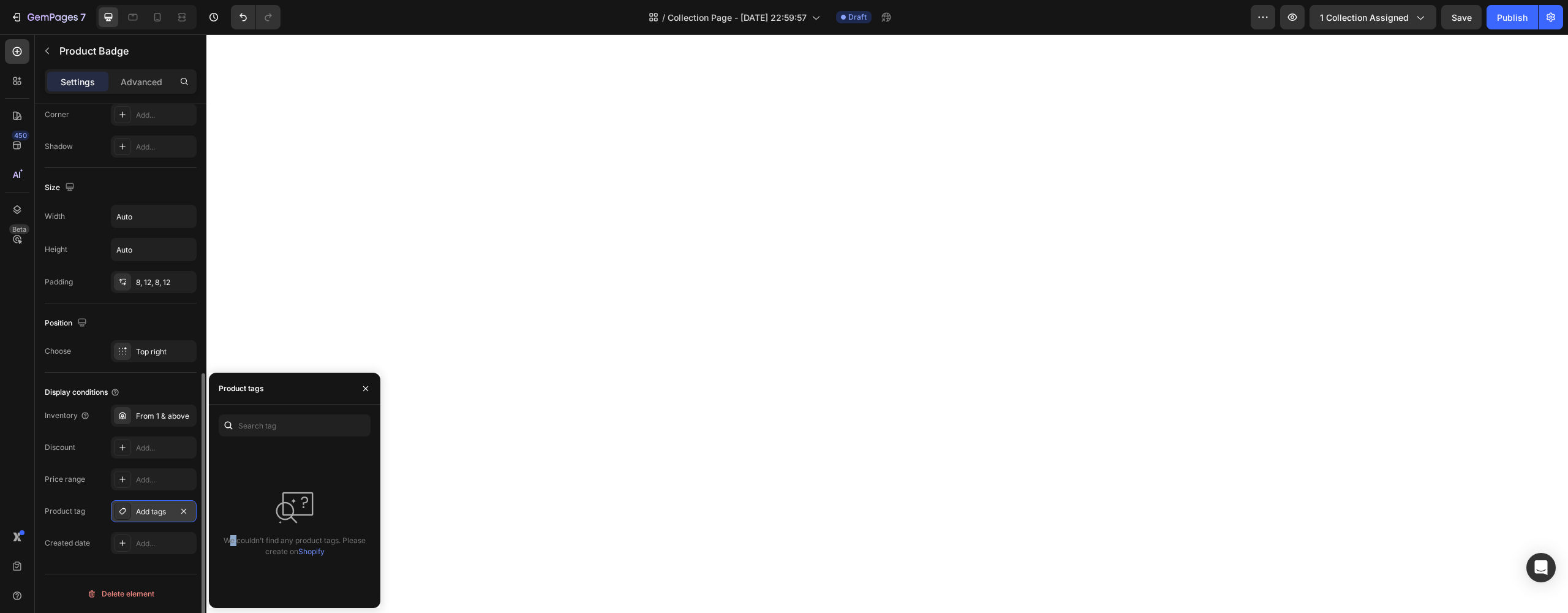
click at [239, 456] on div "We couldn’t find any product tags. Please create on Shopify" at bounding box center [295, 522] width 152 height 152
click at [246, 503] on div "We couldn’t find any product tags. Please create on Shopify" at bounding box center [295, 522] width 152 height 152
click at [252, 488] on div "We couldn’t find any product tags. Please create on Shopify" at bounding box center [295, 522] width 152 height 152
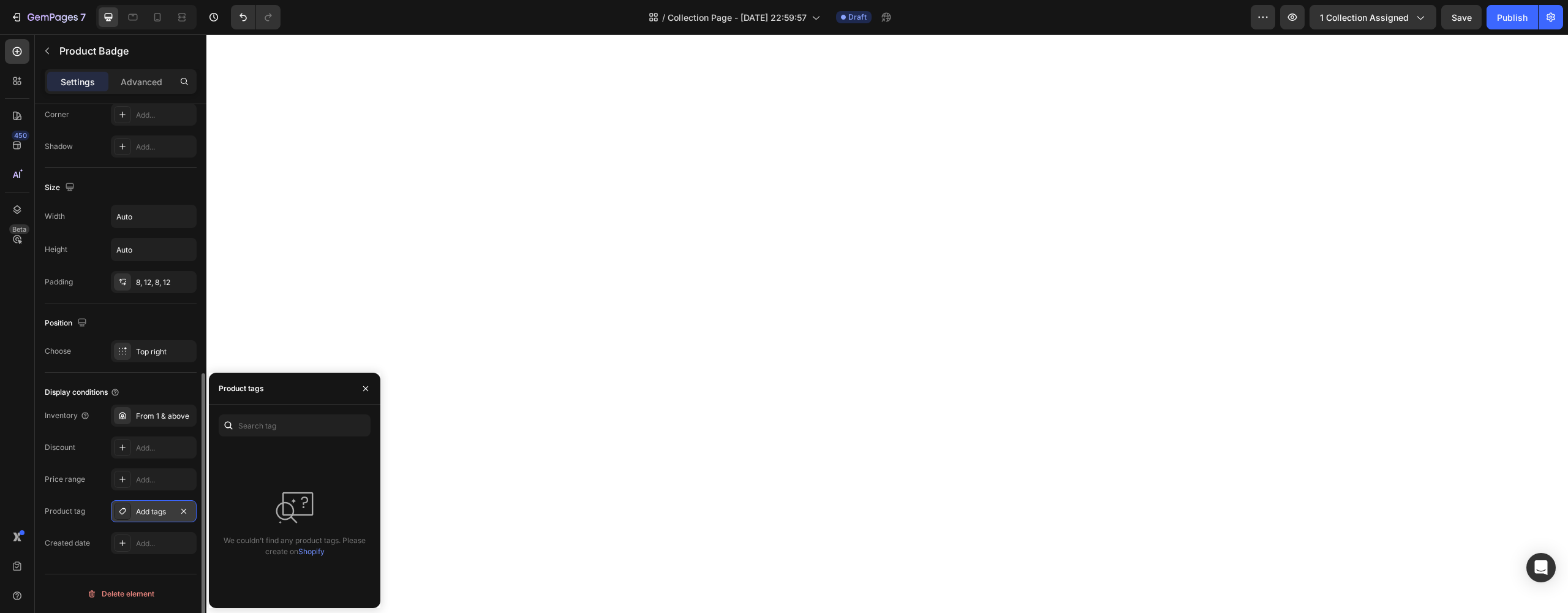
click at [245, 481] on div "We couldn’t find any product tags. Please create on Shopify" at bounding box center [295, 522] width 152 height 152
click at [20, 593] on icon at bounding box center [17, 595] width 9 height 9
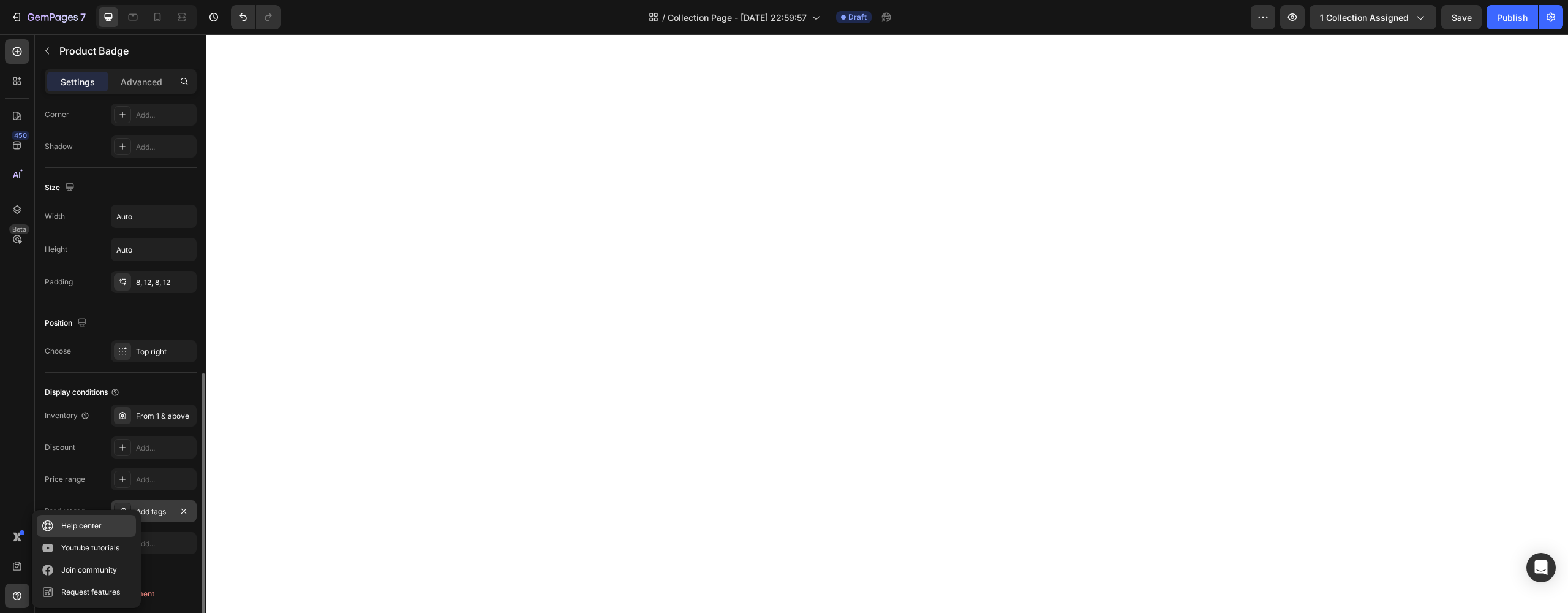
click at [63, 522] on div "Help center" at bounding box center [81, 526] width 41 height 12
click at [1534, 566] on div "Open Intercom Messenger" at bounding box center [1542, 568] width 33 height 33
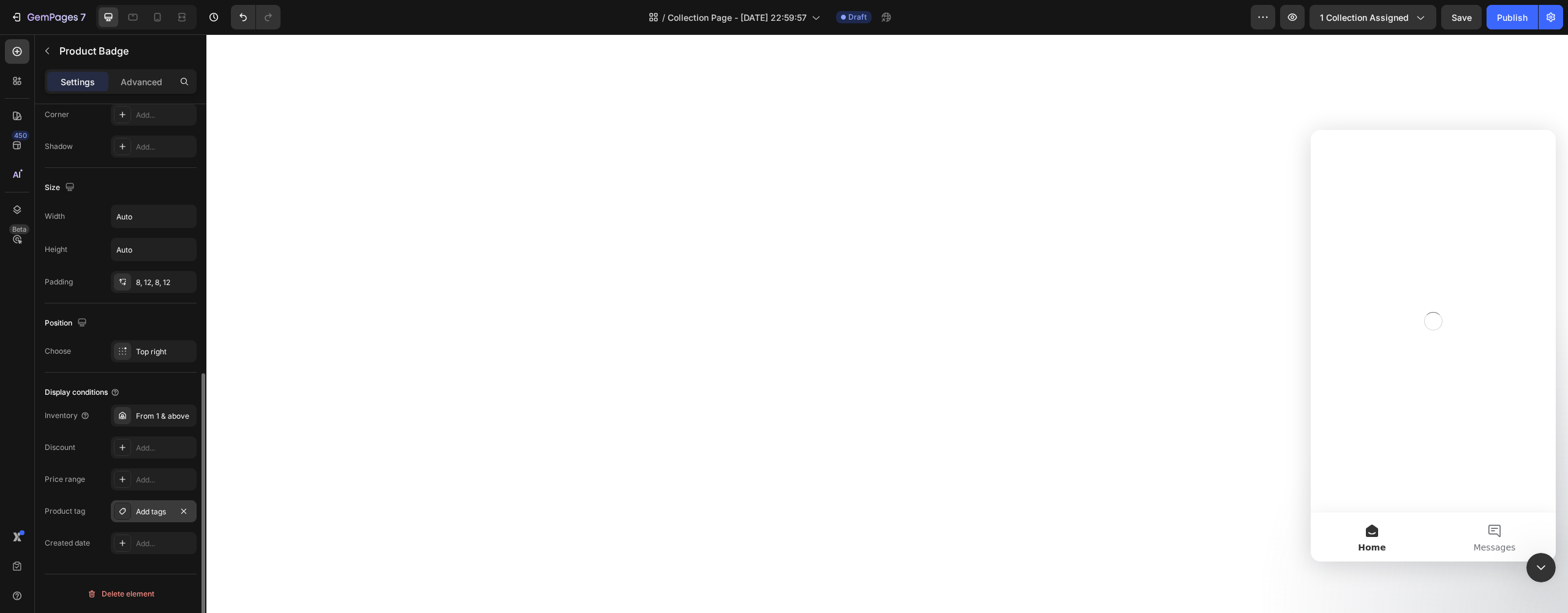
scroll to position [0, 0]
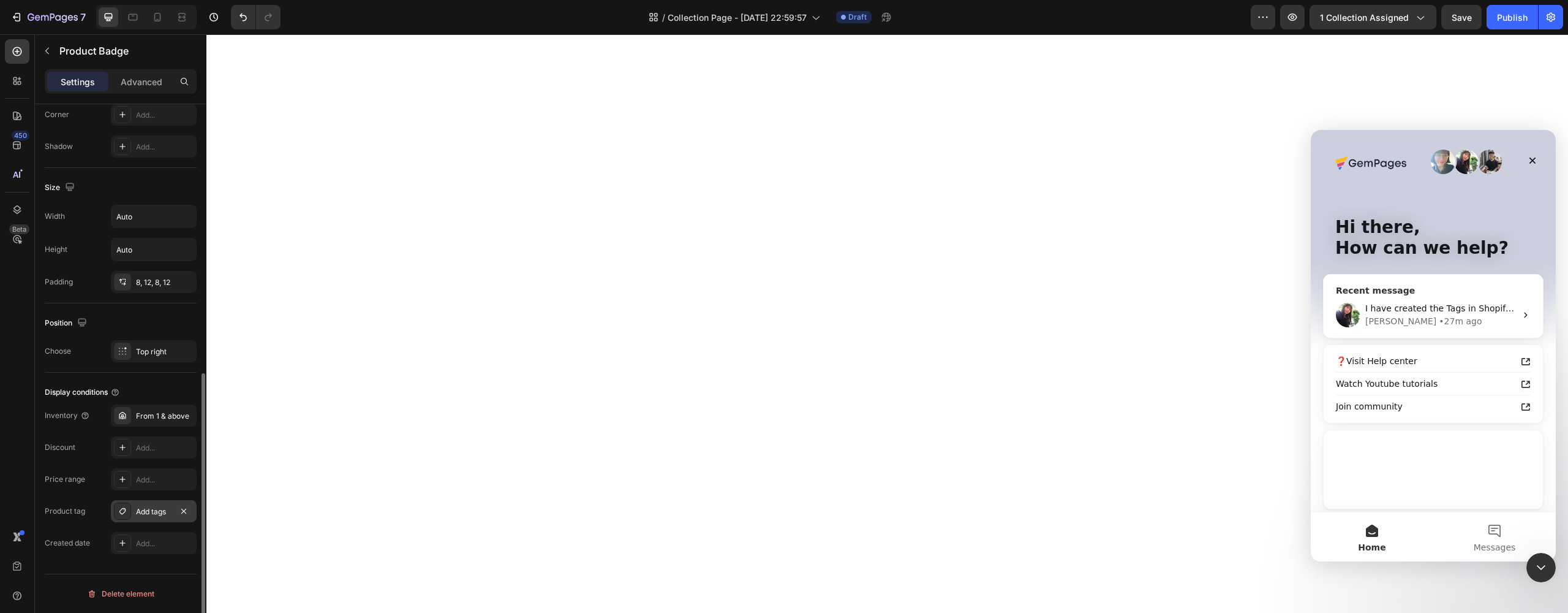
click at [1394, 304] on span "I have created the Tags in Shopify admin but I can't see them in gems page." at bounding box center [1529, 308] width 327 height 9
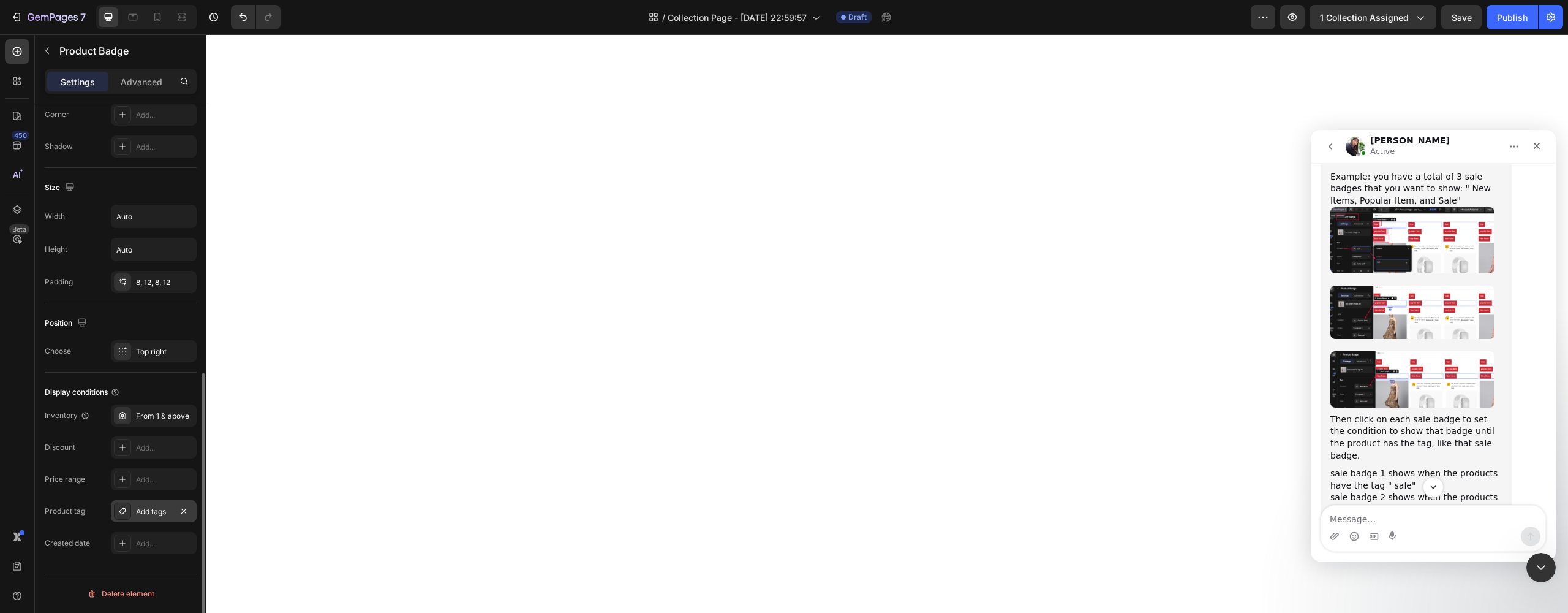
scroll to position [1559, 0]
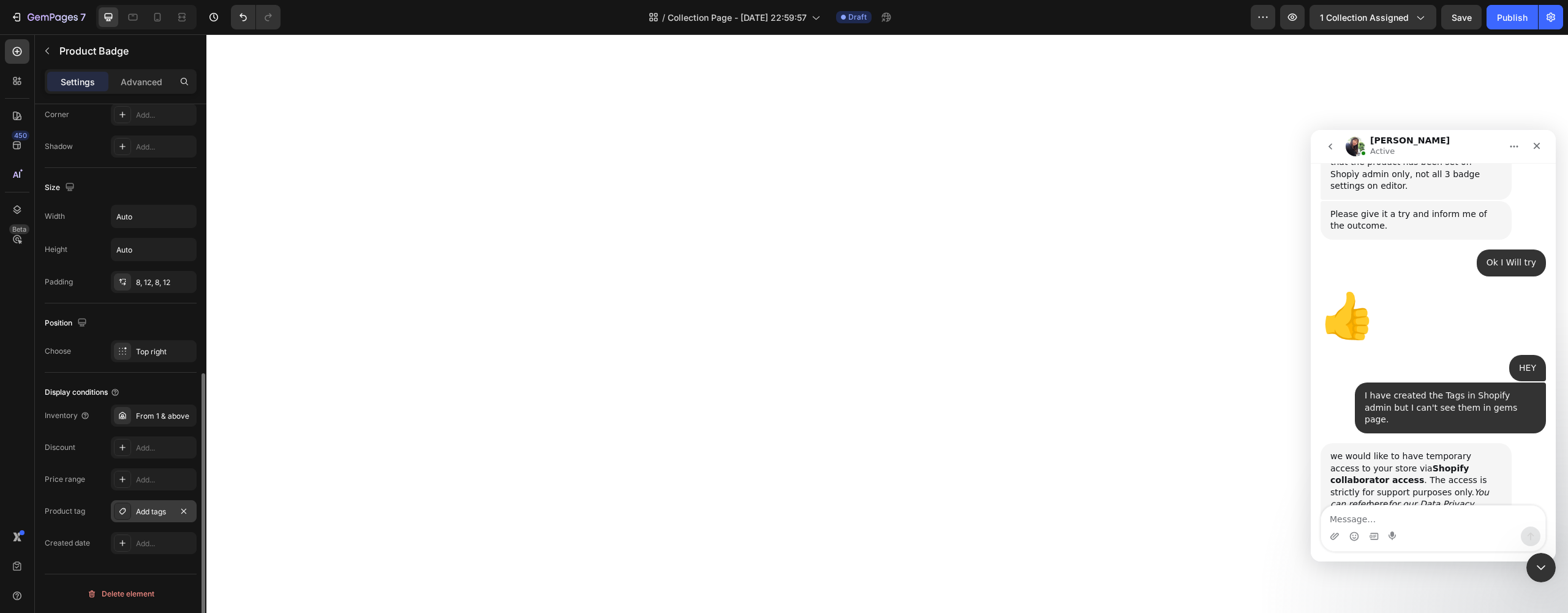
click at [1425, 511] on textarea "Message…" at bounding box center [1433, 515] width 224 height 21
click at [1429, 517] on textarea "Message…" at bounding box center [1433, 515] width 224 height 21
type textarea "OK"
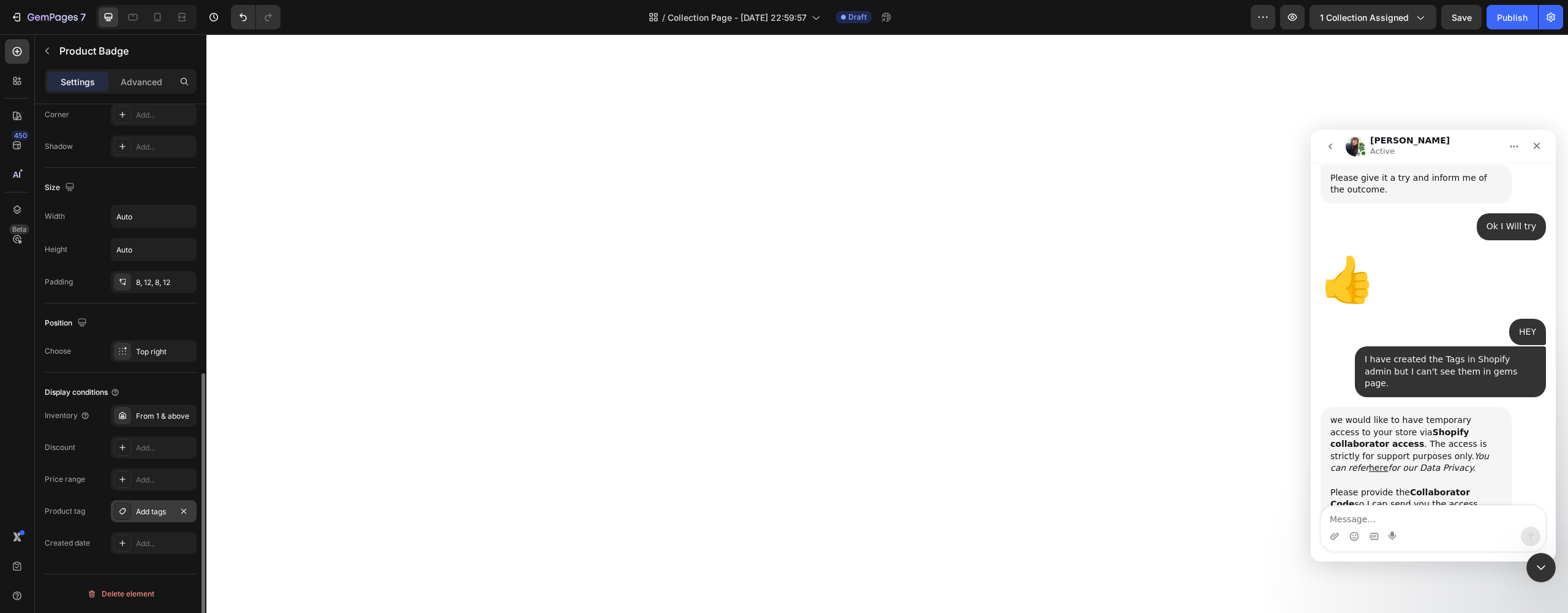
click at [399, 3] on div "7 Version history / Collection Page - [DATE] 22:59:57 Draft Preview 1 collectio…" at bounding box center [784, 18] width 1568 height 35
click at [1352, 517] on textarea "Message…" at bounding box center [1433, 515] width 224 height 21
type textarea "2913"
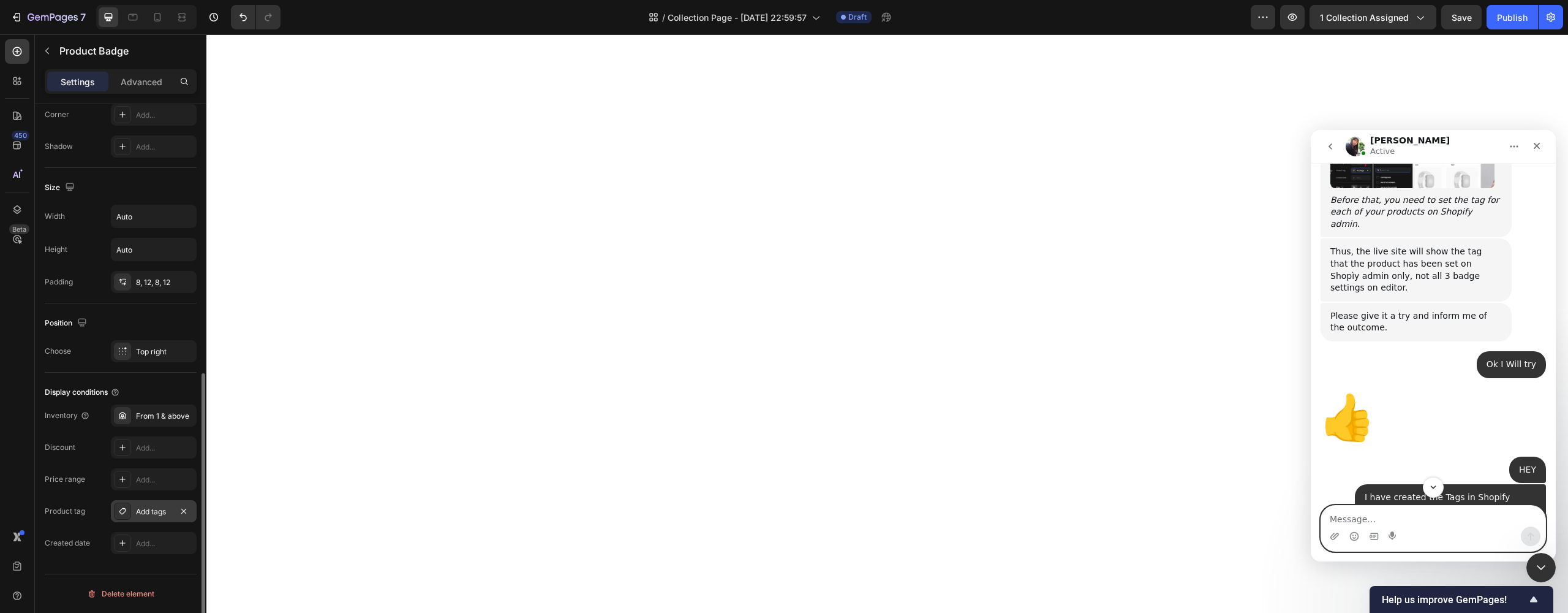
scroll to position [1623, 0]
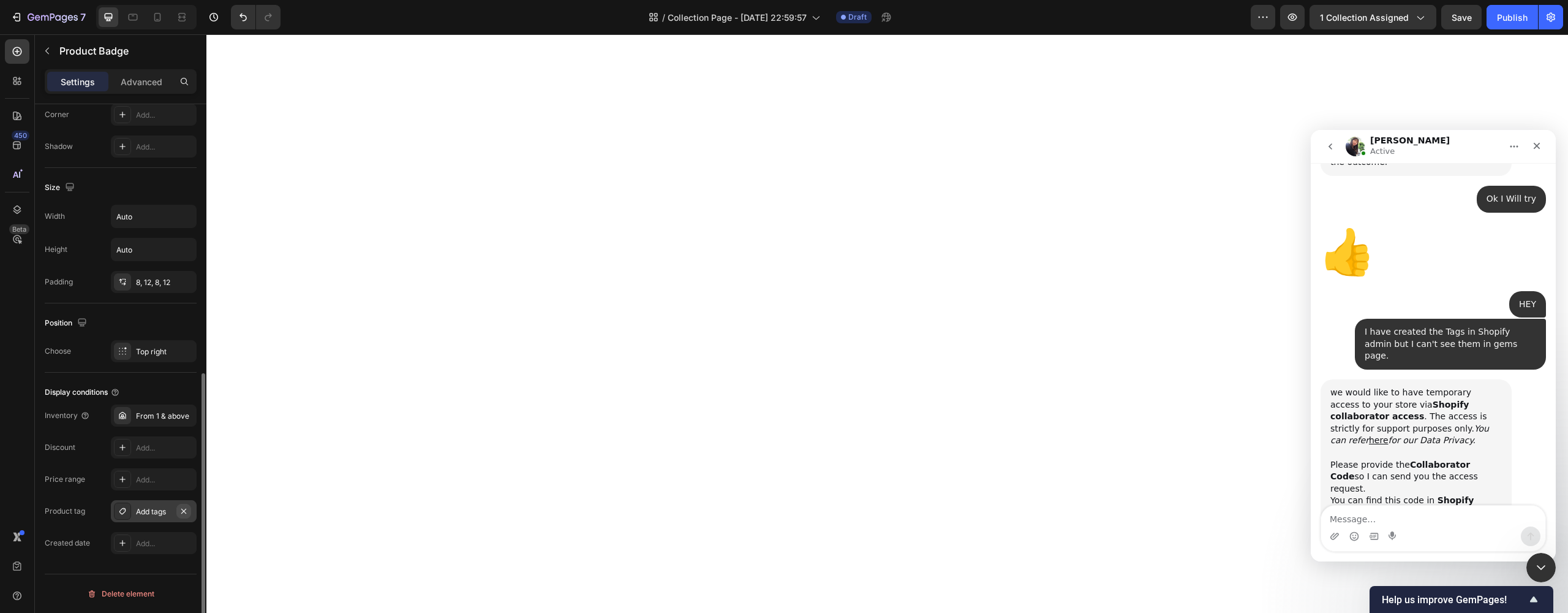
click at [181, 513] on icon "button" at bounding box center [183, 510] width 5 height 5
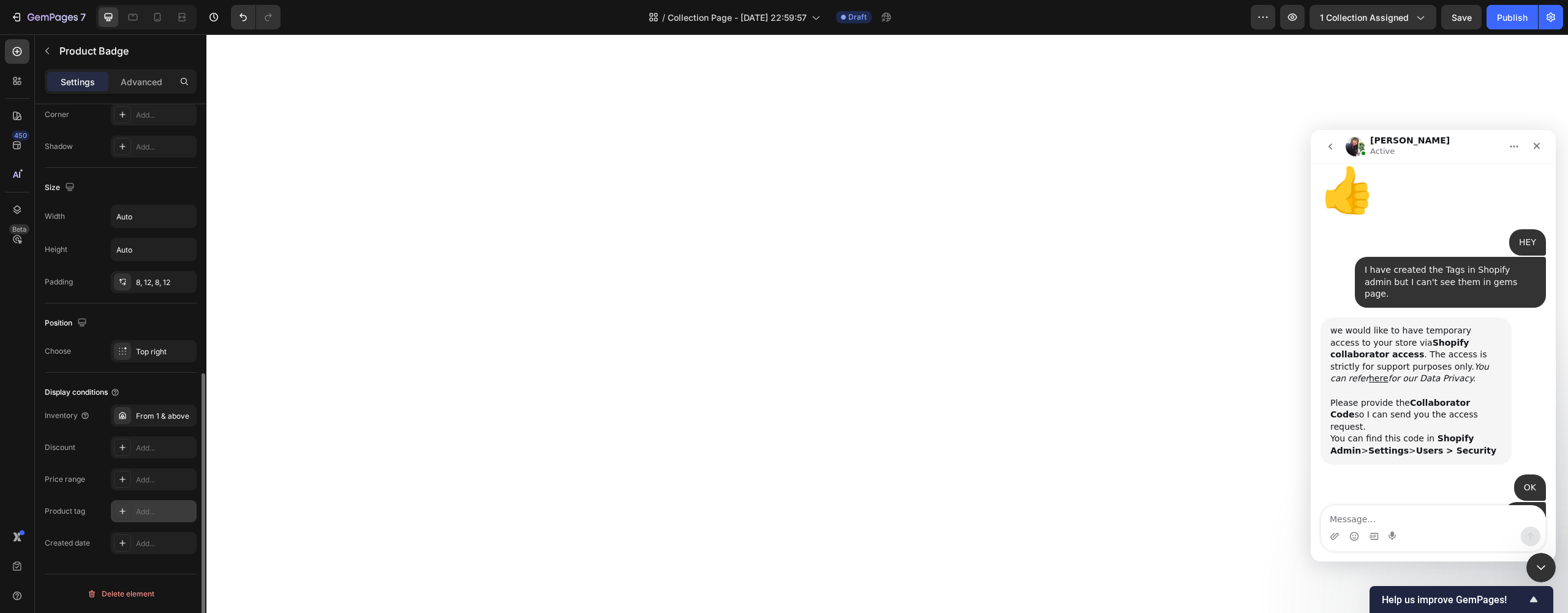
scroll to position [1710, 0]
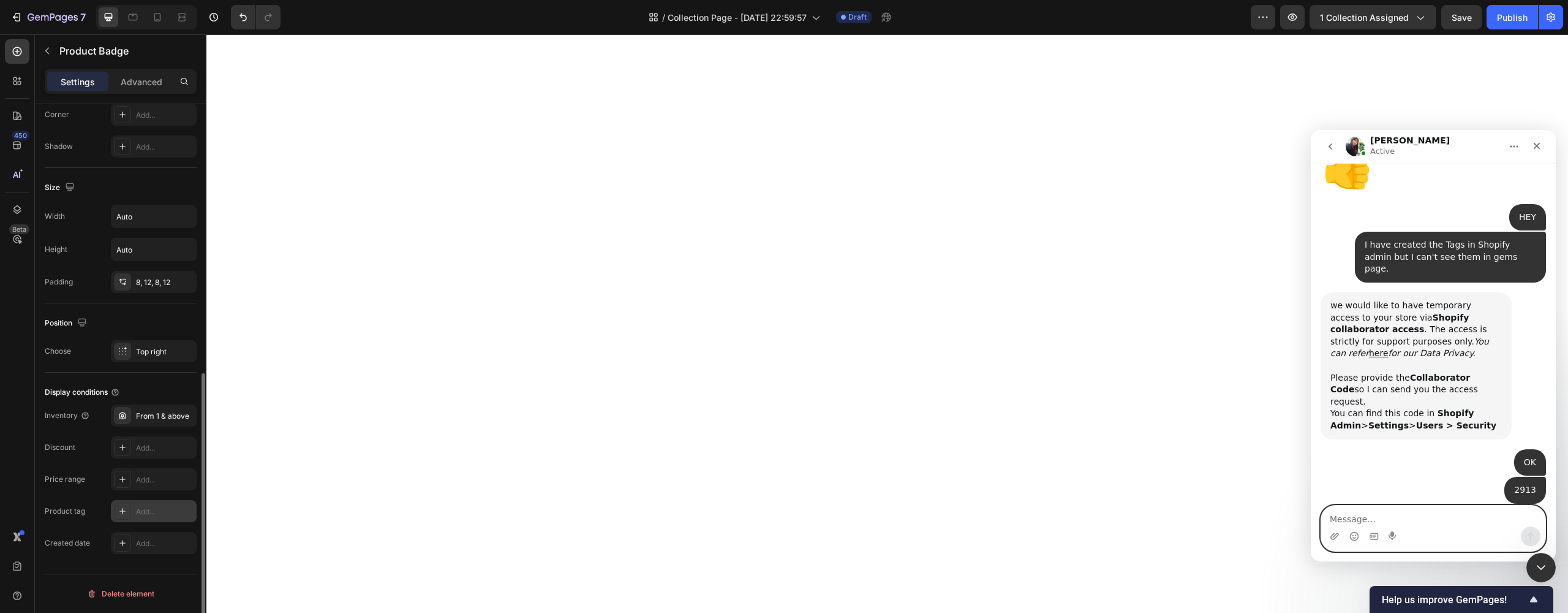
click at [1371, 513] on textarea "Message…" at bounding box center [1433, 515] width 224 height 21
type textarea "W"
type textarea "where will I see it?"
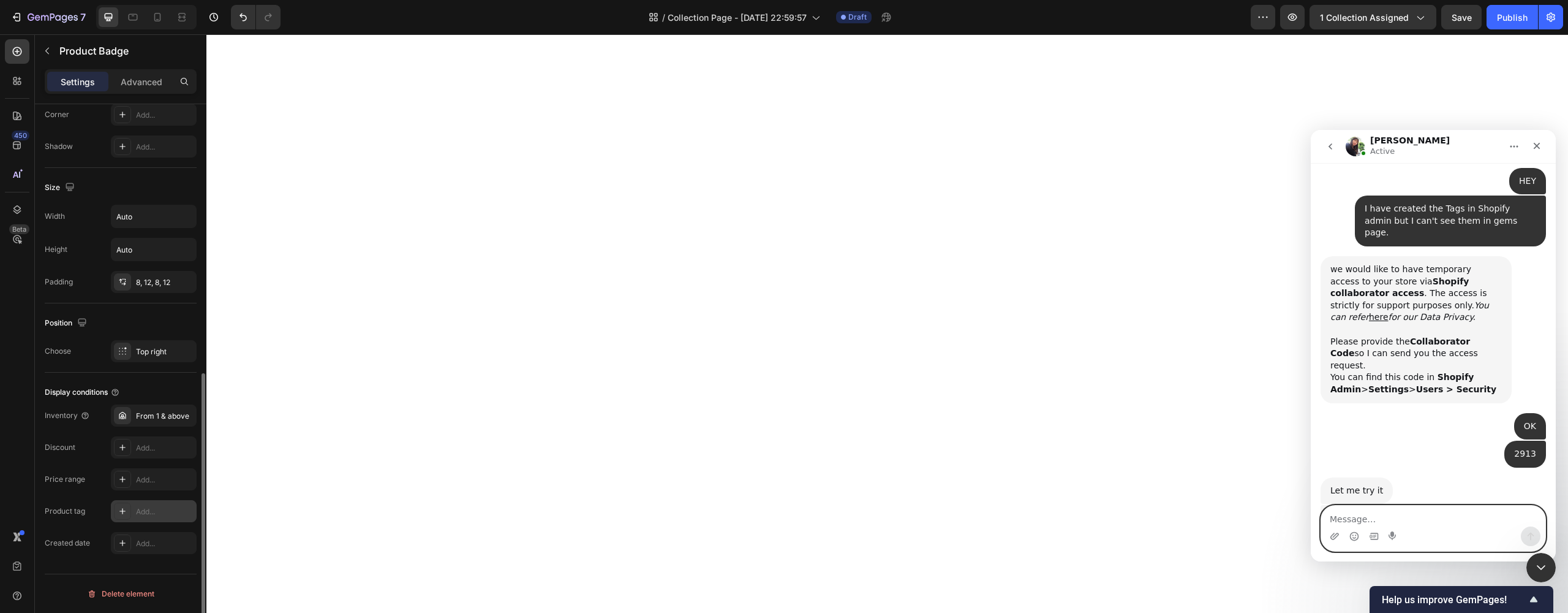
click at [1406, 515] on textarea "Message…" at bounding box center [1433, 515] width 224 height 21
type textarea "approved"
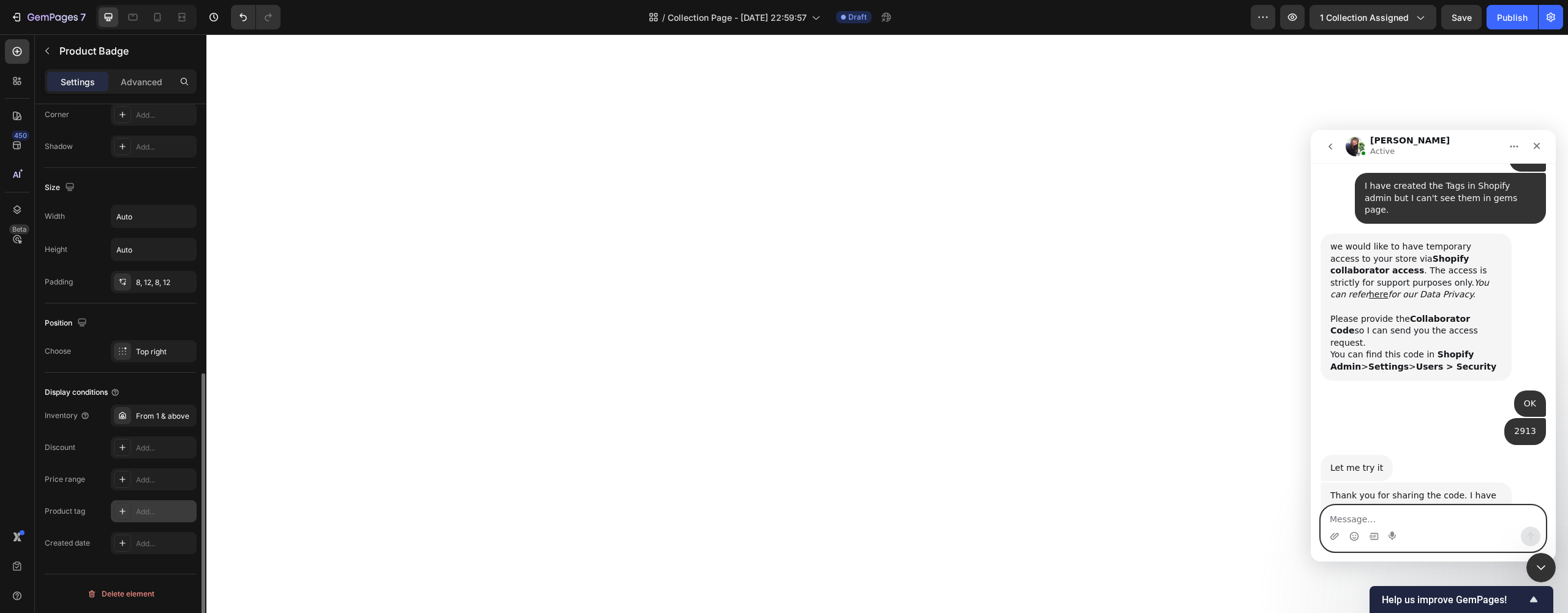
scroll to position [1821, 0]
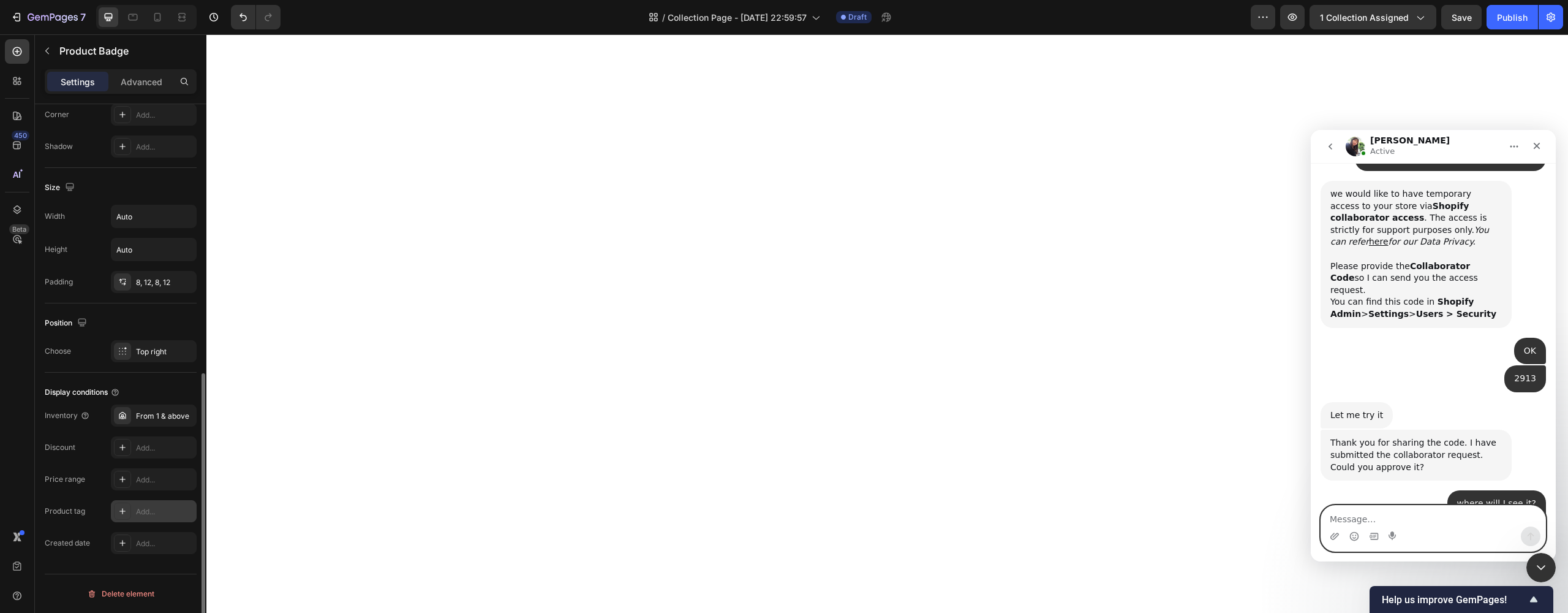
type textarea "u"
type textarea "Sure"
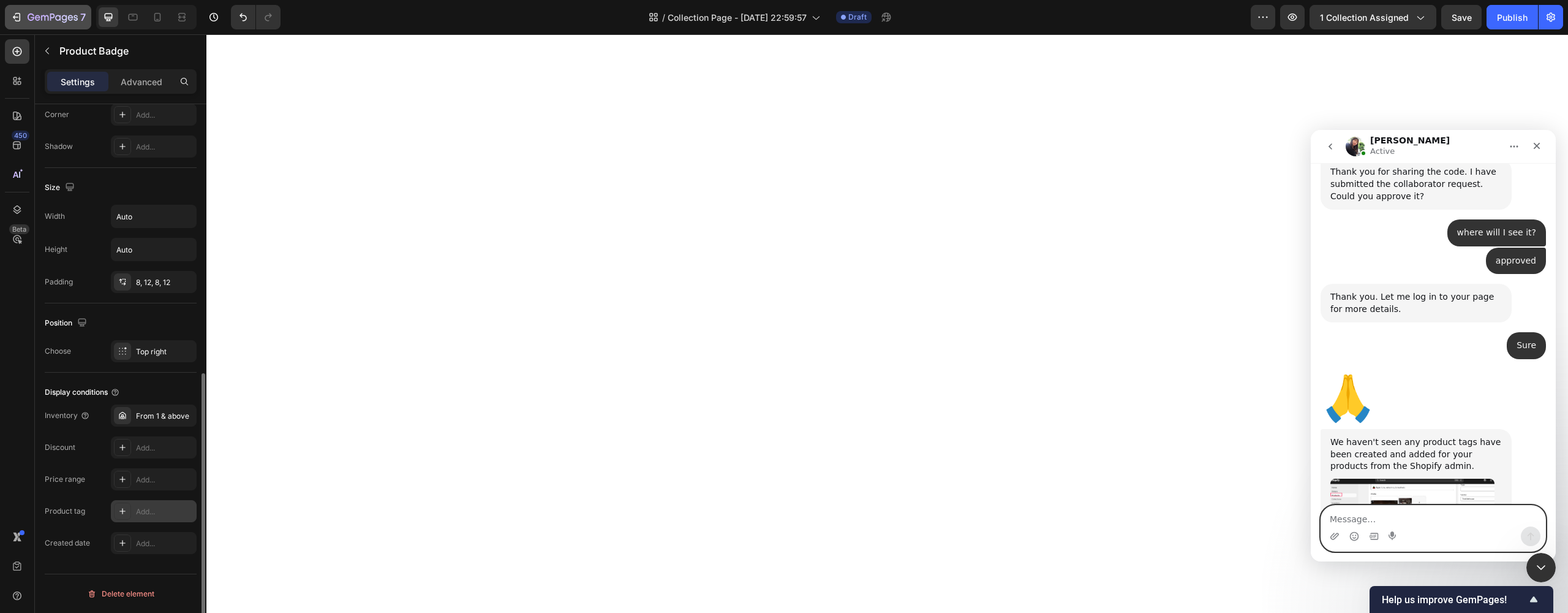
scroll to position [2073, 0]
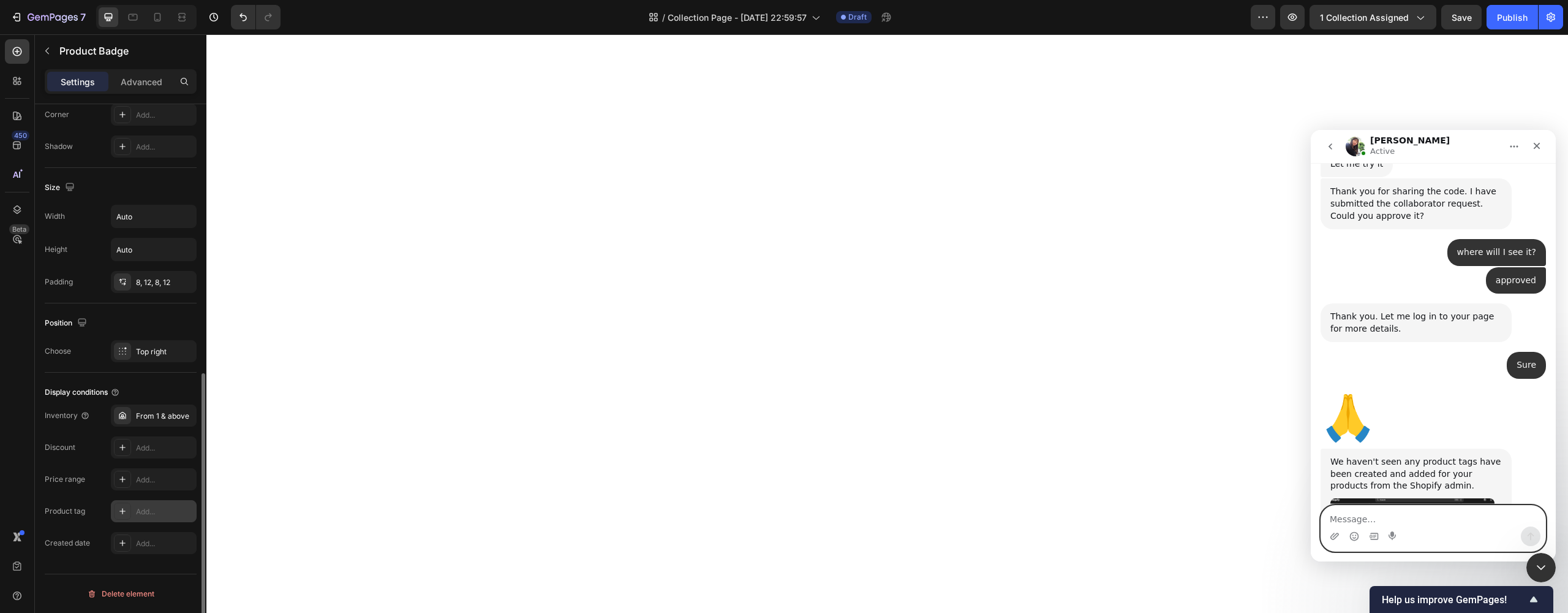
click at [1352, 511] on textarea "Message…" at bounding box center [1433, 515] width 224 height 21
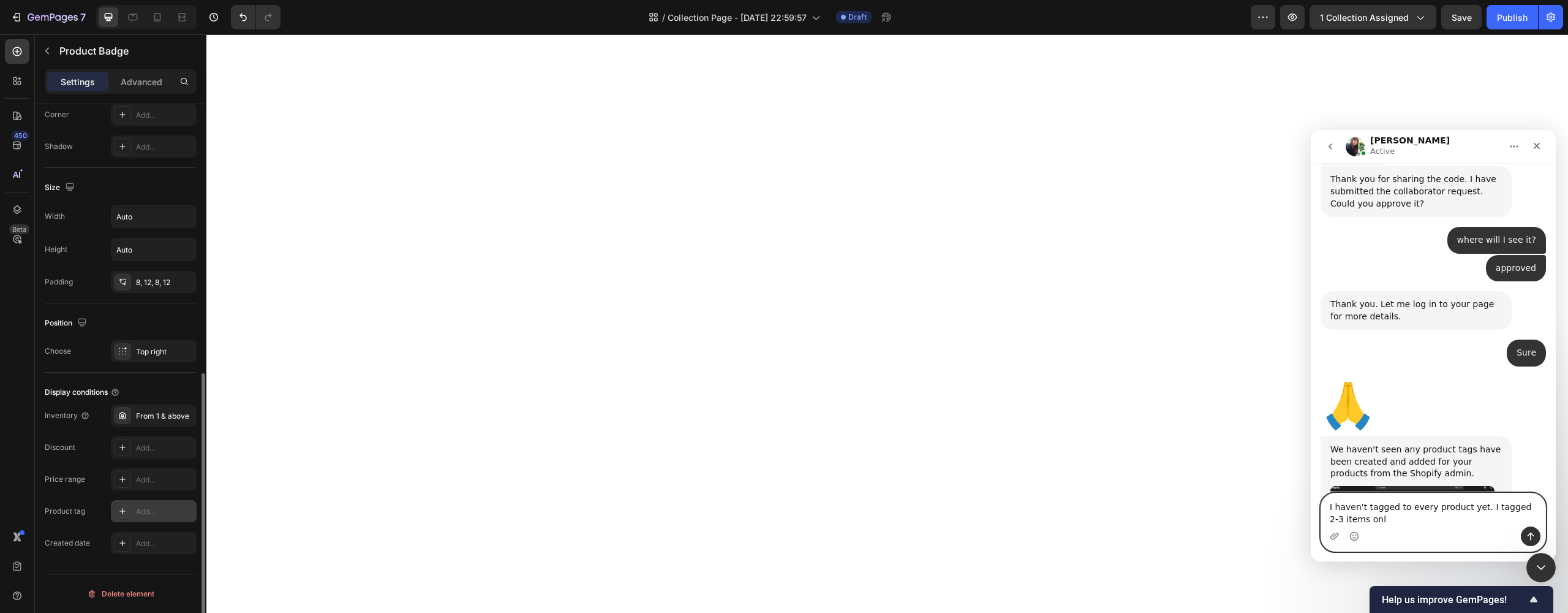
type textarea "I haven't tagged to every product yet. I tagged 2-3 items only"
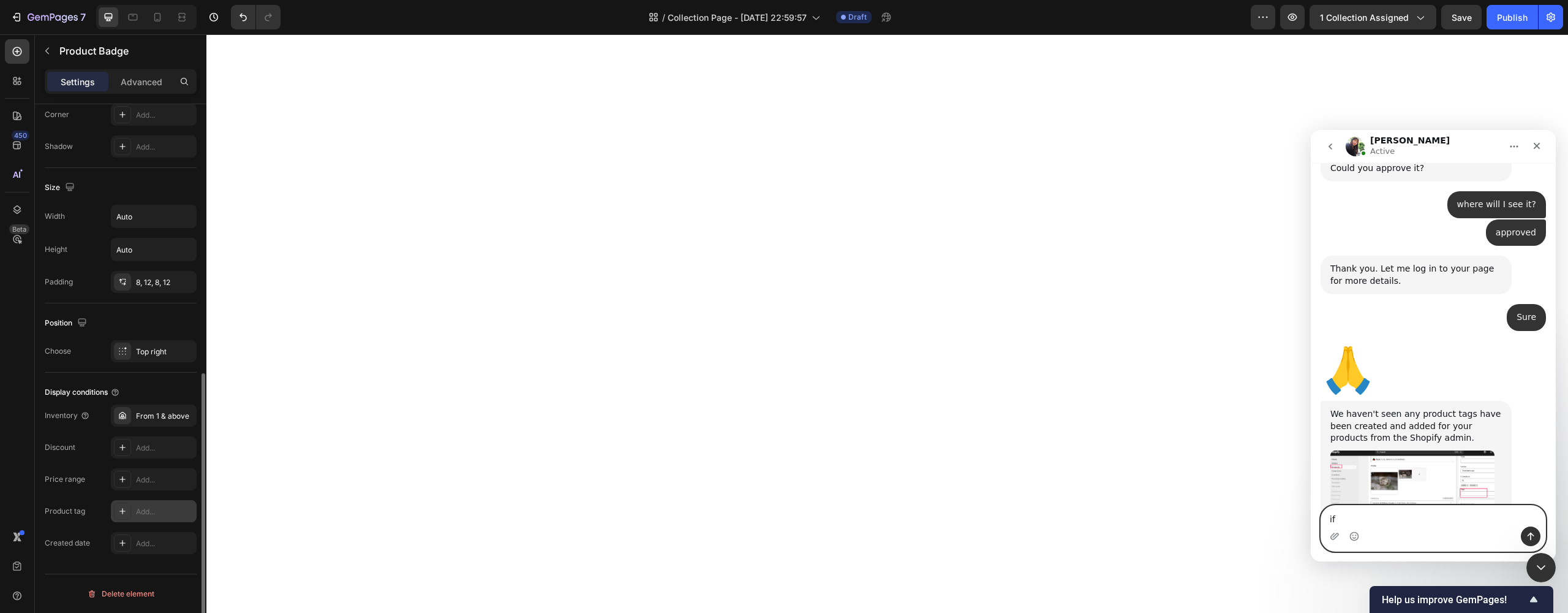
type textarea "i"
paste textarea "Lavender Love Cup"
type textarea "Lavender Love Cup"
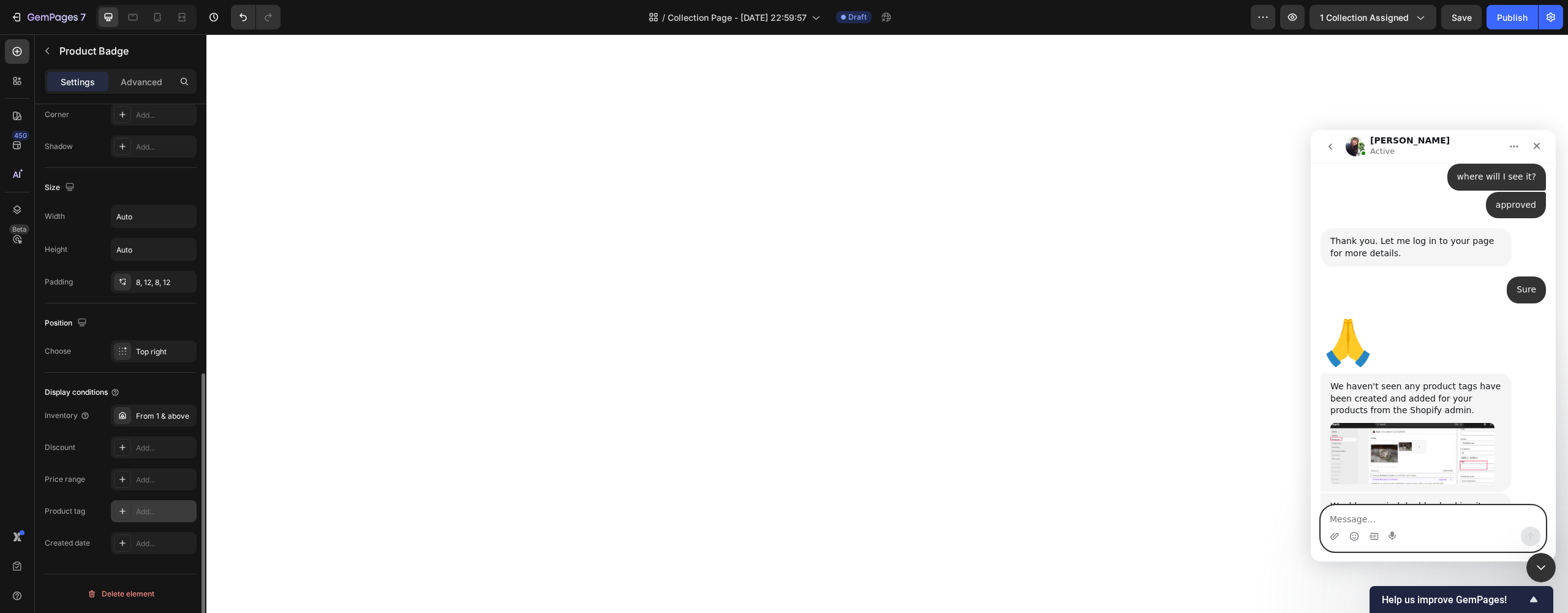
paste textarea "Lavender Love Cup"
type textarea "Lavender Love Cup"
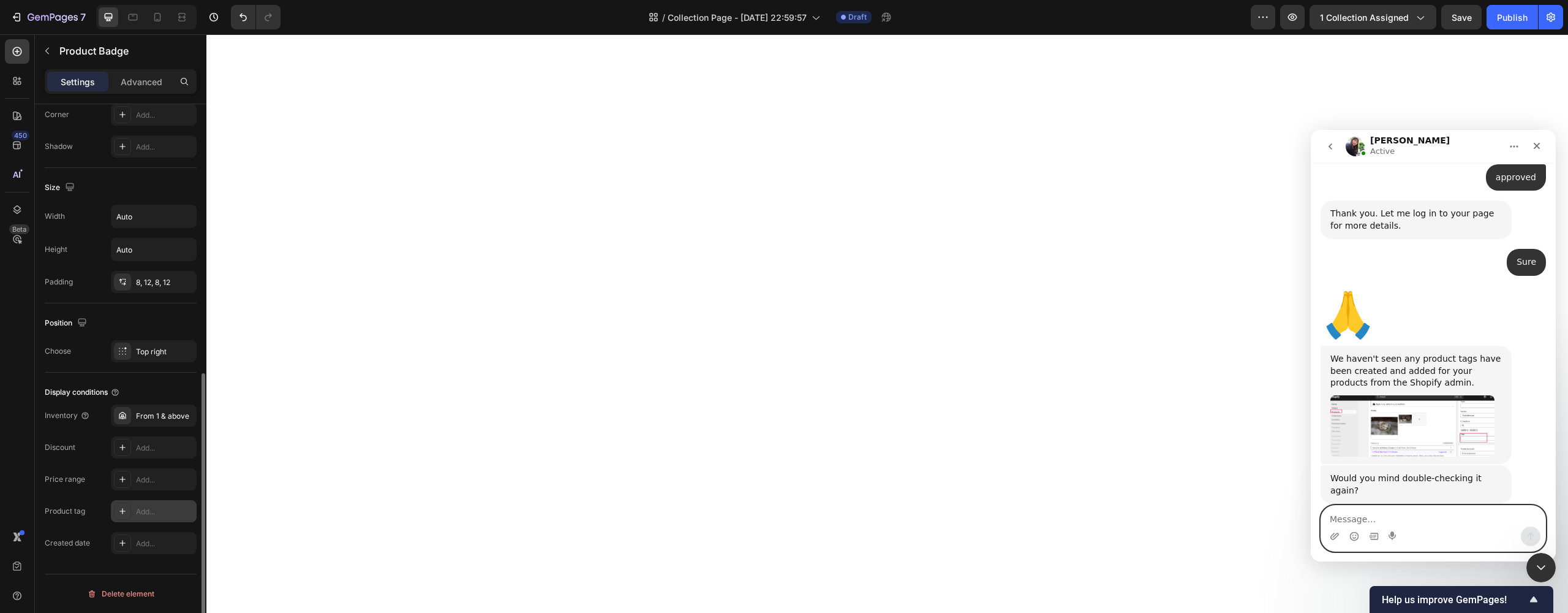
paste textarea "Floral Fairytale set"
type textarea "Floral Fairytale set"
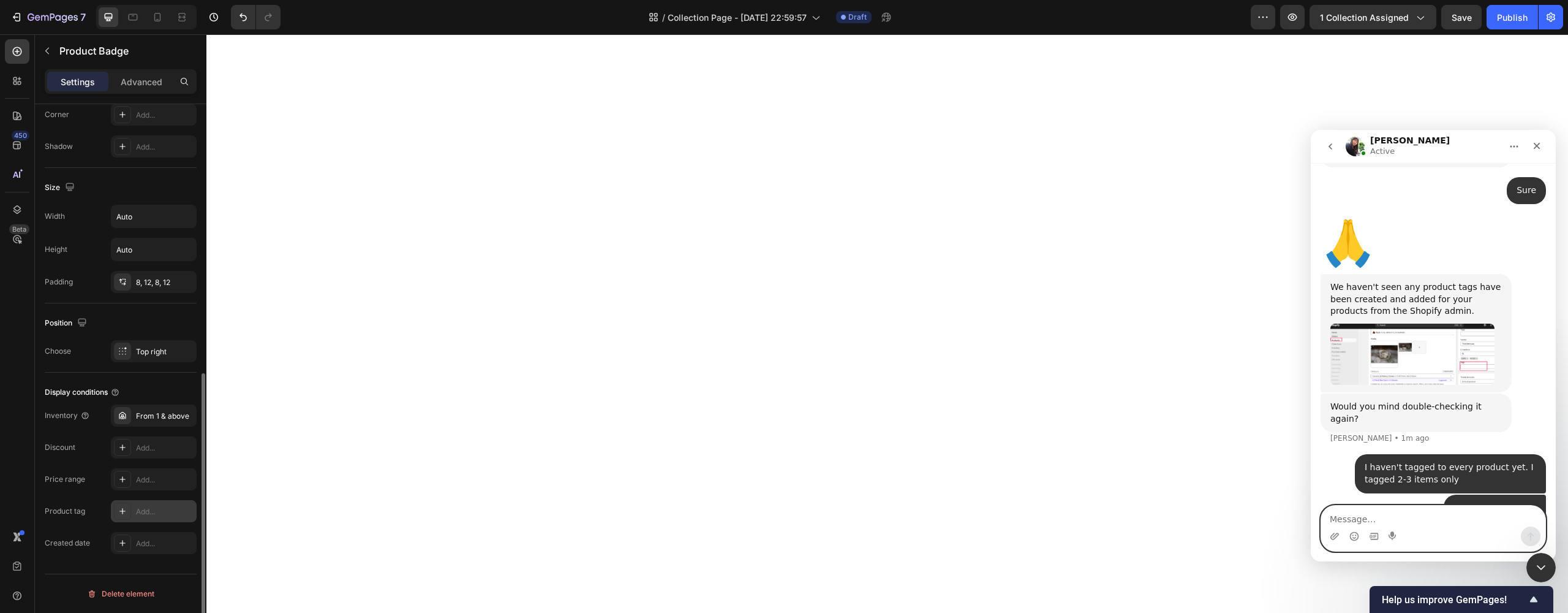
scroll to position [2251, 0]
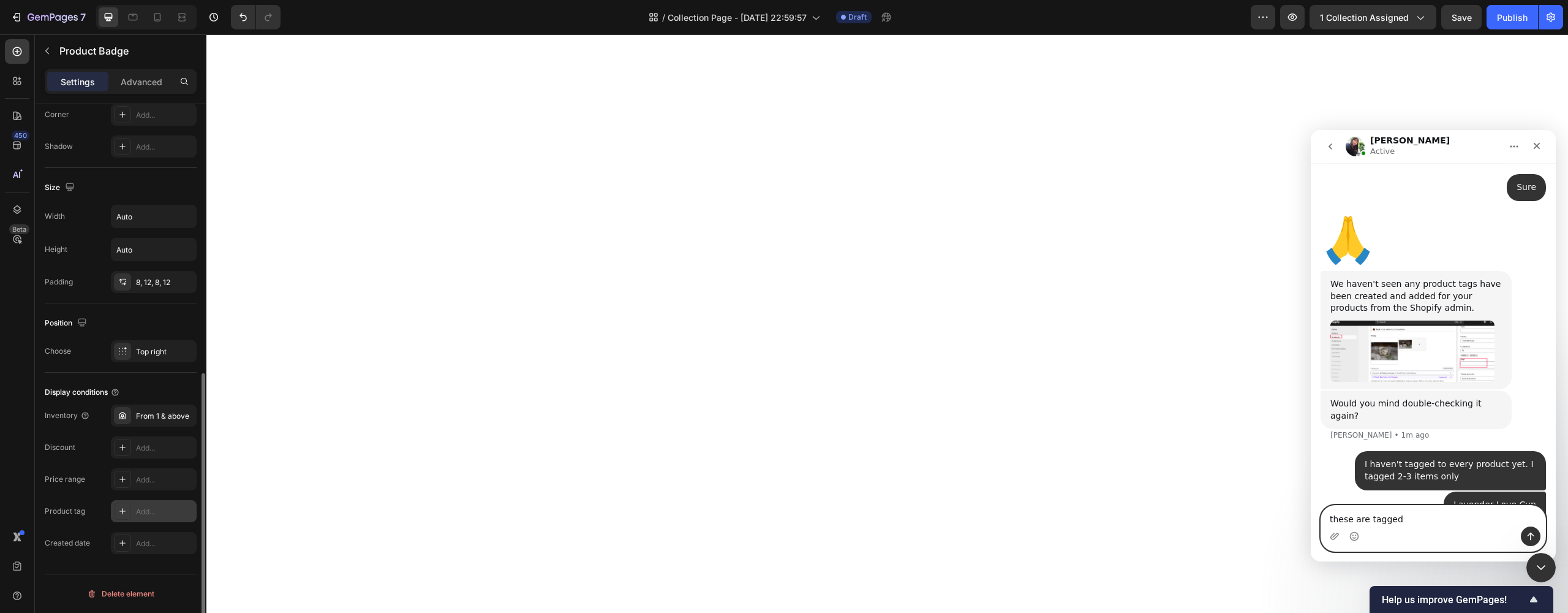
type textarea "these are tagged"
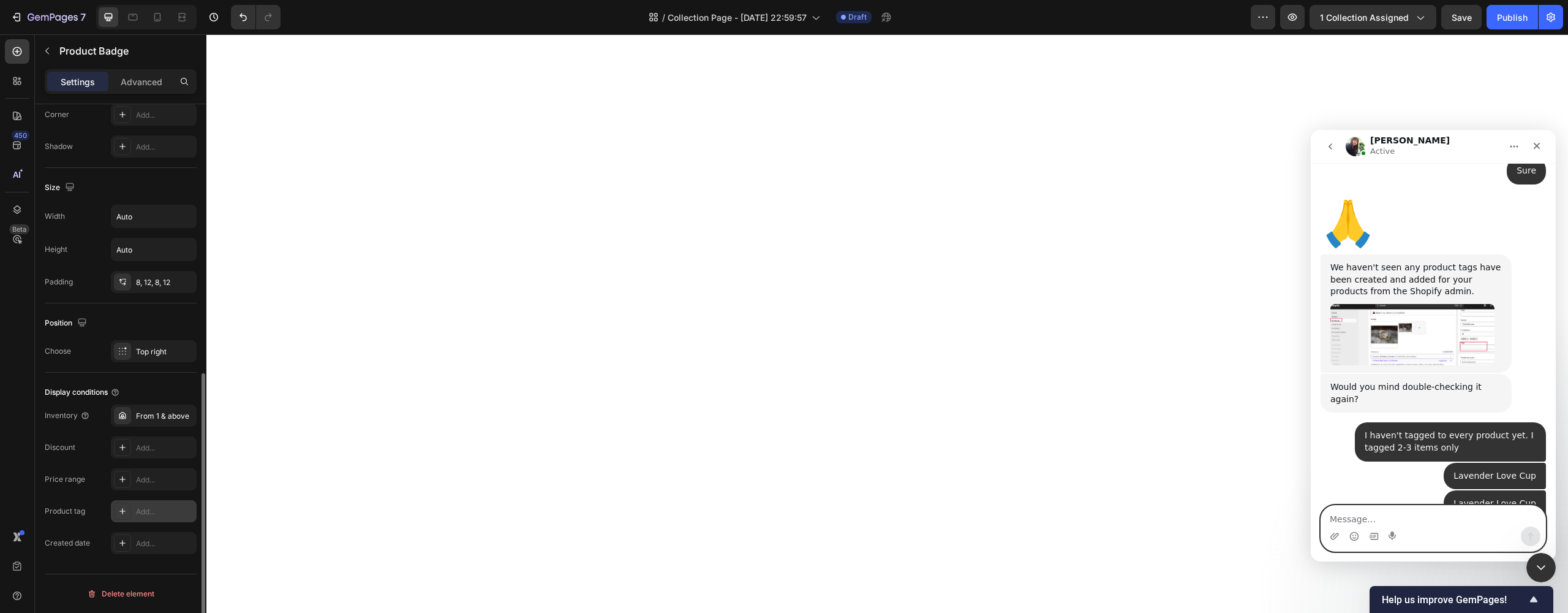
paste textarea "[PERSON_NAME][DEMOGRAPHIC_DATA] Mug"
type textarea "[PERSON_NAME][DEMOGRAPHIC_DATA] Mug"
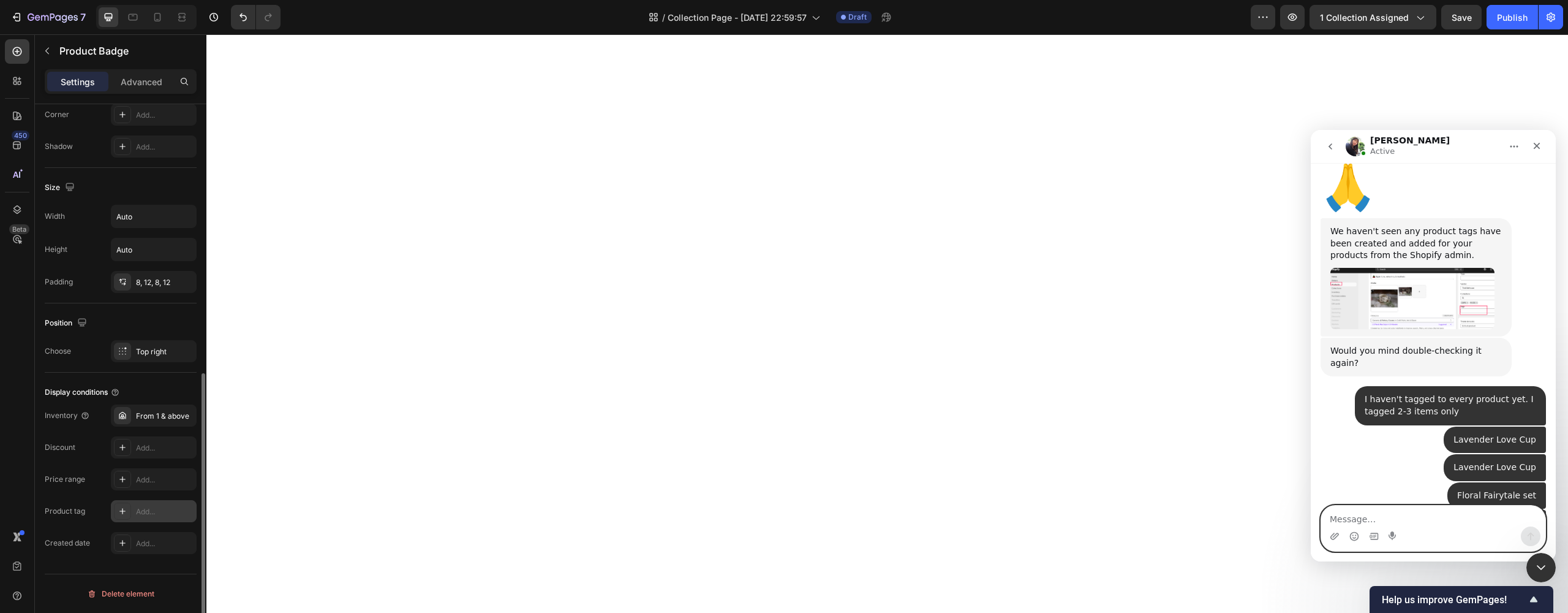
scroll to position [2315, 0]
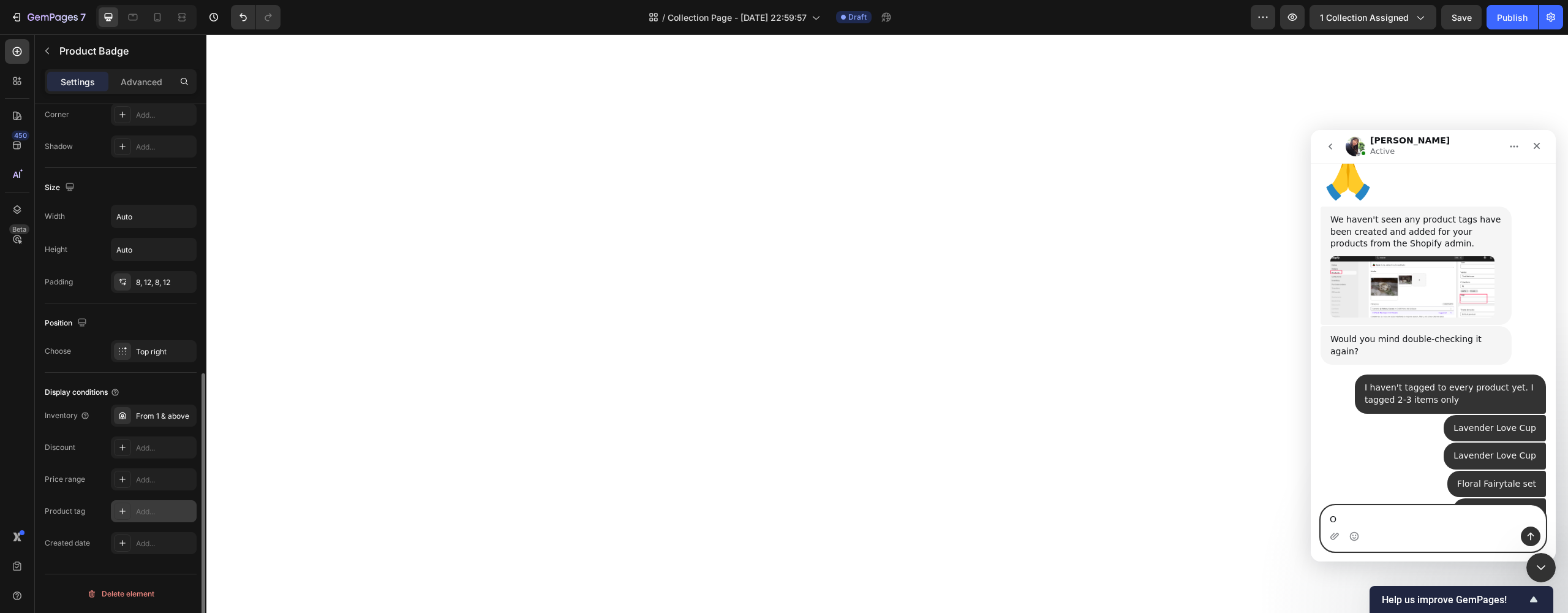
type textarea "Ok"
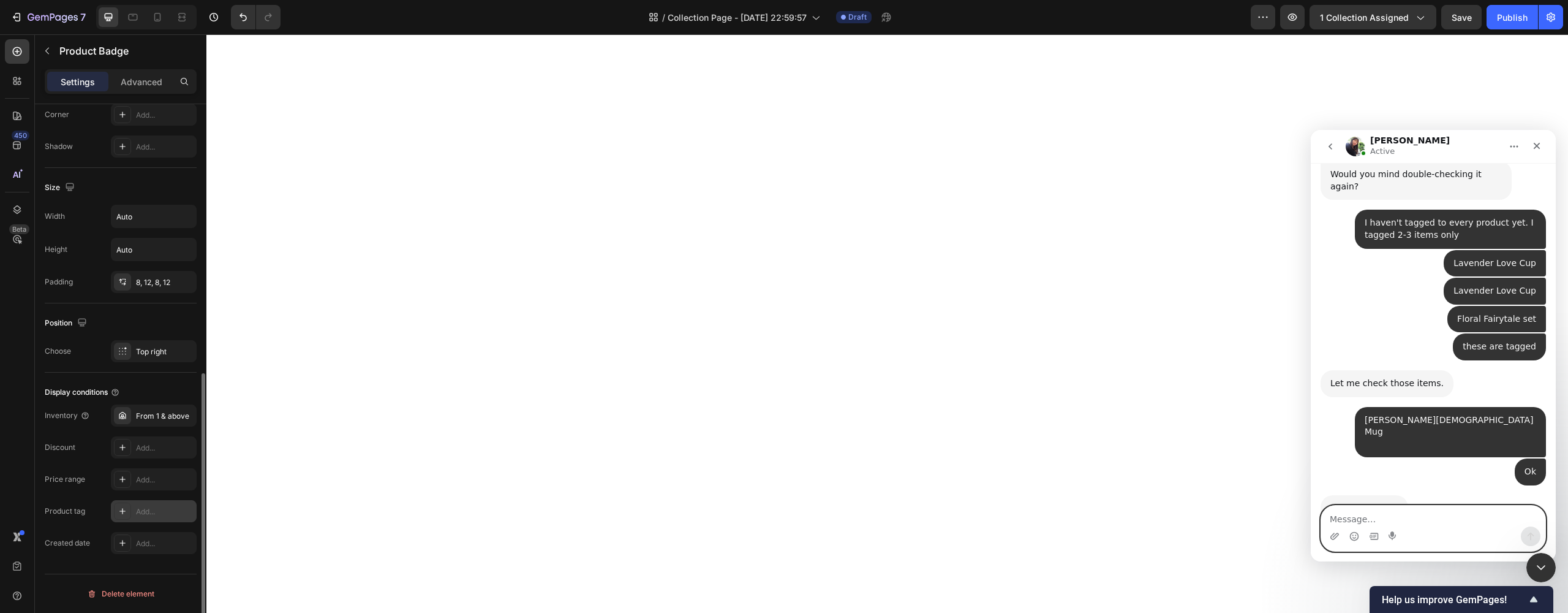
scroll to position [2487, 0]
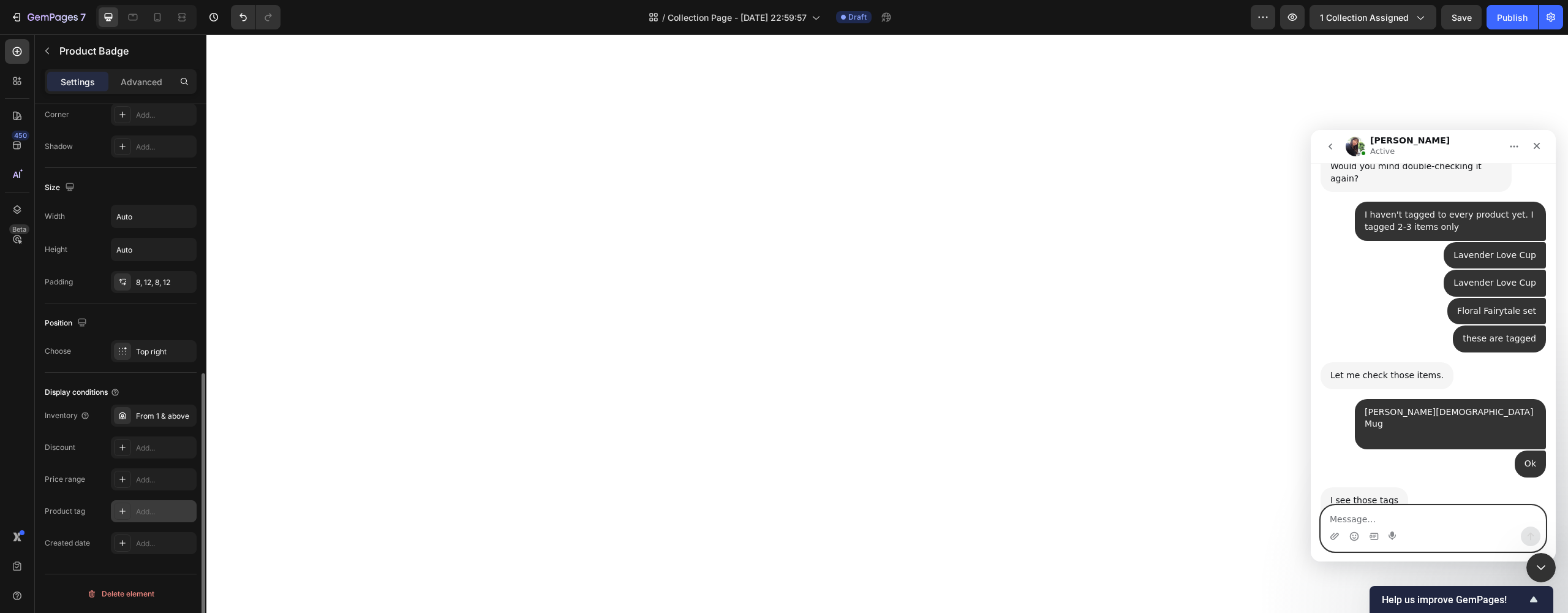
click at [1369, 513] on textarea "Message…" at bounding box center [1433, 515] width 224 height 21
type textarea "Ok. Thankyou for escalating."
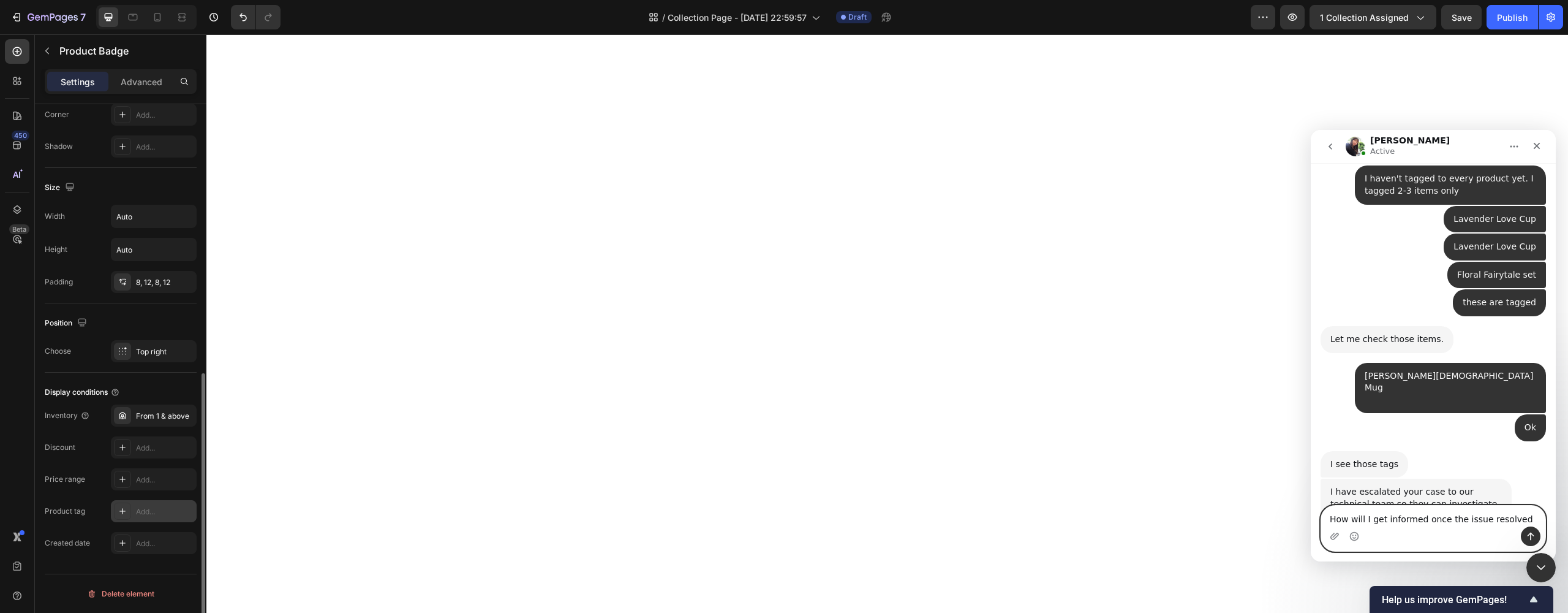
type textarea "How will I get informed once the issue resolved?"
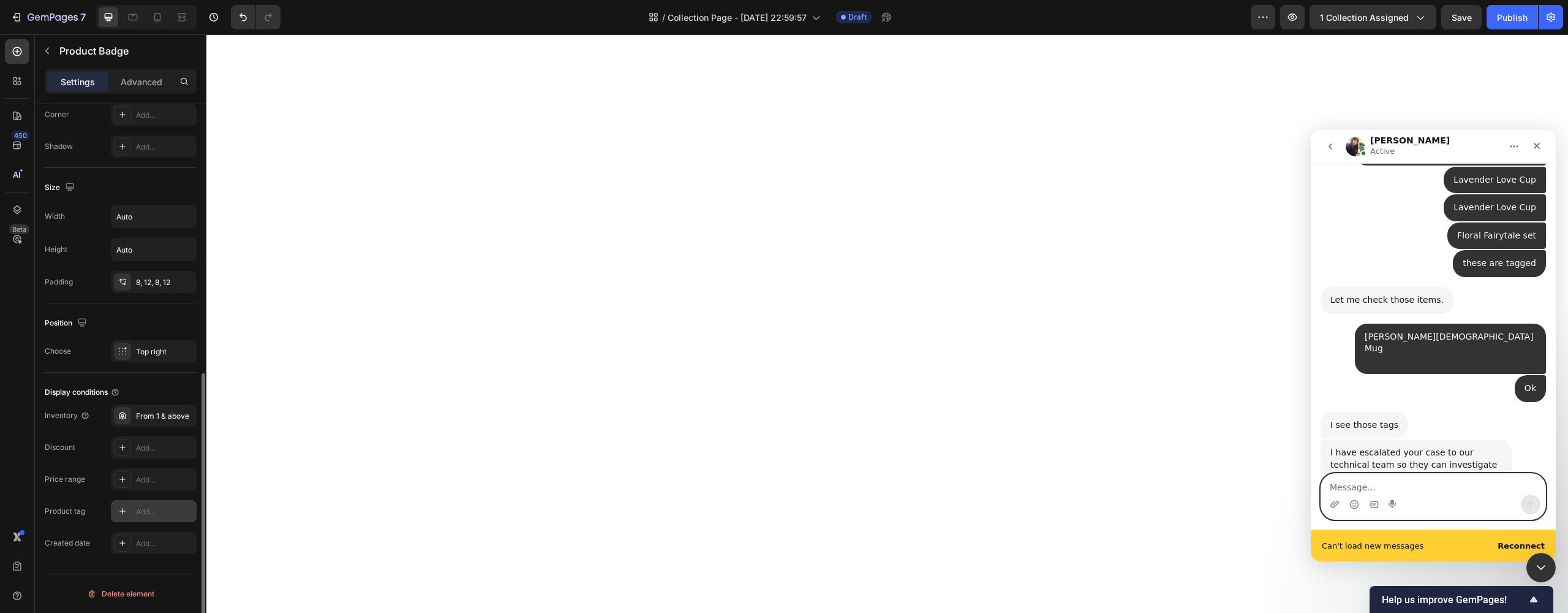
scroll to position [2594, 0]
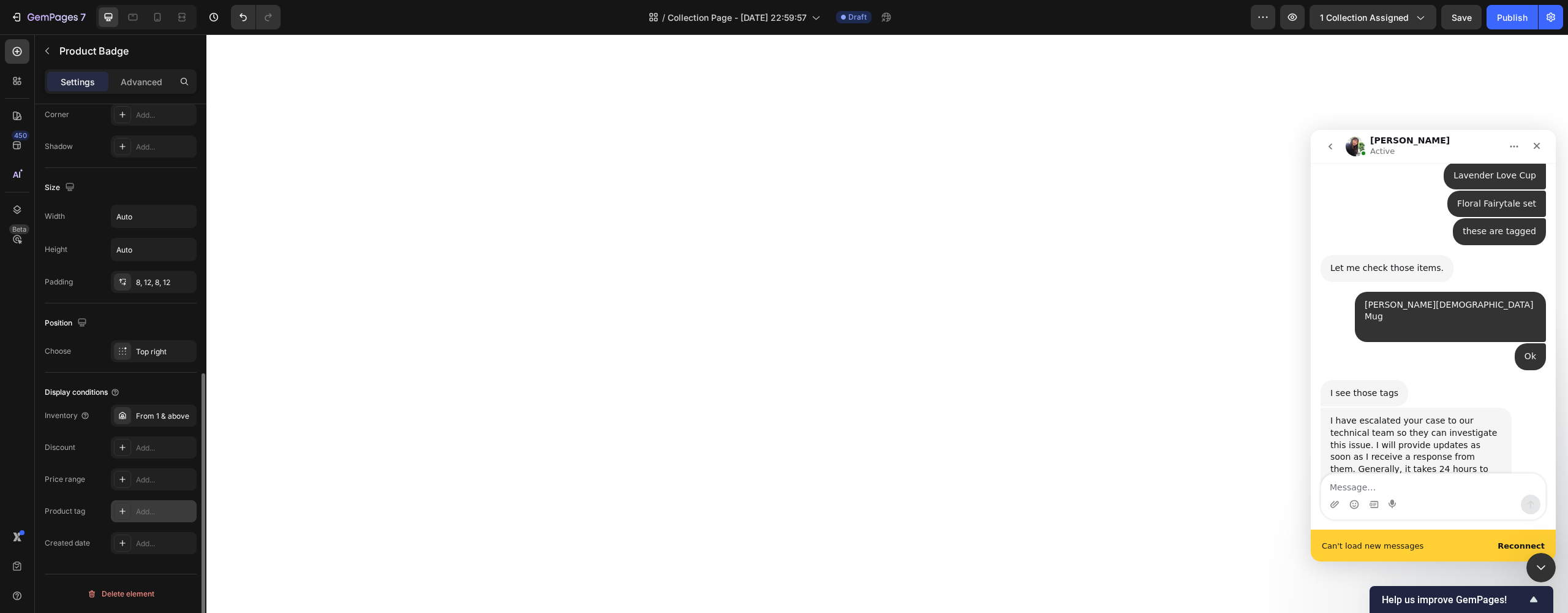
click at [1508, 542] on b "Reconnect" at bounding box center [1521, 546] width 47 height 9
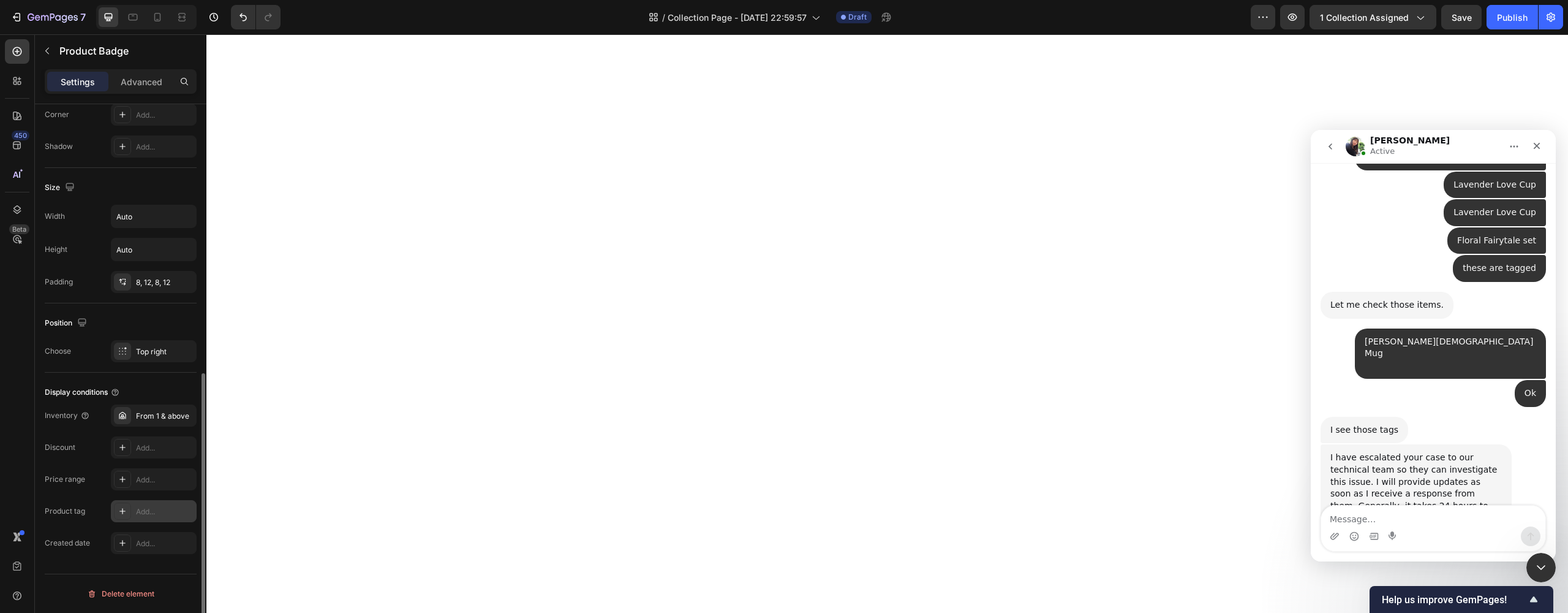
scroll to position [2611, 0]
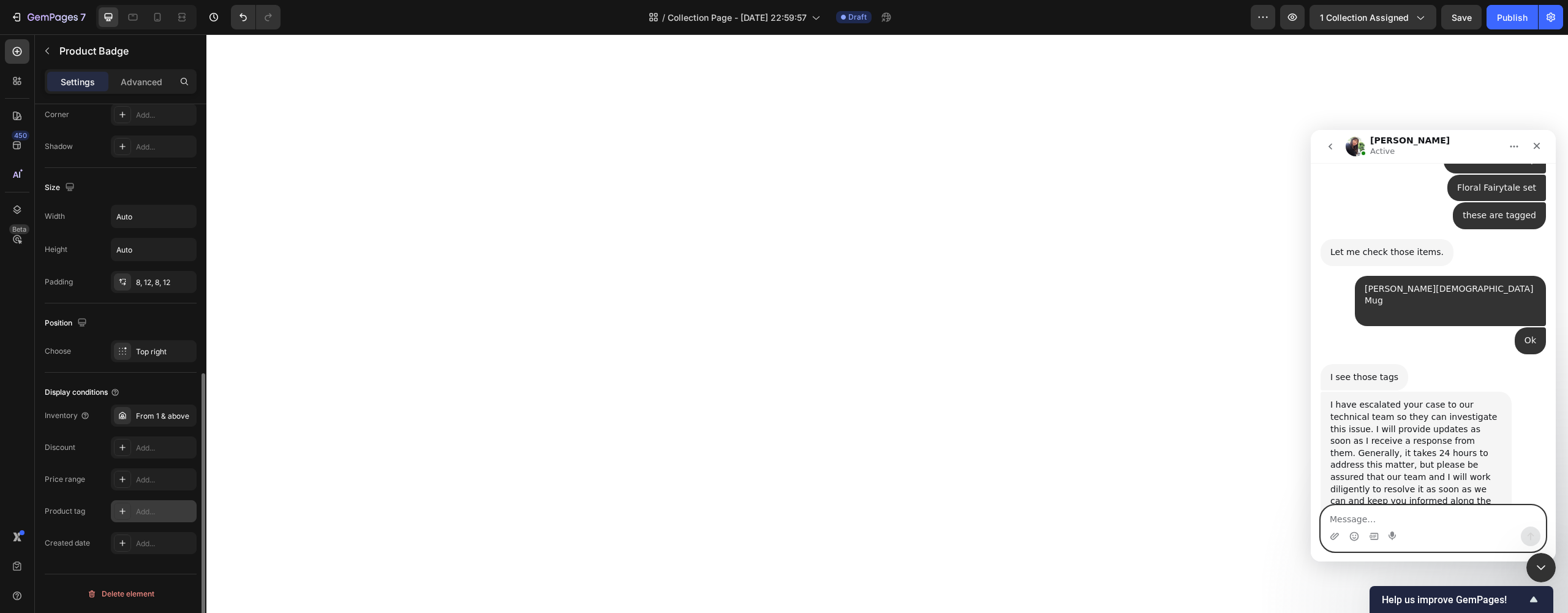
click at [1364, 524] on textarea "Message…" at bounding box center [1433, 515] width 224 height 21
type textarea "Ok"
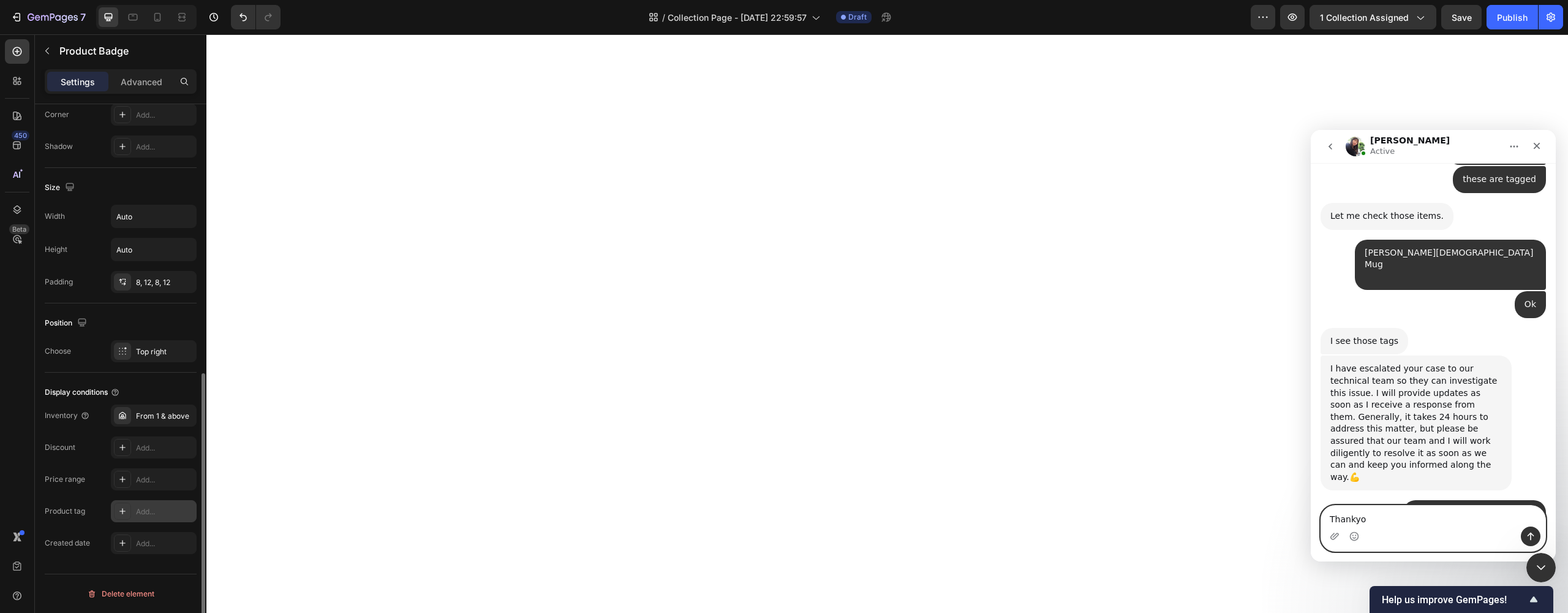
type textarea "Thankyou"
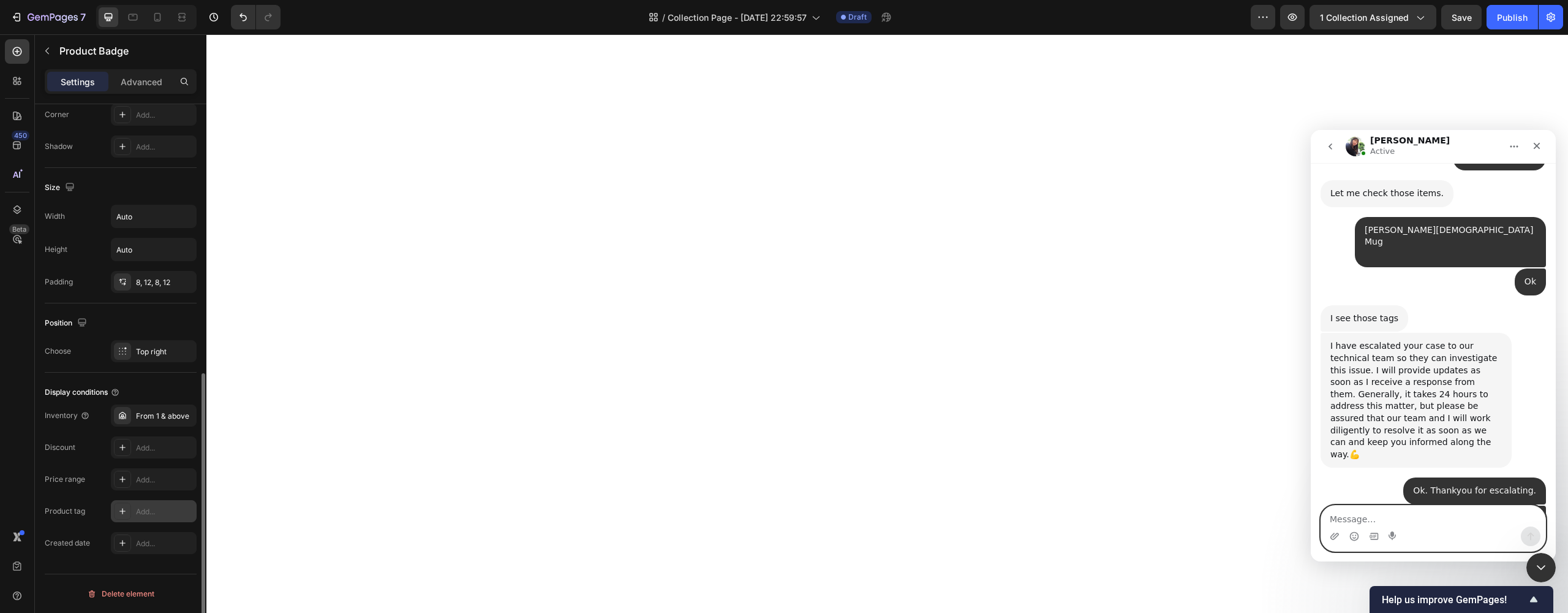
scroll to position [2710, 0]
